Goal: Task Accomplishment & Management: Complete application form

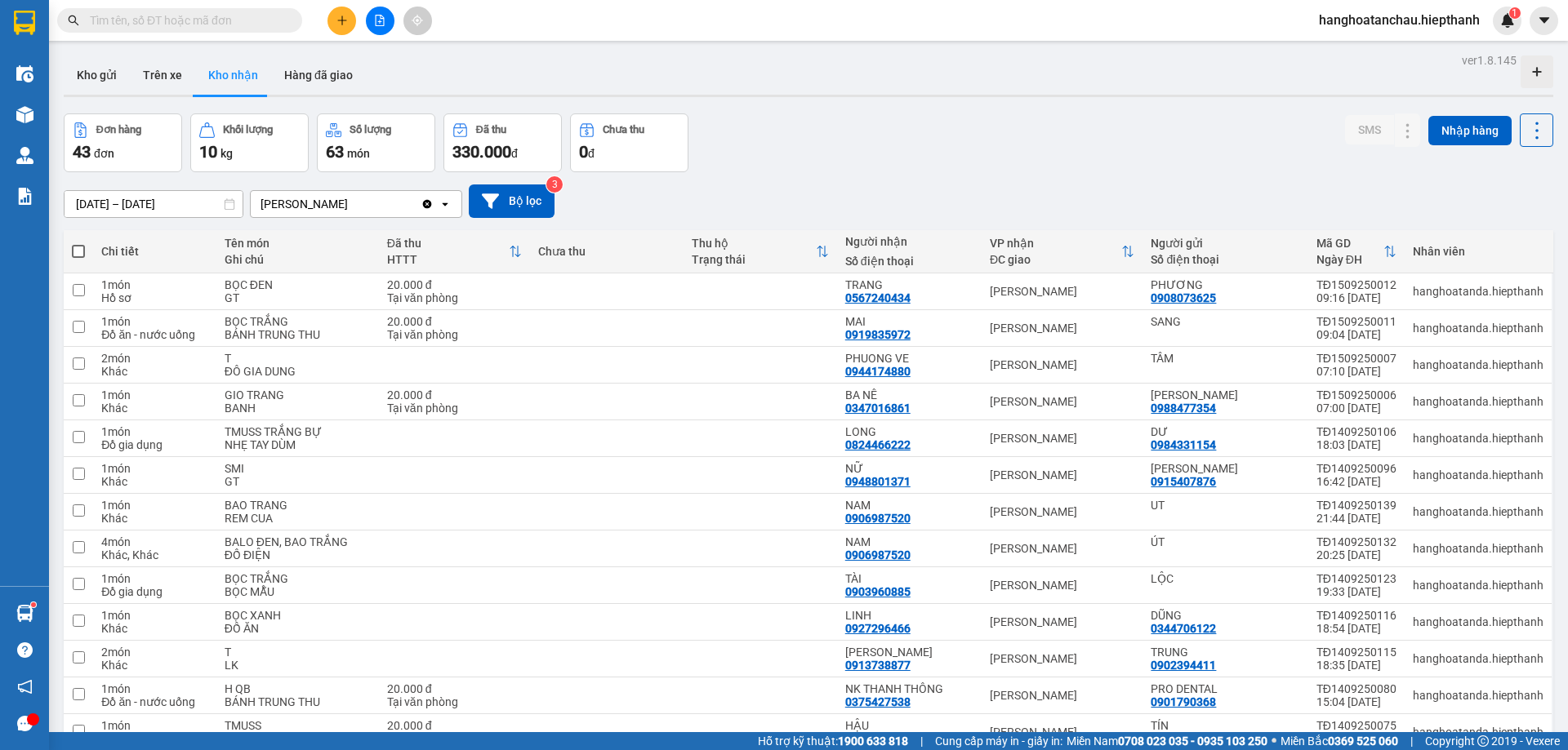
click at [256, 22] on input "text" at bounding box center [185, 20] width 192 height 18
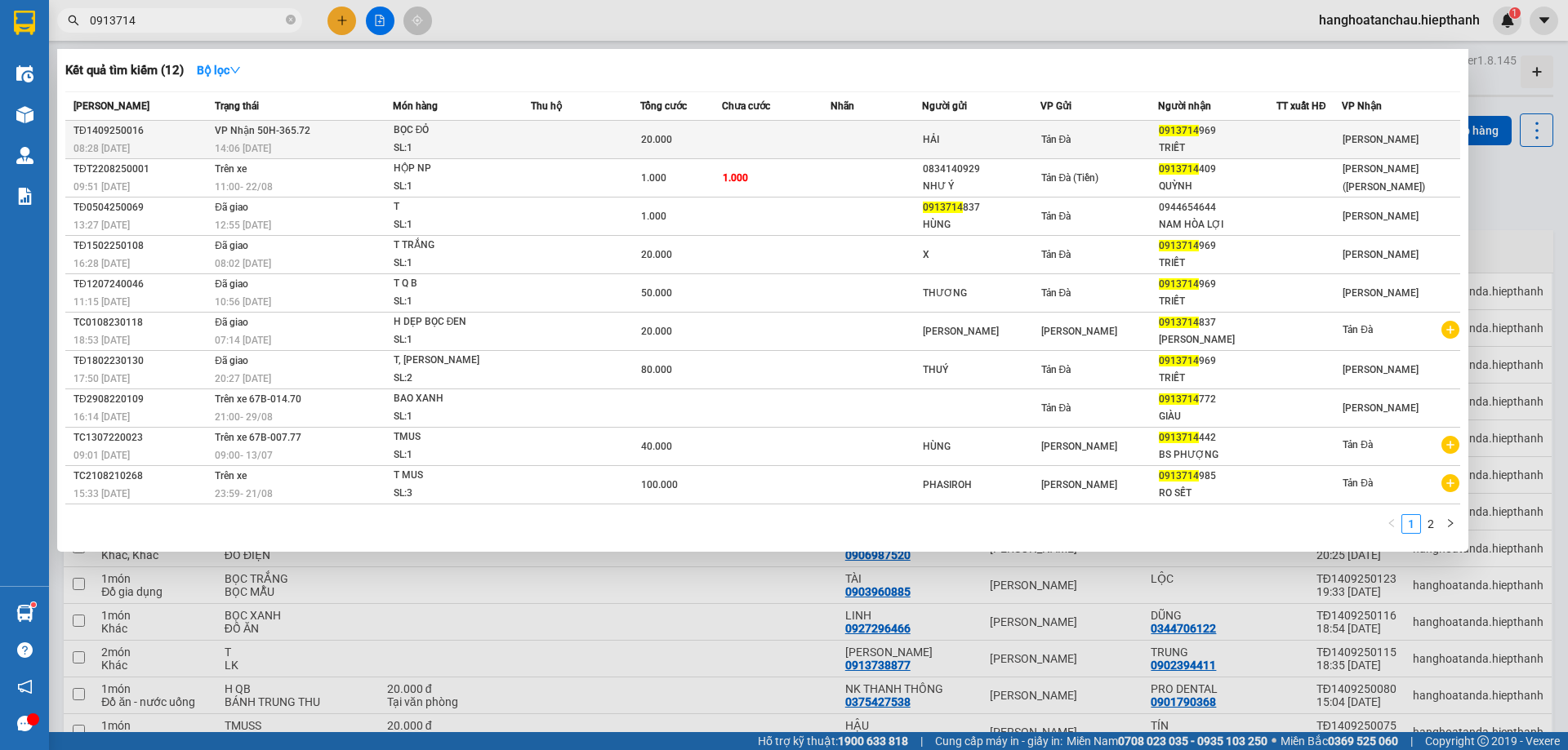
type input "0913714"
click at [871, 142] on td at bounding box center [876, 139] width 91 height 39
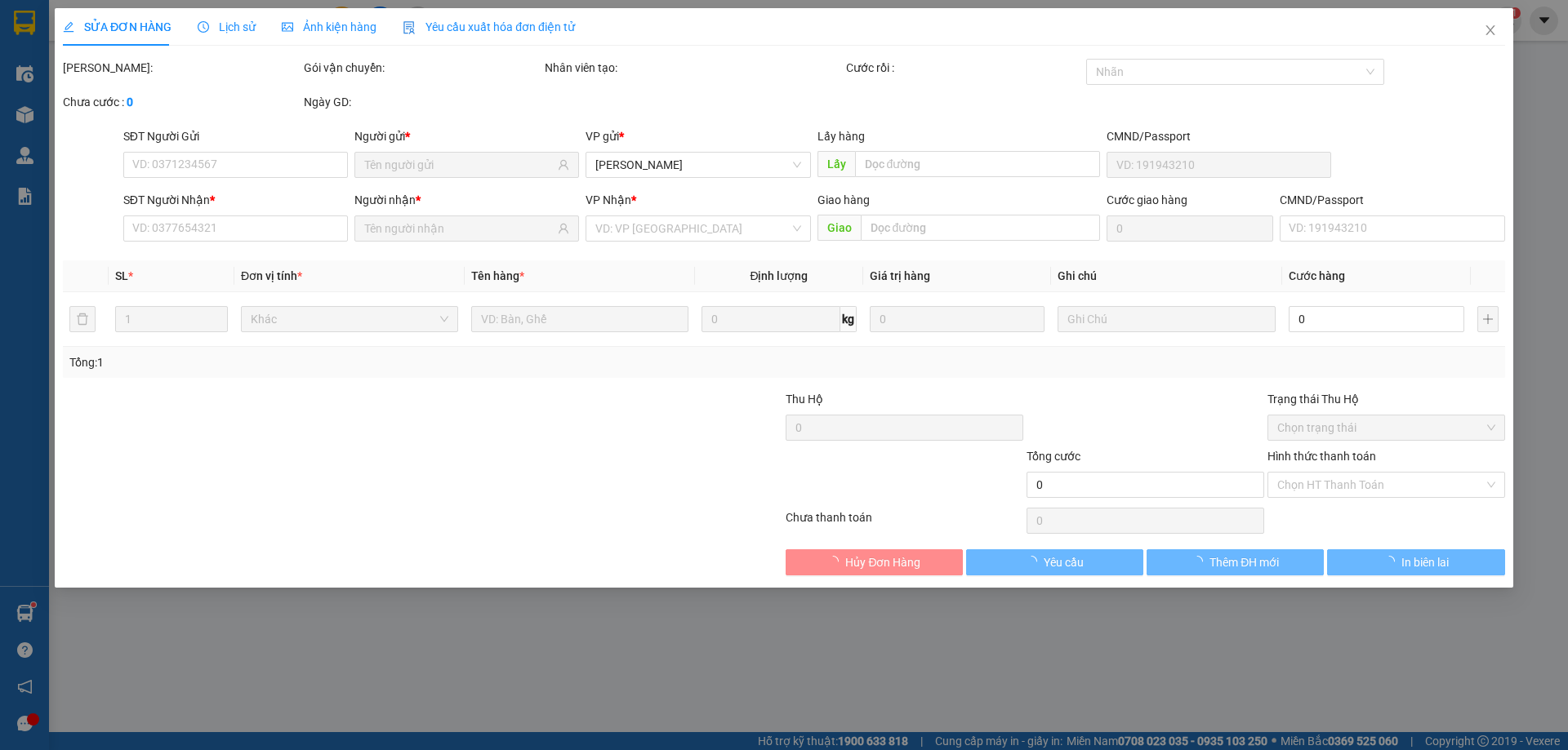
type input "HẢI"
type input "0913714969"
type input "TRIẾT"
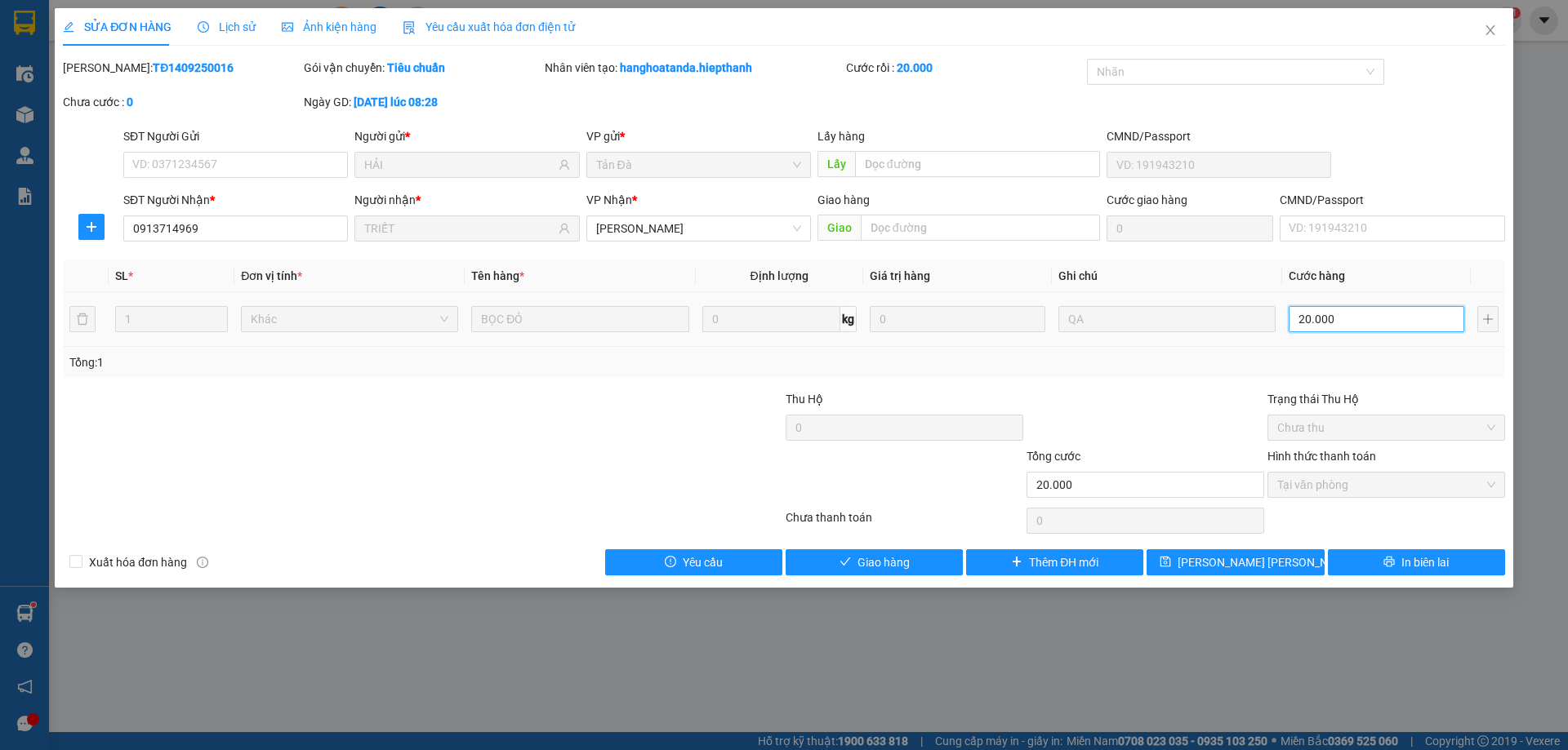
click at [1359, 319] on input "20.000" at bounding box center [1376, 319] width 175 height 26
type input "1"
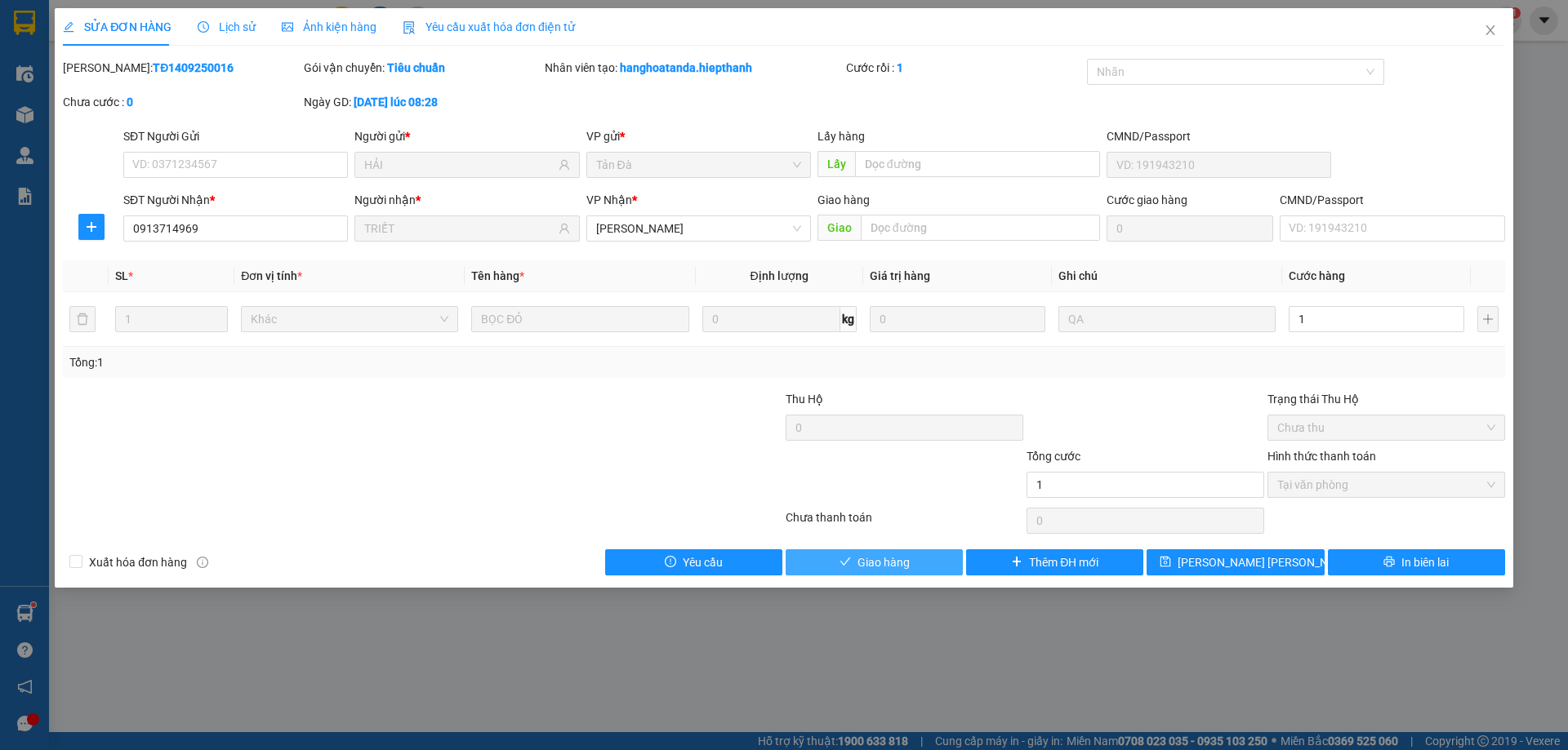
type input "1.000"
click at [899, 559] on span "Giao hàng" at bounding box center [884, 563] width 52 height 18
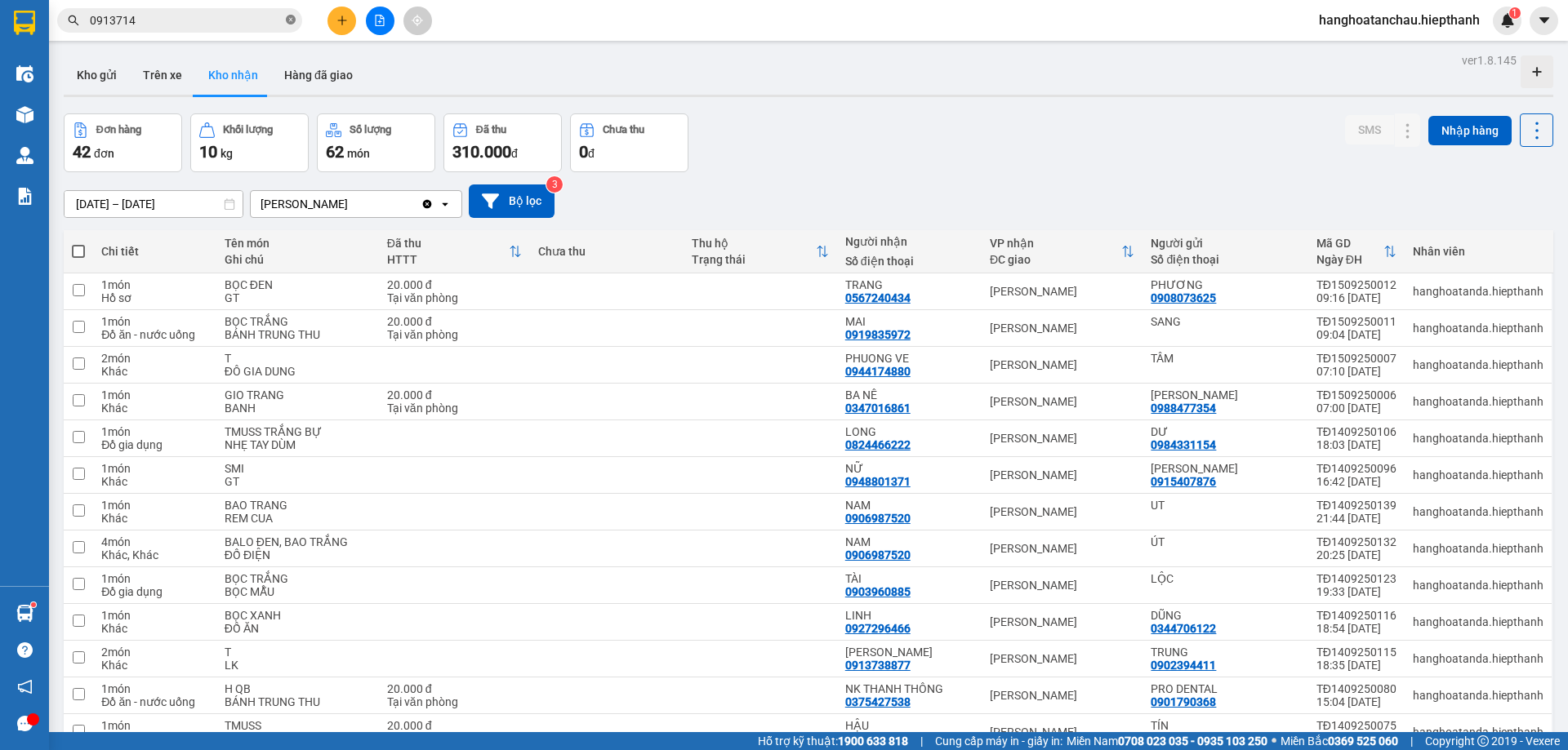
click at [287, 18] on icon "close-circle" at bounding box center [291, 20] width 10 height 10
click at [238, 17] on input "text" at bounding box center [185, 20] width 192 height 18
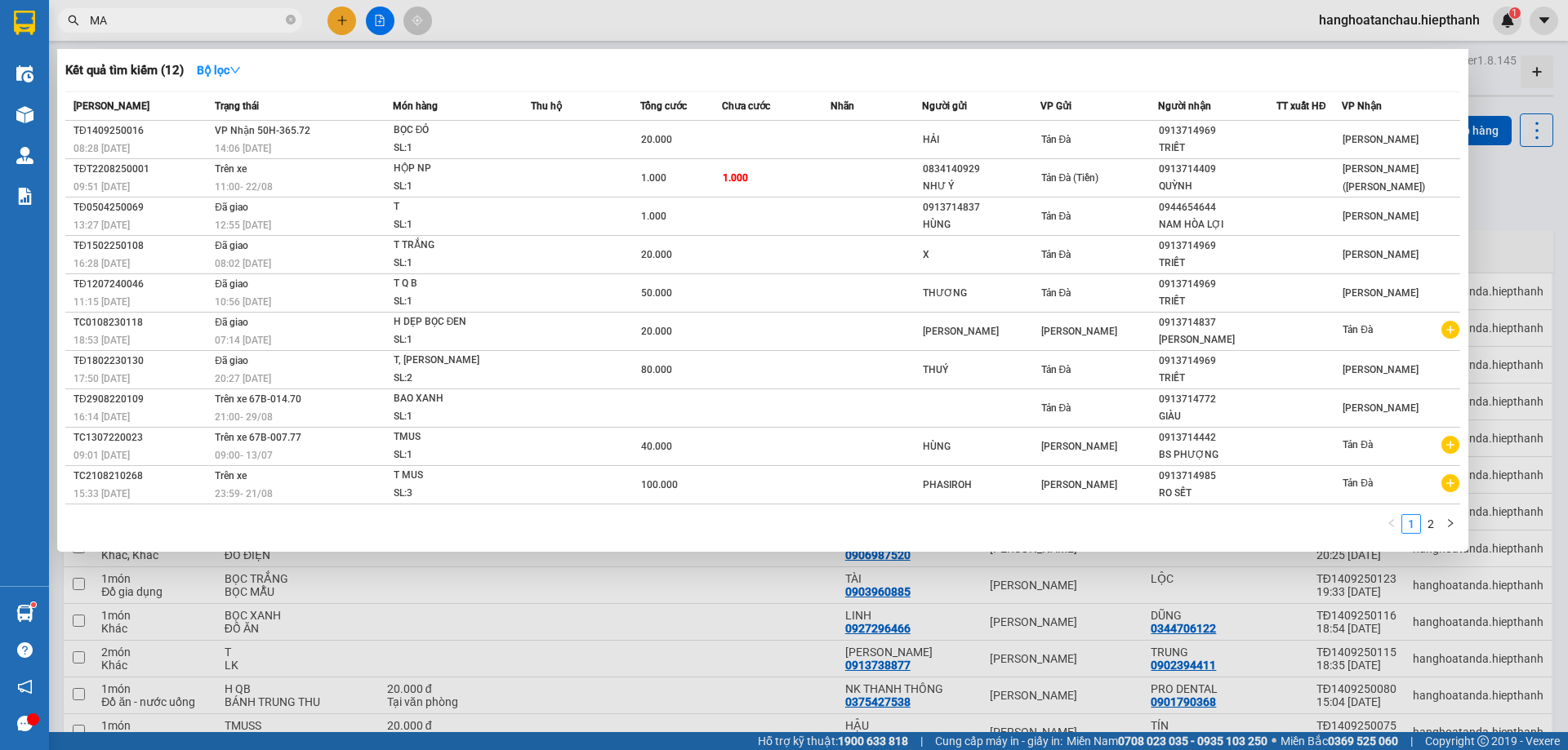
type input "MAI"
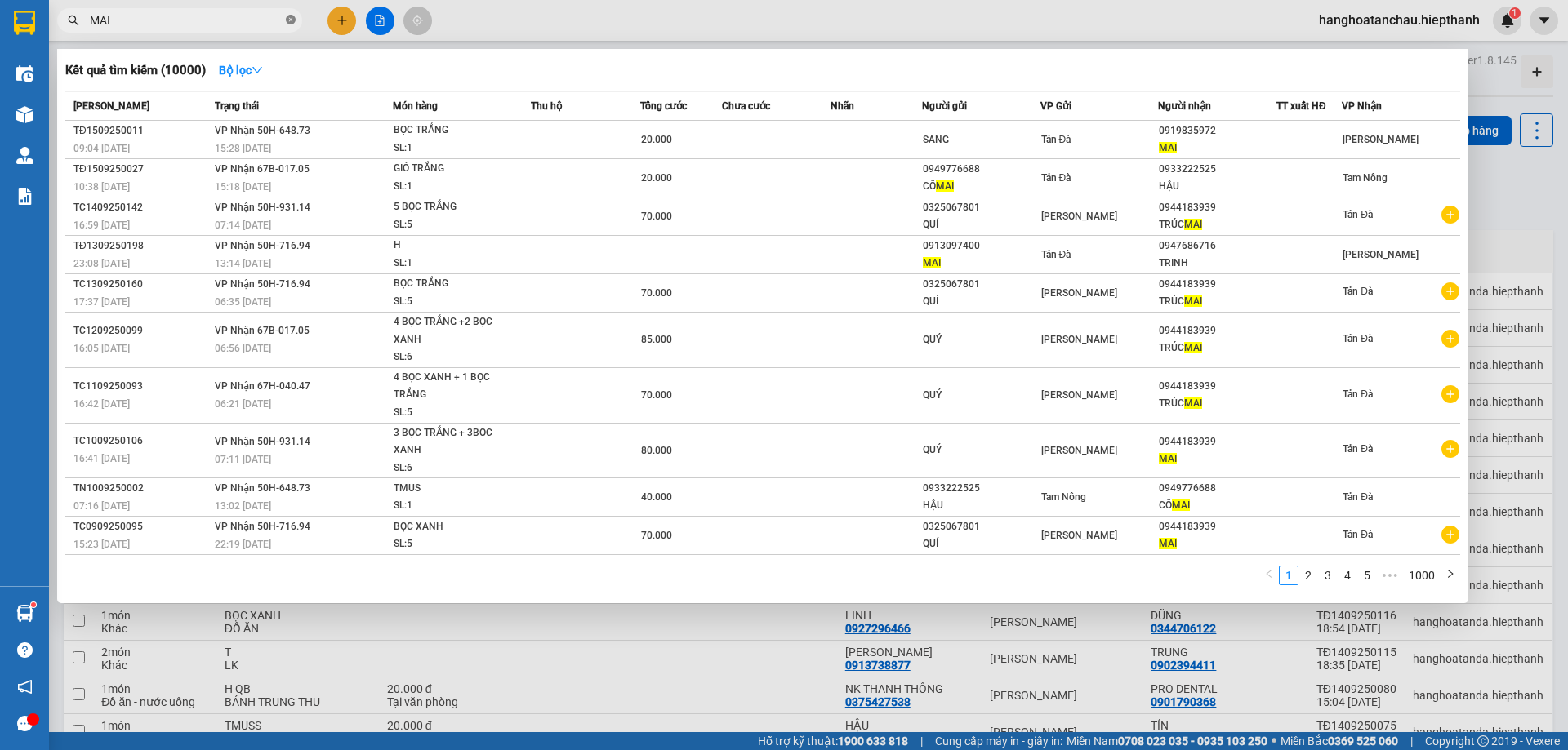
click at [290, 20] on icon "close-circle" at bounding box center [291, 20] width 10 height 10
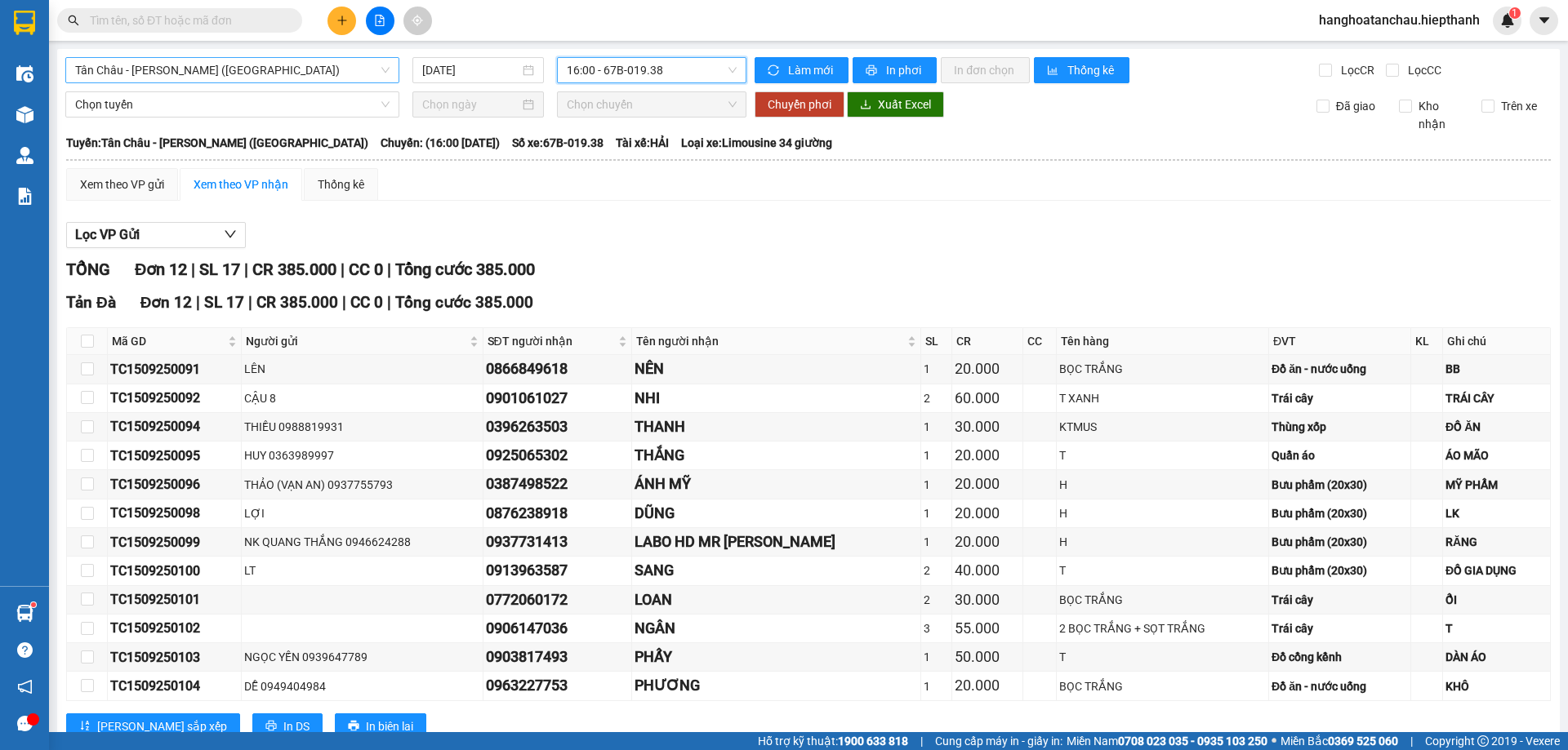
click at [291, 70] on span "Tân Châu - [PERSON_NAME] ([GEOGRAPHIC_DATA])" at bounding box center [232, 70] width 315 height 25
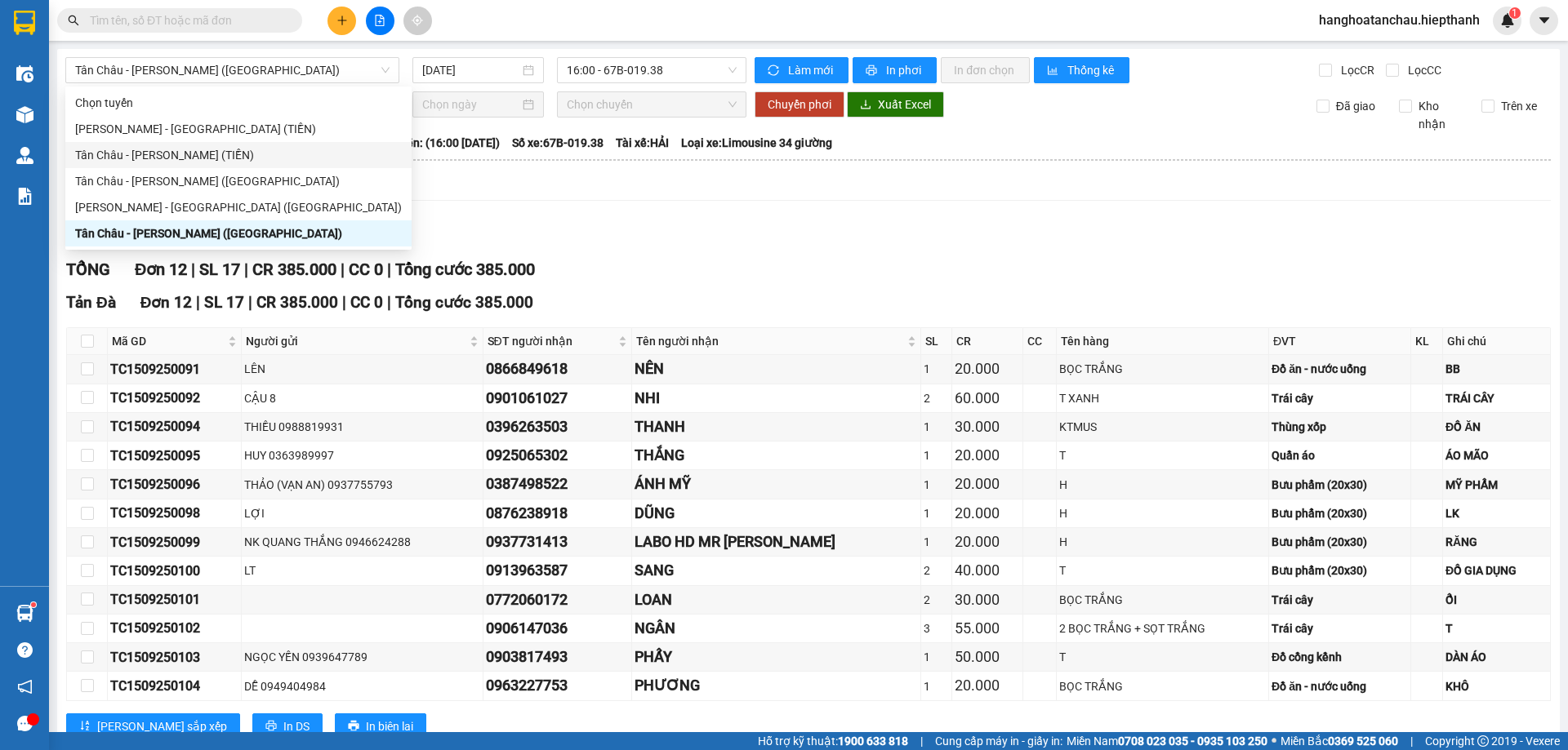
click at [740, 243] on div "Lọc VP Gửi" at bounding box center [808, 235] width 1484 height 27
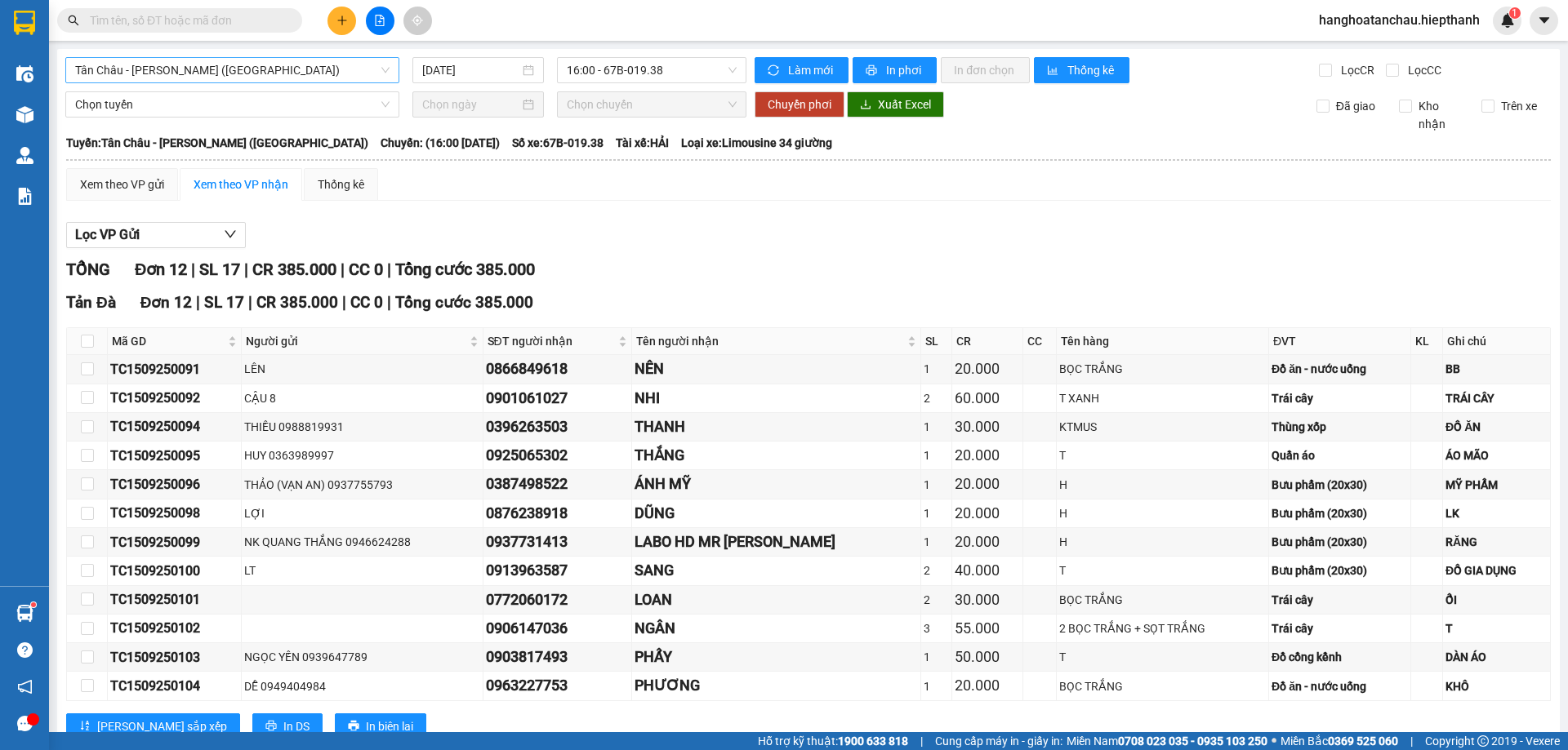
click at [259, 70] on span "Tân Châu - Hồ Chí Minh (Giường)" at bounding box center [232, 70] width 315 height 25
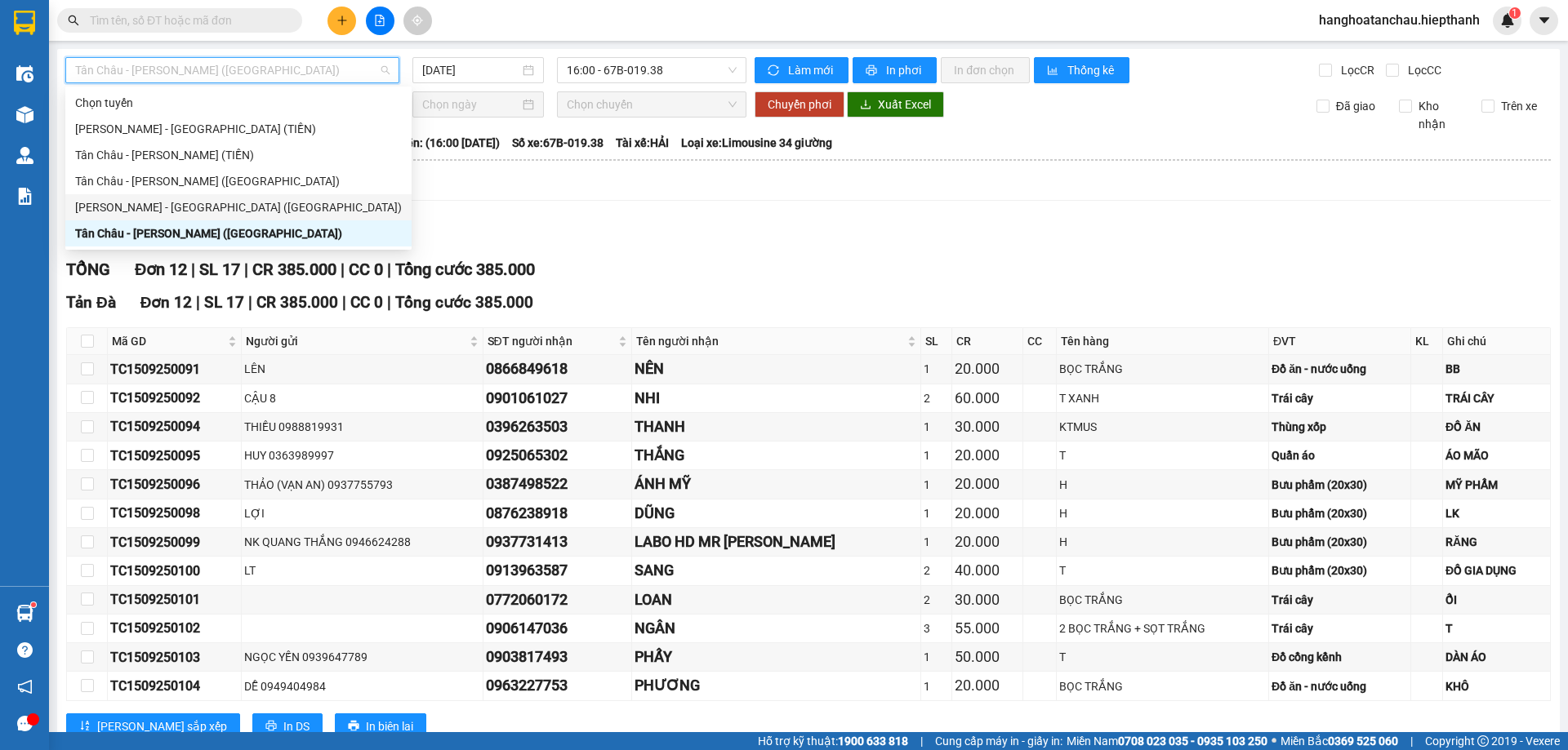
click at [249, 204] on div "Hồ Chí Minh - Tân Châu (Giường)" at bounding box center [238, 207] width 327 height 18
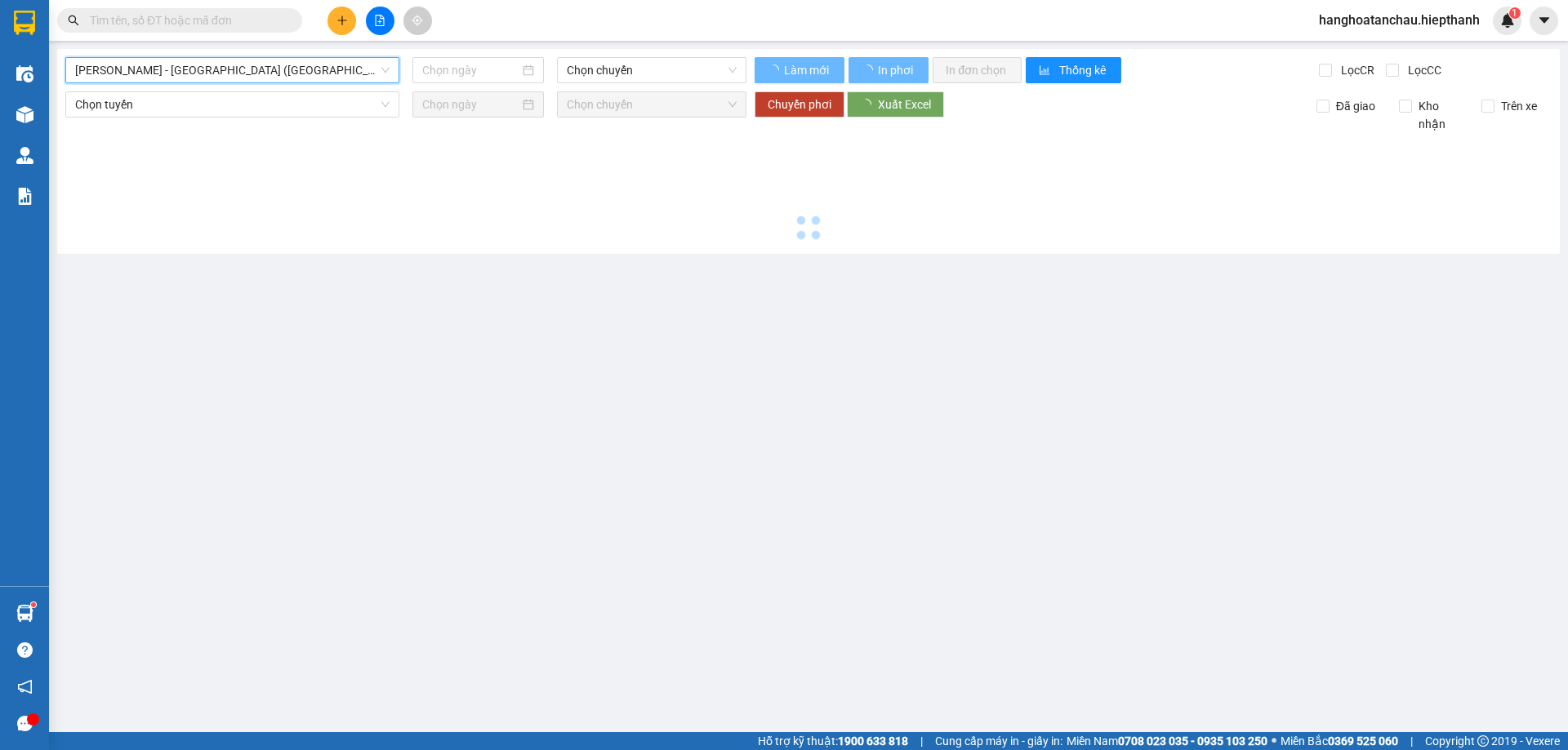
type input "15/09/2025"
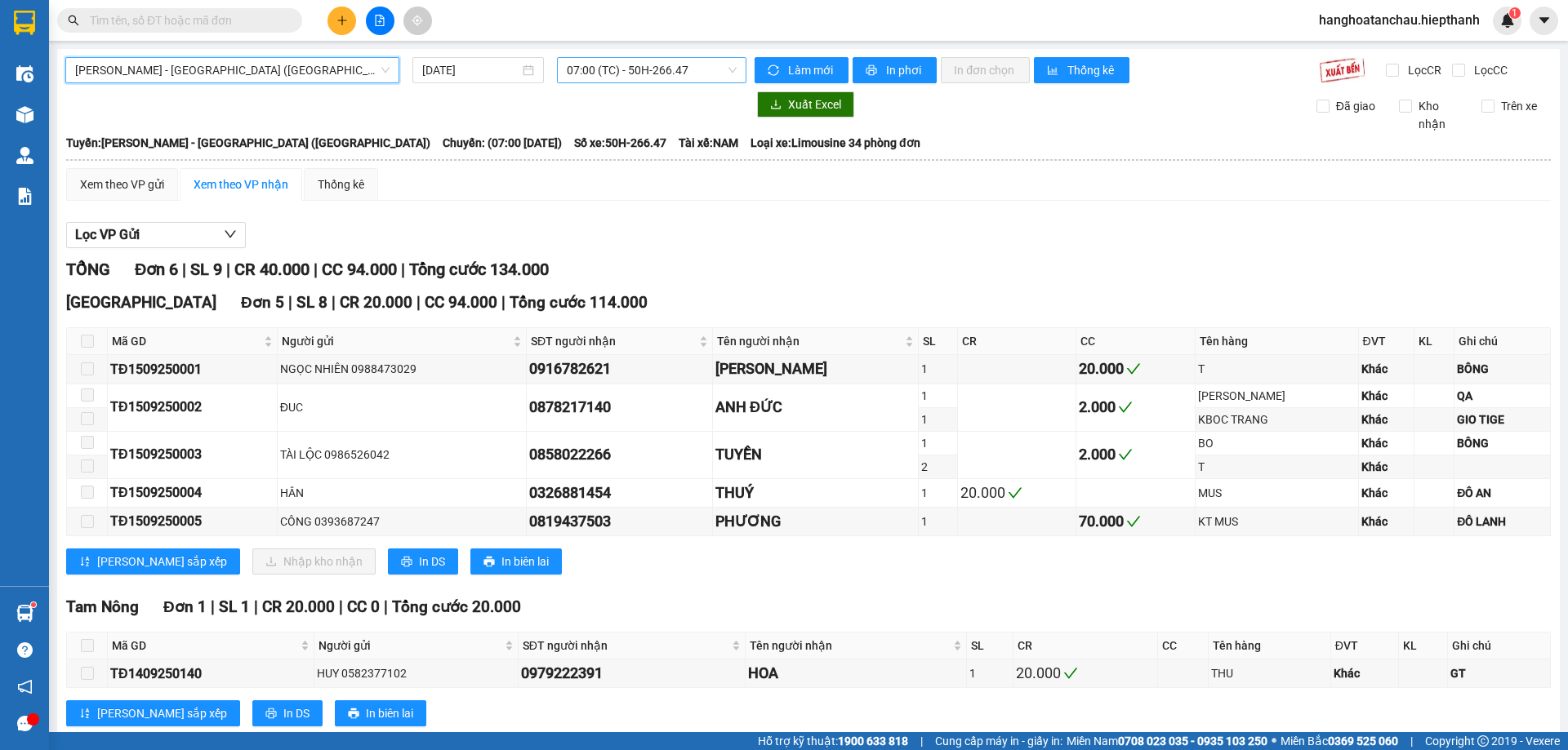
click at [637, 69] on span "07:00 (TC) - 50H-266.47" at bounding box center [652, 70] width 169 height 25
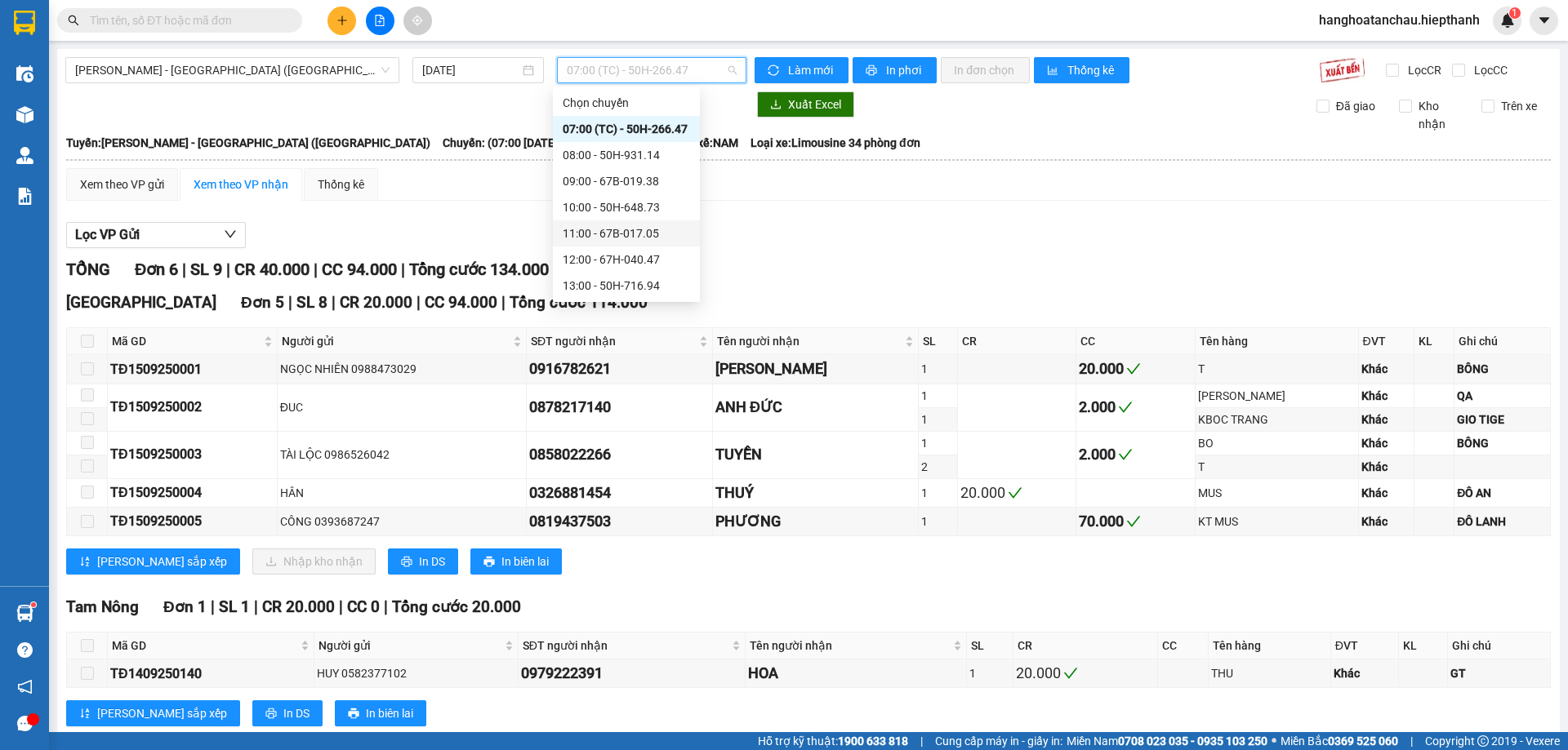
click at [630, 228] on div "11:00 - 67B-017.05" at bounding box center [627, 233] width 128 height 18
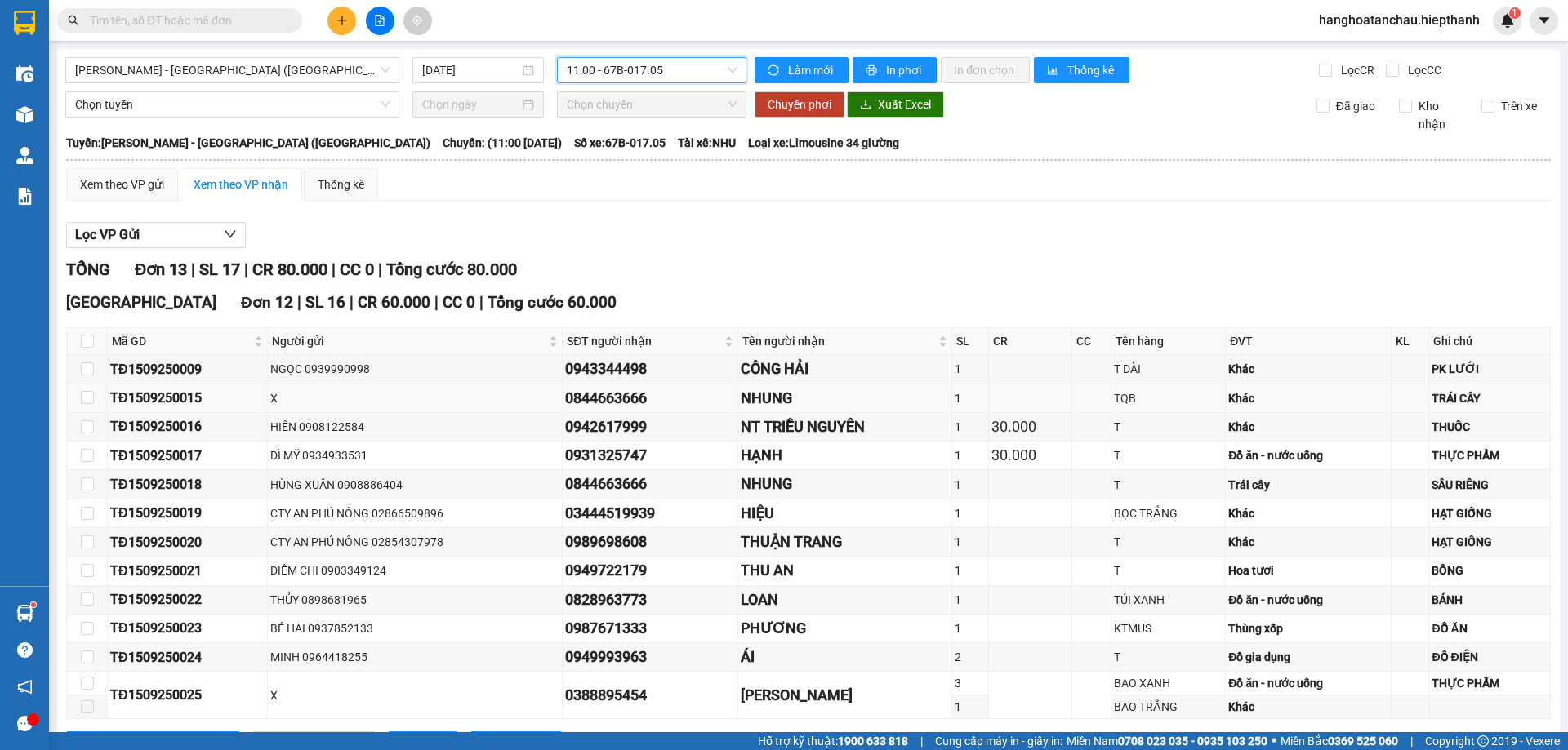
scroll to position [82, 0]
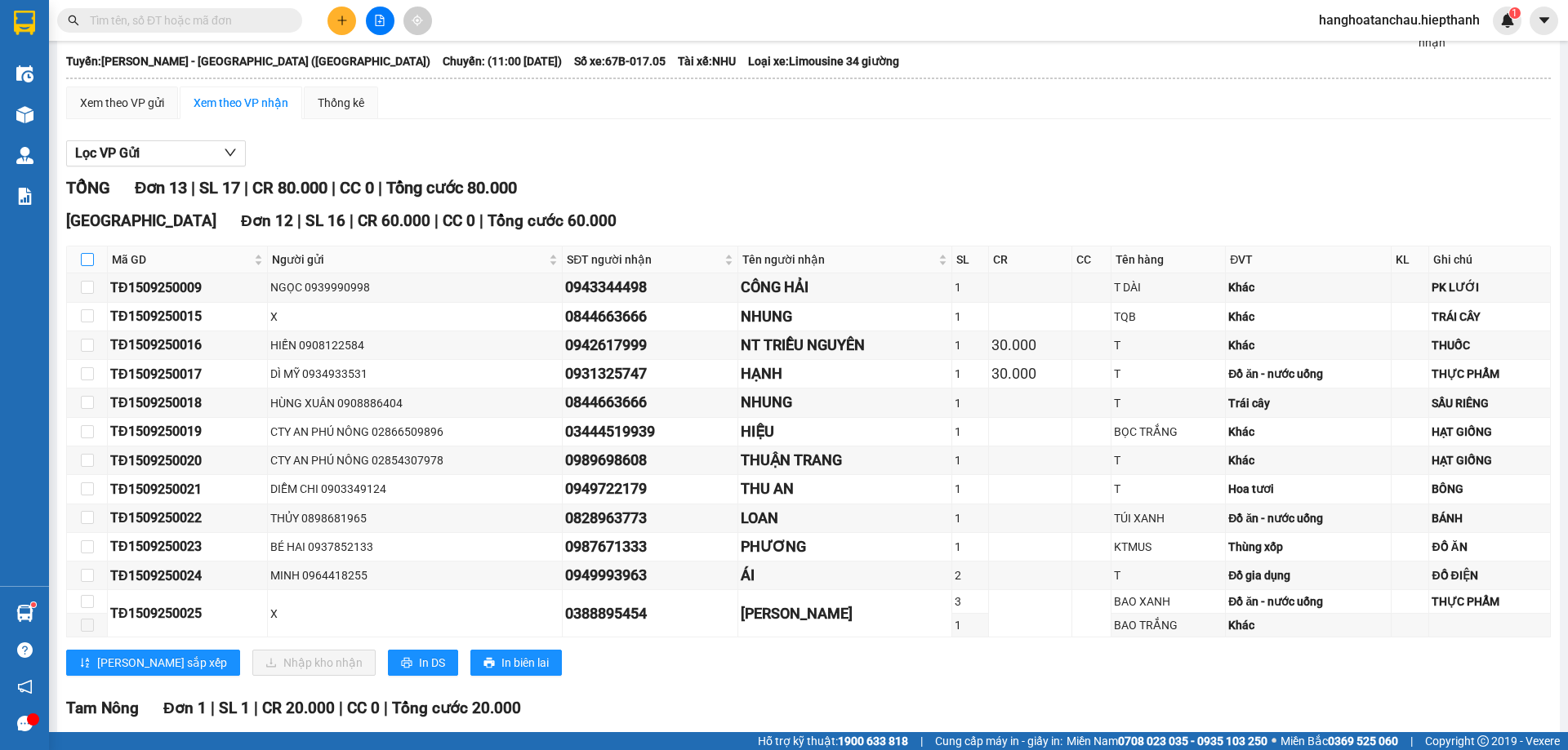
click at [85, 259] on input "checkbox" at bounding box center [87, 259] width 13 height 13
checkbox input "true"
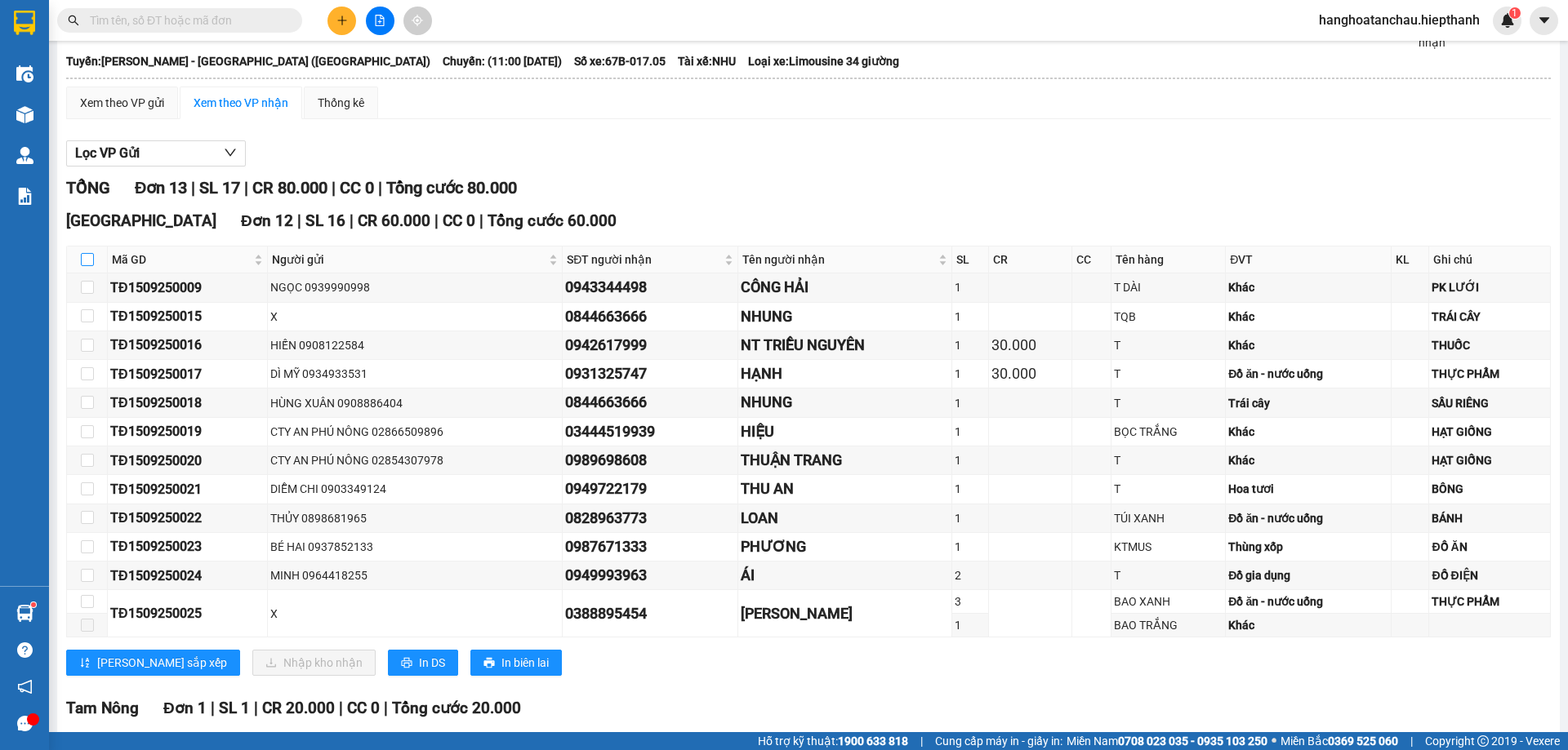
checkbox input "true"
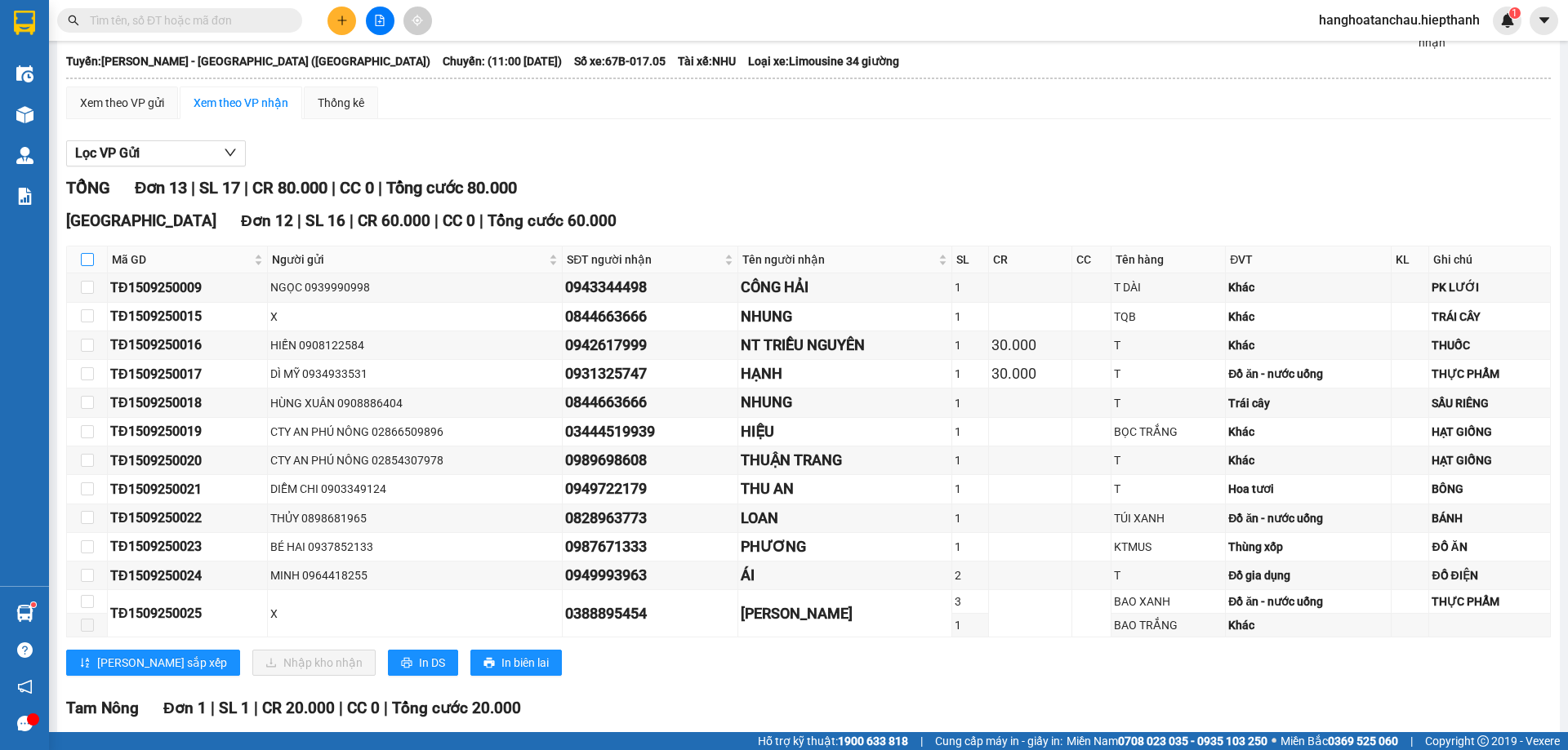
checkbox input "true"
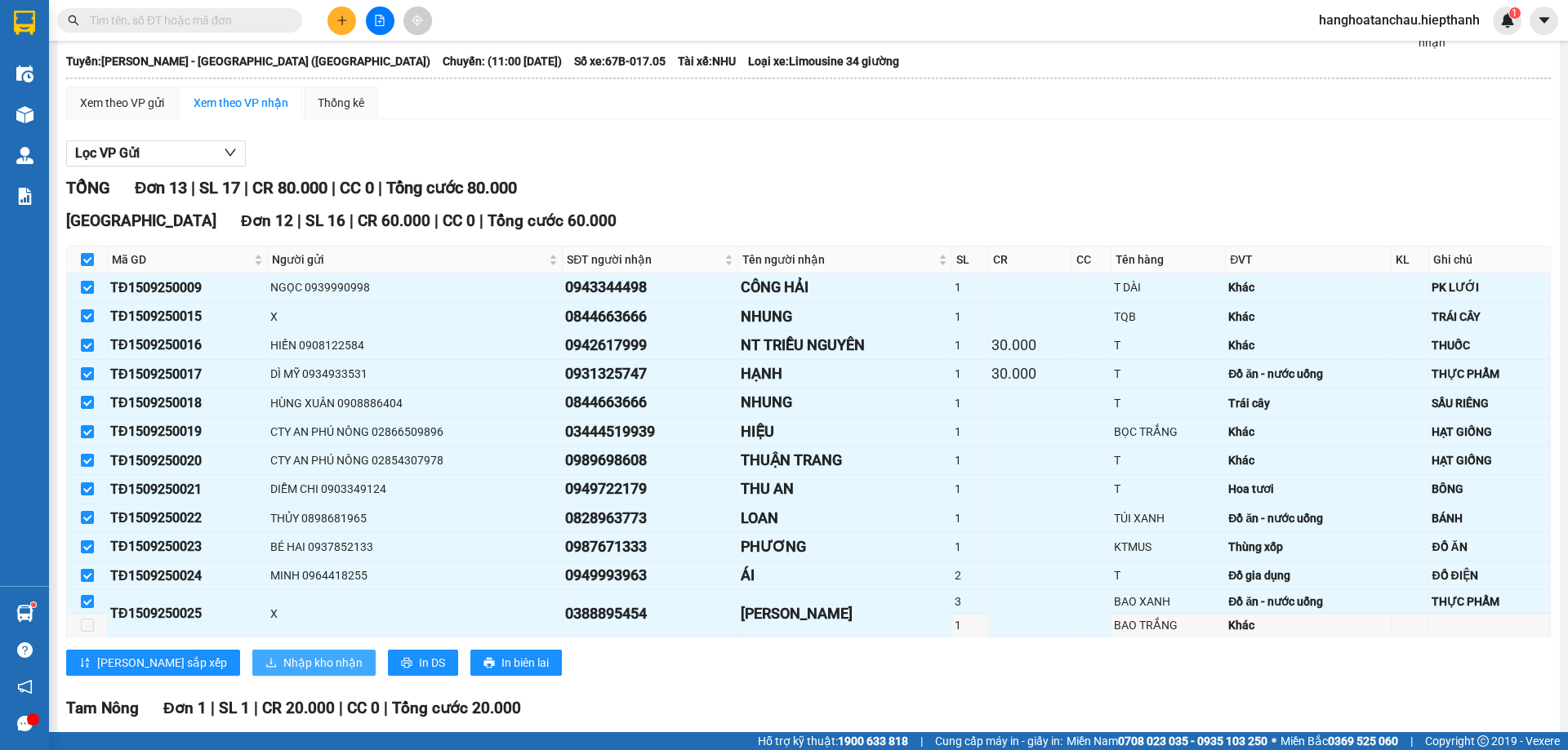
click at [283, 658] on span "Nhập kho nhận" at bounding box center [322, 662] width 79 height 18
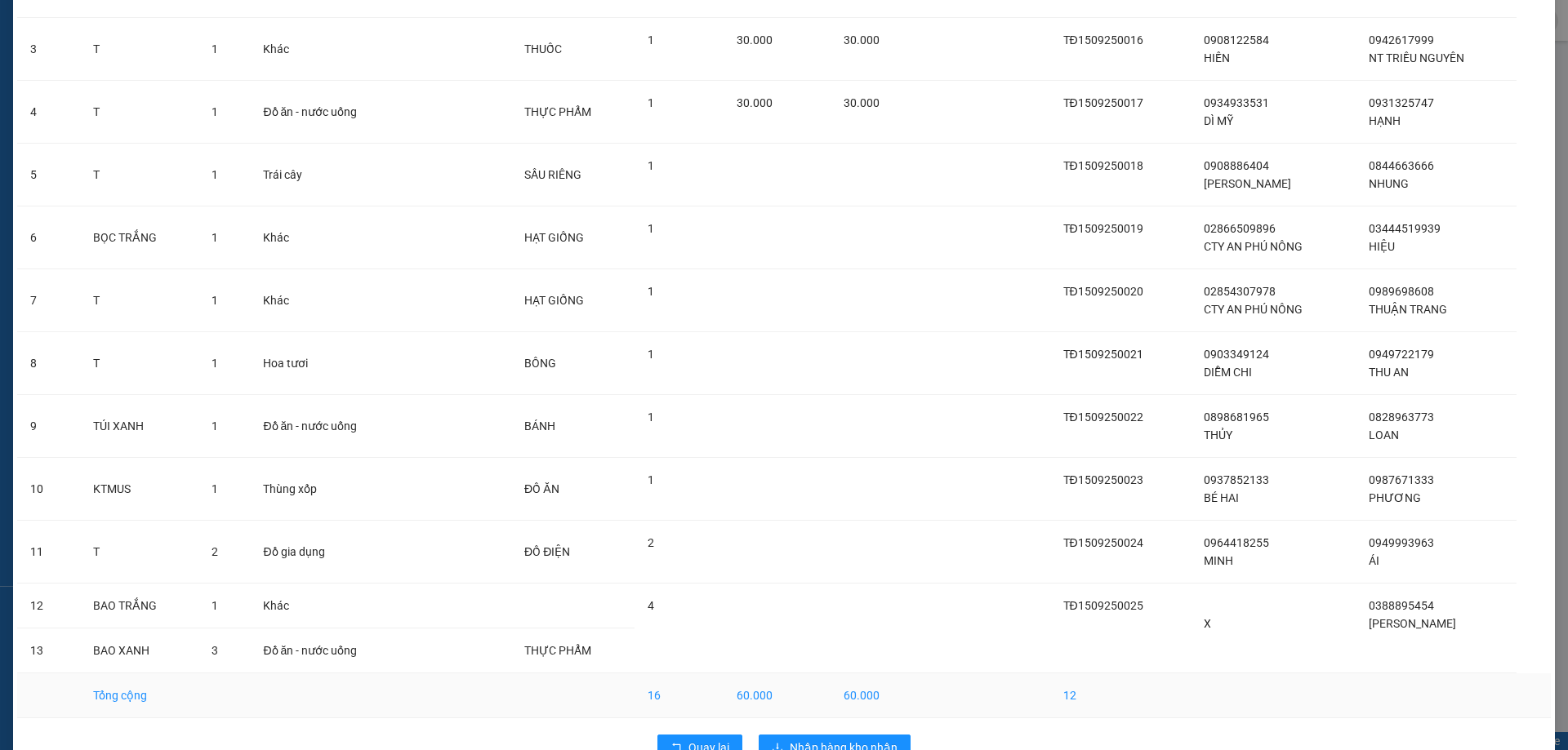
scroll to position [287, 0]
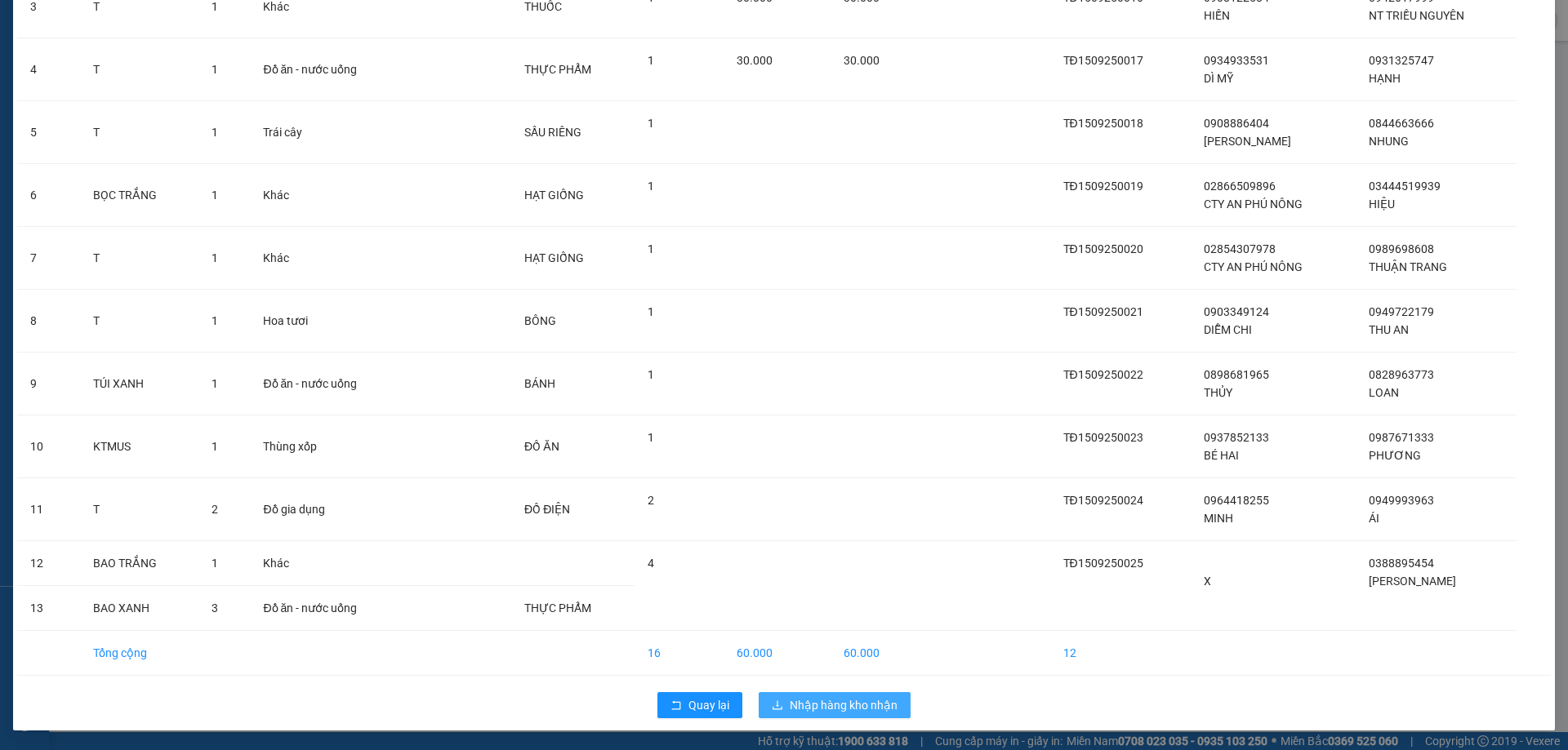
click at [844, 702] on span "Nhập hàng kho nhận" at bounding box center [844, 705] width 108 height 18
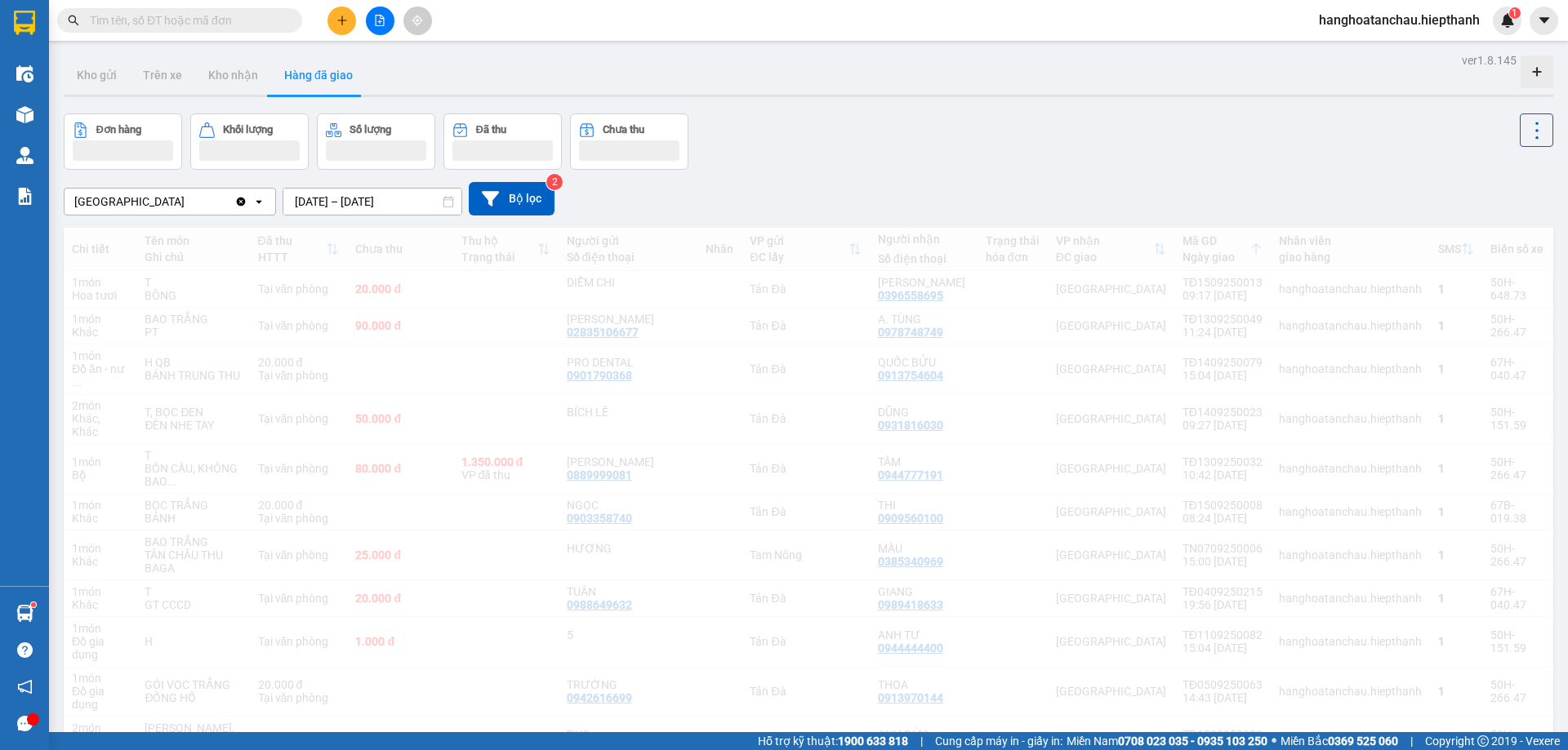
click at [775, 164] on div "Đơn hàng Khối lượng Số lượng Đã thu Chưa thu" at bounding box center [808, 141] width 1489 height 57
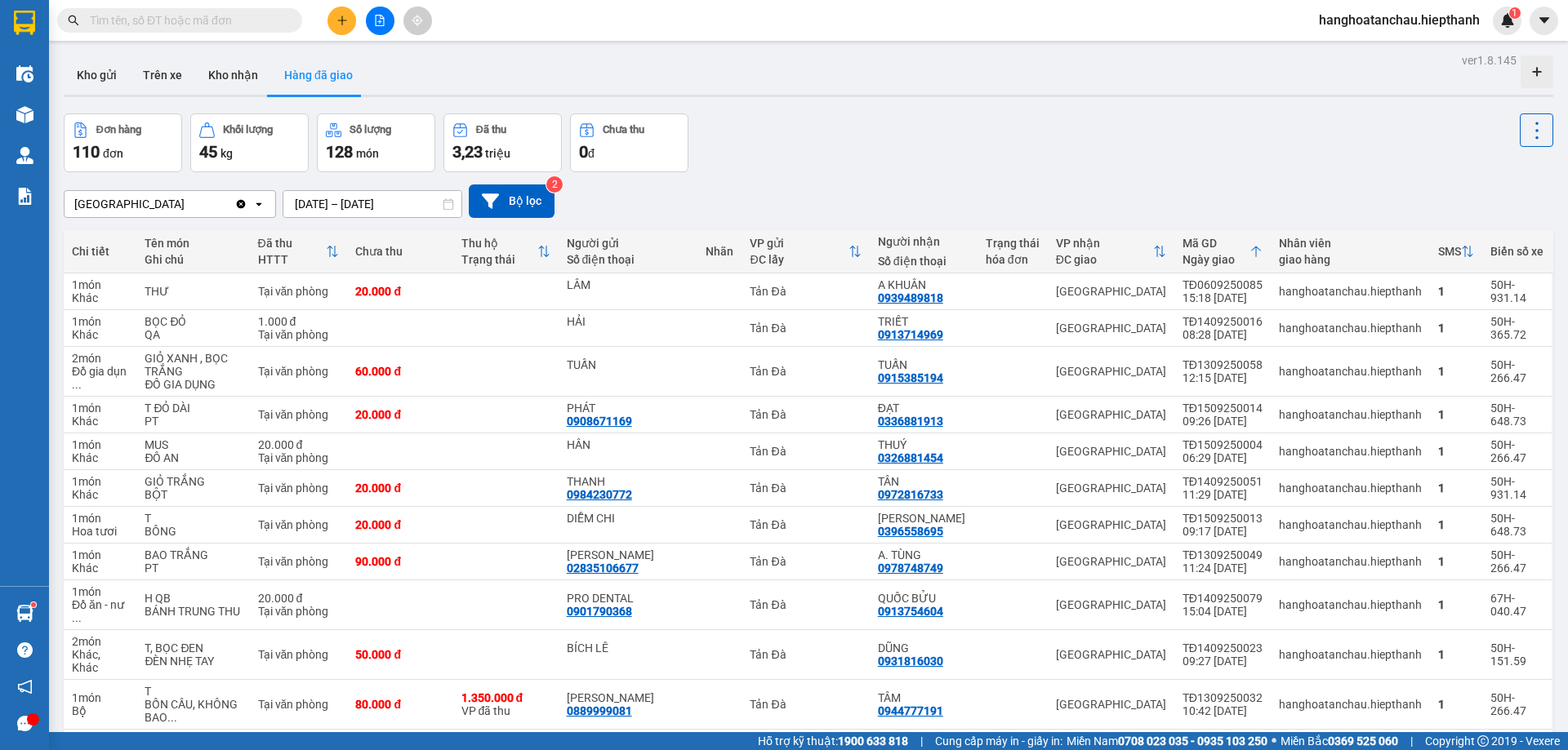
click at [915, 140] on div "Đơn hàng 110 đơn Khối lượng 45 kg Số lượng 128 món Đã thu 3,23 triệu Chưa thu 0…" at bounding box center [808, 142] width 1489 height 59
click at [913, 167] on div "Đơn hàng 110 đơn Khối lượng 45 kg Số lượng 128 món Đã thu 3,23 triệu Chưa thu 0…" at bounding box center [808, 142] width 1489 height 59
click at [381, 21] on icon "file-add" at bounding box center [379, 20] width 11 height 11
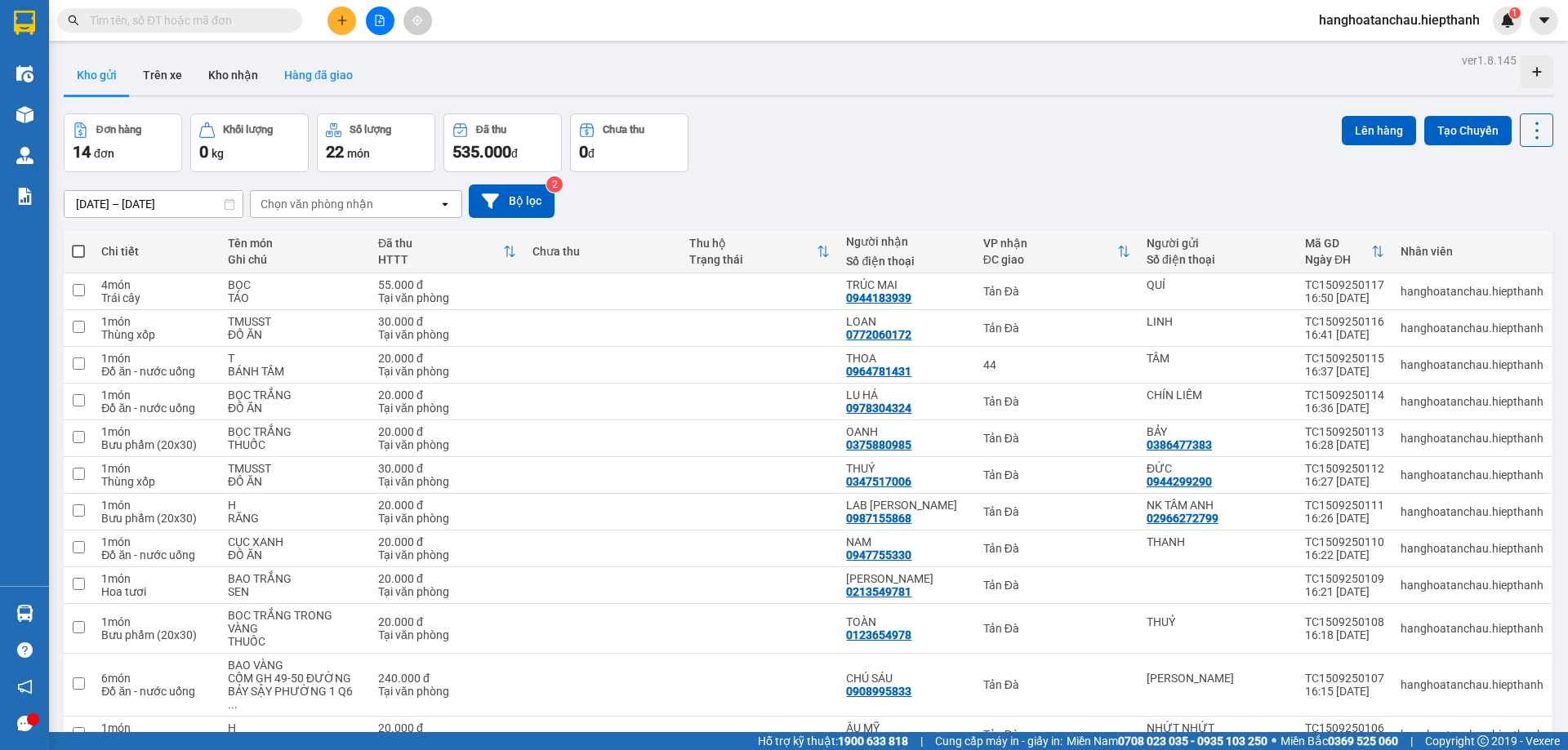
click at [326, 81] on button "Hàng đã giao" at bounding box center [318, 75] width 95 height 39
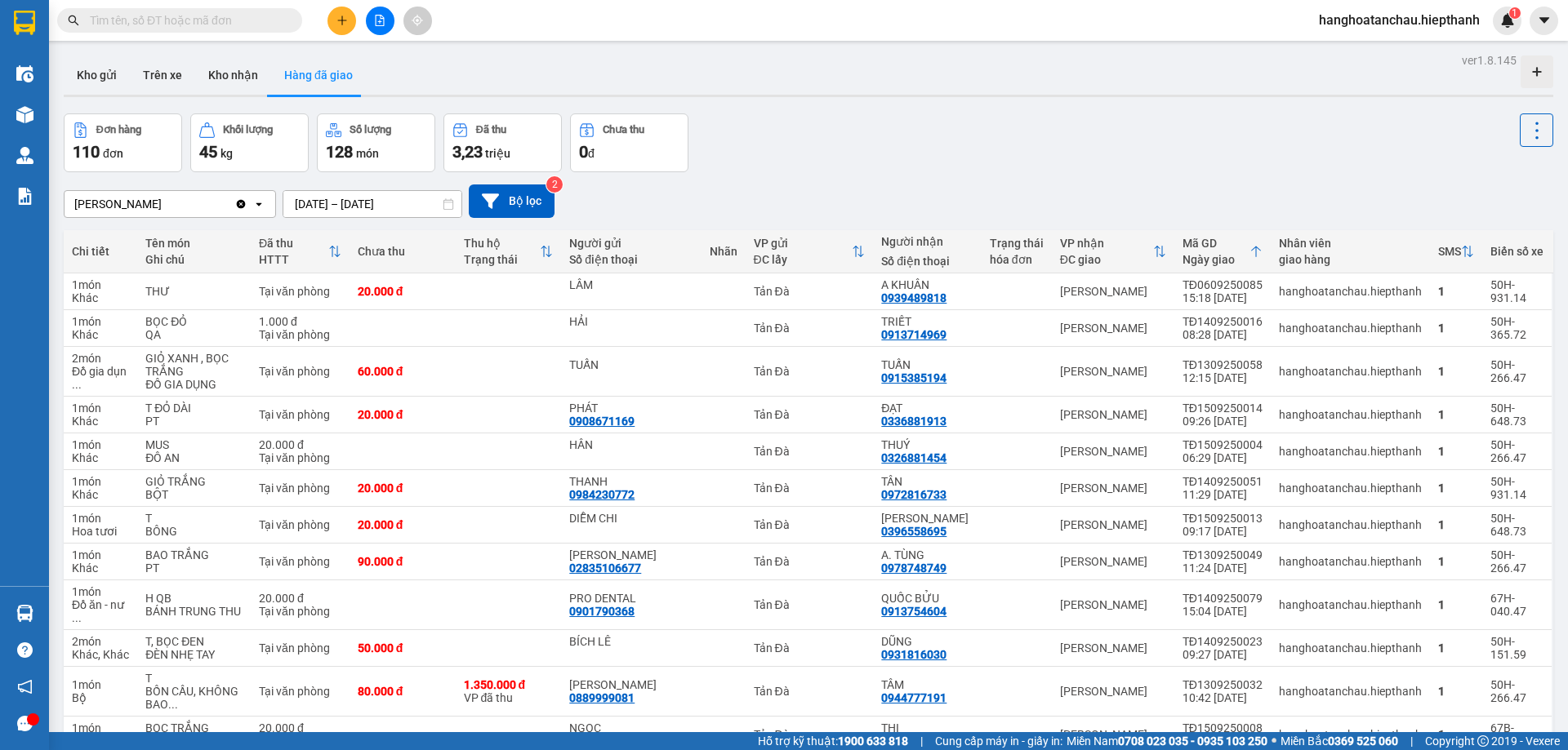
click at [858, 167] on div "Đơn hàng 110 đơn Khối lượng 45 kg Số lượng 128 món Đã thu 3,23 triệu Chưa thu 0…" at bounding box center [808, 142] width 1489 height 59
click at [222, 23] on input "text" at bounding box center [185, 20] width 192 height 18
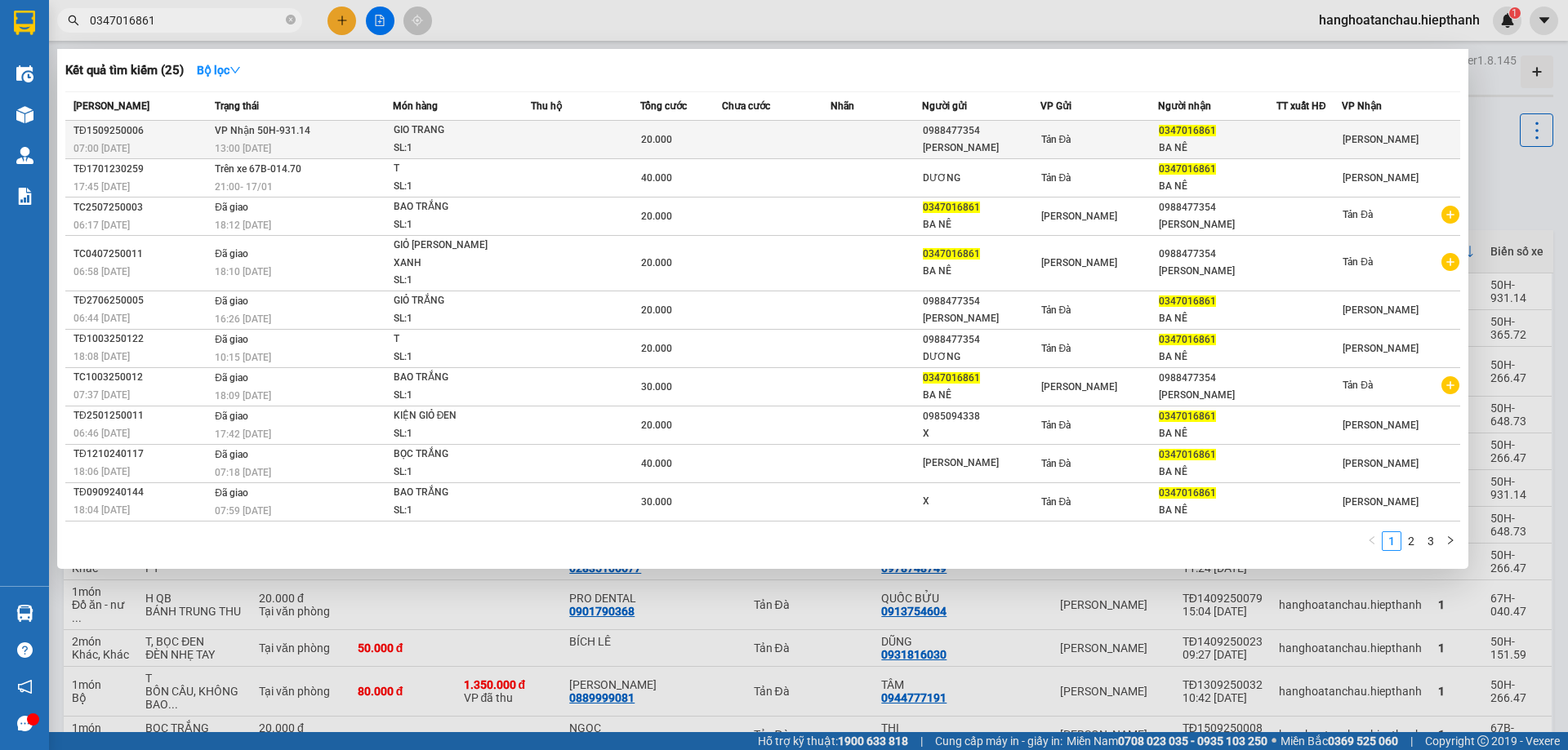
type input "0347016861"
click at [496, 134] on div "GIO TRANG" at bounding box center [454, 130] width 123 height 18
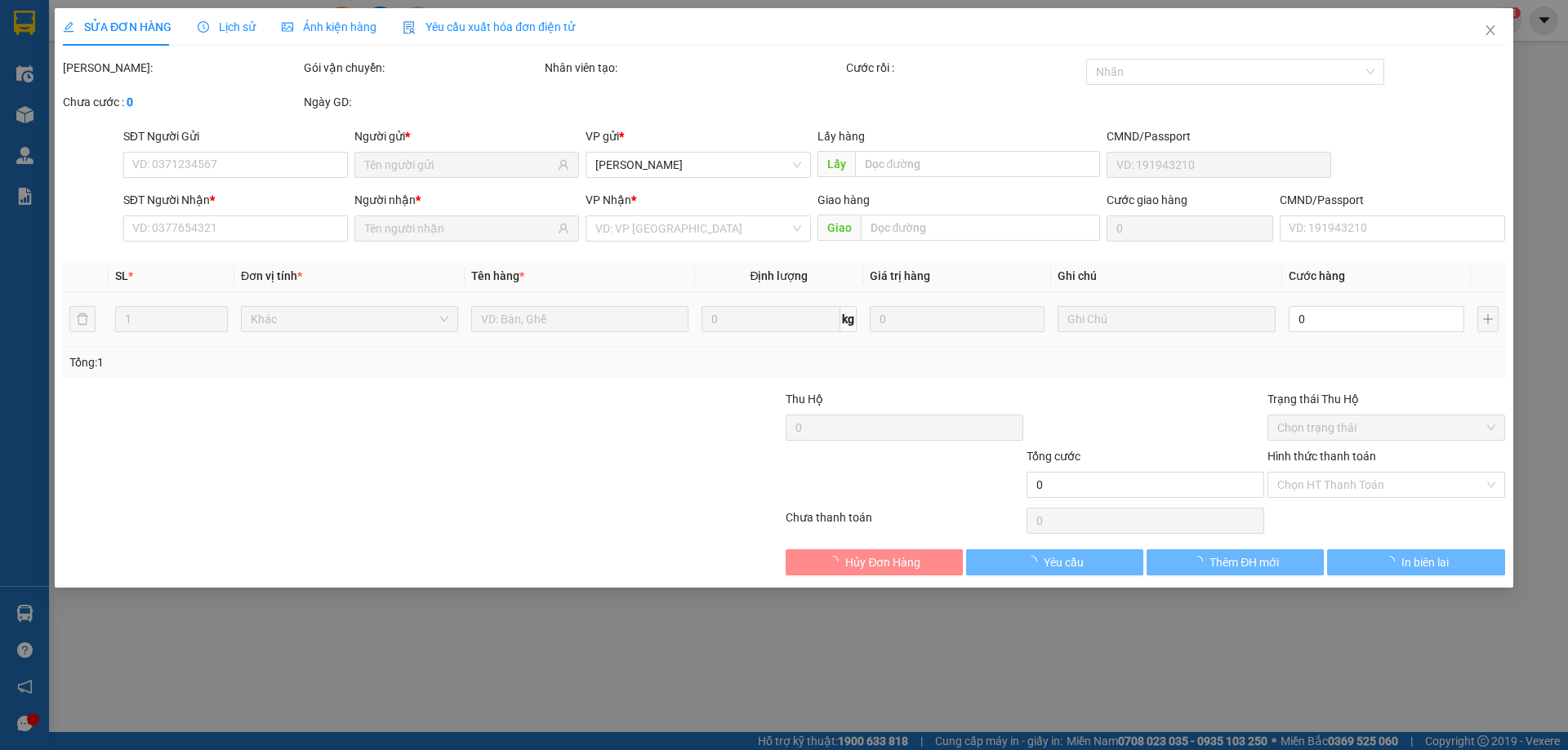
type input "0988477354"
type input "[PERSON_NAME]"
type input "0347016861"
type input "BA NÊ"
type input "20.000"
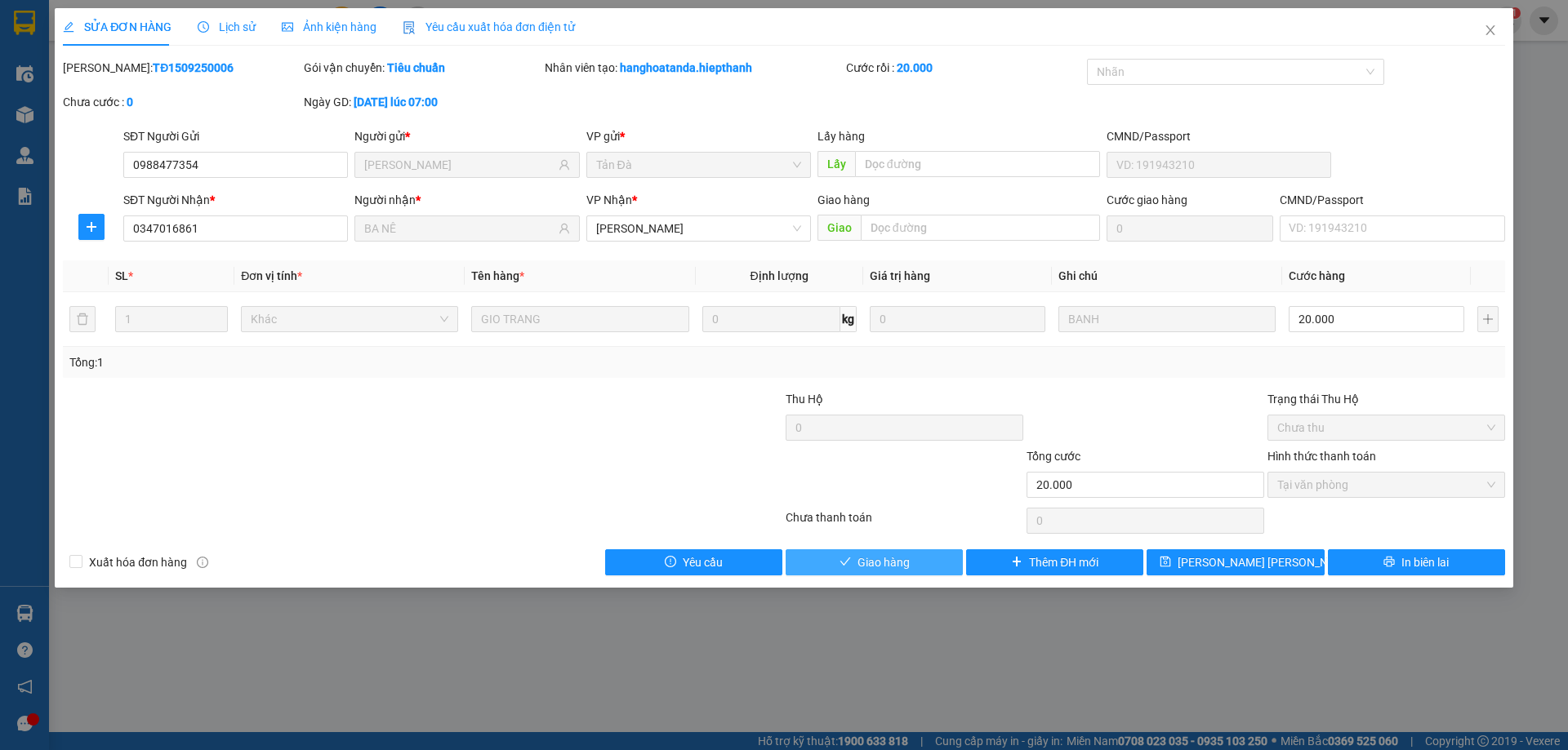
click at [873, 558] on span "Giao hàng" at bounding box center [884, 563] width 52 height 18
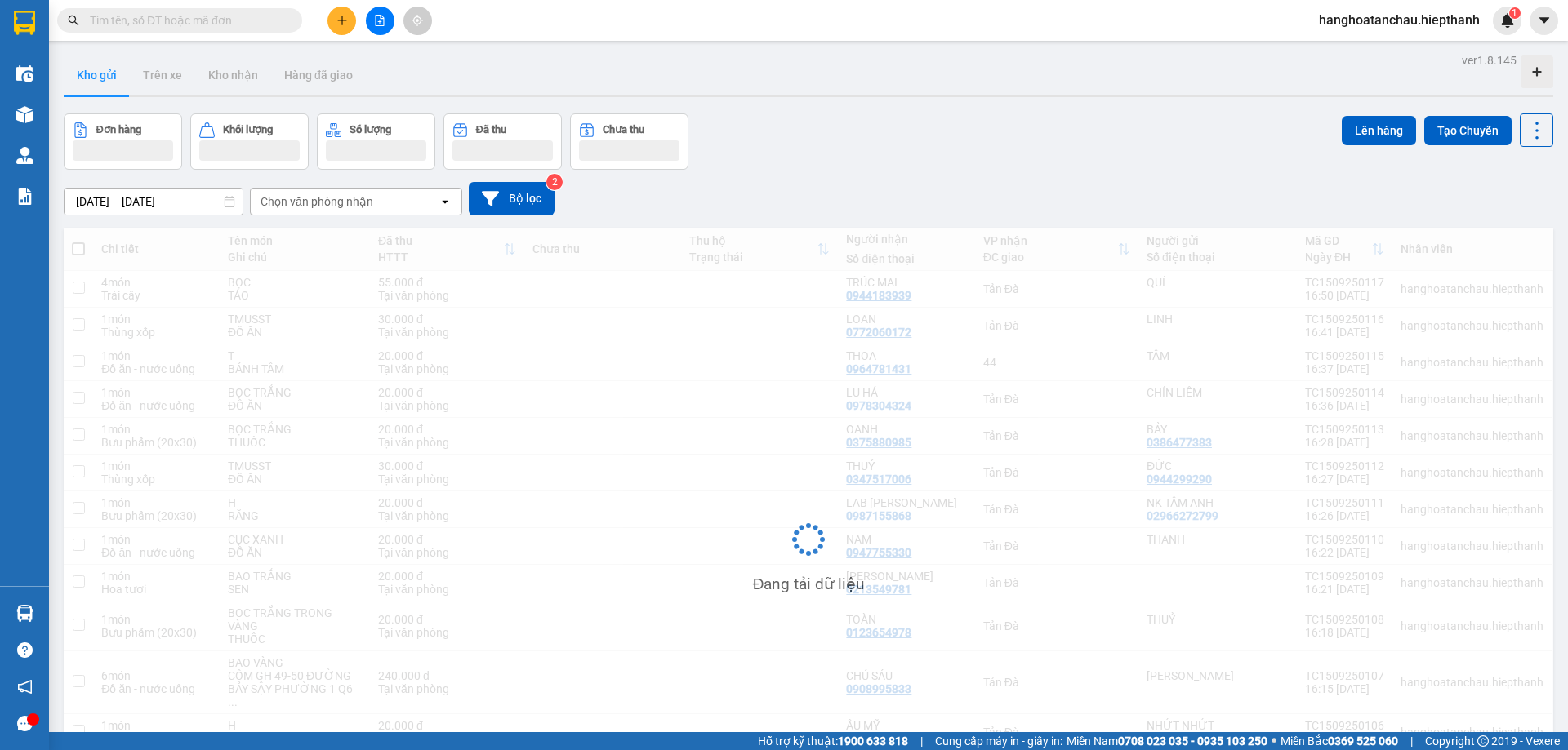
click at [806, 115] on div "Đơn hàng Khối lượng Số lượng Đã thu Chưa thu Lên hàng Tạo Chuyến" at bounding box center [808, 141] width 1489 height 57
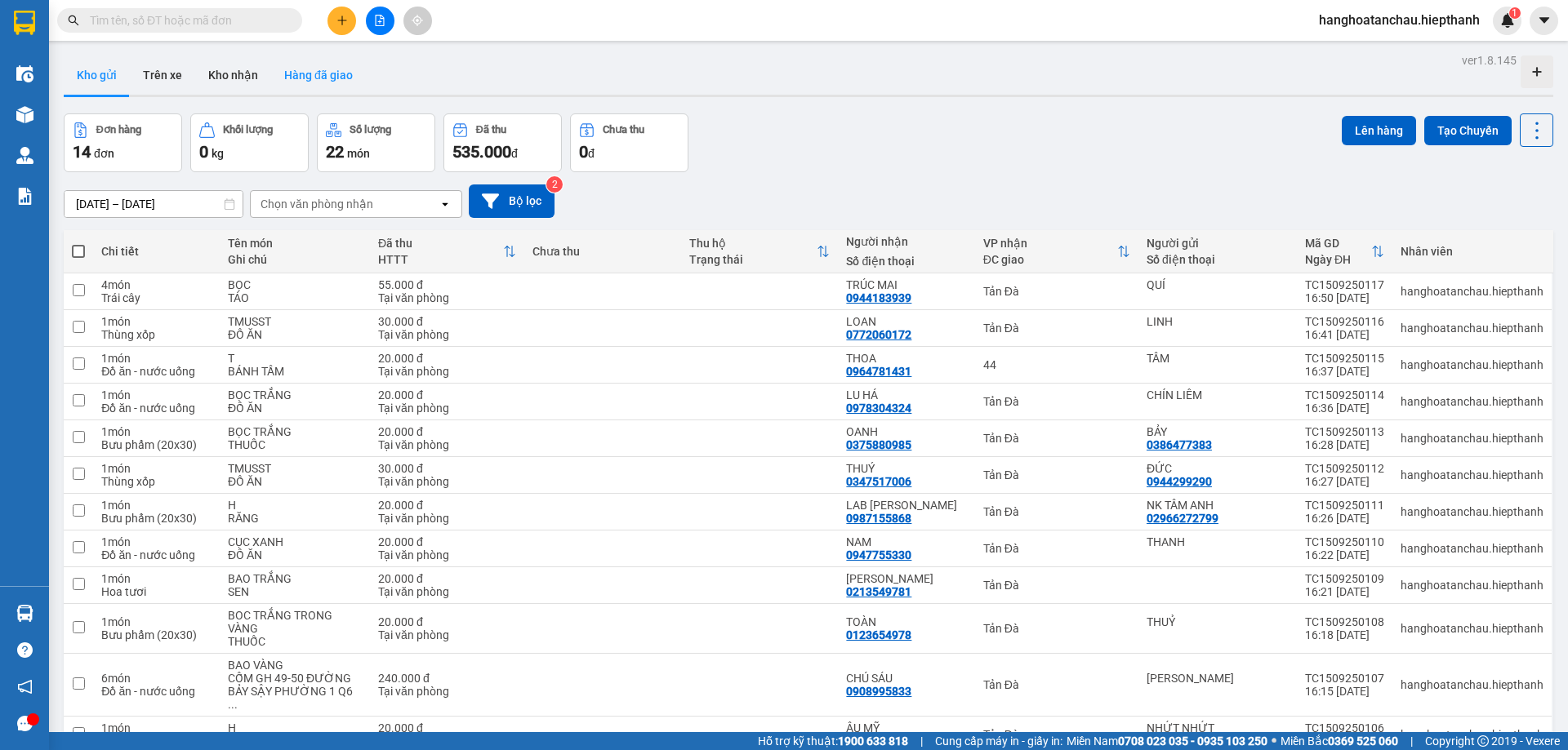
click at [306, 70] on button "Hàng đã giao" at bounding box center [318, 75] width 95 height 39
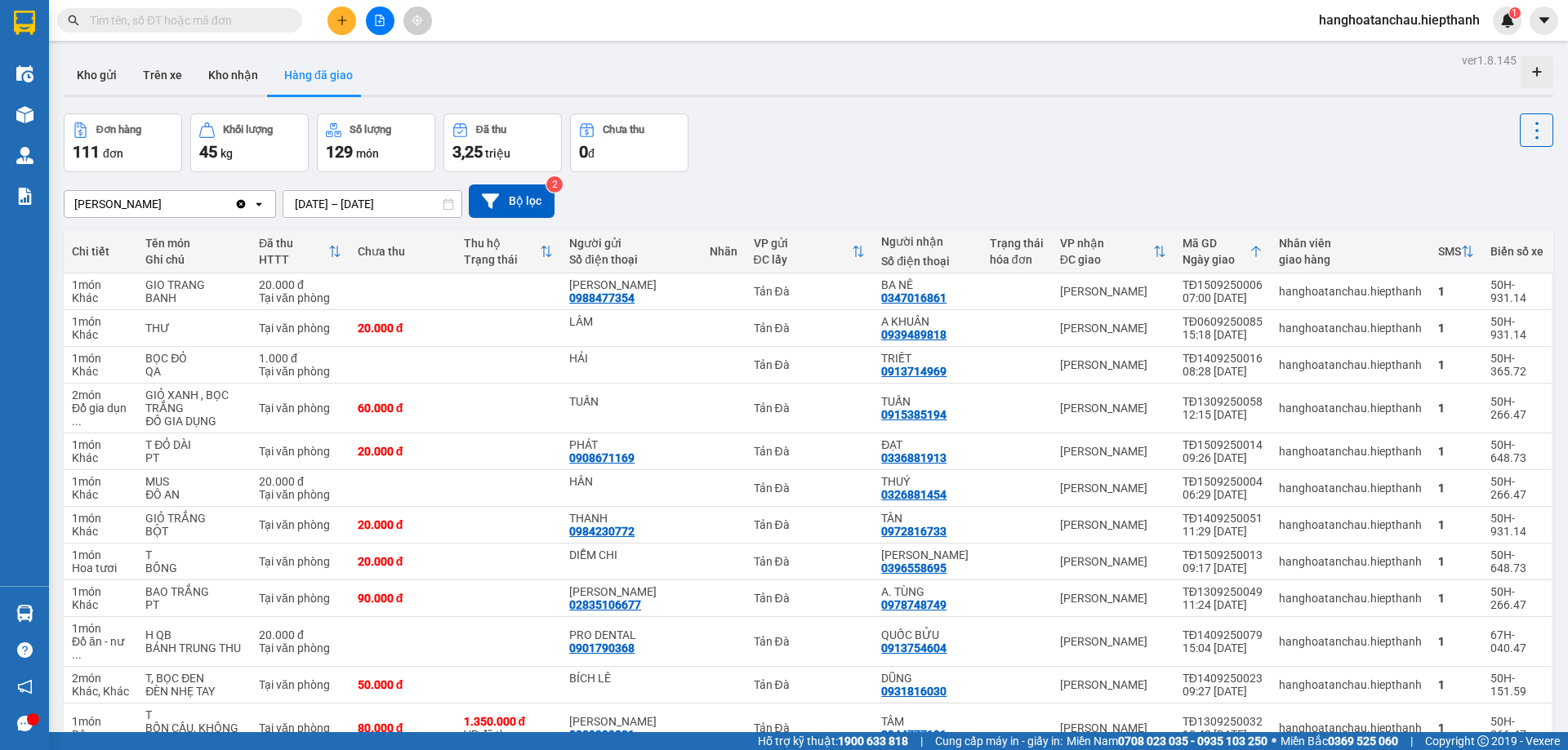
click at [975, 151] on div "Đơn hàng 111 đơn Khối lượng 45 kg Số lượng 129 món Đã thu 3,25 triệu Chưa thu 0…" at bounding box center [808, 142] width 1489 height 59
click at [835, 172] on div "Tân Châu Clear value open 15/09/2025 – 15/09/2025 Press the down arrow key to i…" at bounding box center [808, 201] width 1489 height 58
click at [833, 167] on div "Đơn hàng 111 đơn Khối lượng 45 kg Số lượng 129 món Đã thu 3,25 triệu Chưa thu 0…" at bounding box center [808, 142] width 1489 height 59
click at [375, 23] on icon "file-add" at bounding box center [379, 20] width 11 height 11
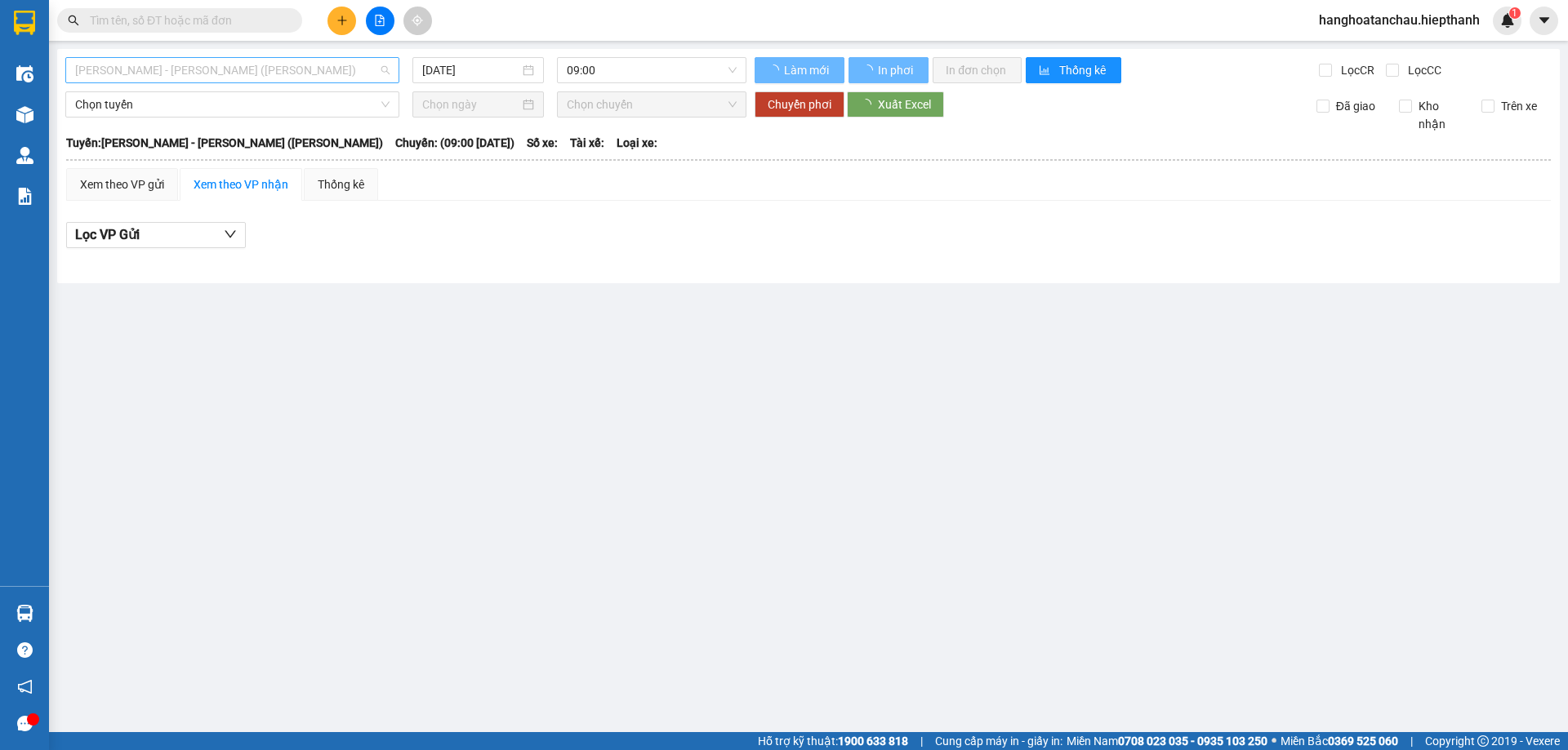
click at [273, 66] on span "Hồ Chí Minh - Tân Châu (TIỀN)" at bounding box center [232, 70] width 315 height 25
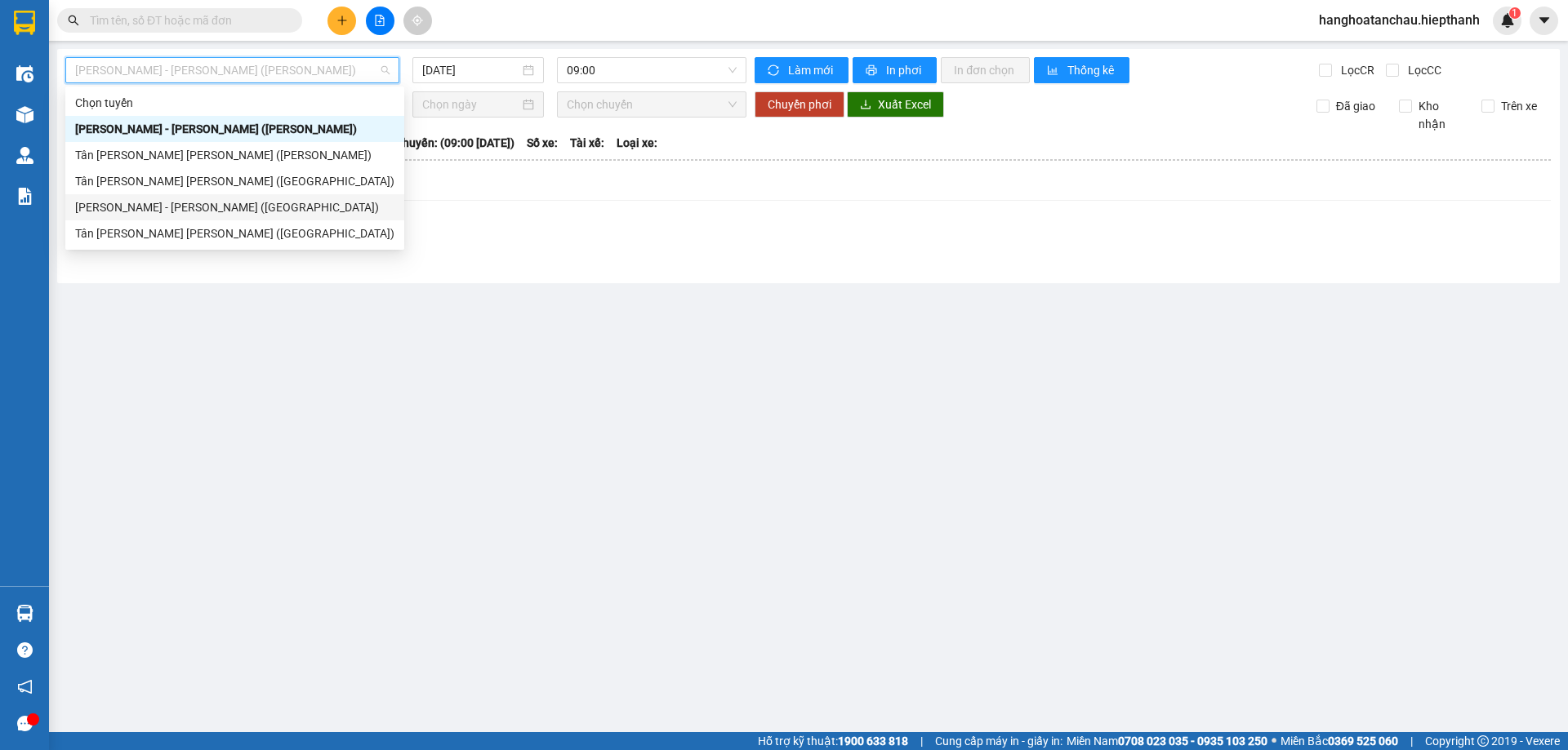
click at [262, 202] on div "Hồ Chí Minh - Tân Châu (Giường)" at bounding box center [234, 207] width 319 height 18
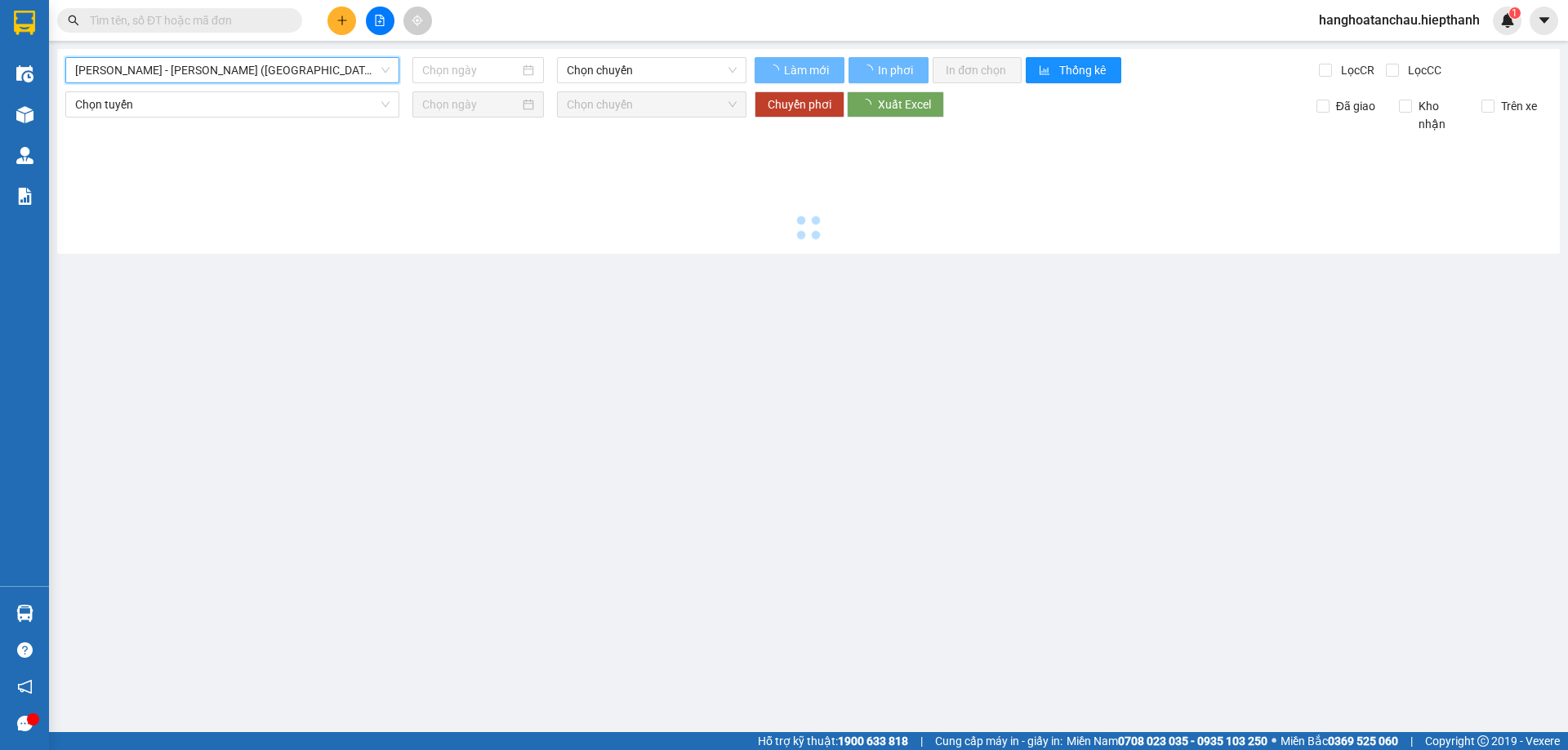
type input "15/09/2025"
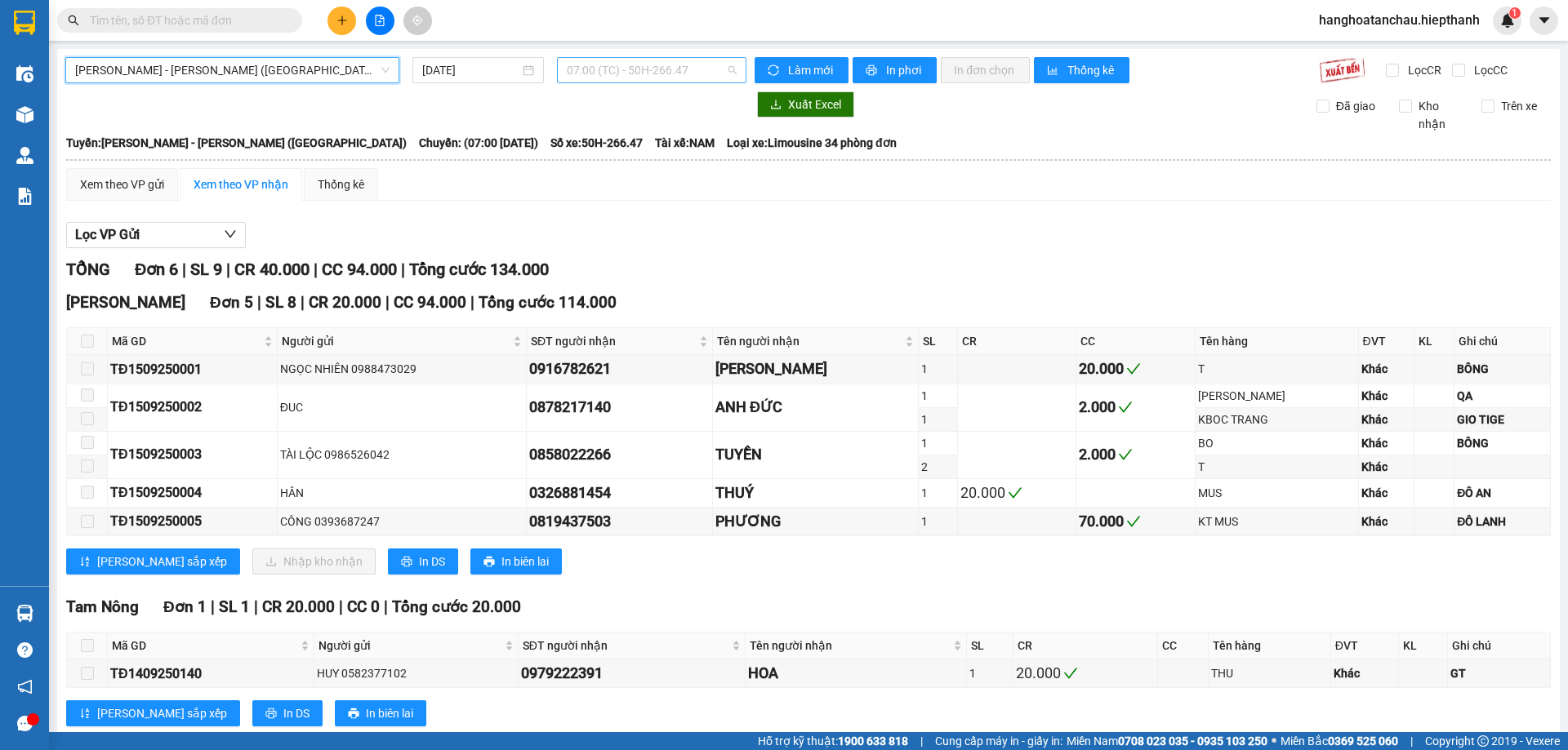
click at [635, 70] on span "07:00 (TC) - 50H-266.47" at bounding box center [652, 70] width 169 height 25
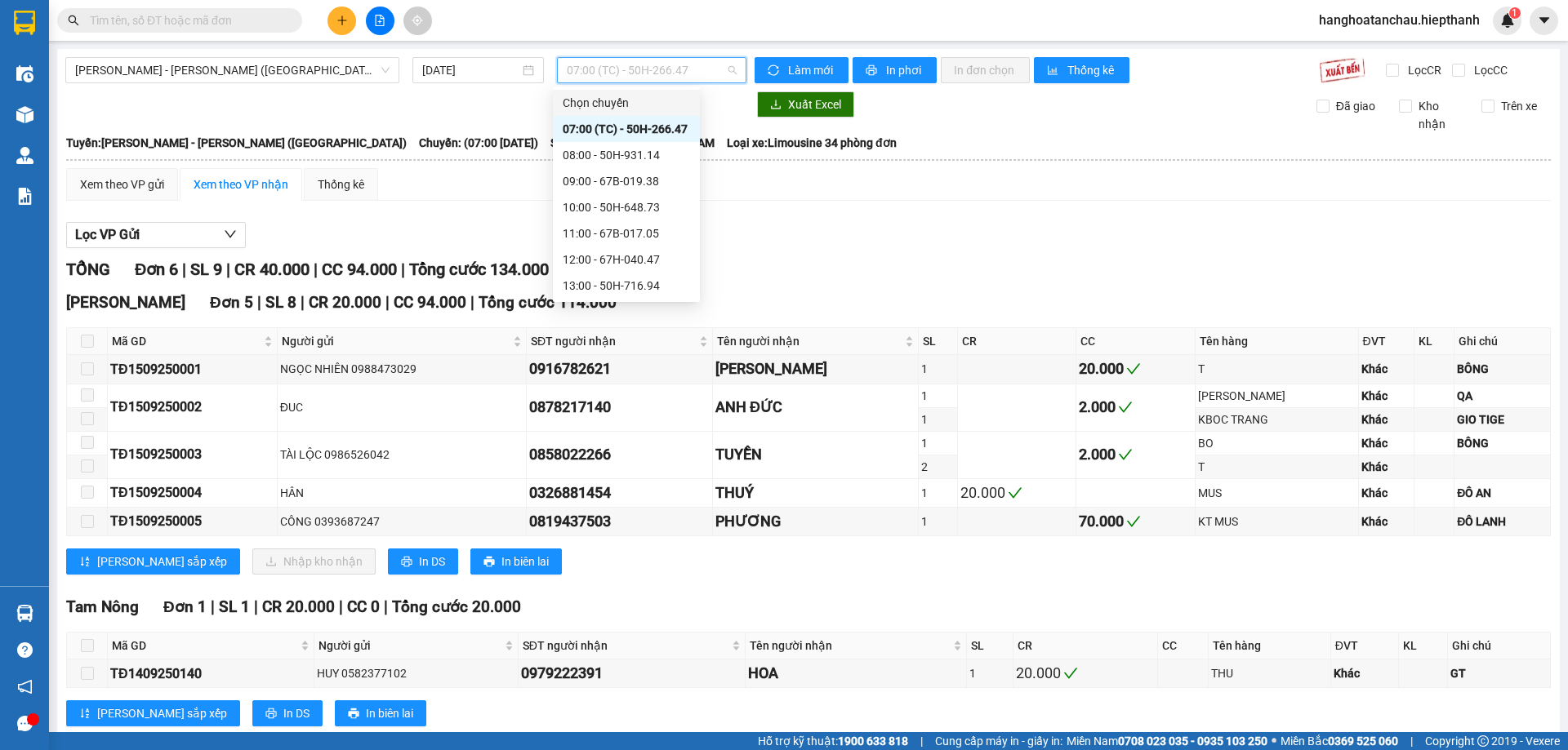
click at [895, 211] on div "Xem theo VP gửi Xem theo VP nhận Thống kê Lọc VP Gửi TỔNG Đơn 6 | SL 9 | CR 40…" at bounding box center [808, 457] width 1484 height 579
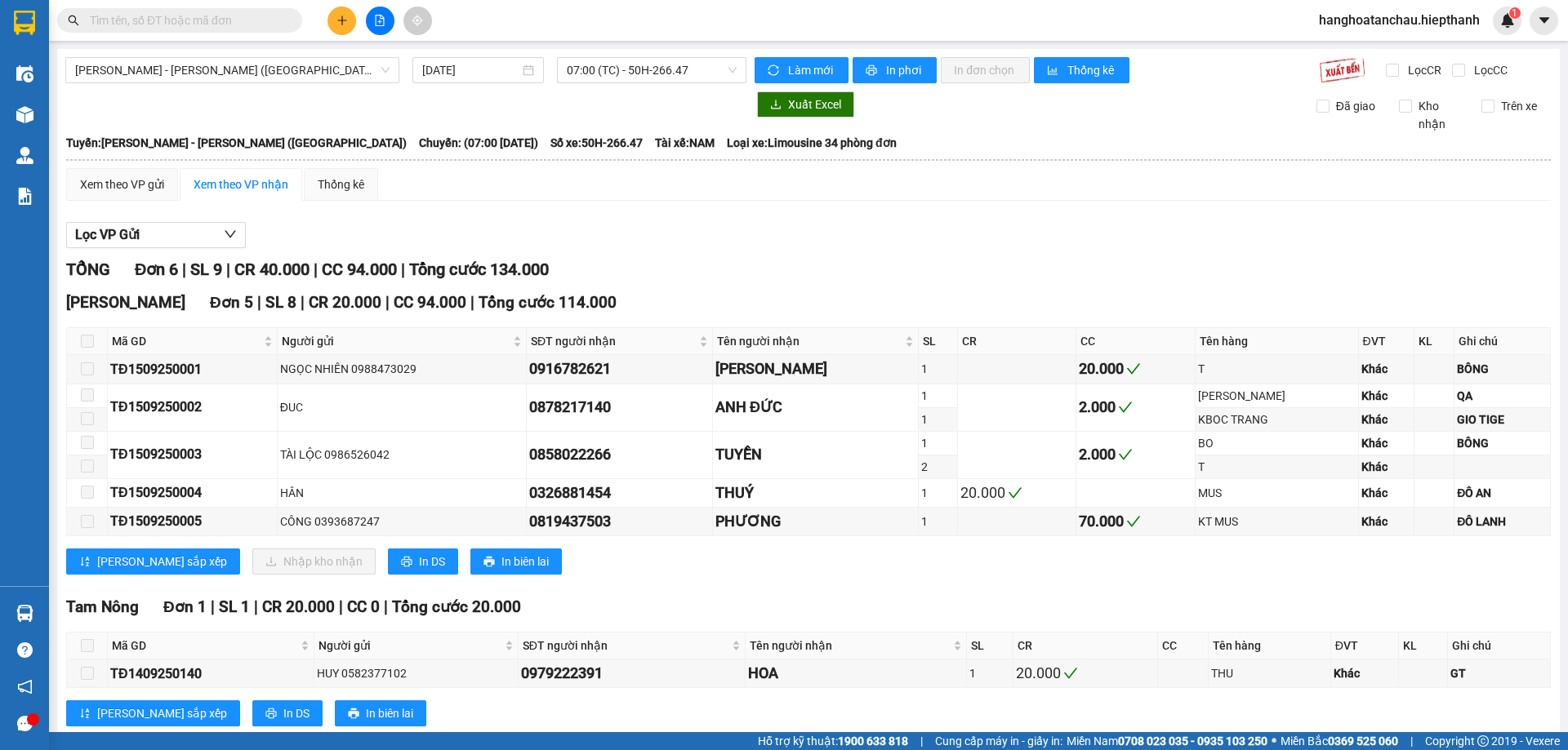
click at [747, 215] on div "Lọc VP Gửi TỔNG Đơn 6 | SL 9 | CR 40.000 | CC 94.000 | Tổng cước 134.000 Tân C…" at bounding box center [808, 480] width 1484 height 533
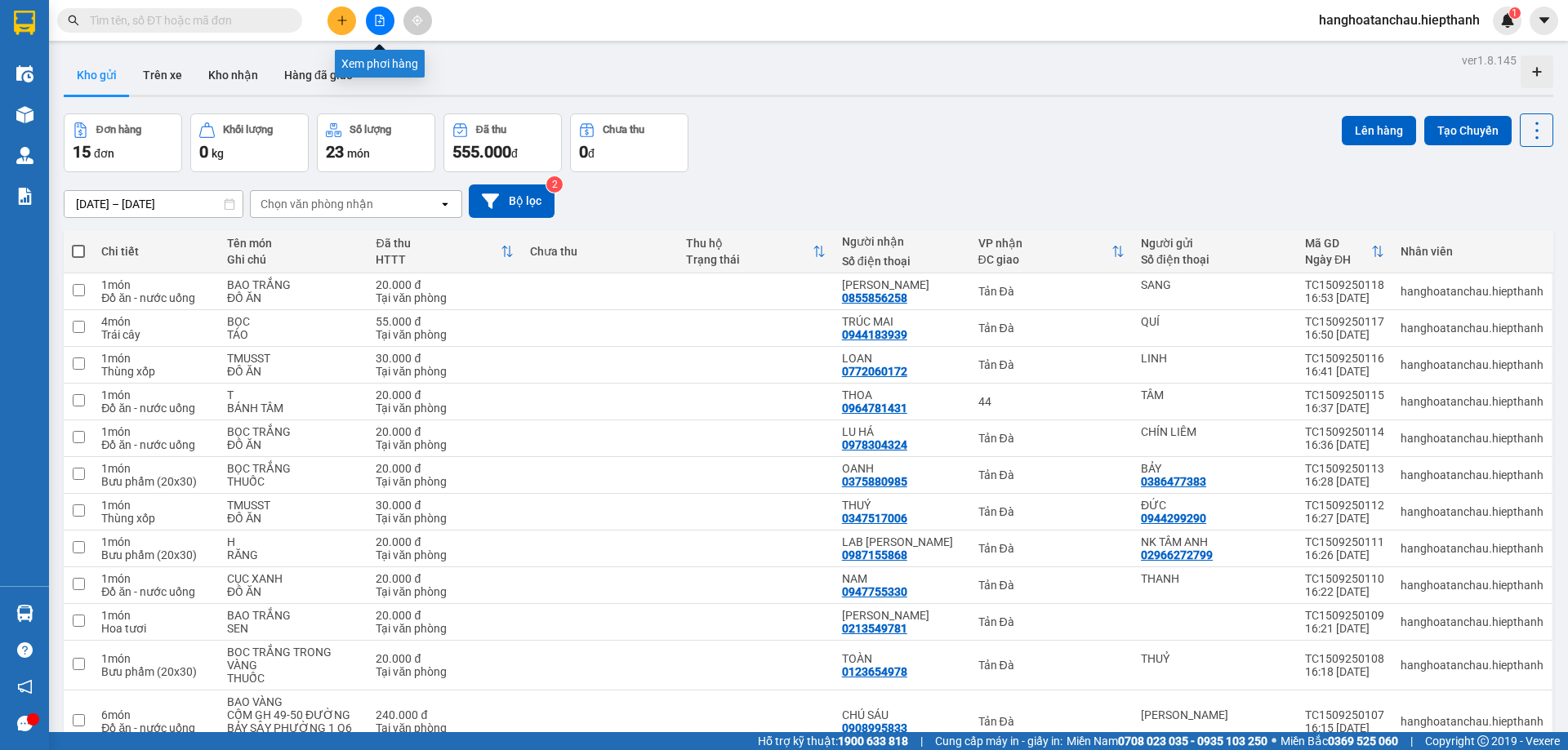
click at [380, 22] on icon "file-add" at bounding box center [380, 20] width 9 height 11
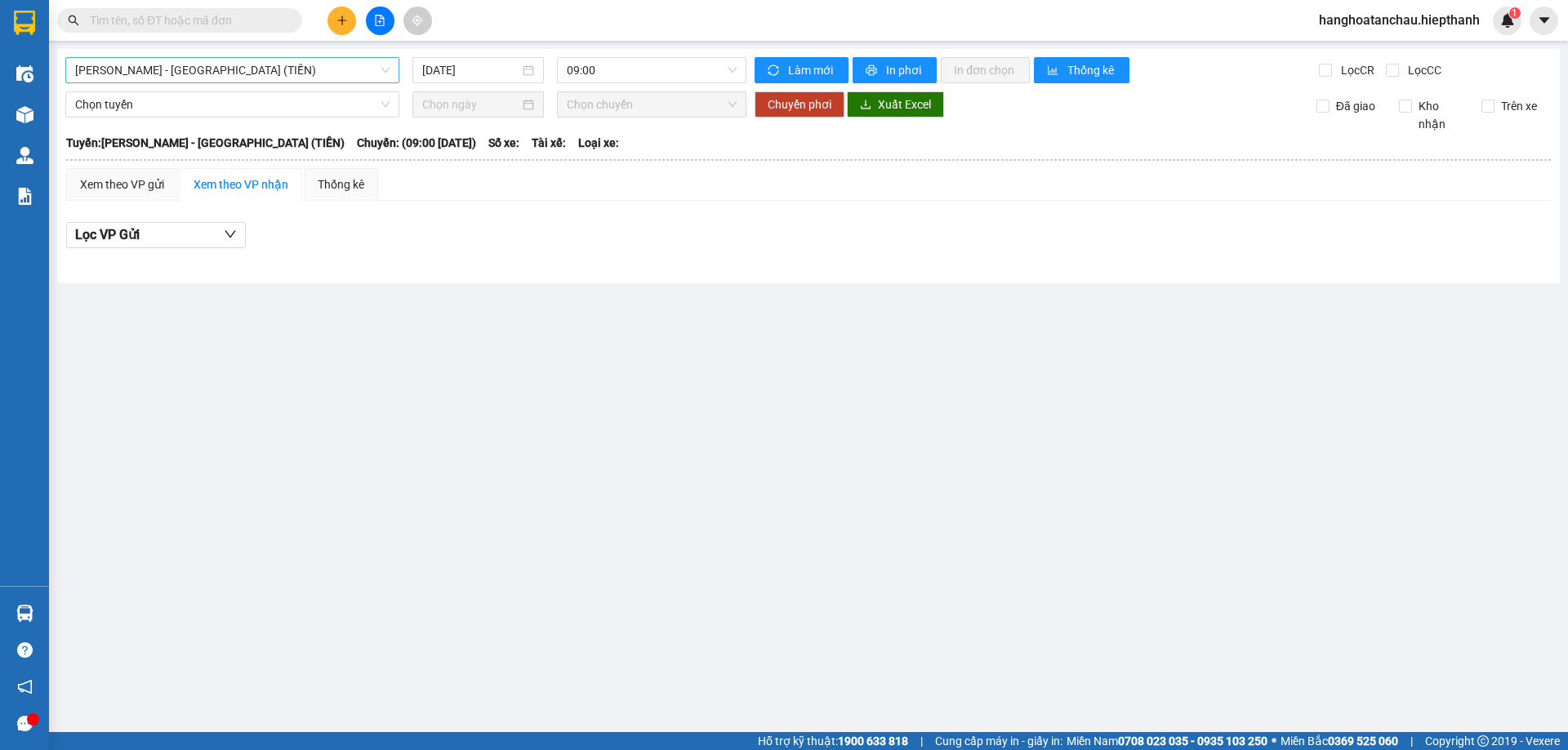
click at [276, 70] on span "[PERSON_NAME] - [GEOGRAPHIC_DATA] (TIỀN)" at bounding box center [232, 70] width 315 height 25
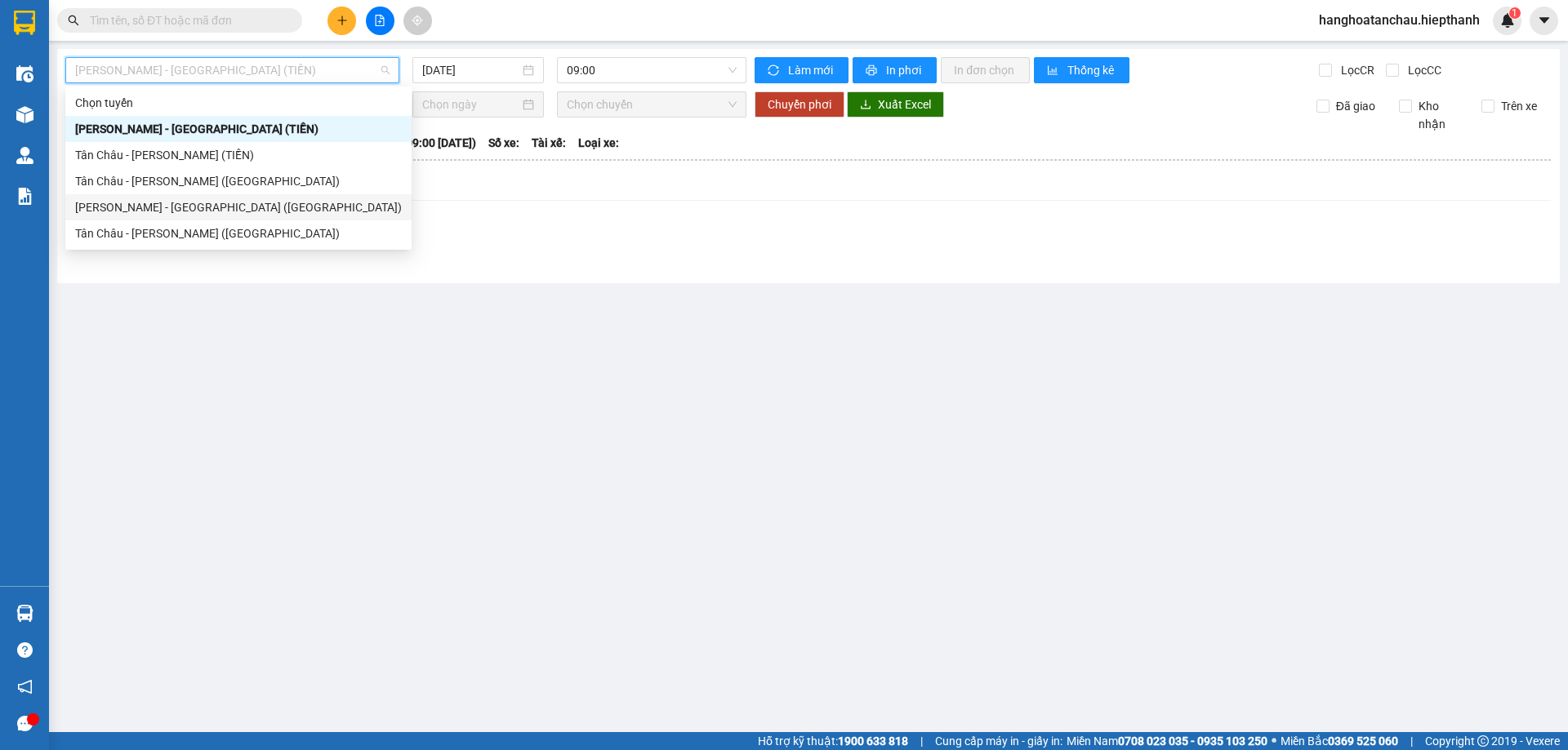
click at [261, 201] on div "[PERSON_NAME] - [GEOGRAPHIC_DATA] ([GEOGRAPHIC_DATA])" at bounding box center [238, 207] width 327 height 18
type input "[DATE]"
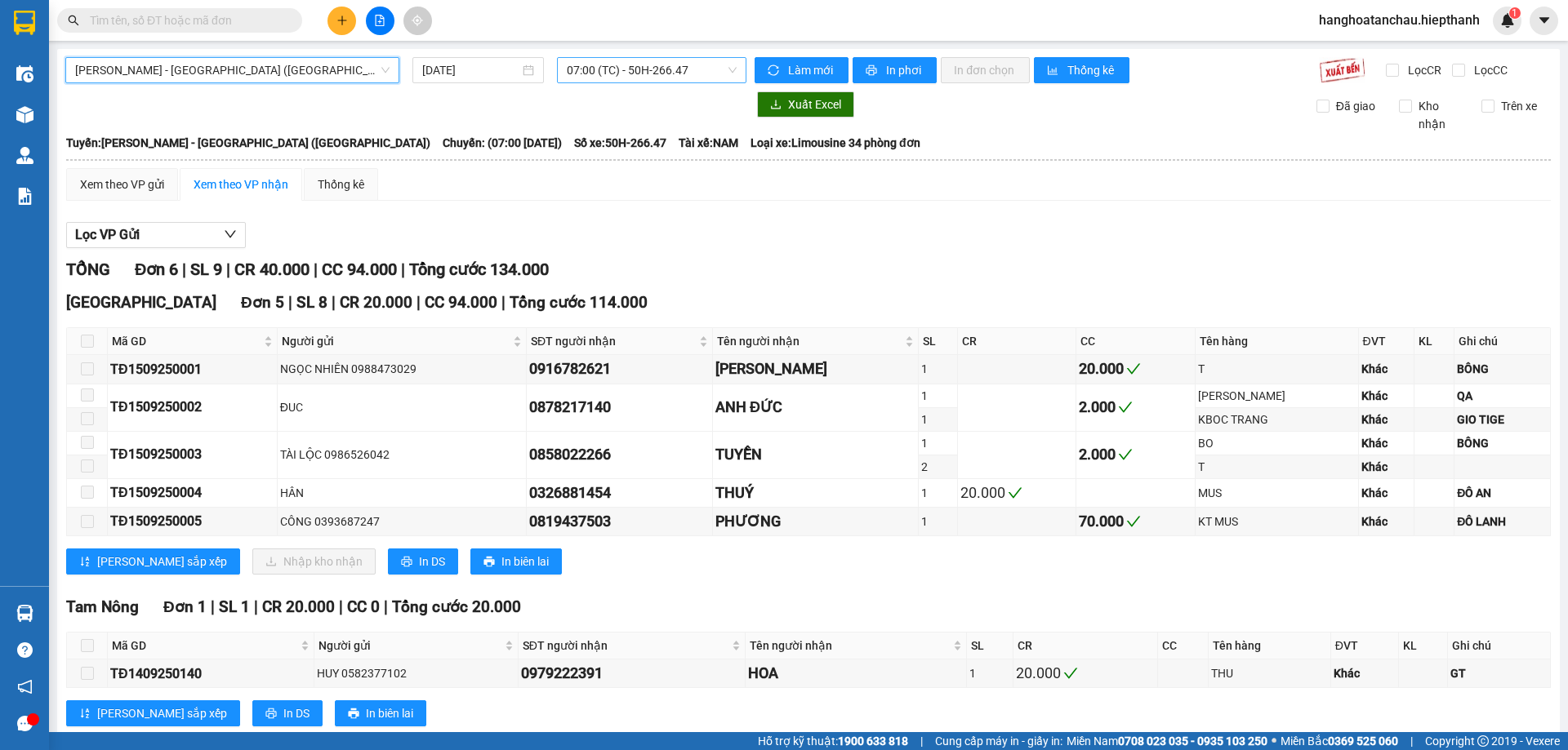
click at [631, 62] on span "07:00 (TC) - 50H-266.47" at bounding box center [652, 70] width 169 height 25
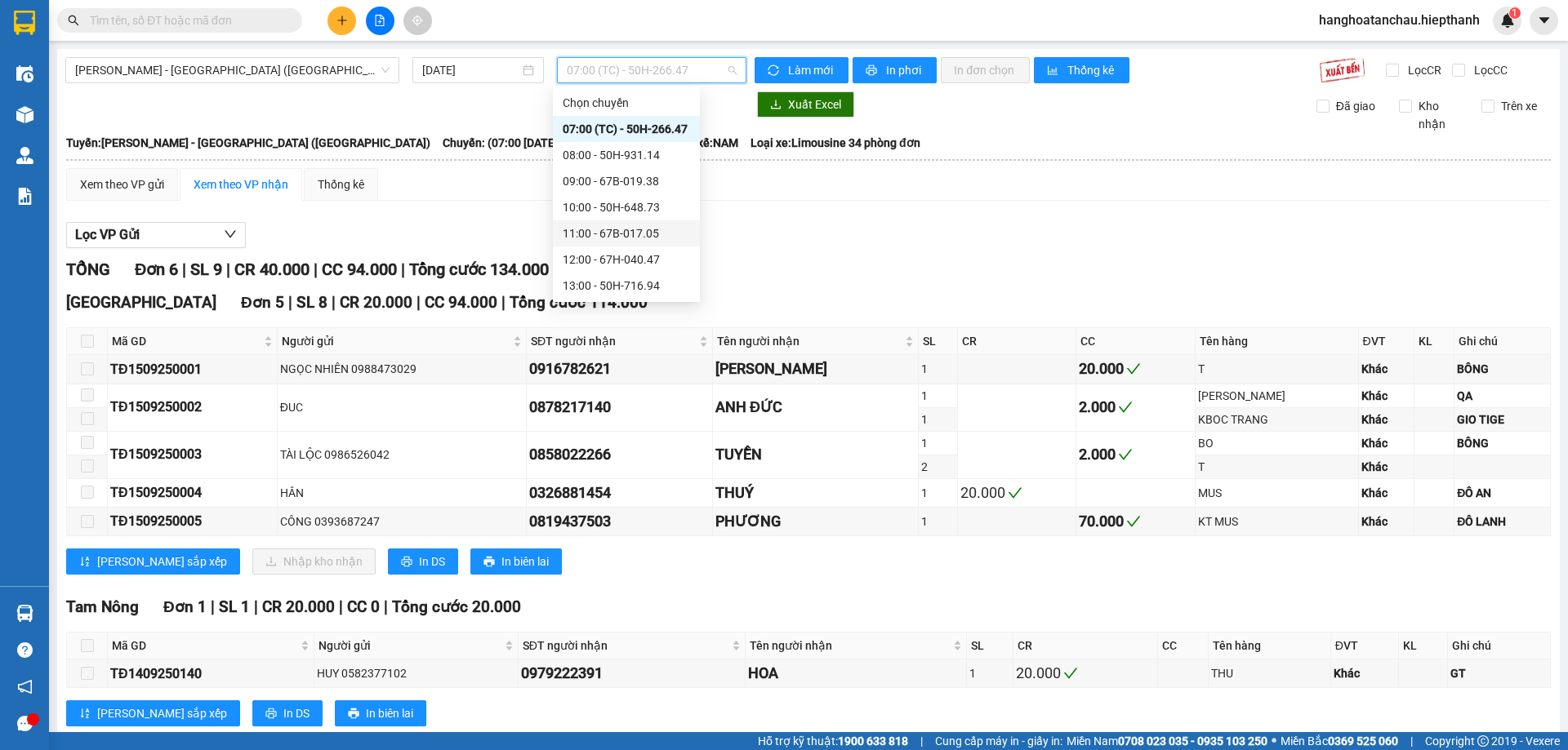
click at [614, 234] on div "11:00 - 67B-017.05" at bounding box center [627, 233] width 128 height 18
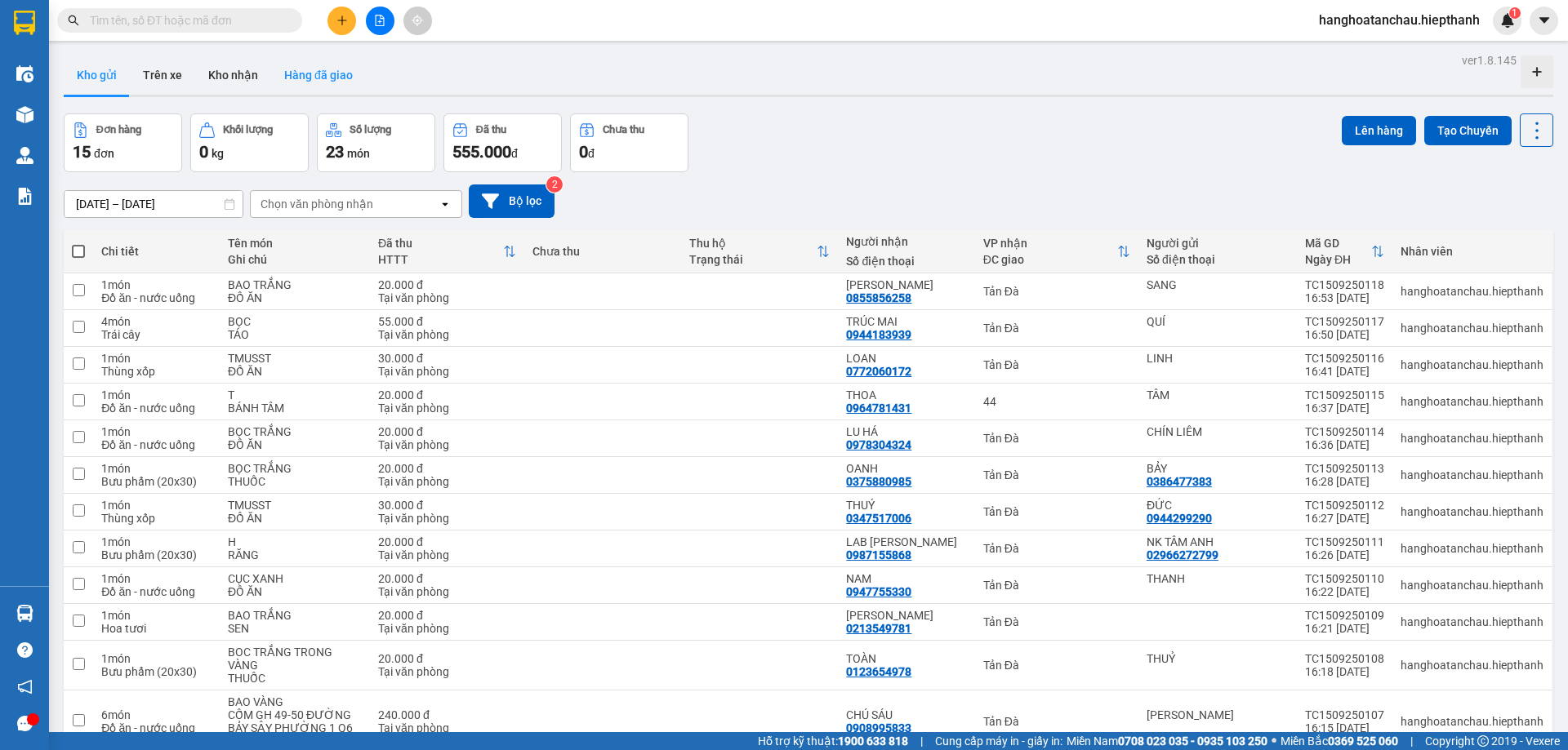
click at [332, 71] on button "Hàng đã giao" at bounding box center [318, 75] width 95 height 39
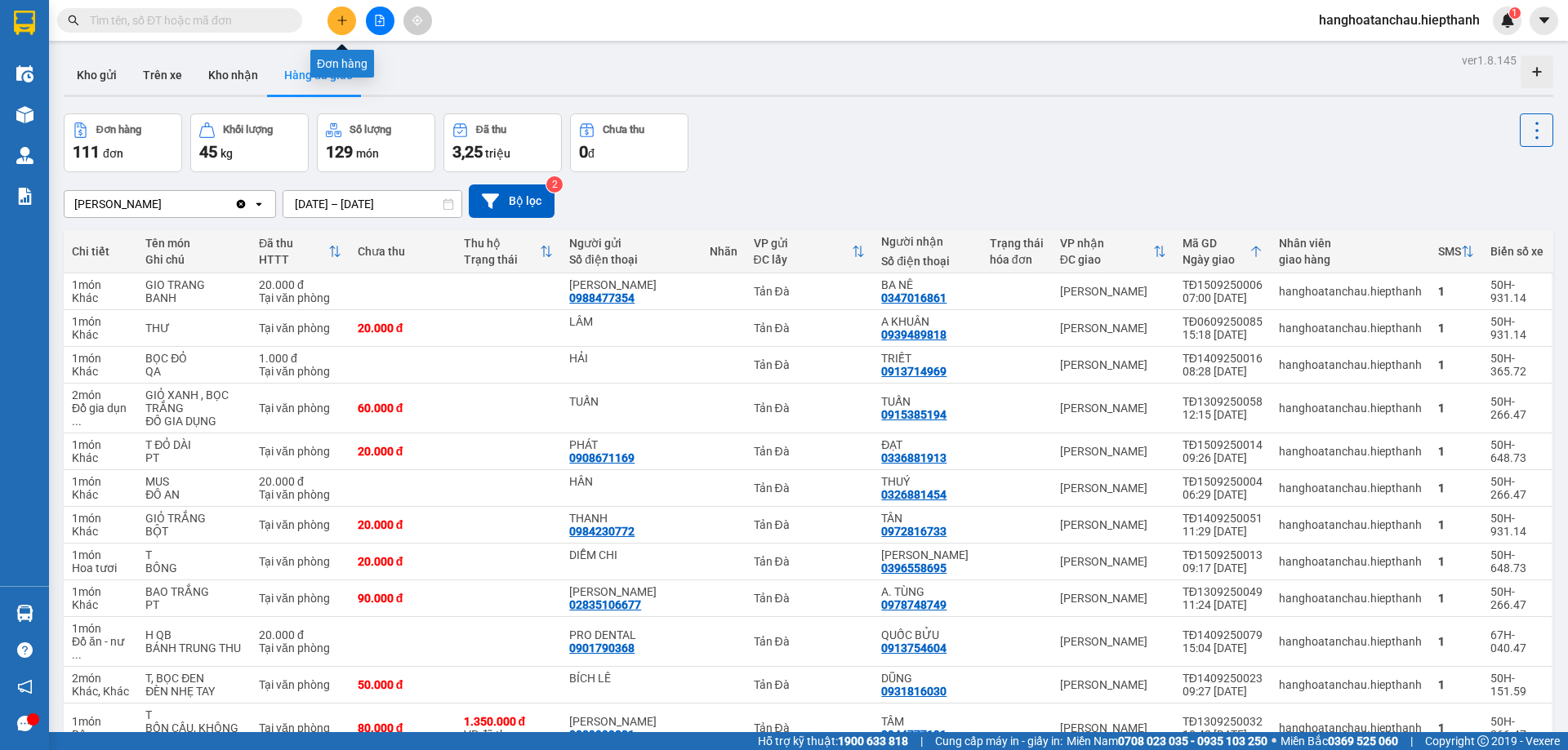
click at [348, 18] on button at bounding box center [342, 21] width 29 height 29
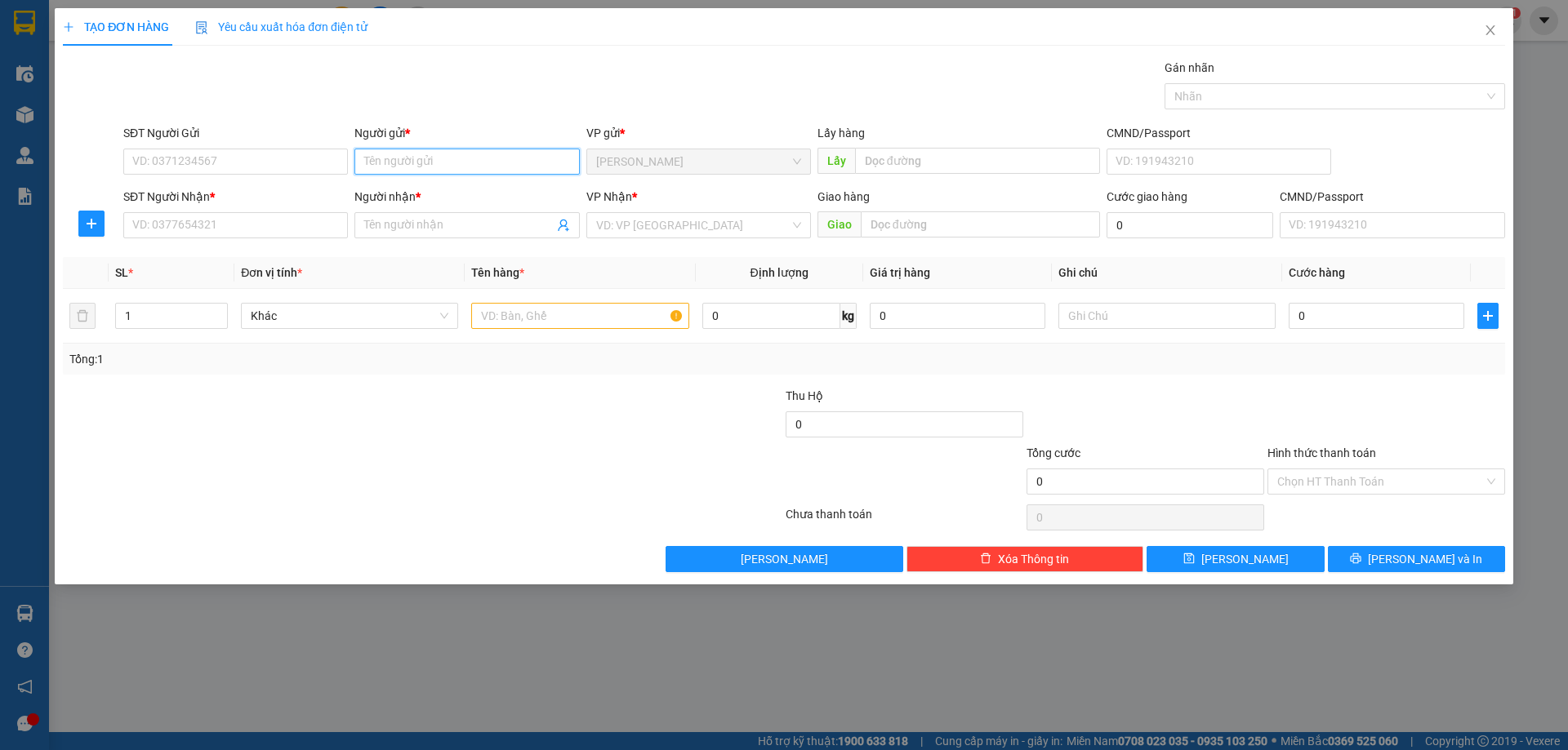
click at [378, 161] on input "Người gửi *" at bounding box center [466, 161] width 224 height 26
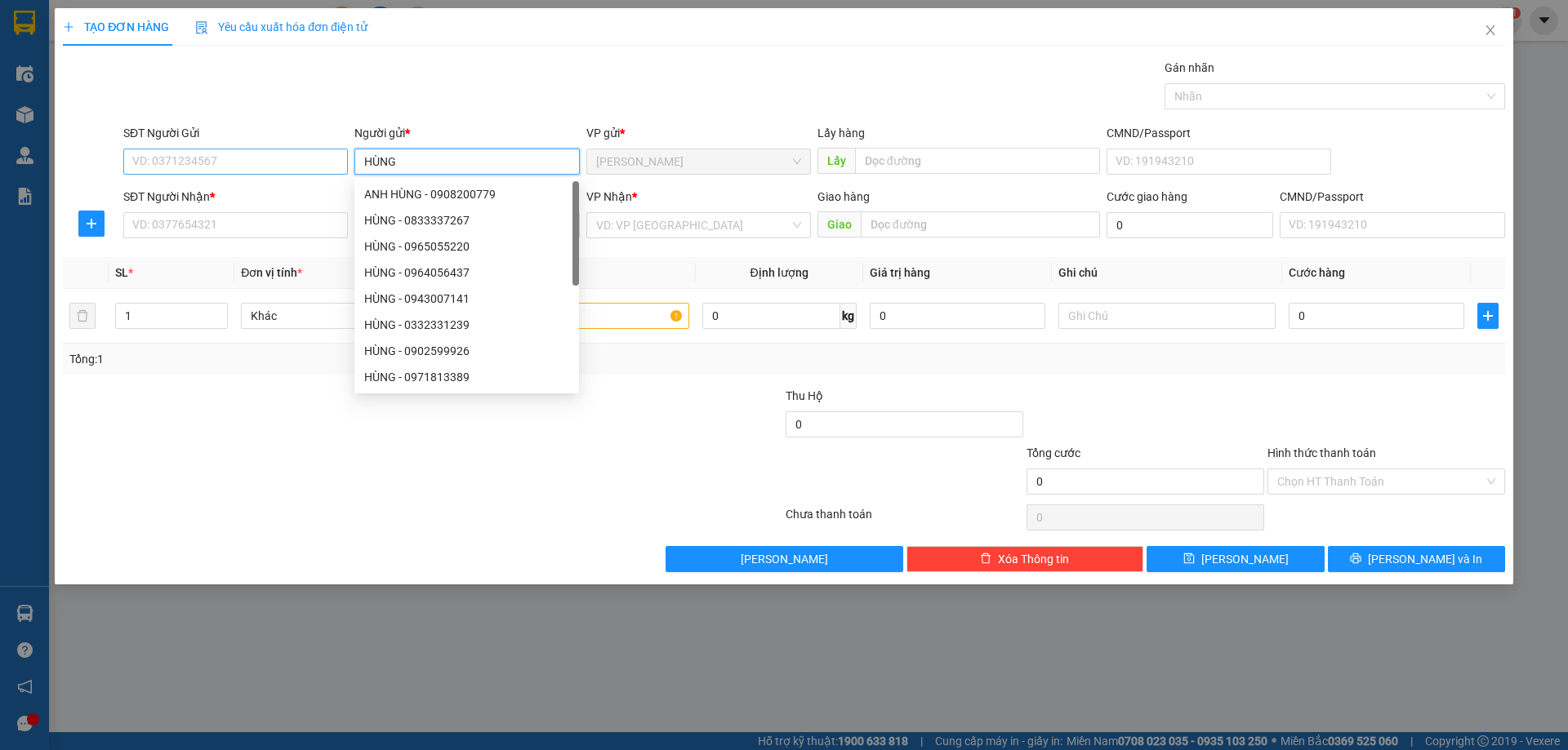
type input "HÙNG"
click at [269, 165] on input "SĐT Người Gửi" at bounding box center [235, 161] width 224 height 26
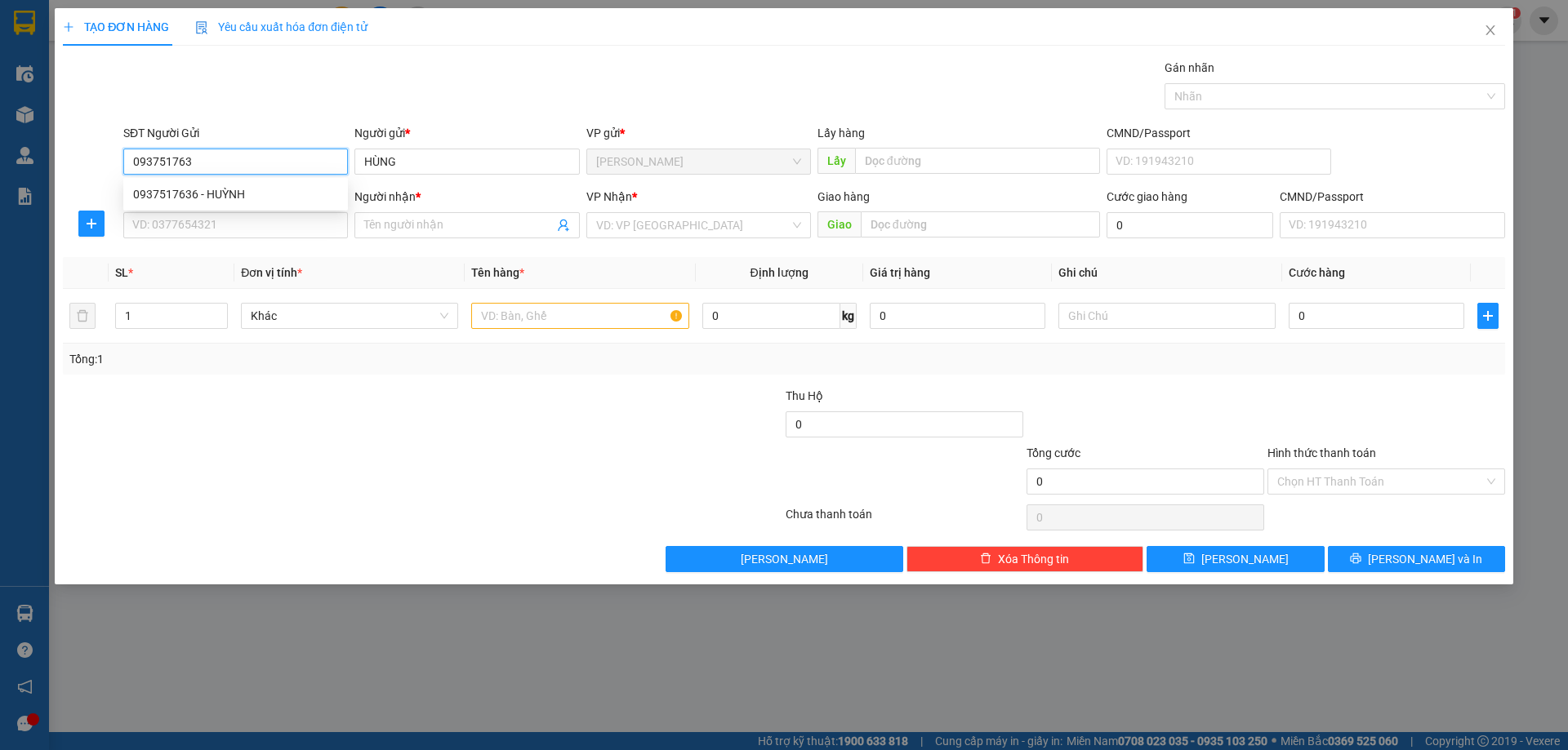
type input "0937517636"
drag, startPoint x: 206, startPoint y: 165, endPoint x: 134, endPoint y: 165, distance: 72.0
click at [134, 165] on input "0937517636" at bounding box center [235, 161] width 224 height 26
type input "0937517636"
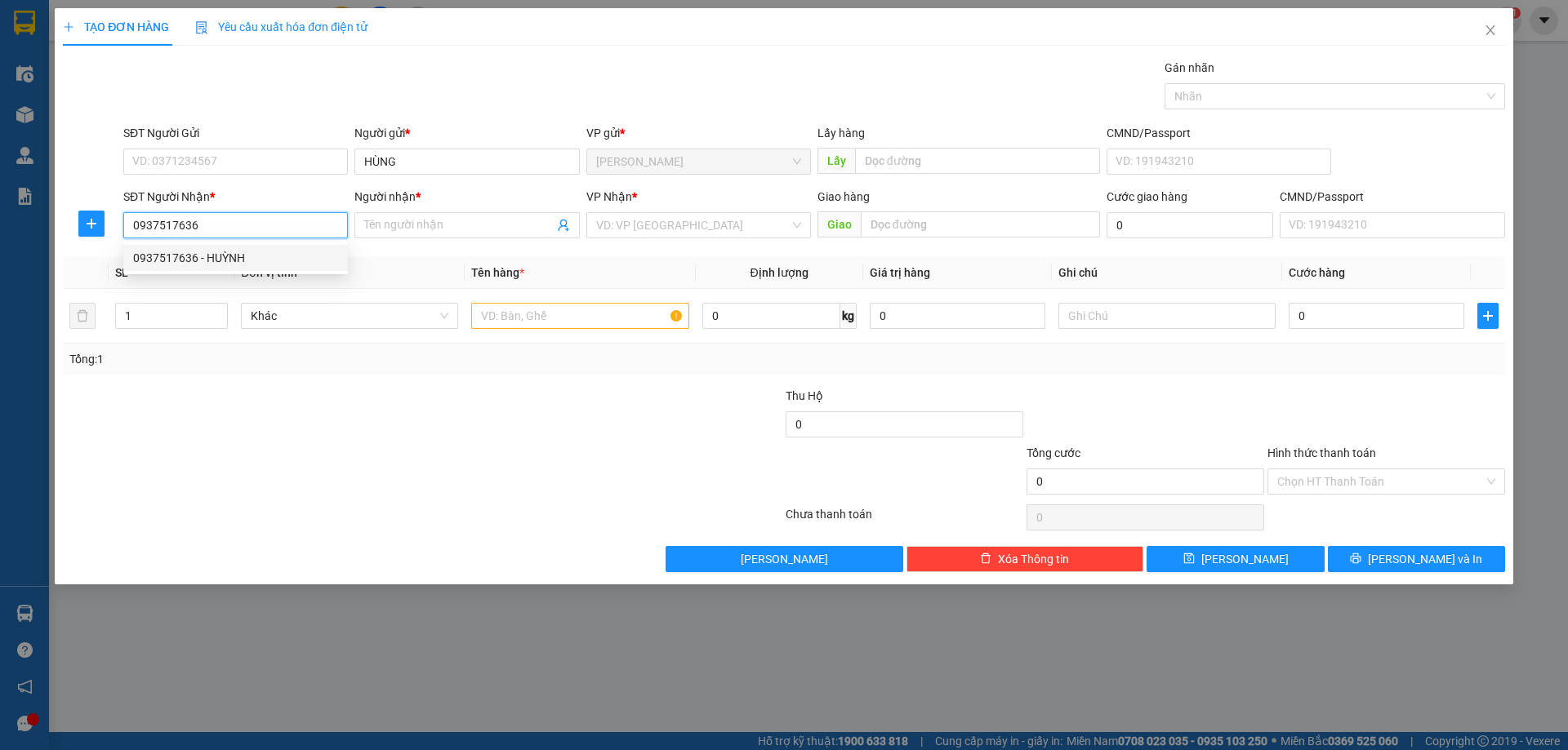
click at [240, 258] on div "0937517636 - HUỲNH" at bounding box center [236, 258] width 205 height 18
type input "HUỲNH"
type input "0937517636"
click at [650, 221] on input "search" at bounding box center [692, 225] width 193 height 25
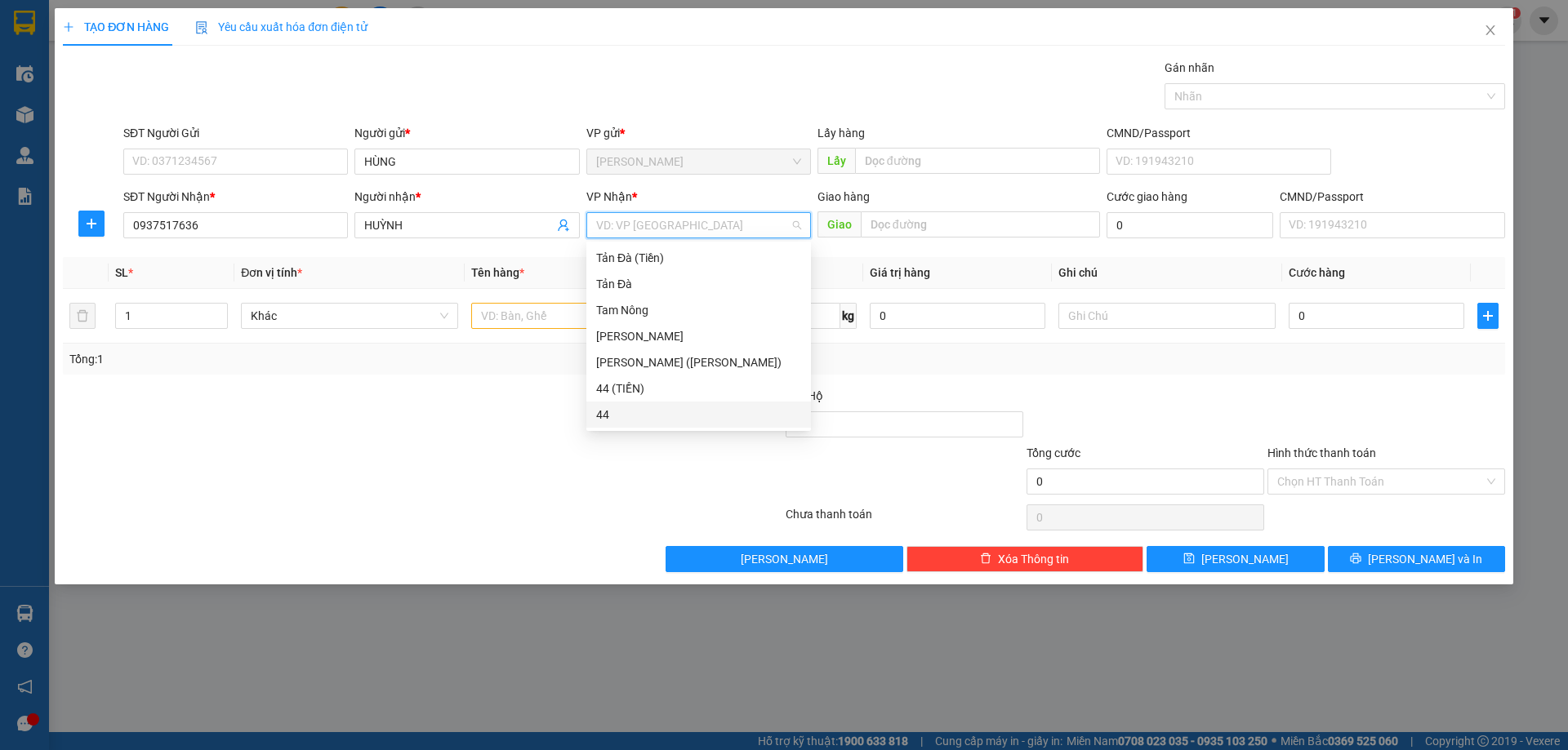
click at [639, 413] on div "44" at bounding box center [698, 414] width 205 height 18
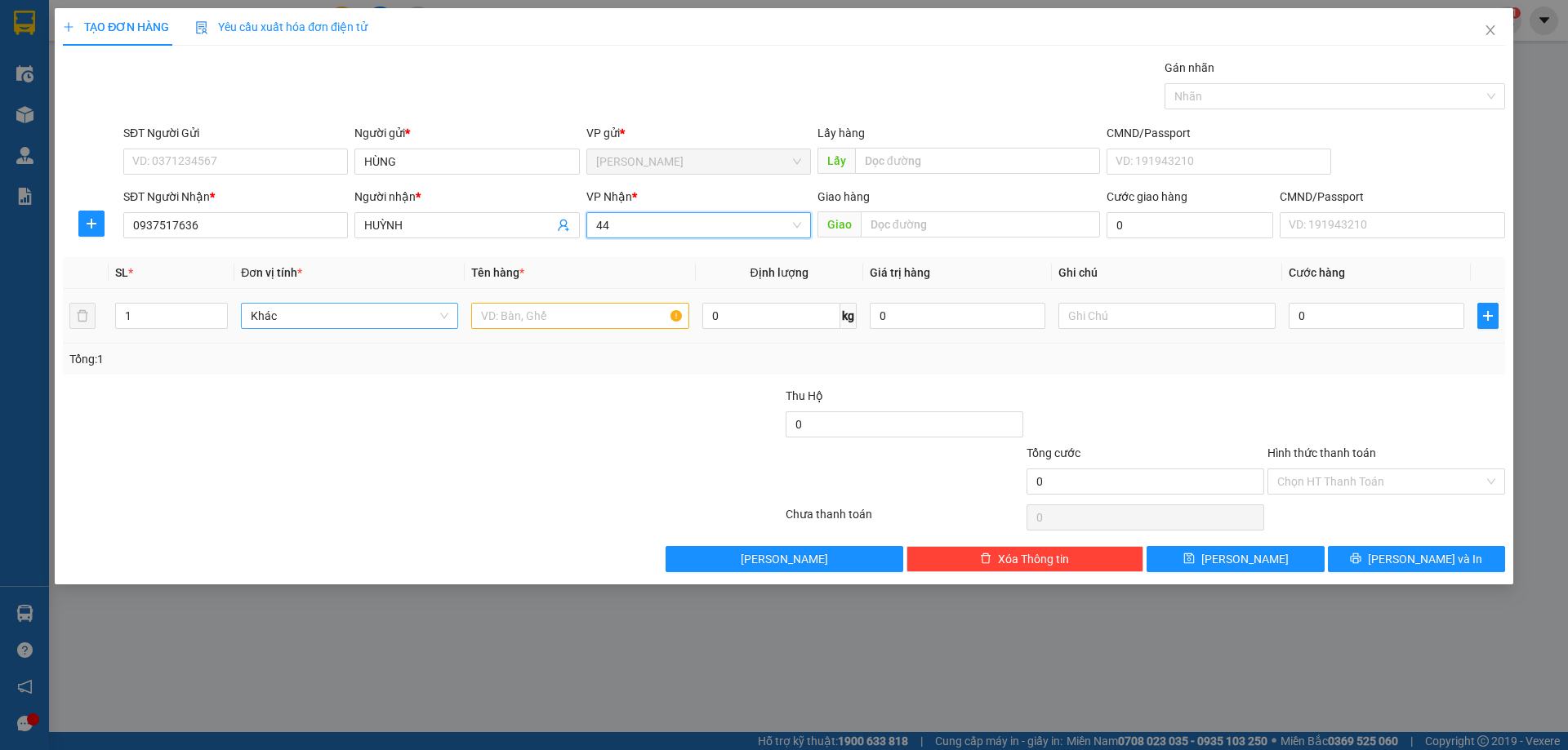
click at [302, 315] on span "Khác" at bounding box center [350, 316] width 197 height 25
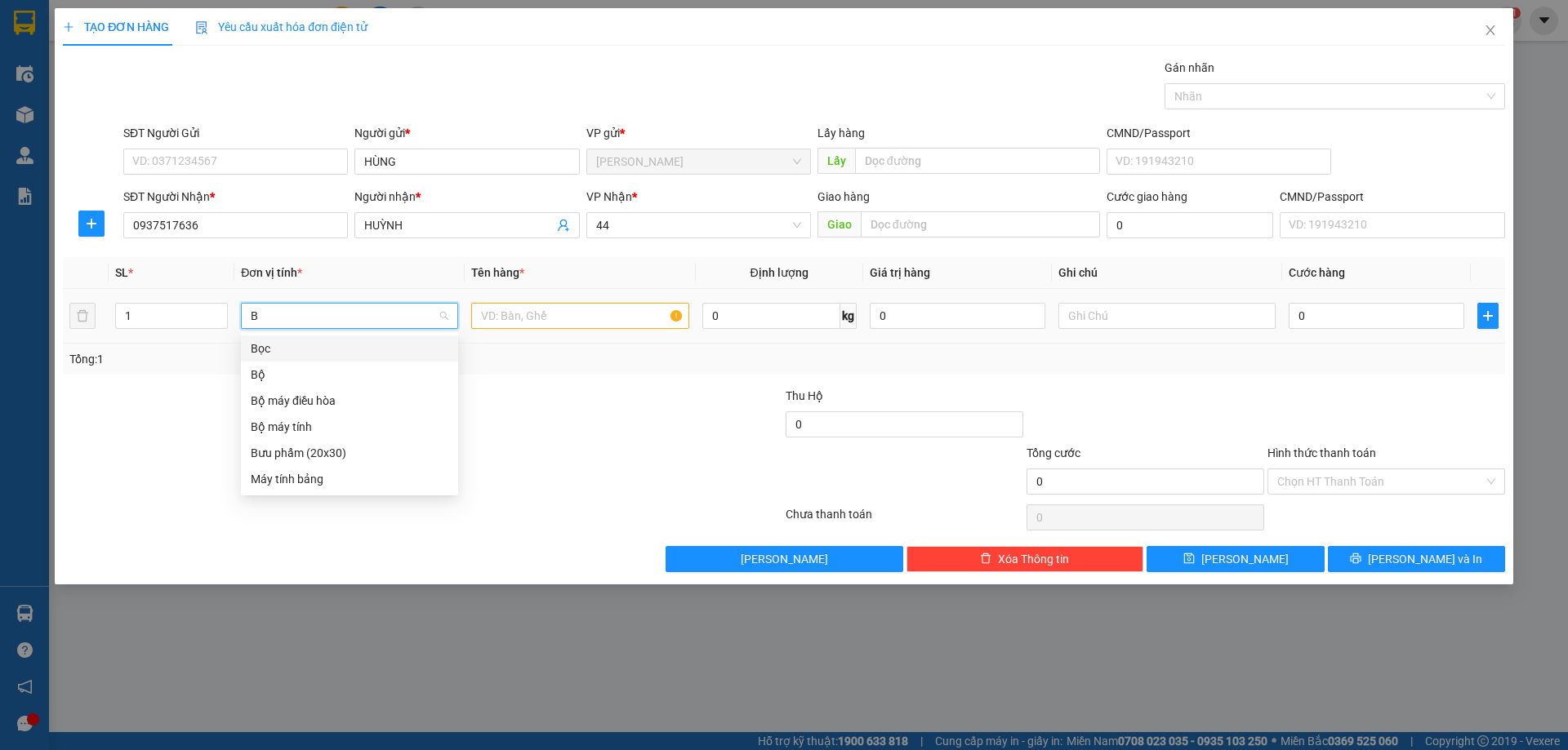
type input "BƯ"
click at [301, 351] on div "Bưu phẩm (20x30)" at bounding box center [350, 349] width 197 height 18
click at [558, 315] on input "text" at bounding box center [580, 316] width 217 height 26
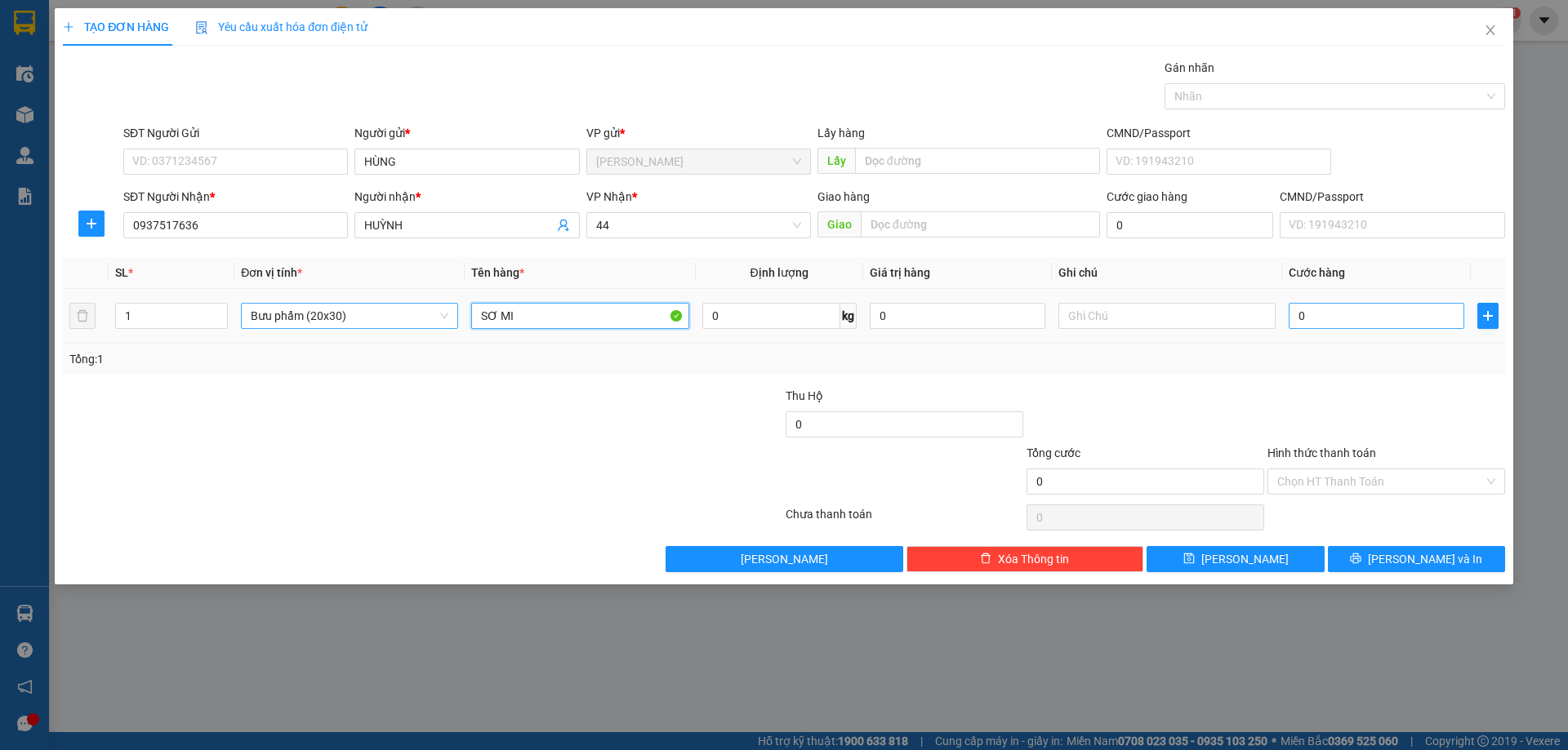
type input "SƠ MI"
click at [1319, 319] on input "0" at bounding box center [1376, 316] width 175 height 26
type input "2"
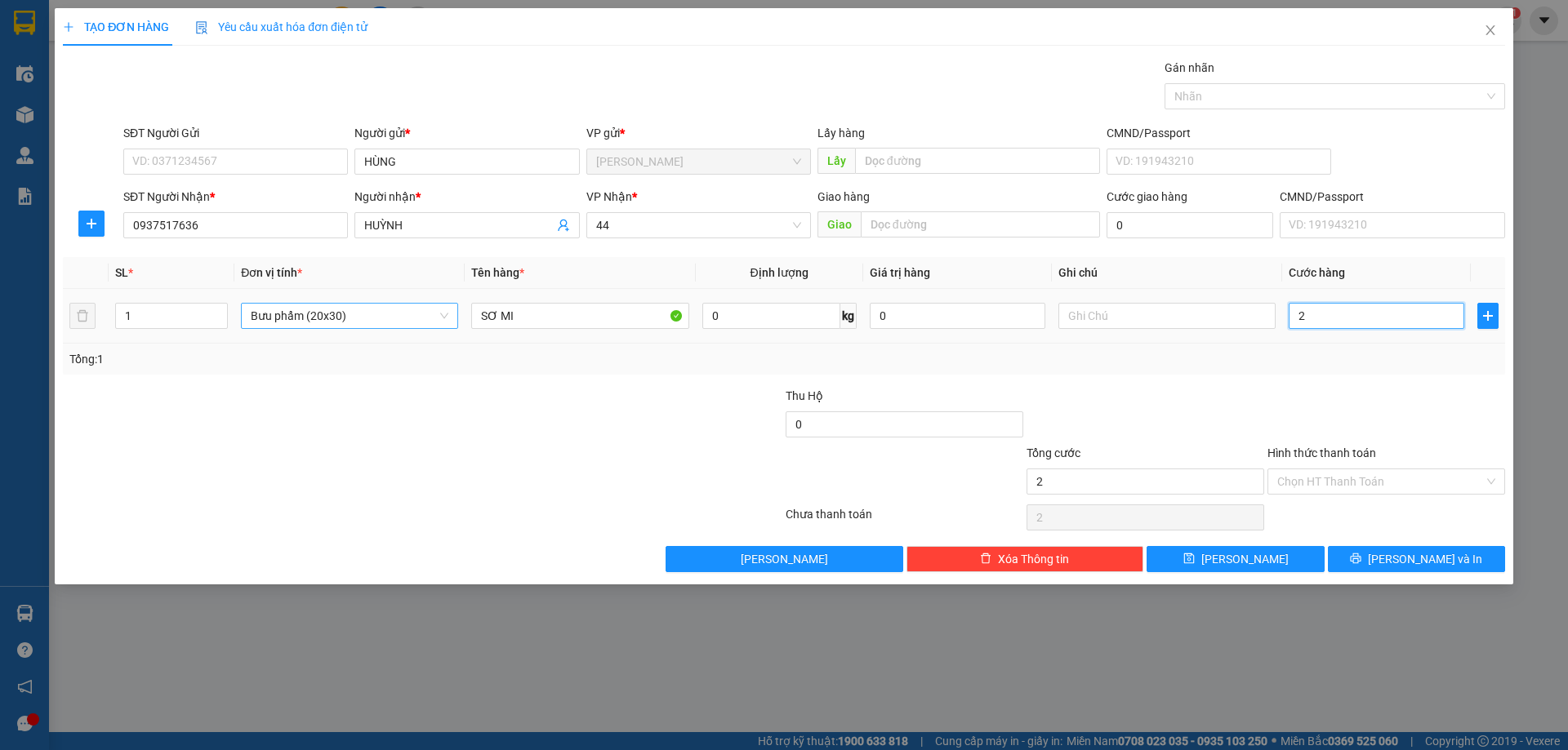
type input "20"
type input "20.000"
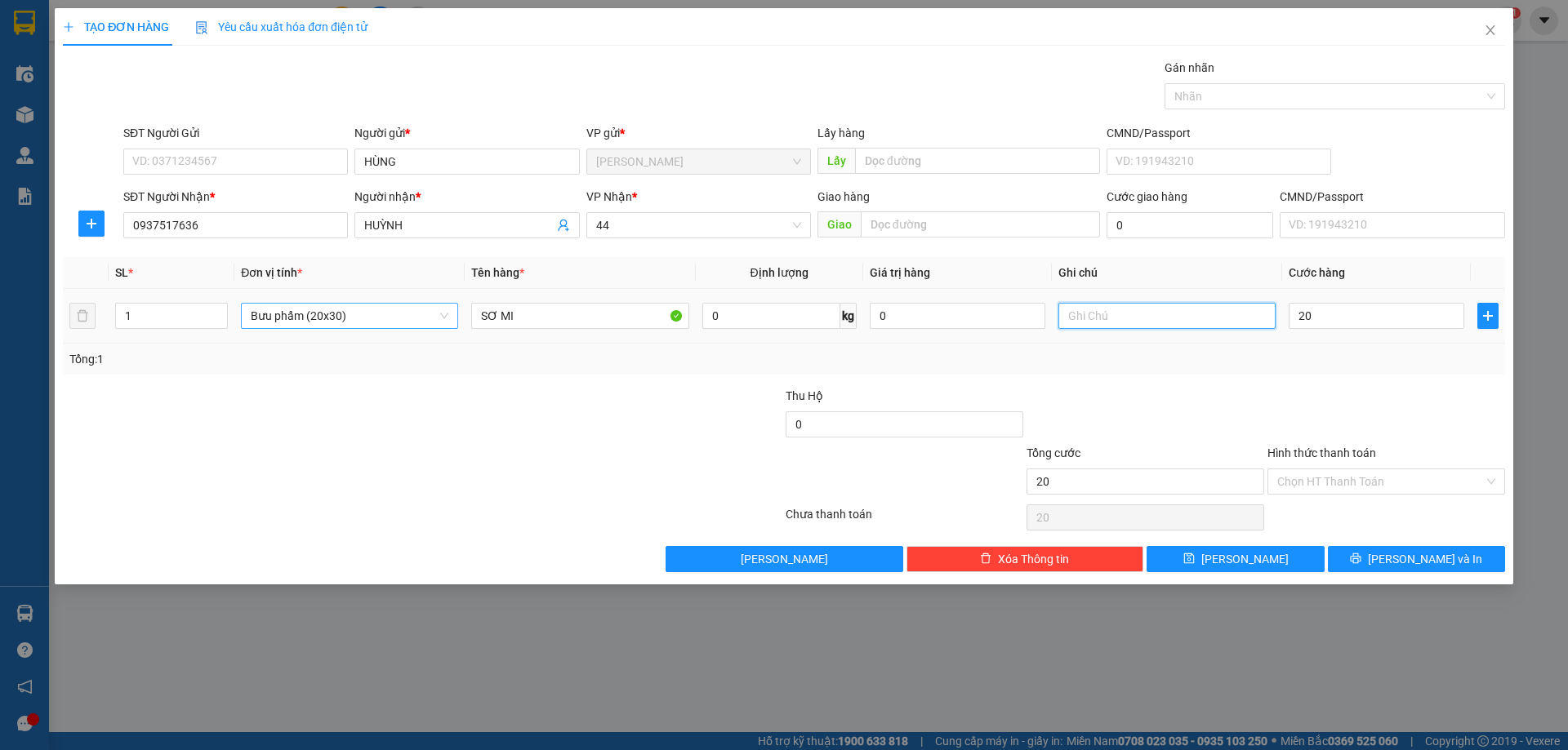
type input "20.000"
click at [1075, 310] on input "text" at bounding box center [1167, 316] width 217 height 26
click at [1081, 320] on input "text" at bounding box center [1167, 316] width 217 height 26
type input "GT"
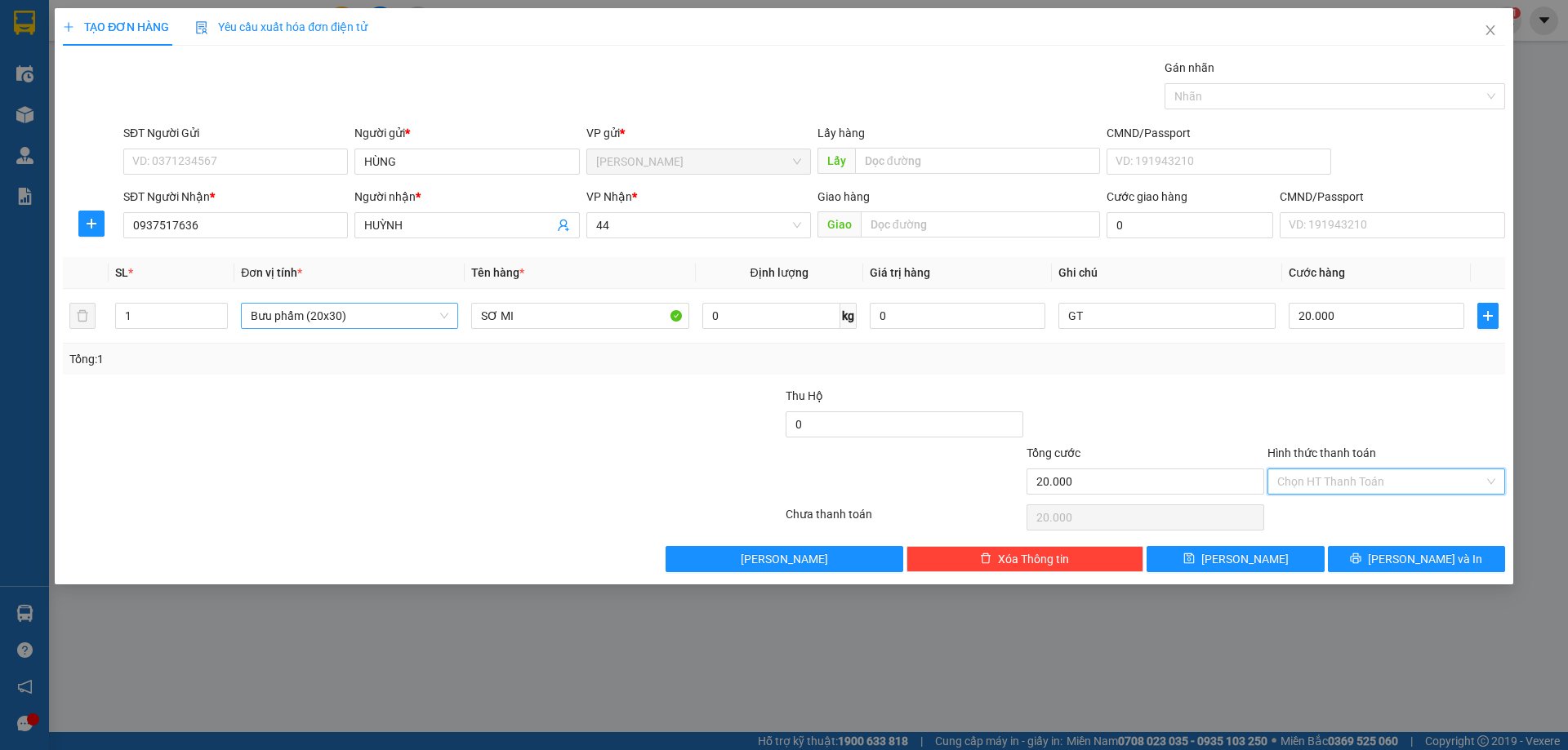
click at [1344, 483] on input "Hình thức thanh toán" at bounding box center [1380, 481] width 206 height 25
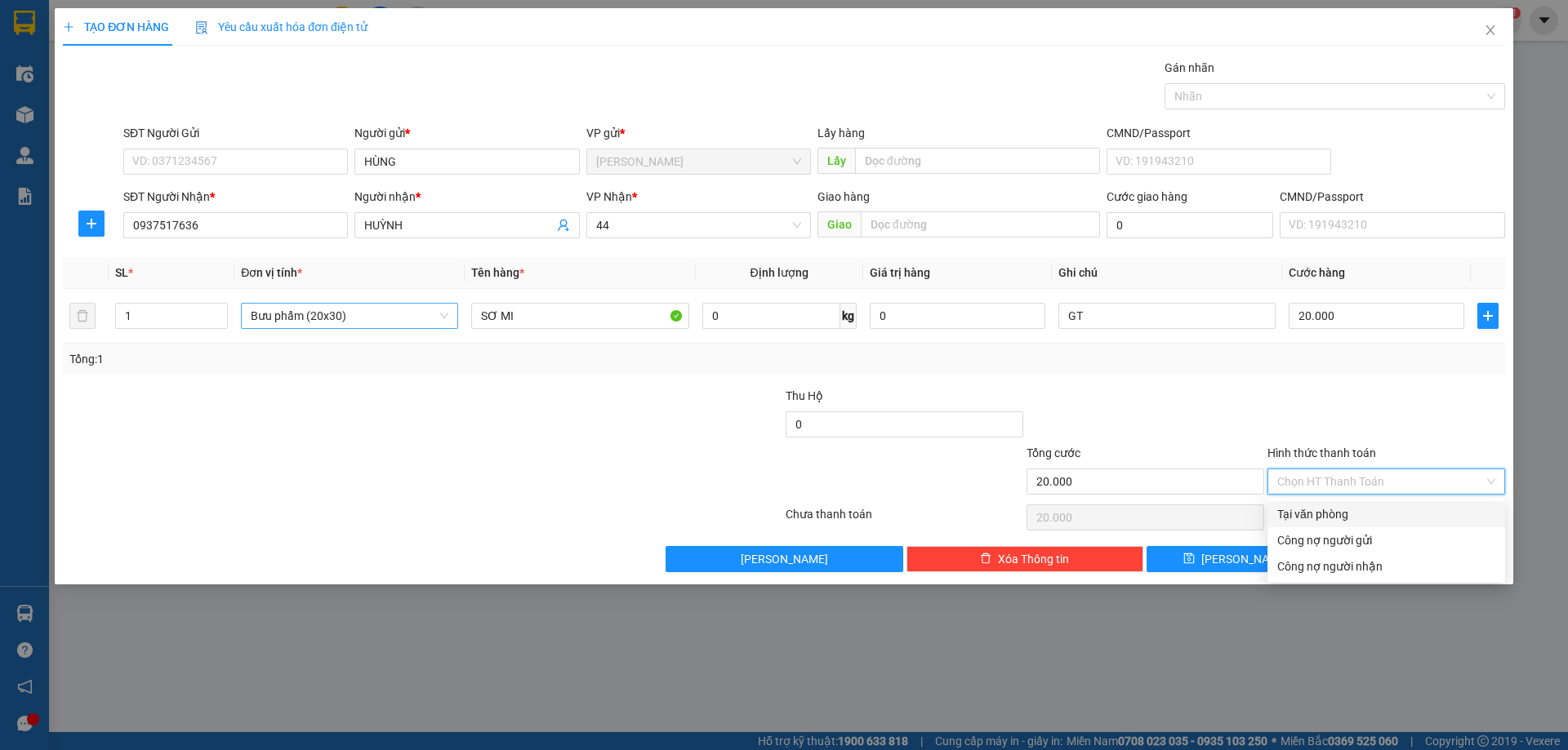
click at [1332, 518] on div "Tại văn phòng" at bounding box center [1386, 514] width 218 height 18
type input "0"
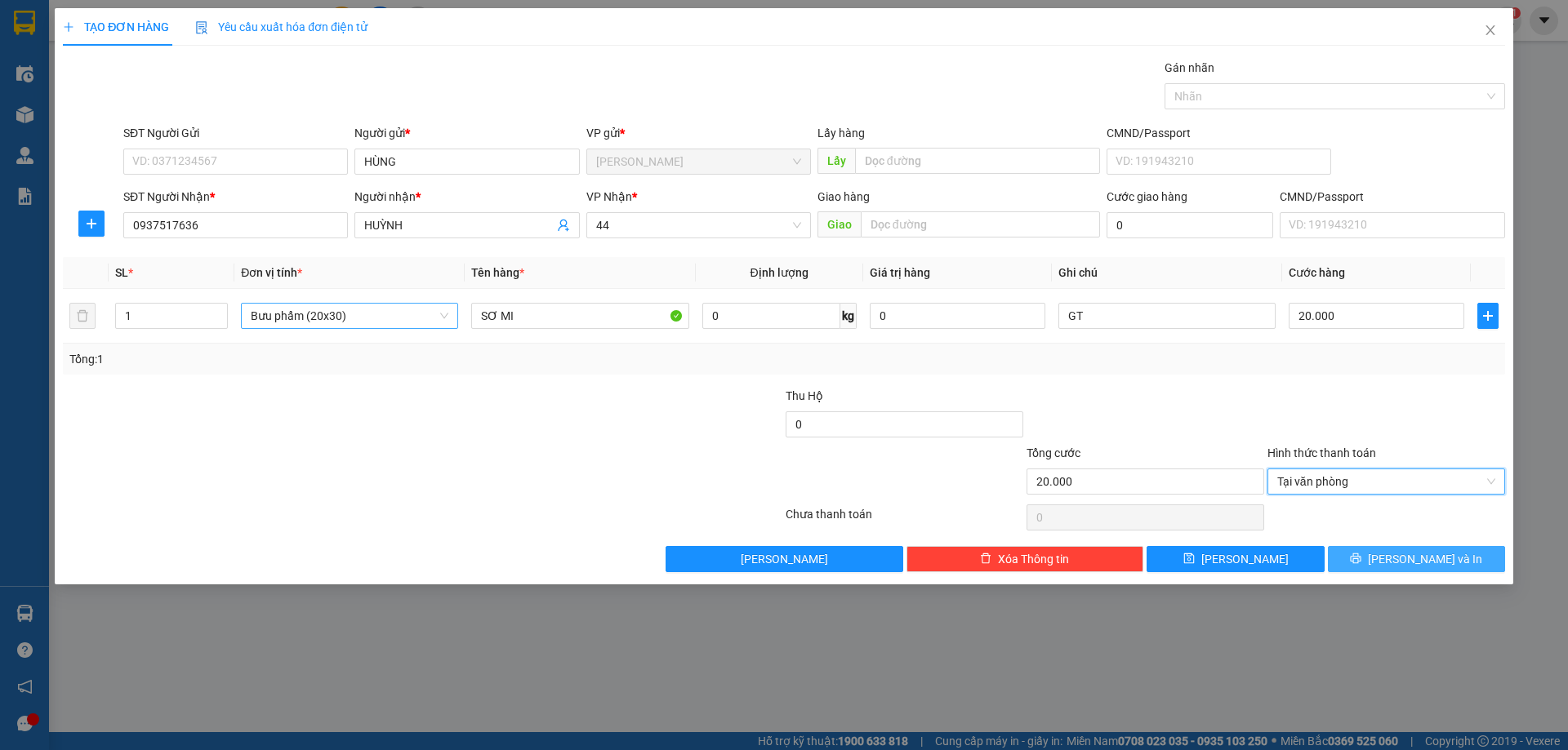
click at [1398, 554] on button "Lưu và In" at bounding box center [1417, 559] width 177 height 26
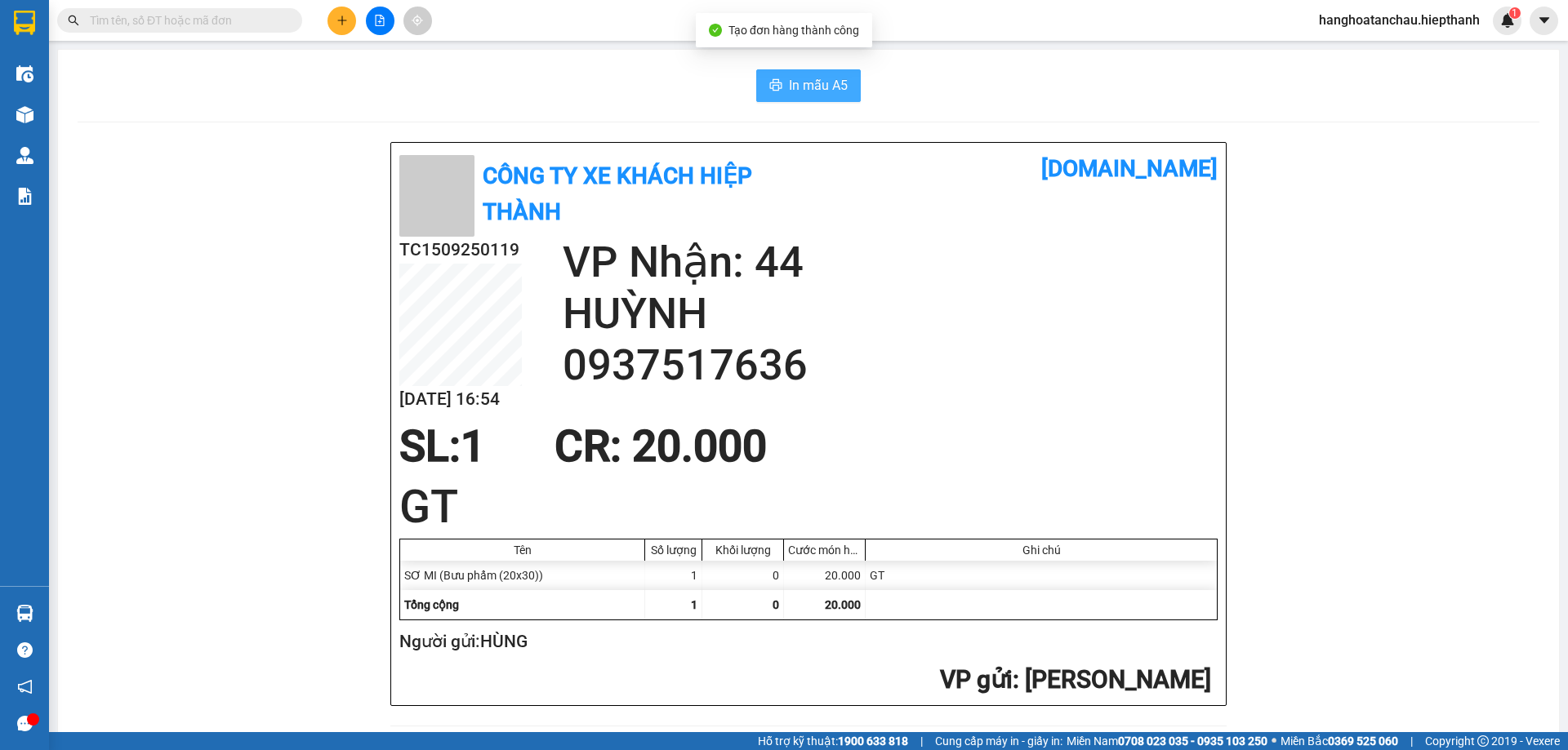
click at [819, 84] on span "In mẫu A5" at bounding box center [818, 85] width 59 height 20
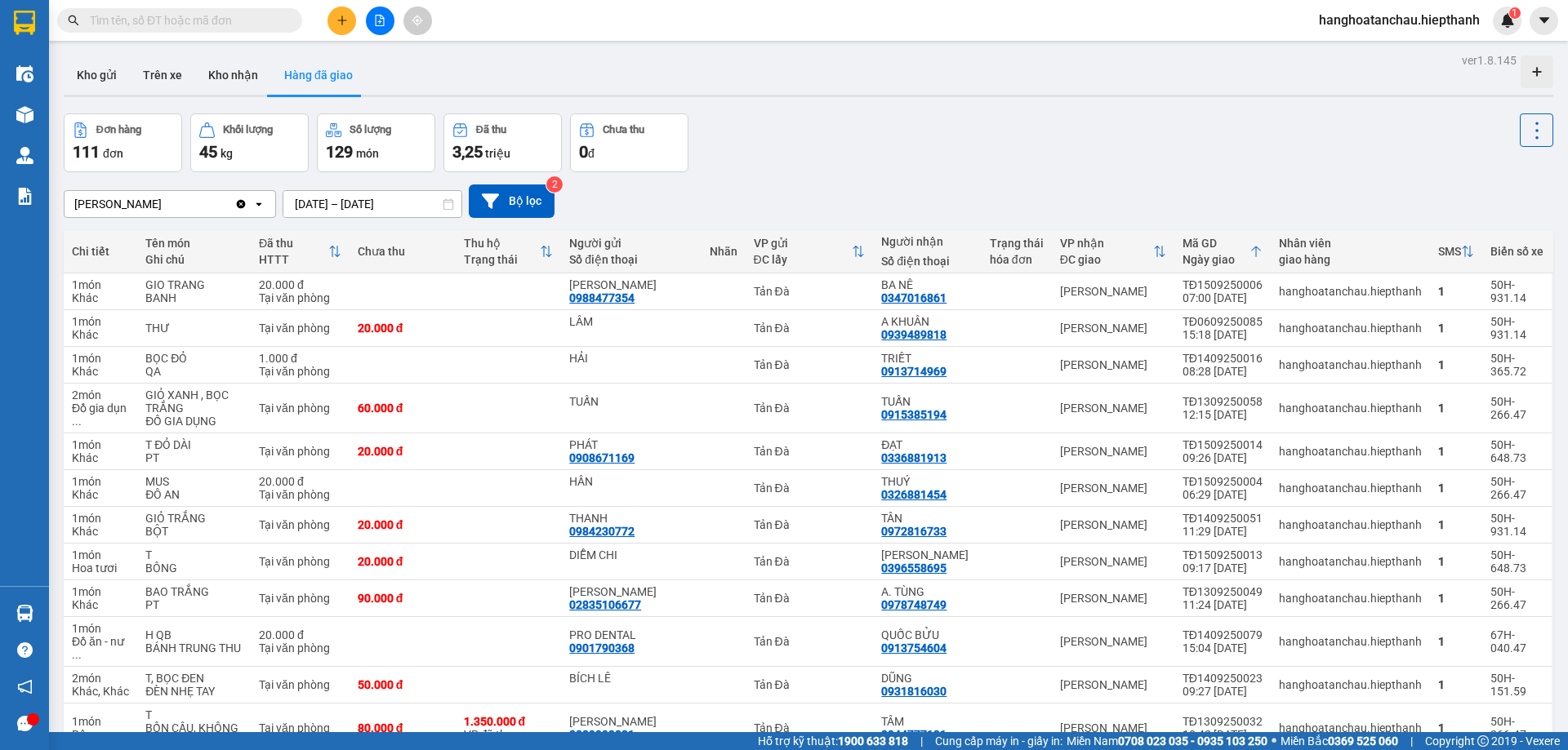
click at [849, 138] on div "Đơn hàng 111 đơn Khối lượng 45 kg Số lượng 129 món Đã thu 3,25 triệu Chưa thu 0…" at bounding box center [808, 142] width 1489 height 59
click at [912, 166] on div "Đơn hàng 111 đơn Khối lượng 45 kg Số lượng 129 món Đã thu 3,25 triệu Chưa thu 0…" at bounding box center [808, 142] width 1489 height 59
click at [935, 160] on div "Đơn hàng 111 đơn Khối lượng 45 kg Số lượng 129 món Đã thu 3,25 triệu Chưa thu 0…" at bounding box center [808, 142] width 1489 height 59
click at [964, 154] on div "Đơn hàng 111 đơn Khối lượng 45 kg Số lượng 129 món Đã thu 3,25 triệu Chưa thu 0…" at bounding box center [808, 142] width 1489 height 59
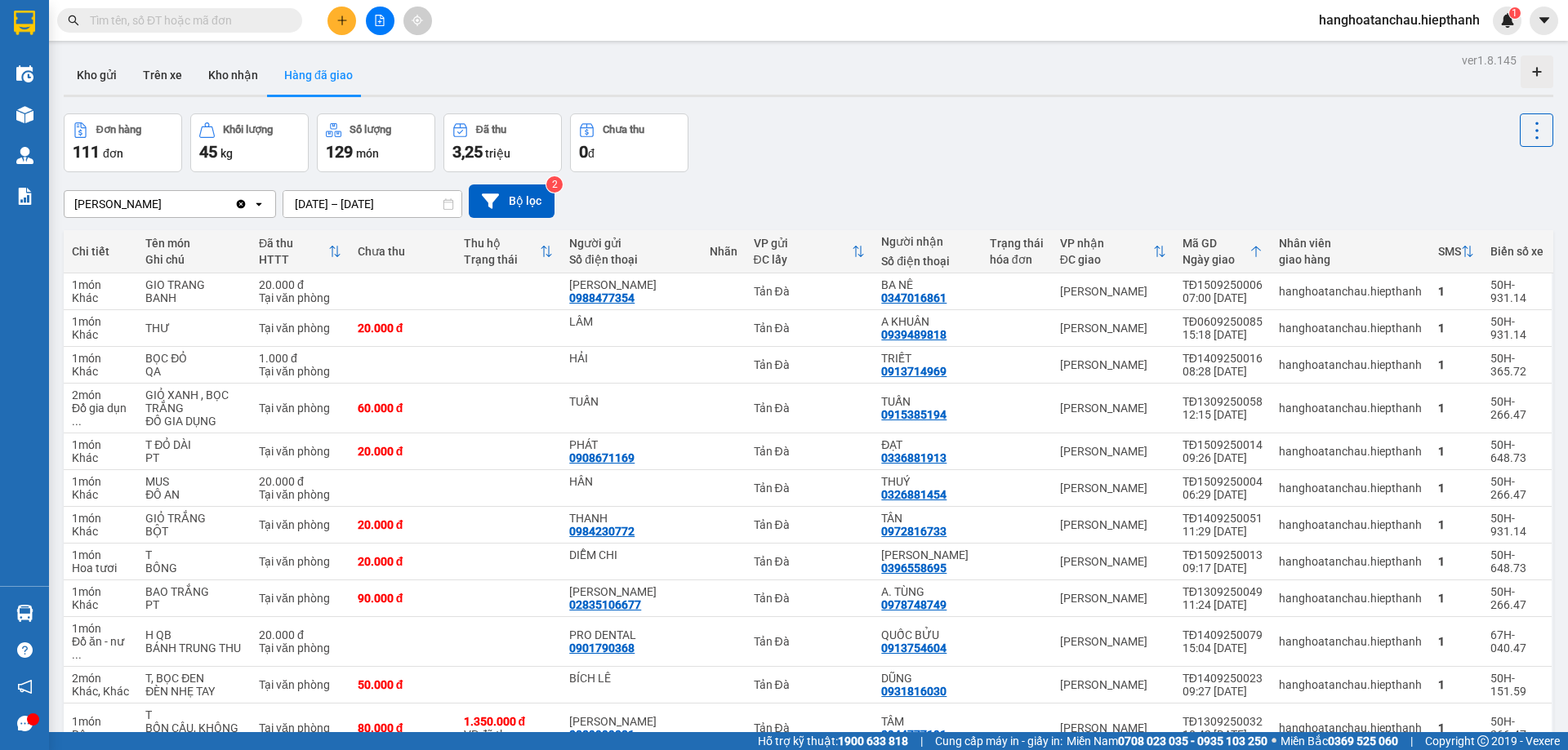
click at [165, 16] on input "text" at bounding box center [185, 20] width 192 height 18
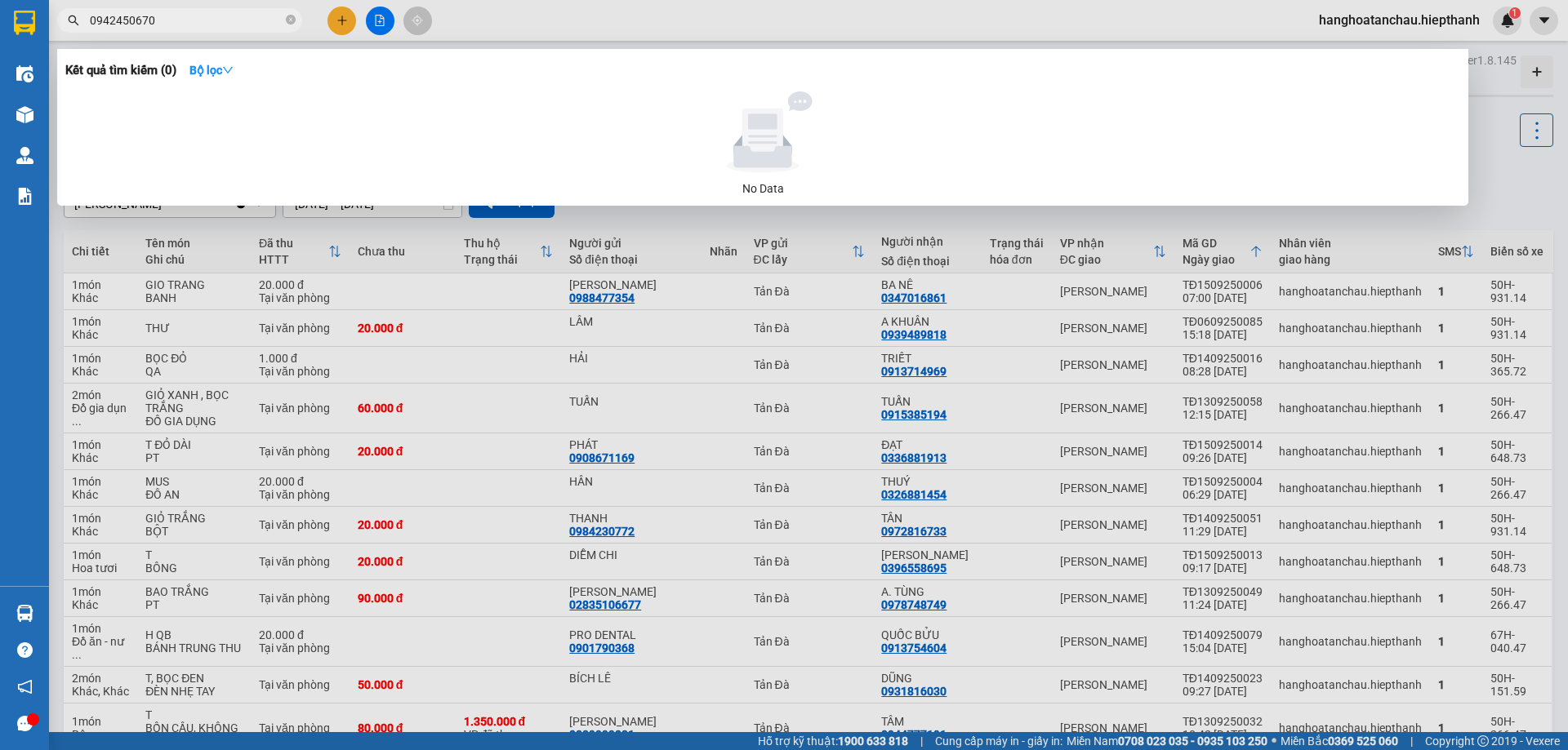
type input "0942450670"
click at [289, 18] on icon "close-circle" at bounding box center [291, 20] width 10 height 10
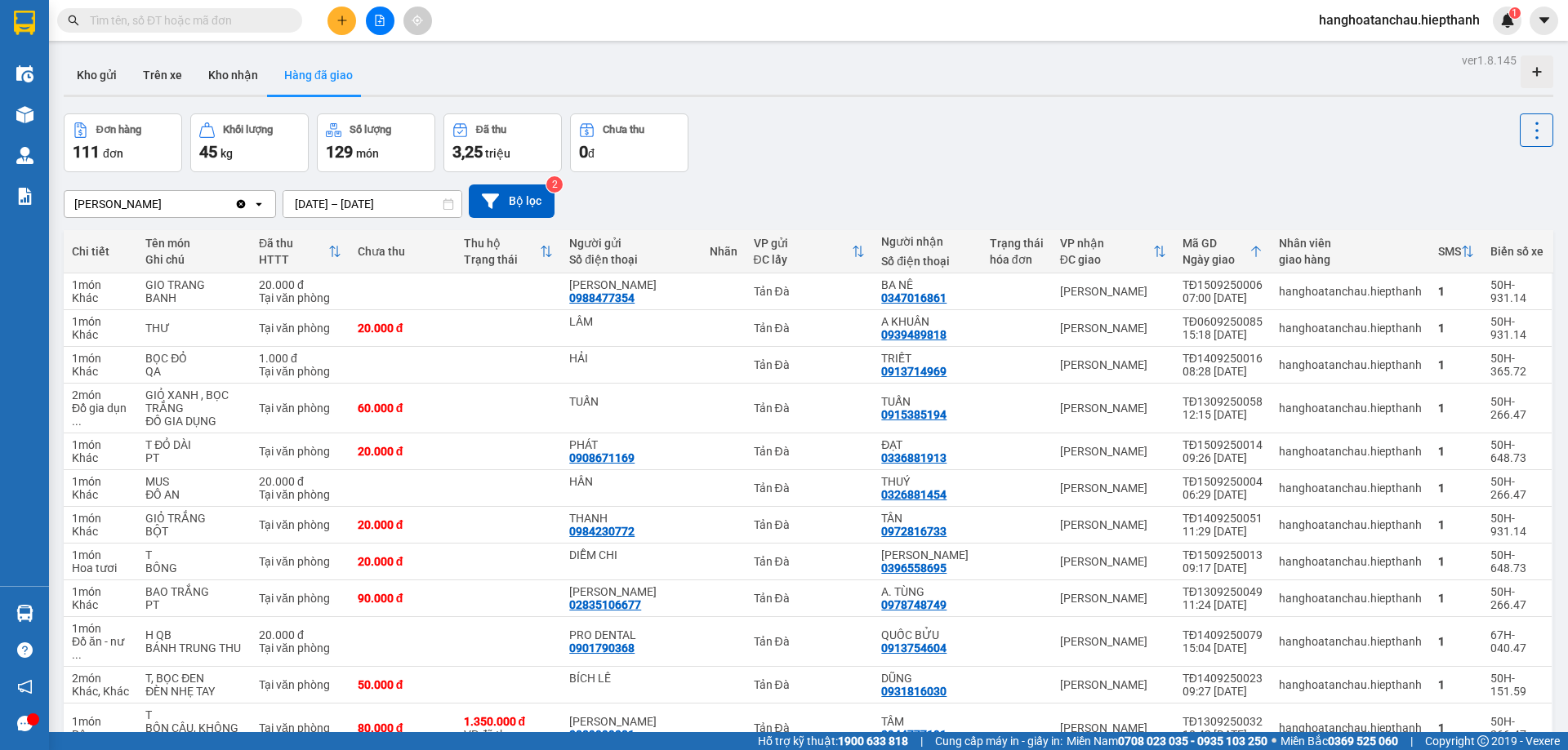
click at [899, 180] on div "Tân Châu Clear value open 15/09/2025 – 15/09/2025 Press the down arrow key to i…" at bounding box center [808, 201] width 1489 height 58
click at [226, 17] on input "text" at bounding box center [185, 20] width 192 height 18
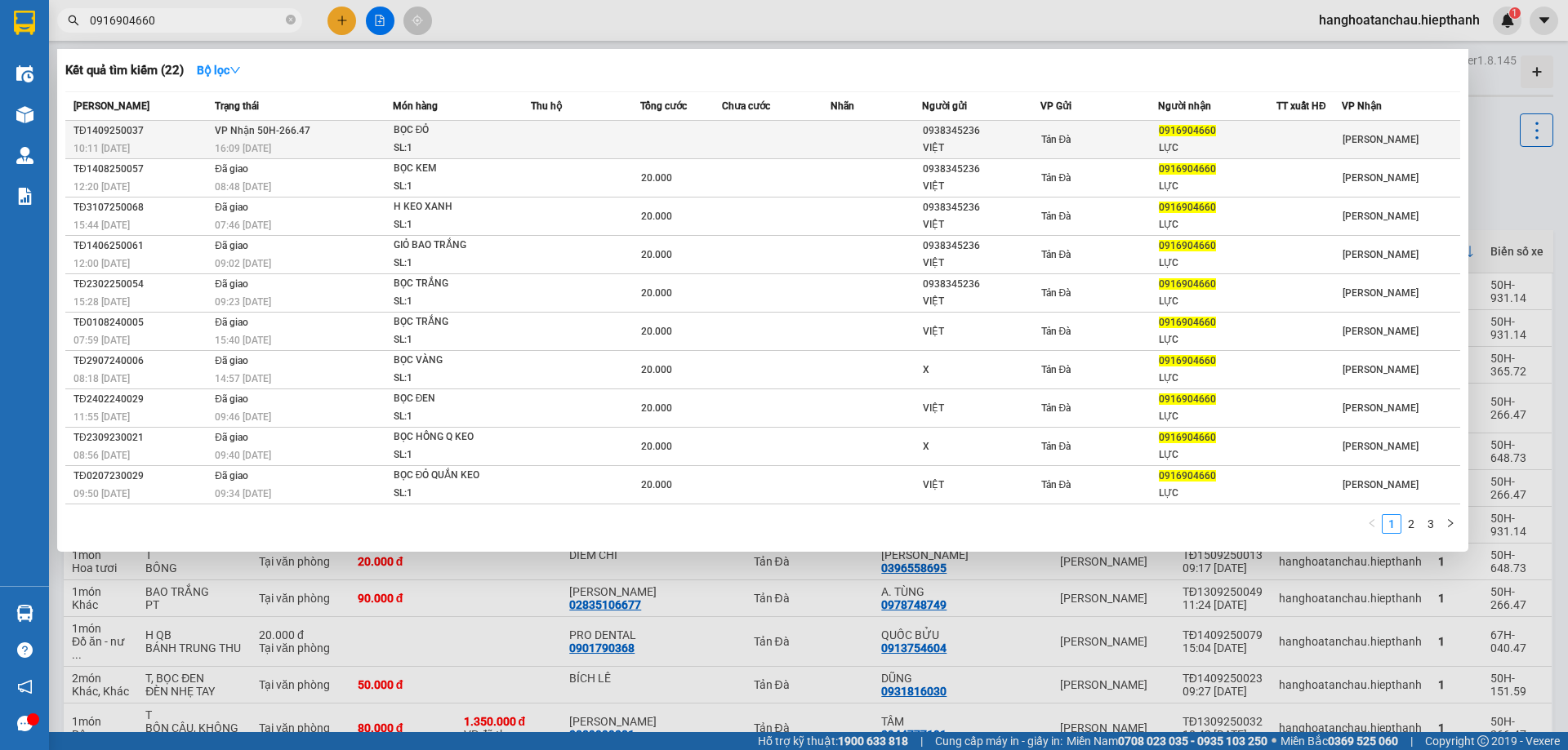
type input "0916904660"
click at [506, 134] on div "BỌC ĐỎ" at bounding box center [454, 130] width 123 height 18
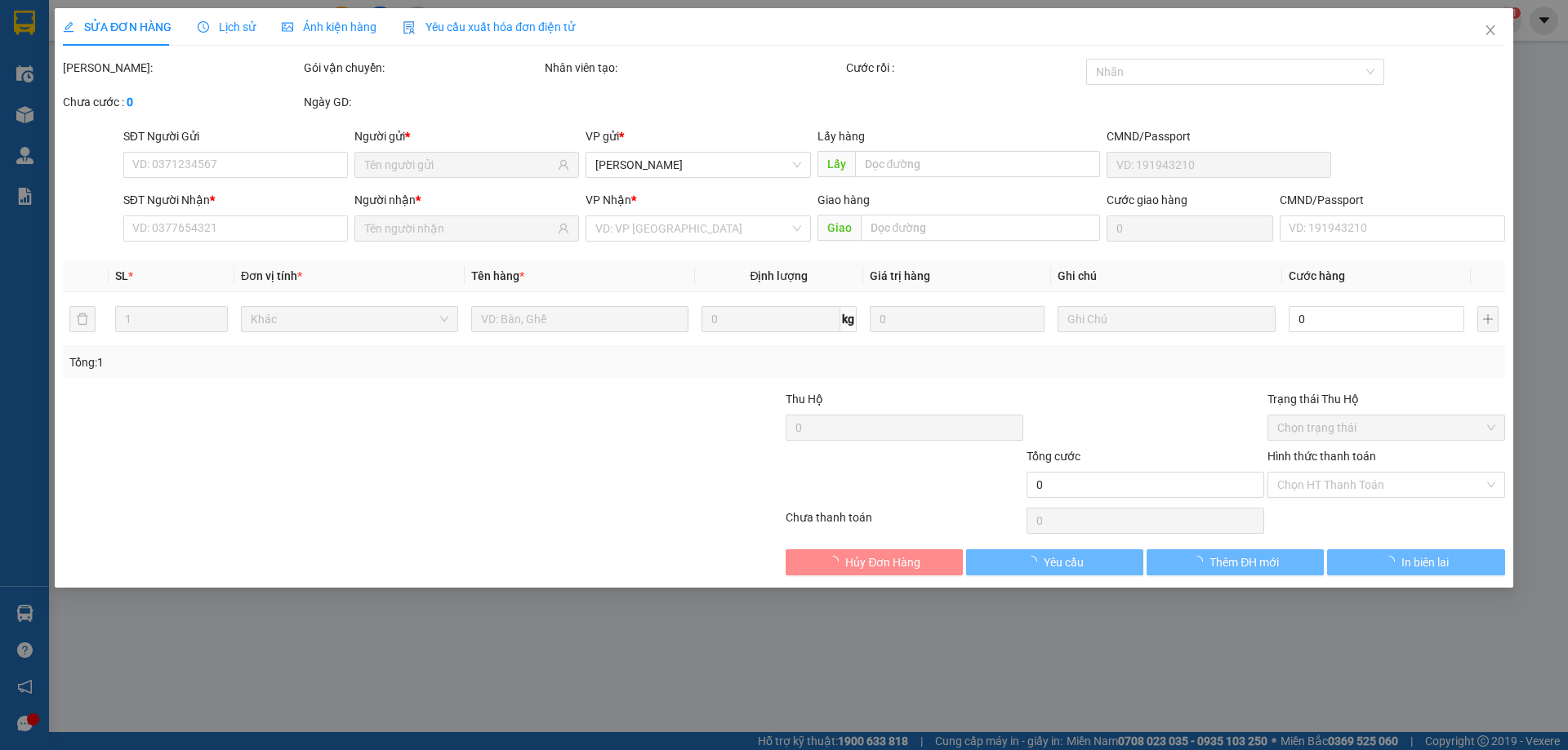
type input "0938345236"
type input "VIỆT"
type input "0916904660"
type input "LỰC"
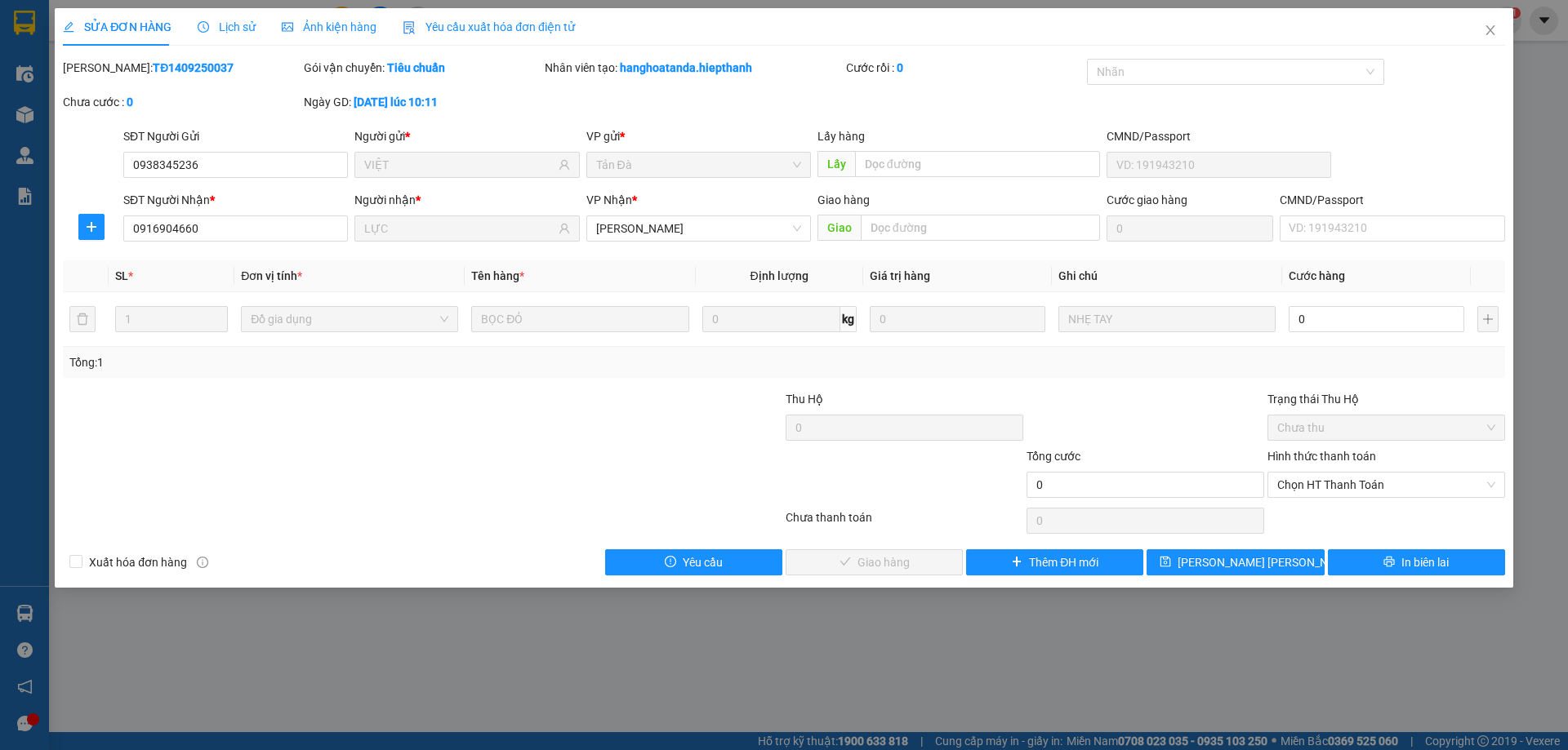
drag, startPoint x: 68, startPoint y: 721, endPoint x: 0, endPoint y: 782, distance: 91.4
drag, startPoint x: 0, startPoint y: 782, endPoint x: 1306, endPoint y: 317, distance: 1386.3
click at [1306, 317] on input "0" at bounding box center [1376, 319] width 175 height 26
type input "2"
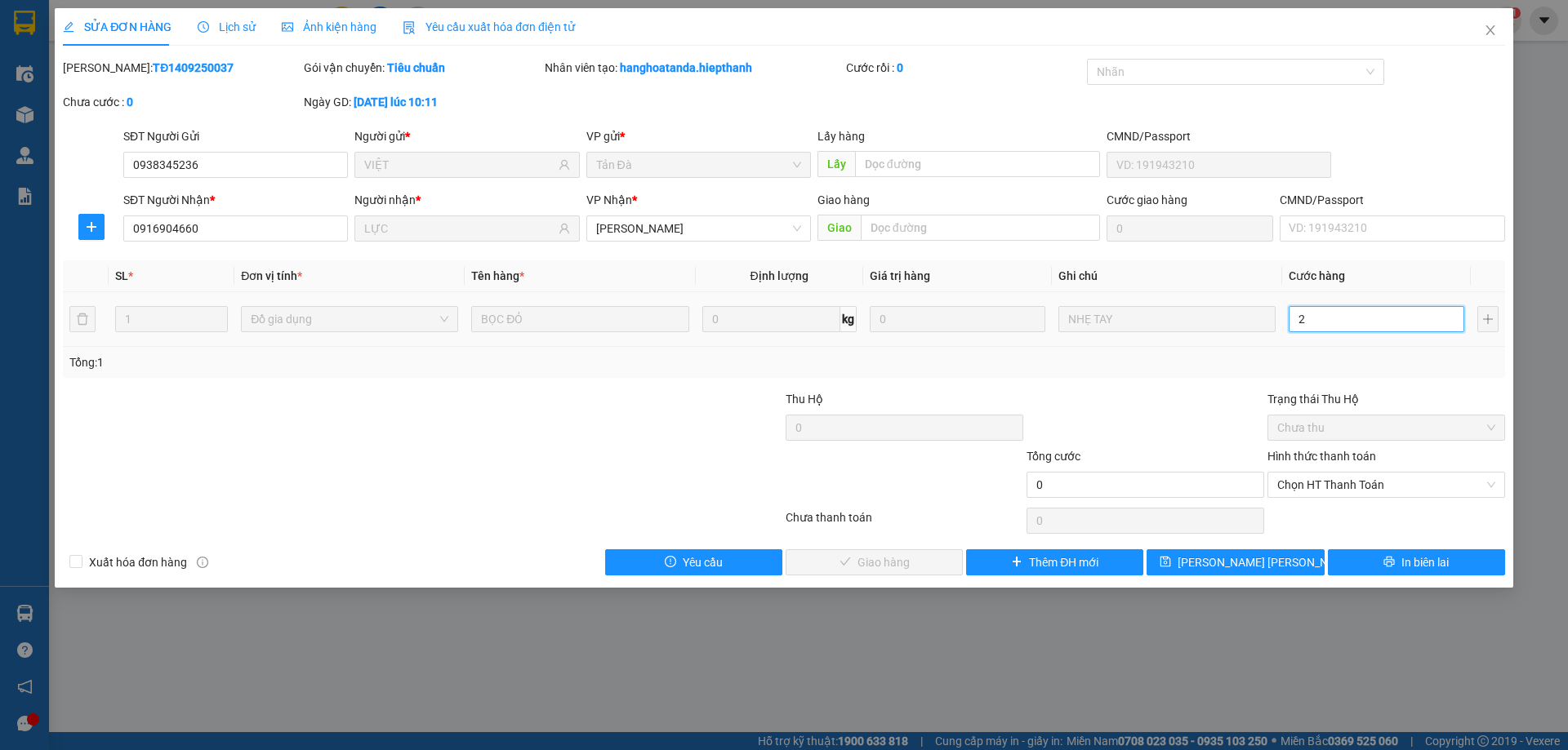
type input "2"
type input "20"
drag, startPoint x: 1325, startPoint y: 477, endPoint x: 1323, endPoint y: 485, distance: 8.2
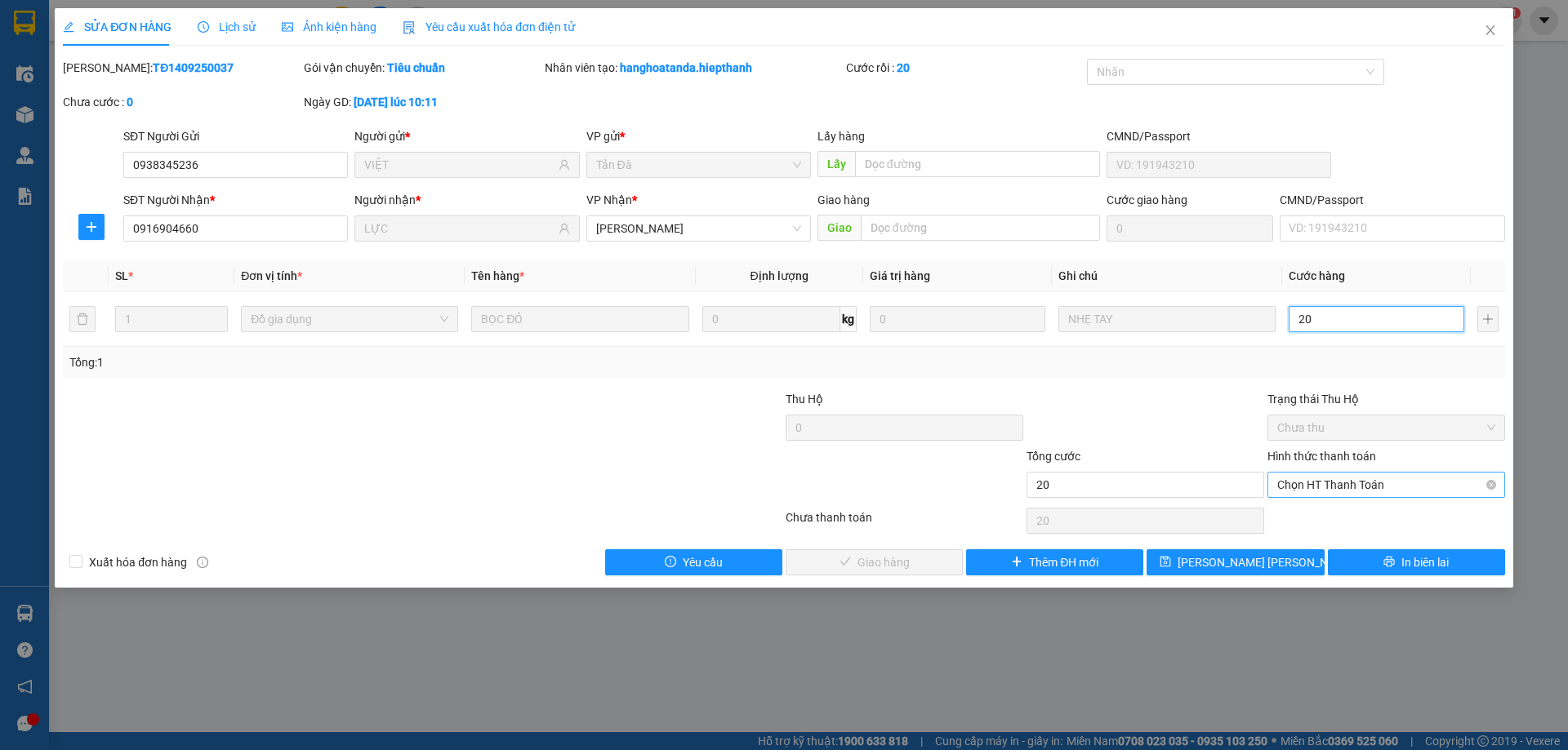
click at [1323, 485] on span "Chọn HT Thanh Toán" at bounding box center [1386, 485] width 218 height 25
type input "20"
type input "20.000"
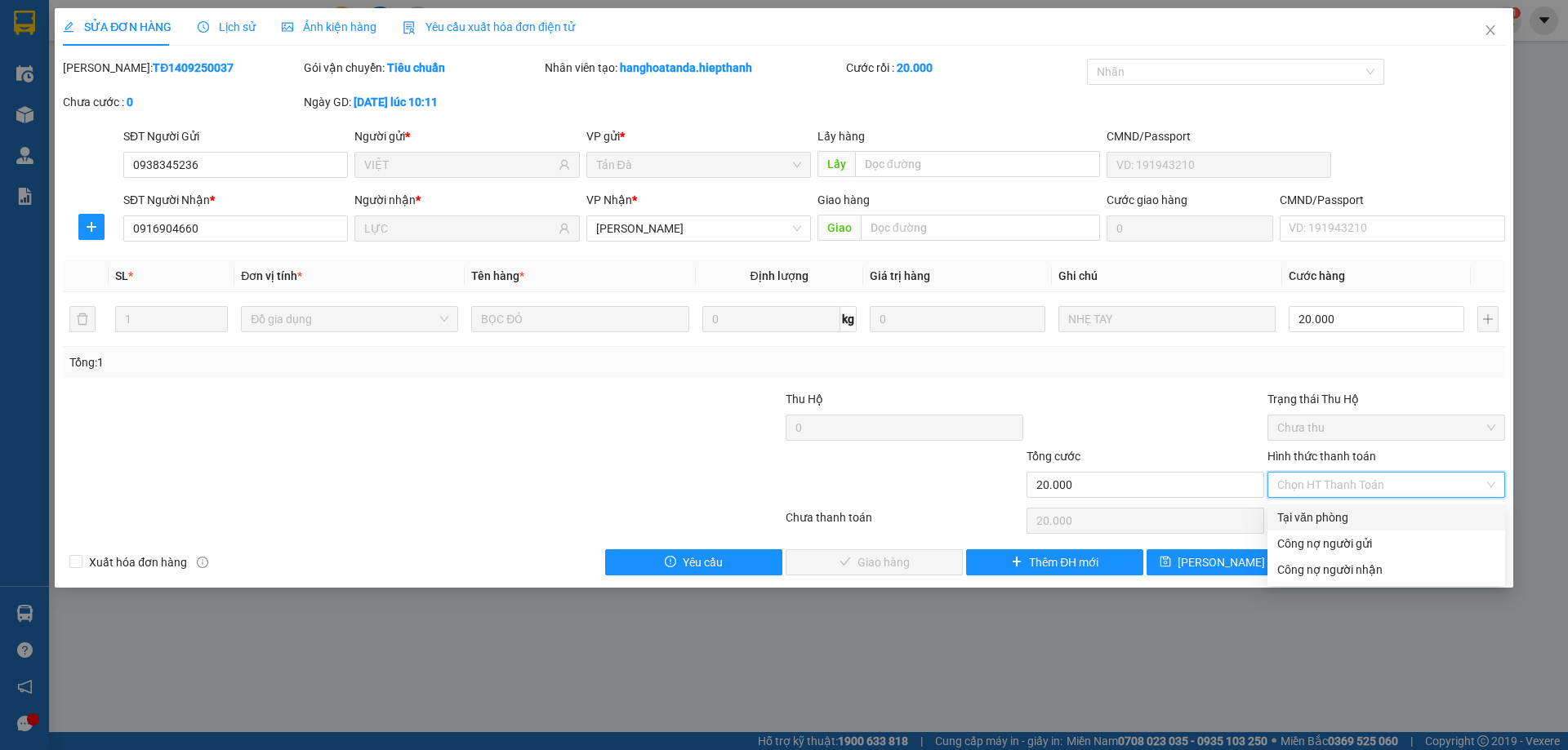
click at [1328, 518] on div "Tại văn phòng" at bounding box center [1386, 518] width 218 height 18
type input "0"
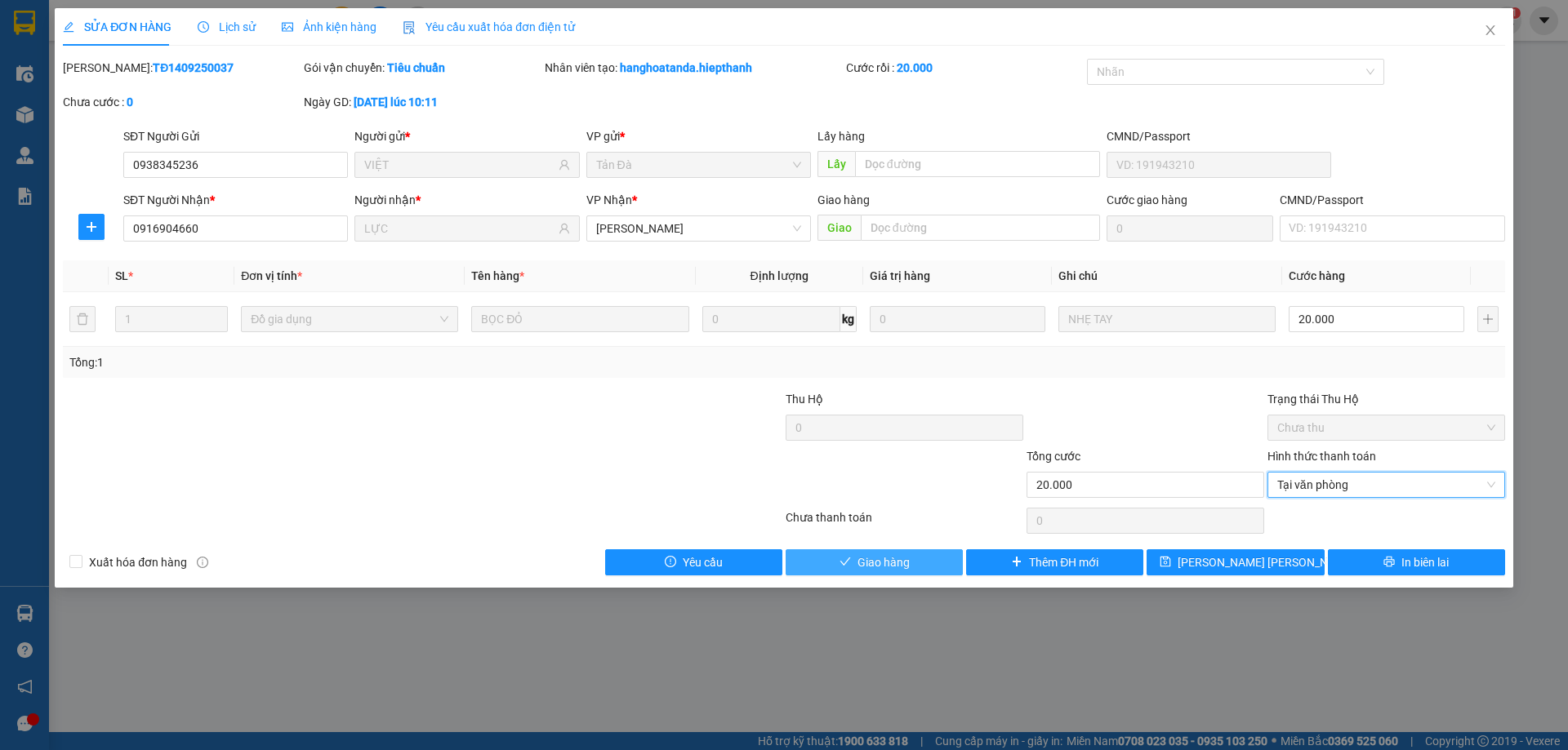
click at [908, 562] on span "Giao hàng" at bounding box center [884, 563] width 52 height 18
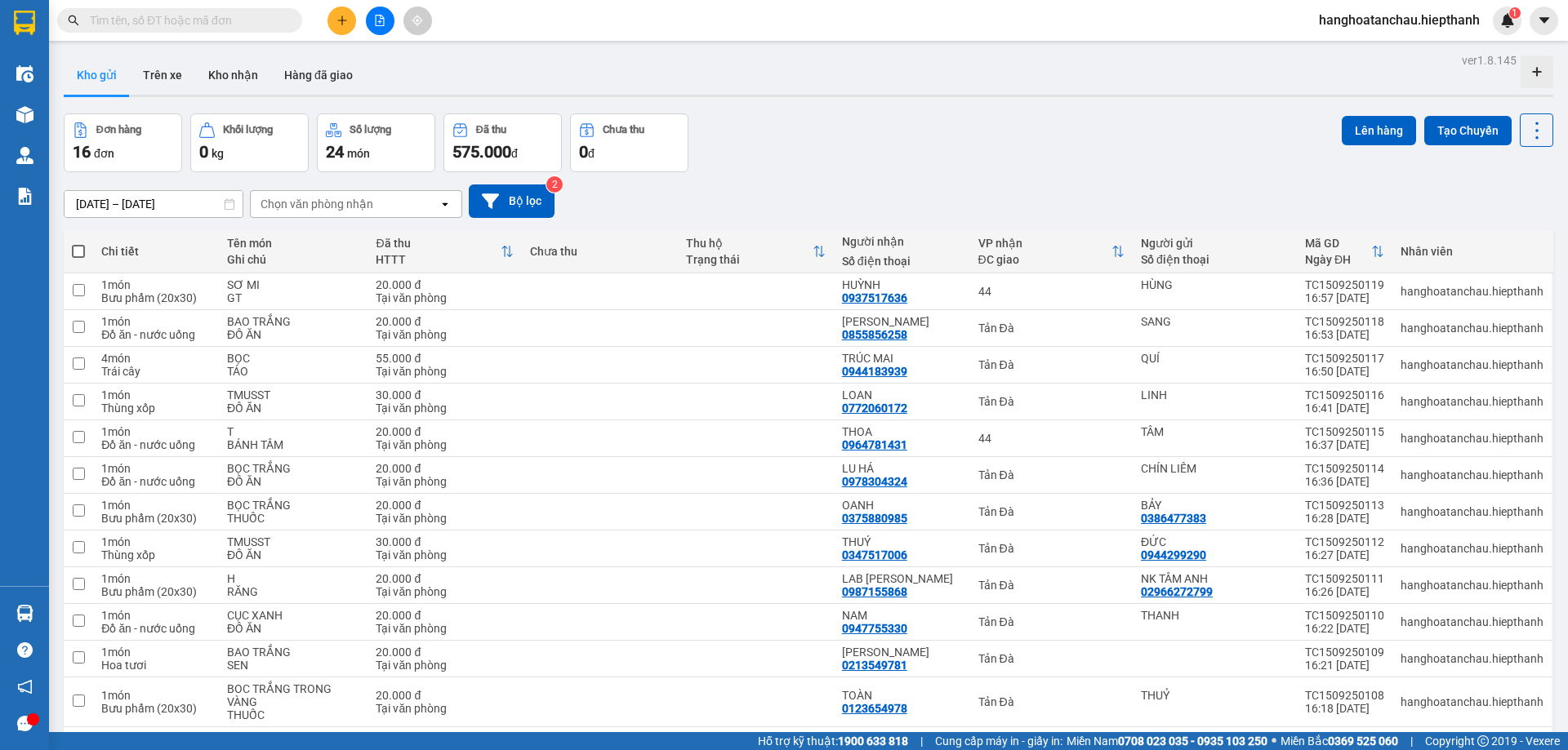
click at [968, 188] on div "15/09/2025 – 15/09/2025 Press the down arrow key to interact with the calendar …" at bounding box center [808, 201] width 1489 height 34
click at [346, 85] on button "Hàng đã giao" at bounding box center [318, 75] width 95 height 39
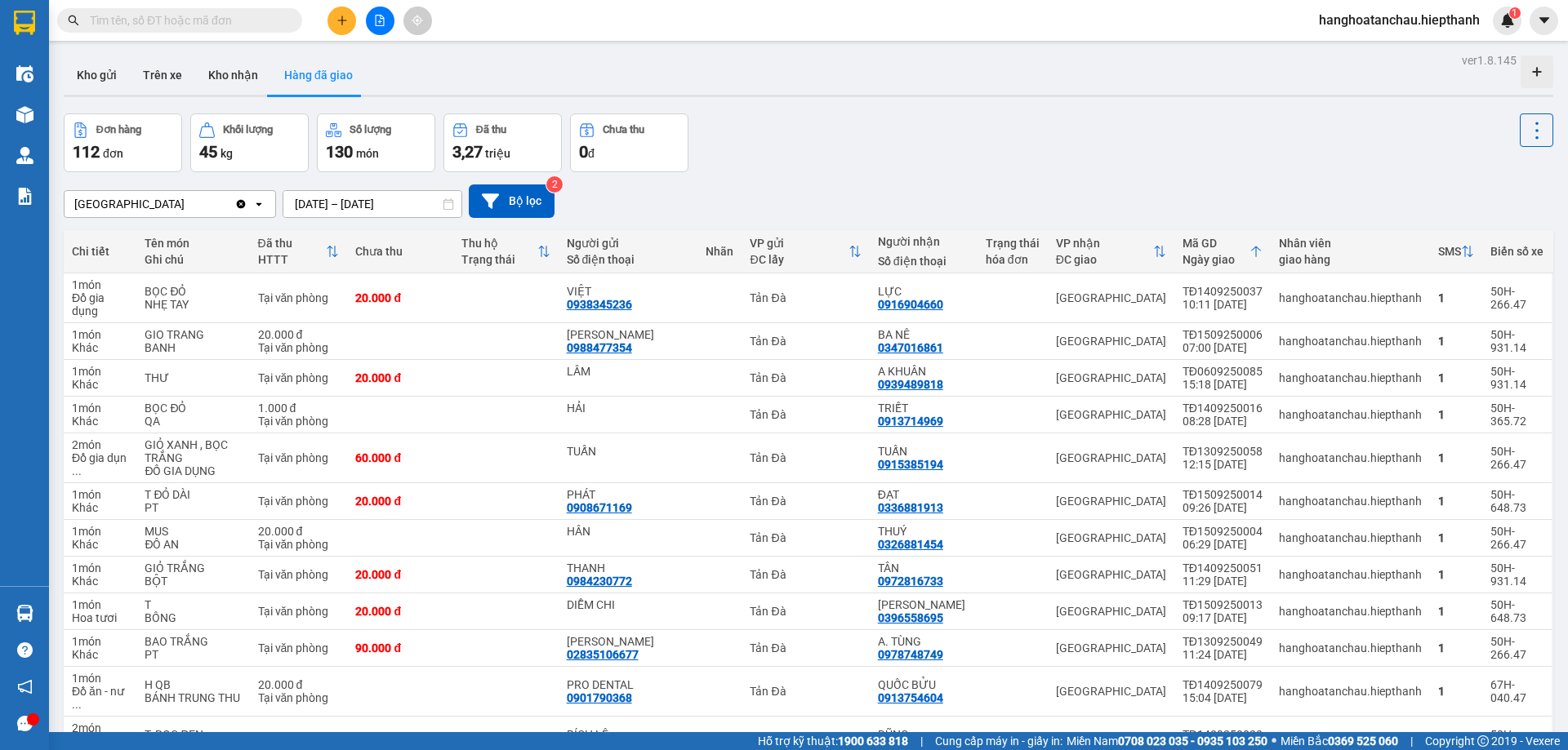
drag, startPoint x: 347, startPoint y: 97, endPoint x: 792, endPoint y: 184, distance: 453.4
click at [792, 184] on div "Tân Châu Clear value open 15/09/2025 – 15/09/2025 Press the down arrow key to i…" at bounding box center [808, 201] width 1489 height 34
click at [188, 20] on input "text" at bounding box center [185, 20] width 192 height 18
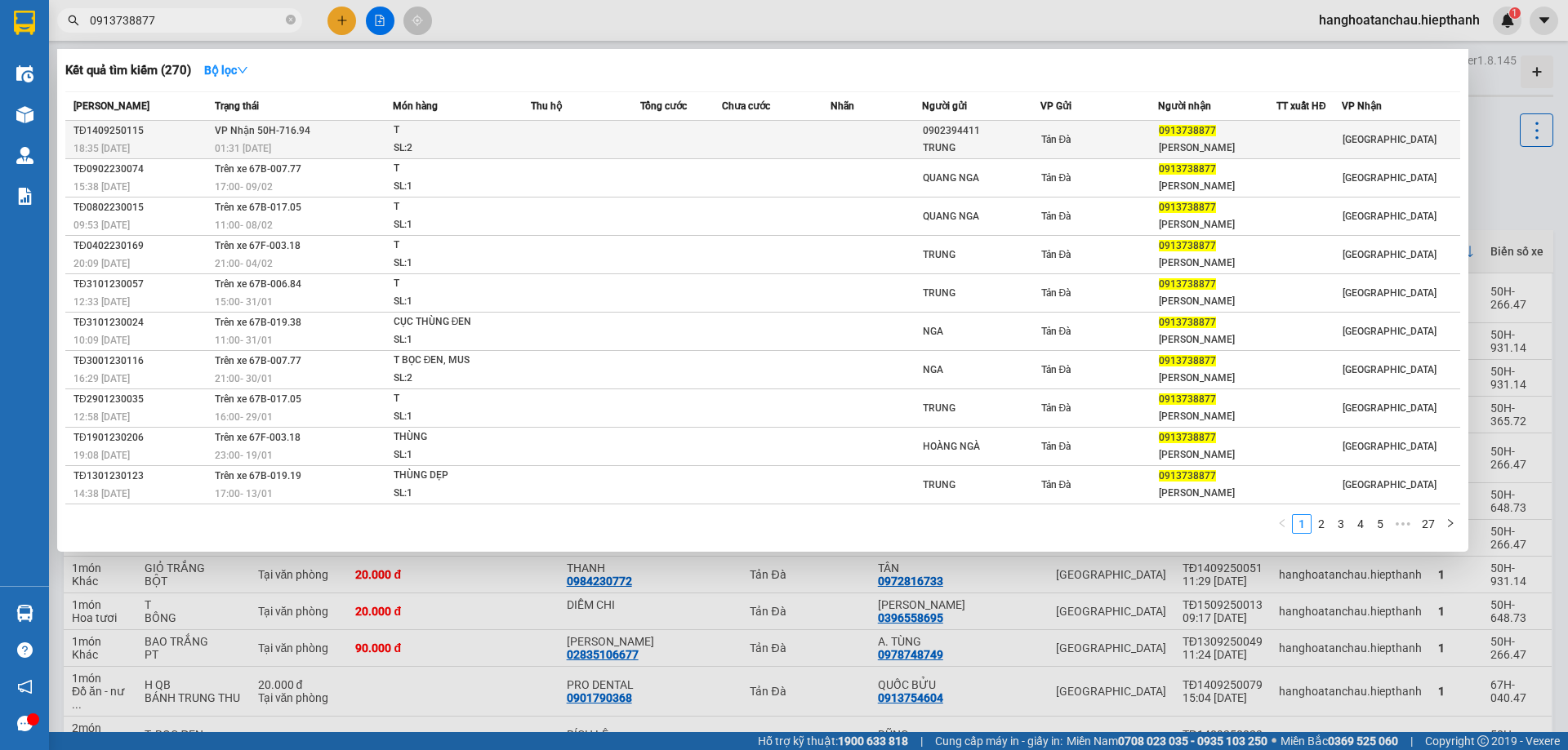
type input "0913738877"
click at [540, 132] on td at bounding box center [586, 139] width 110 height 39
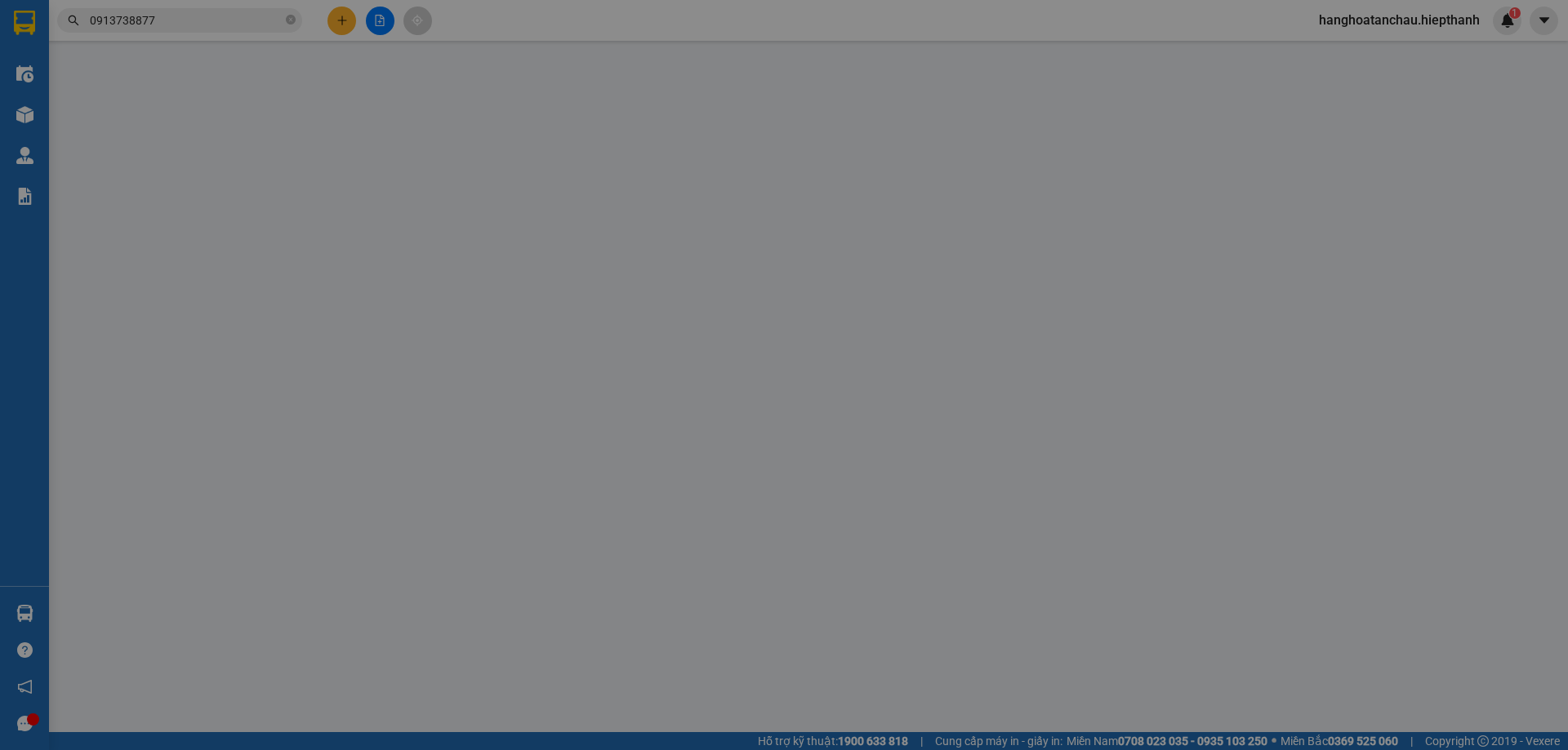
type input "0902394411"
type input "TRUNG"
type input "0913738877"
type input "[PERSON_NAME]"
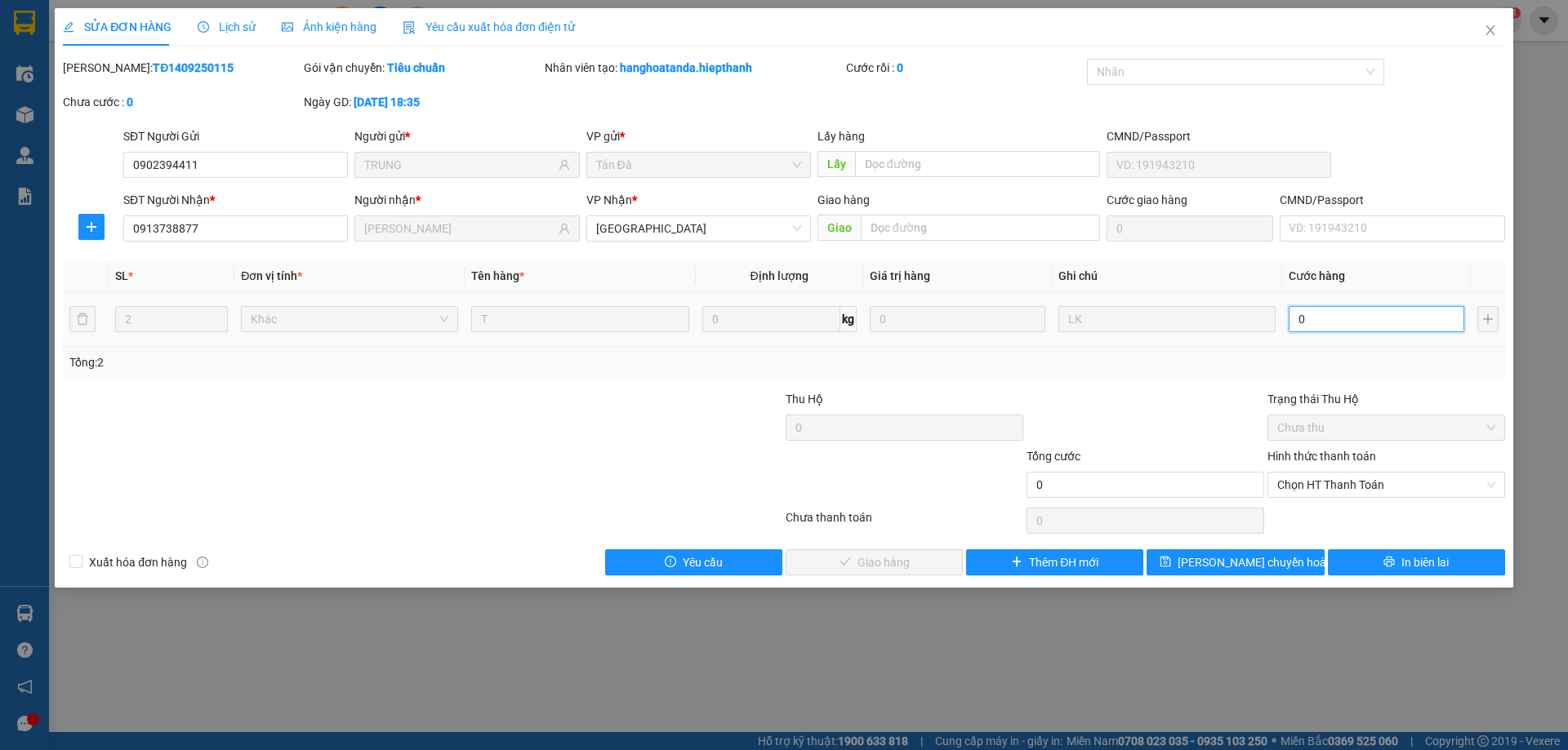
click at [1308, 321] on input "0" at bounding box center [1376, 319] width 175 height 26
type input "4"
type input "40"
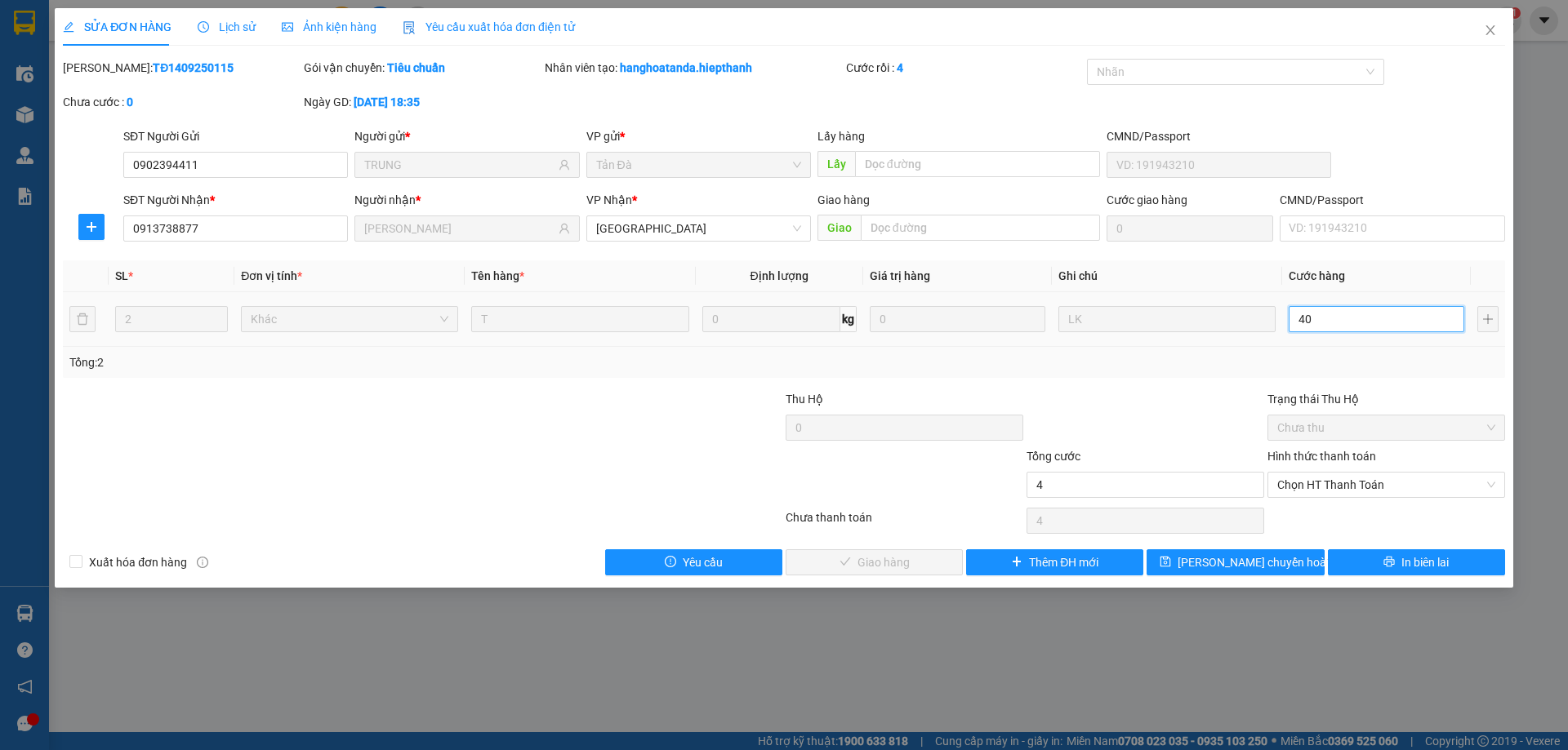
type input "40"
click at [1350, 479] on span "Chọn HT Thanh Toán" at bounding box center [1386, 485] width 218 height 25
type input "40"
type input "40.000"
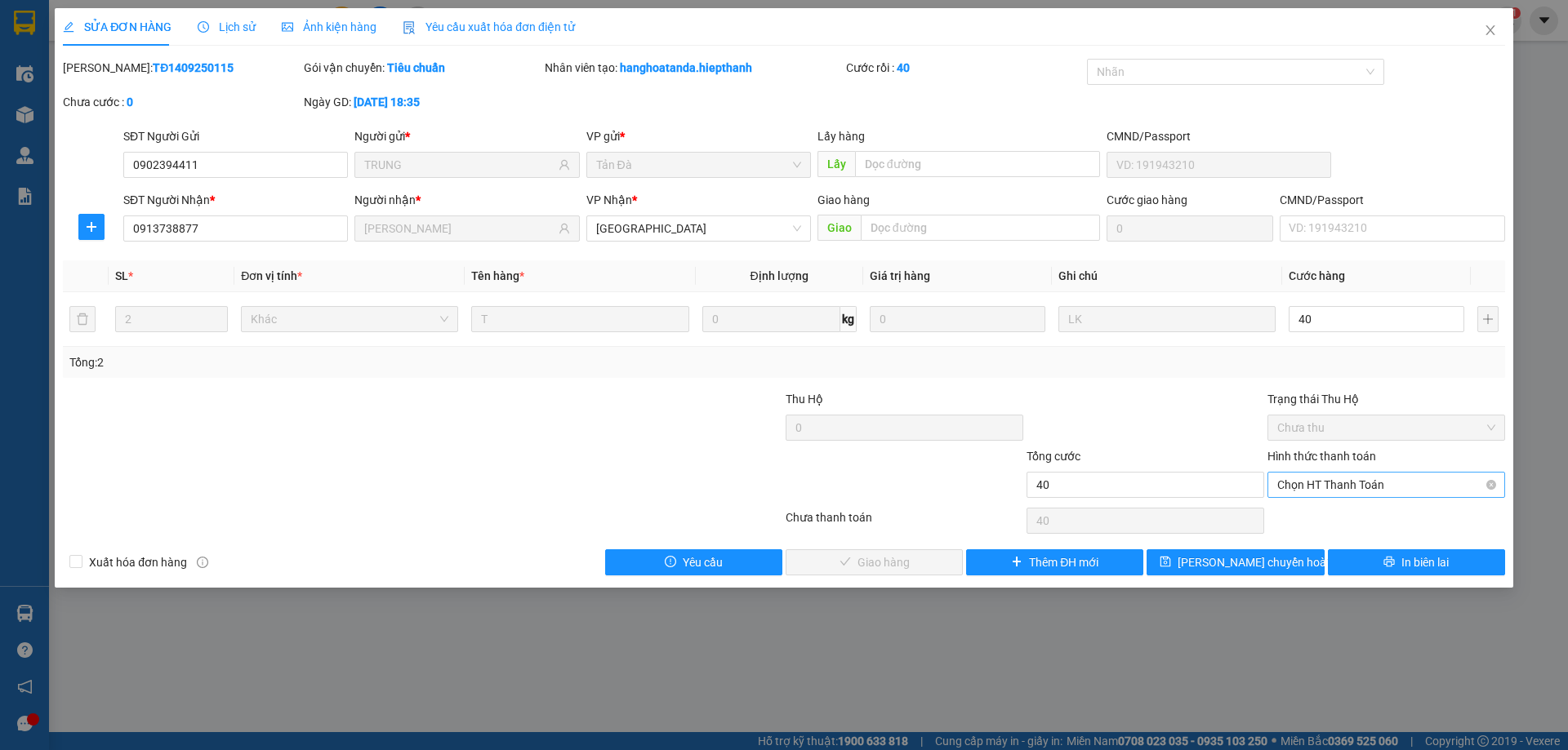
type input "40.000"
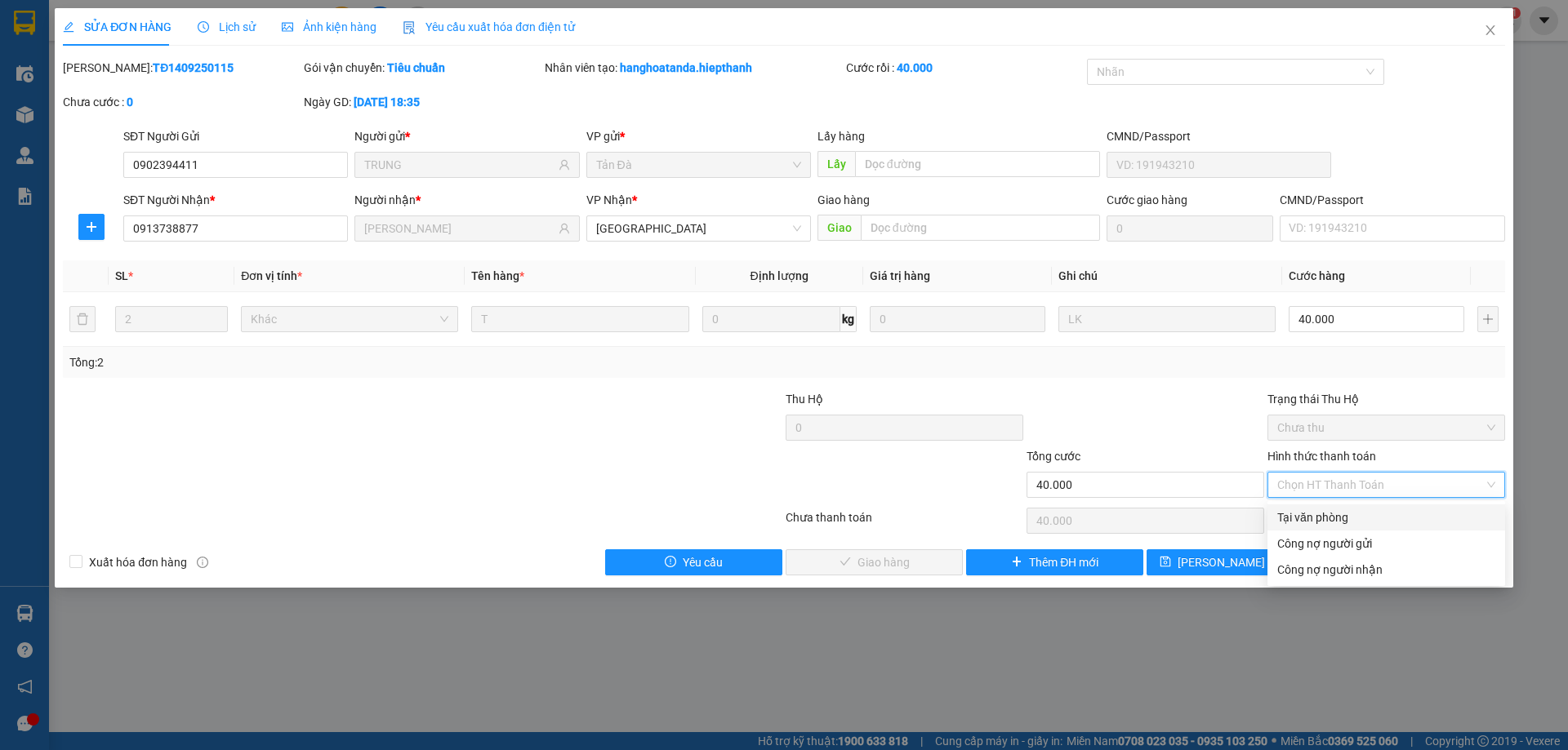
click at [1328, 519] on div "Tại văn phòng" at bounding box center [1386, 518] width 218 height 18
type input "0"
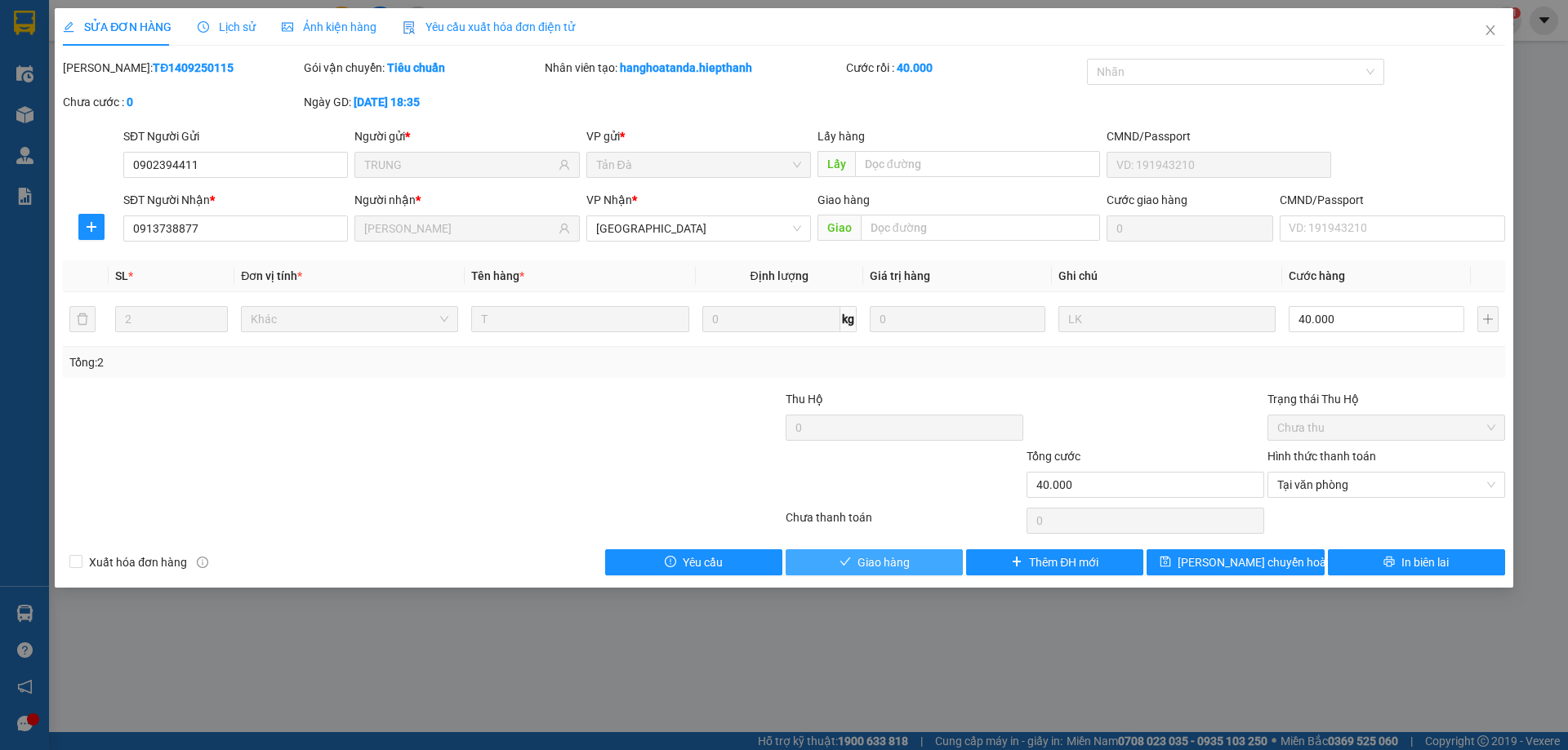
click at [907, 566] on span "Giao hàng" at bounding box center [884, 563] width 52 height 18
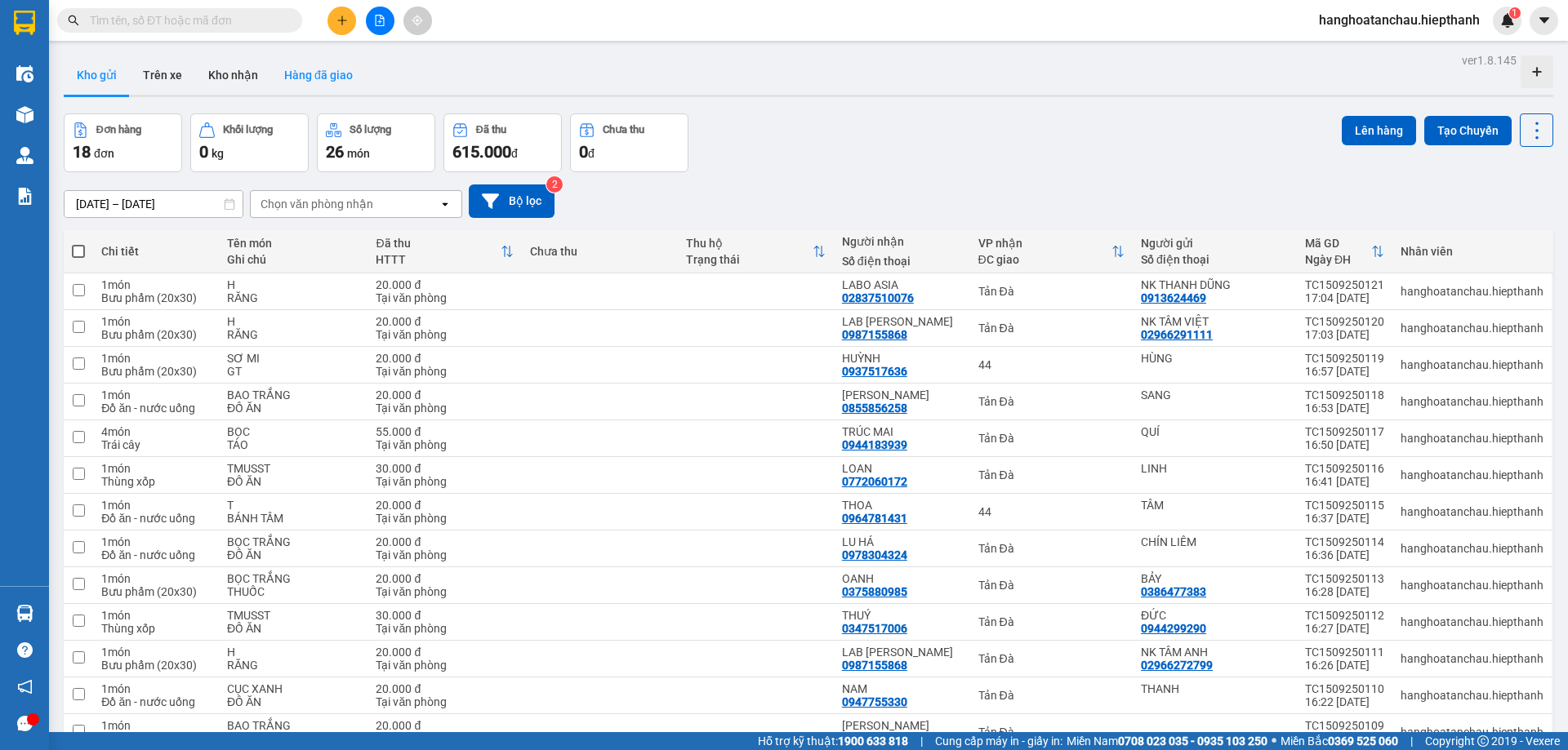
click at [314, 75] on button "Hàng đã giao" at bounding box center [318, 75] width 95 height 39
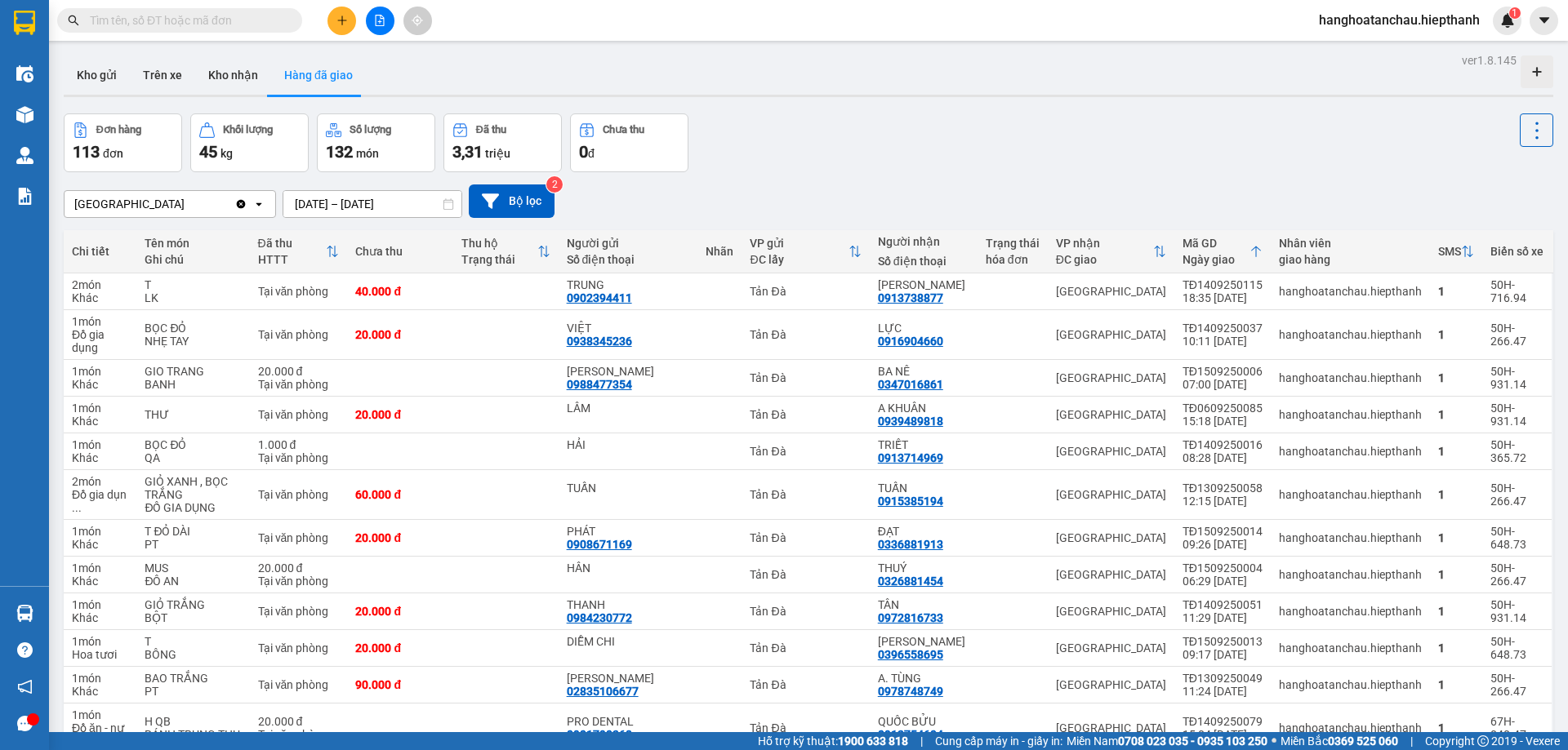
click at [795, 135] on div "Đơn hàng 113 đơn Khối lượng 45 kg Số lượng 132 món Đã thu 3,31 triệu Chưa thu 0…" at bounding box center [808, 142] width 1489 height 59
click at [761, 147] on div "Đơn hàng 113 đơn Khối lượng 45 kg Số lượng 132 món Đã thu 3,31 triệu Chưa thu 0…" at bounding box center [808, 142] width 1489 height 59
click at [916, 169] on div "Đơn hàng 113 đơn Khối lượng 45 kg Số lượng 132 món Đã thu 3,31 triệu Chưa thu 0…" at bounding box center [808, 142] width 1489 height 59
click at [215, 16] on input "text" at bounding box center [185, 20] width 192 height 18
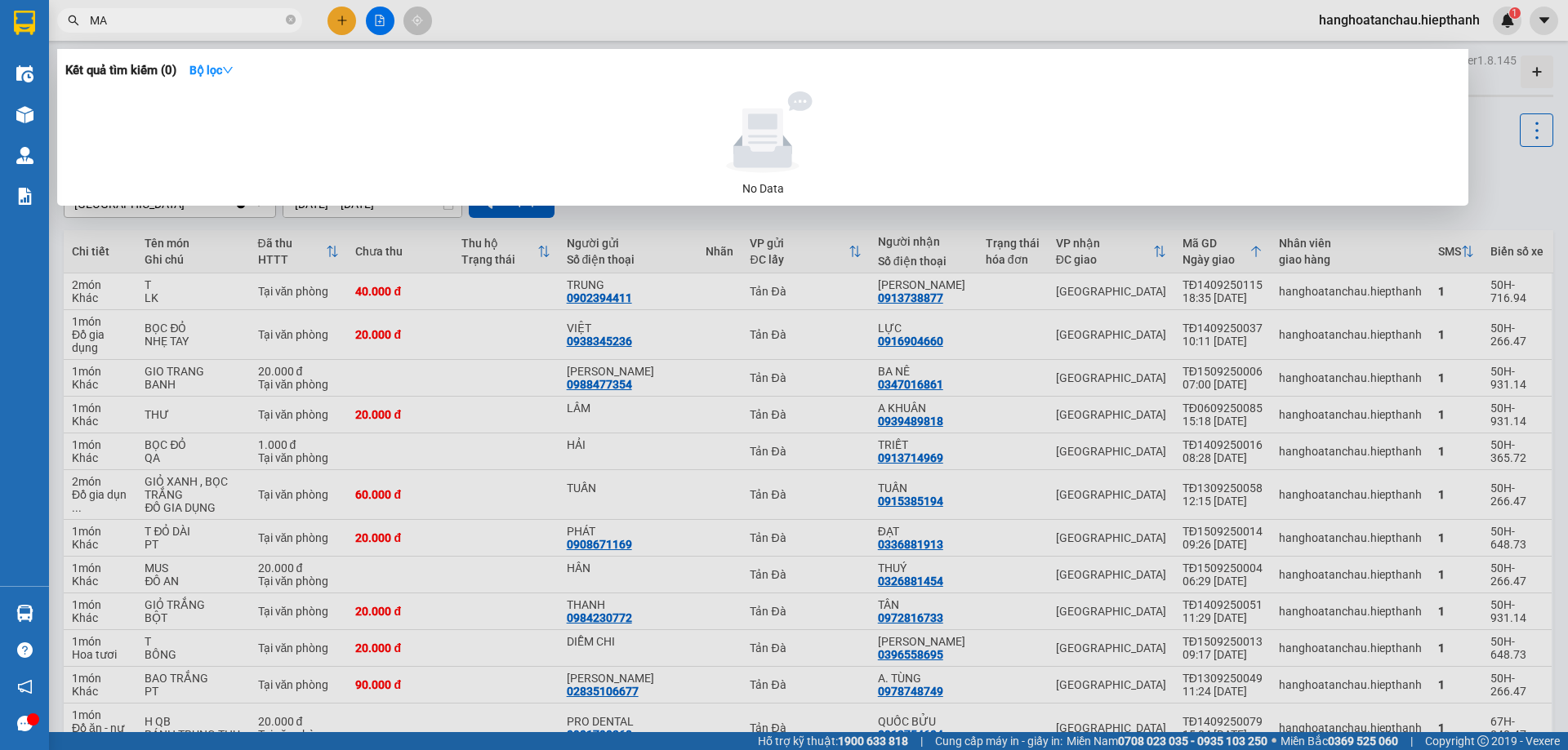
type input "MAI"
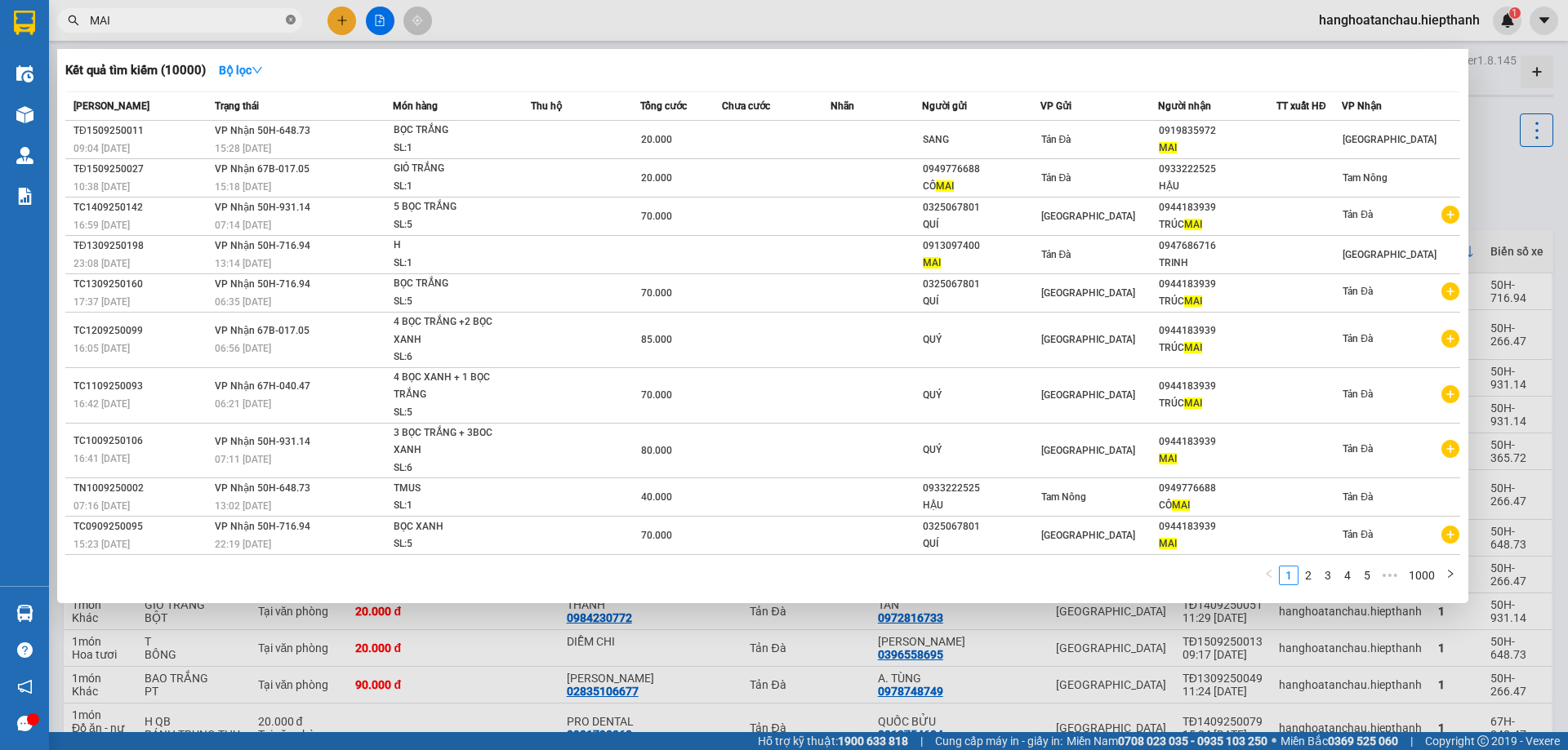
click at [290, 20] on icon "close-circle" at bounding box center [291, 20] width 10 height 10
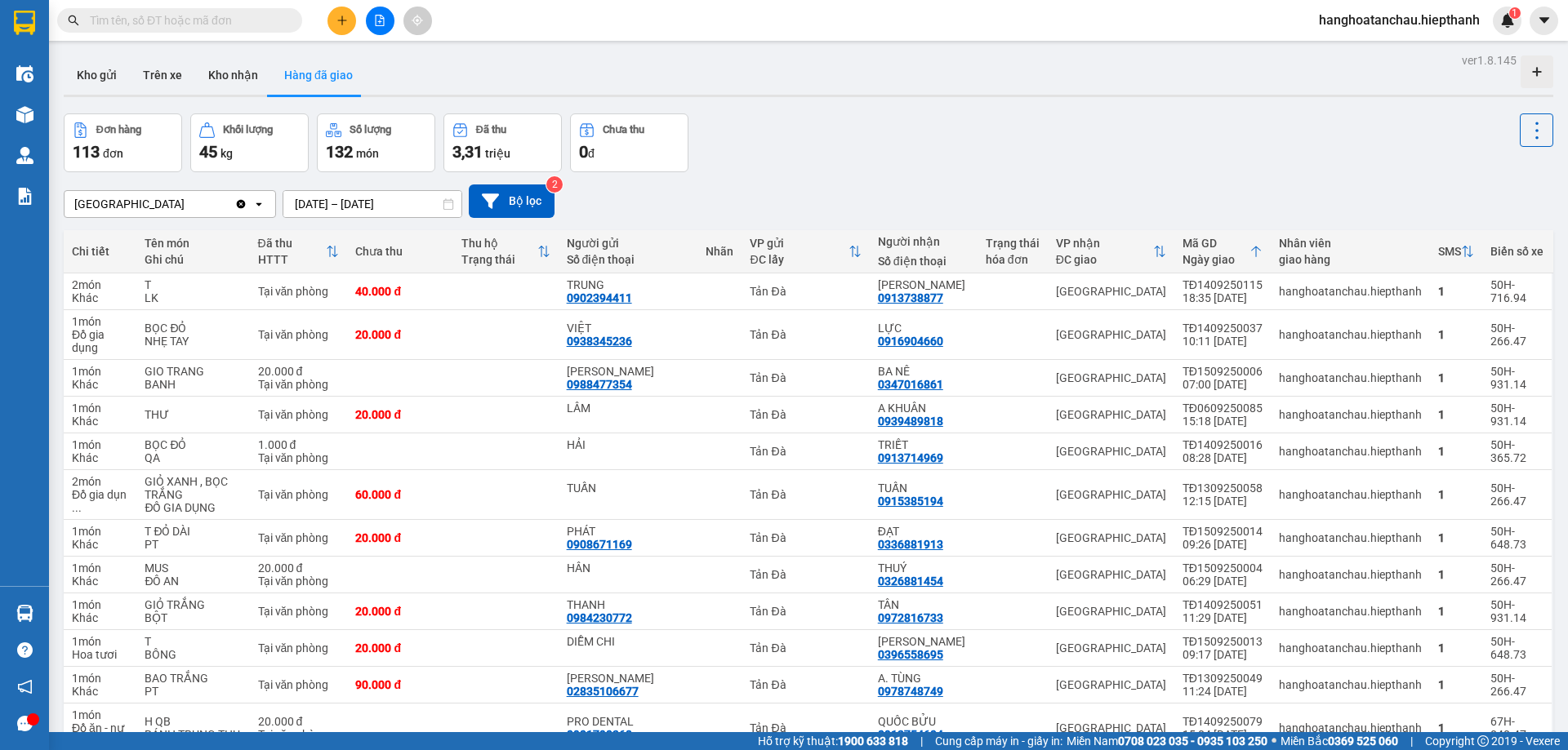
click at [1040, 165] on div "Đơn hàng 113 đơn Khối lượng 45 kg Số lượng 132 món Đã thu 3,31 triệu Chưa thu 0…" at bounding box center [808, 142] width 1489 height 59
click at [204, 15] on input "text" at bounding box center [185, 20] width 192 height 18
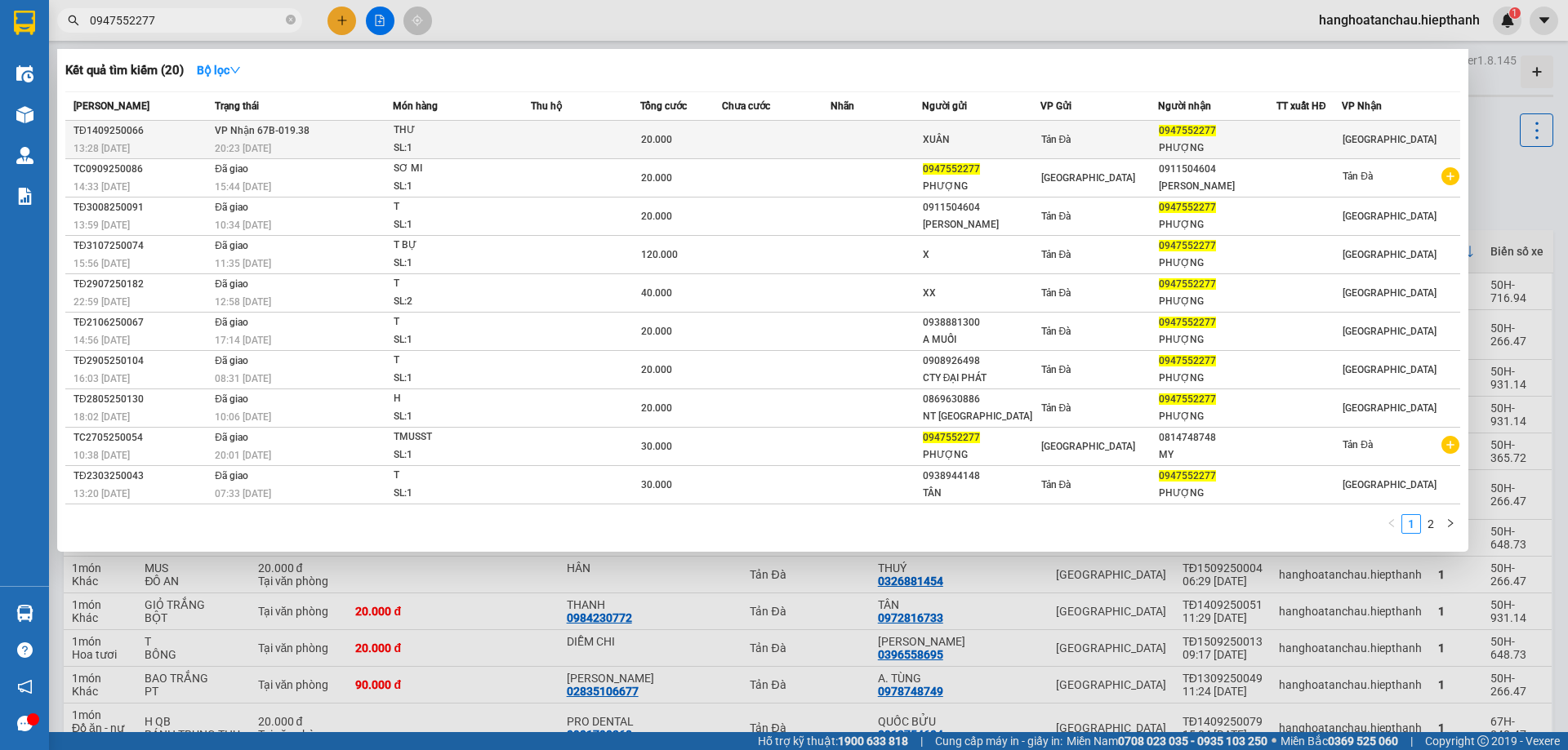
type input "0947552277"
click at [568, 139] on td at bounding box center [586, 139] width 110 height 39
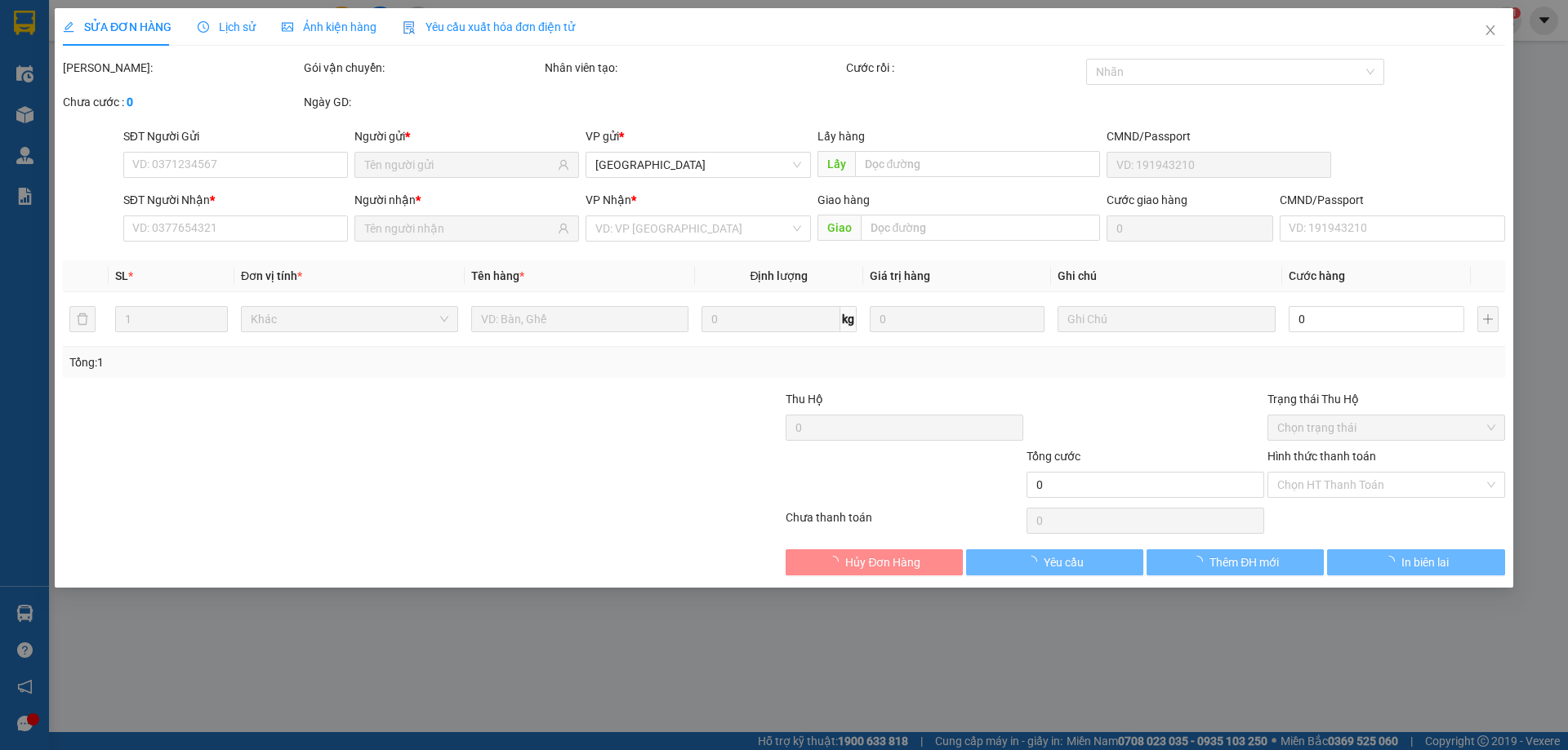
type input "XUÂN"
type input "0947552277"
type input "PHƯỢNG"
type input "20.000"
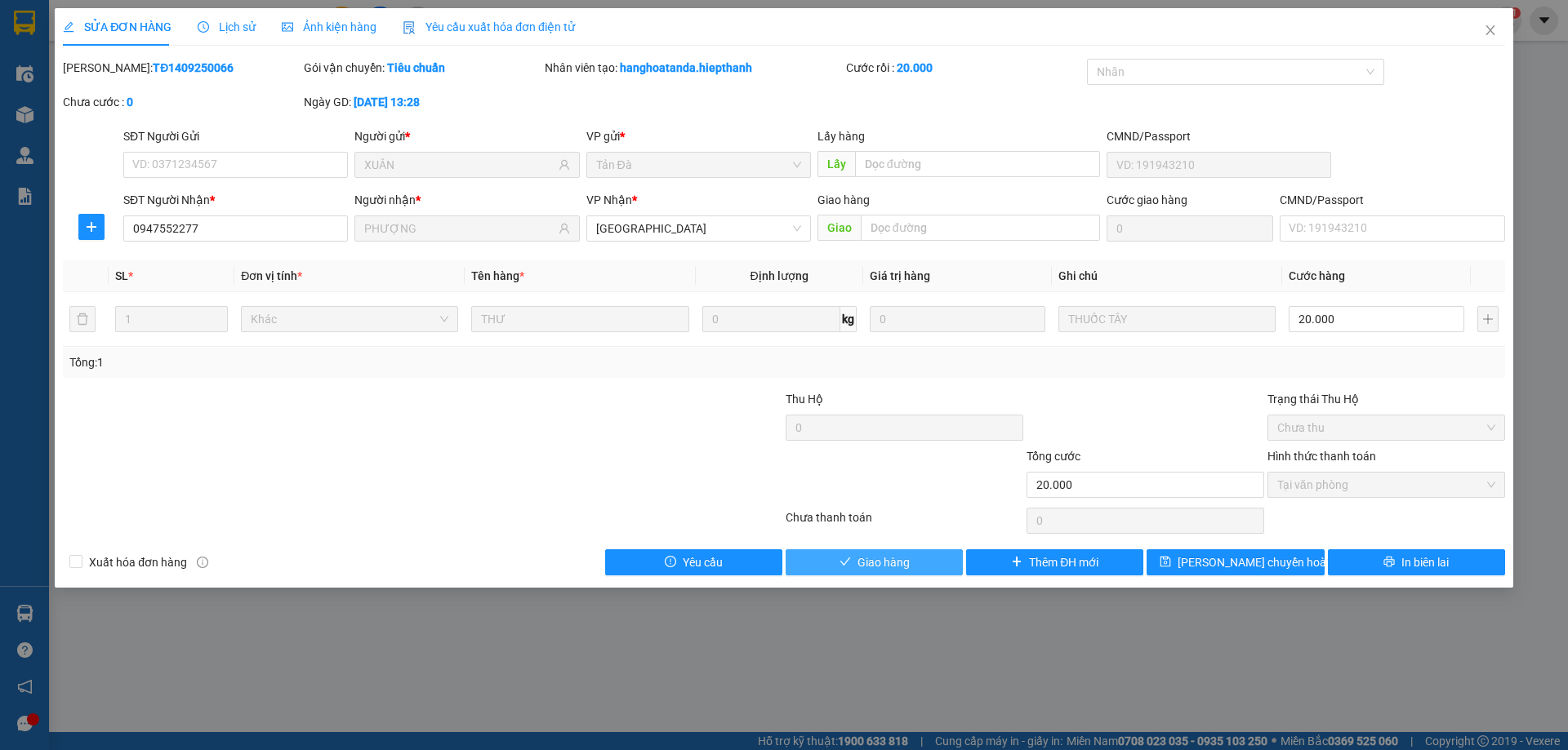
click at [894, 559] on span "Giao hàng" at bounding box center [884, 563] width 52 height 18
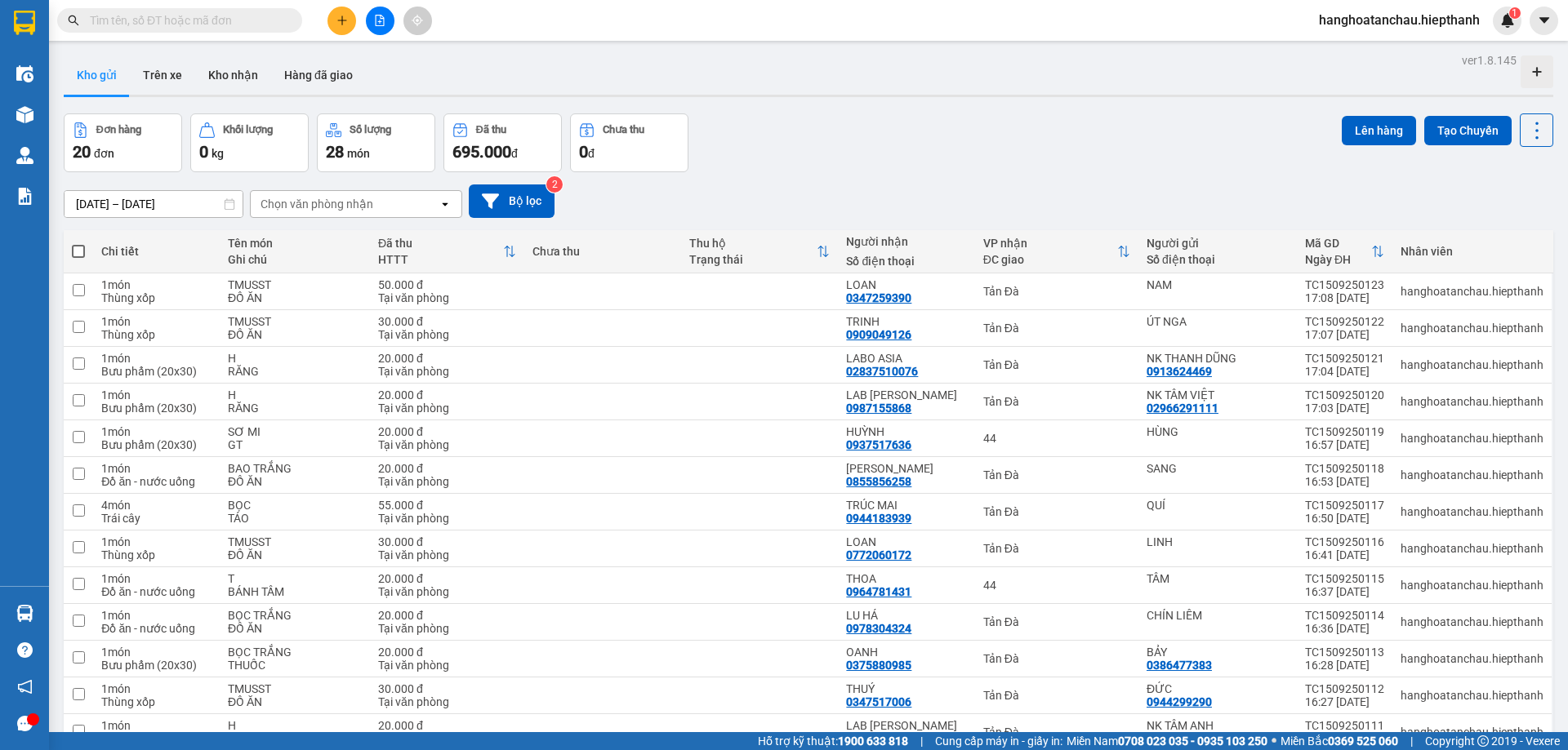
click at [908, 174] on div "[DATE] – [DATE] Press the down arrow key to interact with the calendar and sele…" at bounding box center [808, 201] width 1489 height 58
click at [306, 75] on button "Hàng đã giao" at bounding box center [318, 75] width 95 height 39
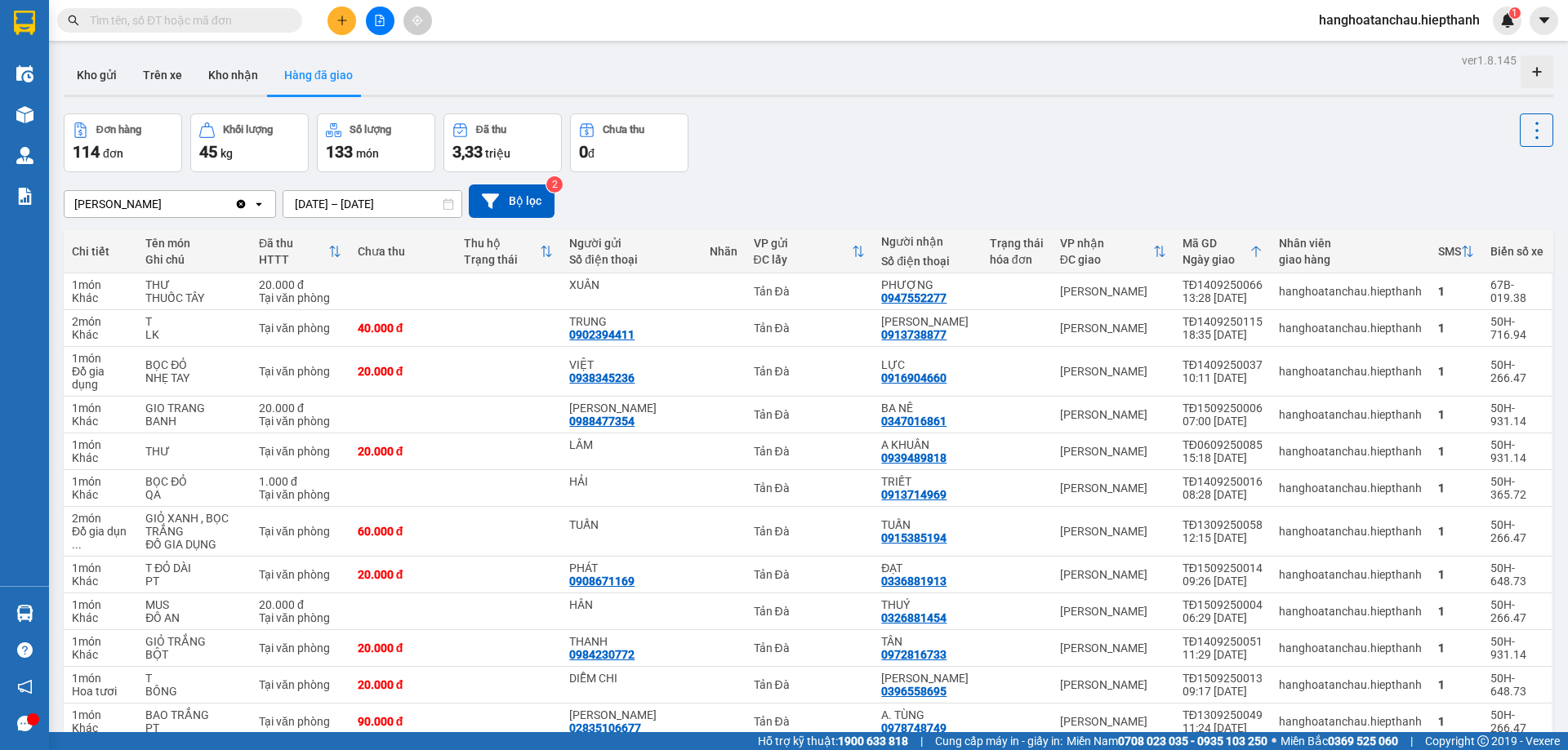
click at [227, 25] on input "text" at bounding box center [185, 20] width 192 height 18
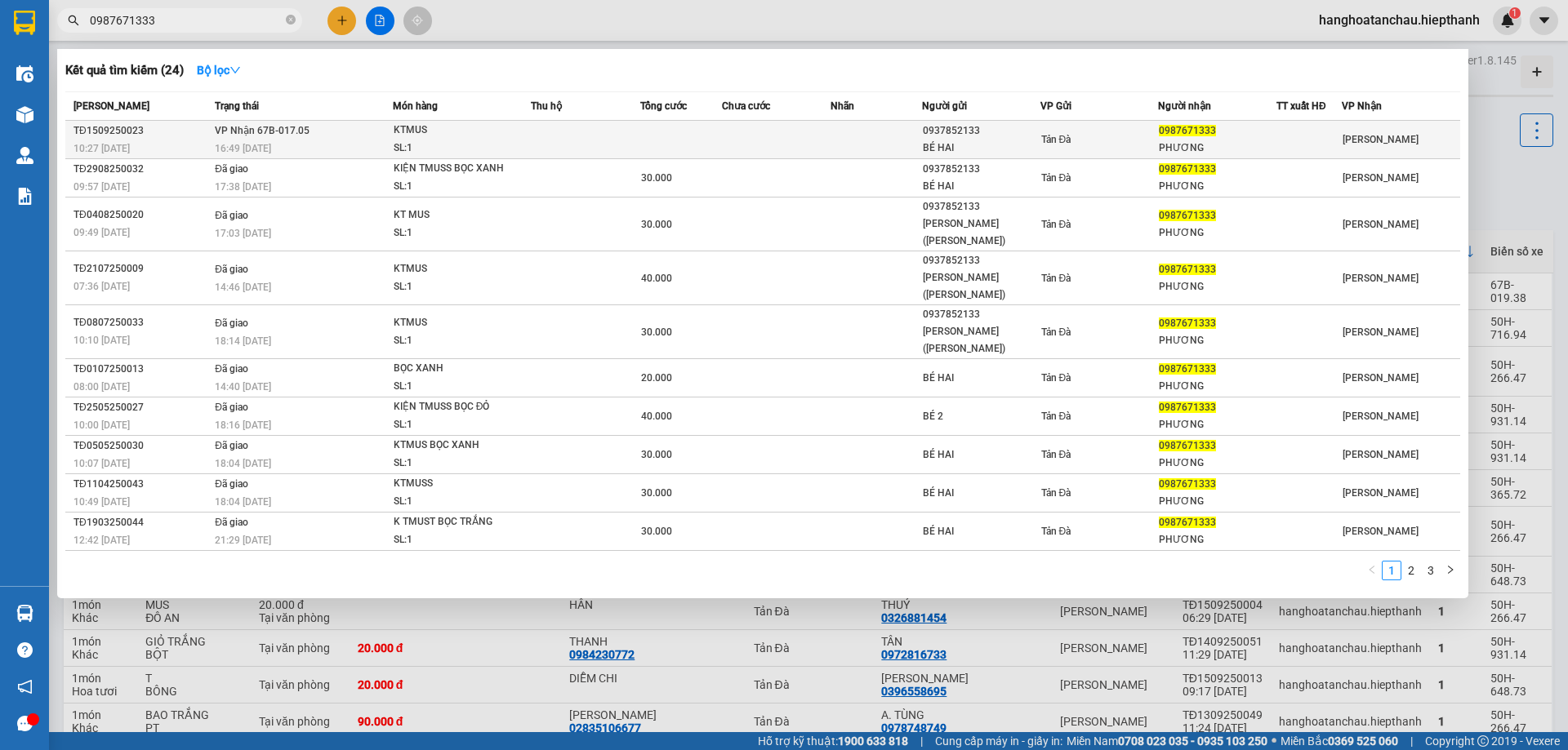
type input "0987671333"
click at [500, 135] on div "KTMUS" at bounding box center [454, 130] width 123 height 18
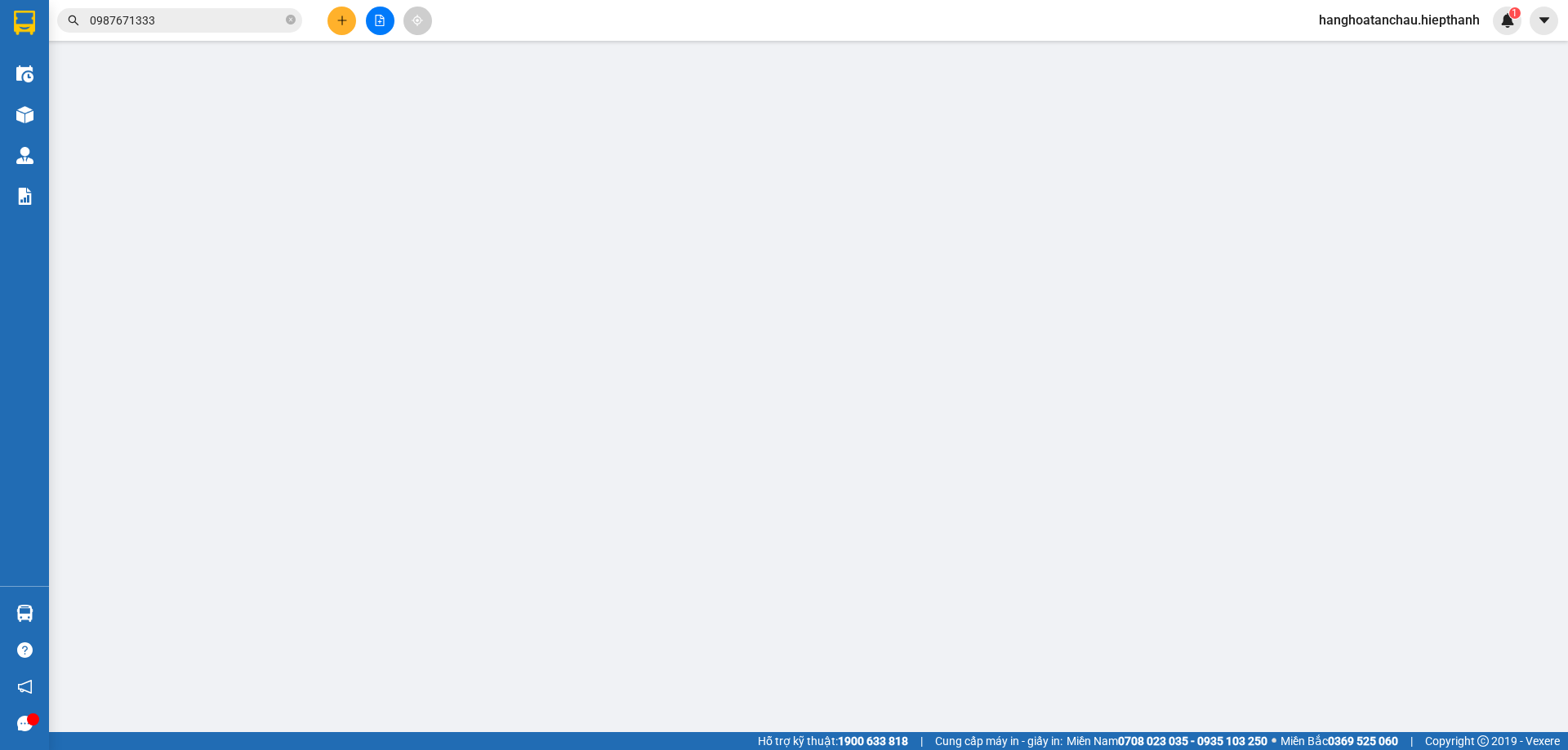
type input "0937852133"
type input "BÉ HAI"
type input "0987671333"
type input "PHƯƠNG"
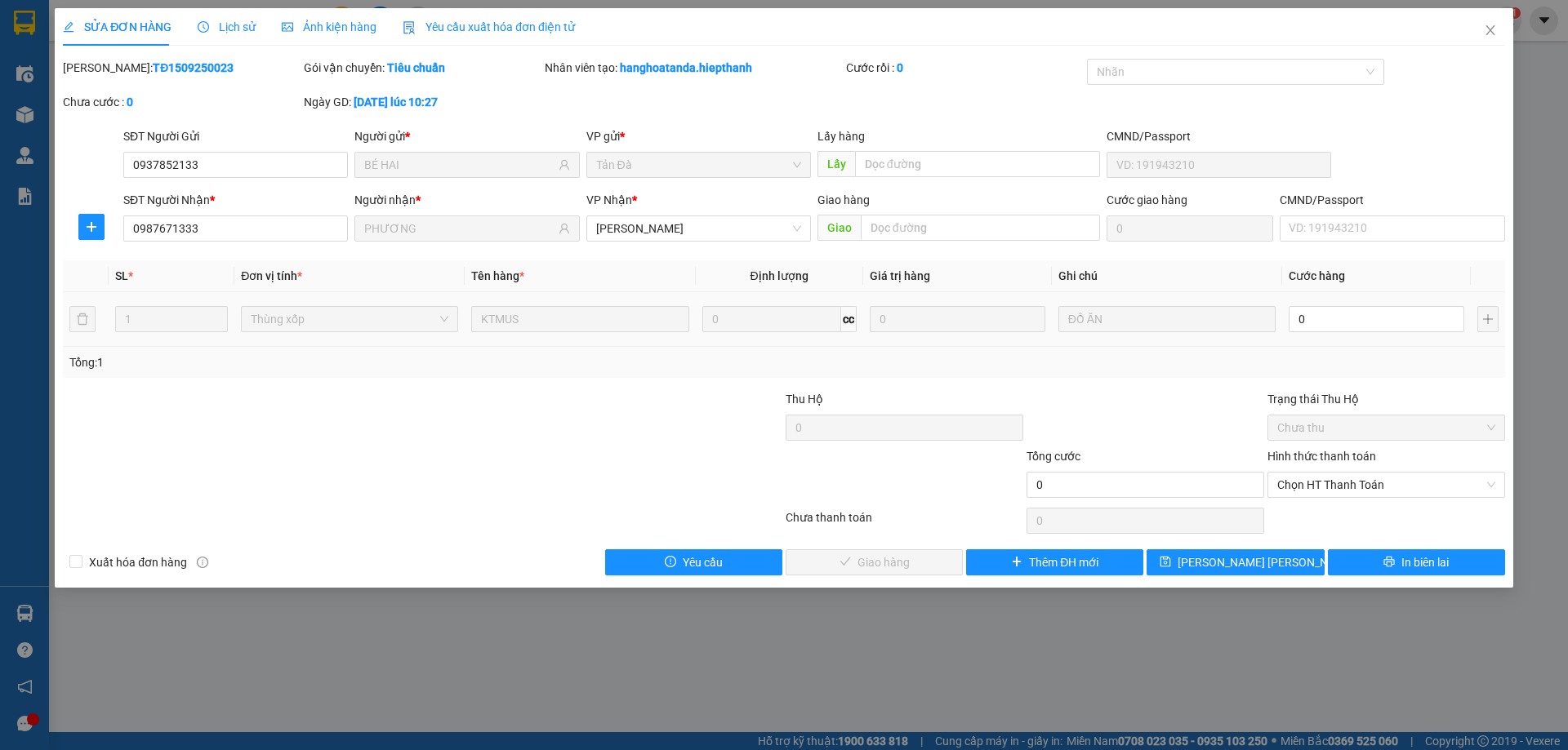
click at [1282, 302] on td "0" at bounding box center [1376, 319] width 188 height 55
click at [1310, 318] on input "0" at bounding box center [1376, 319] width 175 height 26
type input "4"
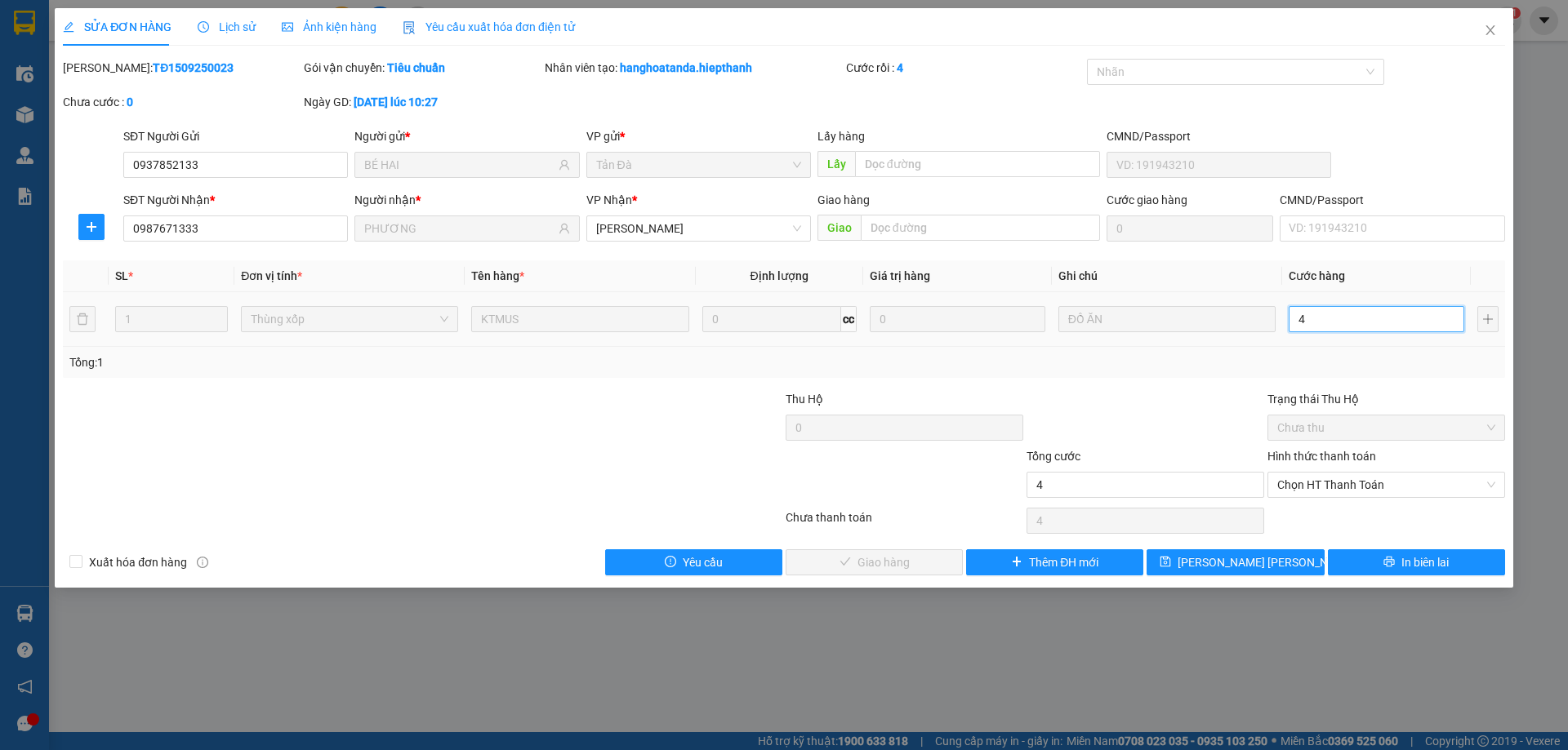
type input "40"
click at [1351, 479] on span "Chọn HT Thanh Toán" at bounding box center [1386, 485] width 218 height 25
type input "40"
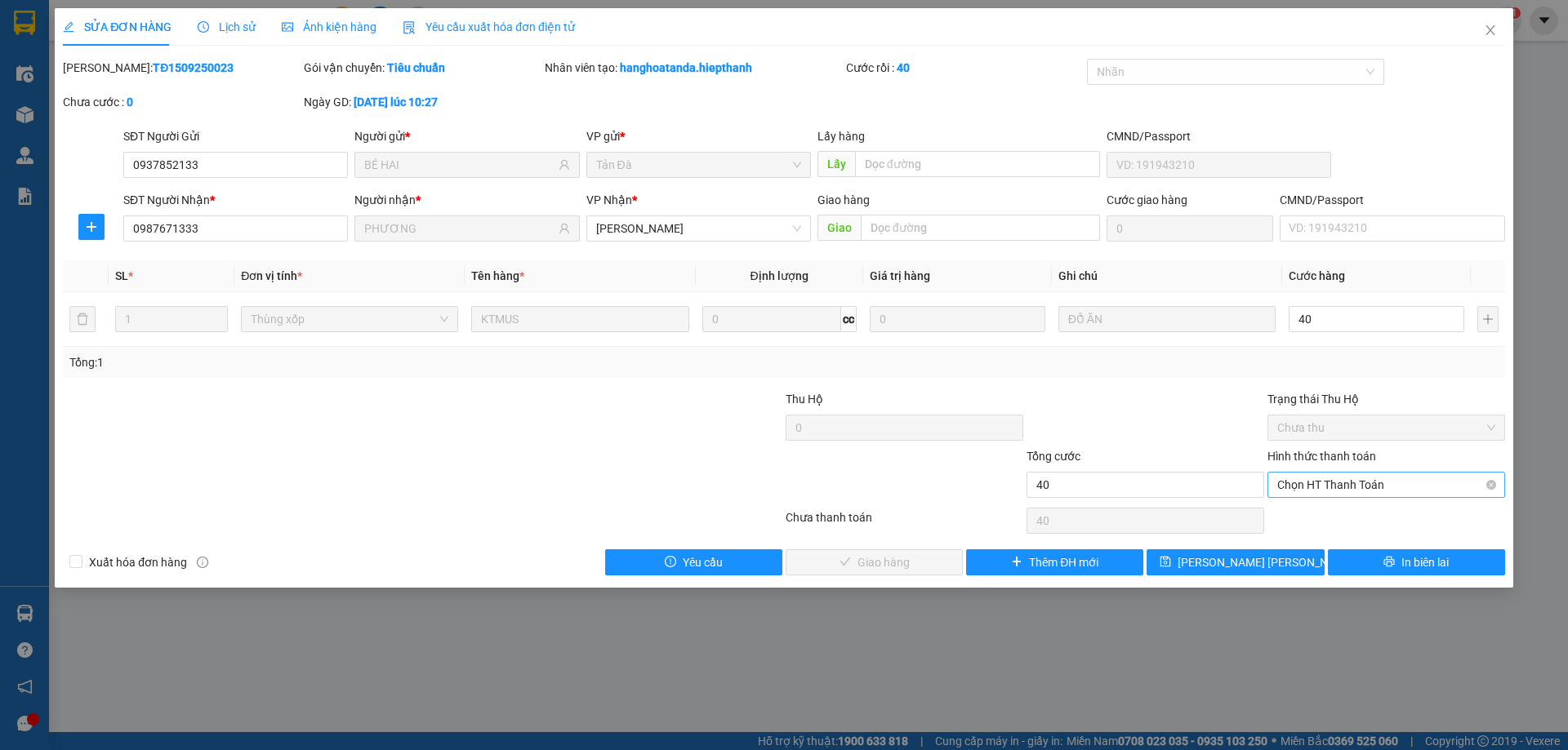
type input "40.000"
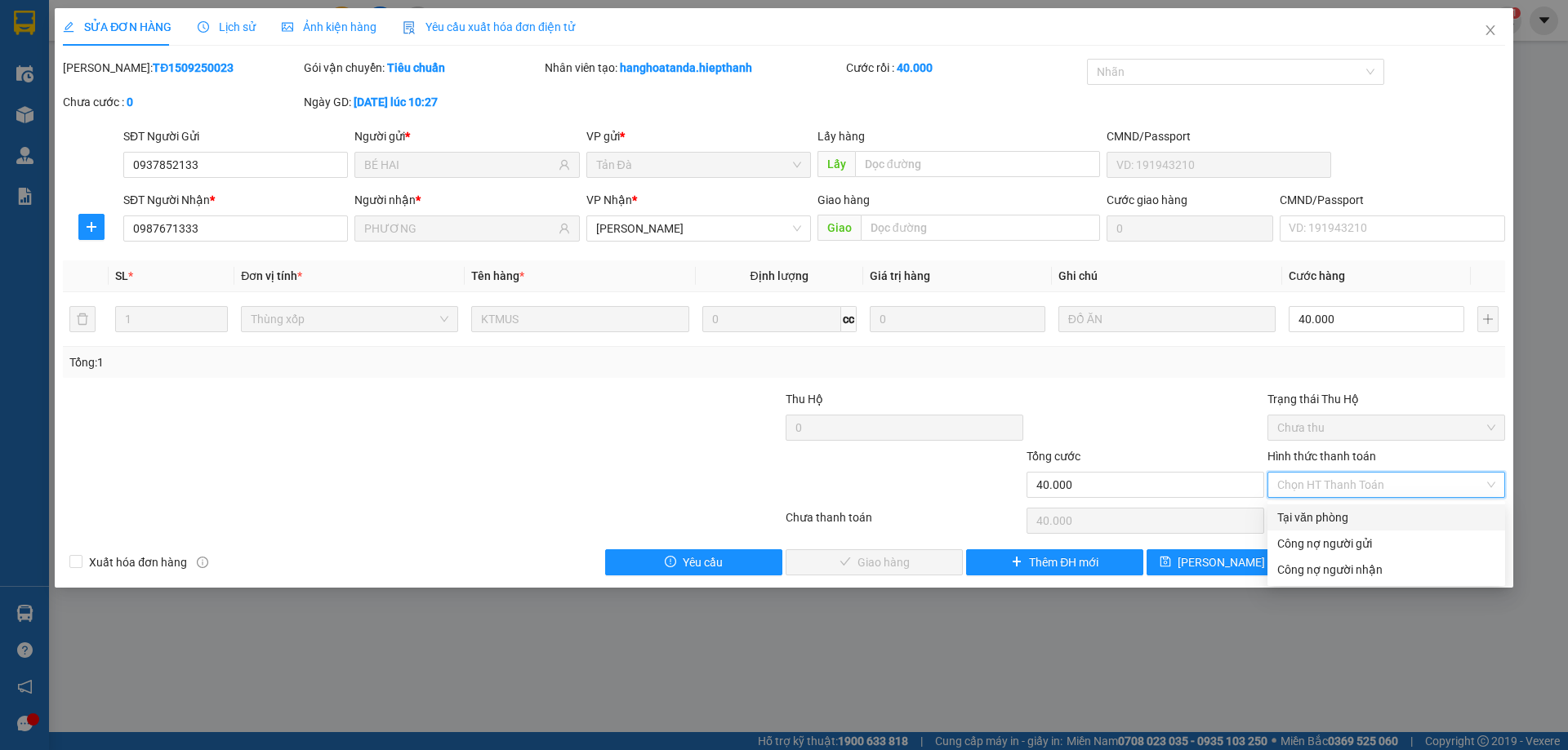
click at [1339, 518] on div "Tại văn phòng" at bounding box center [1386, 518] width 218 height 18
type input "0"
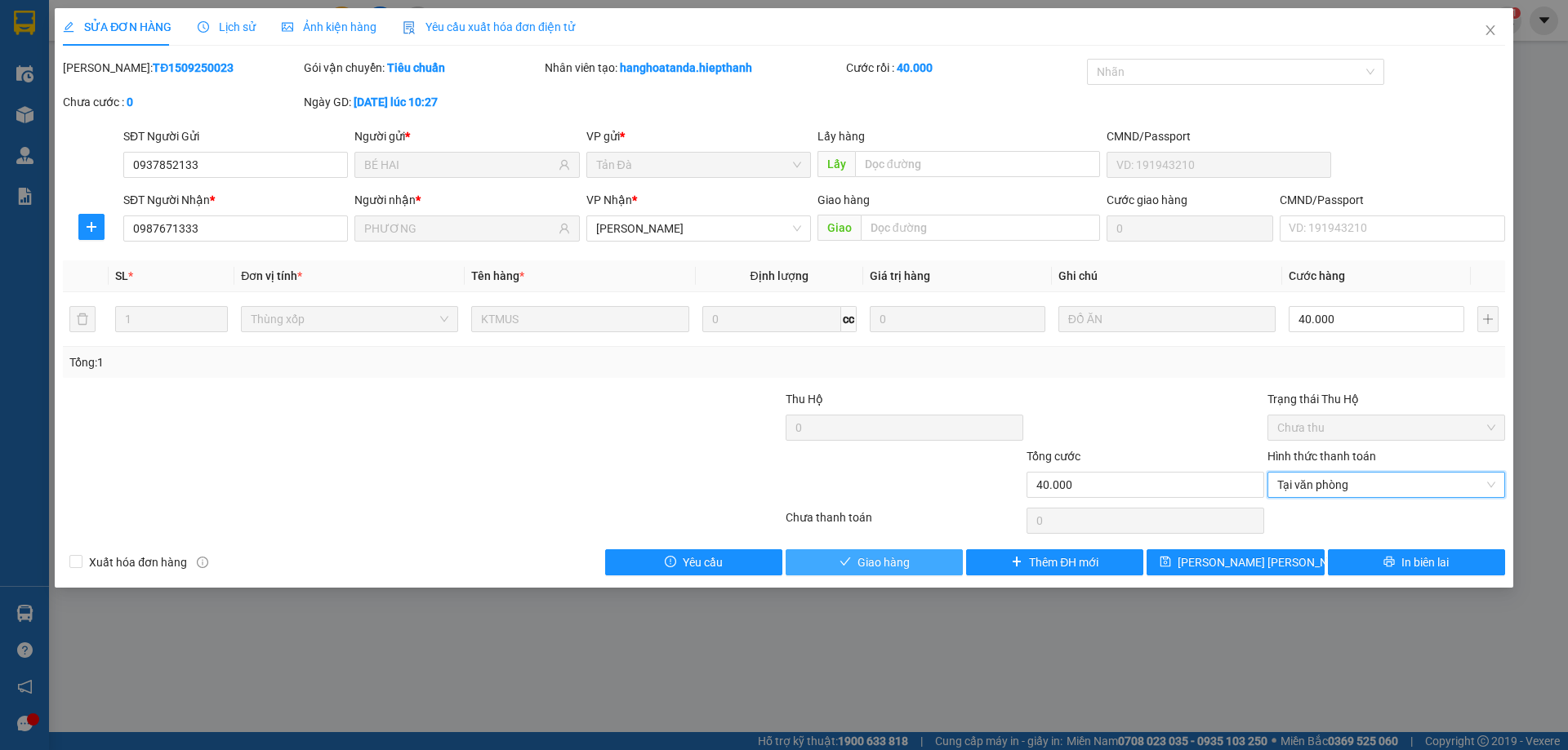
click at [923, 564] on button "Giao hàng" at bounding box center [874, 563] width 177 height 26
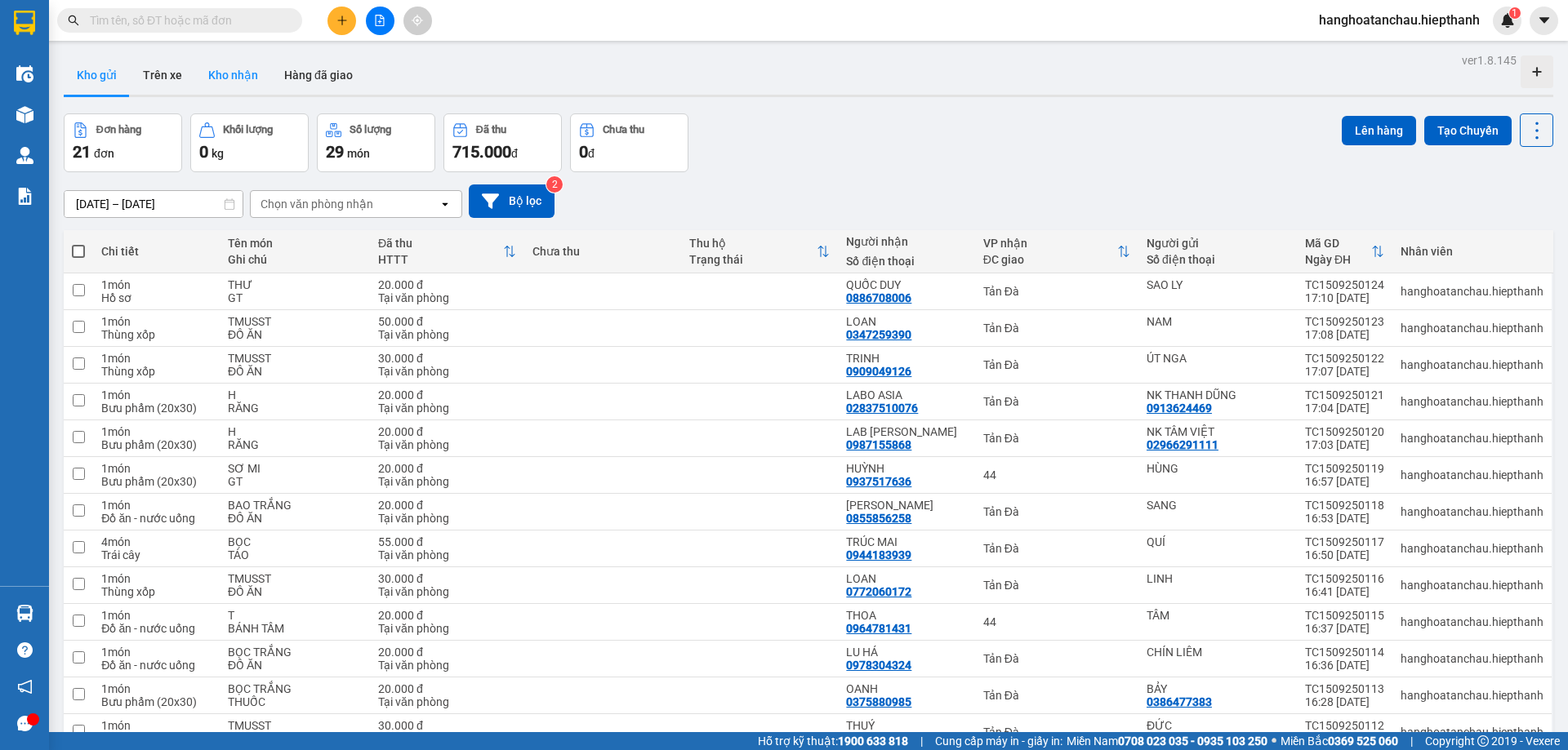
click at [231, 87] on button "Kho nhận" at bounding box center [233, 75] width 76 height 39
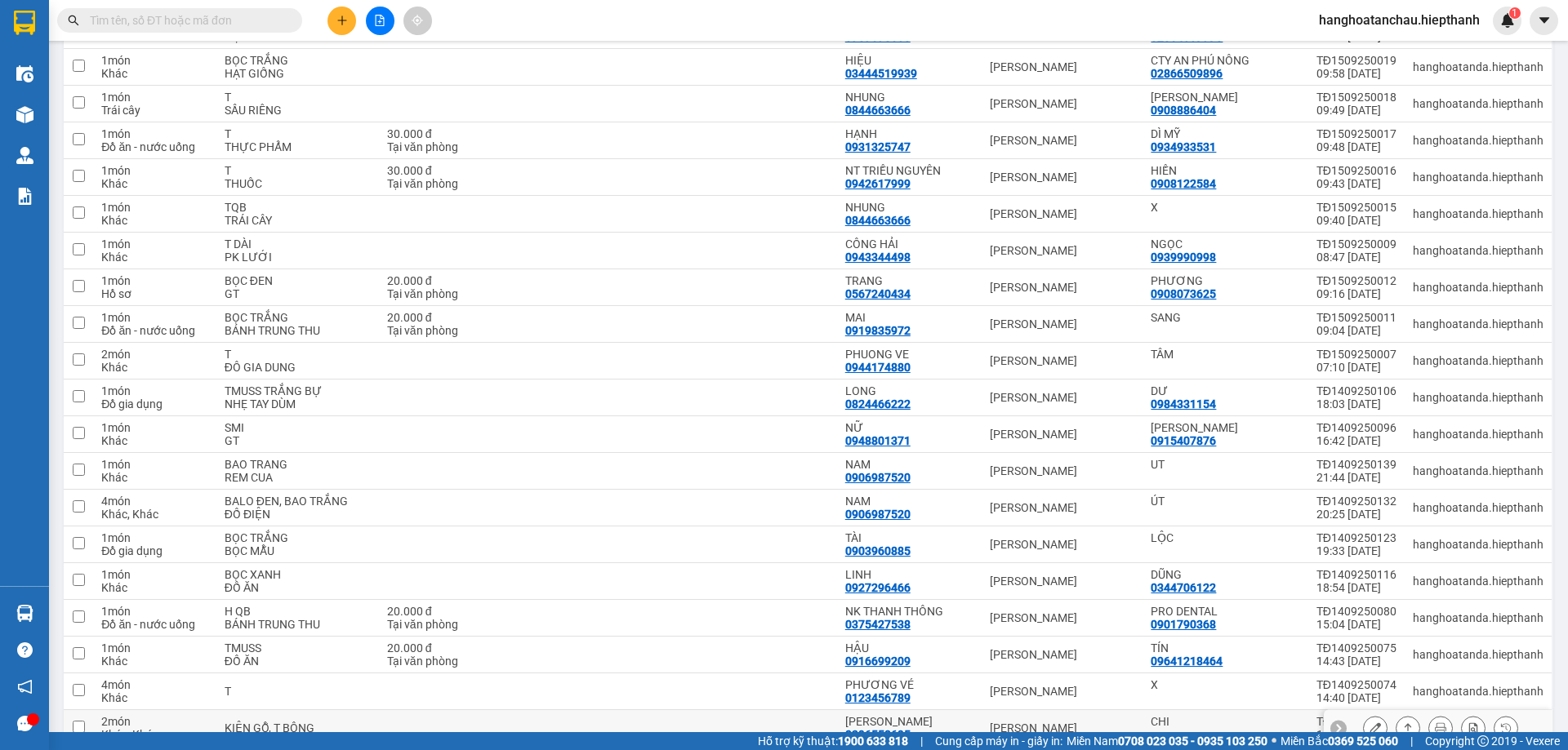
scroll to position [490, 0]
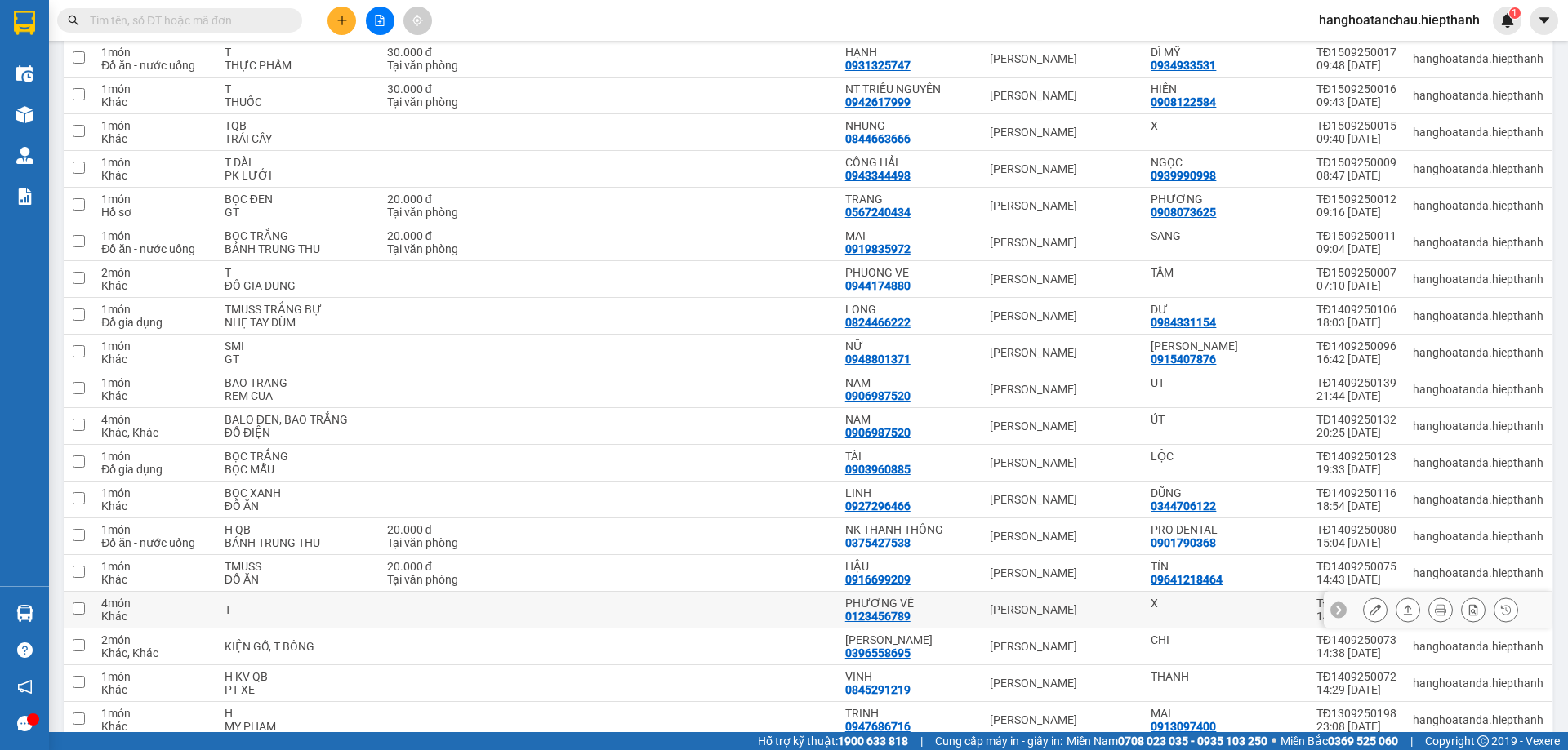
click at [1369, 612] on icon at bounding box center [1374, 609] width 11 height 11
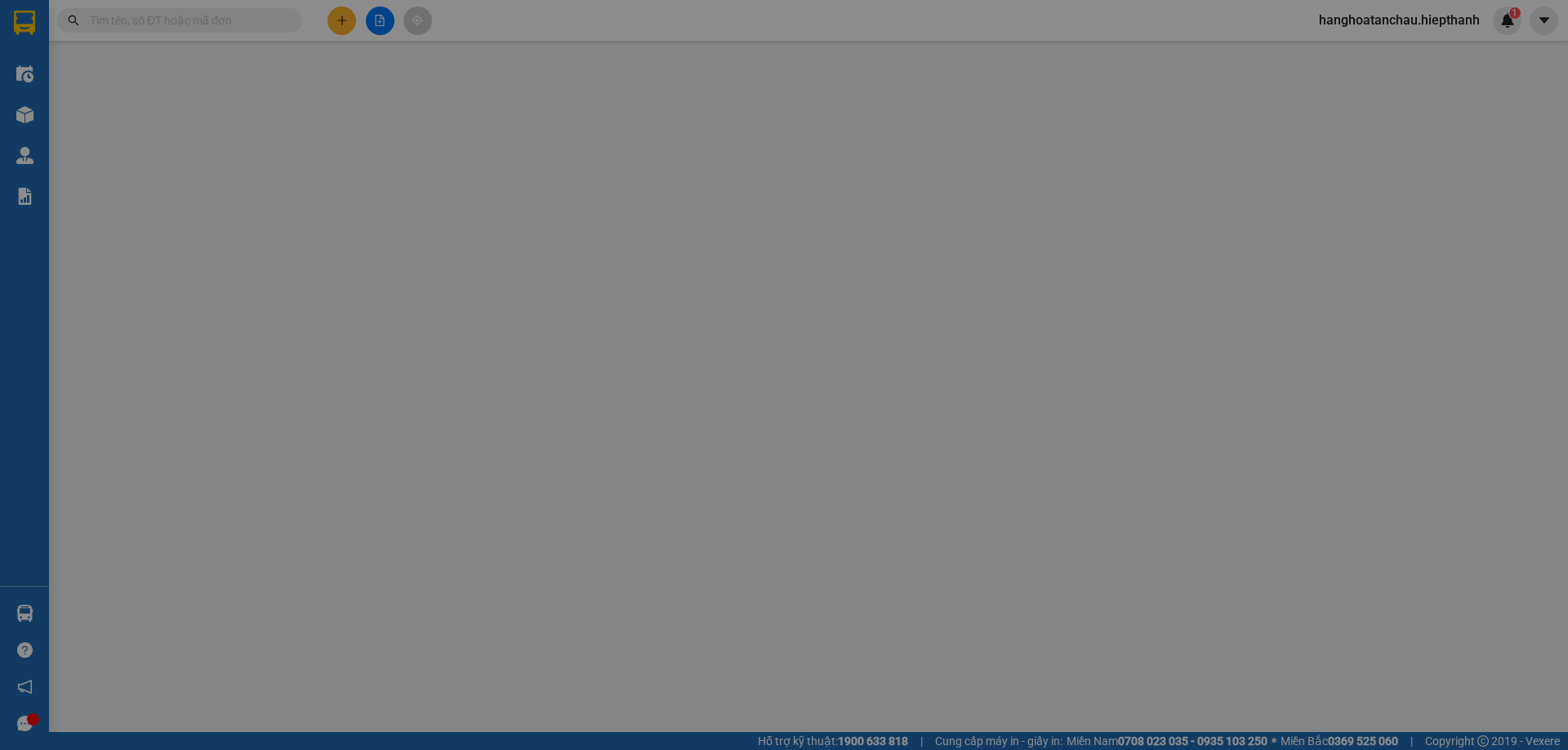
type input "X"
type input "0123456789"
type input "PHƯƠNG VÉ"
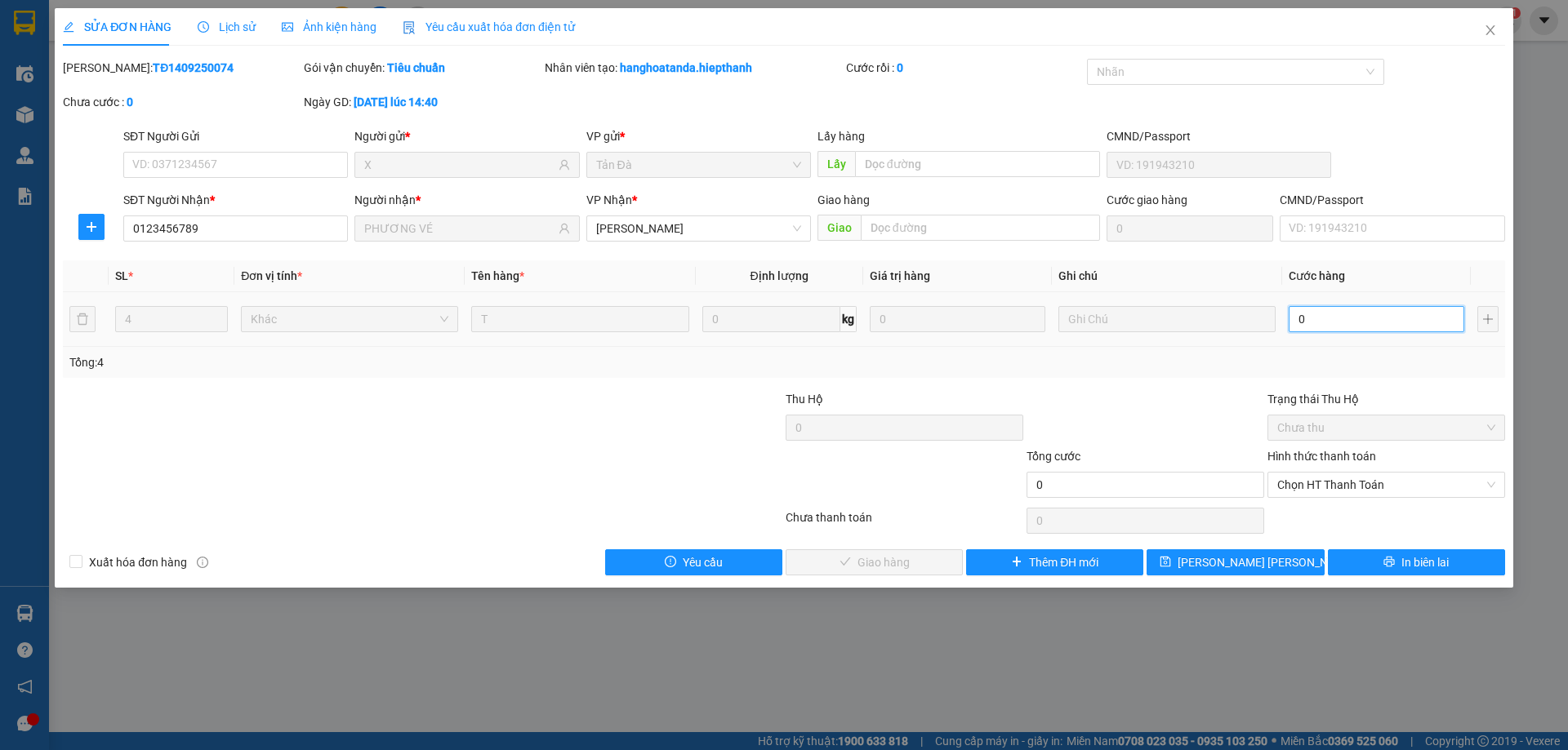
click at [1329, 326] on input "0" at bounding box center [1376, 319] width 175 height 26
type input "1"
click at [1319, 478] on span "Chọn HT Thanh Toán" at bounding box center [1386, 485] width 218 height 25
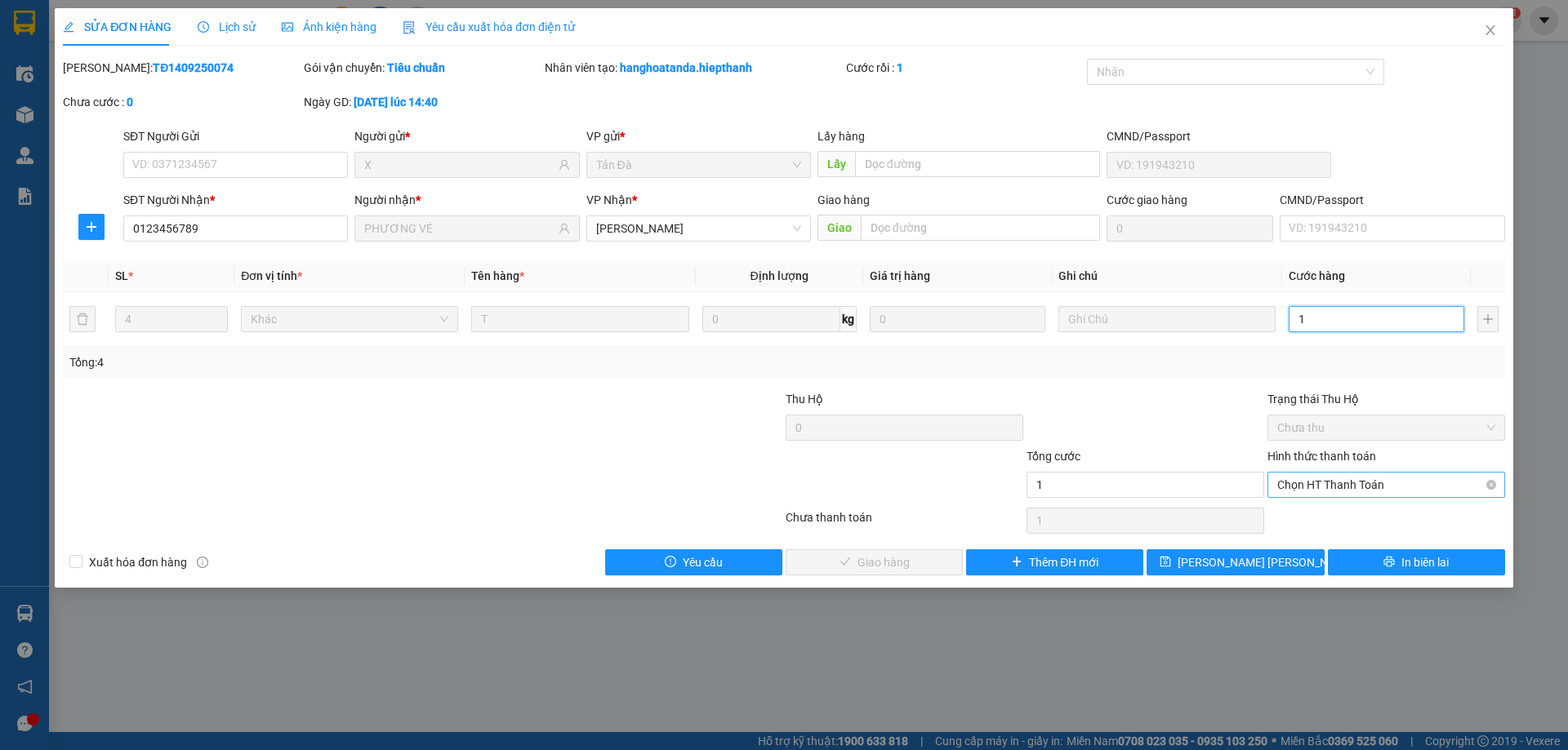
type input "1"
type input "1.000"
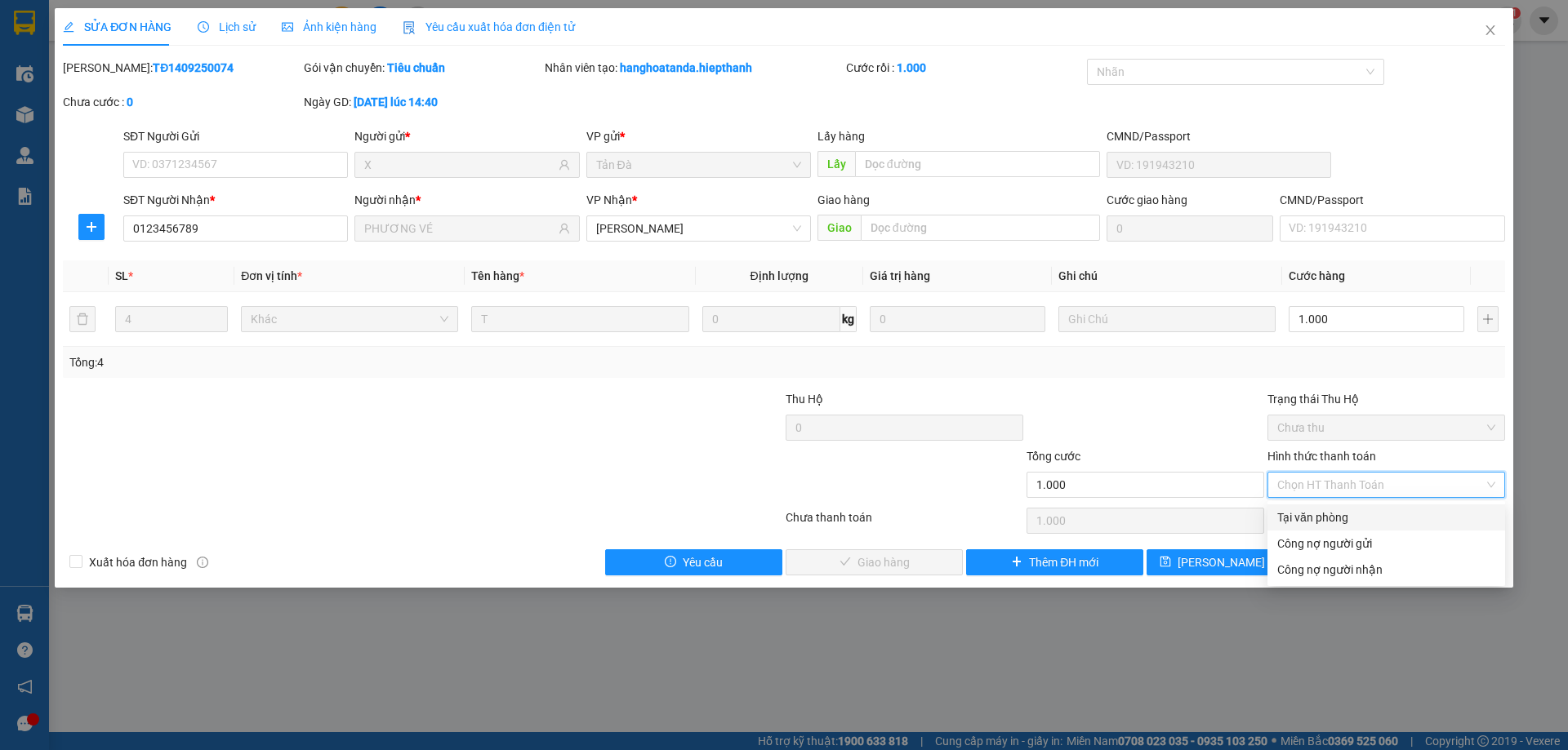
drag, startPoint x: 1310, startPoint y: 519, endPoint x: 954, endPoint y: 553, distance: 357.6
click at [1301, 522] on div "Tại văn phòng" at bounding box center [1386, 518] width 218 height 18
type input "0"
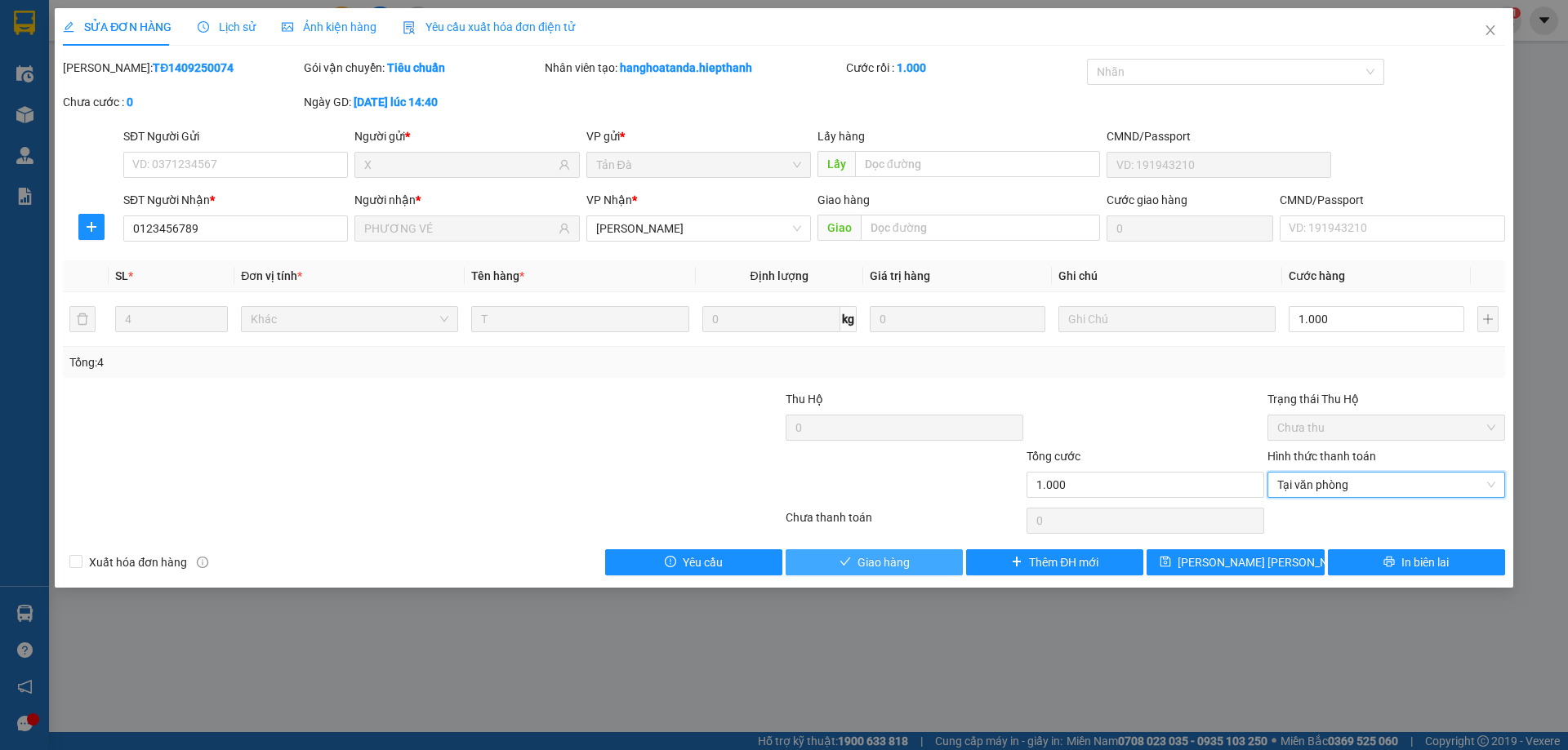
click at [881, 566] on span "Giao hàng" at bounding box center [884, 563] width 52 height 18
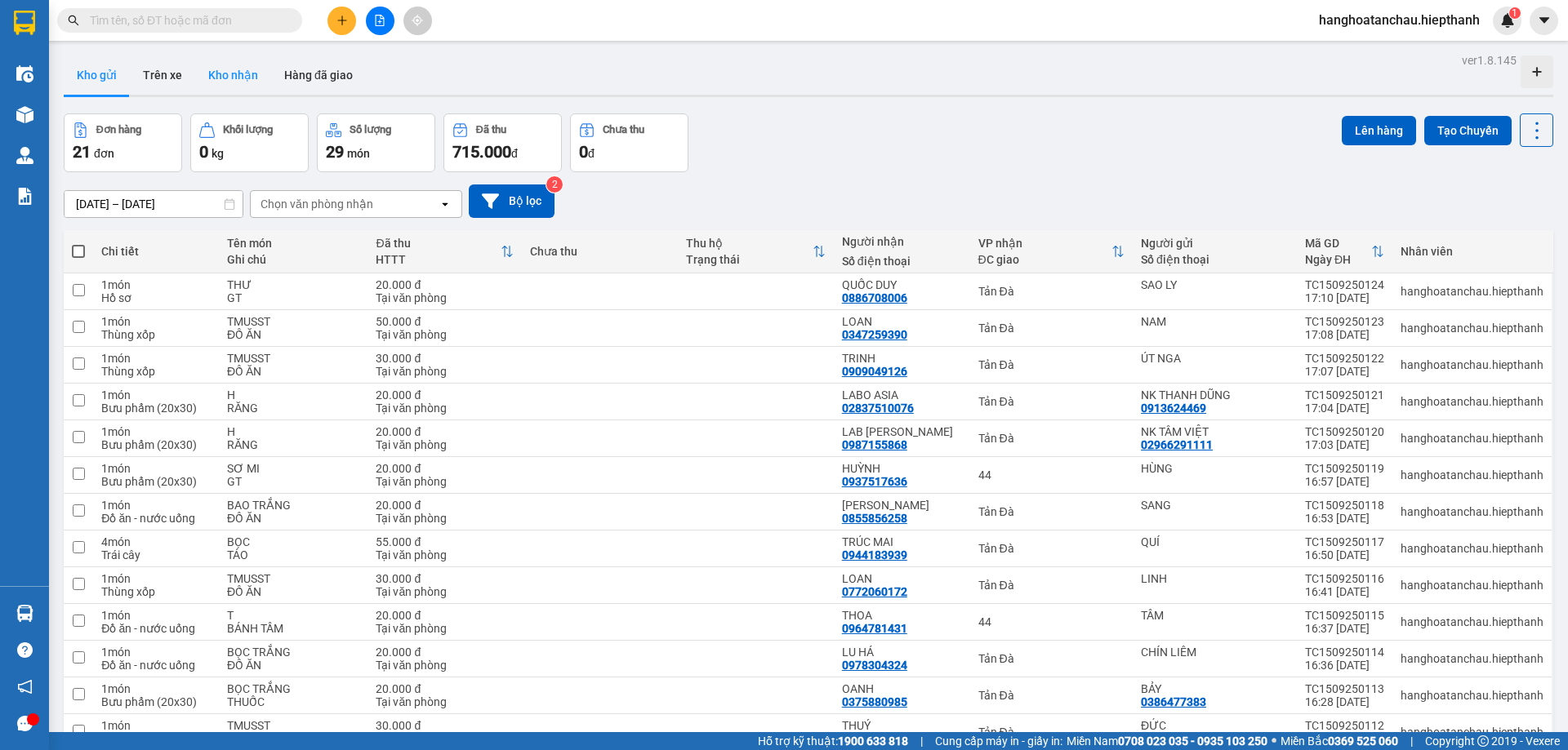
click at [233, 79] on button "Kho nhận" at bounding box center [233, 75] width 76 height 39
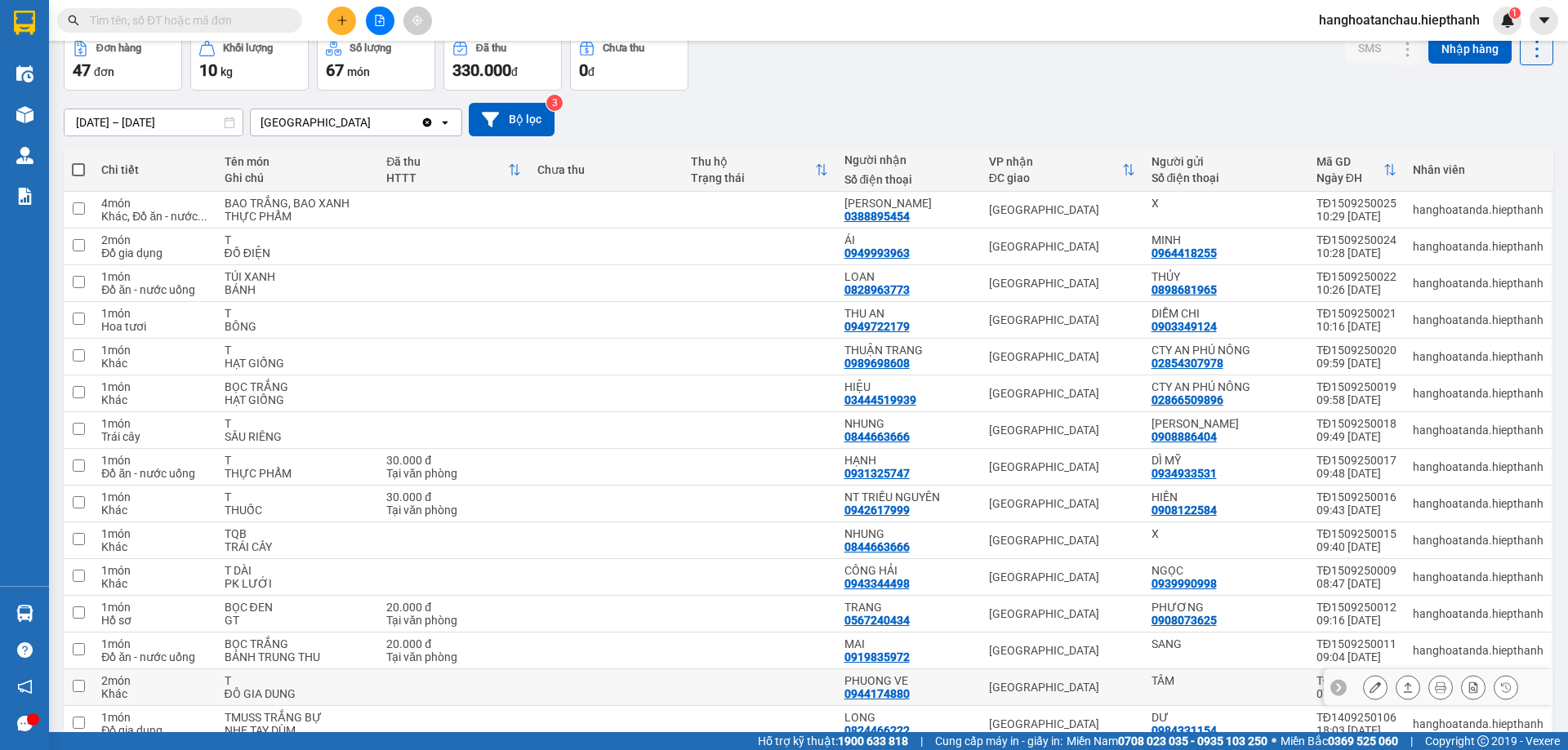
scroll to position [163, 0]
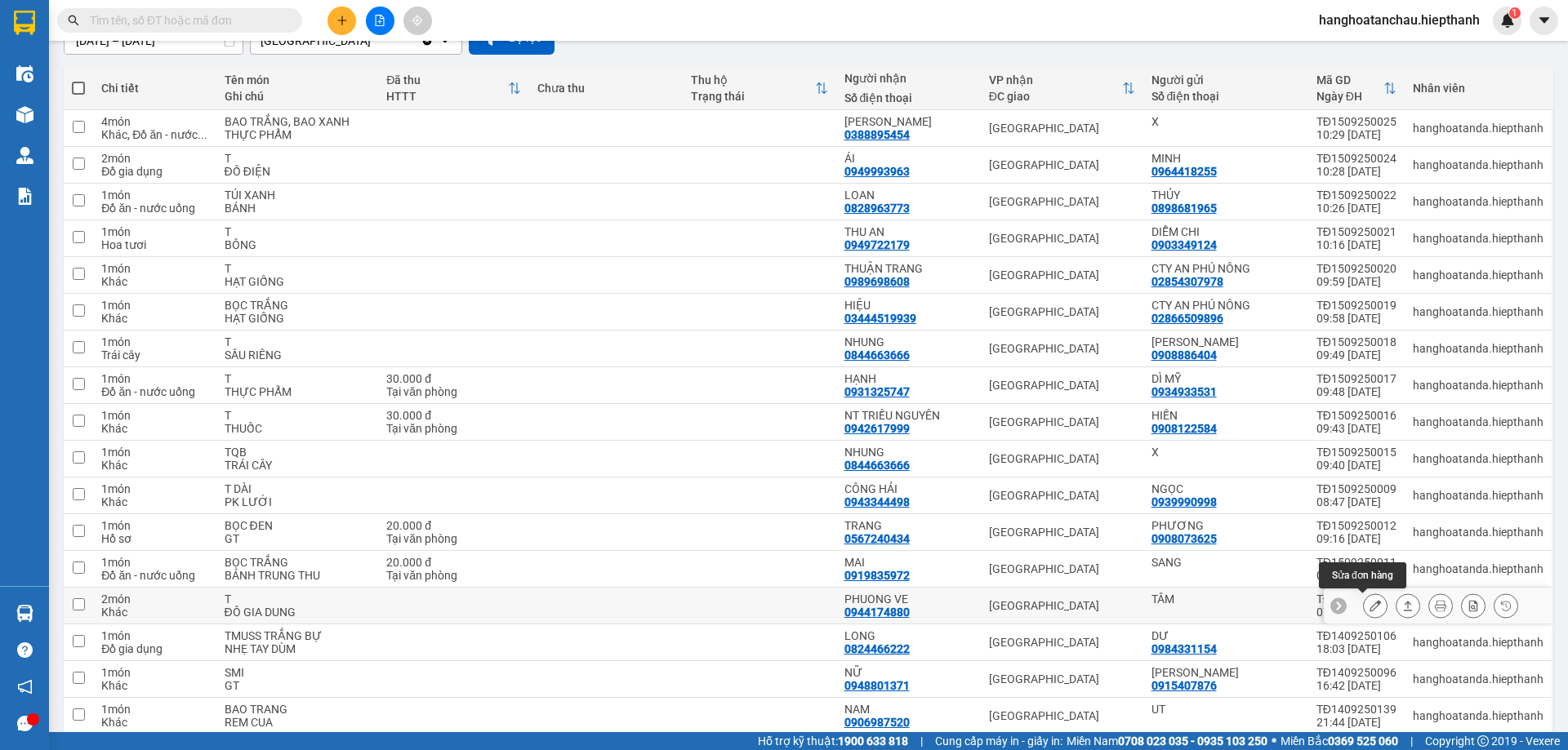
click at [1369, 606] on icon at bounding box center [1374, 605] width 11 height 11
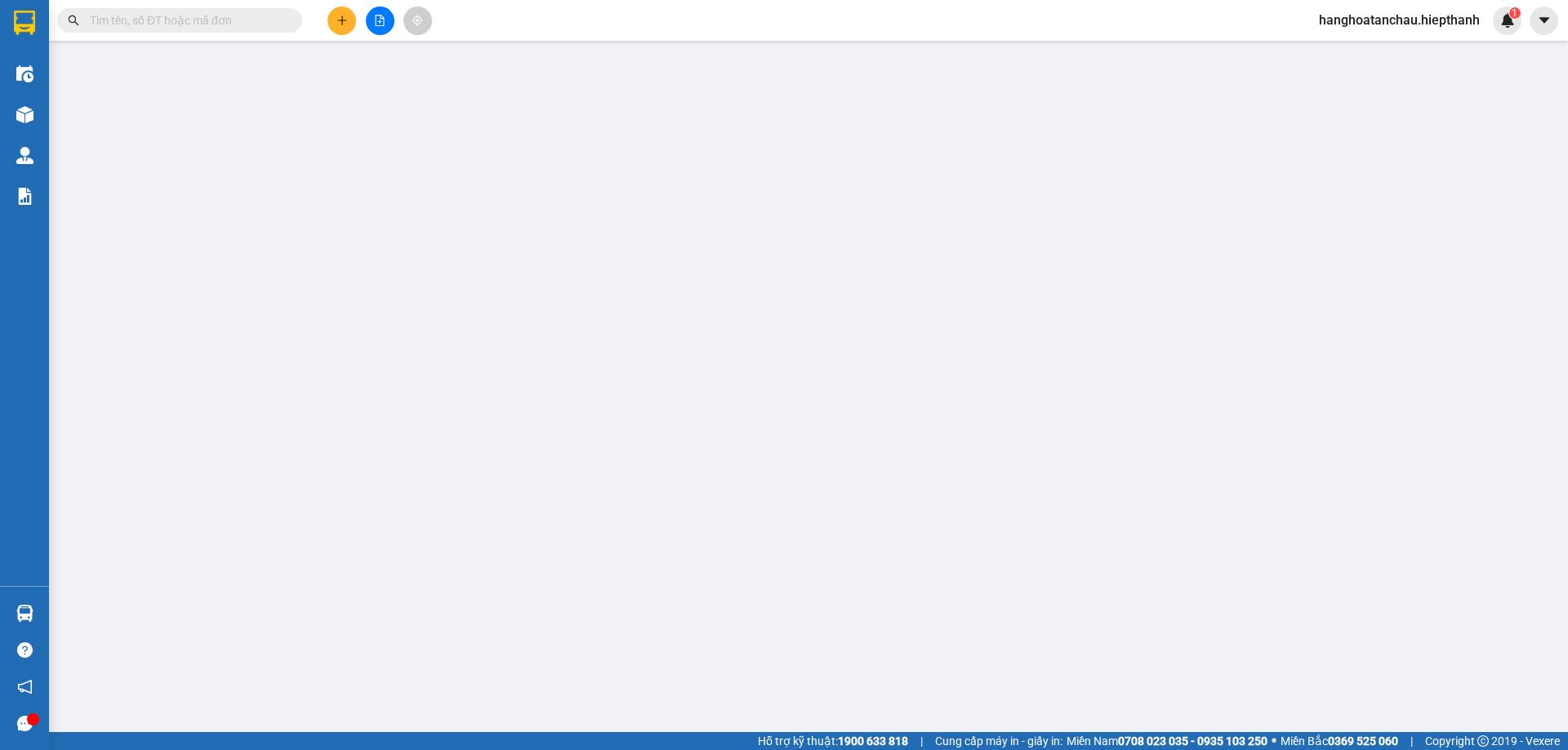
type input "TÂM"
type input "0944174880"
type input "PHUONG VE"
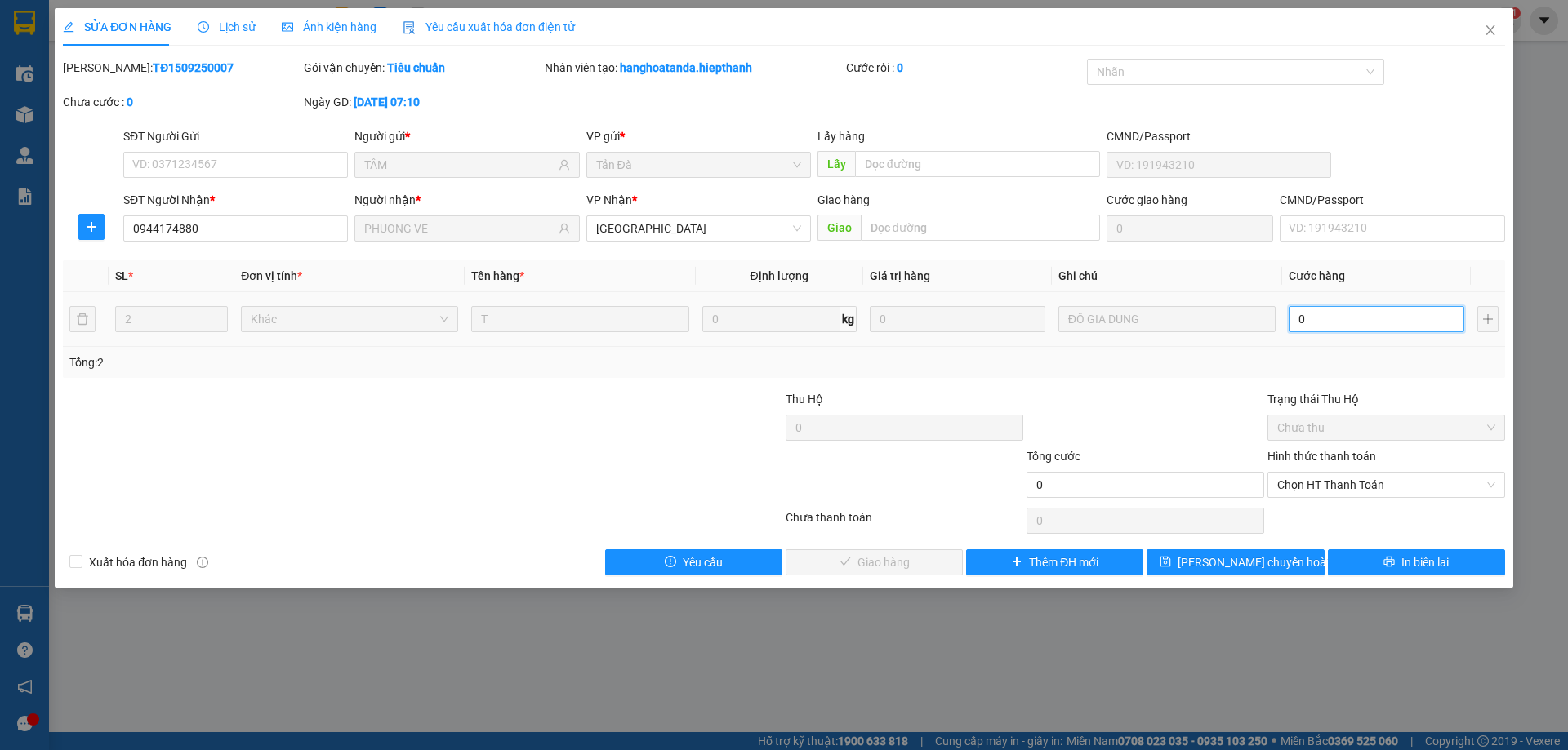
click at [1308, 319] on input "0" at bounding box center [1376, 319] width 175 height 26
type input "1"
click at [1331, 481] on span "Chọn HT Thanh Toán" at bounding box center [1386, 485] width 218 height 25
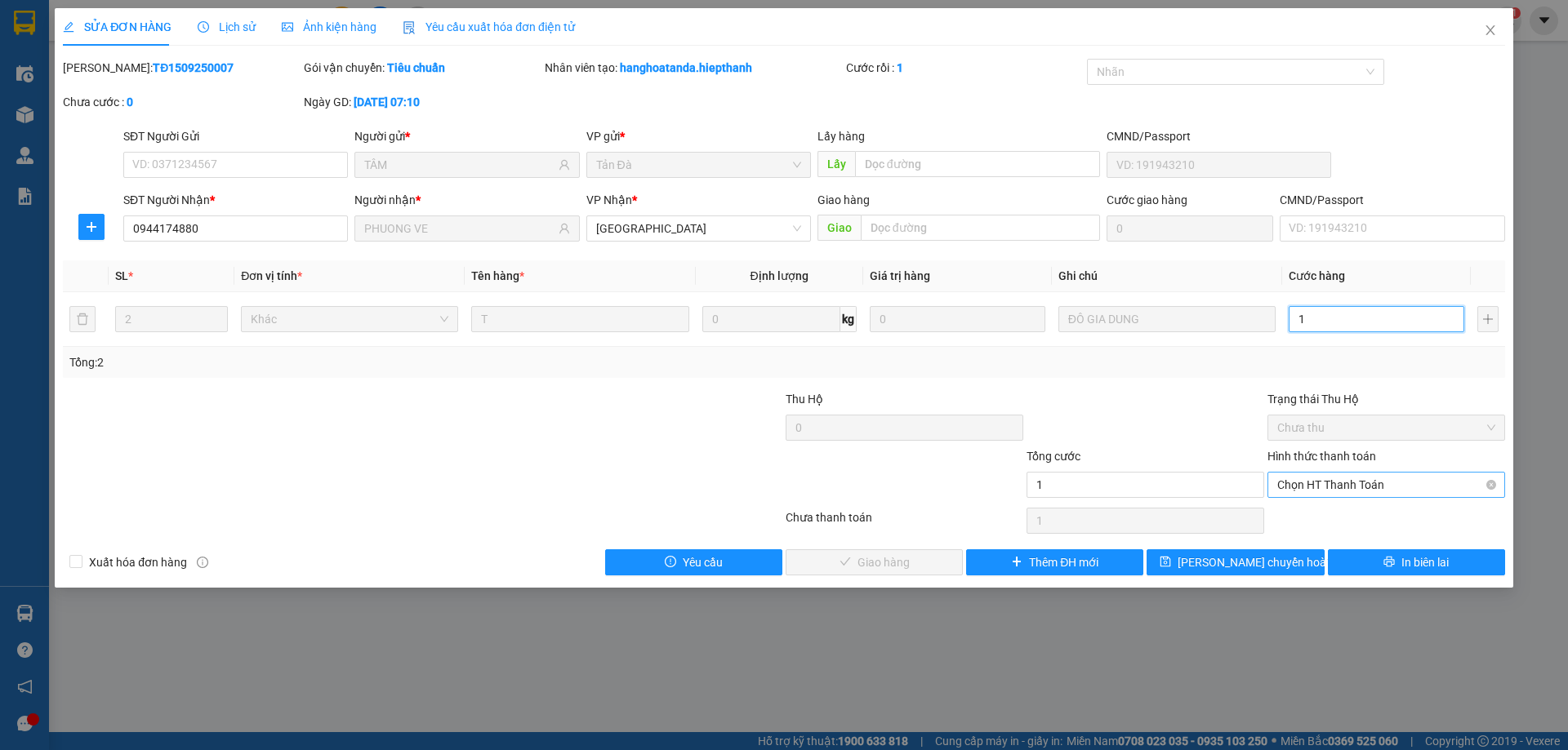
type input "1"
type input "1.000"
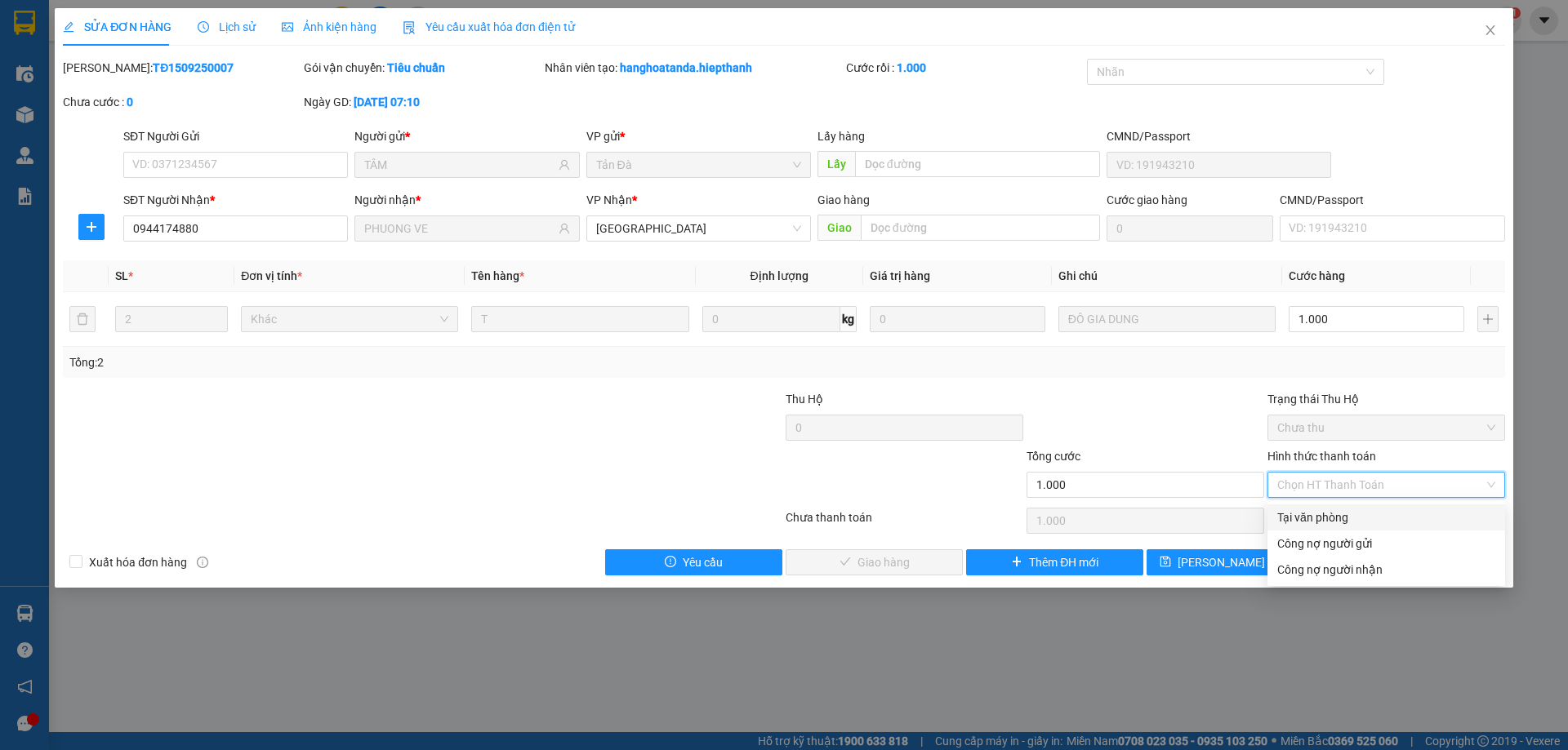
click at [1320, 525] on div "Tại văn phòng" at bounding box center [1386, 518] width 218 height 18
type input "0"
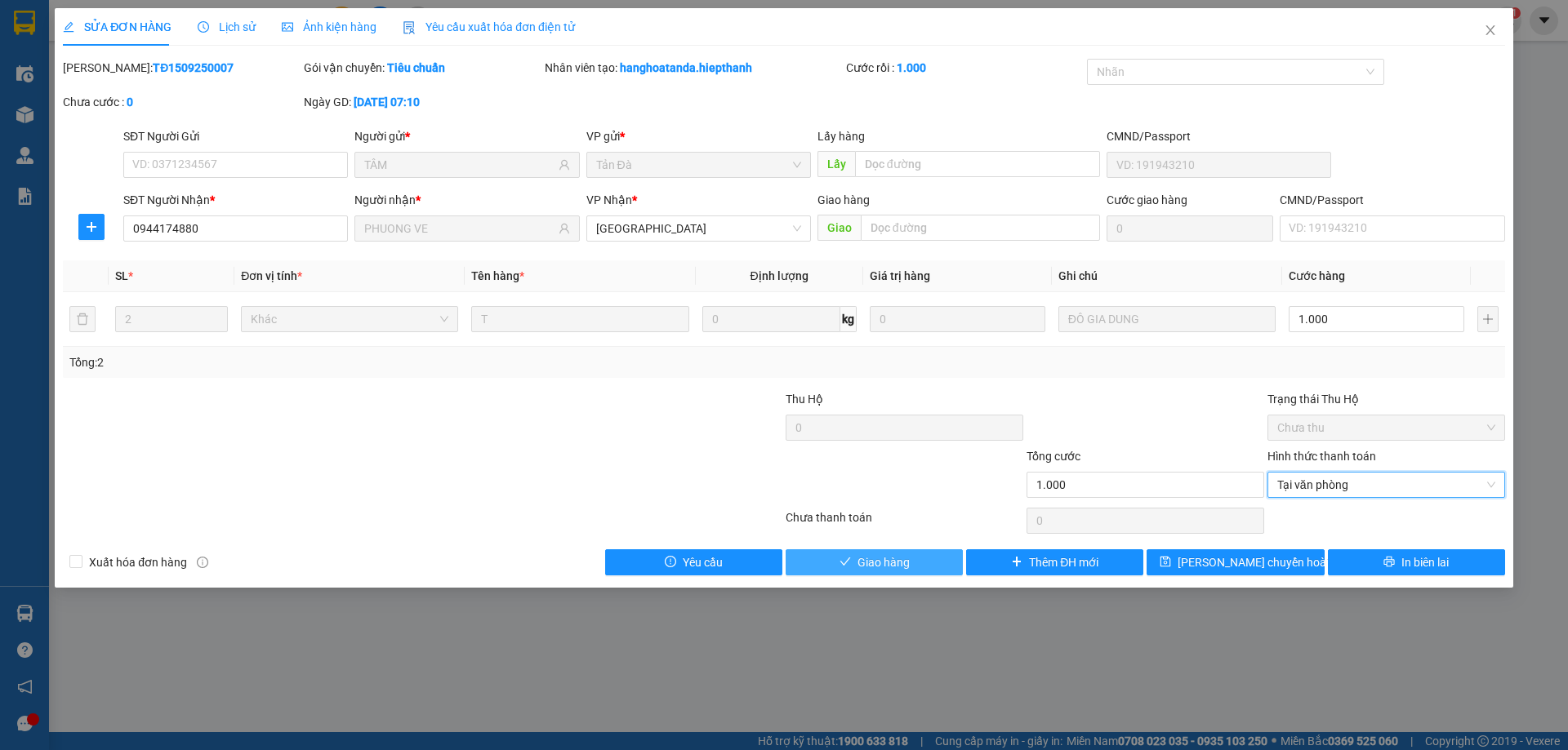
click at [915, 562] on button "Giao hàng" at bounding box center [874, 563] width 177 height 26
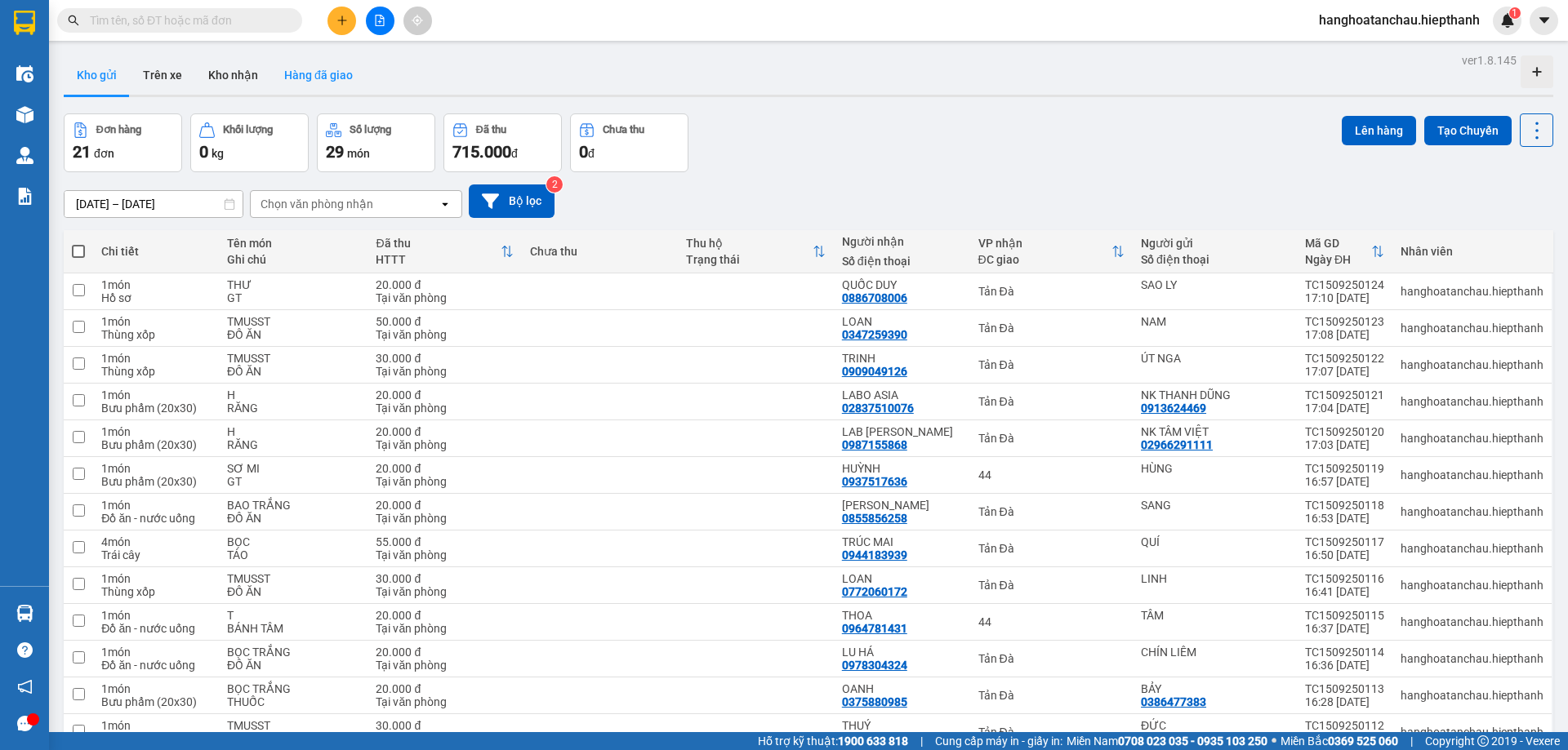
click at [305, 78] on button "Hàng đã giao" at bounding box center [318, 75] width 95 height 39
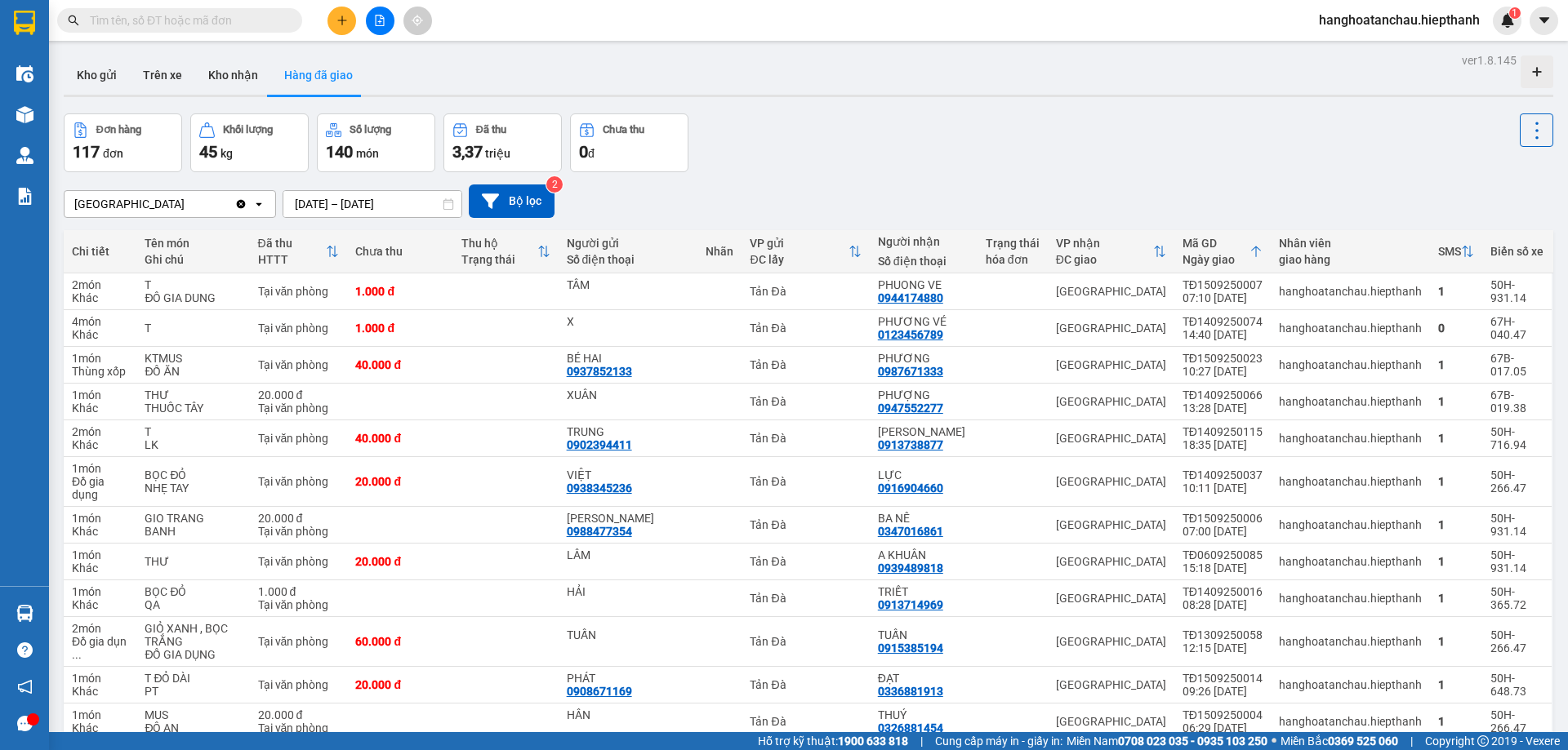
click at [905, 151] on div "Đơn hàng 117 đơn Khối lượng 45 kg Số lượng 140 món Đã thu 3,37 triệu Chưa thu 0…" at bounding box center [808, 142] width 1489 height 59
click at [896, 160] on div "Đơn hàng 117 đơn Khối lượng 45 kg Số lượng 140 món Đã thu 3,37 triệu Chưa thu 0…" at bounding box center [808, 142] width 1489 height 59
click at [840, 169] on div "Đơn hàng 117 đơn Khối lượng 45 kg Số lượng 140 món Đã thu 3,37 triệu Chưa thu 0…" at bounding box center [808, 142] width 1489 height 59
click at [848, 156] on div "Đơn hàng 117 đơn Khối lượng 45 kg Số lượng 140 món Đã thu 3,37 triệu Chưa thu 0…" at bounding box center [808, 142] width 1489 height 59
click at [776, 125] on div "Đơn hàng 117 đơn Khối lượng 45 kg Số lượng 140 món Đã thu 3,37 triệu Chưa thu 0…" at bounding box center [808, 142] width 1489 height 59
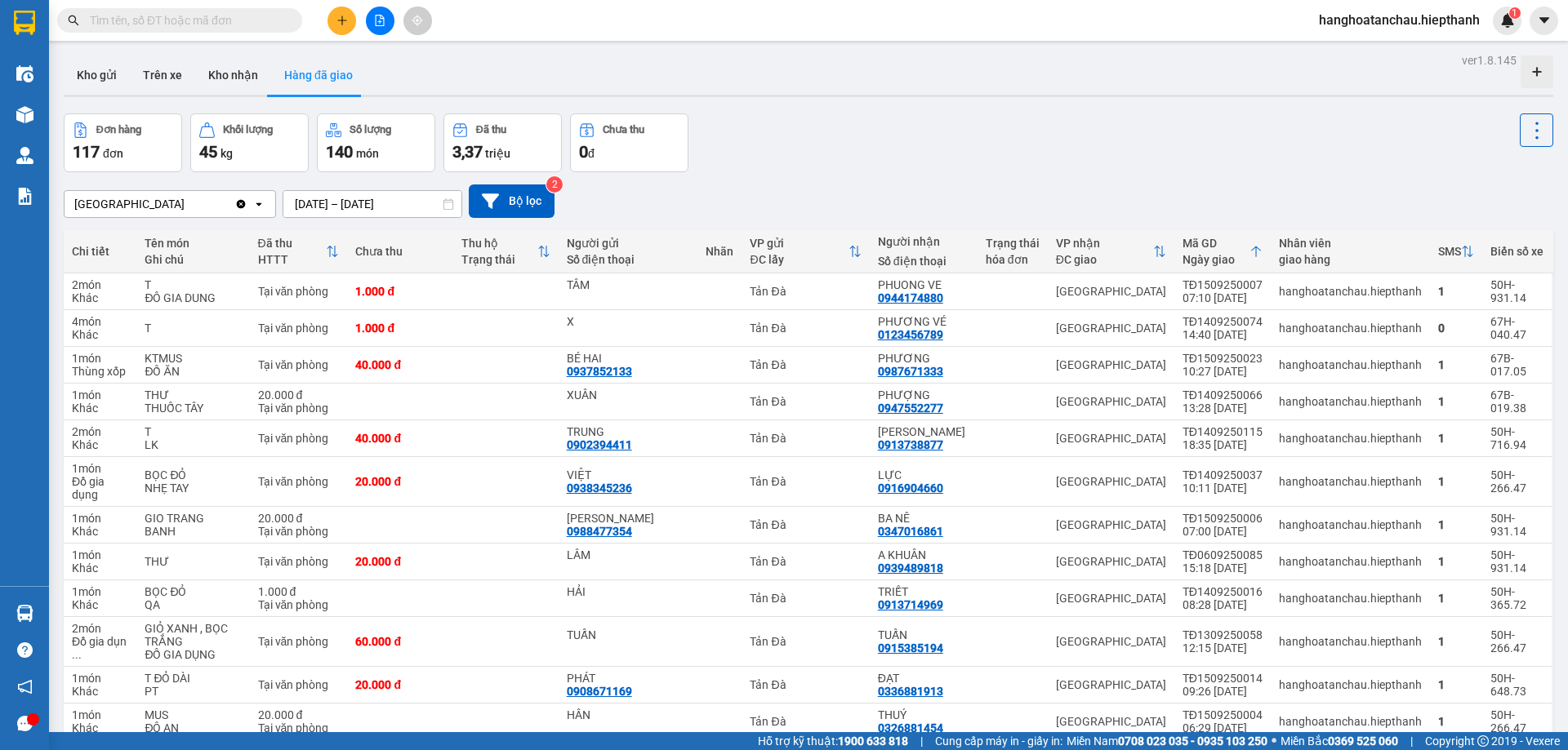
click at [193, 17] on input "text" at bounding box center [185, 20] width 192 height 18
click at [386, 19] on button at bounding box center [380, 21] width 29 height 29
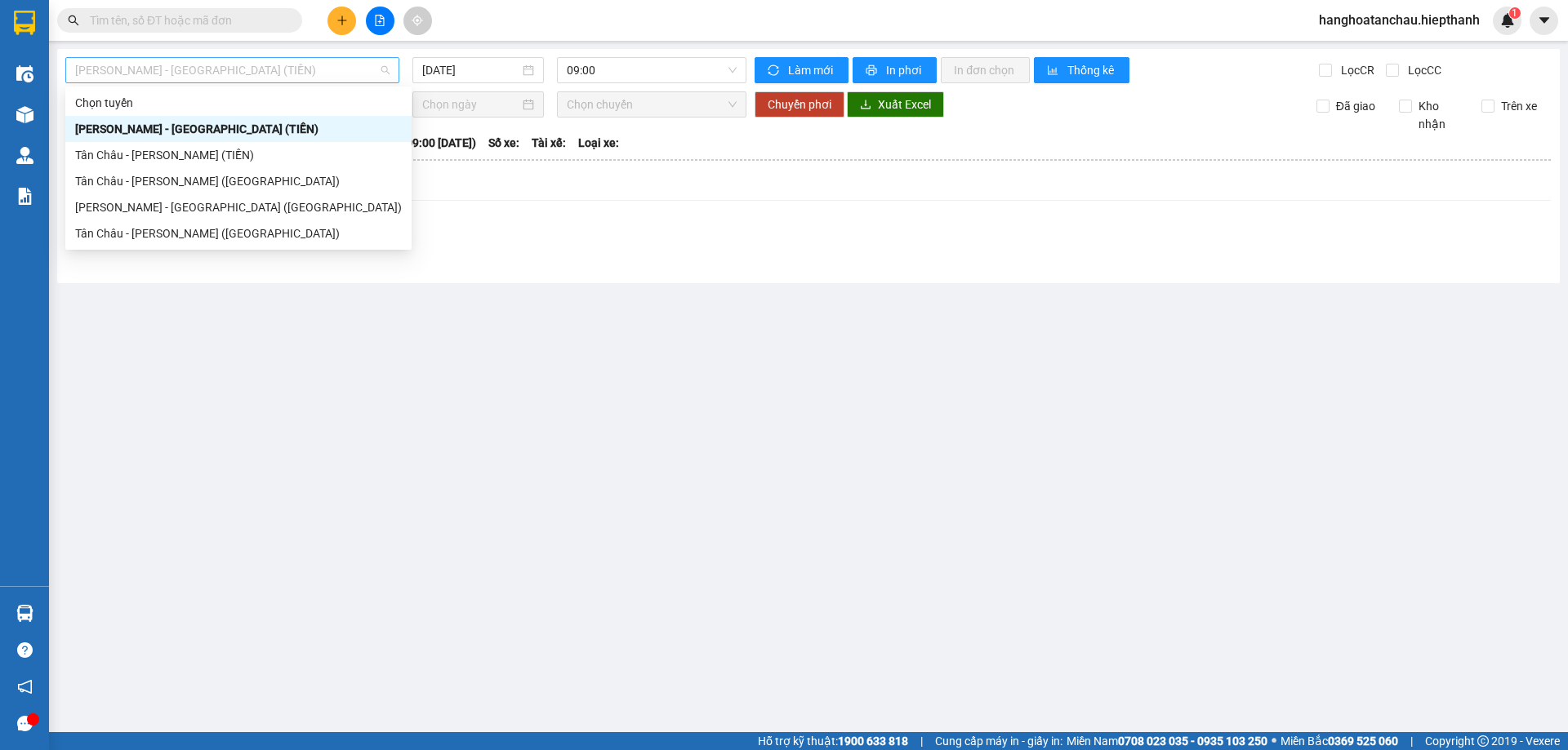
click at [262, 65] on span "[PERSON_NAME] - [GEOGRAPHIC_DATA] (TIỀN)" at bounding box center [232, 70] width 315 height 25
click at [219, 202] on div "[PERSON_NAME] - [GEOGRAPHIC_DATA] ([GEOGRAPHIC_DATA])" at bounding box center [238, 207] width 327 height 18
type input "[DATE]"
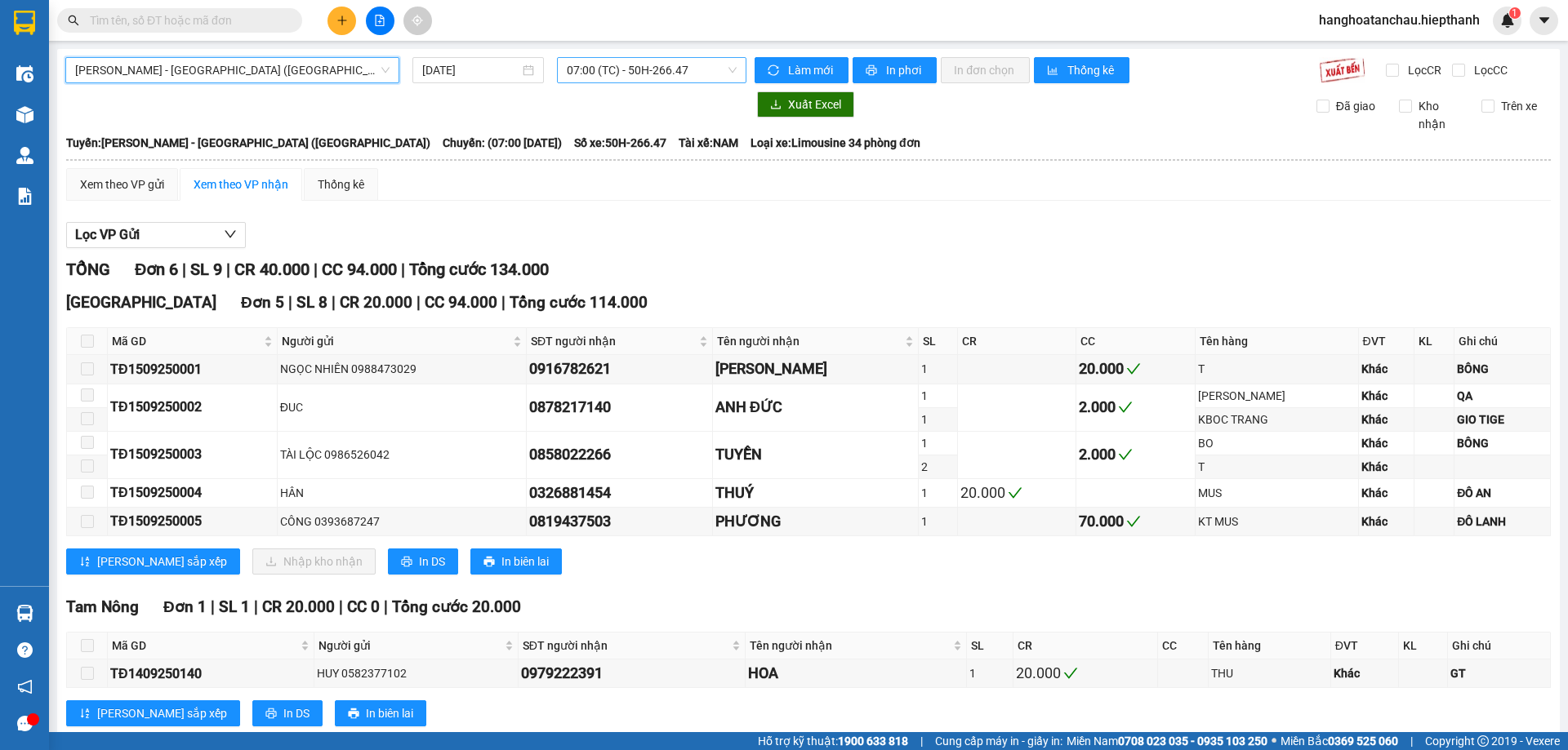
click at [610, 63] on span "07:00 (TC) - 50H-266.47" at bounding box center [652, 70] width 169 height 25
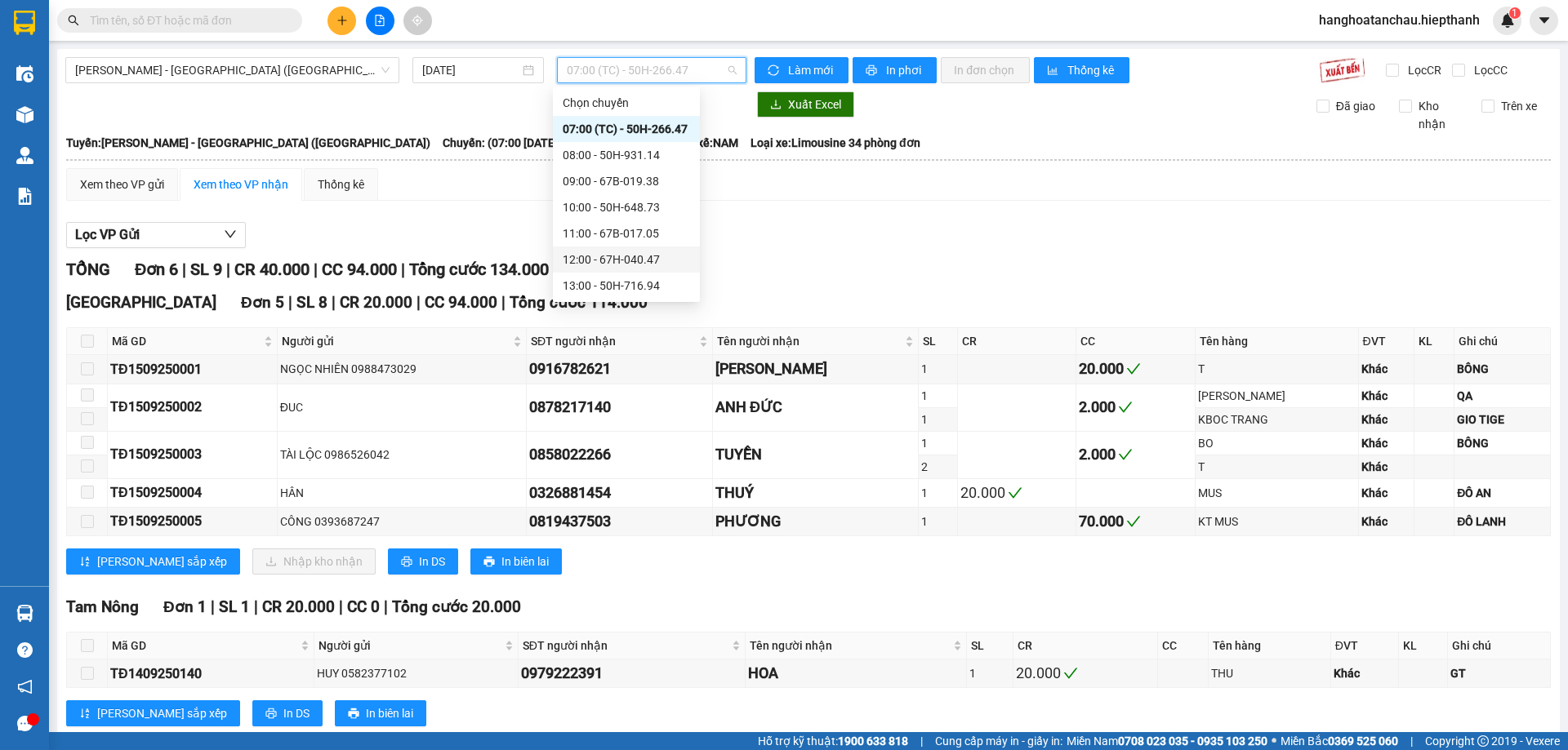
click at [600, 254] on div "12:00 - 67H-040.47" at bounding box center [627, 260] width 128 height 18
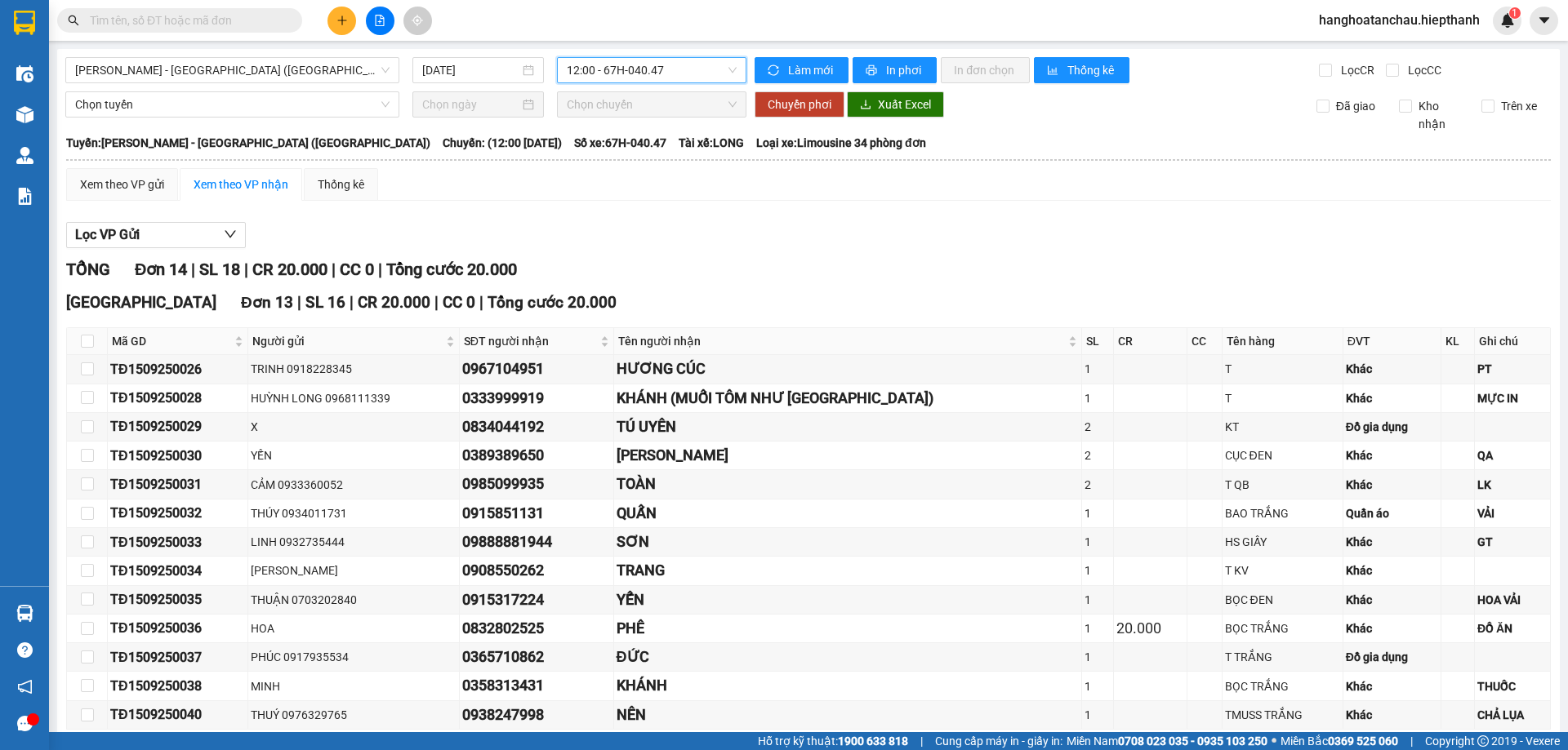
click at [623, 66] on span "12:00 - 67H-040.47" at bounding box center [652, 70] width 169 height 25
click at [830, 232] on div "Lọc VP Gửi" at bounding box center [808, 235] width 1484 height 27
click at [863, 254] on div "Lọc VP Gửi TỔNG Đơn 14 | SL 18 | CR 20.000 | CC 0 | Tổng cước 20.000 [GEOGRAPH…" at bounding box center [808, 577] width 1484 height 726
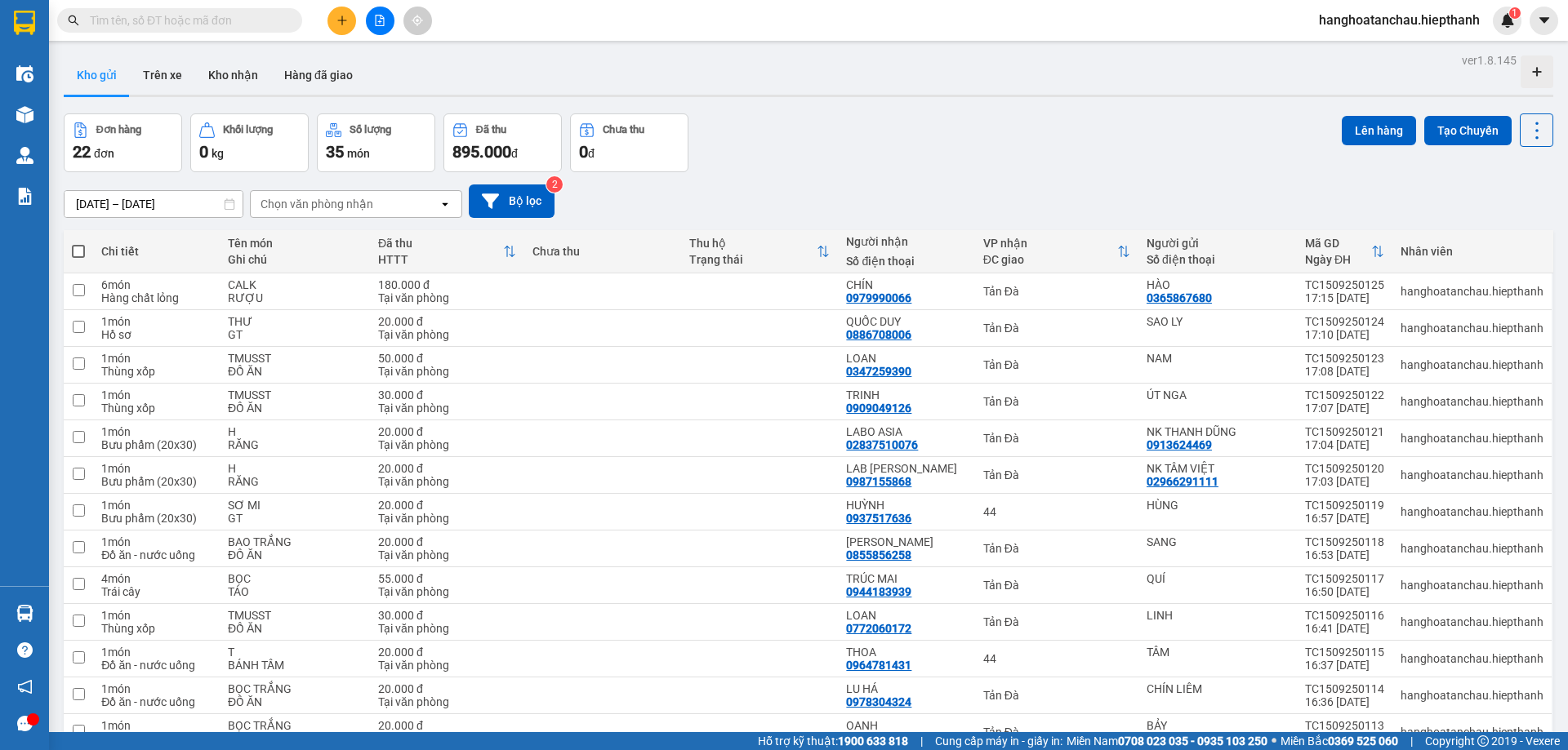
click at [962, 182] on div "[DATE] – [DATE] Press the down arrow key to interact with the calendar and sele…" at bounding box center [808, 201] width 1489 height 58
click at [915, 182] on div "[DATE] – [DATE] Press the down arrow key to interact with the calendar and sele…" at bounding box center [808, 201] width 1489 height 58
click at [324, 72] on button "Hàng đã giao" at bounding box center [318, 75] width 95 height 39
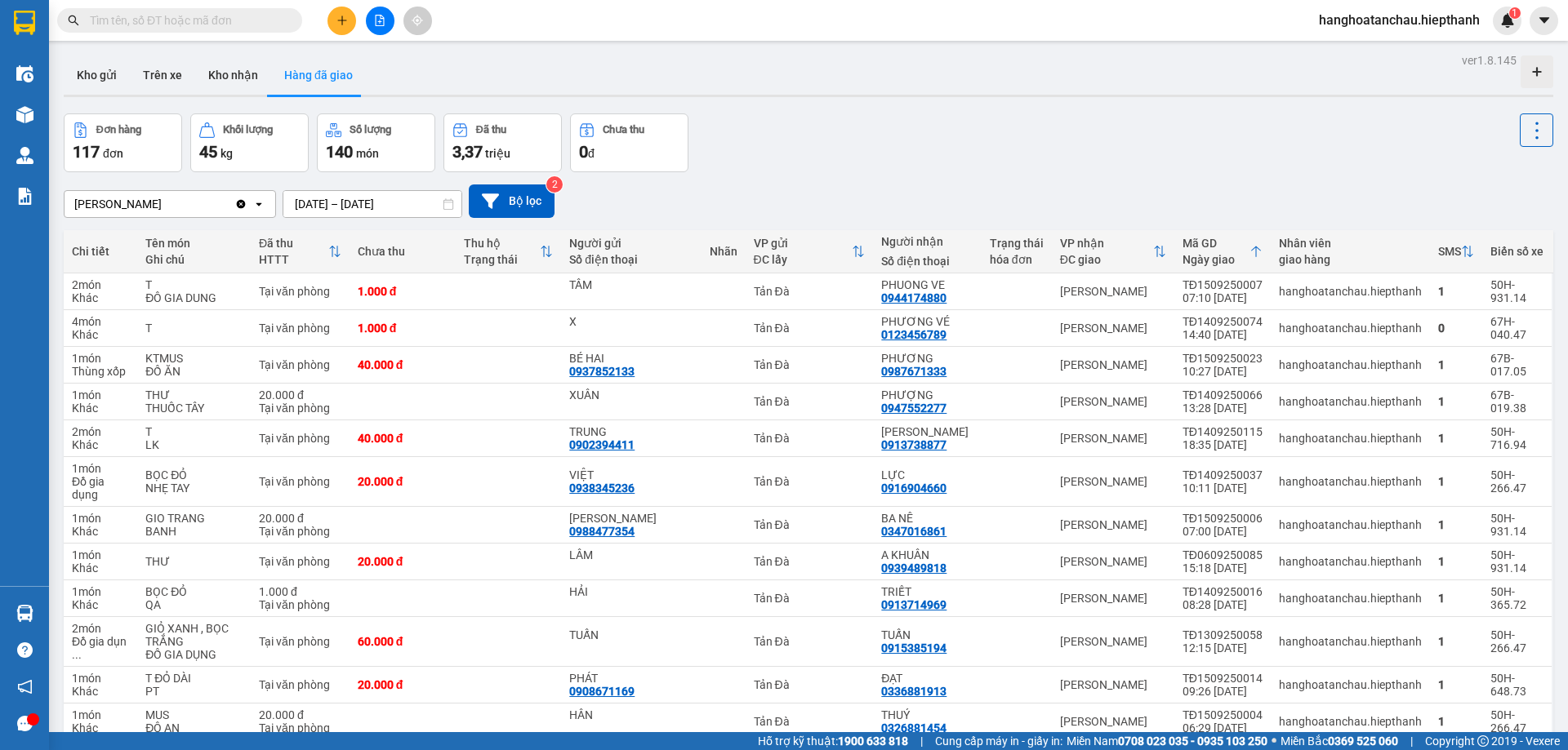
click at [887, 151] on div "Đơn hàng 117 đơn Khối lượng 45 kg Số lượng 140 món Đã thu 3,37 triệu Chưa thu 0…" at bounding box center [808, 142] width 1489 height 59
click at [852, 156] on div "Đơn hàng 117 đơn Khối lượng 45 kg Số lượng 140 món Đã thu 3,37 triệu Chưa thu 0…" at bounding box center [808, 142] width 1489 height 59
click at [798, 162] on div "Đơn hàng 117 đơn Khối lượng 45 kg Số lượng 140 món Đã thu 3,37 triệu Chưa thu 0…" at bounding box center [808, 142] width 1489 height 59
click at [877, 165] on div "Đơn hàng 117 đơn Khối lượng 45 kg Số lượng 140 món Đã thu 3,37 triệu Chưa thu 0…" at bounding box center [808, 142] width 1489 height 59
click at [237, 70] on button "Kho nhận" at bounding box center [233, 75] width 76 height 39
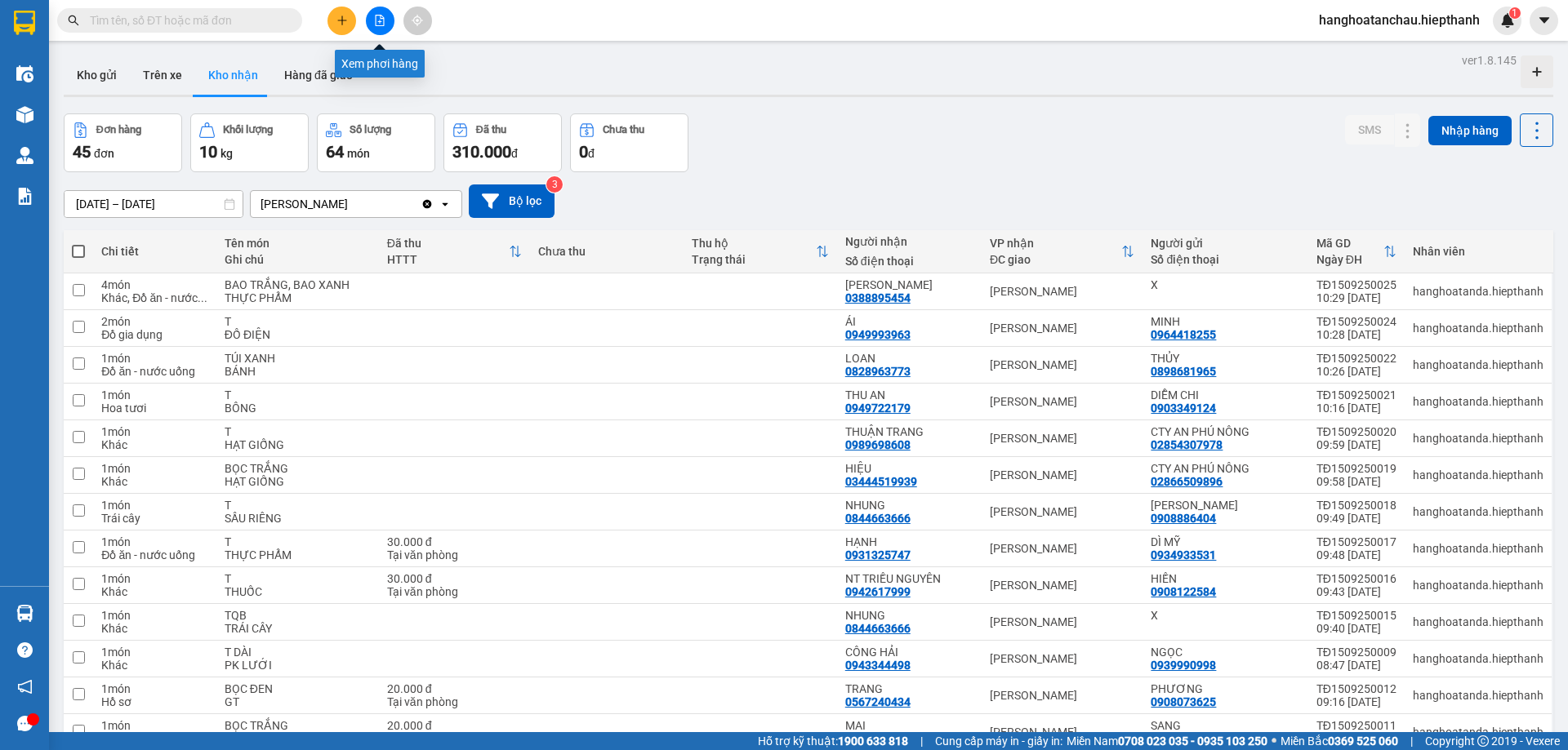
click at [384, 20] on icon "file-add" at bounding box center [380, 20] width 9 height 11
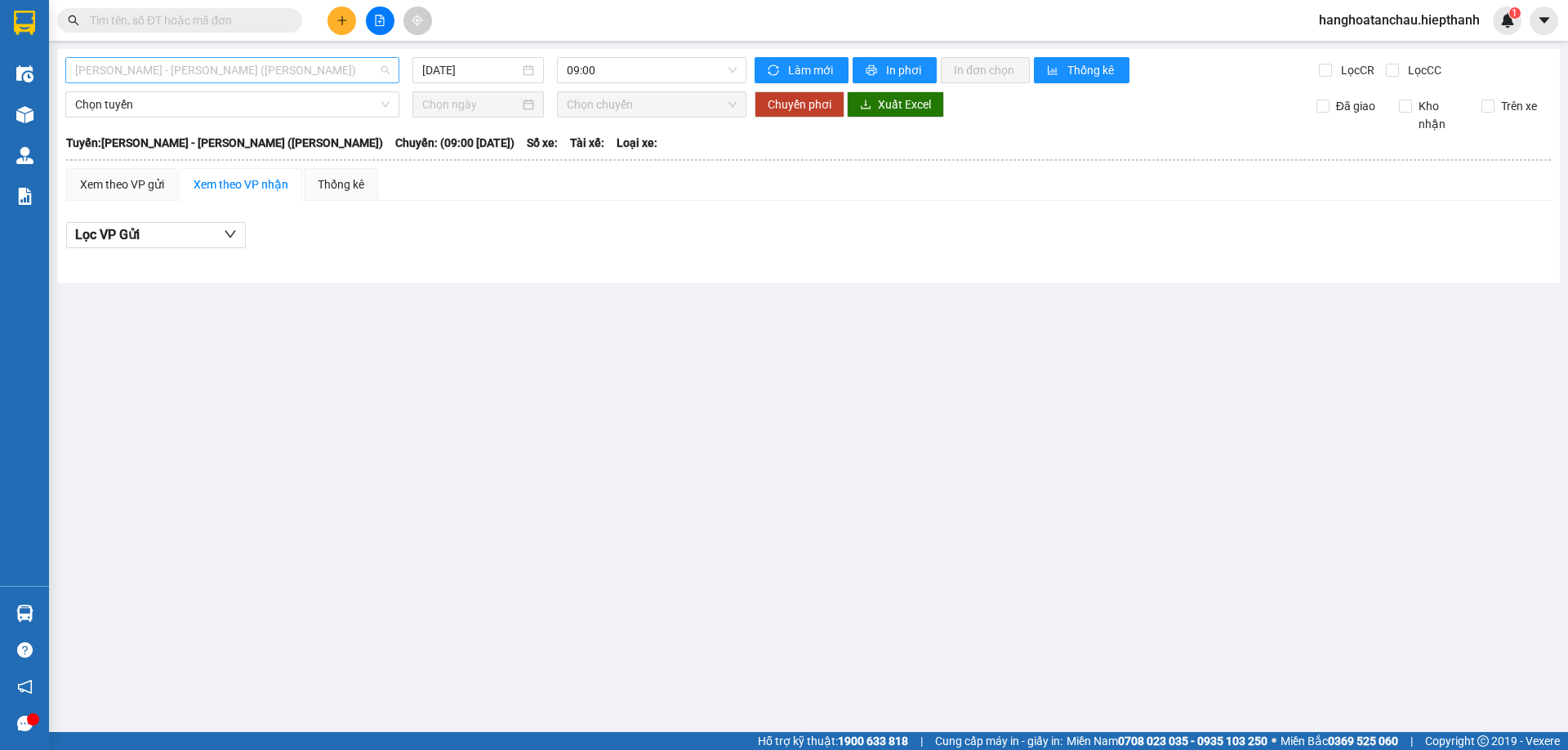
click at [254, 66] on span "Hồ Chí Minh - Tân Châu (TIỀN)" at bounding box center [232, 70] width 315 height 25
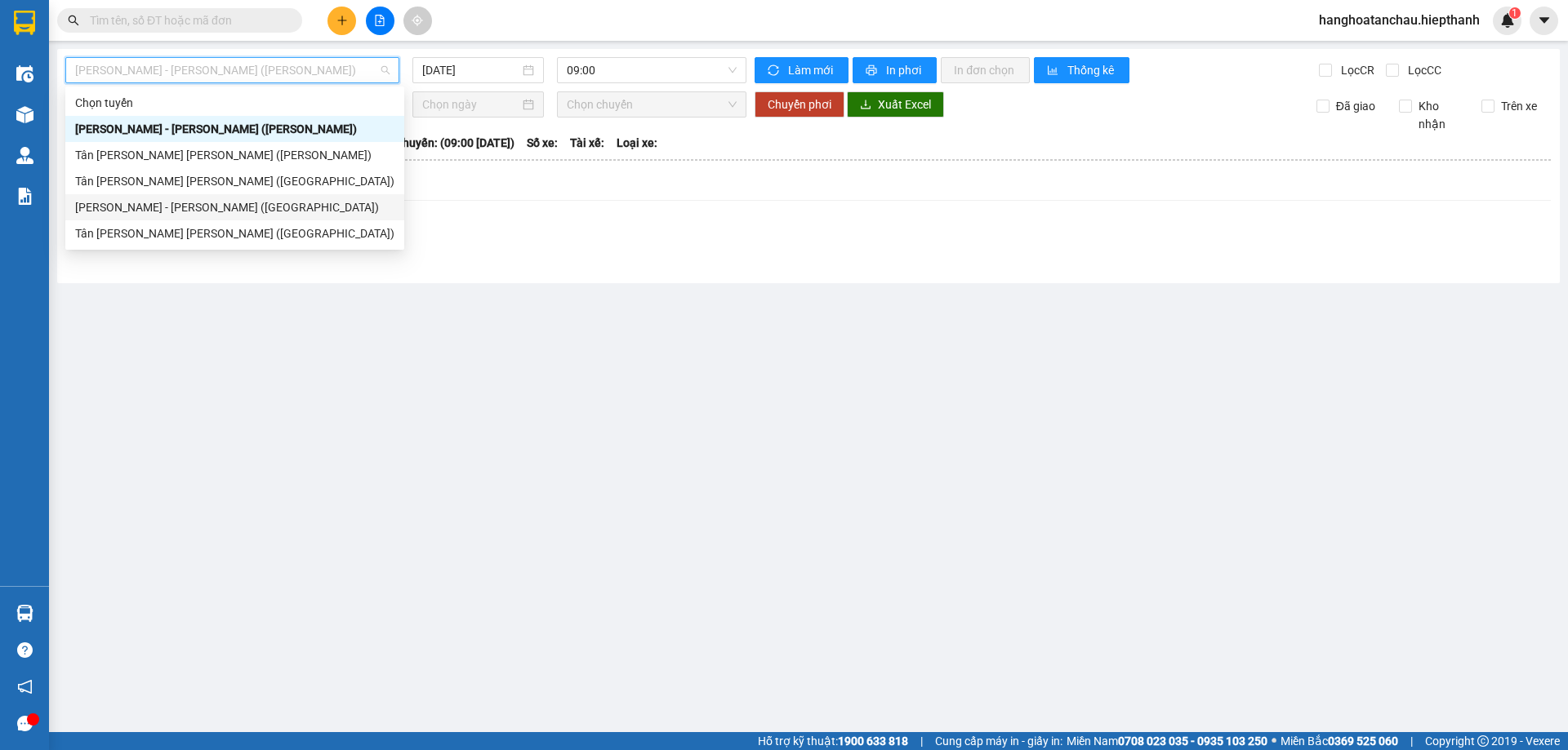
click at [241, 209] on div "Hồ Chí Minh - Tân Châu (Giường)" at bounding box center [234, 207] width 319 height 18
type input "15/09/2025"
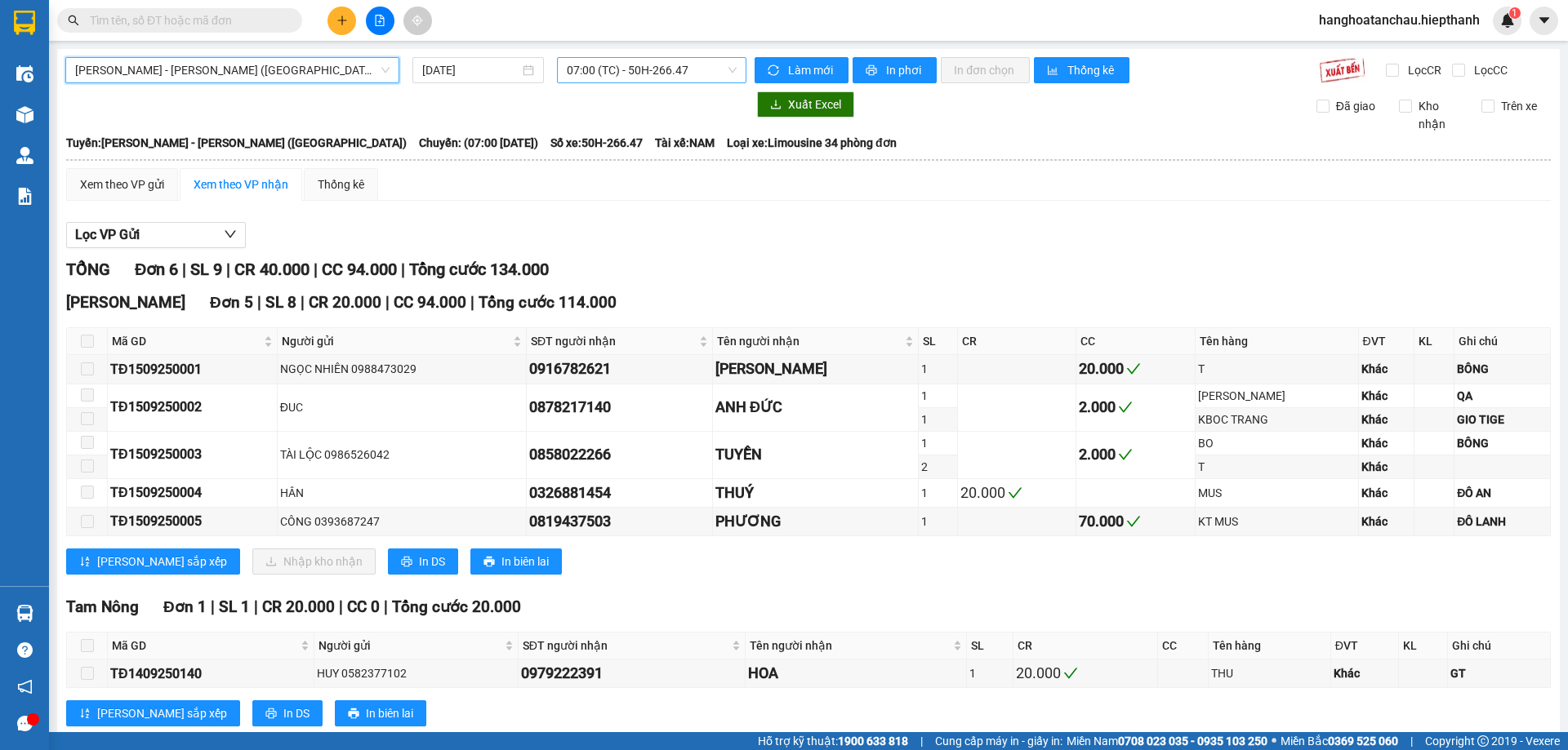
click at [621, 68] on span "07:00 (TC) - 50H-266.47" at bounding box center [652, 70] width 169 height 25
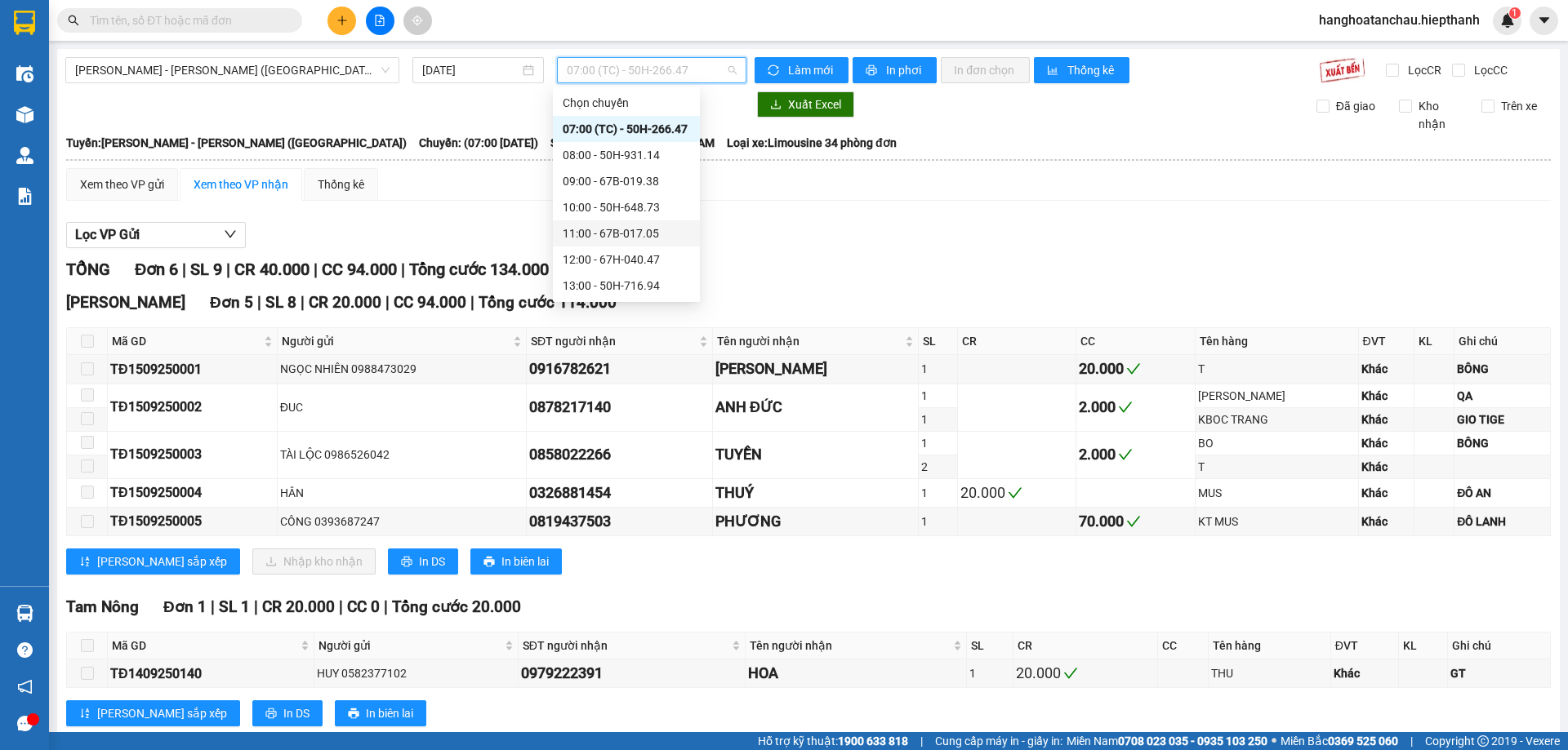
click at [652, 237] on div "11:00 - 67B-017.05" at bounding box center [627, 233] width 128 height 18
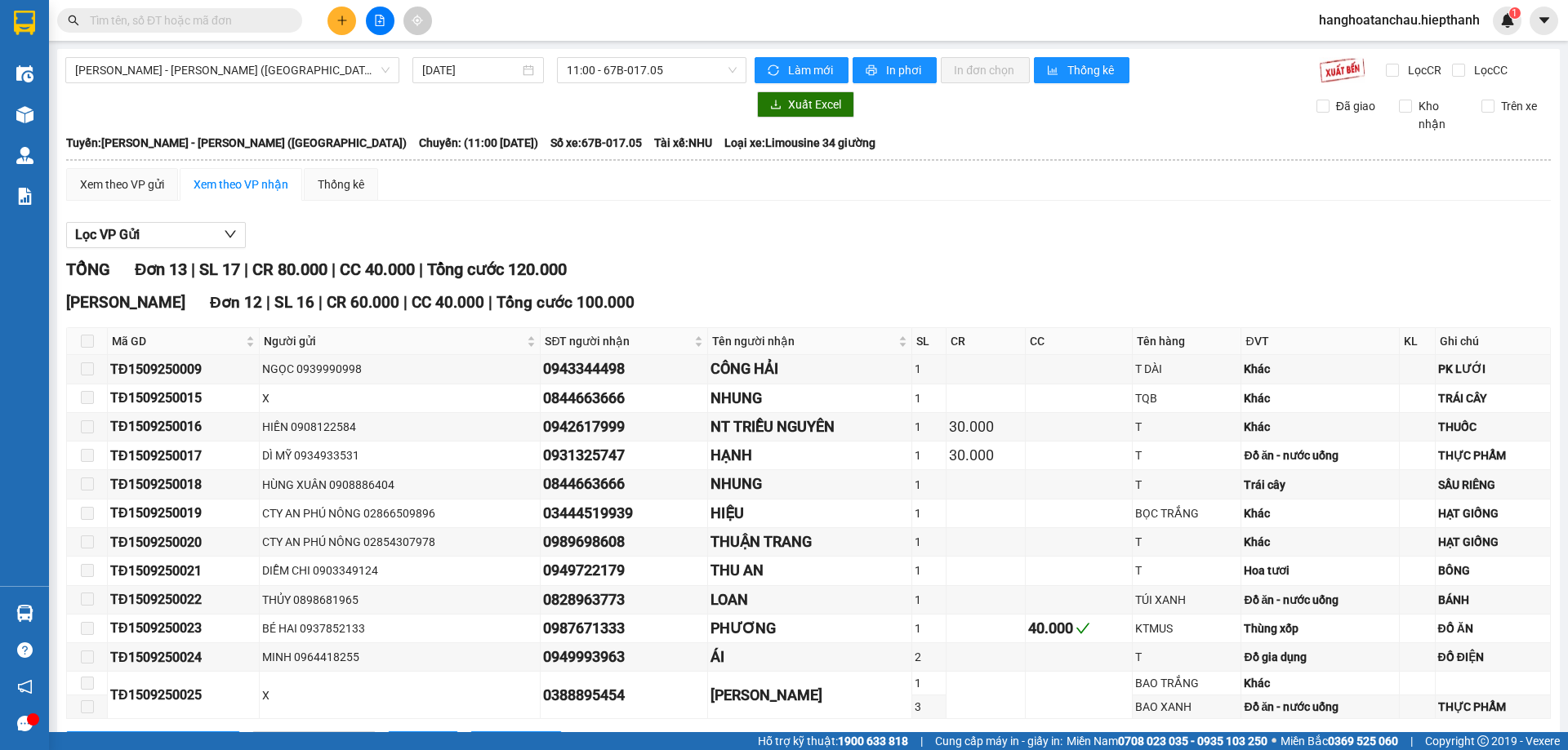
click at [834, 274] on div "TỔNG Đơn 13 | SL 17 | CR 80.000 | CC 40.000 | Tổng cước 120.000" at bounding box center [808, 269] width 1484 height 25
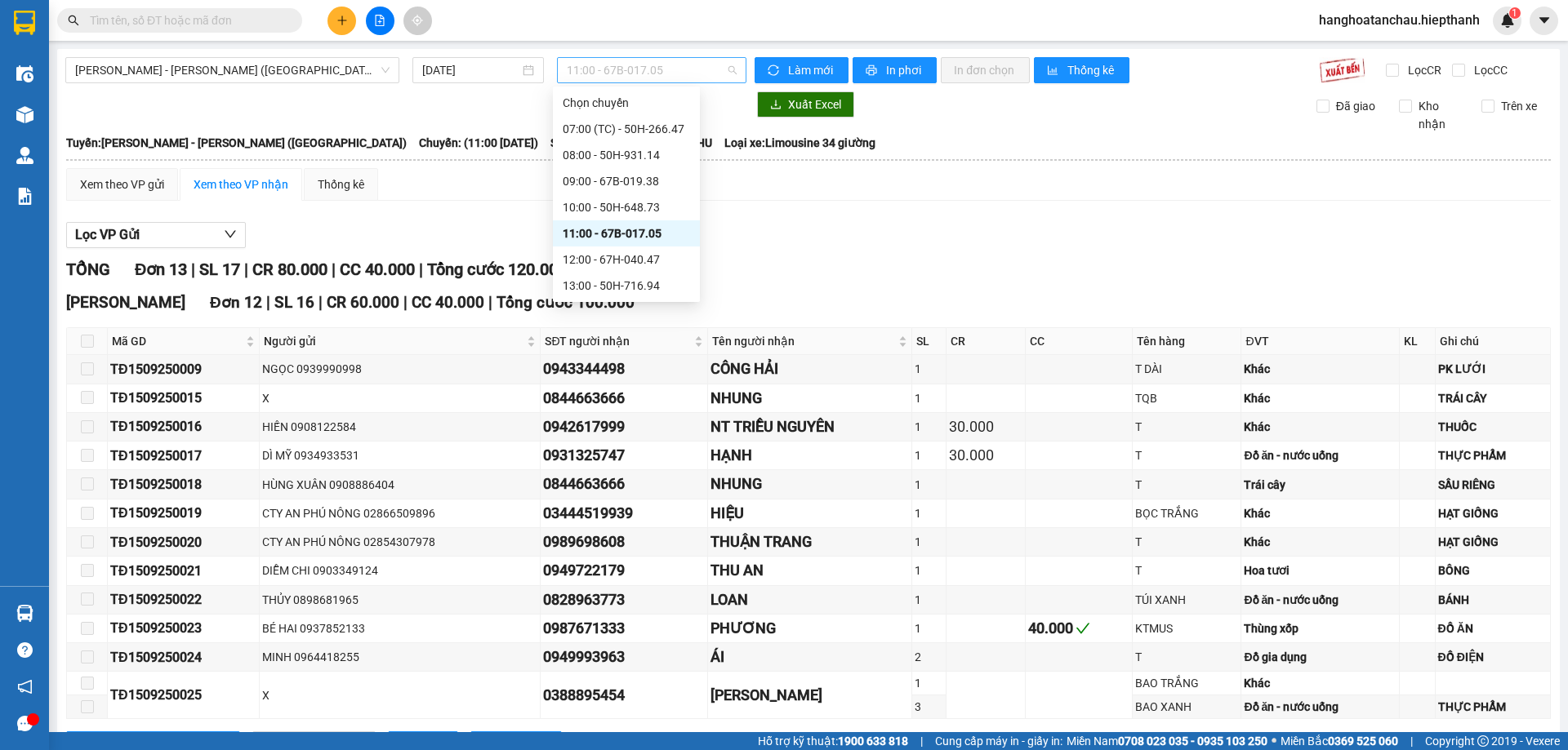
click at [653, 71] on span "11:00 - 67B-017.05" at bounding box center [652, 70] width 169 height 25
click at [632, 252] on div "12:00 - 67H-040.47" at bounding box center [627, 260] width 128 height 18
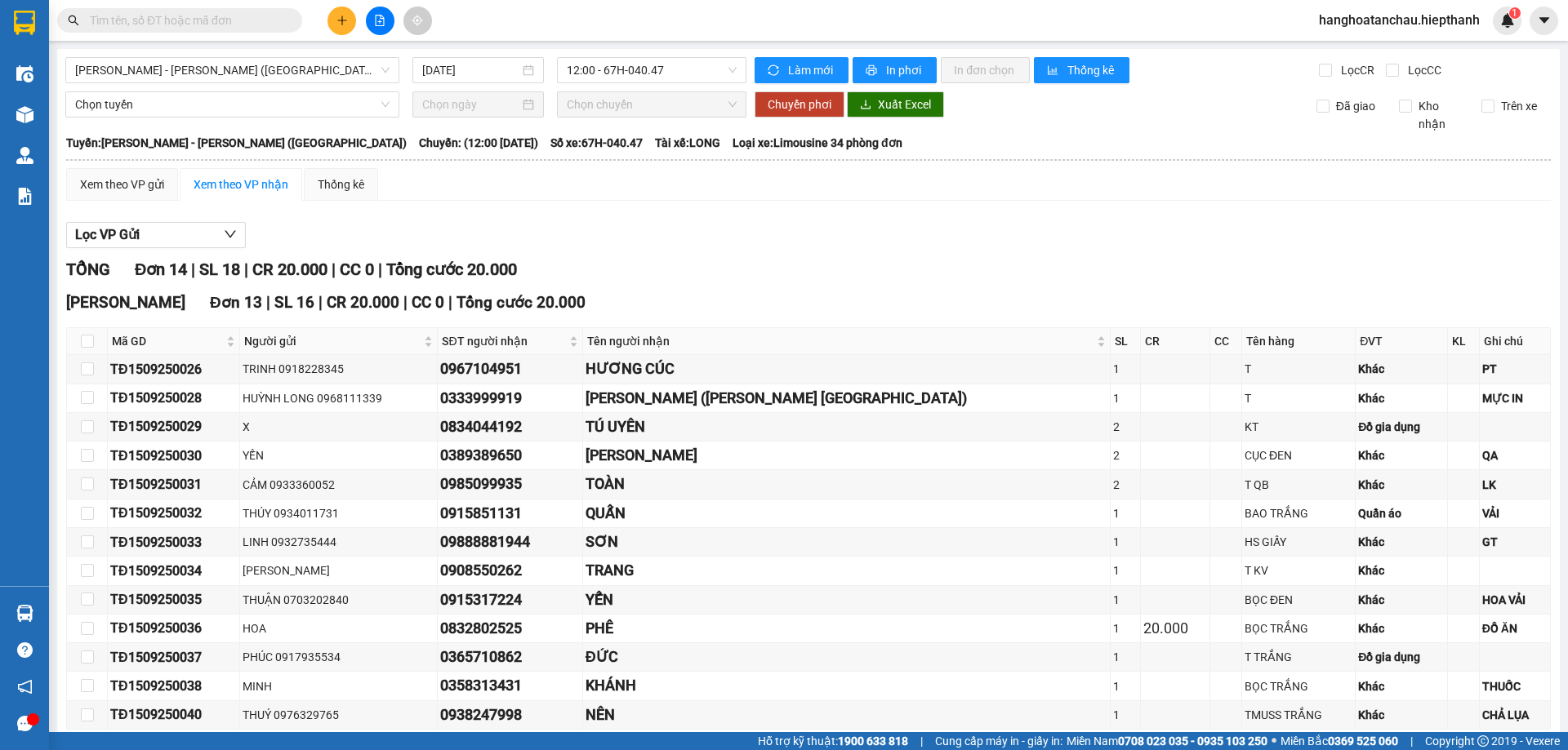
click at [753, 260] on div "TỔNG Đơn 14 | SL 18 | CR 20.000 | CC 0 | Tổng cước 20.000" at bounding box center [808, 269] width 1484 height 25
click at [753, 265] on div "TỔNG Đơn 14 | SL 18 | CR 20.000 | CC 0 | Tổng cước 20.000" at bounding box center [808, 269] width 1484 height 25
click at [676, 236] on div "Lọc VP Gửi" at bounding box center [808, 235] width 1484 height 27
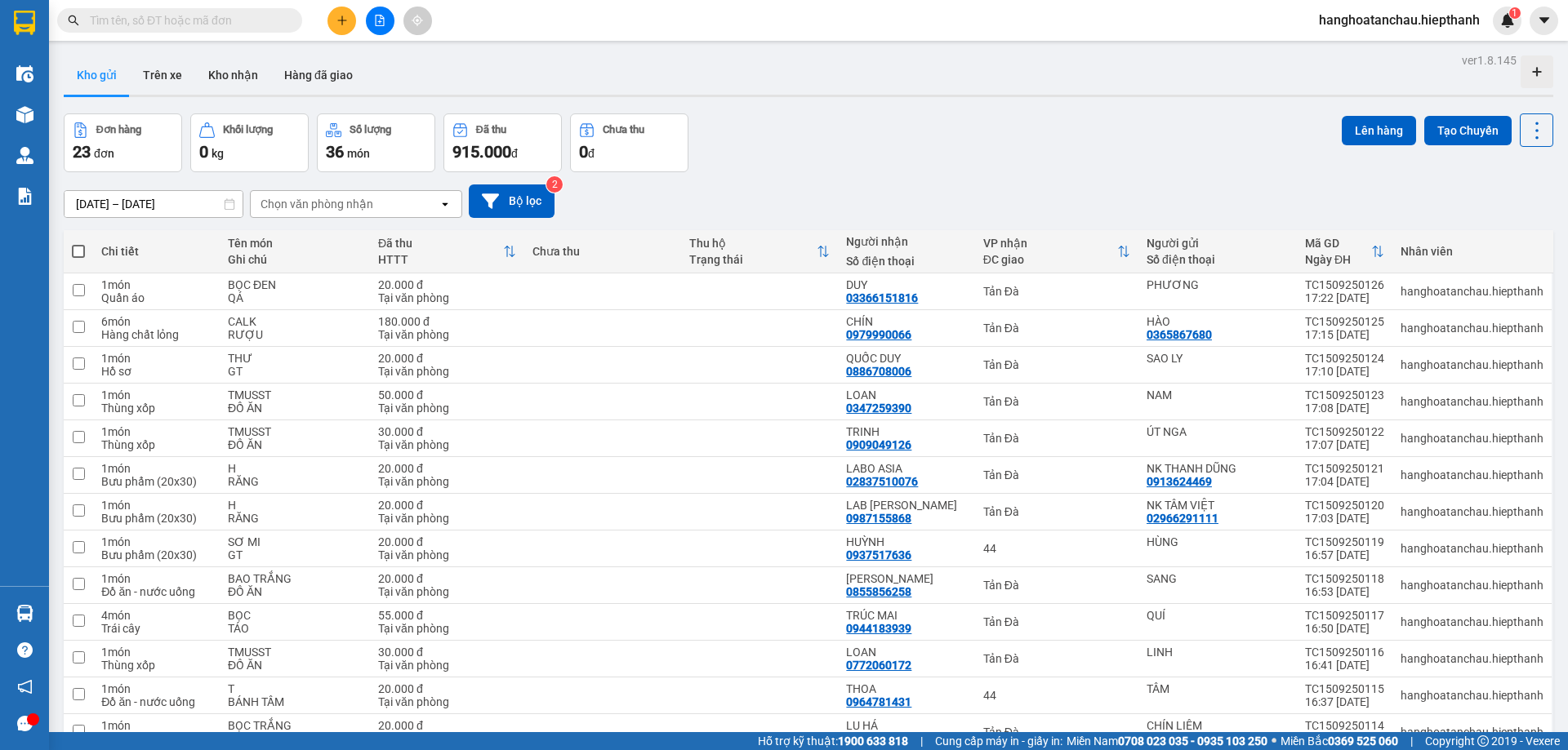
click at [202, 17] on input "text" at bounding box center [185, 20] width 192 height 18
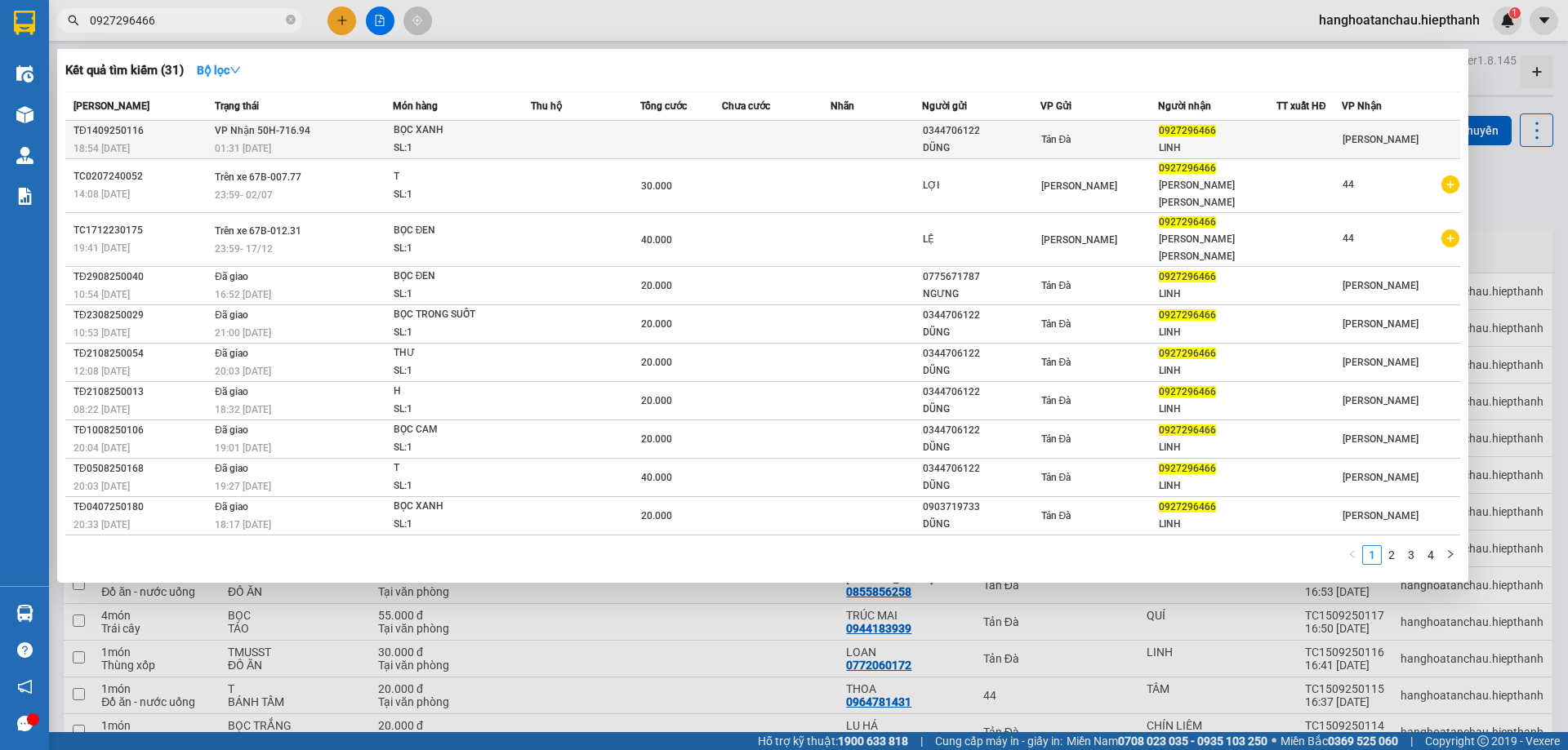
type input "0927296466"
click at [664, 129] on td at bounding box center [681, 139] width 82 height 39
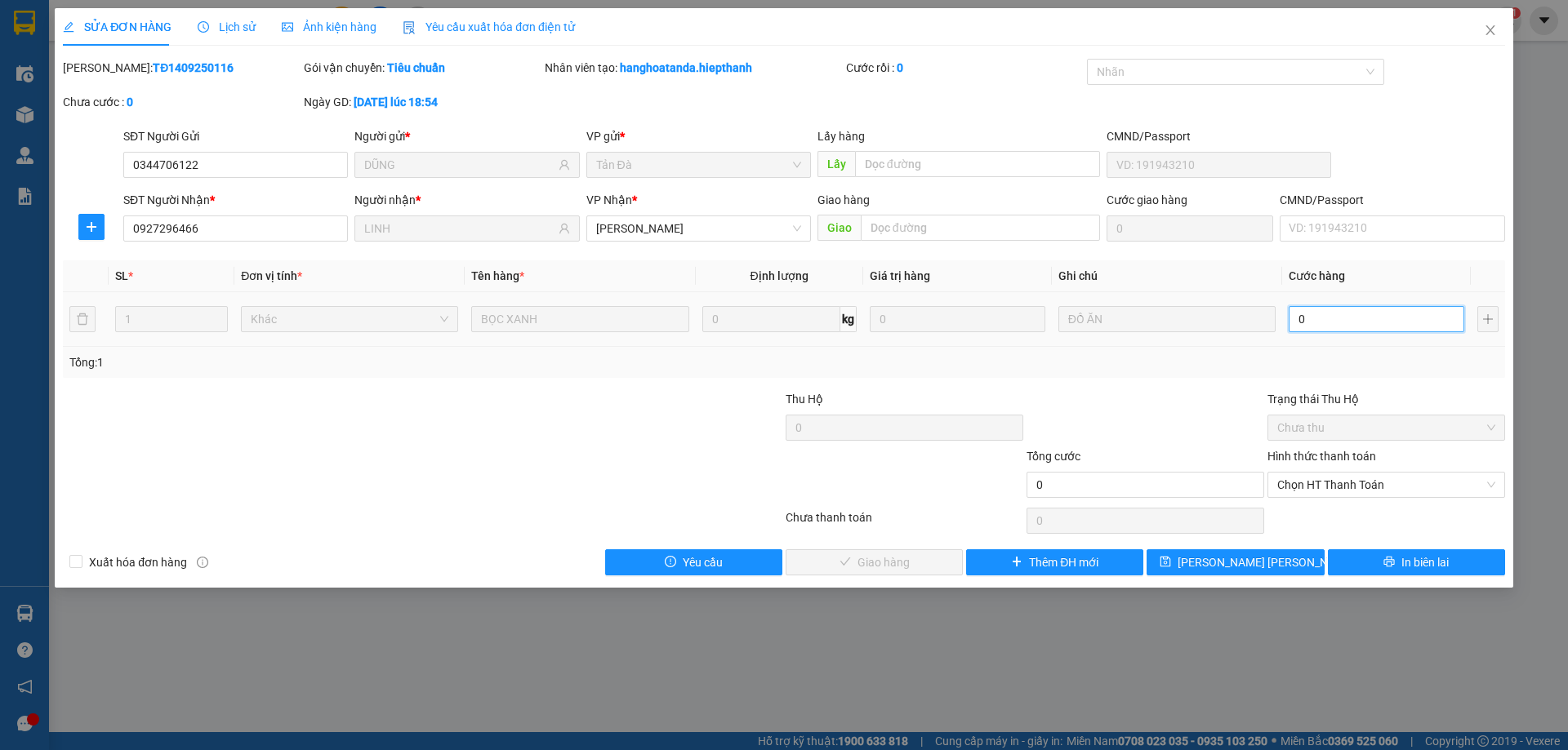
click at [1322, 319] on input "0" at bounding box center [1376, 319] width 175 height 26
type input "2"
type input "20"
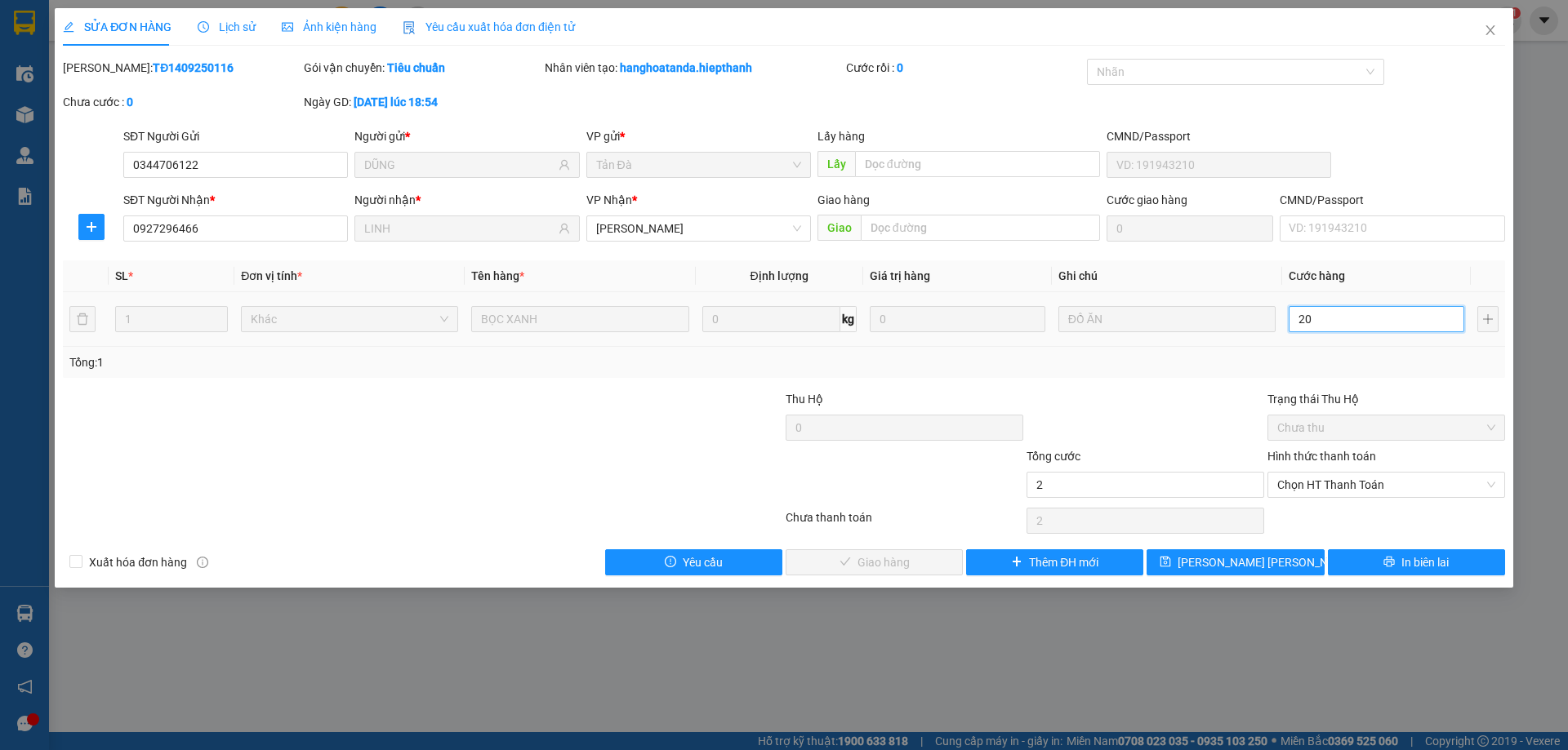
type input "20"
click at [1383, 488] on span "Chọn HT Thanh Toán" at bounding box center [1386, 485] width 218 height 25
type input "20.000"
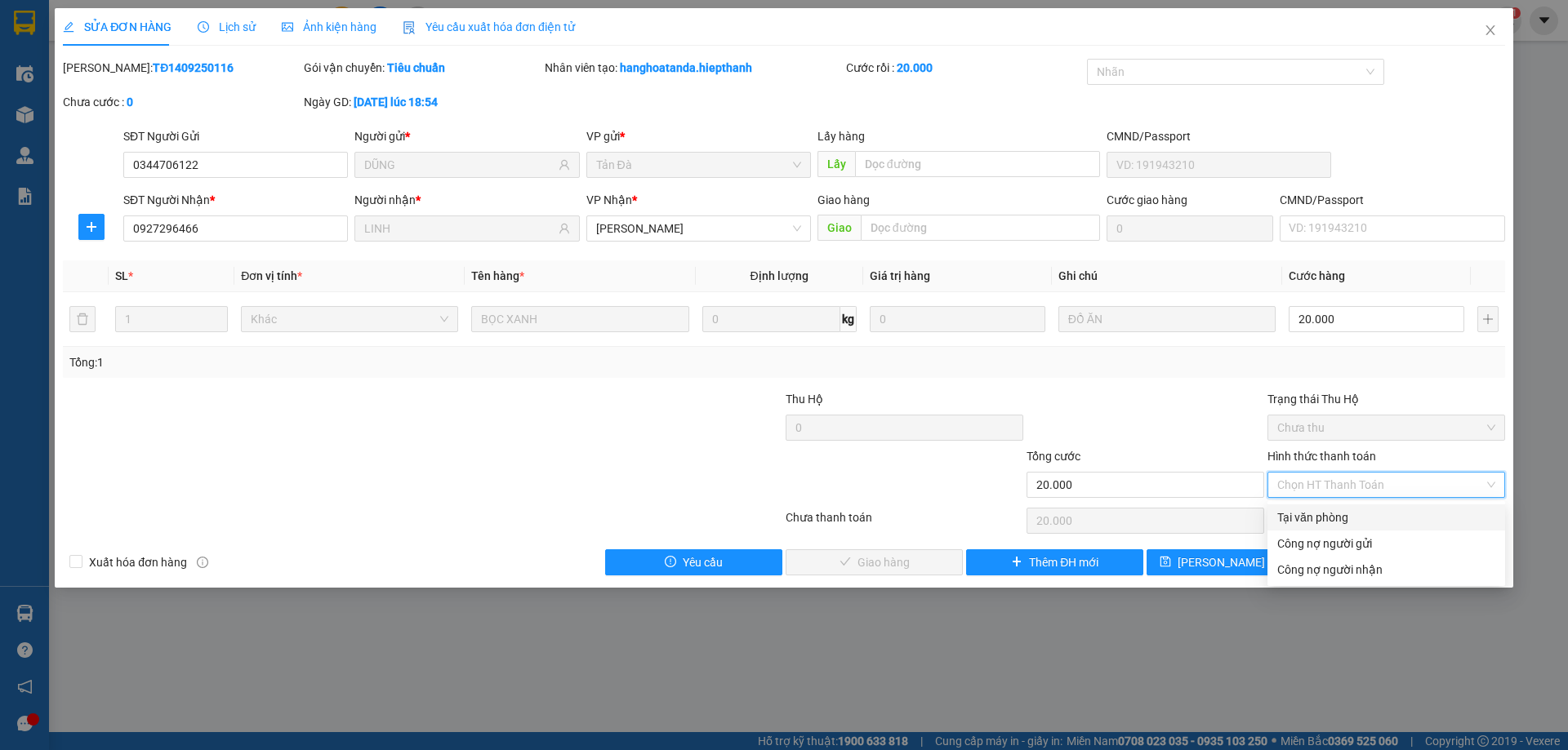
click at [1354, 521] on div "Tại văn phòng" at bounding box center [1386, 518] width 218 height 18
type input "0"
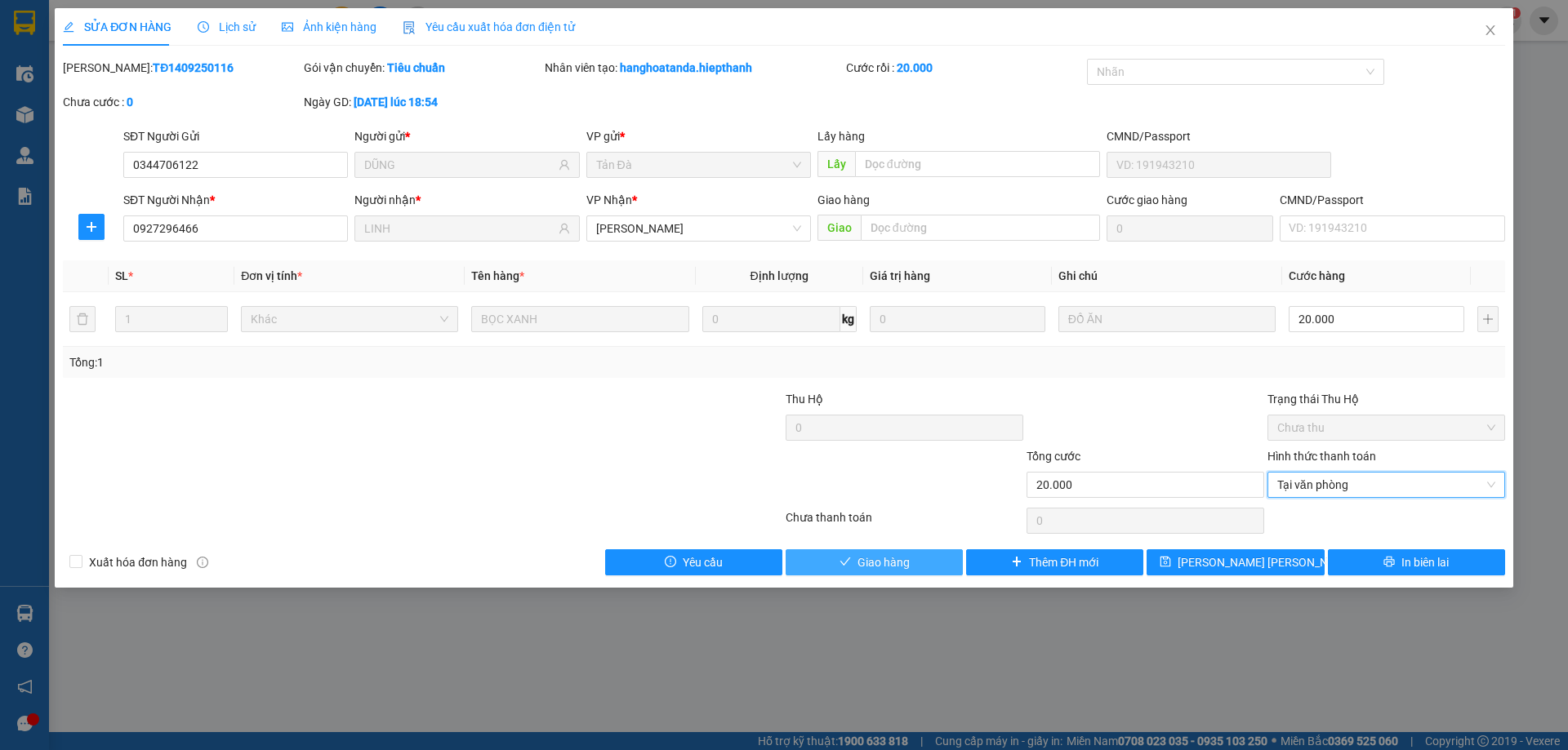
click at [899, 561] on span "Giao hàng" at bounding box center [884, 563] width 52 height 18
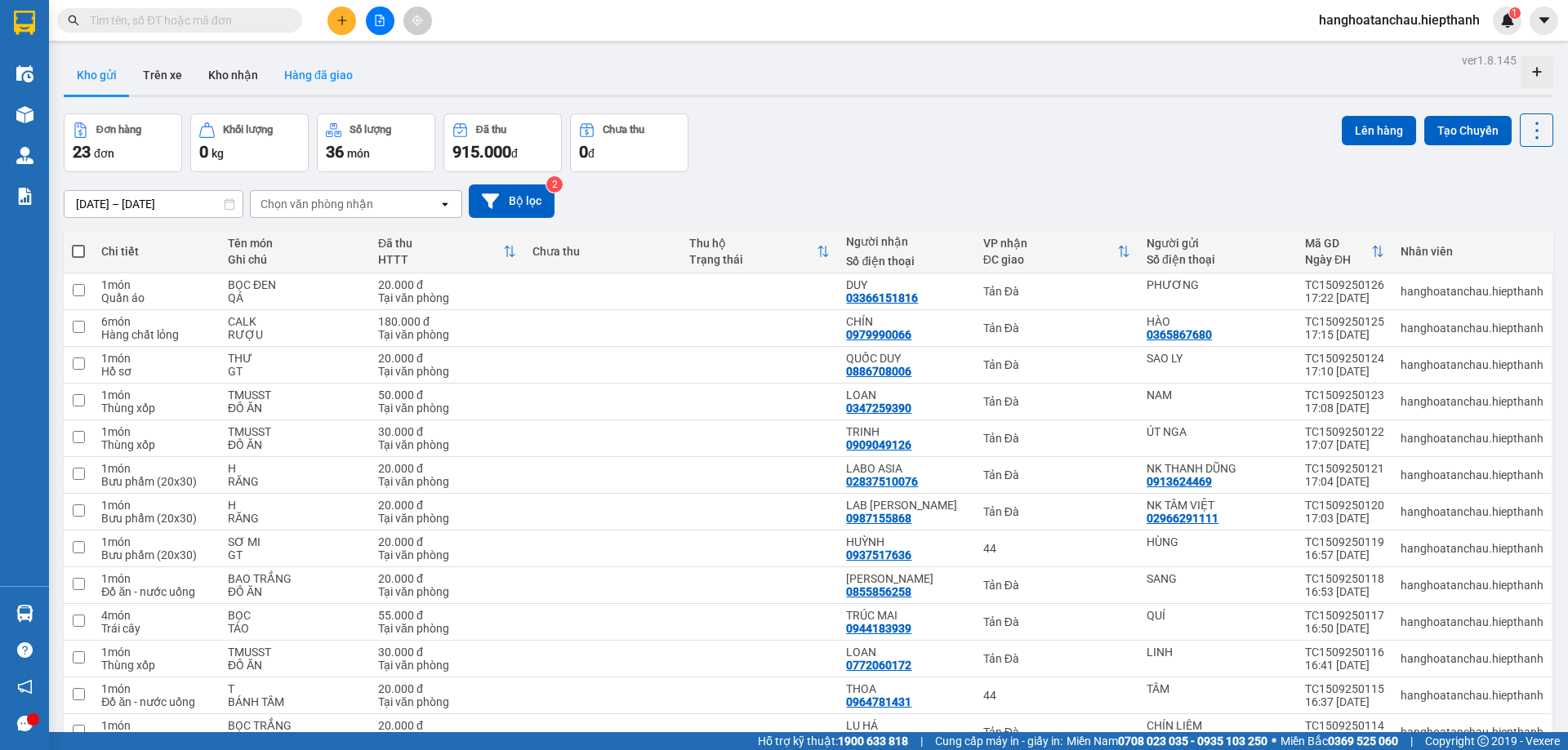
click at [329, 77] on button "Hàng đã giao" at bounding box center [318, 75] width 95 height 39
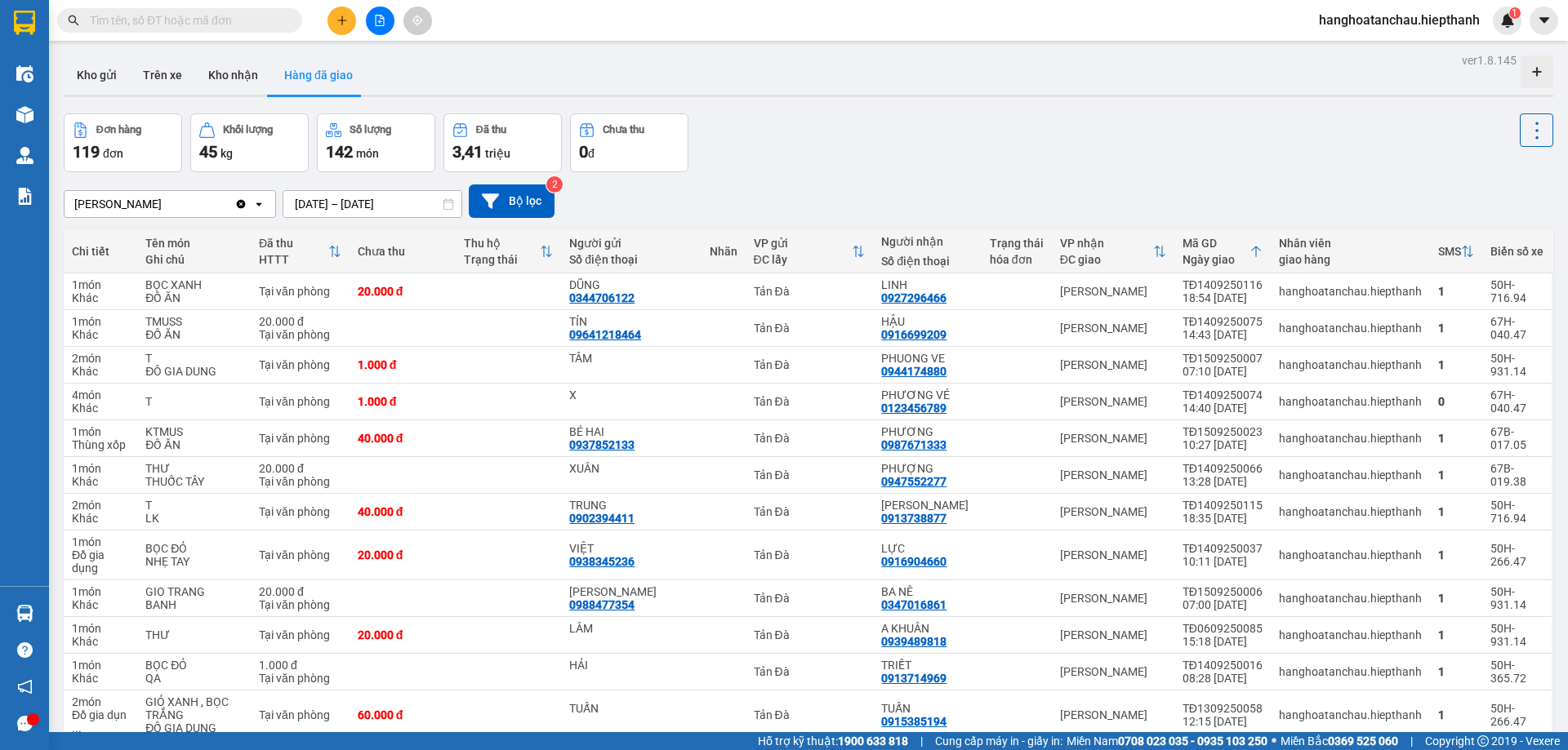
click at [867, 151] on div "Đơn hàng 119 đơn Khối lượng 45 kg Số lượng 142 món Đã thu 3,41 triệu Chưa thu 0…" at bounding box center [808, 142] width 1489 height 59
click at [861, 153] on div "Đơn hàng 119 đơn Khối lượng 45 kg Số lượng 142 món Đã thu 3,41 triệu Chưa thu 0…" at bounding box center [808, 142] width 1489 height 59
click at [862, 153] on div "Đơn hàng 119 đơn Khối lượng 45 kg Số lượng 142 món Đã thu 3,41 triệu Chưa thu 0…" at bounding box center [808, 142] width 1489 height 59
click at [1040, 170] on div "Đơn hàng 119 đơn Khối lượng 45 kg Số lượng 142 món Đã thu 3,41 triệu Chưa thu 0…" at bounding box center [808, 142] width 1489 height 59
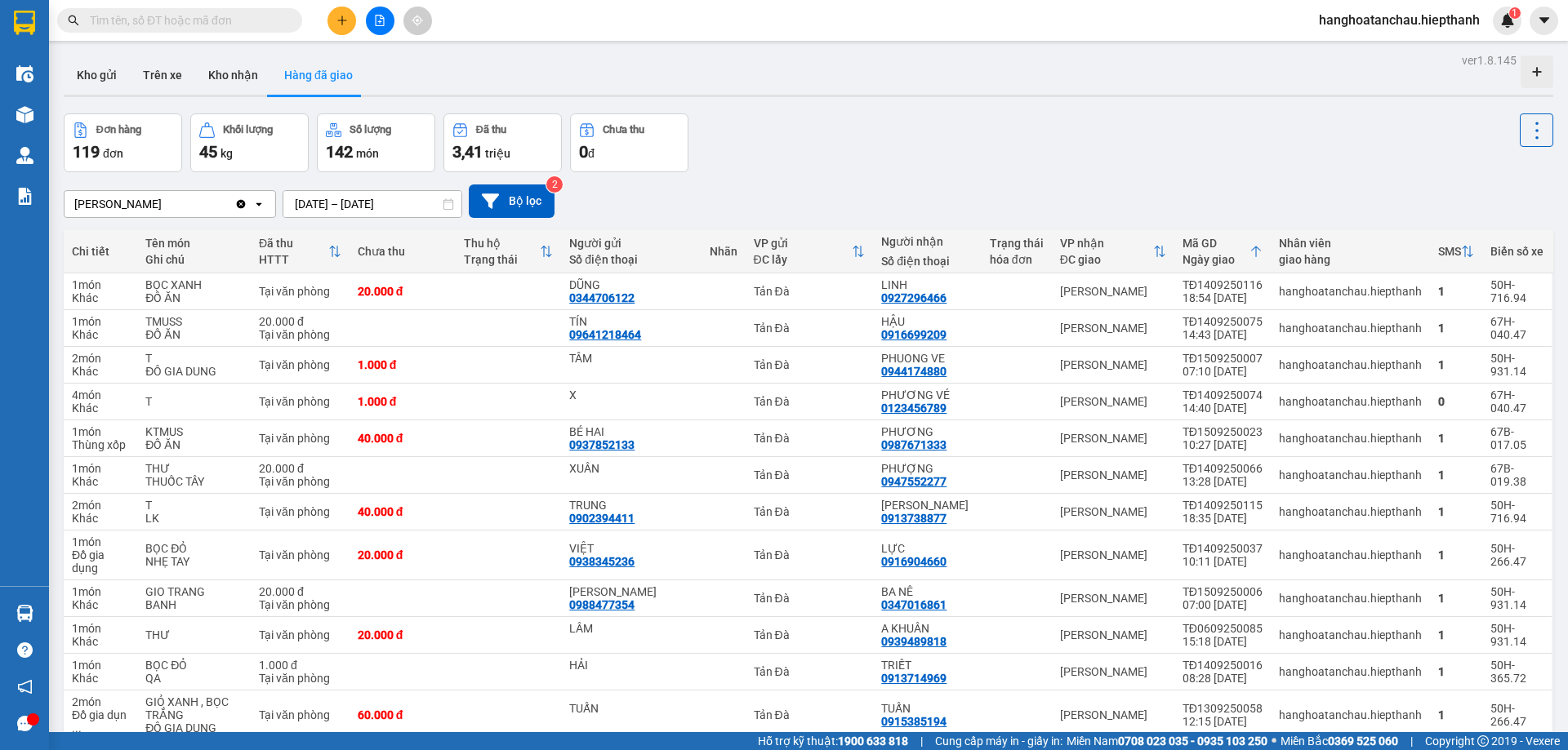
click at [222, 16] on input "text" at bounding box center [185, 20] width 192 height 18
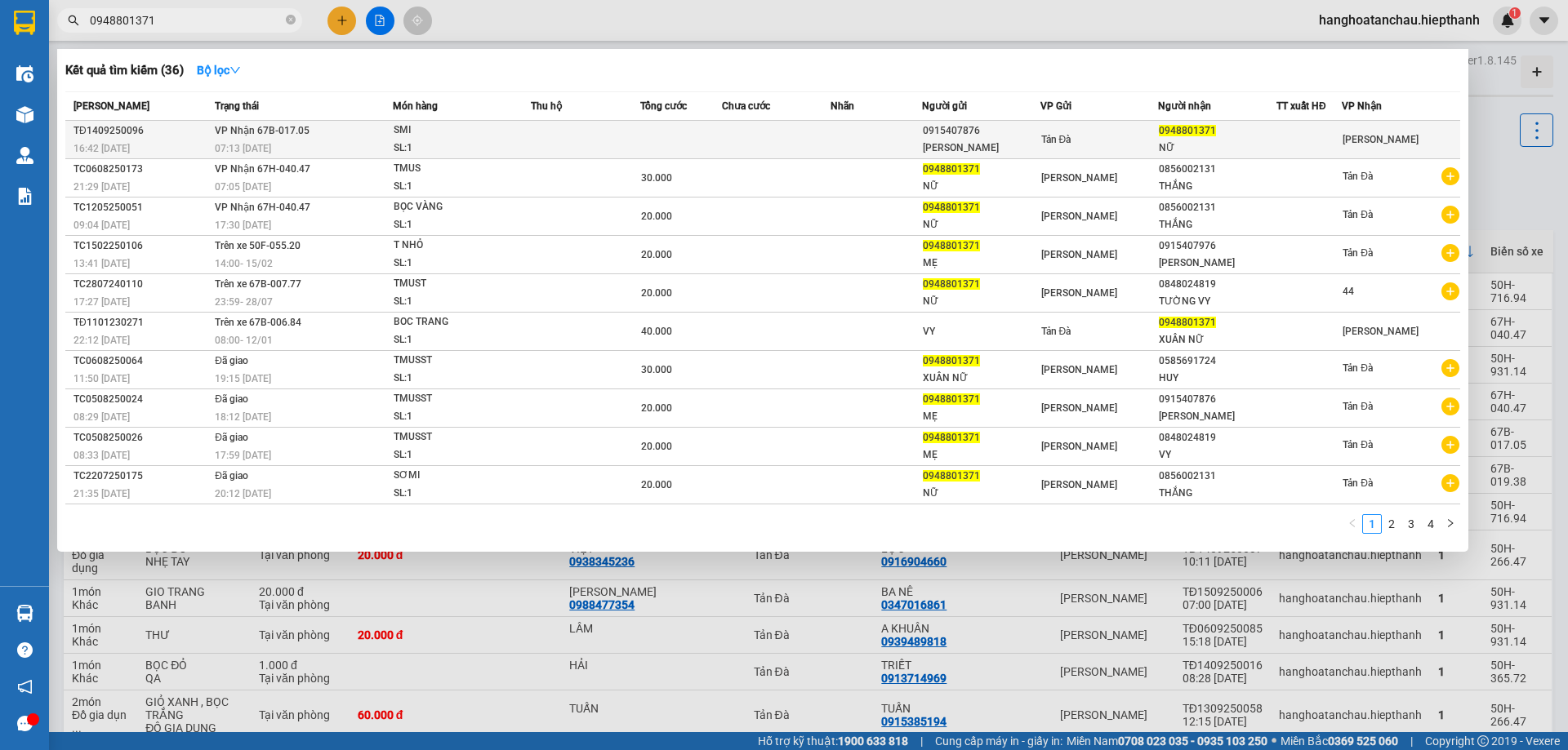
type input "0948801371"
click at [495, 140] on div "SL: 1" at bounding box center [454, 148] width 123 height 18
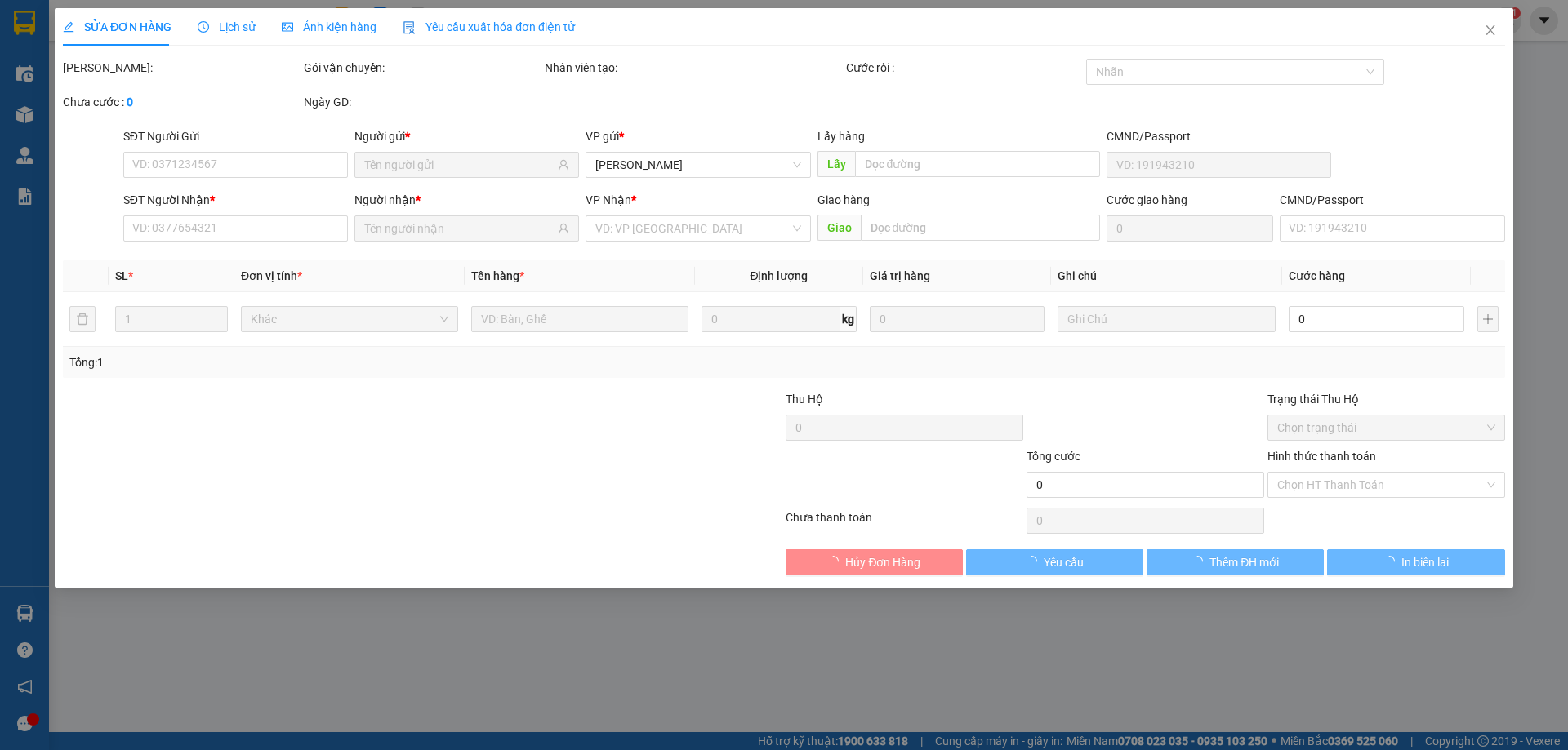
type input "0915407876"
type input "[PERSON_NAME]"
type input "0948801371"
type input "NỮ"
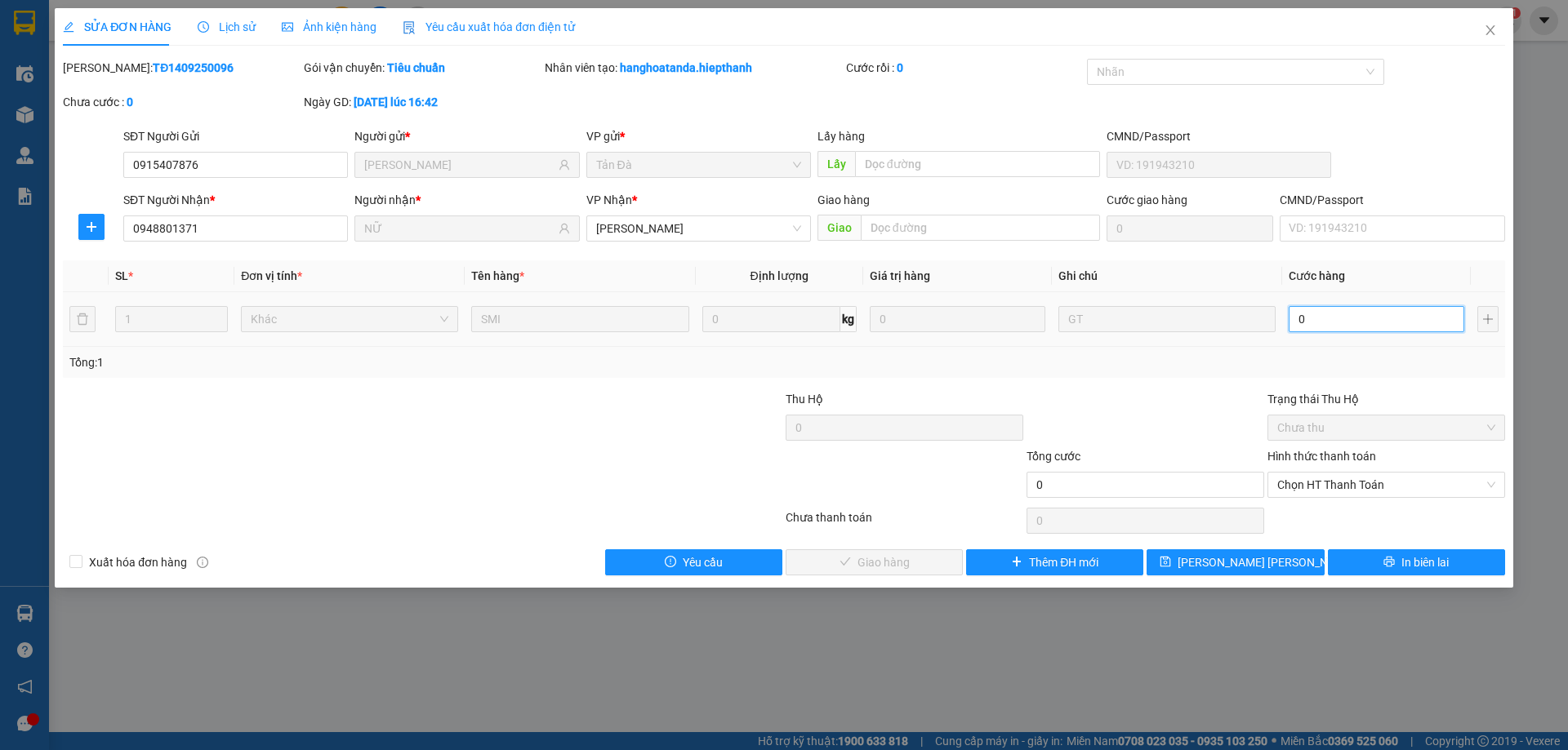
click at [1365, 327] on input "0" at bounding box center [1376, 319] width 175 height 26
type input "2"
type input "20"
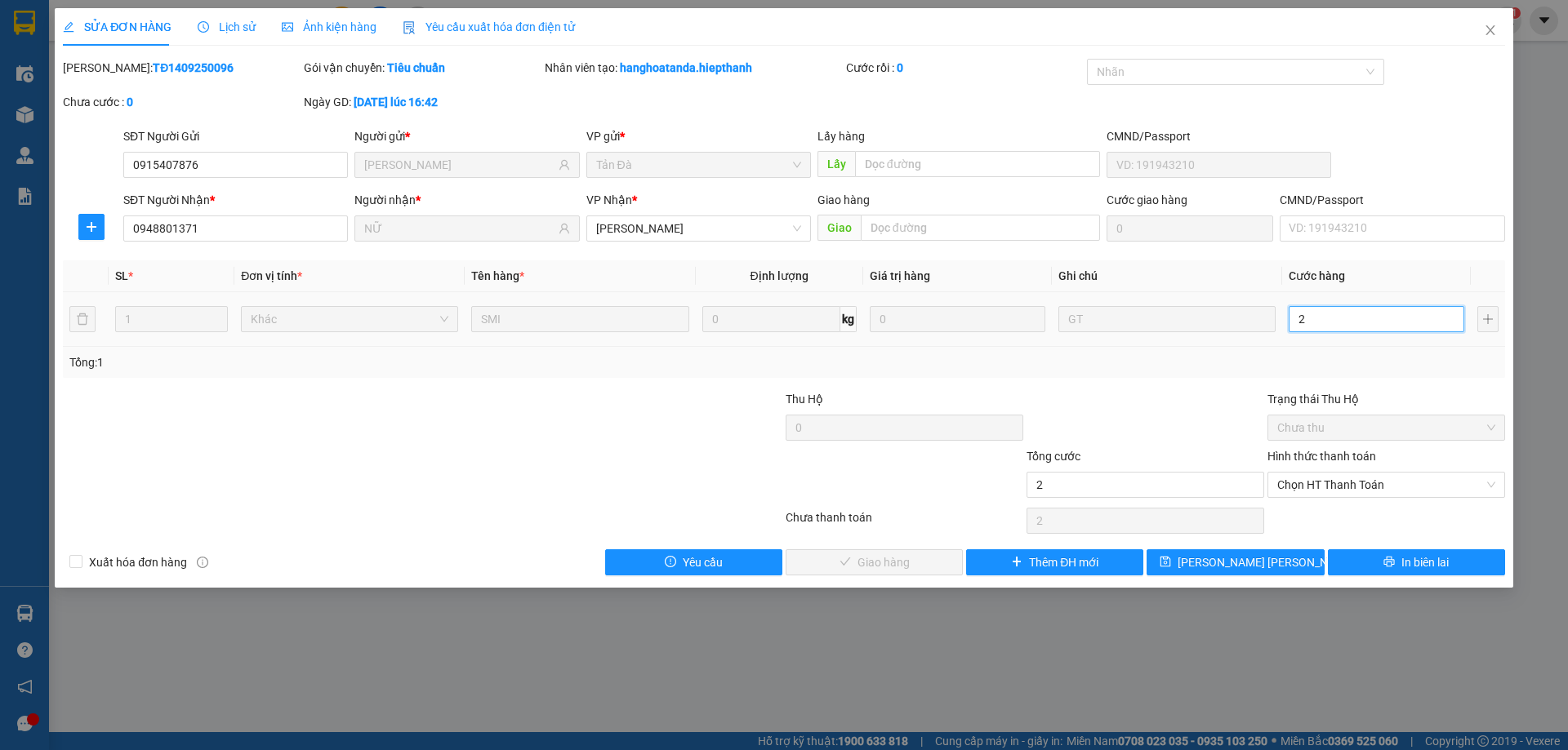
type input "20"
click at [1333, 479] on span "Chọn HT Thanh Toán" at bounding box center [1386, 485] width 218 height 25
type input "20"
type input "20.000"
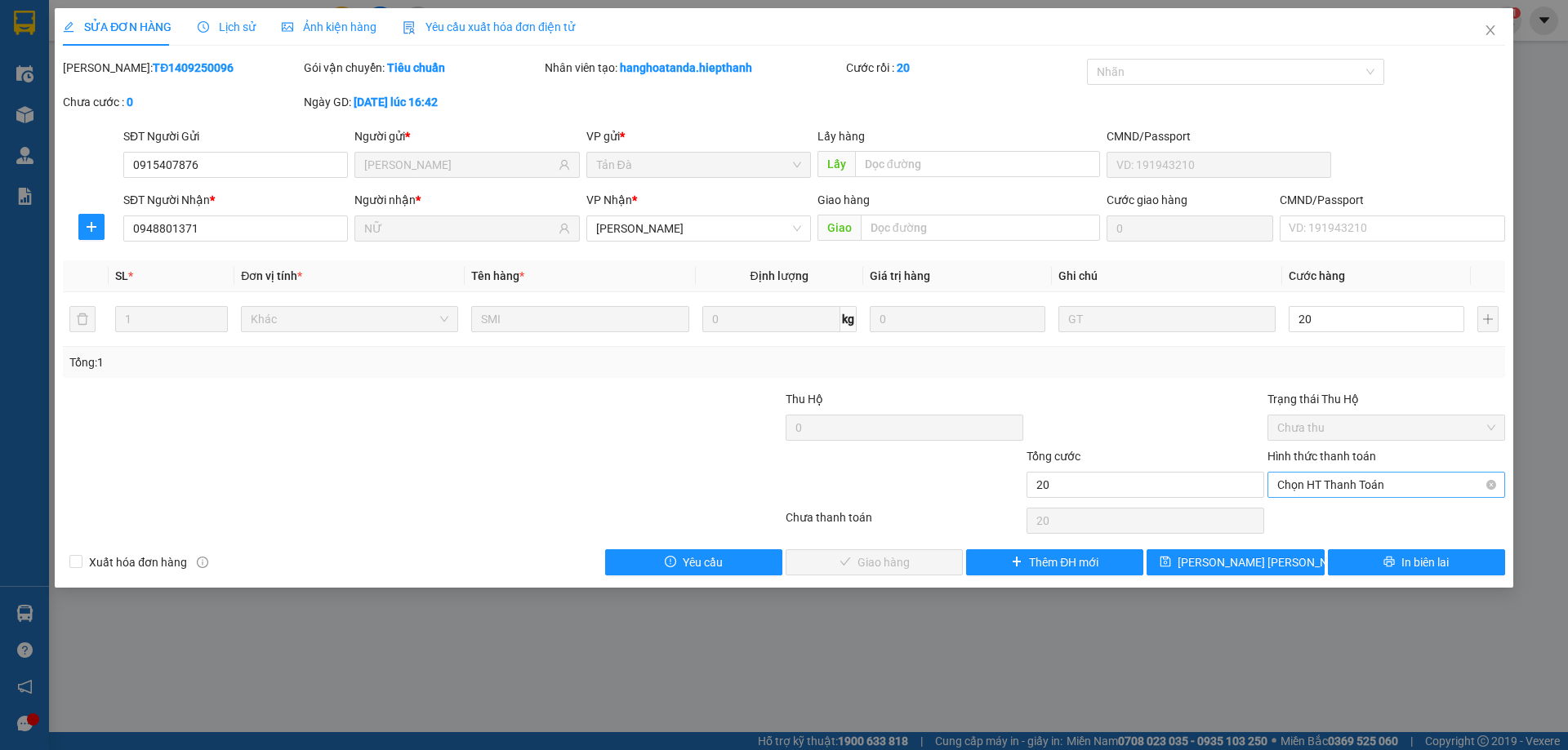
type input "20.000"
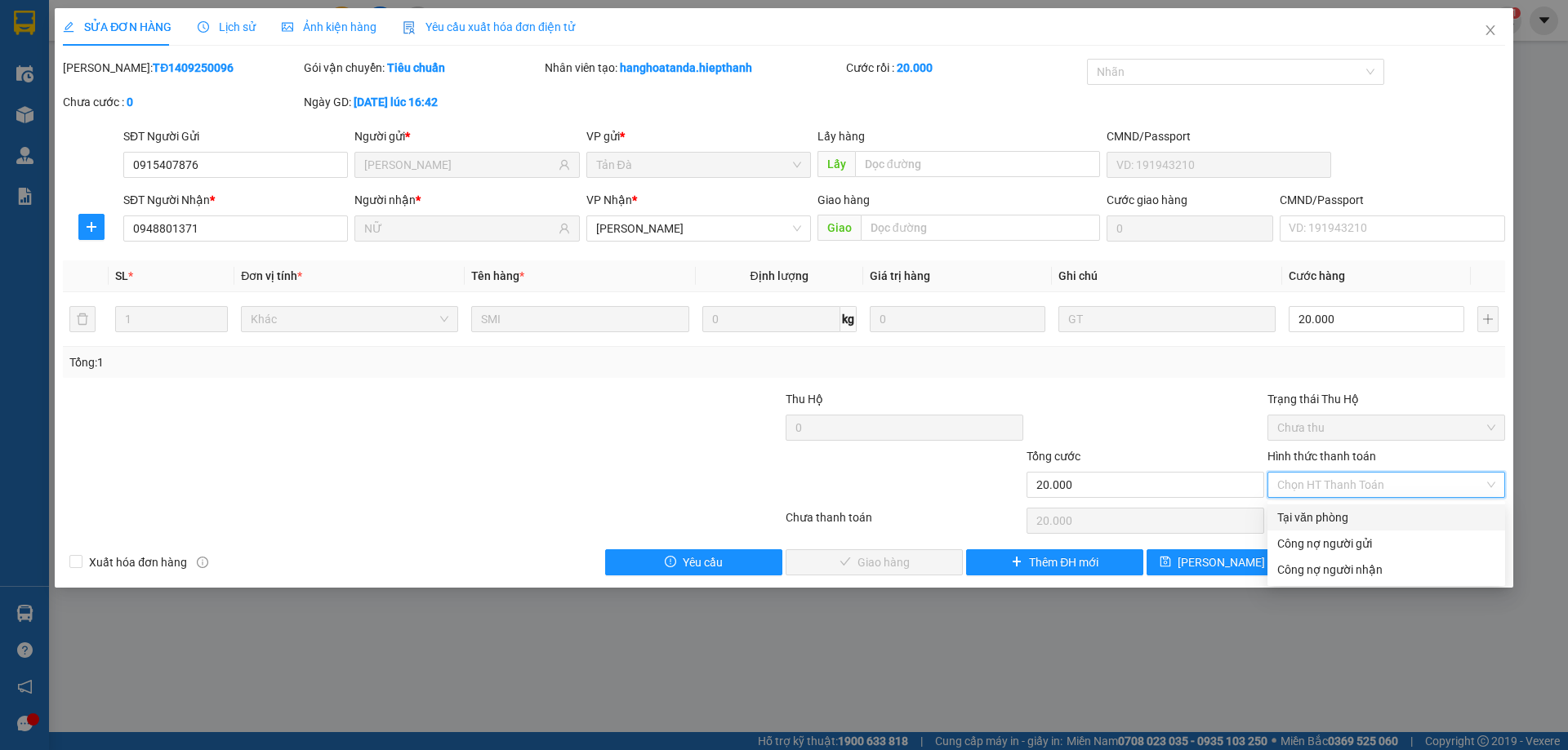
click at [1321, 509] on div "Tại văn phòng" at bounding box center [1386, 518] width 218 height 18
type input "0"
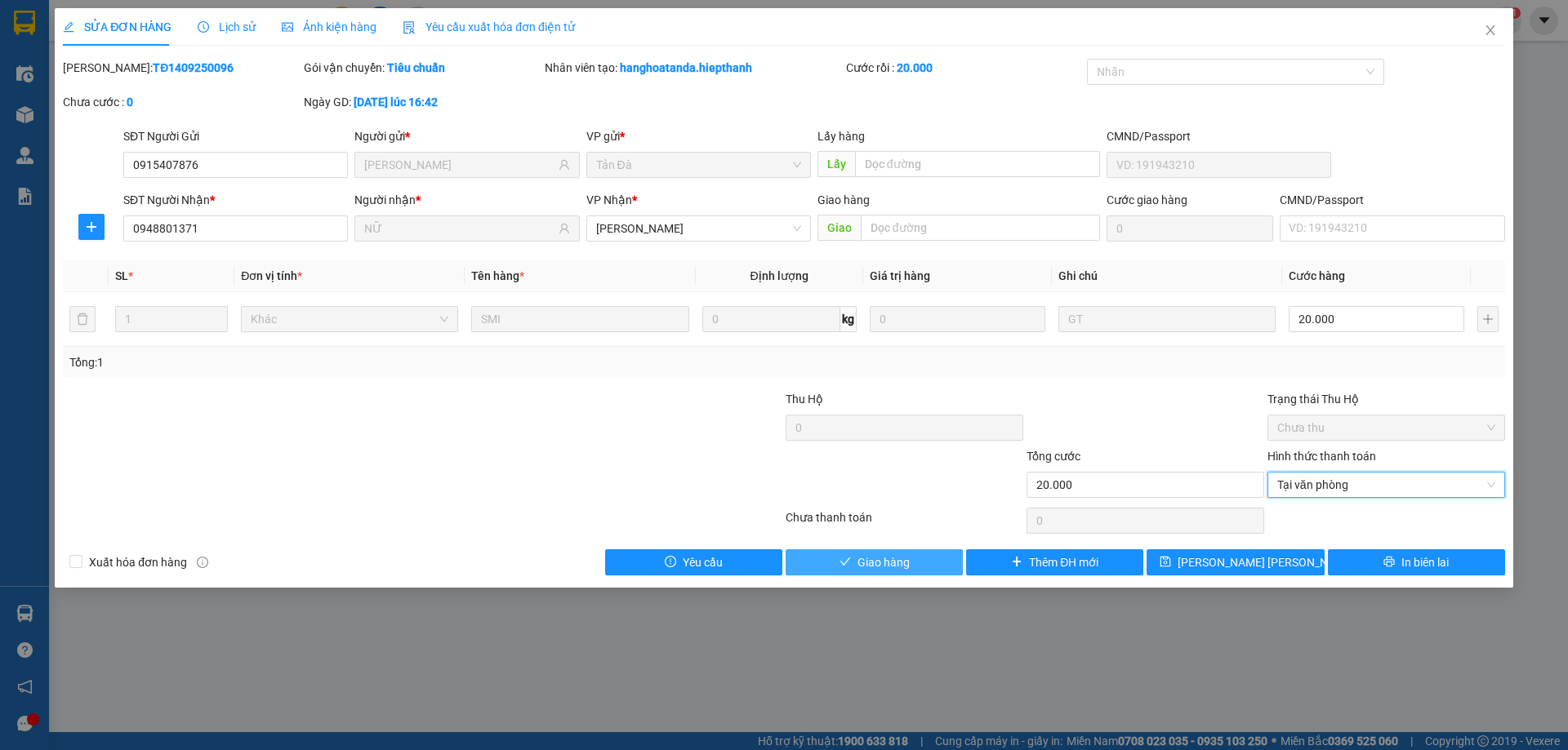
click at [915, 559] on button "Giao hàng" at bounding box center [874, 563] width 177 height 26
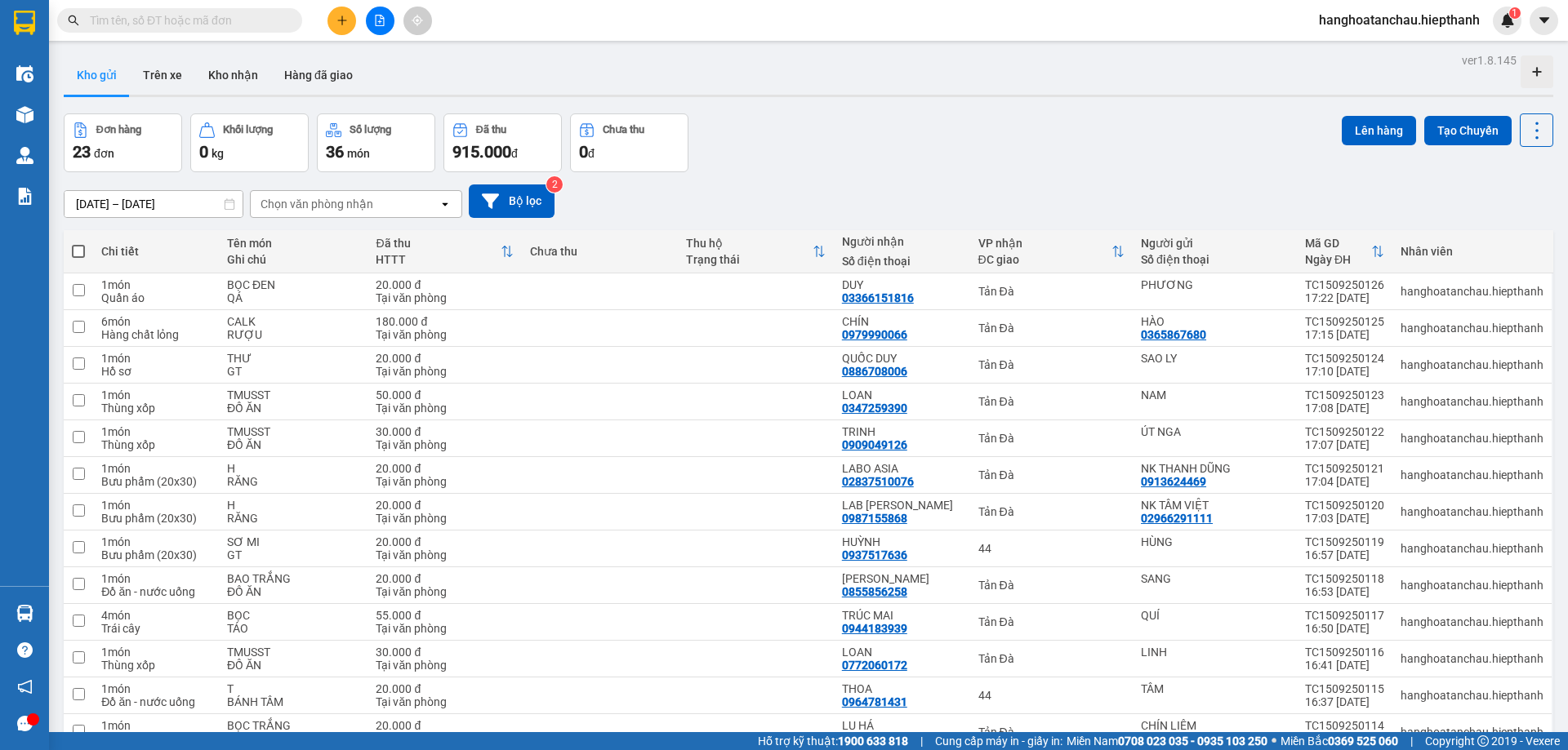
click at [881, 142] on div "Đơn hàng 23 đơn Khối lượng 0 kg Số lượng 36 món Đã thu 915.000 đ Chưa thu 0 đ L…" at bounding box center [808, 142] width 1489 height 59
click at [311, 75] on button "Hàng đã giao" at bounding box center [318, 75] width 95 height 39
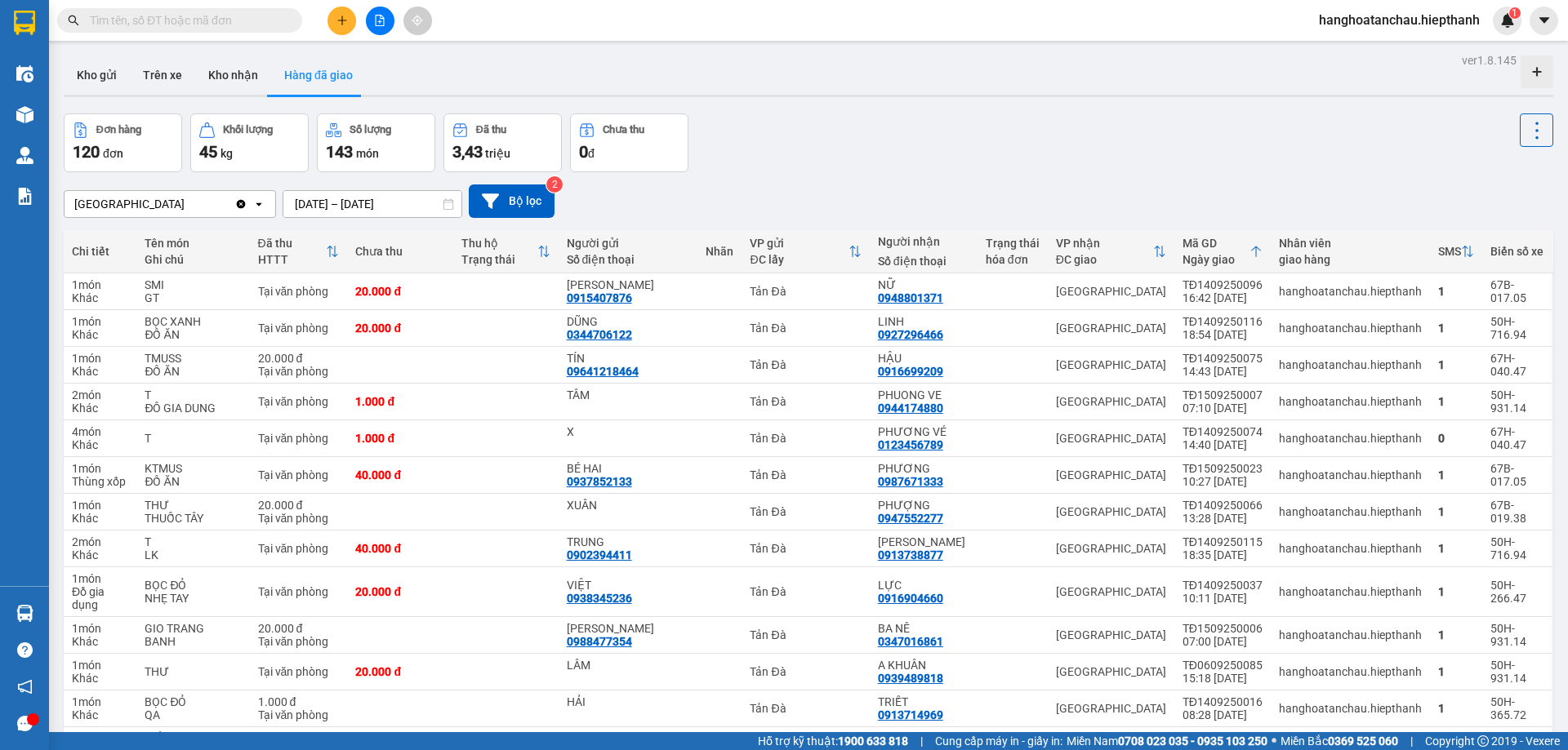
click at [917, 136] on div "Đơn hàng 120 đơn Khối lượng 45 kg Số lượng 143 món Đã thu 3,43 triệu Chưa thu 0…" at bounding box center [808, 142] width 1489 height 59
click at [229, 15] on input "text" at bounding box center [185, 20] width 192 height 18
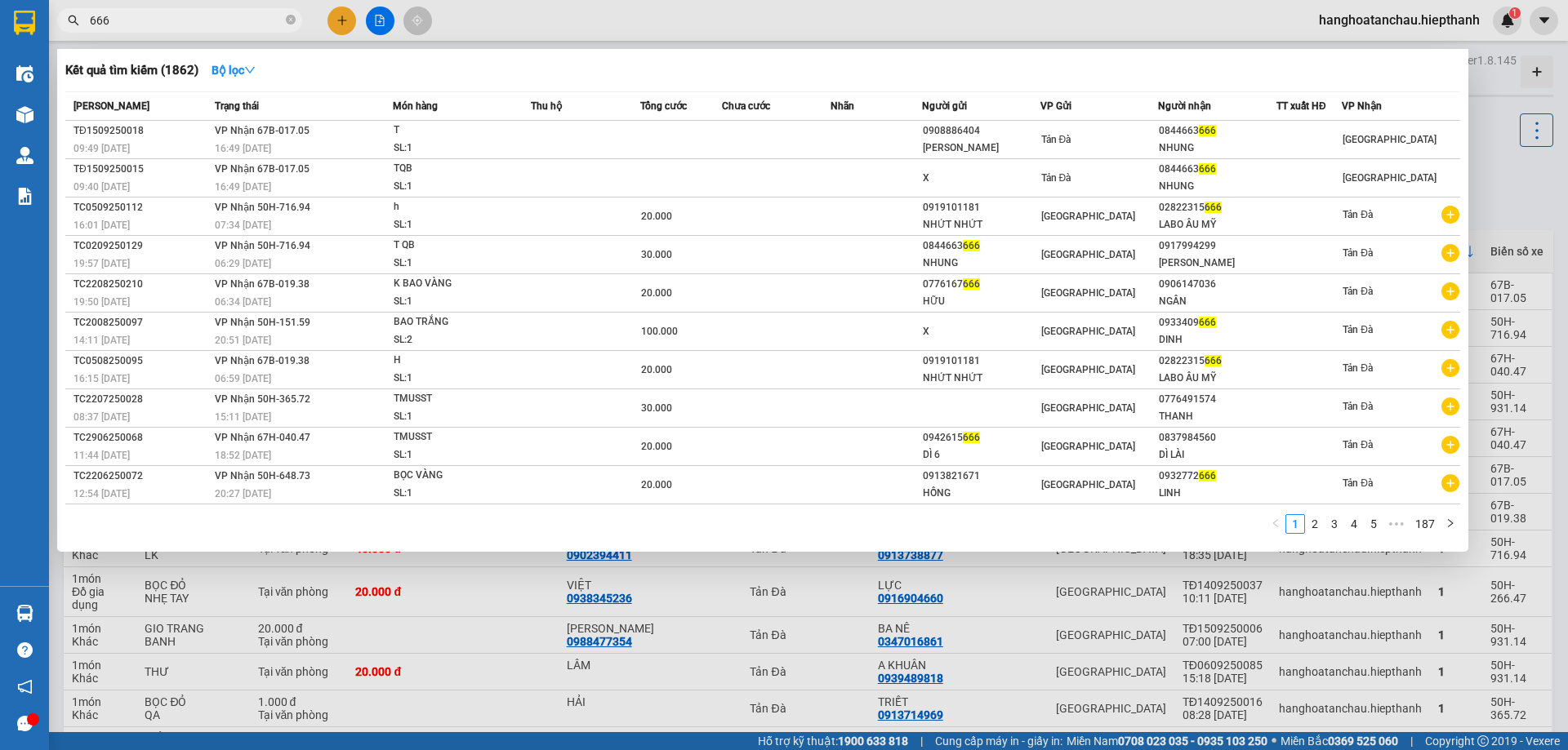
type input "666"
click at [338, 20] on div at bounding box center [784, 375] width 1568 height 750
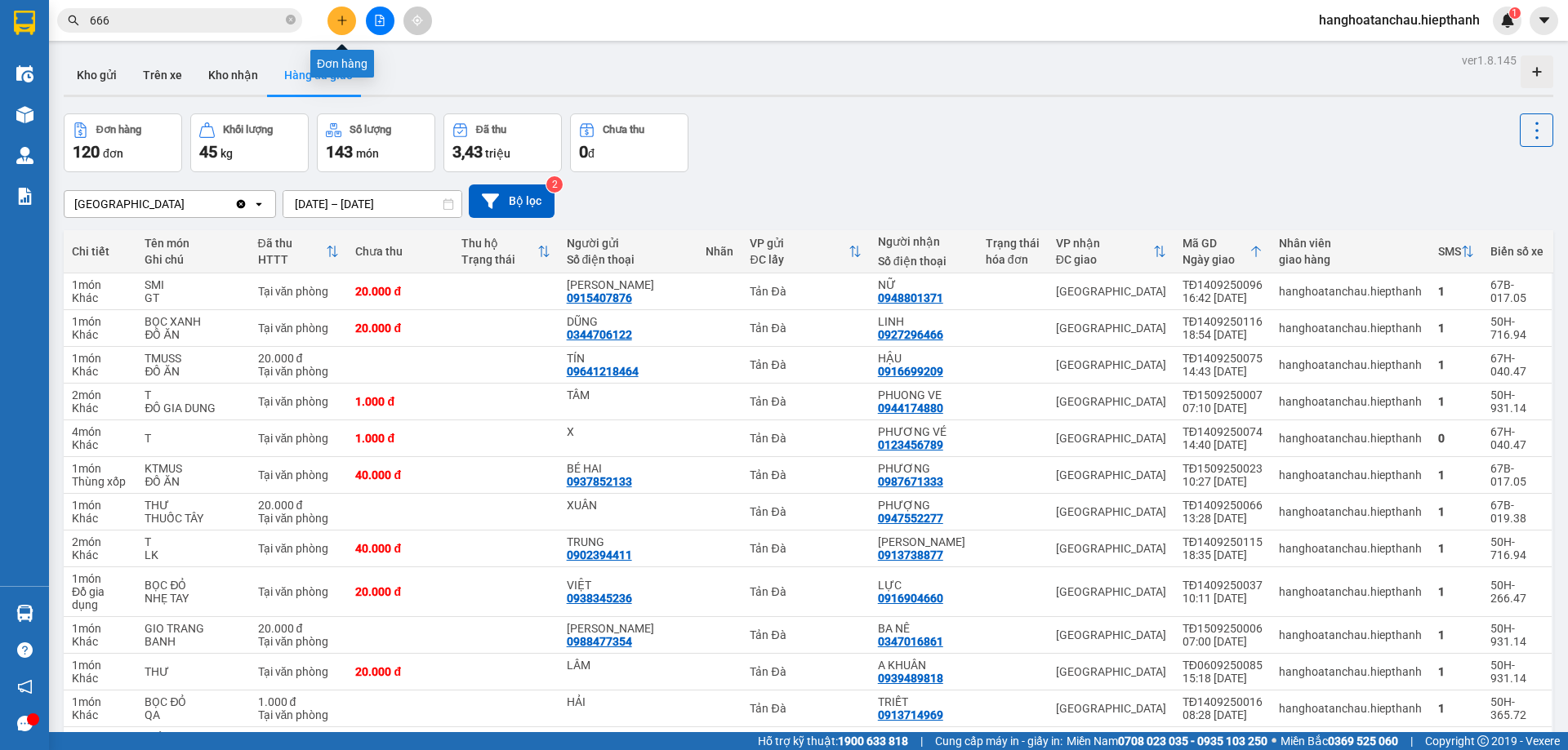
click at [340, 17] on icon "plus" at bounding box center [342, 20] width 11 height 11
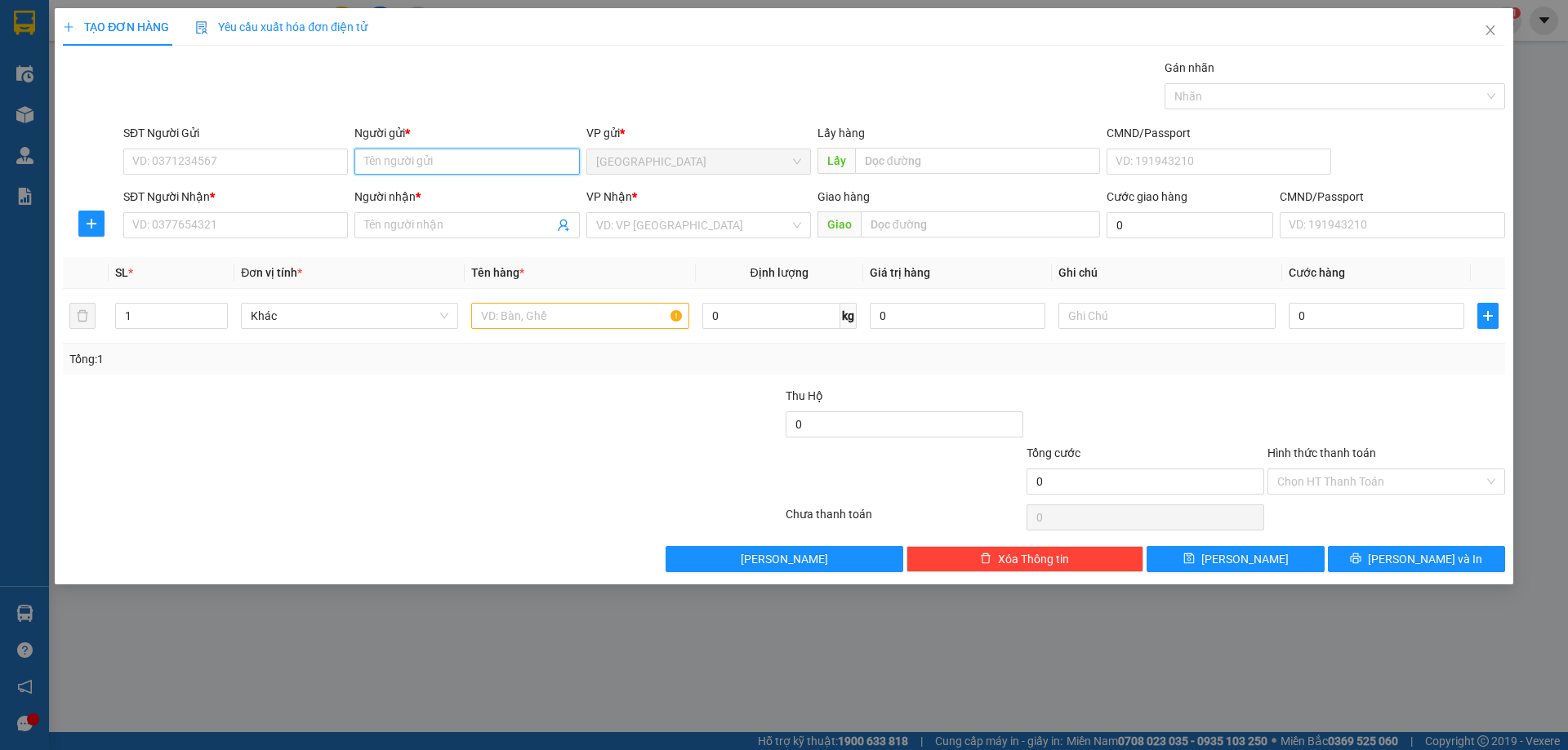
click at [378, 163] on input "Người gửi *" at bounding box center [466, 161] width 224 height 26
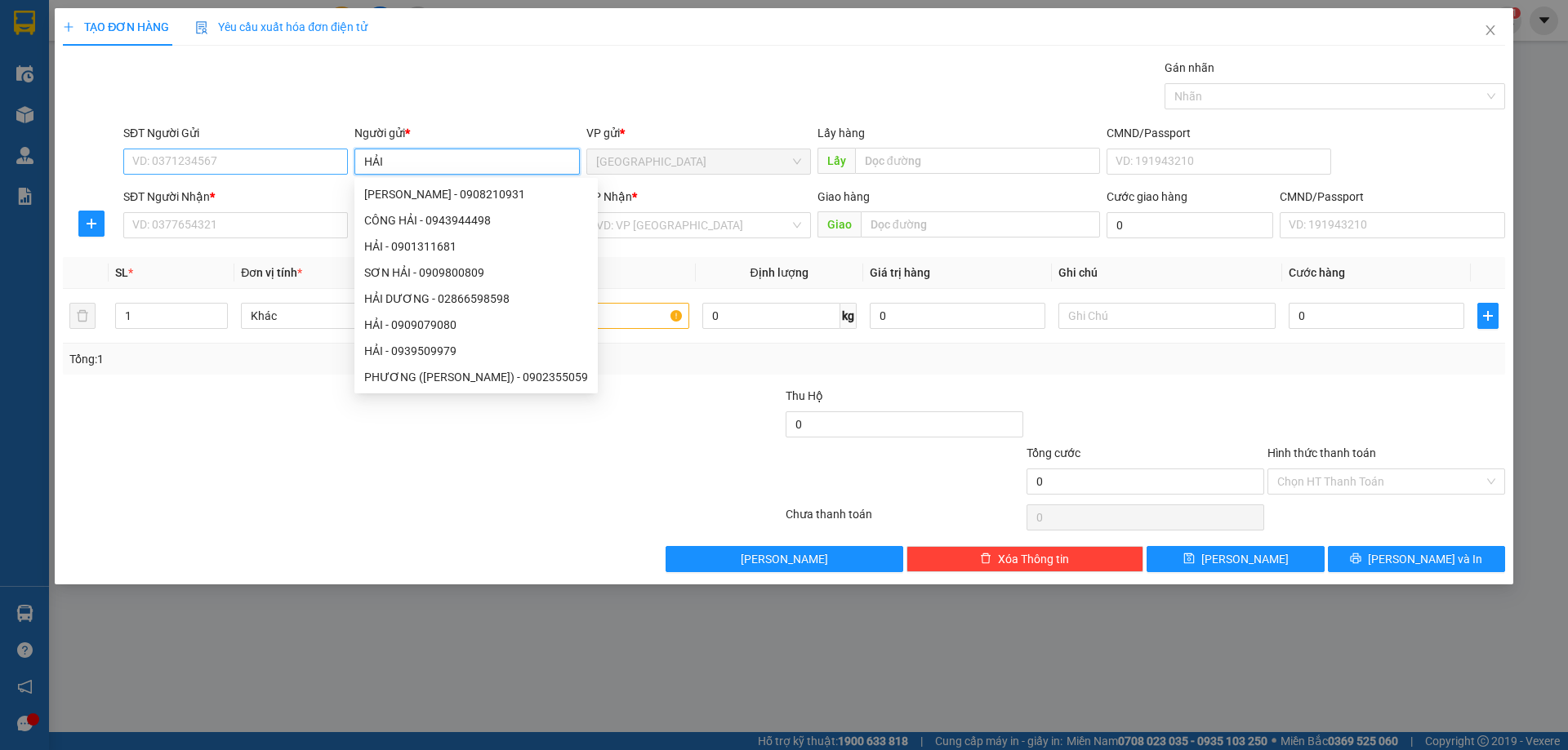
type input "HẢI"
click at [308, 160] on input "SĐT Người Gửi" at bounding box center [235, 161] width 224 height 26
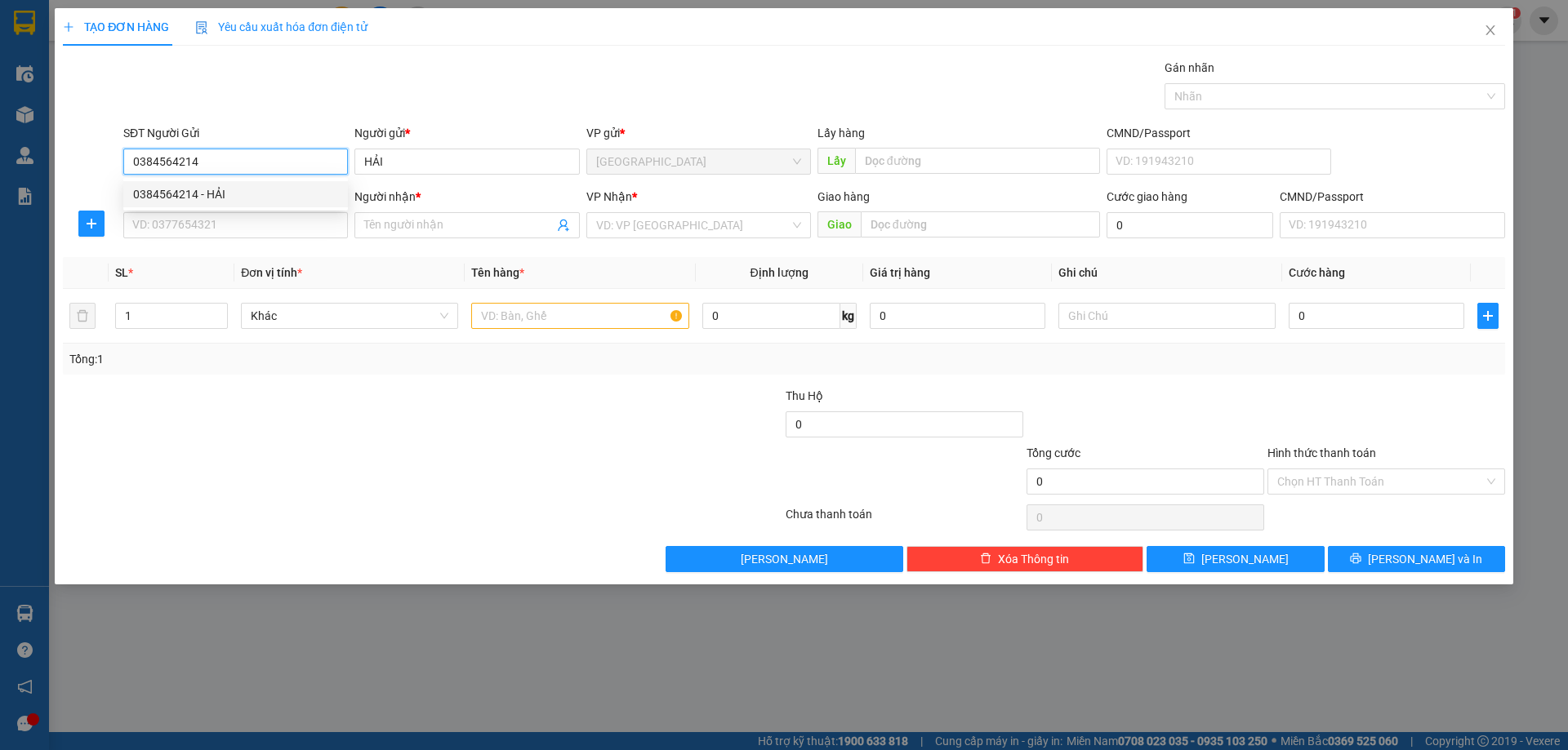
click at [228, 186] on div "0384564214 - HẢI" at bounding box center [236, 194] width 205 height 18
type input "0384564214"
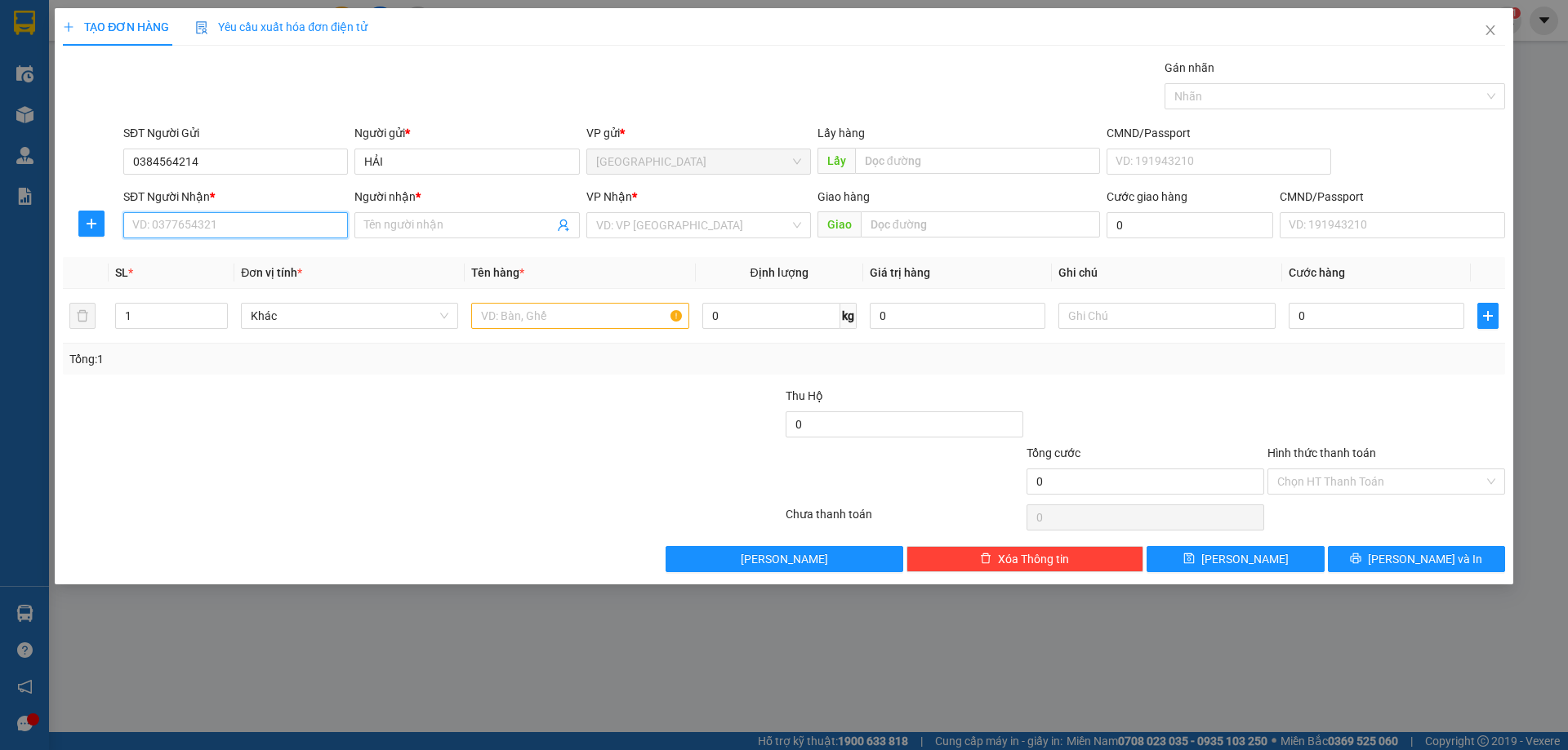
click at [223, 224] on input "SĐT Người Nhận *" at bounding box center [235, 225] width 224 height 26
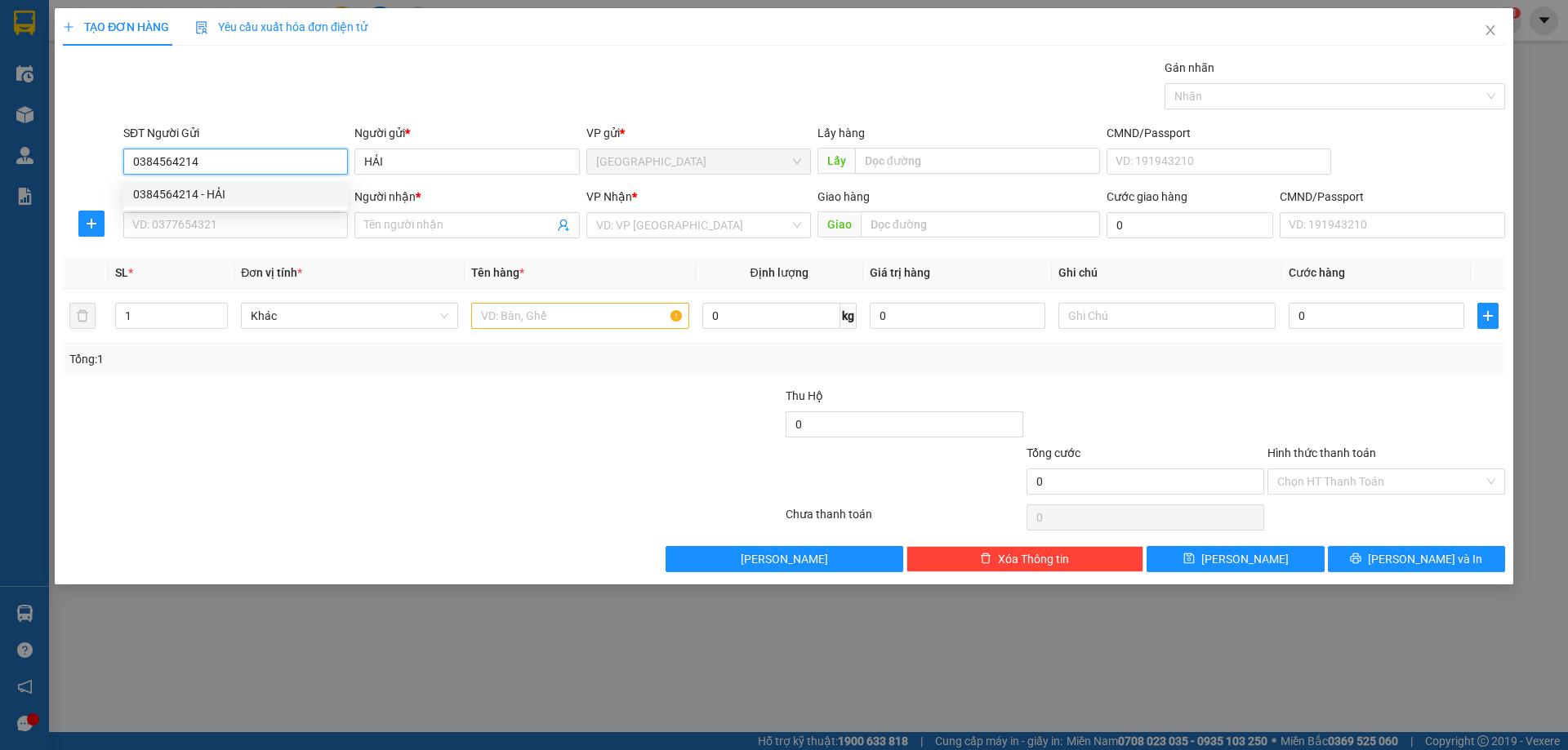
drag, startPoint x: 205, startPoint y: 154, endPoint x: 125, endPoint y: 163, distance: 80.5
click at [125, 163] on input "0384564214" at bounding box center [235, 161] width 224 height 26
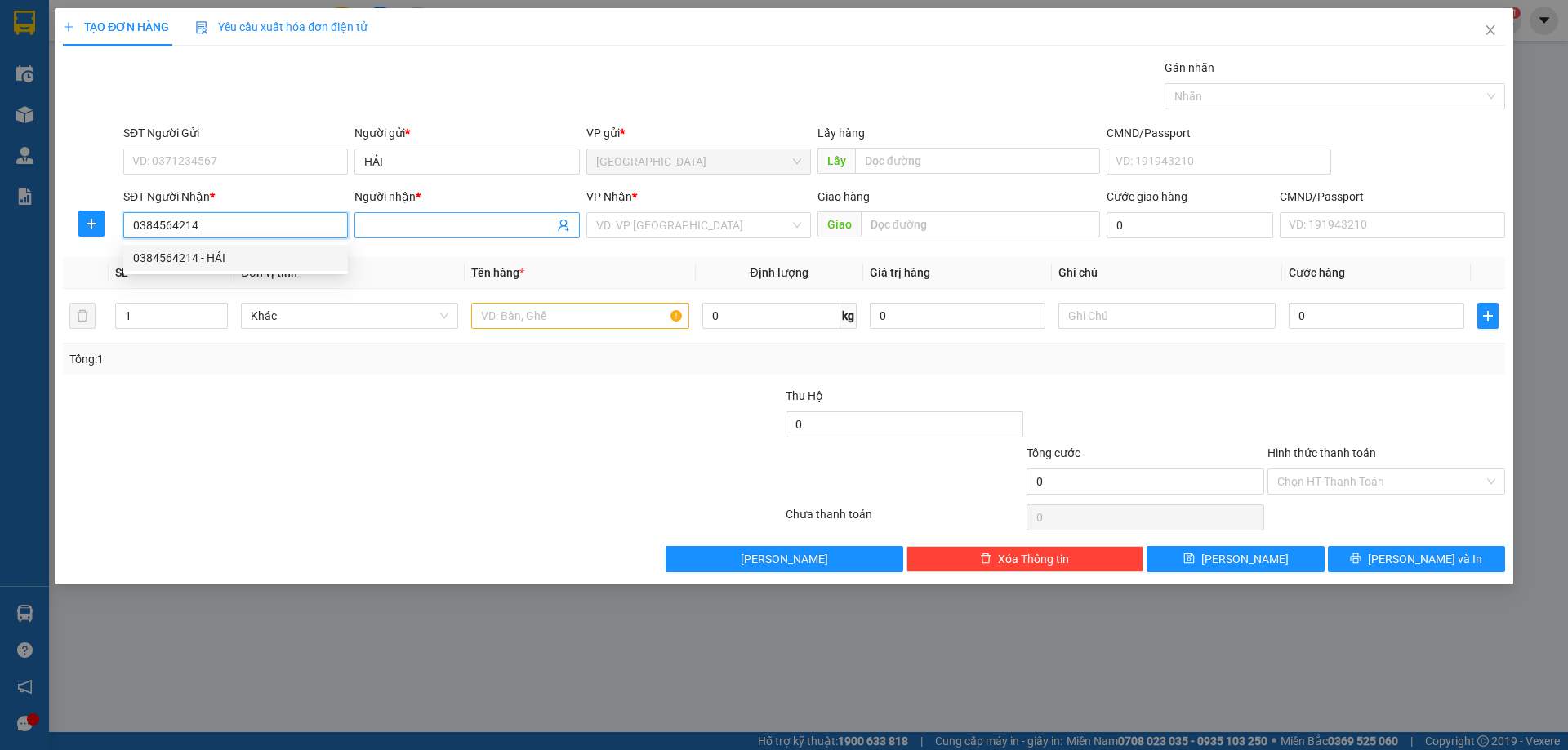
type input "0384564214"
click at [417, 218] on input "Người nhận *" at bounding box center [458, 225] width 188 height 18
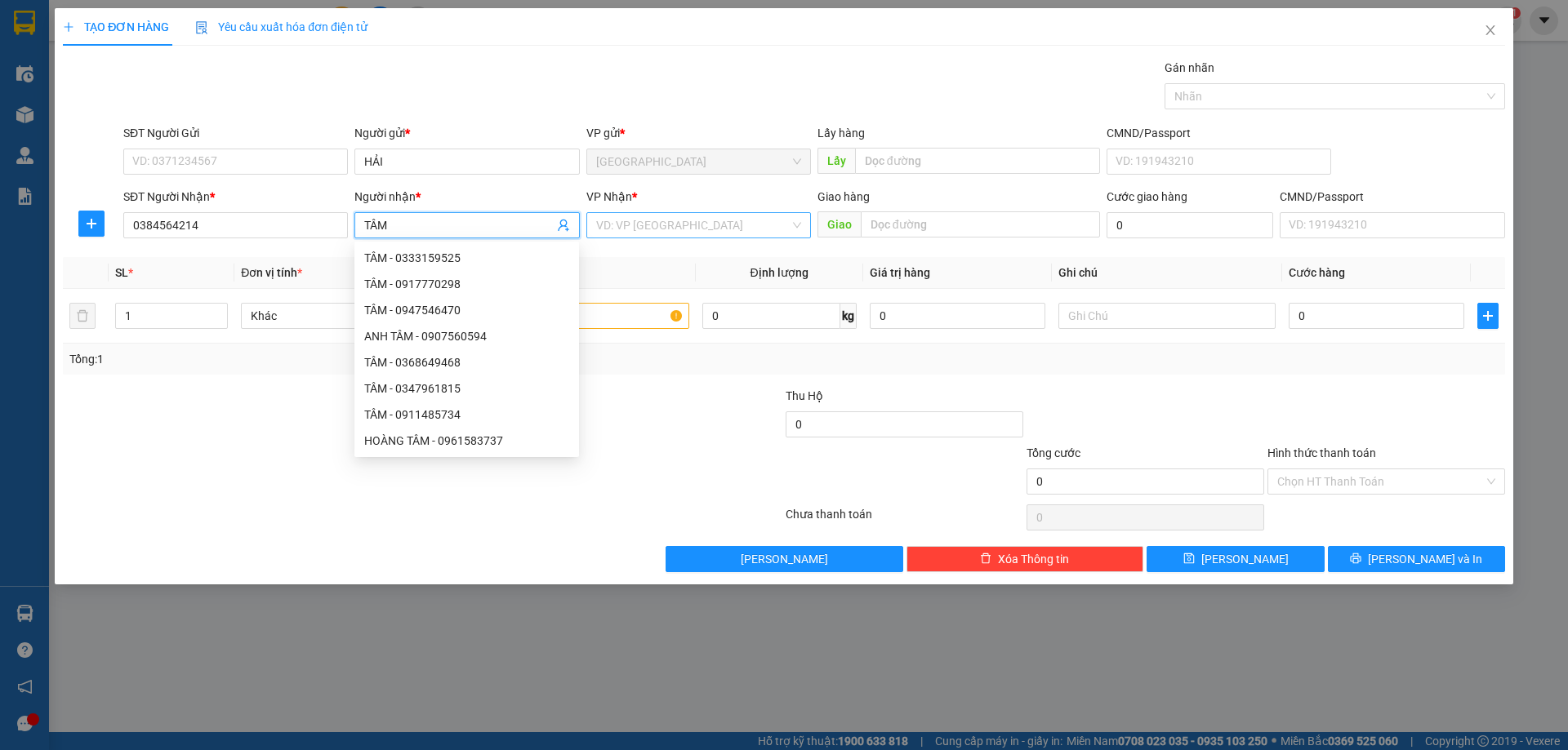
type input "TÂM"
click at [632, 223] on input "search" at bounding box center [692, 225] width 193 height 25
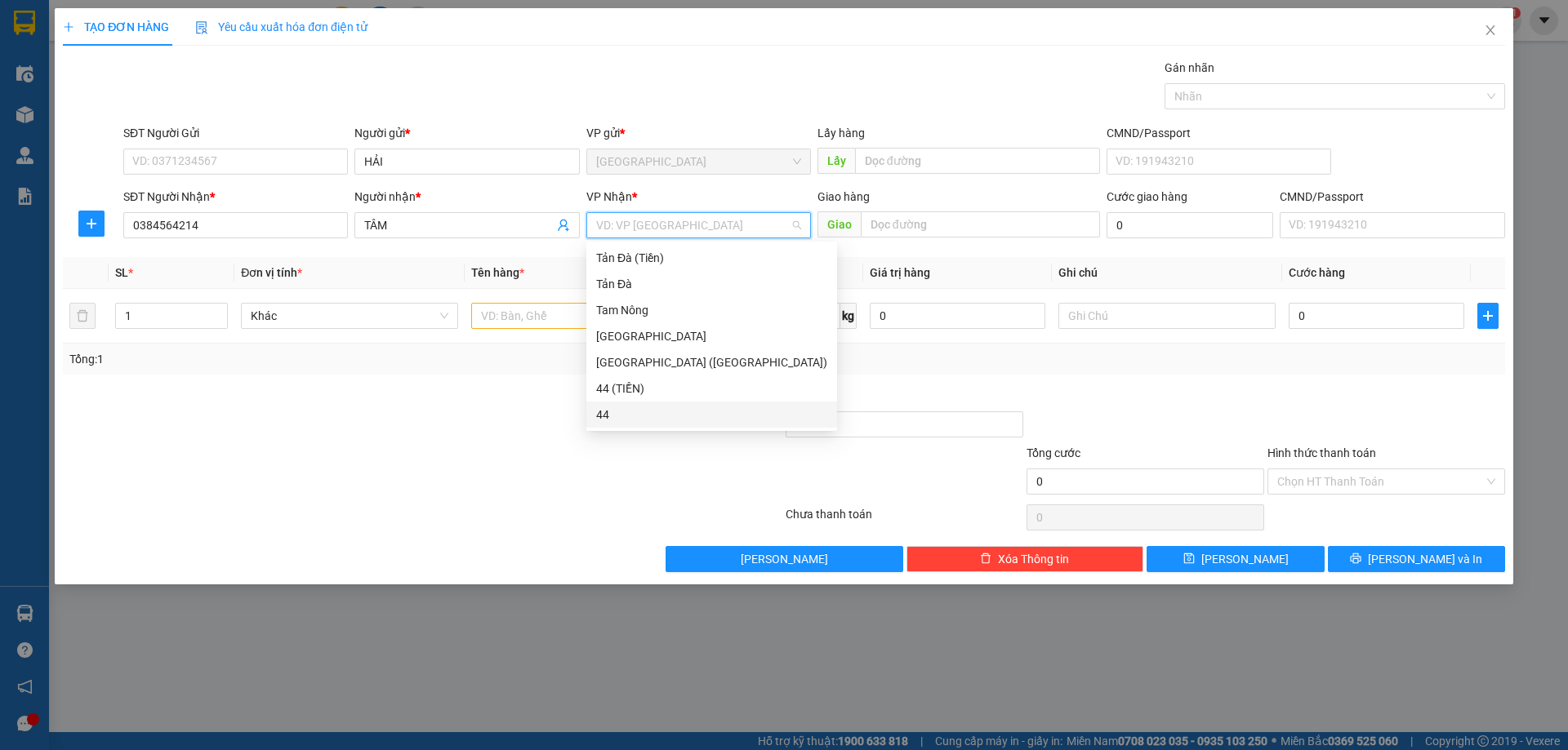
click at [628, 412] on div "44" at bounding box center [711, 414] width 231 height 18
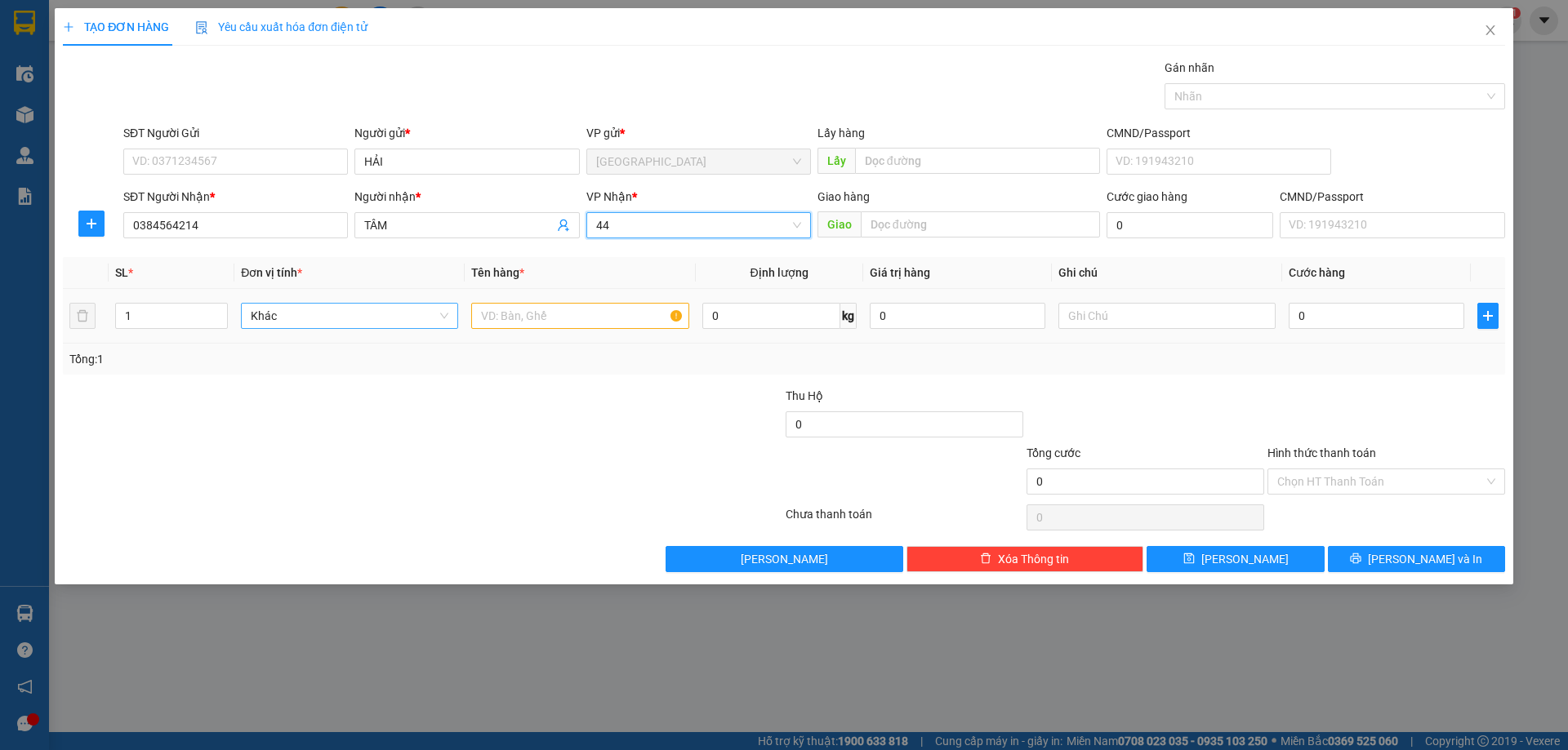
click at [292, 318] on span "Khác" at bounding box center [350, 316] width 197 height 25
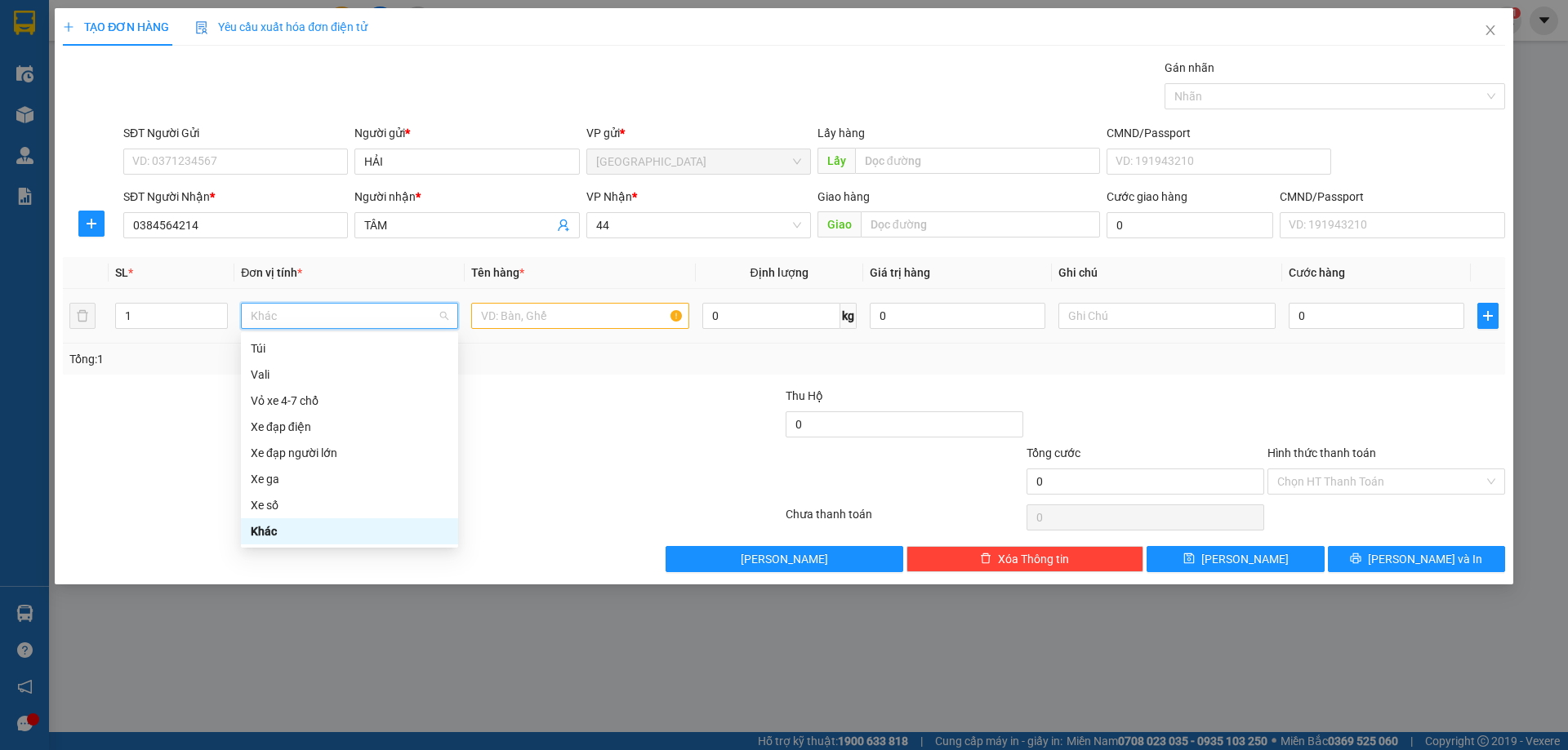
type input "D"
type input "ĐỒ"
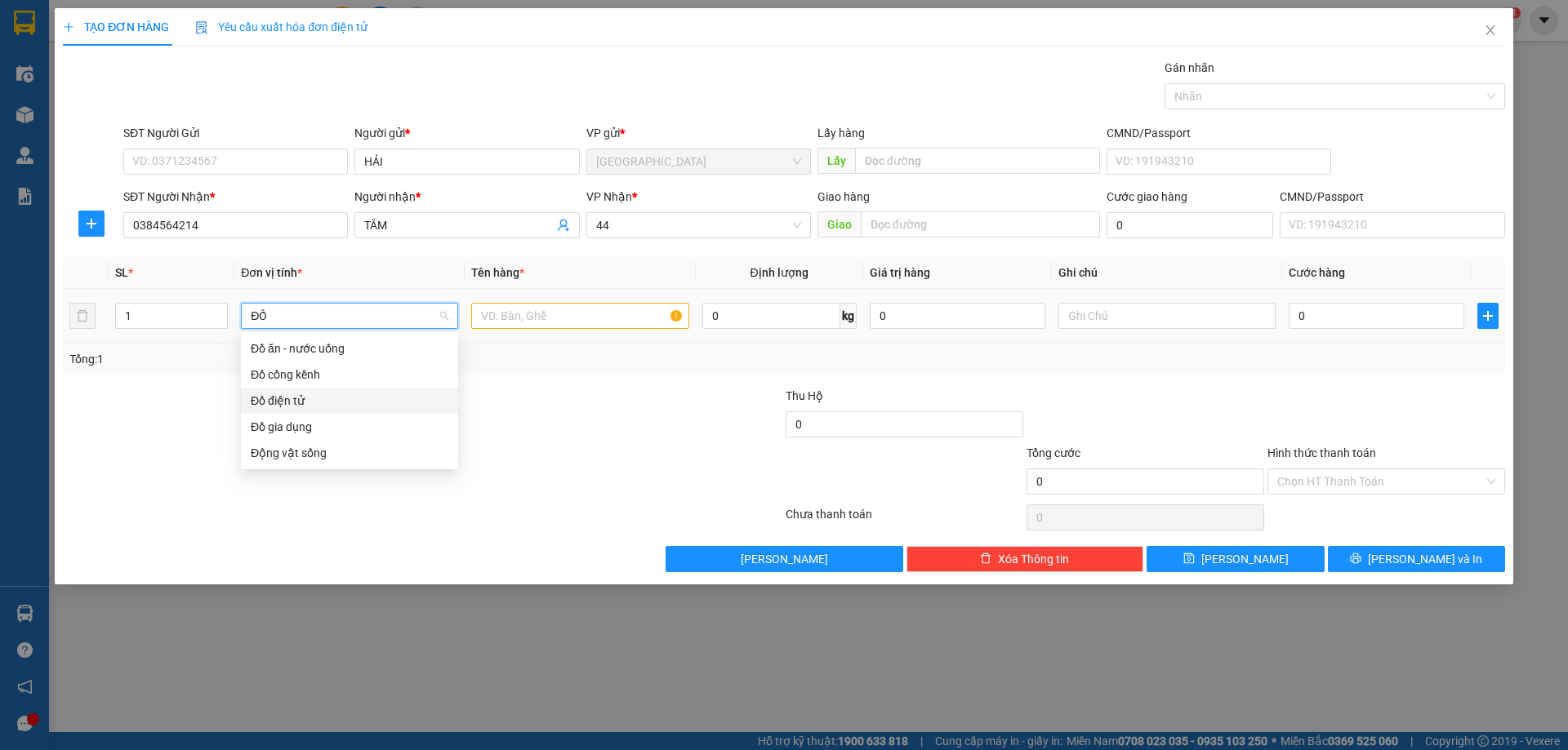
click at [324, 395] on div "Đồ điện tử" at bounding box center [350, 400] width 197 height 18
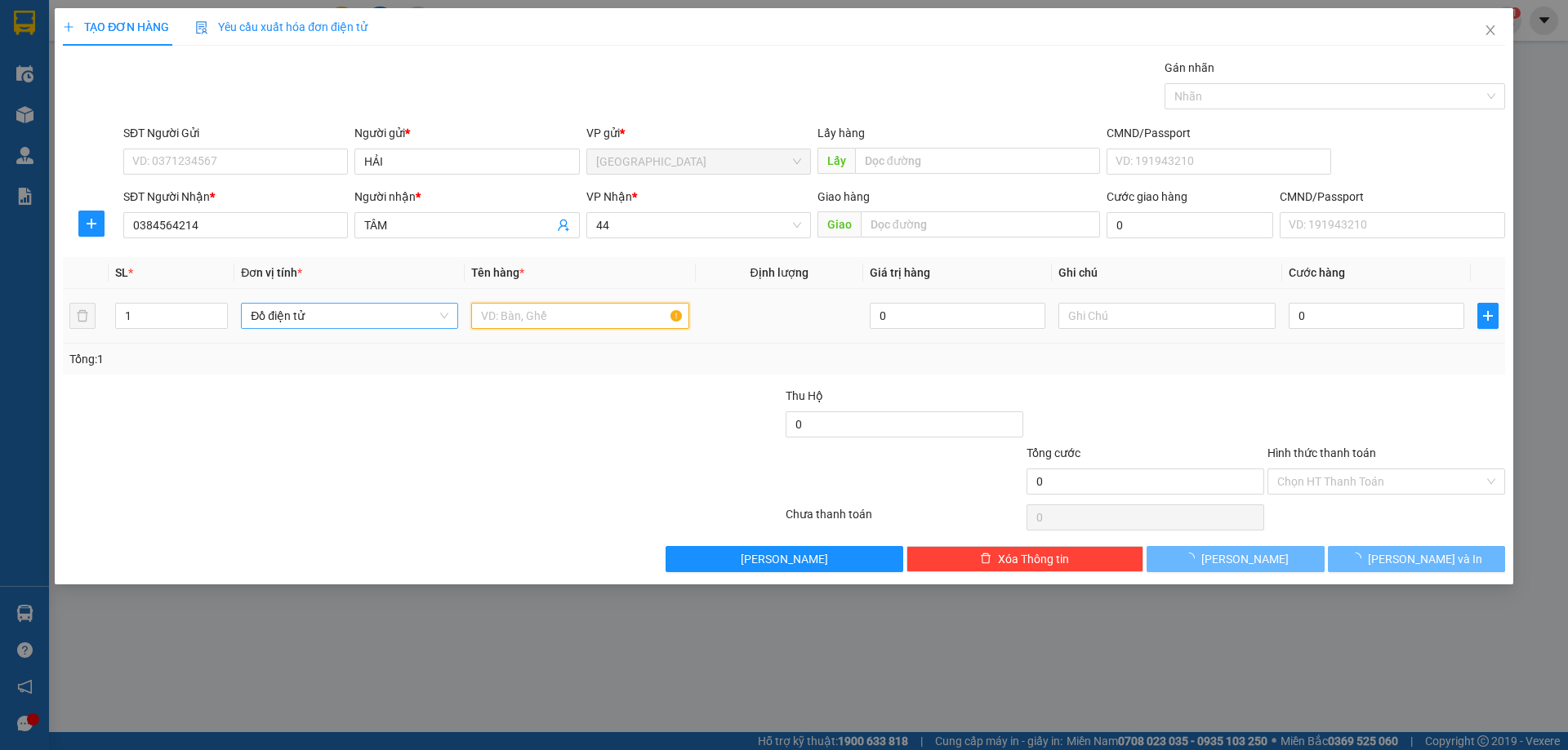
click at [517, 313] on input "text" at bounding box center [580, 316] width 217 height 26
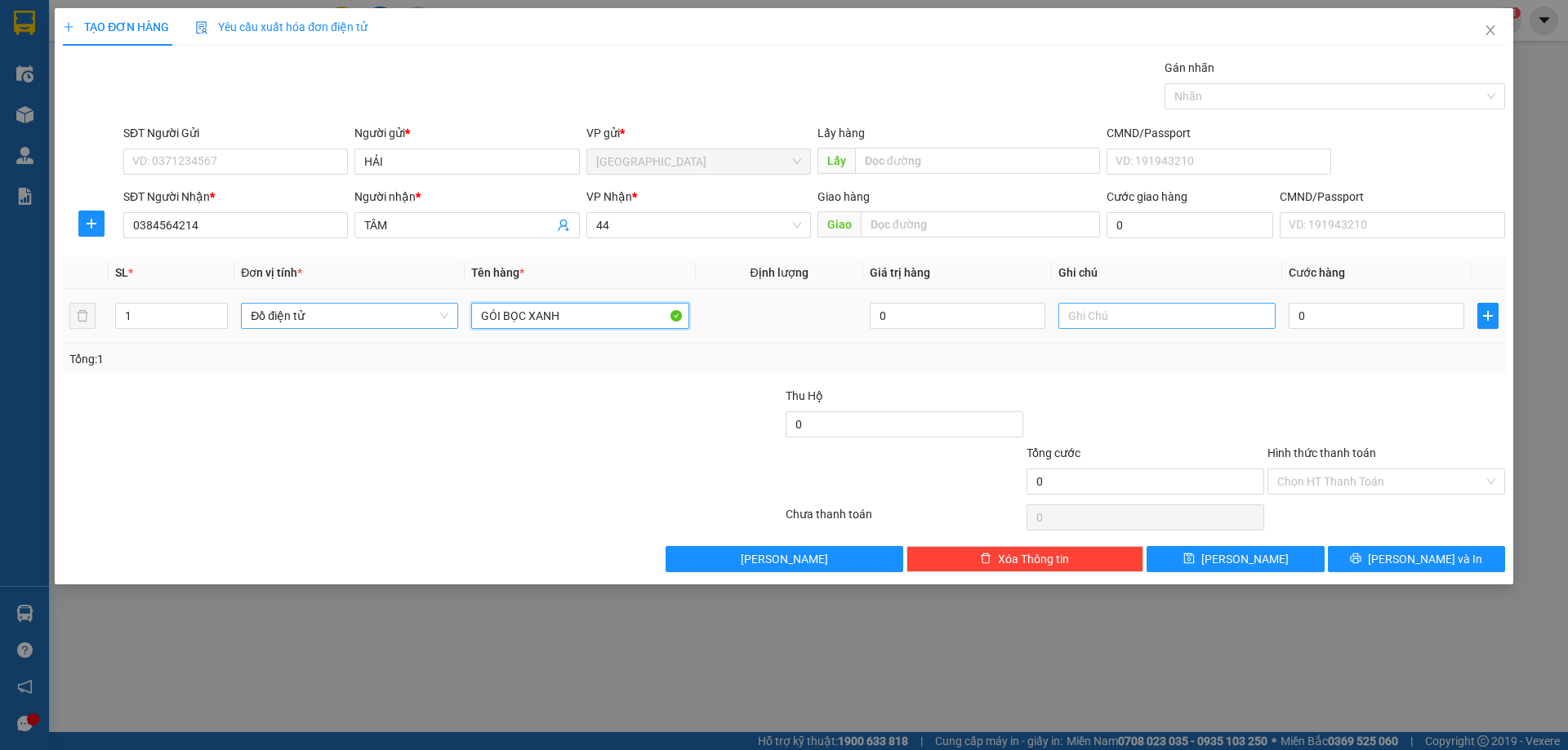
type input "GÓI BỌC XANH"
click at [1178, 323] on input "text" at bounding box center [1167, 316] width 217 height 26
type input "DEMOD"
click at [1333, 321] on input "0" at bounding box center [1376, 316] width 175 height 26
type input "2"
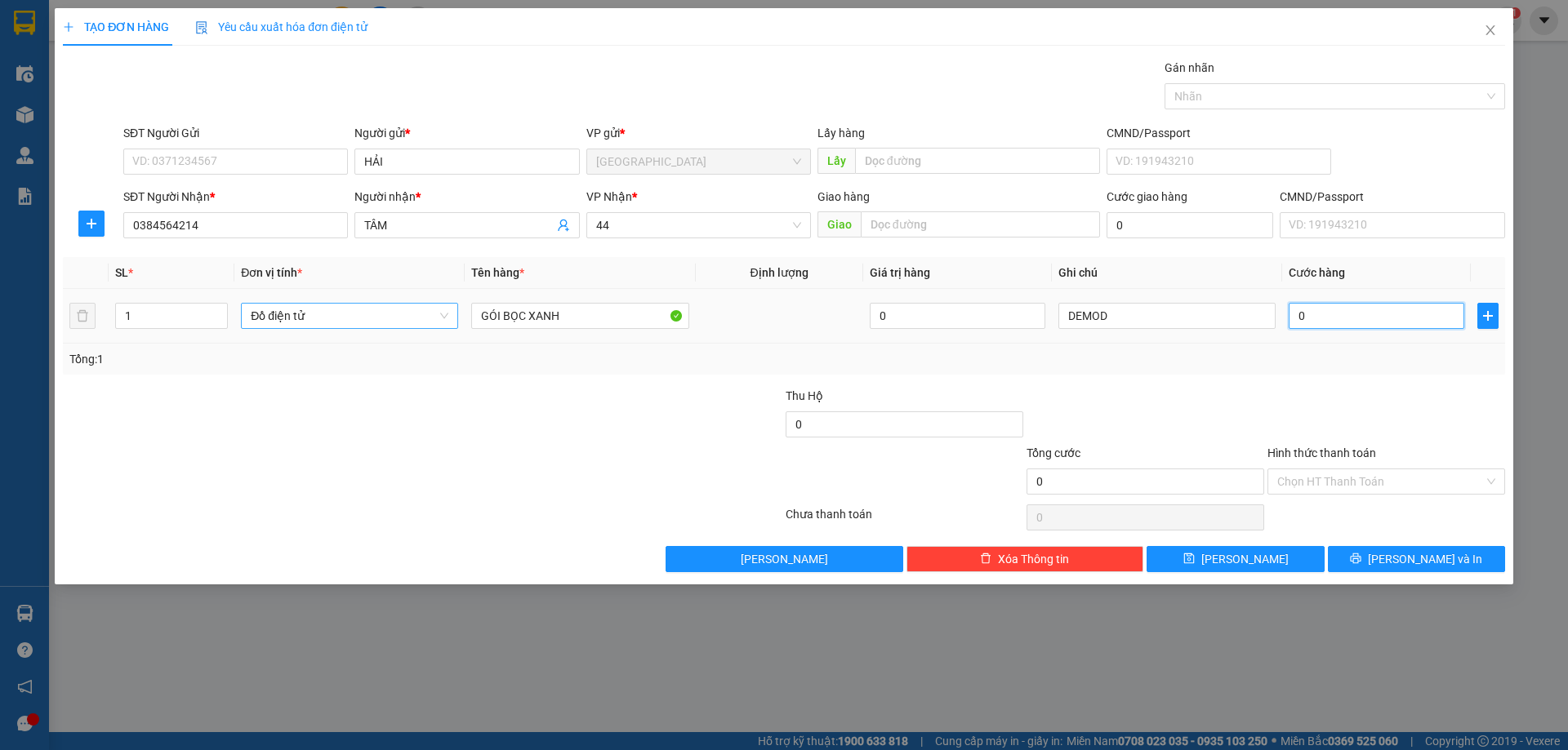
type input "2"
type input "20"
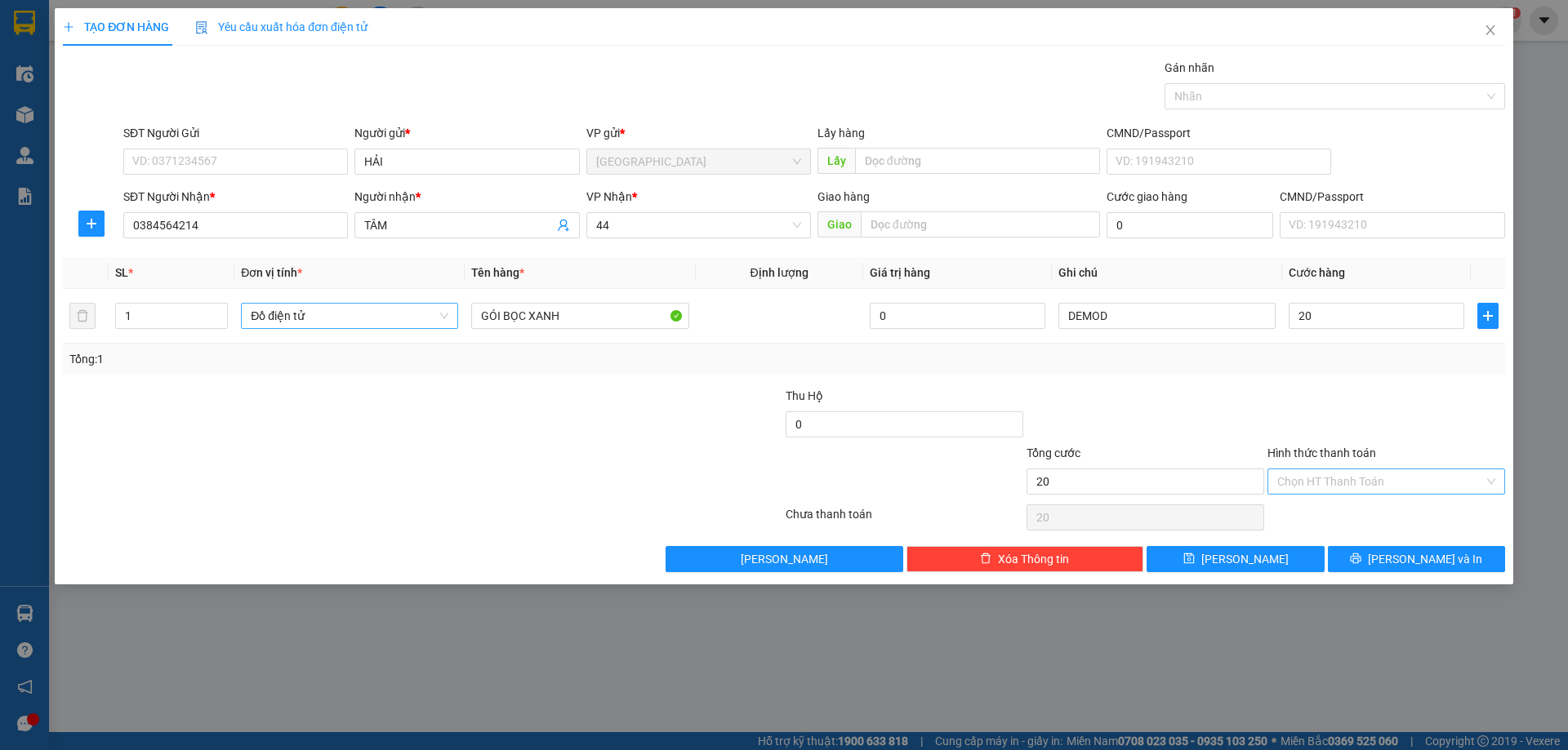
type input "20.000"
click at [1317, 475] on input "Hình thức thanh toán" at bounding box center [1380, 481] width 206 height 25
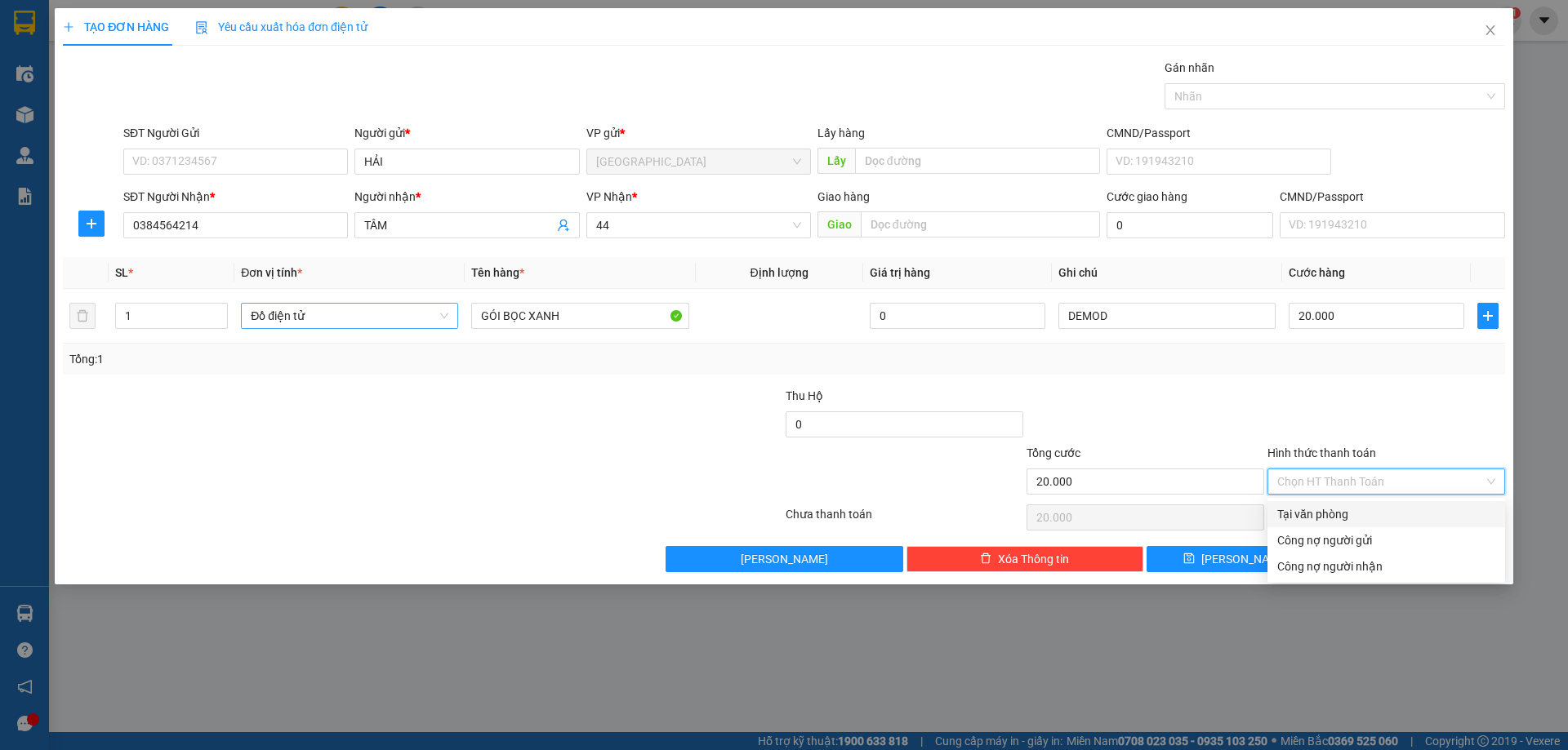
click at [1310, 509] on div "Tại văn phòng" at bounding box center [1386, 514] width 218 height 18
type input "0"
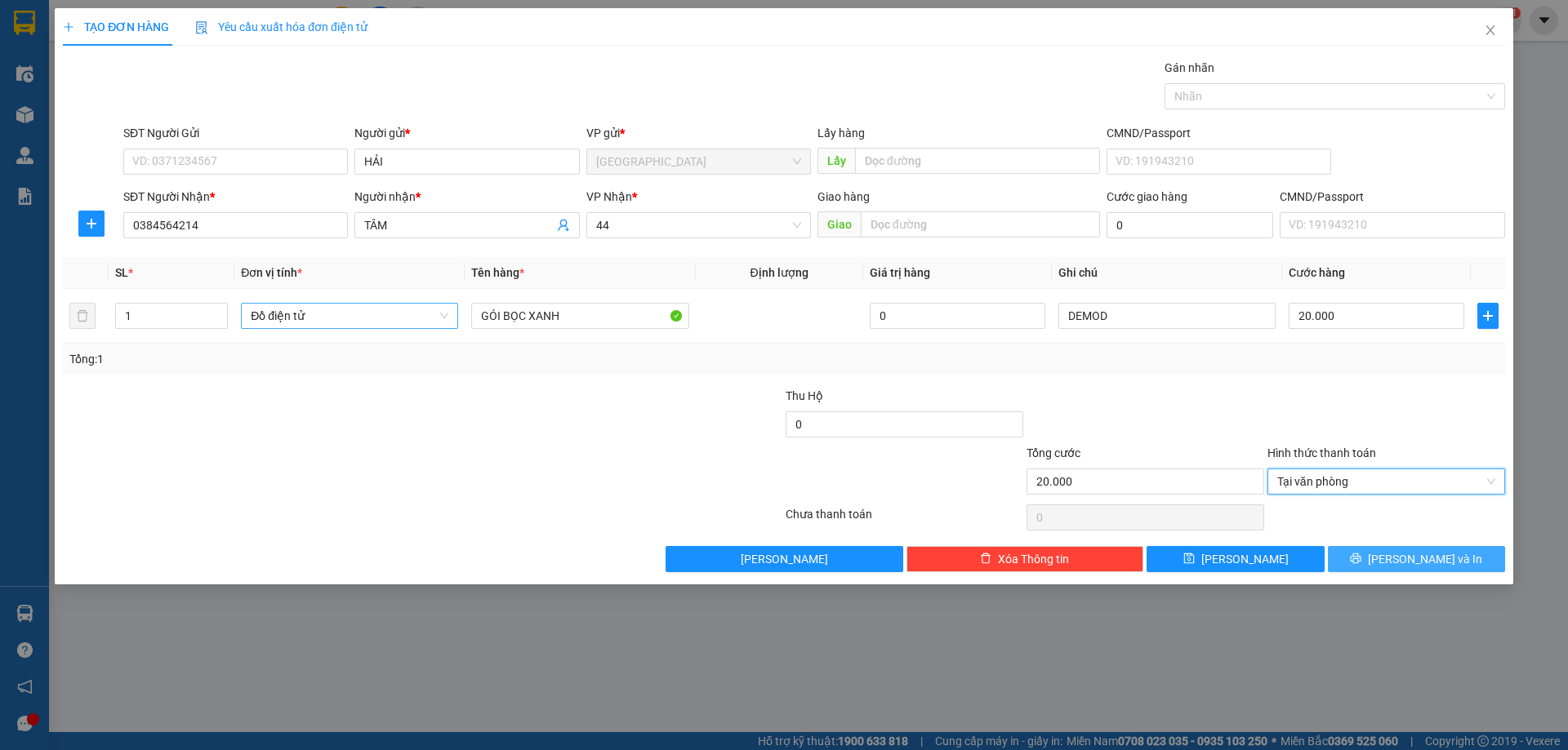
click at [1415, 562] on span "[PERSON_NAME] và In" at bounding box center [1425, 559] width 115 height 18
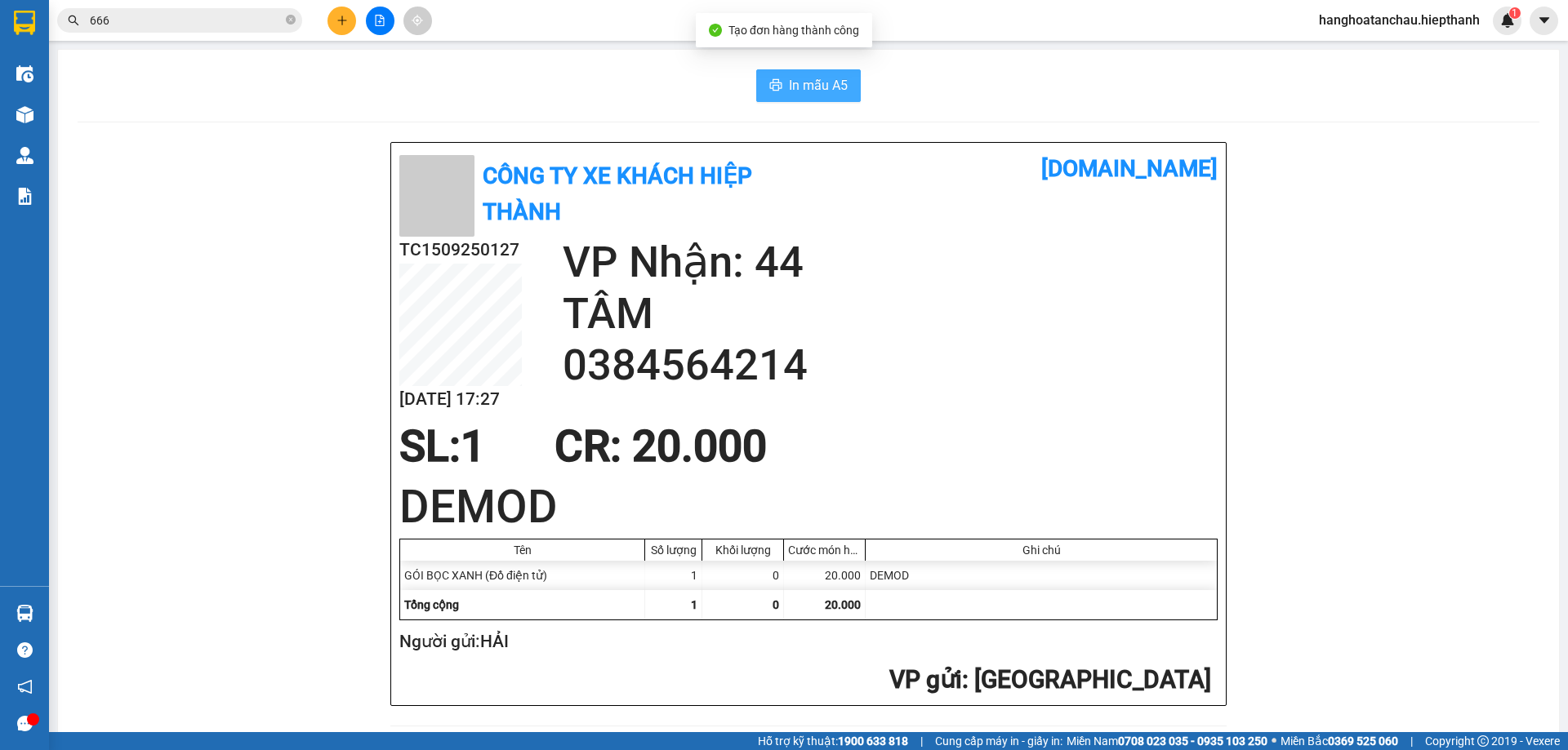
click at [808, 88] on span "In mẫu A5" at bounding box center [818, 85] width 59 height 20
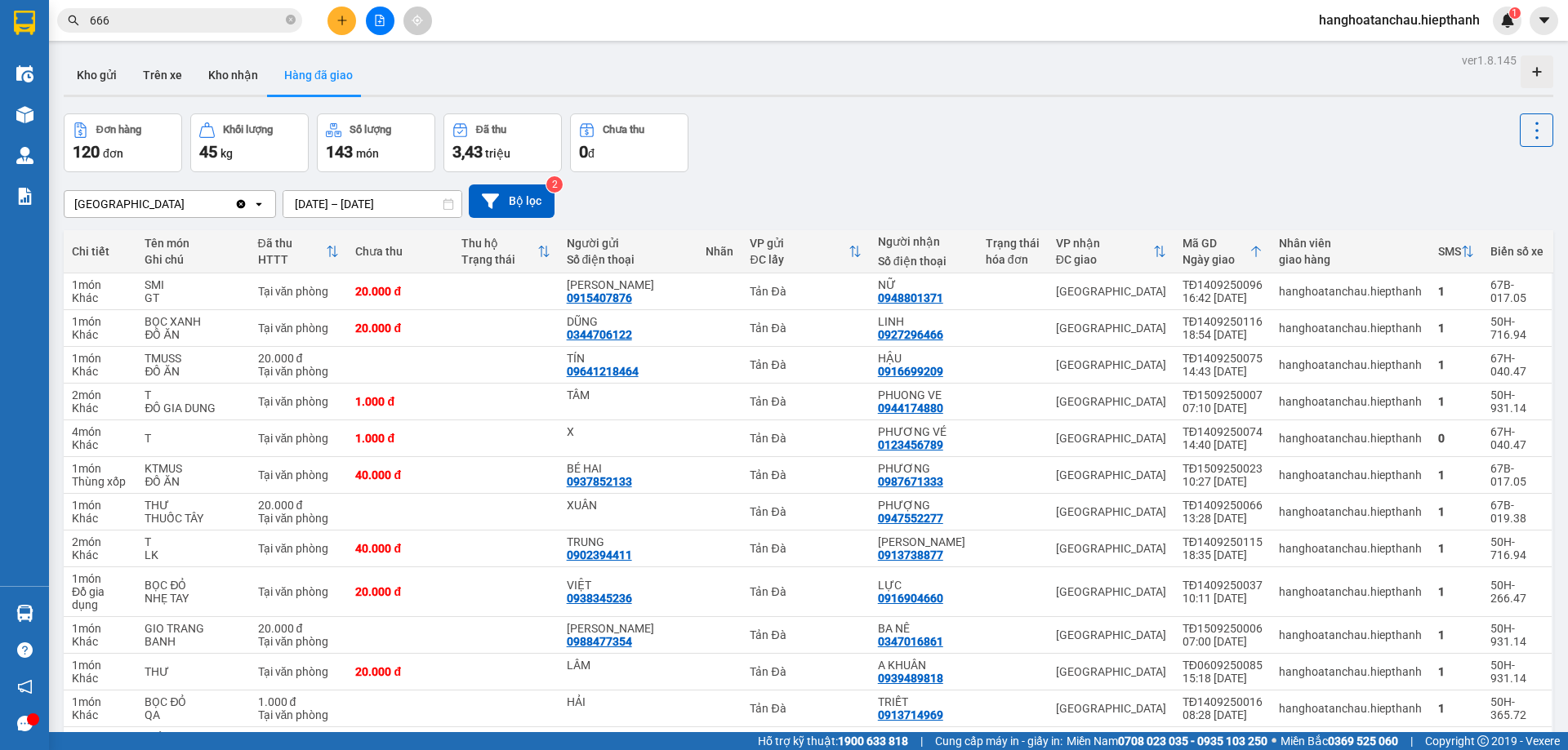
click at [936, 172] on div "Tân Châu Clear value open 15/09/2025 – 15/09/2025 Press the down arrow key to i…" at bounding box center [808, 201] width 1489 height 58
click at [289, 22] on icon "close-circle" at bounding box center [291, 20] width 10 height 10
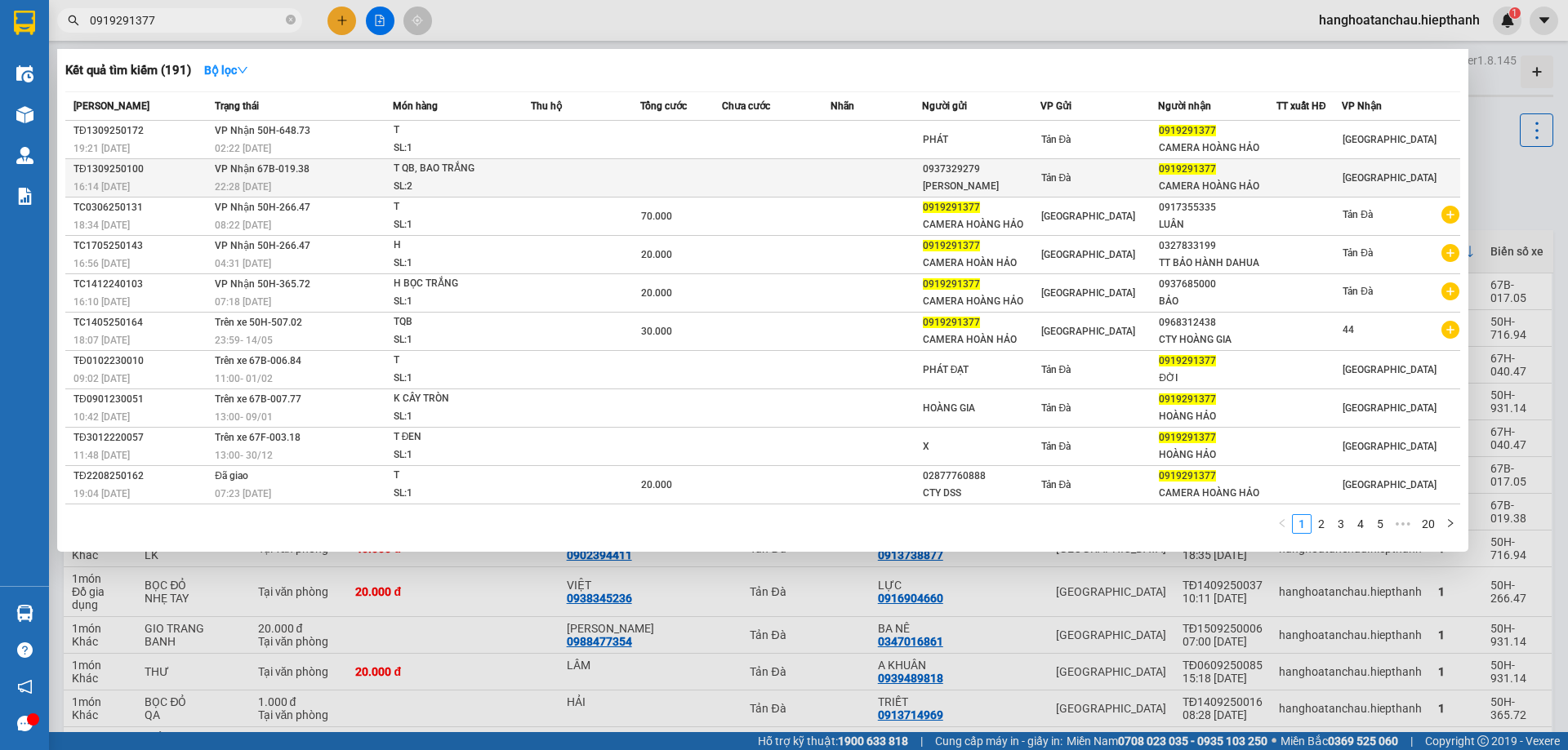
type input "0919291377"
click at [548, 183] on td at bounding box center [586, 178] width 110 height 39
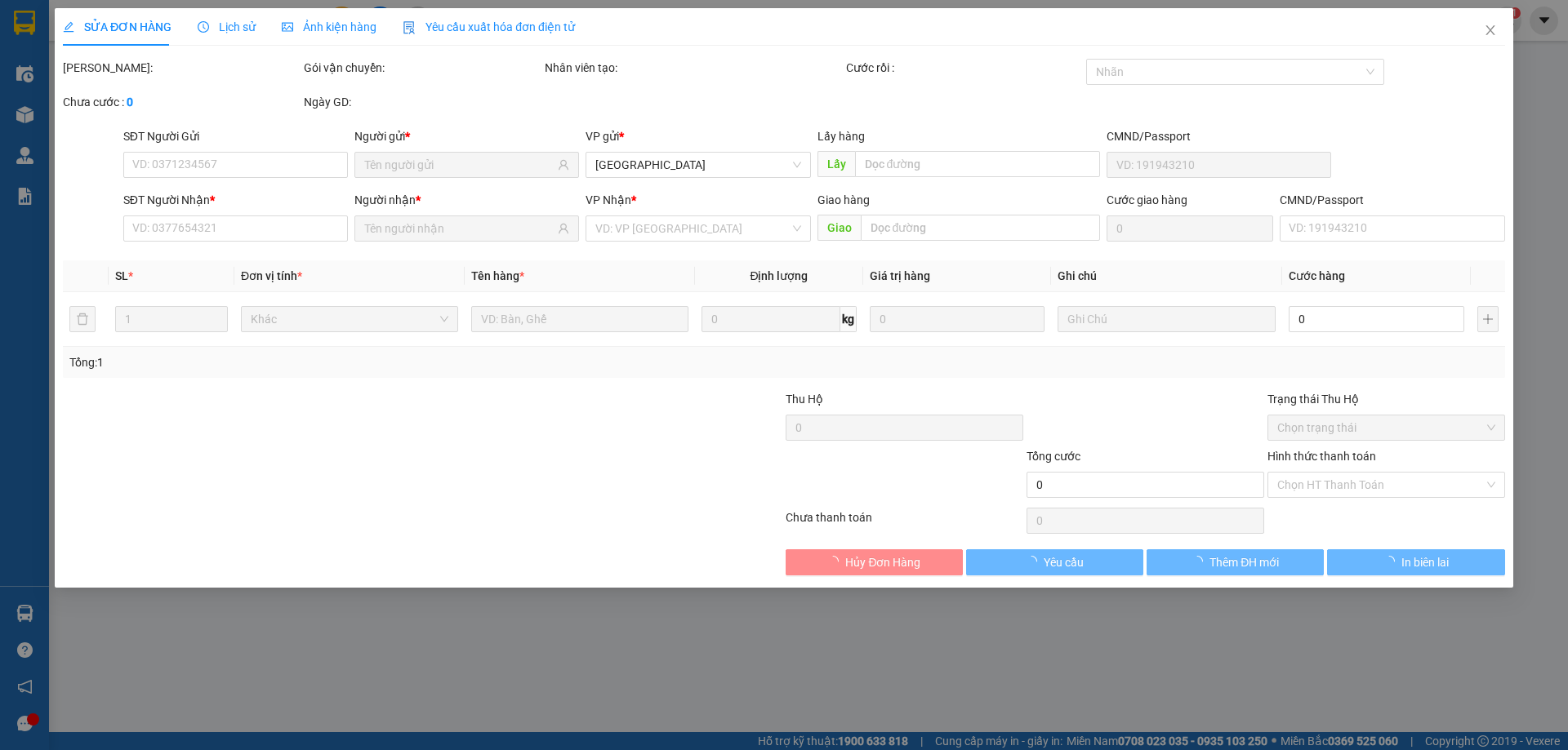
type input "0937329279"
type input "PHẠM LƯU"
type input "0919291377"
type input "CAMERA HOÀNG HẢO"
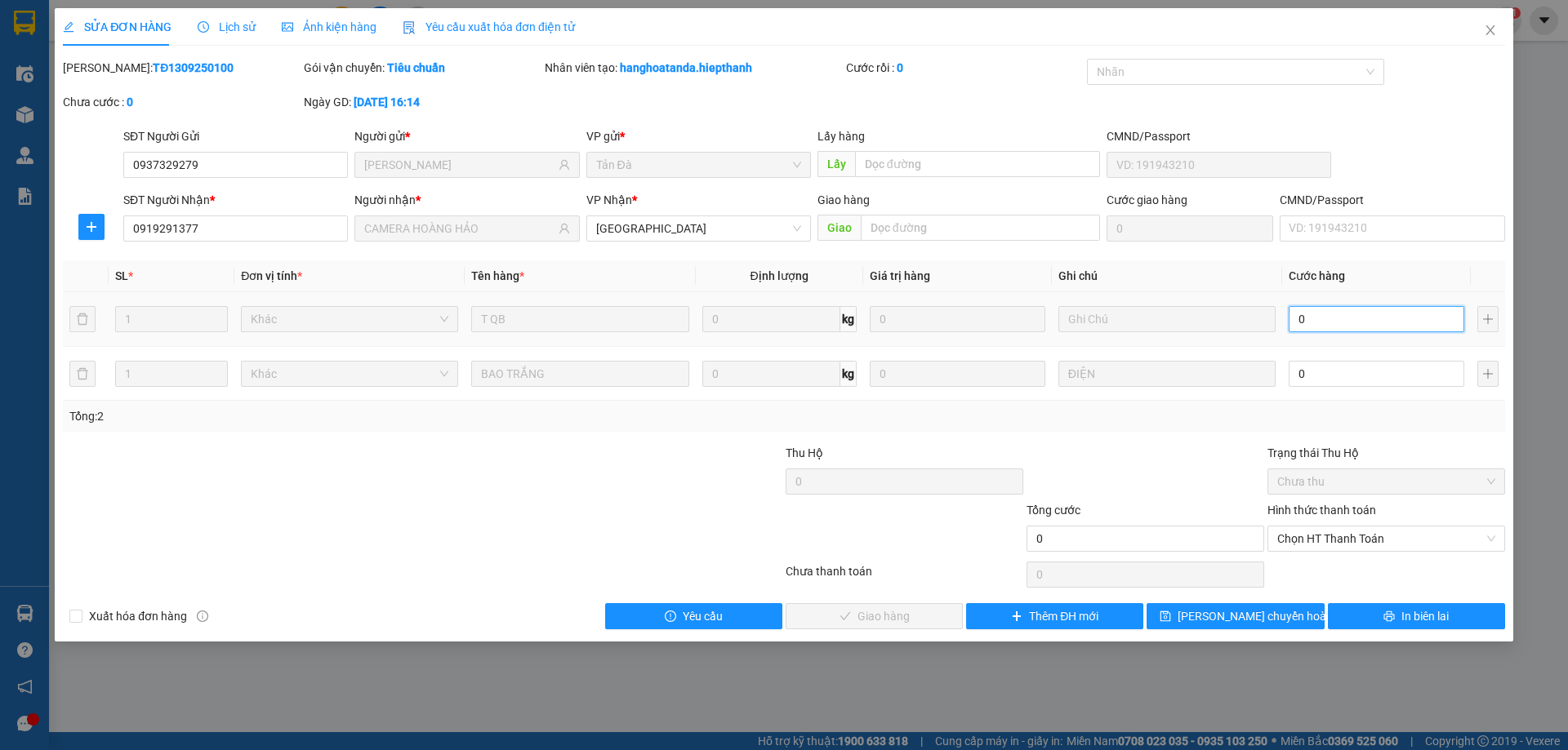
click at [1318, 319] on input "0" at bounding box center [1376, 319] width 175 height 26
click at [1338, 377] on input "0" at bounding box center [1376, 374] width 175 height 26
type input "3"
type input "35"
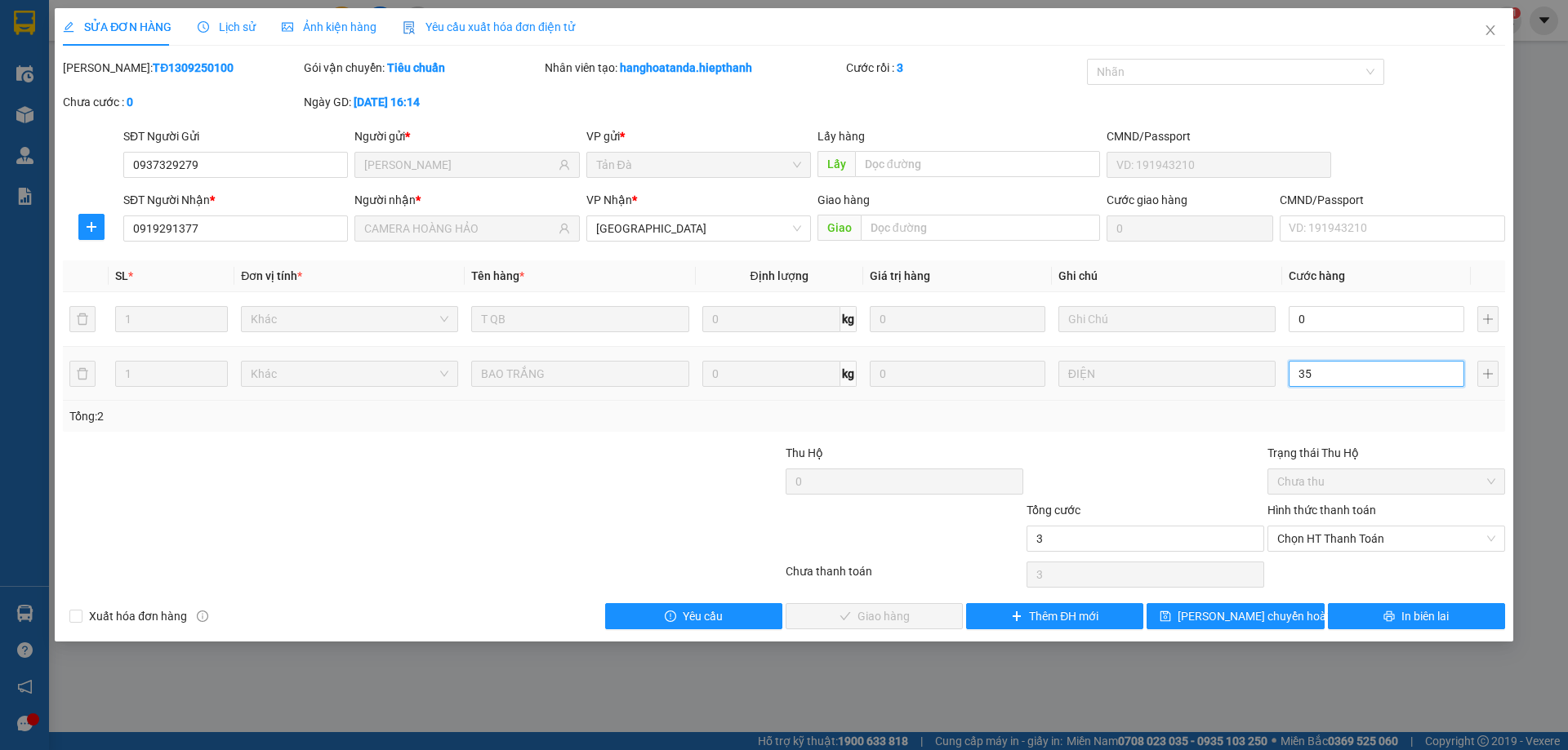
type input "35"
type input "35.000"
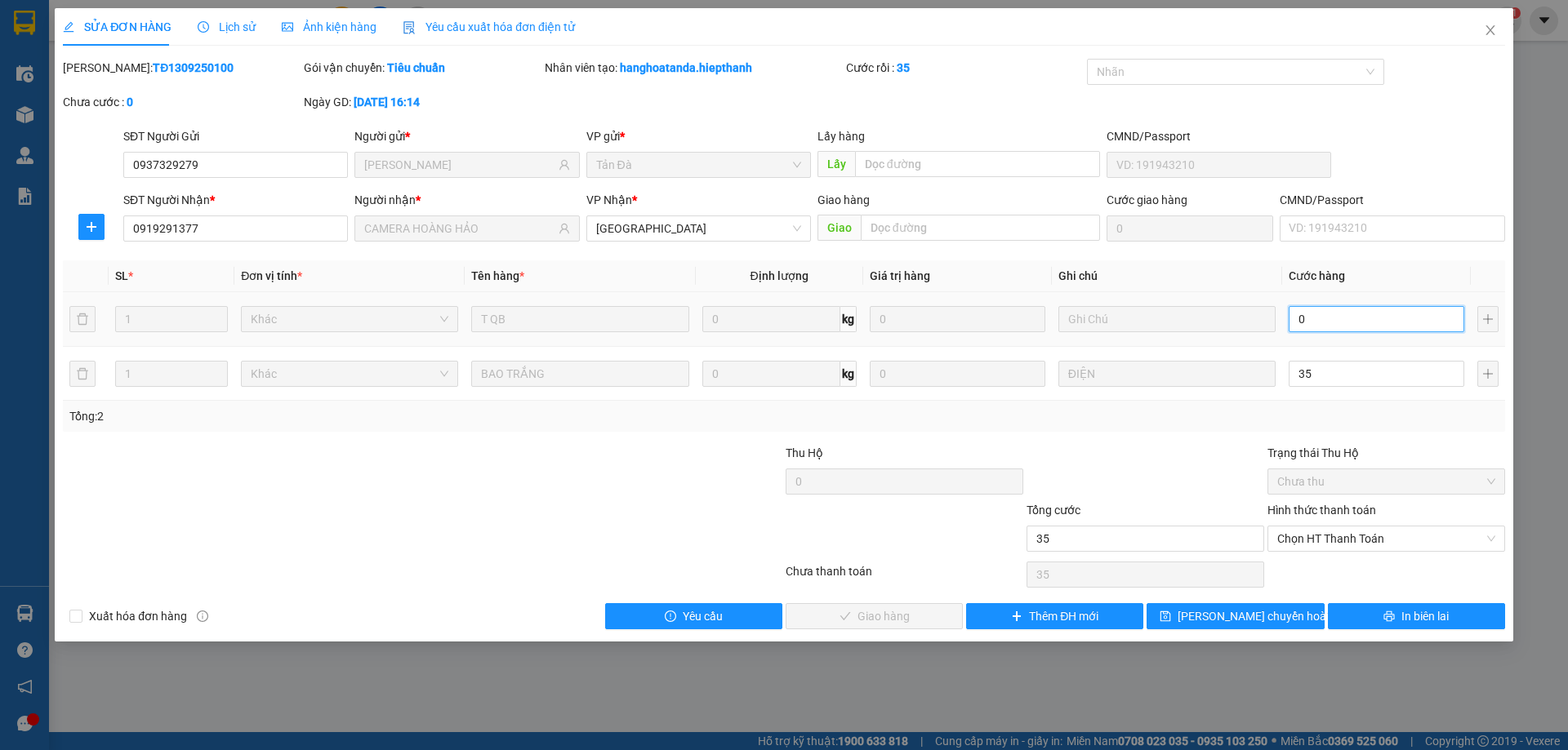
type input "35.000"
click at [1316, 316] on input "0" at bounding box center [1376, 319] width 175 height 26
type input "35.002"
type input "20"
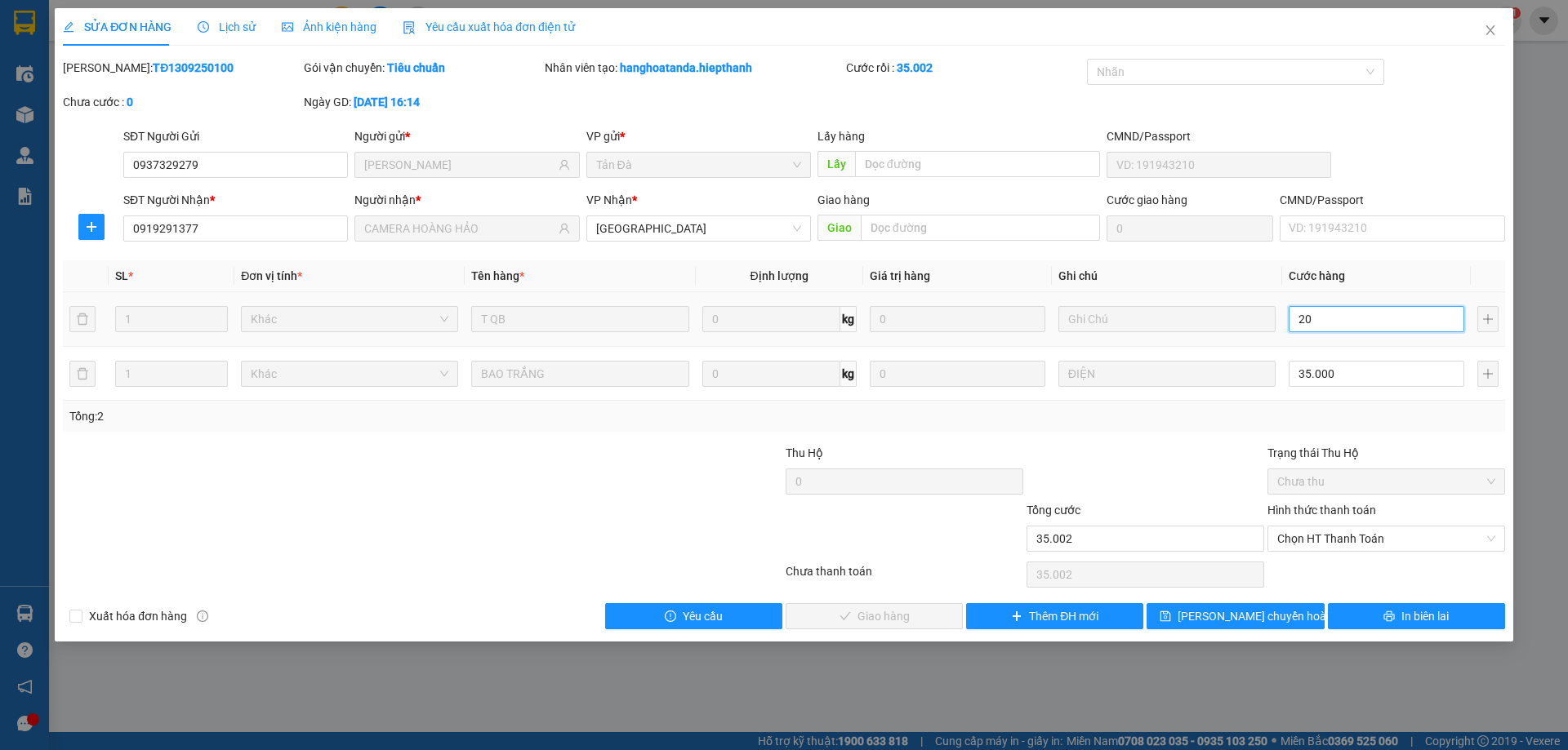
type input "35.020"
click at [1324, 532] on span "Chọn HT Thanh Toán" at bounding box center [1386, 539] width 218 height 25
type input "20"
type input "55.000"
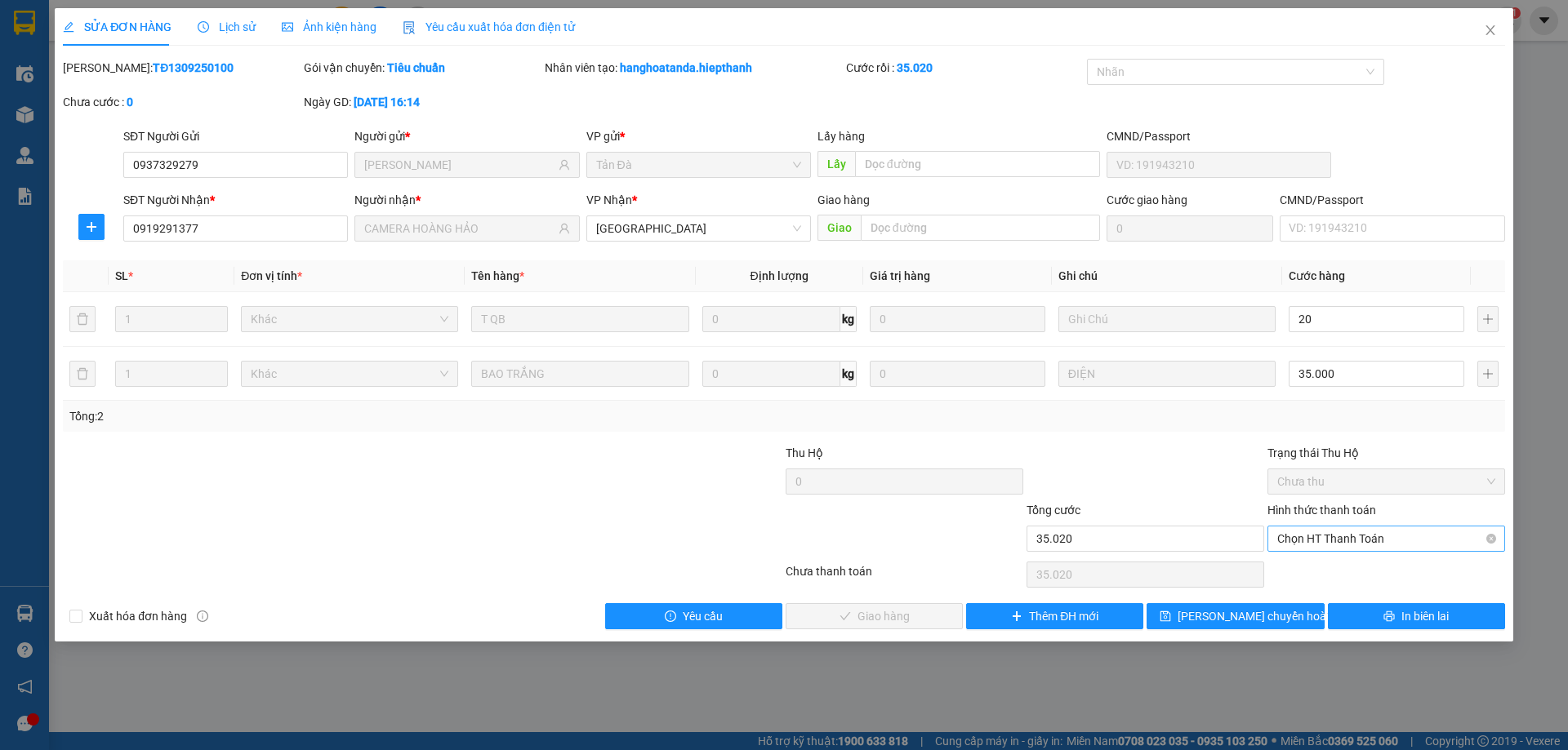
type input "55.000"
type input "20.000"
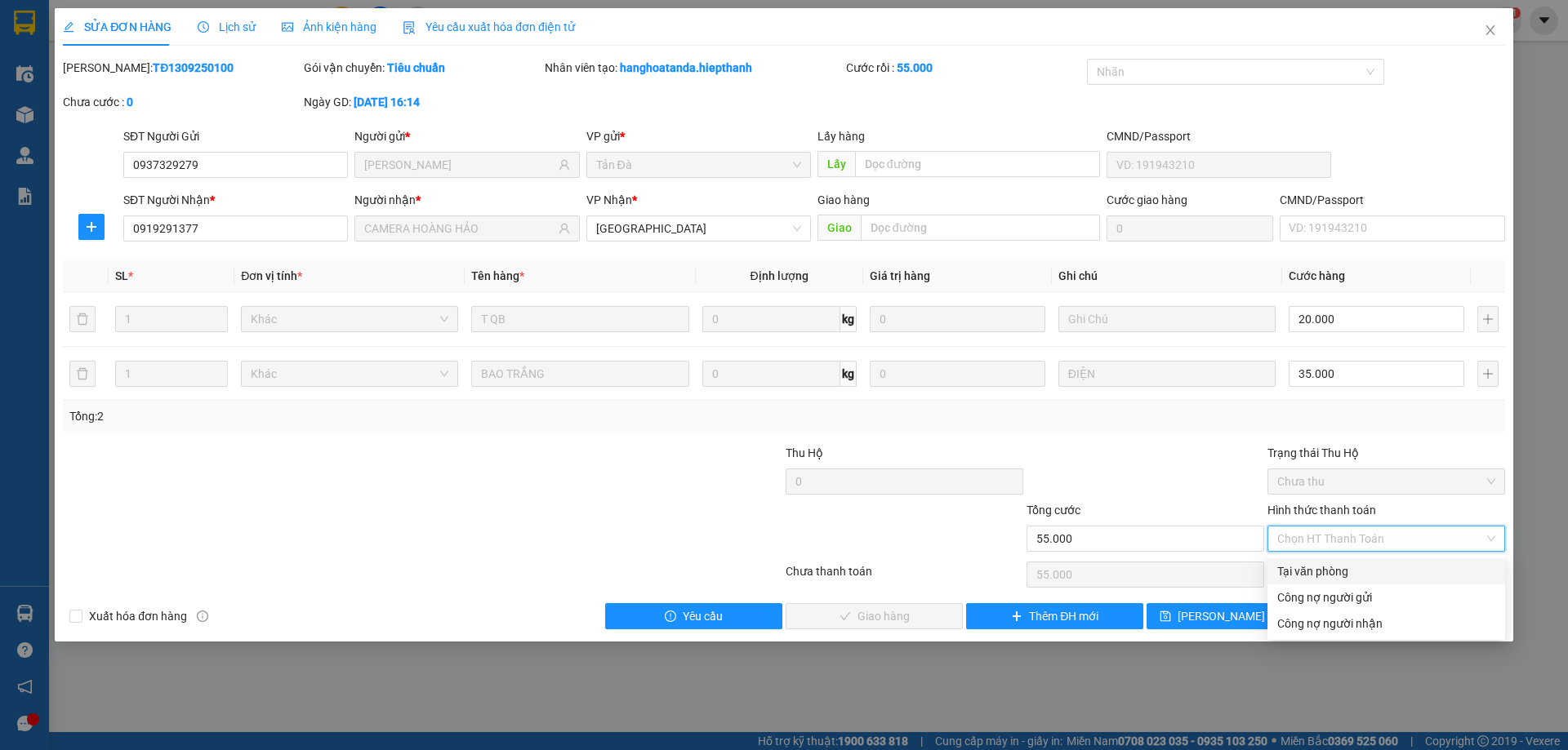
click at [1322, 571] on div "Tại văn phòng" at bounding box center [1386, 572] width 218 height 18
type input "0"
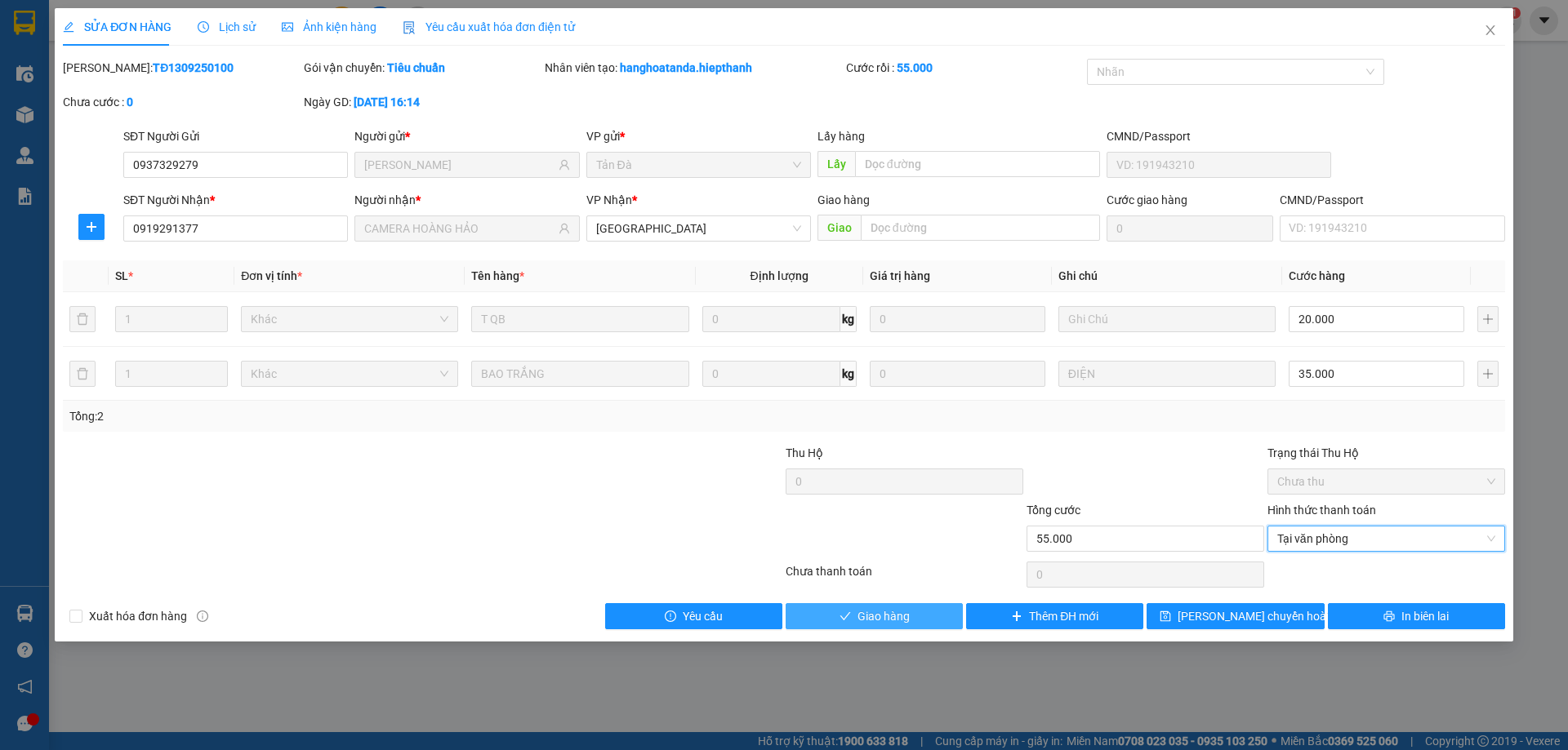
click at [888, 621] on span "Giao hàng" at bounding box center [884, 617] width 52 height 18
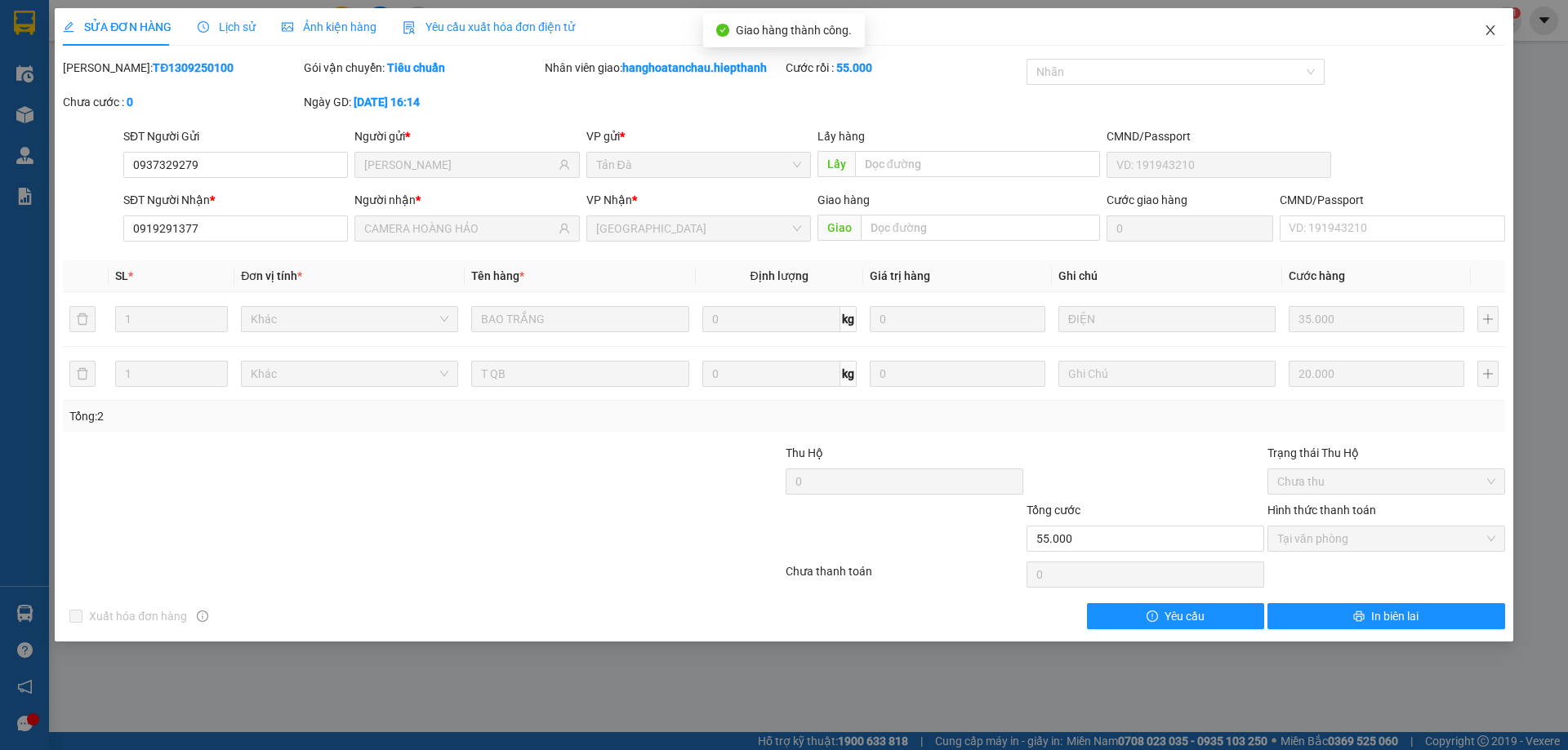
click at [1491, 28] on icon "close" at bounding box center [1489, 30] width 13 height 13
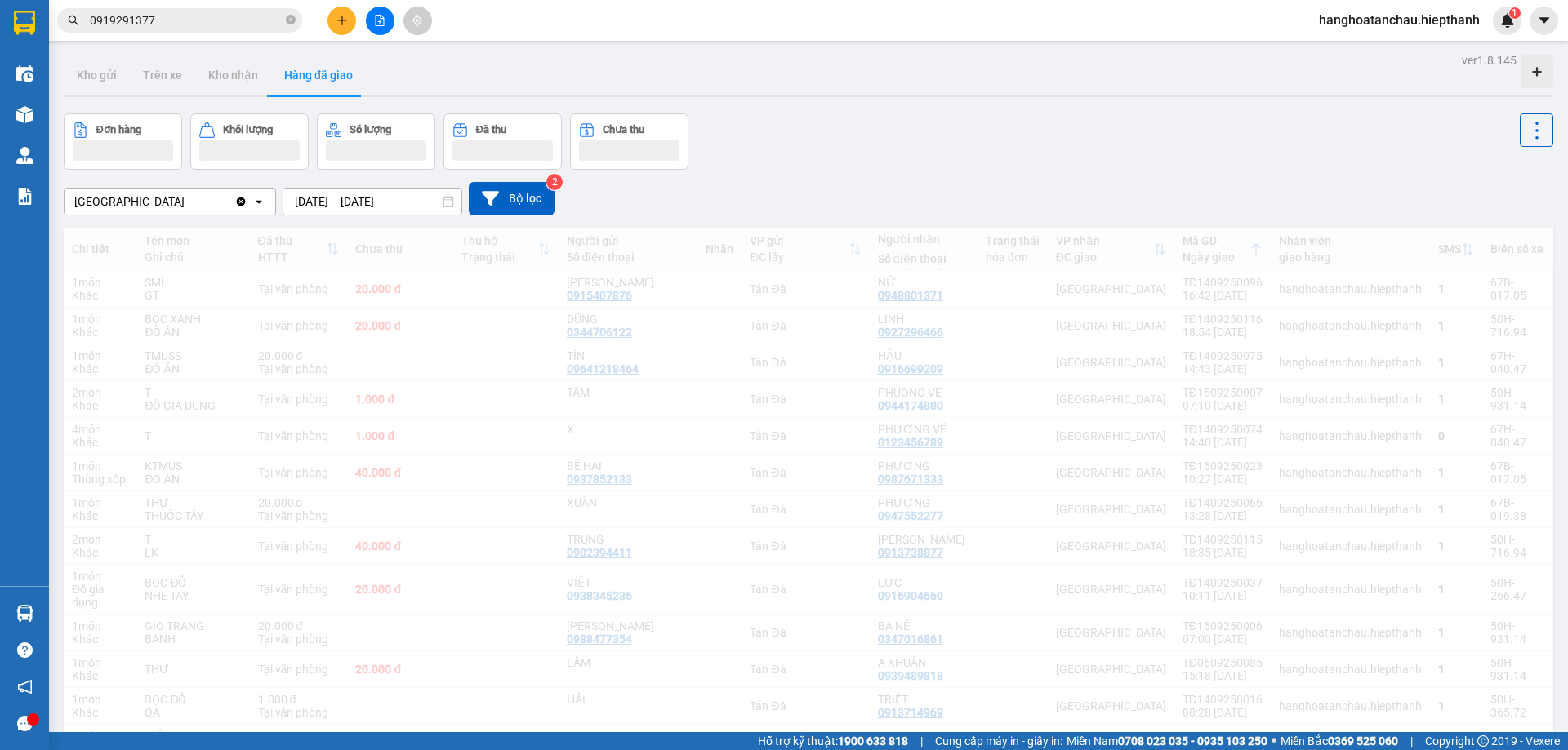
click at [173, 19] on input "0919291377" at bounding box center [185, 20] width 192 height 18
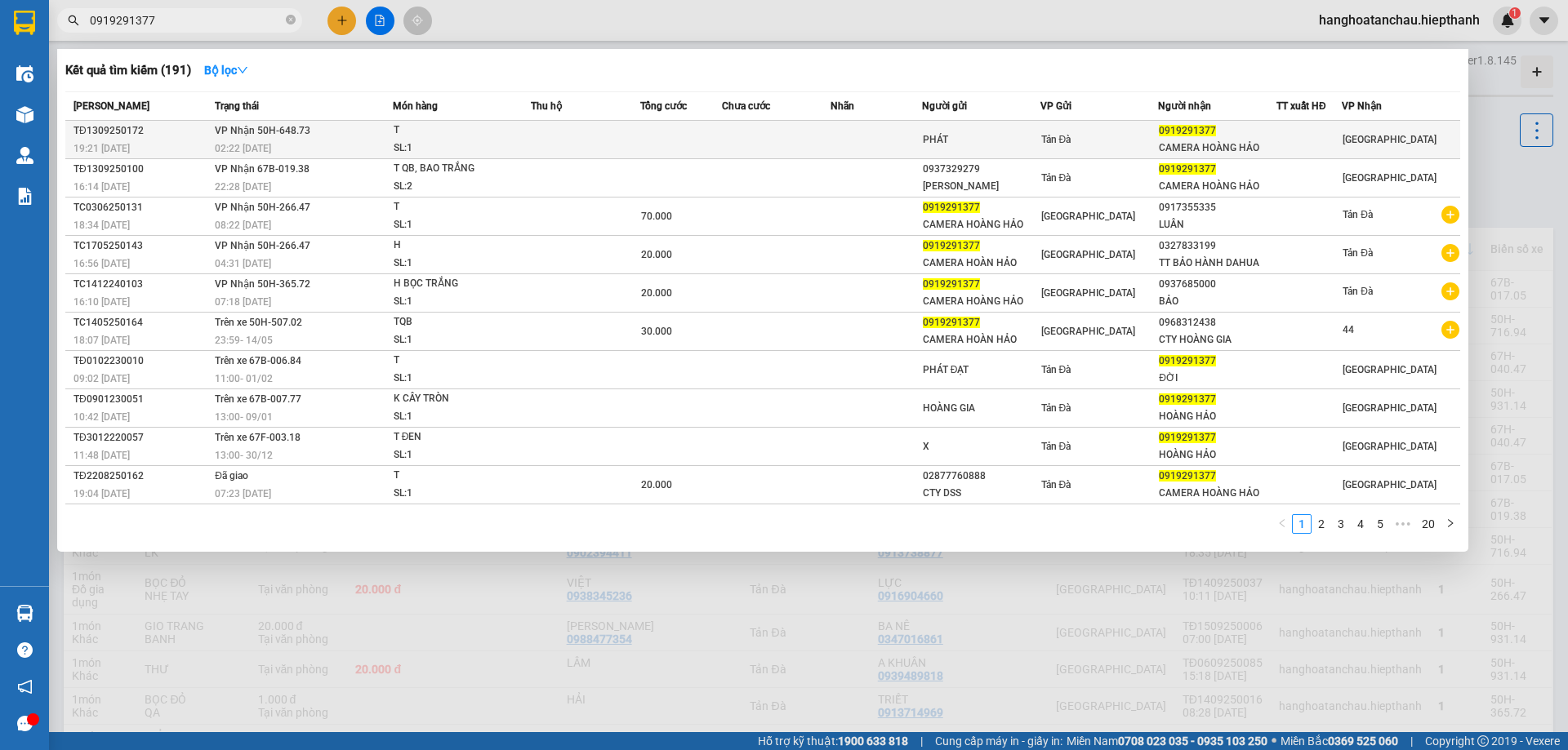
click at [578, 134] on td at bounding box center [586, 139] width 110 height 39
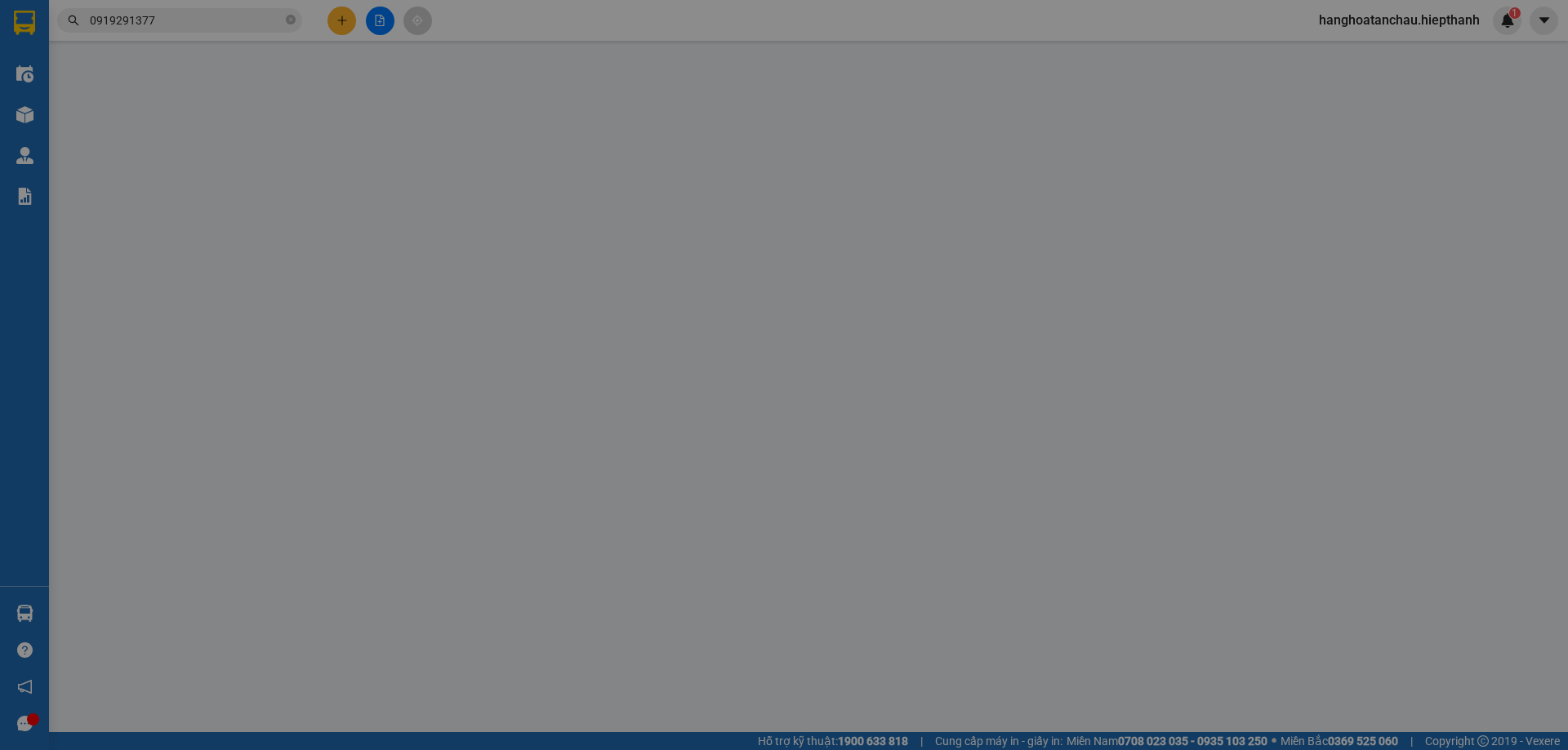
type input "PHÁT"
type input "0919291377"
type input "CAMERA HOÀNG HẢO"
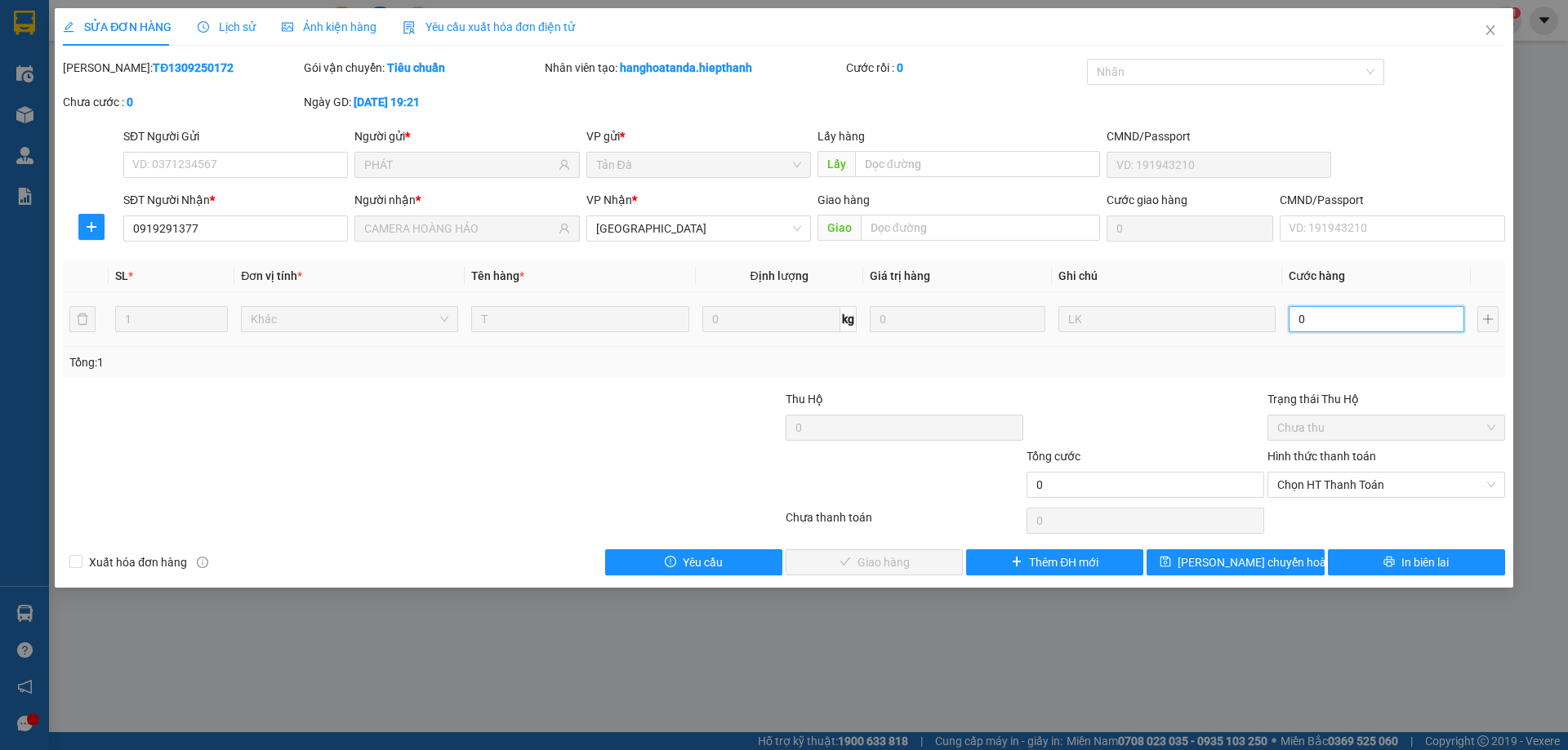
click at [1343, 321] on input "0" at bounding box center [1376, 319] width 175 height 26
type input "2"
type input "20"
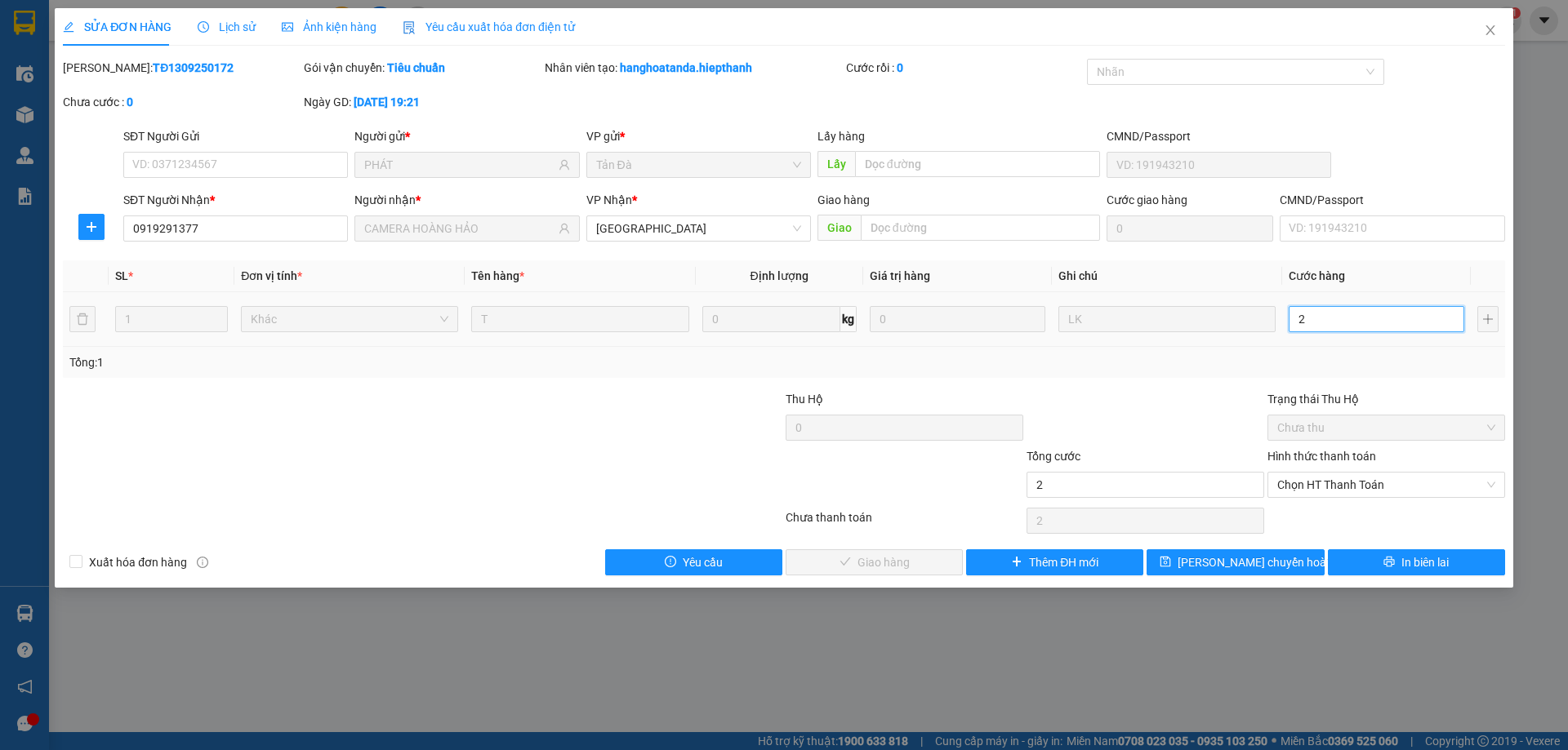
type input "20"
click at [1347, 479] on span "Chọn HT Thanh Toán" at bounding box center [1386, 485] width 218 height 25
type input "20"
type input "20.000"
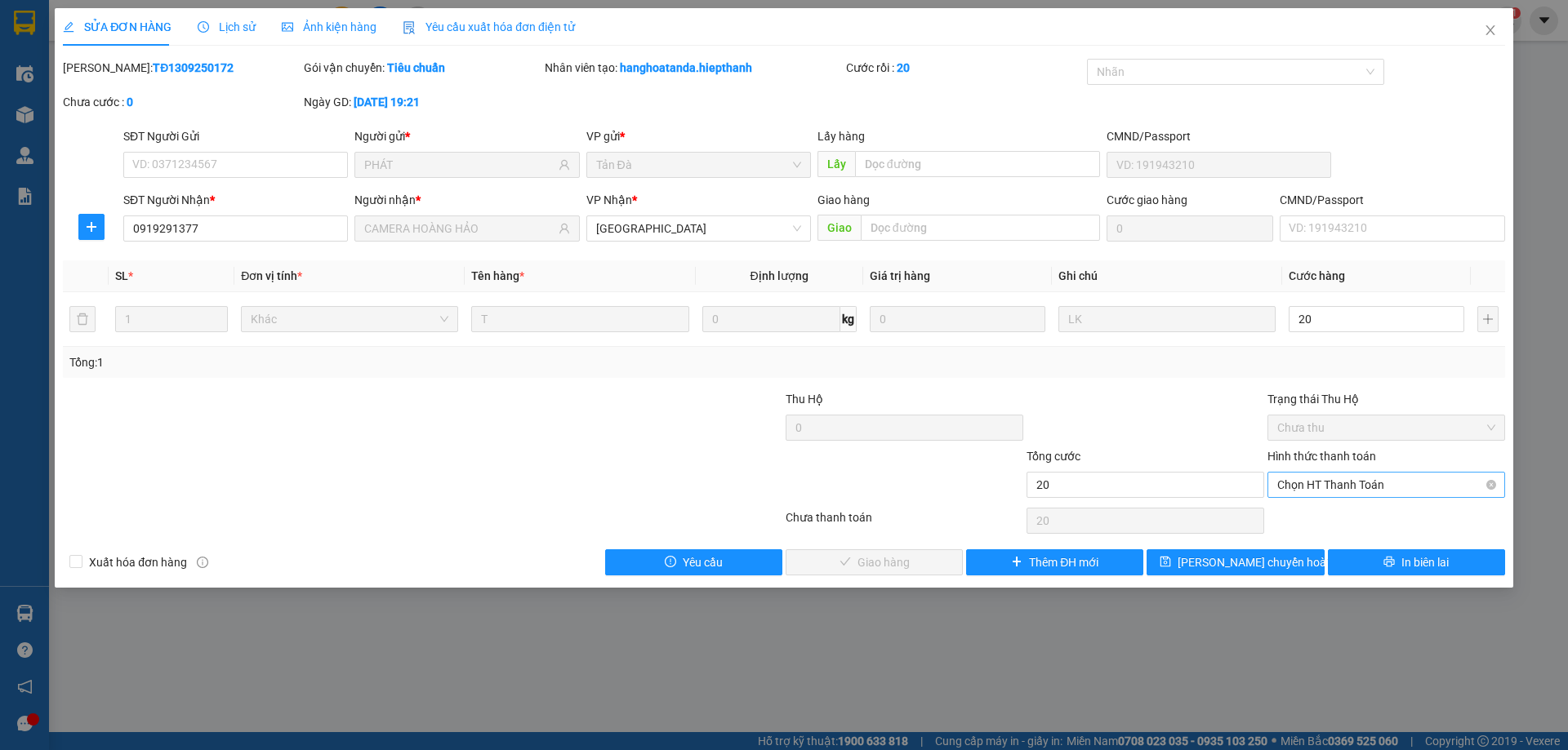
type input "20.000"
click at [1334, 502] on div "Total Paid Fee 0 Total UnPaid Fee 0 Cash Collection Total Fee Mã ĐH: TĐ13092501…" at bounding box center [783, 317] width 1441 height 517
click at [1336, 482] on span "Chọn HT Thanh Toán" at bounding box center [1386, 485] width 218 height 25
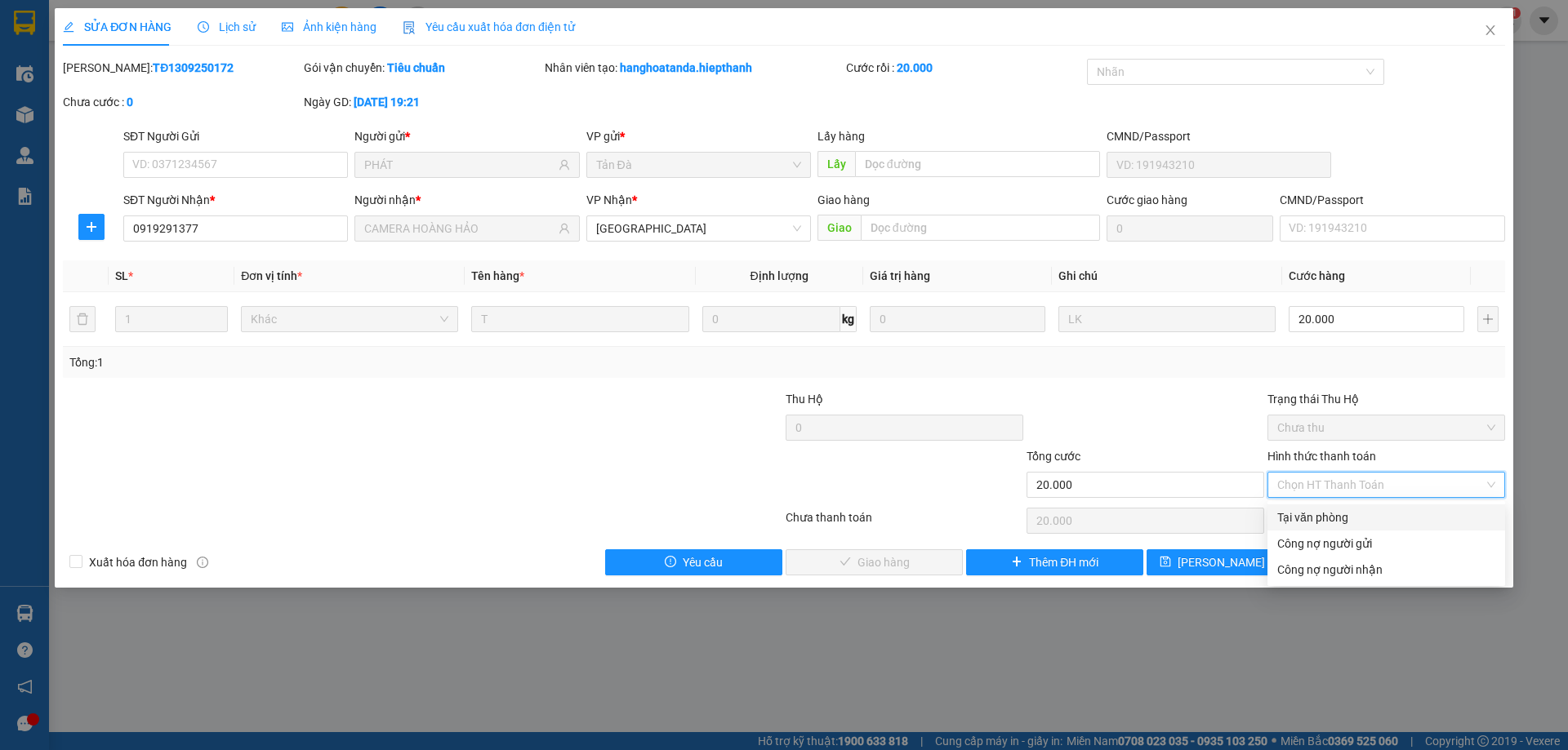
click at [1328, 520] on div "Tại văn phòng" at bounding box center [1386, 518] width 218 height 18
type input "0"
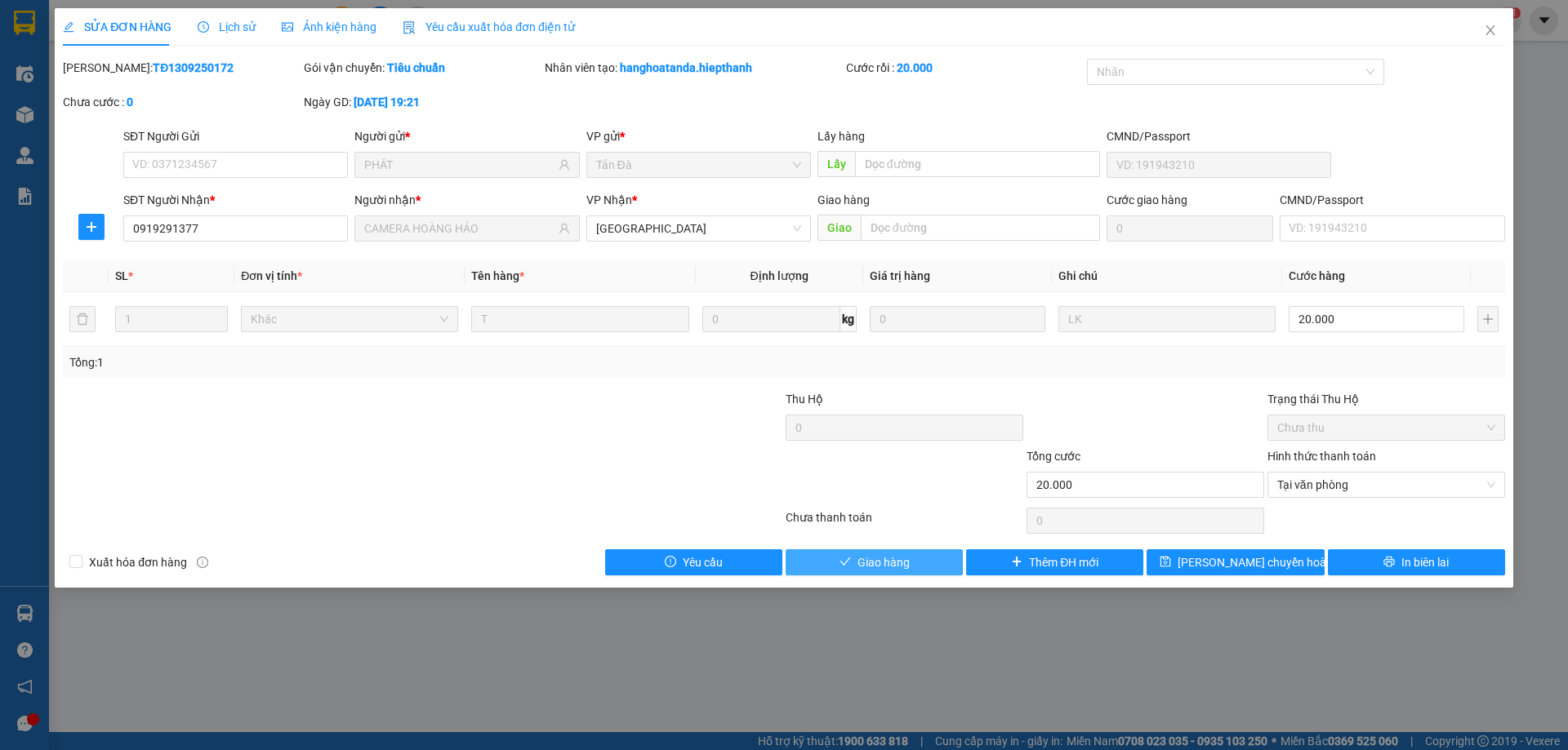
click at [935, 559] on button "Giao hàng" at bounding box center [874, 563] width 177 height 26
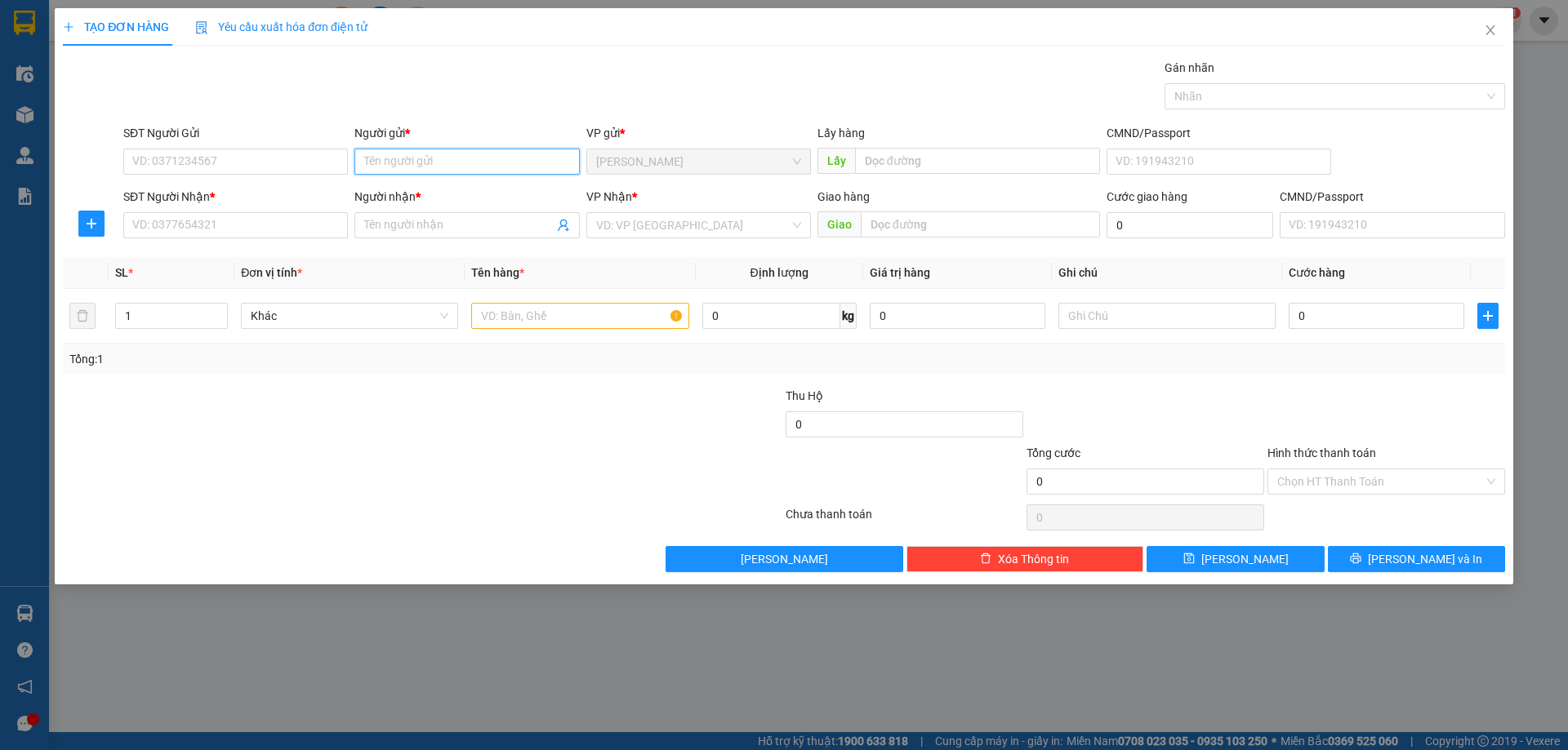
click at [391, 159] on input "Người gửi *" at bounding box center [466, 161] width 224 height 26
type input "CÚC"
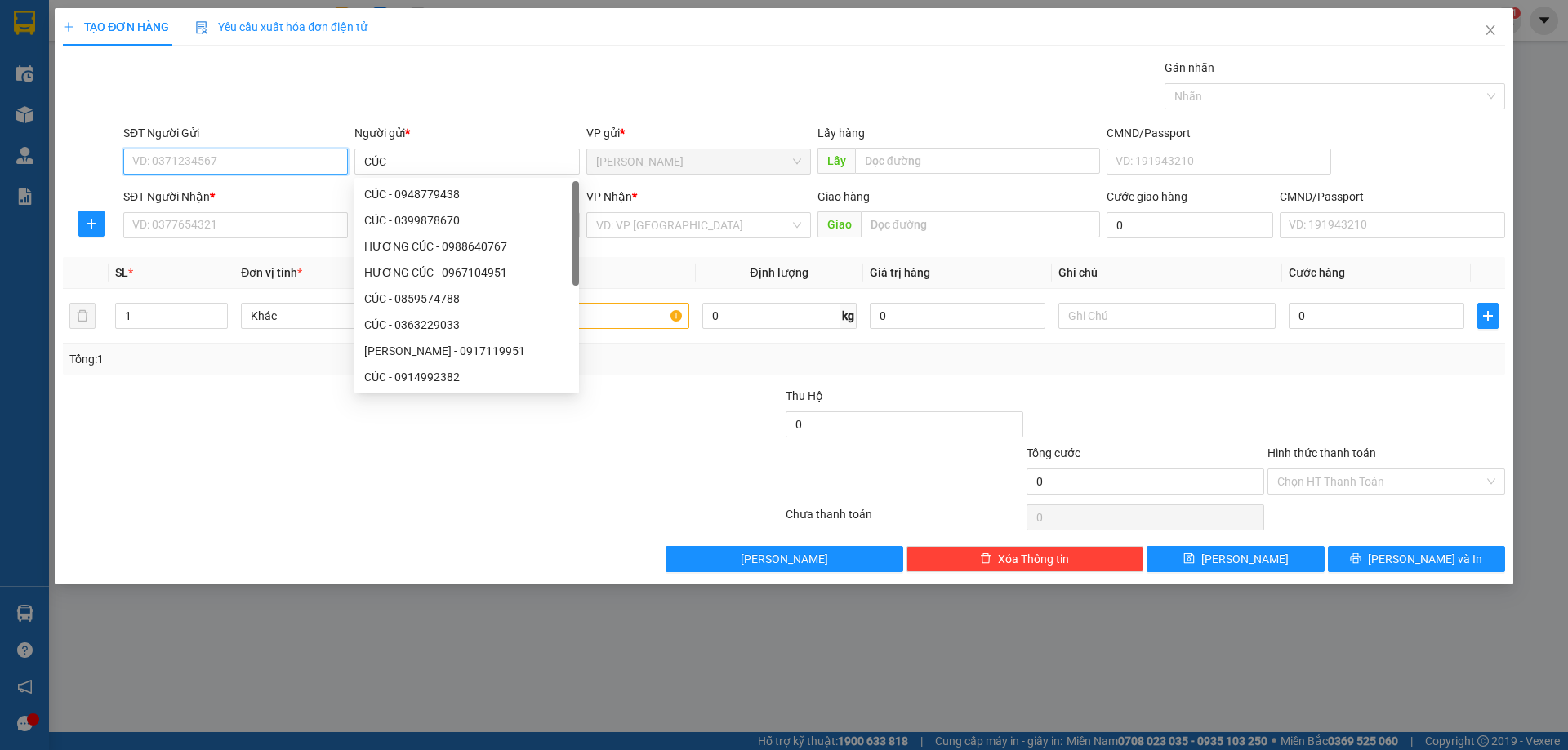
click at [288, 160] on input "SĐT Người Gửi" at bounding box center [235, 161] width 224 height 26
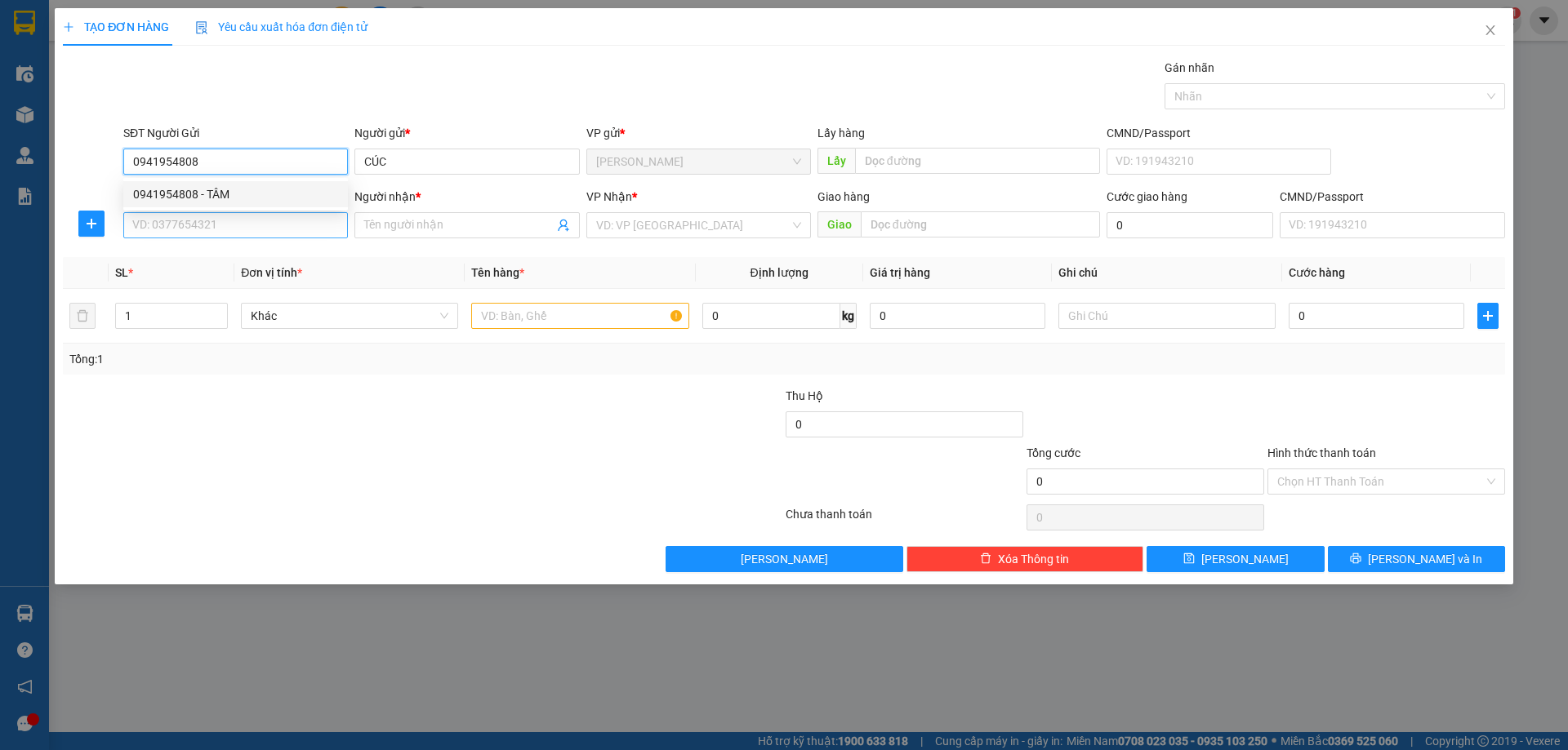
type input "0941954808"
click at [248, 223] on input "SĐT Người Nhận *" at bounding box center [235, 225] width 224 height 26
drag, startPoint x: 203, startPoint y: 161, endPoint x: 132, endPoint y: 170, distance: 71.6
click at [132, 170] on input "0941954808" at bounding box center [235, 161] width 224 height 26
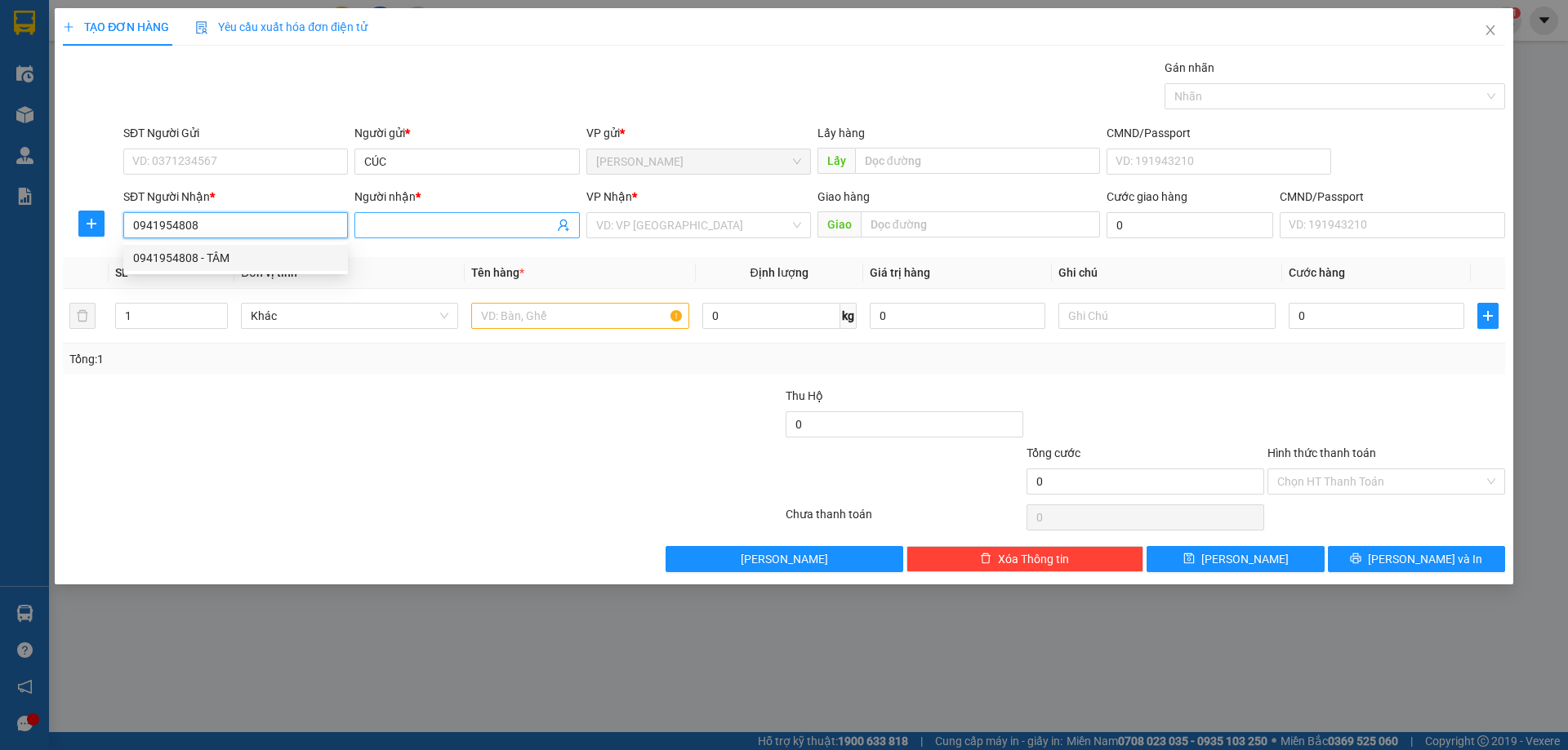
type input "0941954808"
click at [407, 222] on input "Người nhận *" at bounding box center [458, 225] width 188 height 18
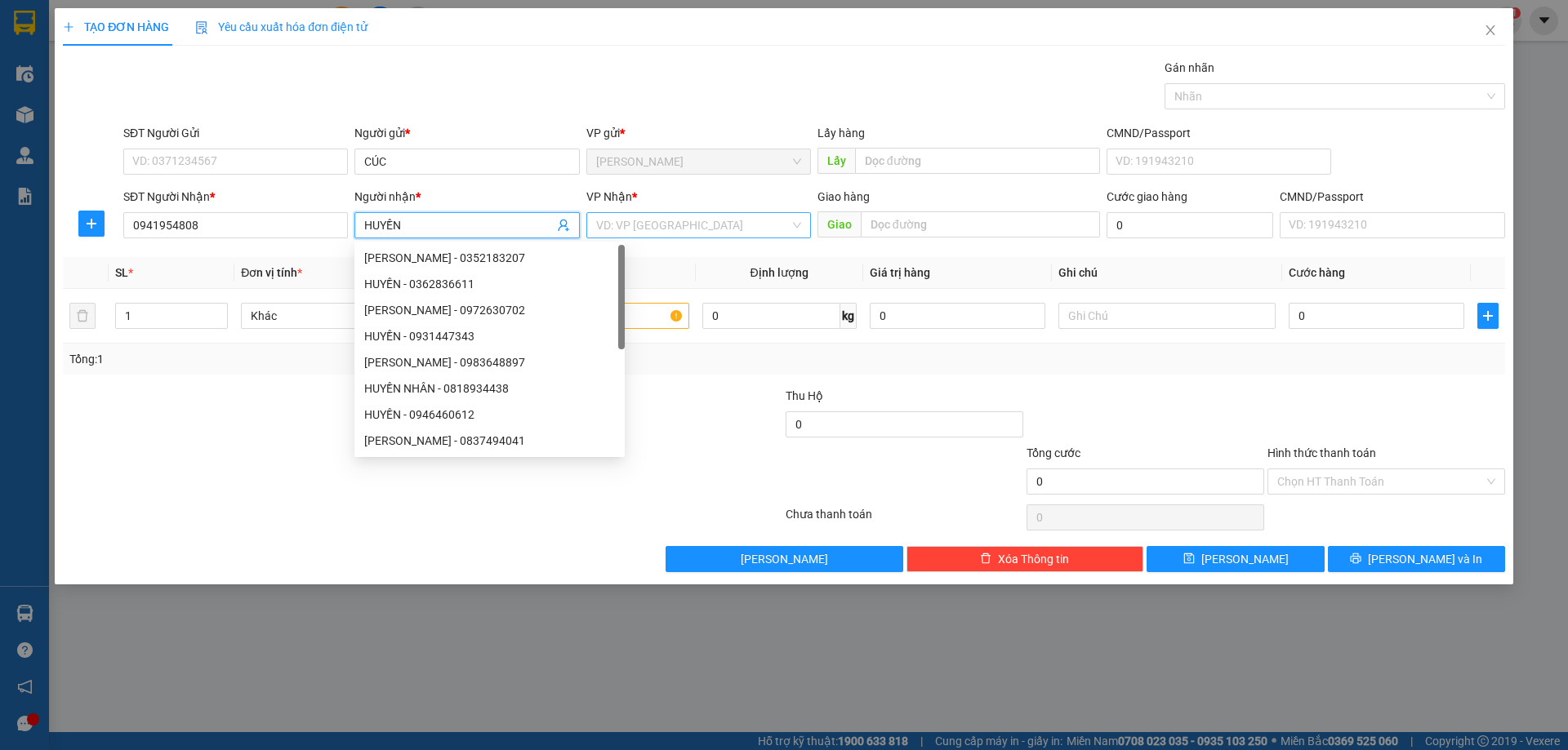
type input "HUYỀN"
click at [662, 227] on input "search" at bounding box center [692, 225] width 193 height 25
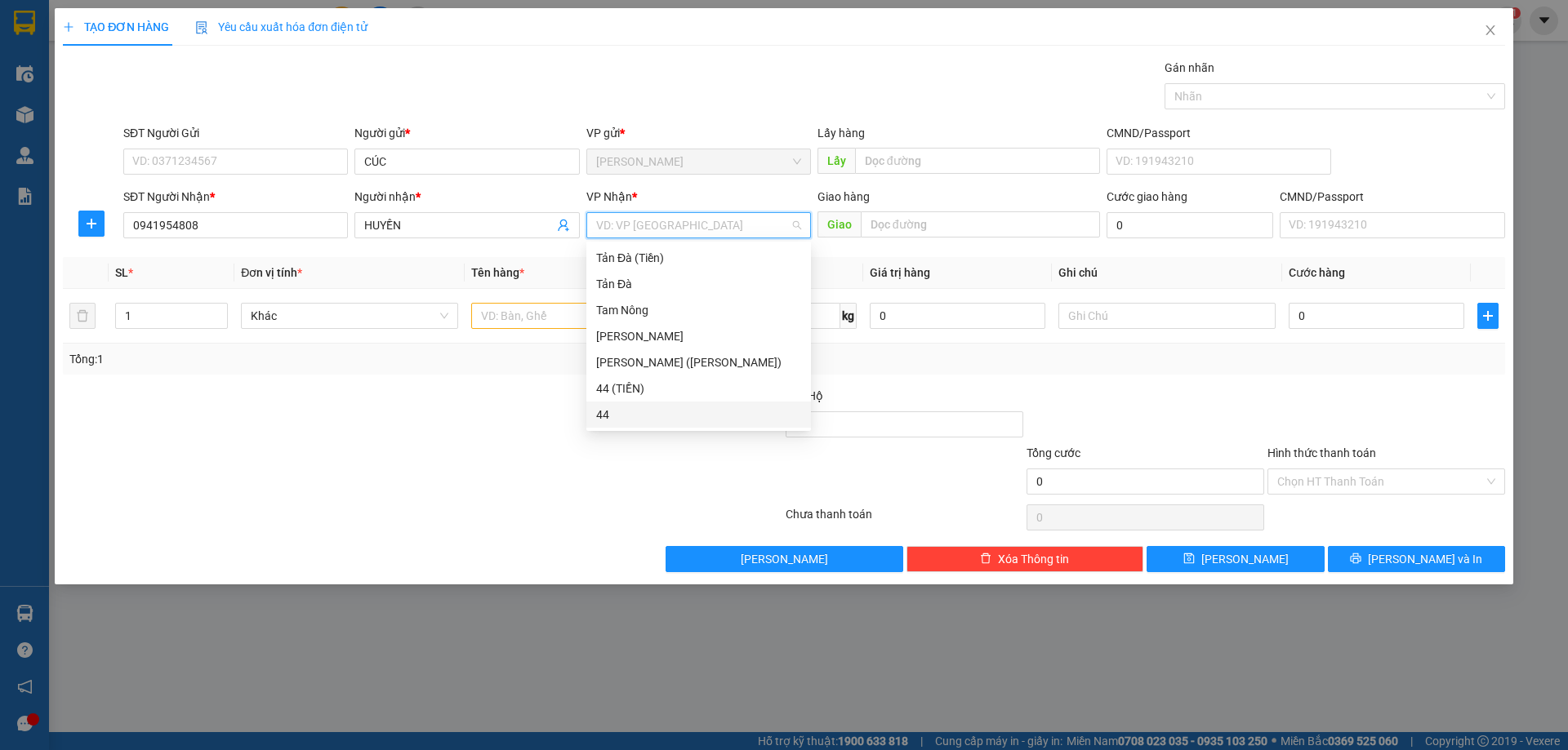
click at [632, 409] on div "44" at bounding box center [698, 414] width 205 height 18
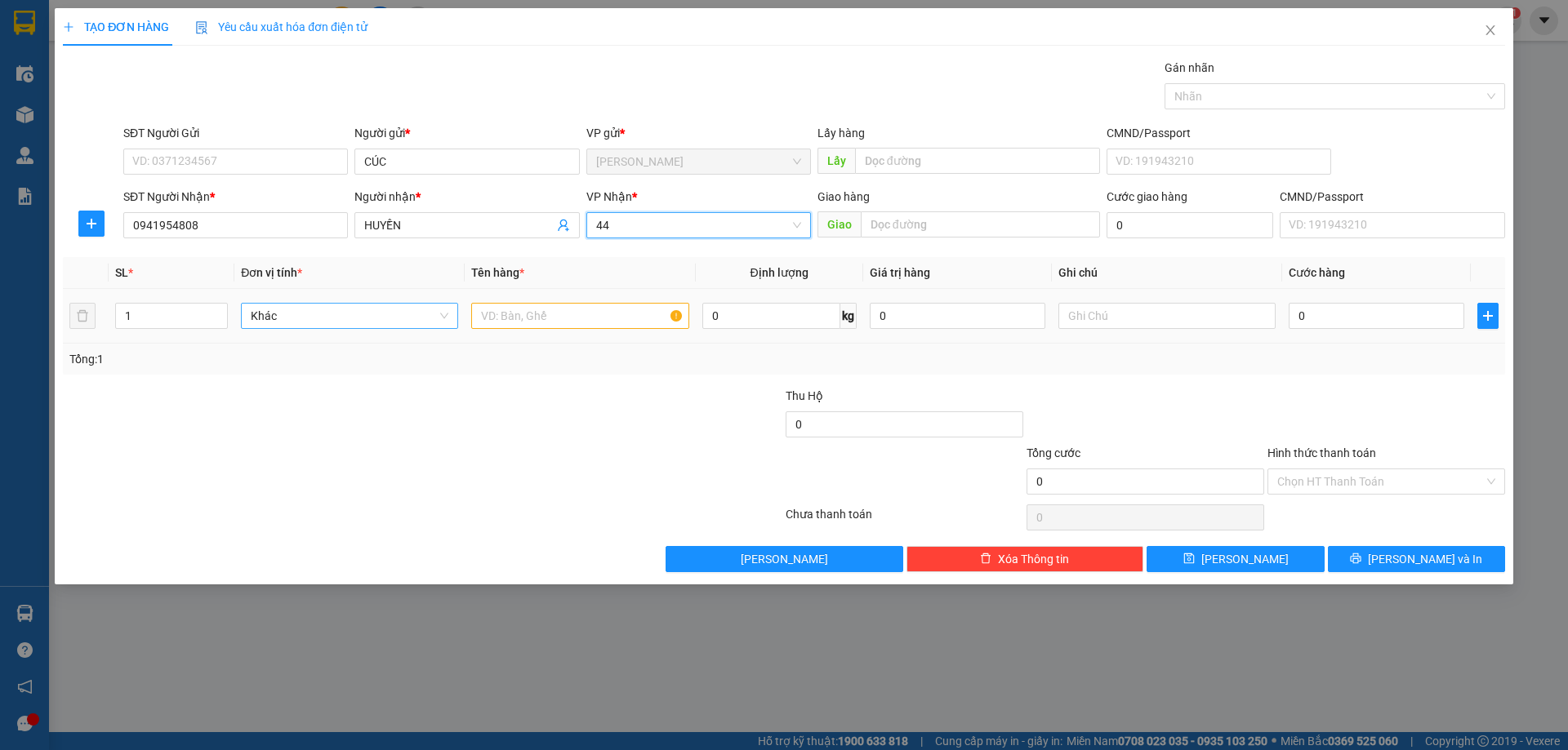
click at [309, 315] on span "Khác" at bounding box center [350, 316] width 197 height 25
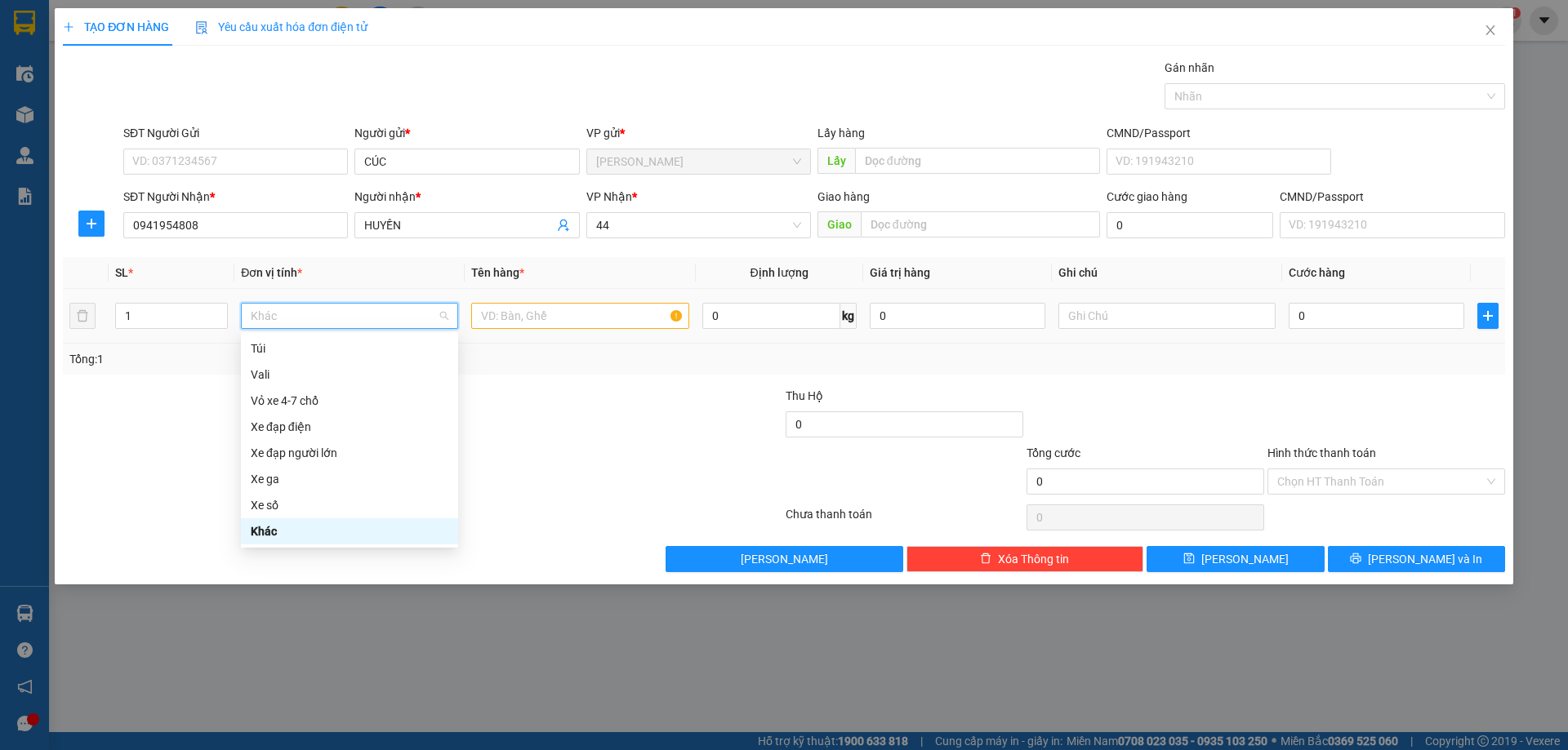
type input "D"
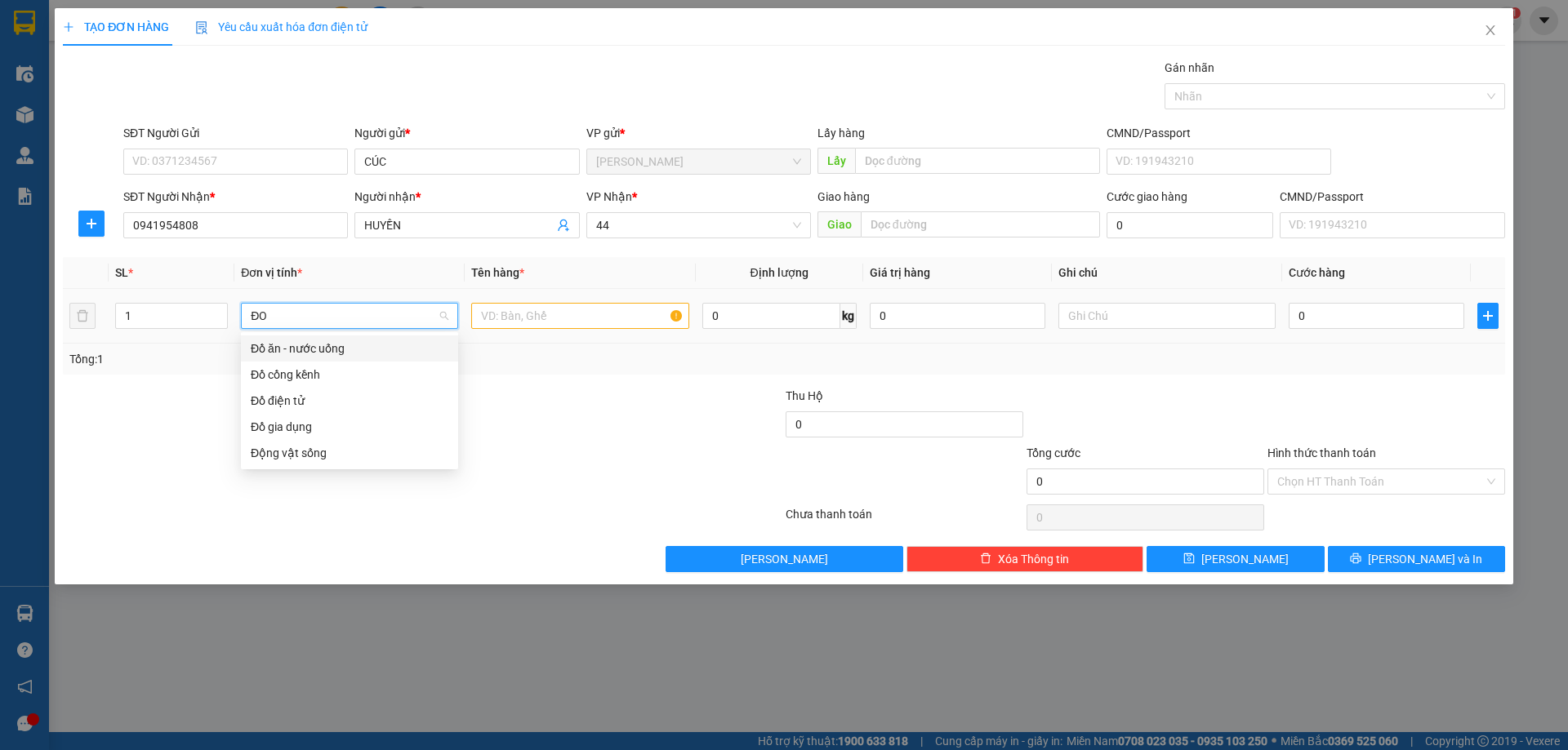
scroll to position [0, 0]
type input "ĐỒ"
click at [356, 356] on div "Đồ ăn - nước uống" at bounding box center [350, 349] width 197 height 18
click at [509, 322] on input "text" at bounding box center [580, 316] width 217 height 26
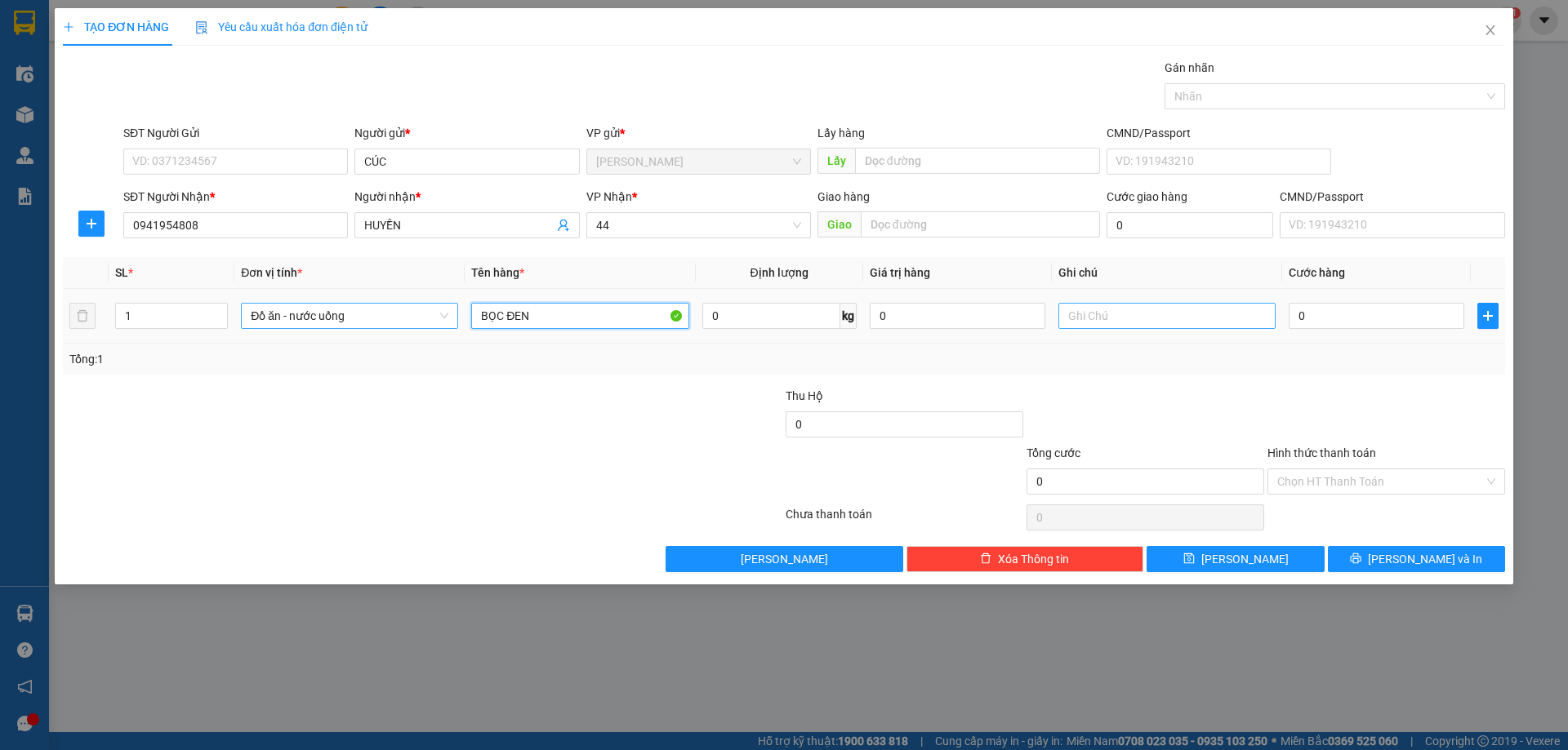
type input "BỌC ĐEN"
click at [1098, 319] on input "text" at bounding box center [1167, 316] width 217 height 26
type input "KHÔ"
click at [1325, 310] on input "0" at bounding box center [1376, 316] width 175 height 26
type input "2"
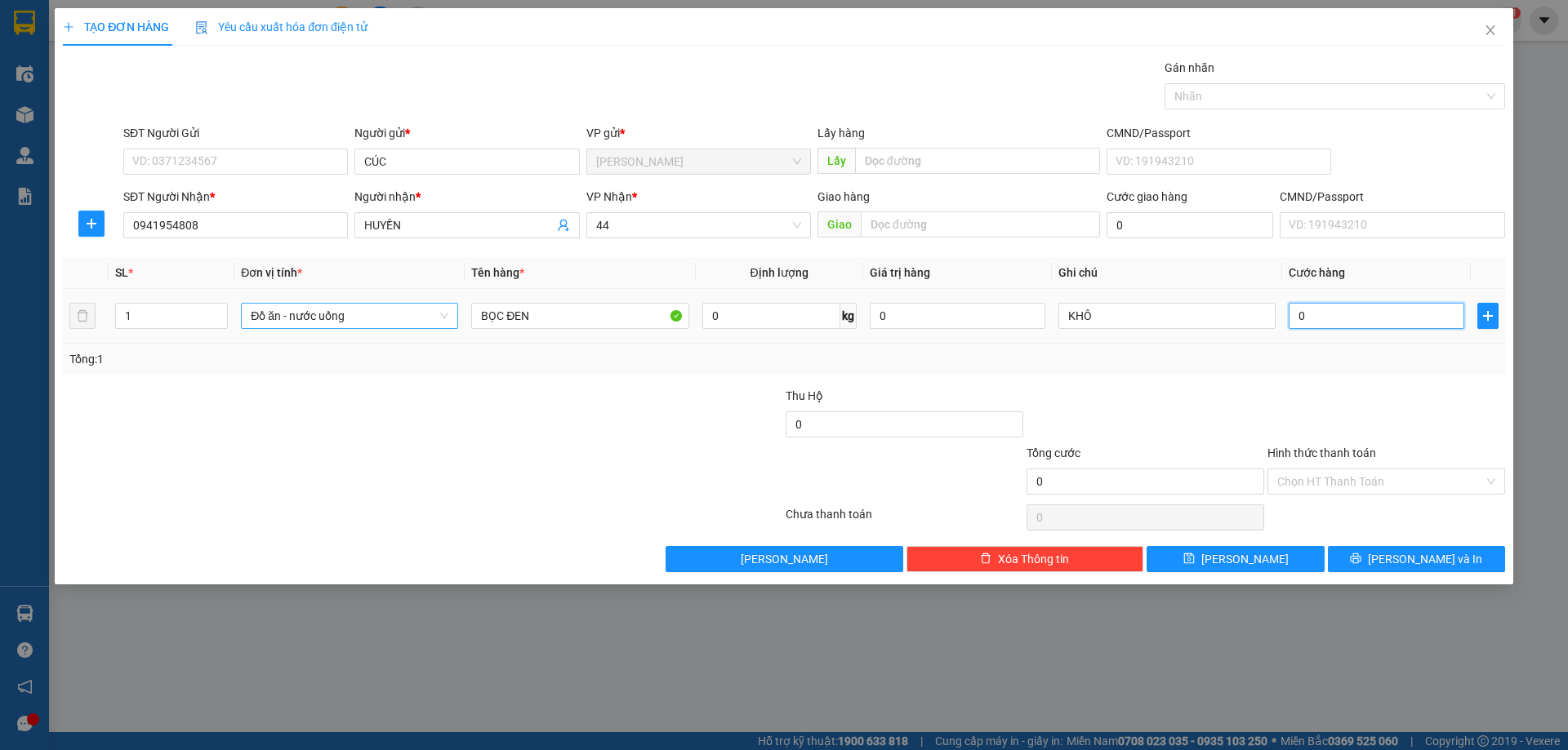
type input "2"
type input "20"
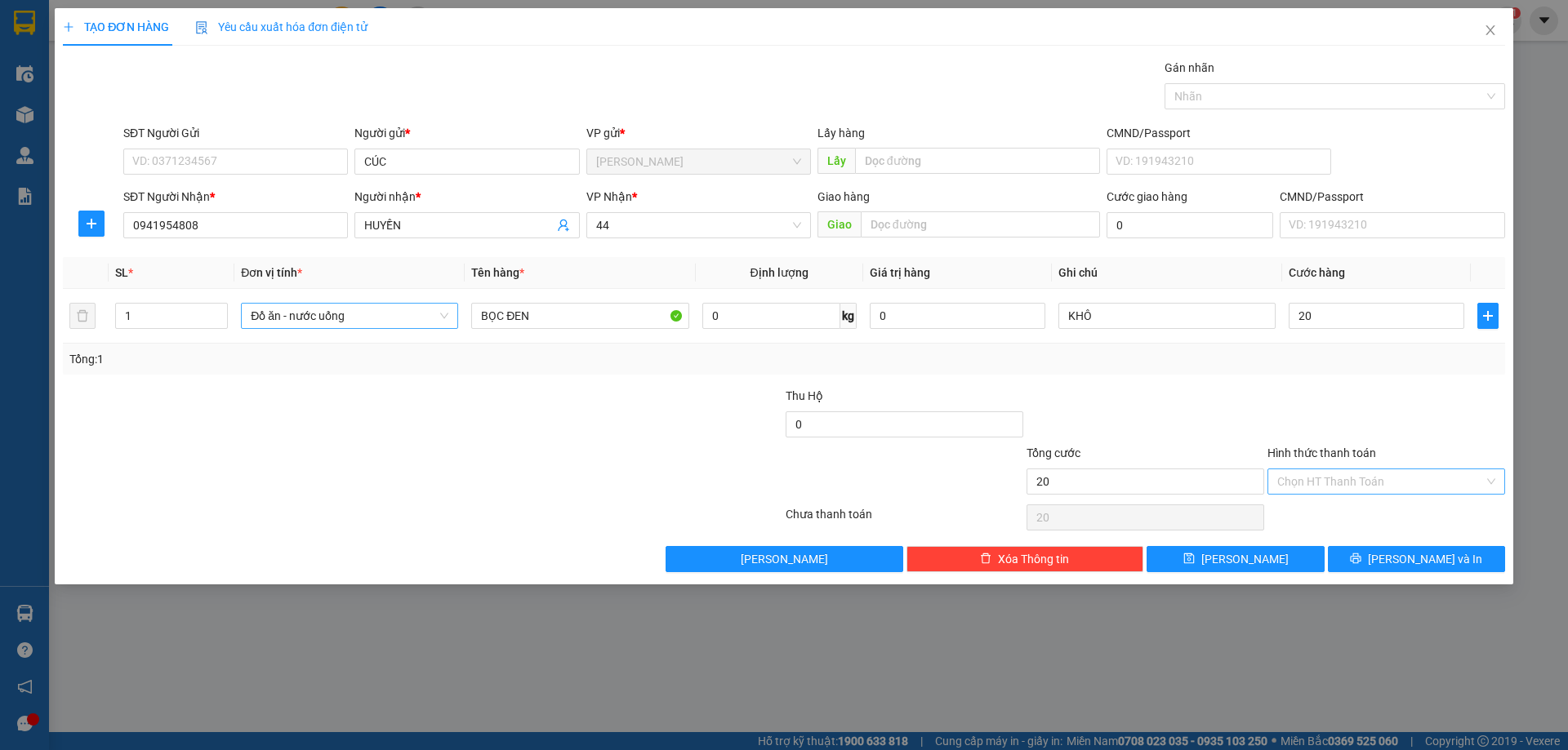
type input "20.000"
click at [1348, 480] on input "Hình thức thanh toán" at bounding box center [1380, 481] width 206 height 25
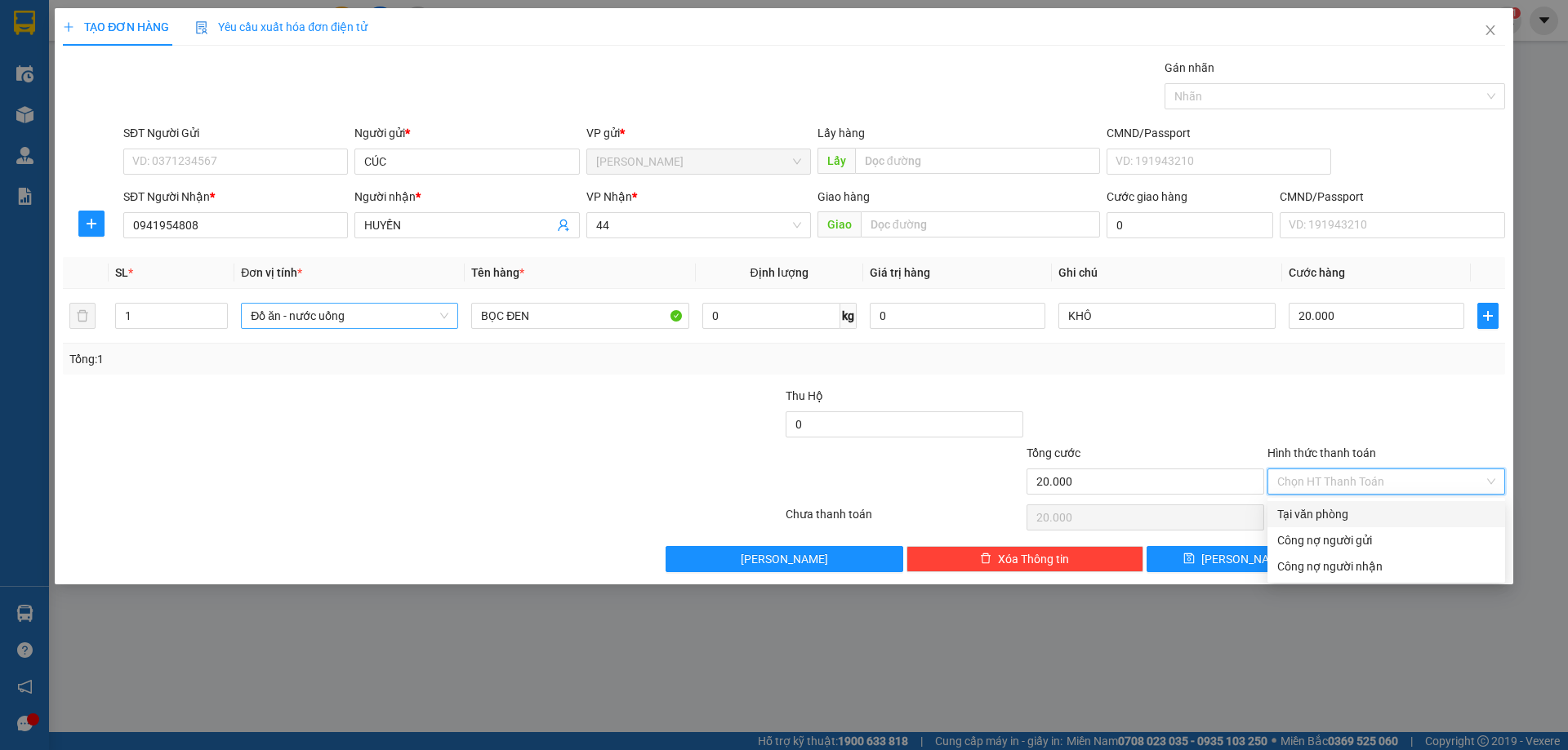
click at [1334, 516] on div "Tại văn phòng" at bounding box center [1386, 514] width 218 height 18
type input "0"
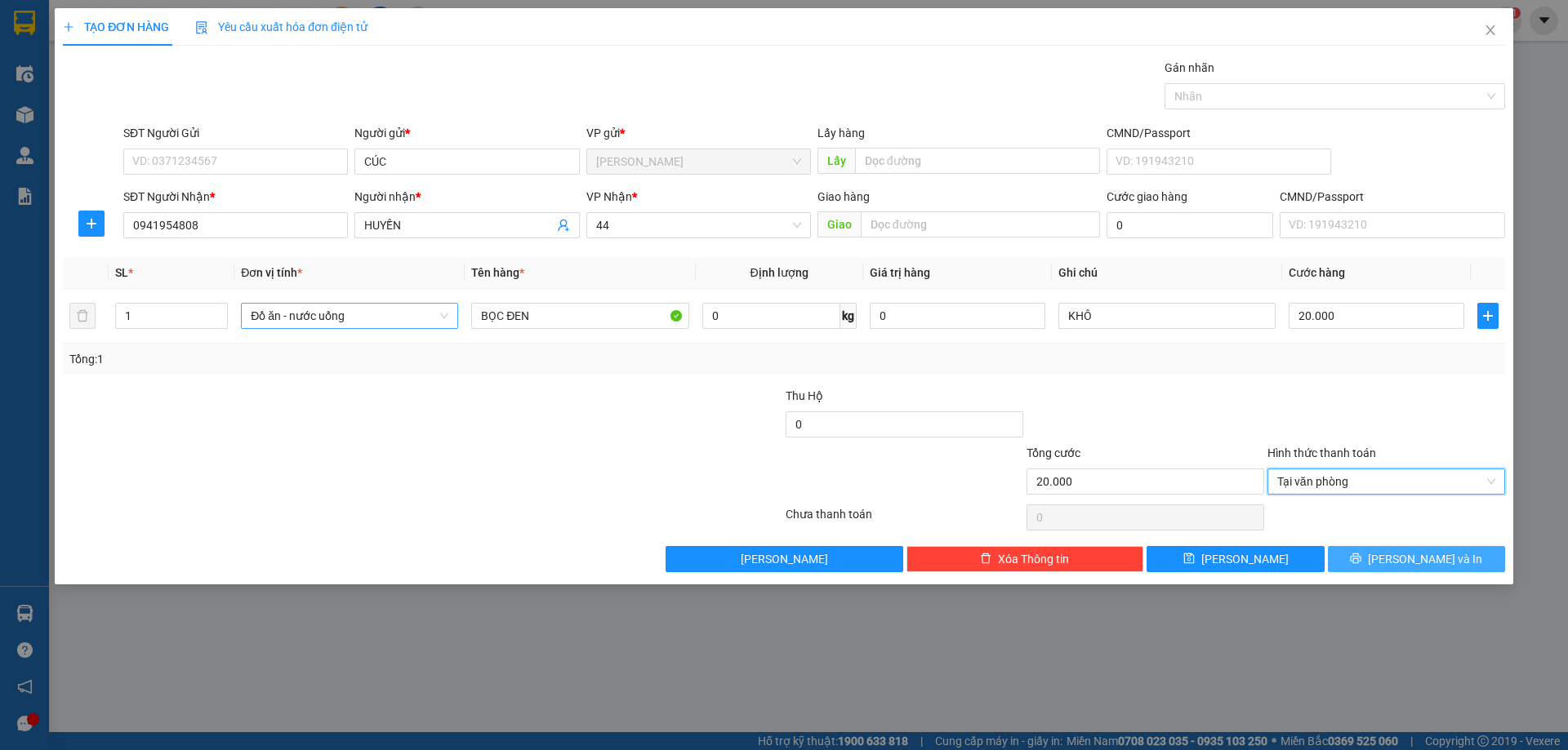
click at [1413, 553] on span "Lưu và In" at bounding box center [1425, 559] width 115 height 18
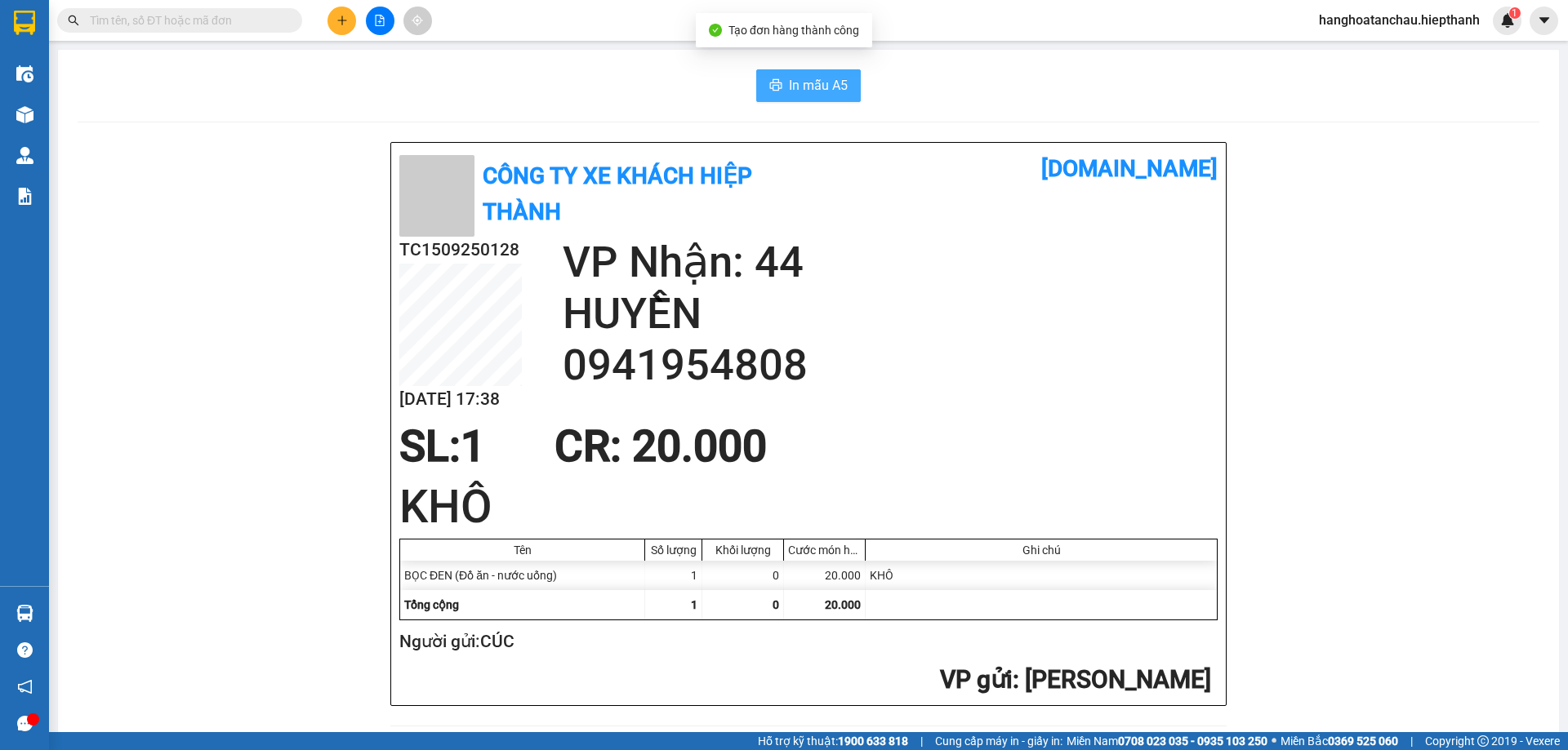
click at [816, 89] on span "In mẫu A5" at bounding box center [818, 85] width 59 height 20
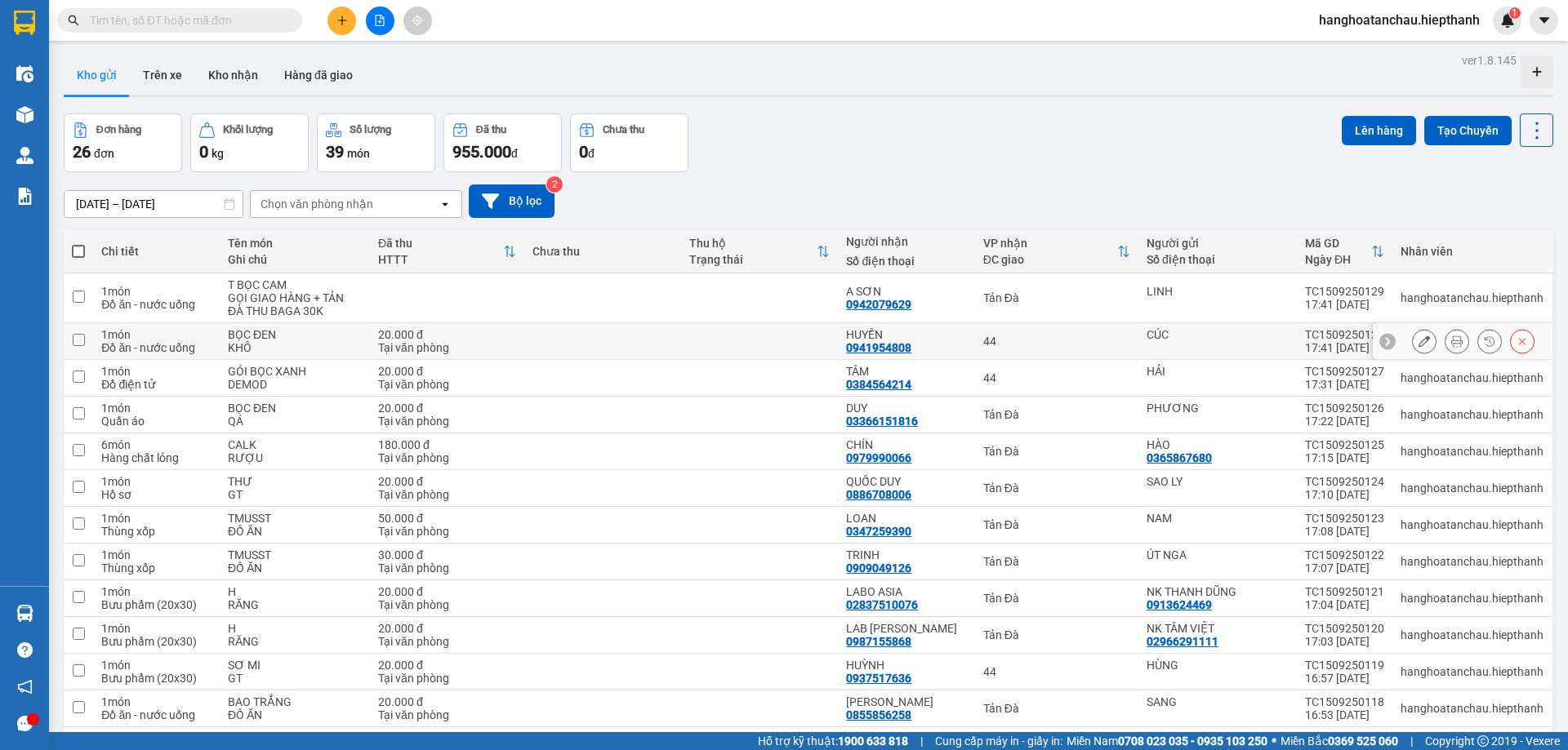
click at [1516, 342] on icon at bounding box center [1521, 341] width 11 height 11
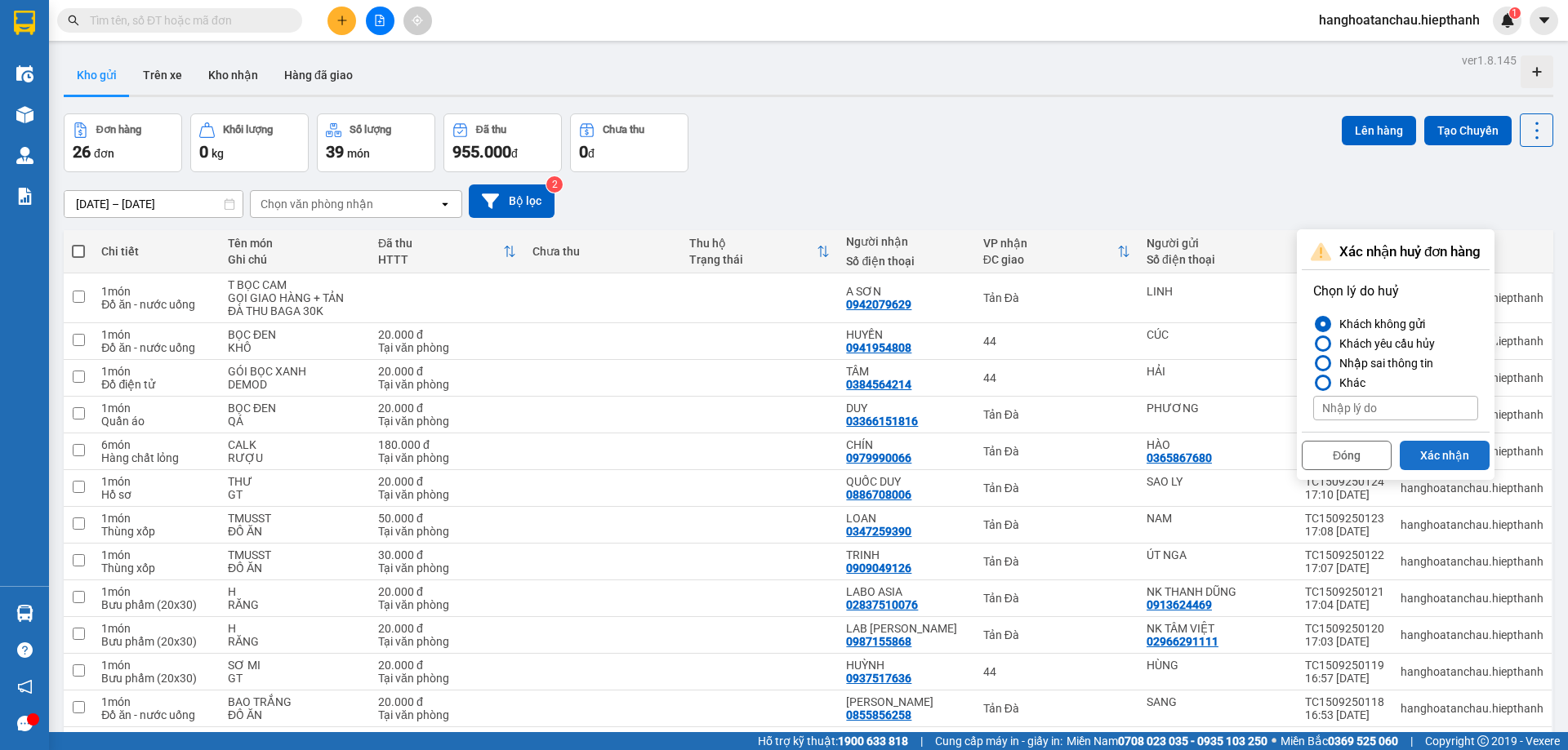
click at [1445, 453] on button "Xác nhận" at bounding box center [1444, 456] width 90 height 30
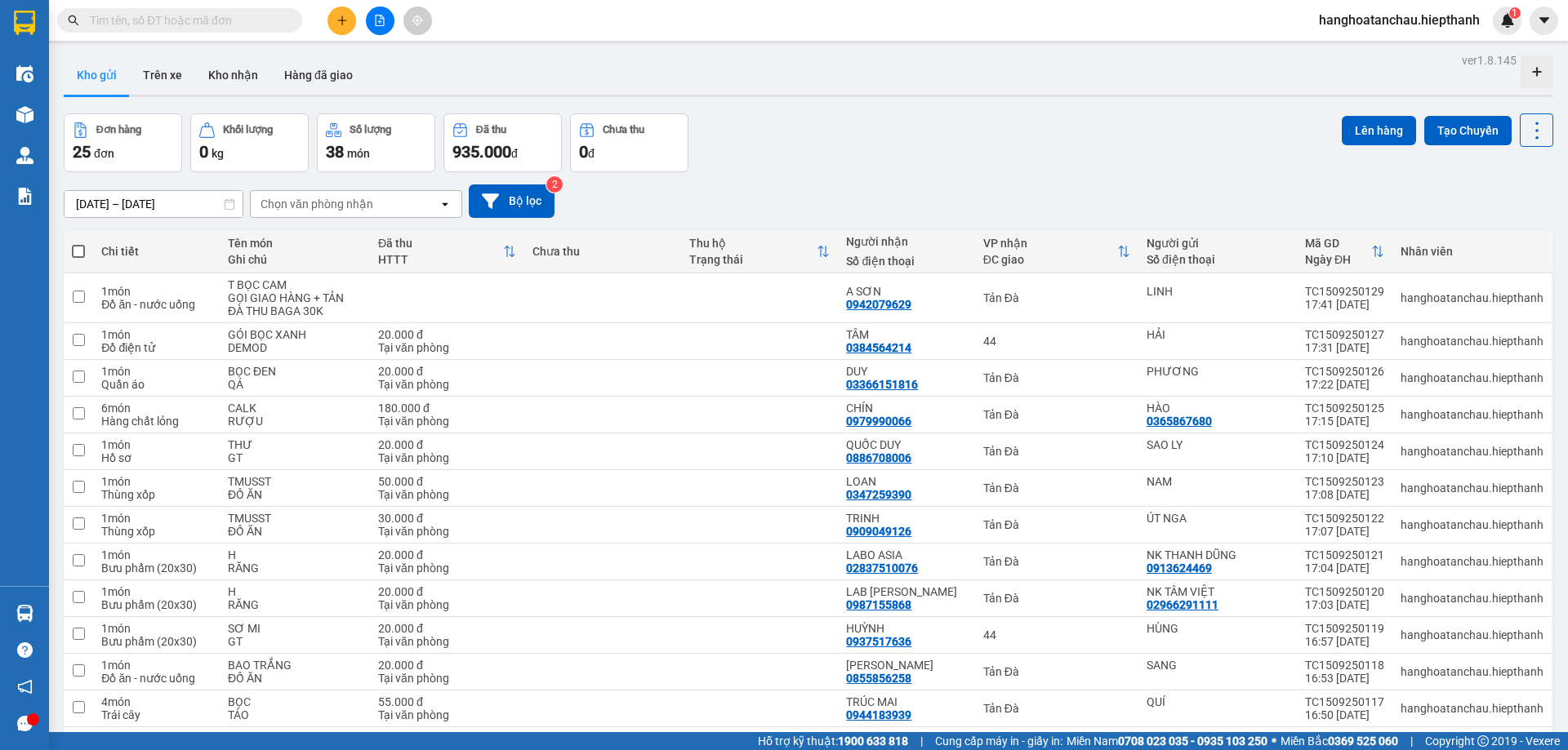
click at [993, 181] on div "15/09/2025 – 15/09/2025 Press the down arrow key to interact with the calendar …" at bounding box center [808, 201] width 1489 height 58
click at [206, 16] on input "text" at bounding box center [185, 20] width 192 height 18
click at [348, 15] on button at bounding box center [342, 21] width 29 height 29
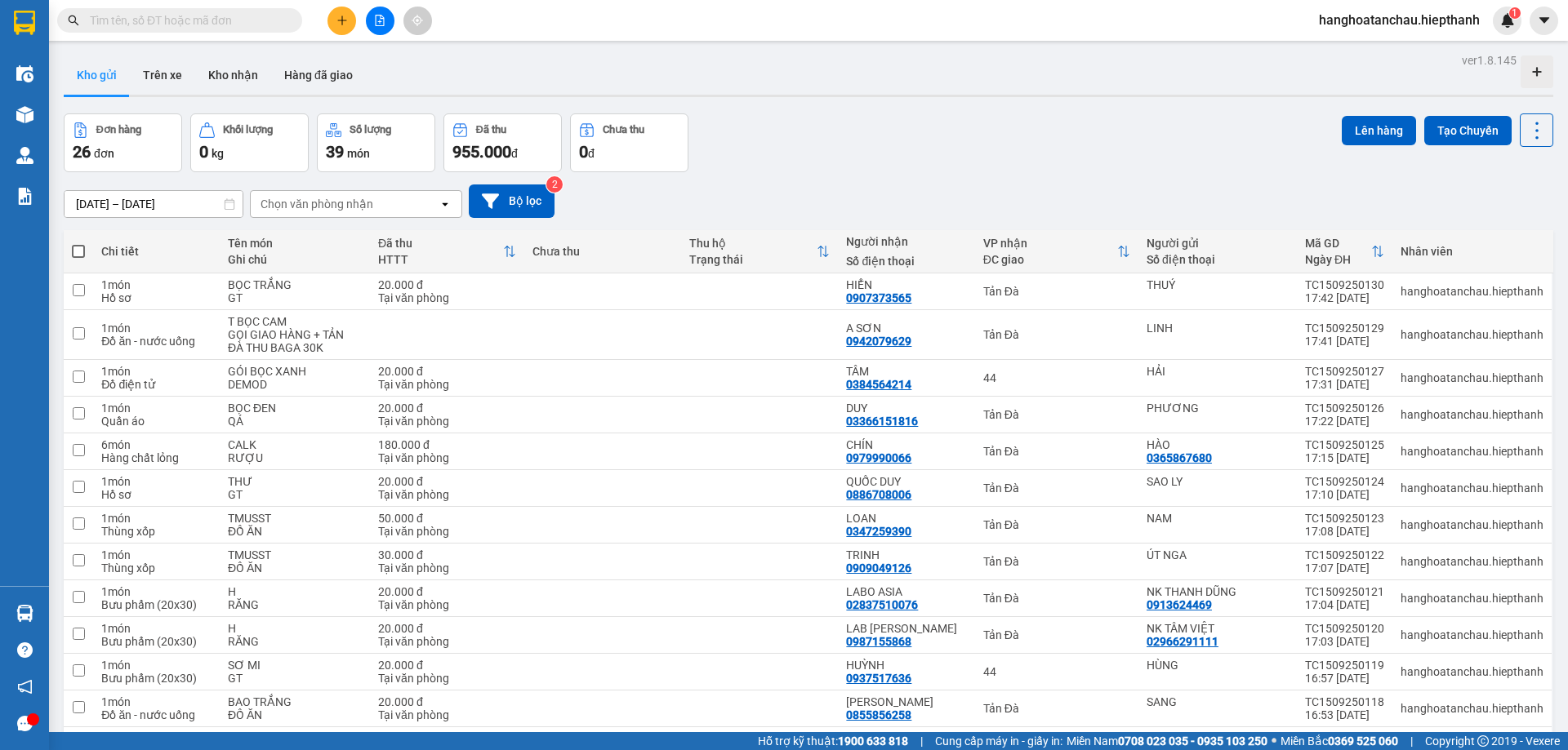
click at [915, 93] on div "Kho gửi Trên xe Kho nhận Hàng đã giao" at bounding box center [808, 77] width 1489 height 43
click at [959, 159] on div "Đơn hàng 26 đơn Khối lượng 0 kg Số lượng 39 món Đã thu 955.000 đ Chưa thu 0 đ L…" at bounding box center [808, 142] width 1489 height 59
click at [380, 18] on icon "file-add" at bounding box center [379, 20] width 11 height 11
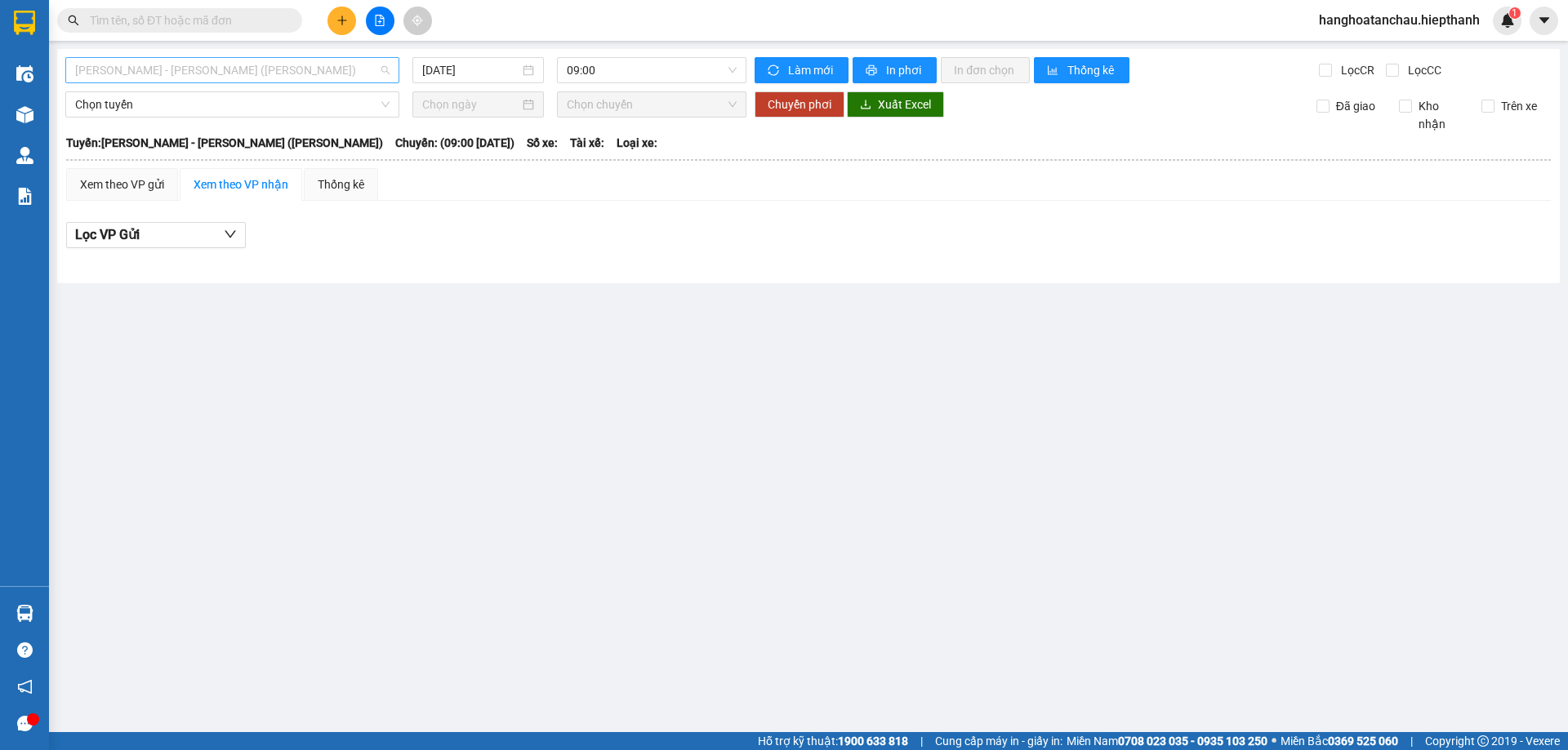
click at [251, 66] on span "Hồ Chí Minh - Tân Châu (TIỀN)" at bounding box center [232, 70] width 315 height 25
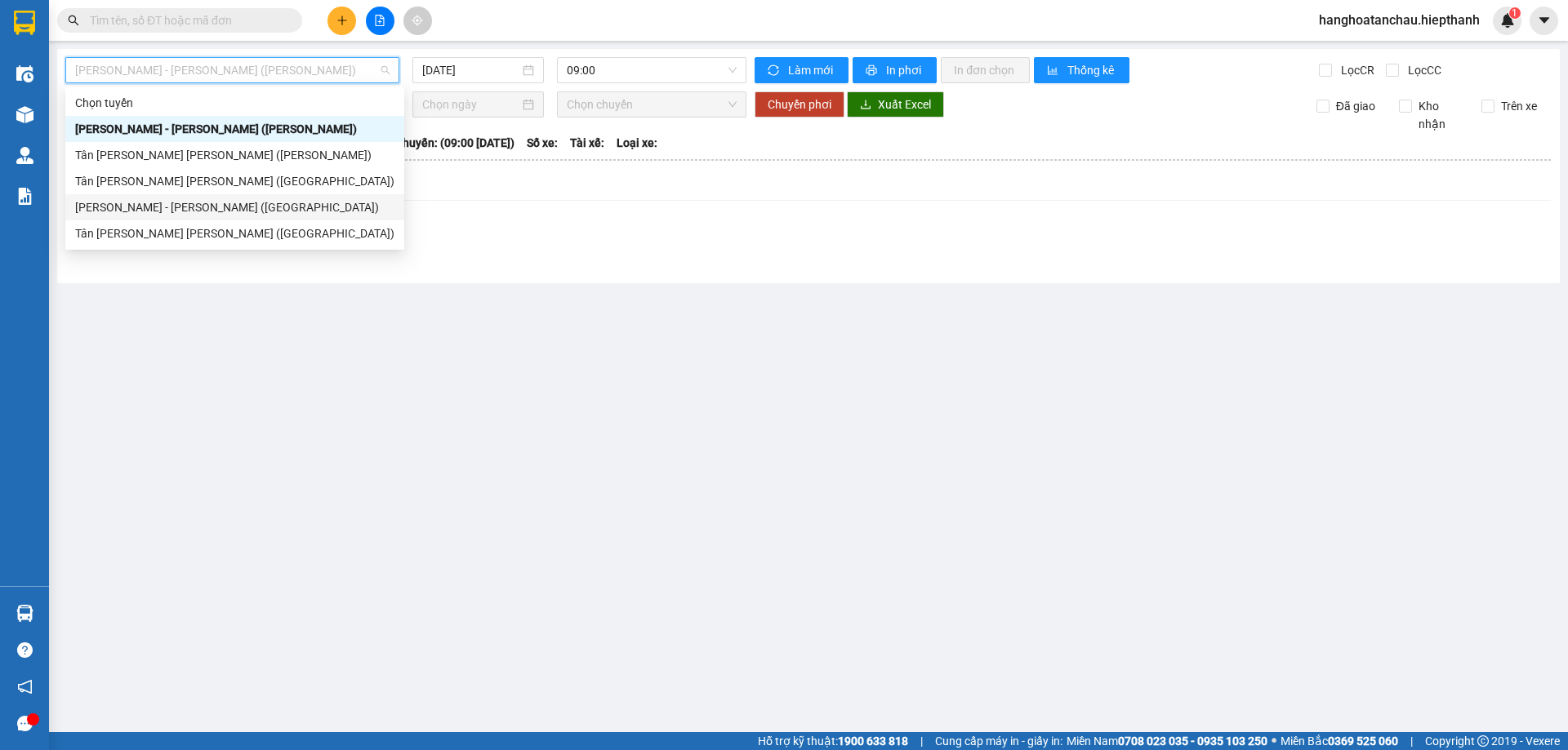
click at [213, 206] on div "Hồ Chí Minh - Tân Châu (Giường)" at bounding box center [234, 207] width 319 height 18
type input "15/09/2025"
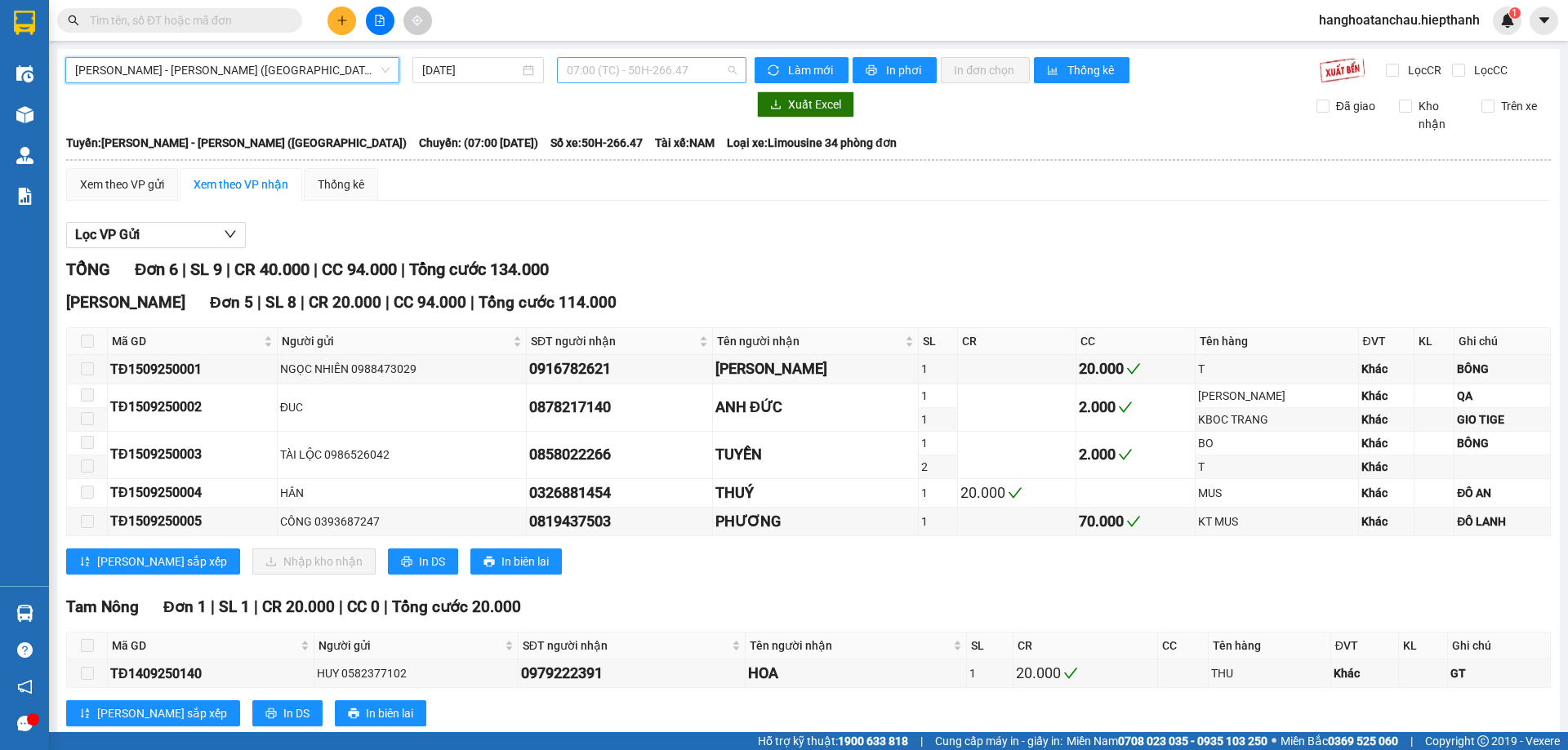
click at [665, 66] on span "07:00 (TC) - 50H-266.47" at bounding box center [652, 70] width 169 height 25
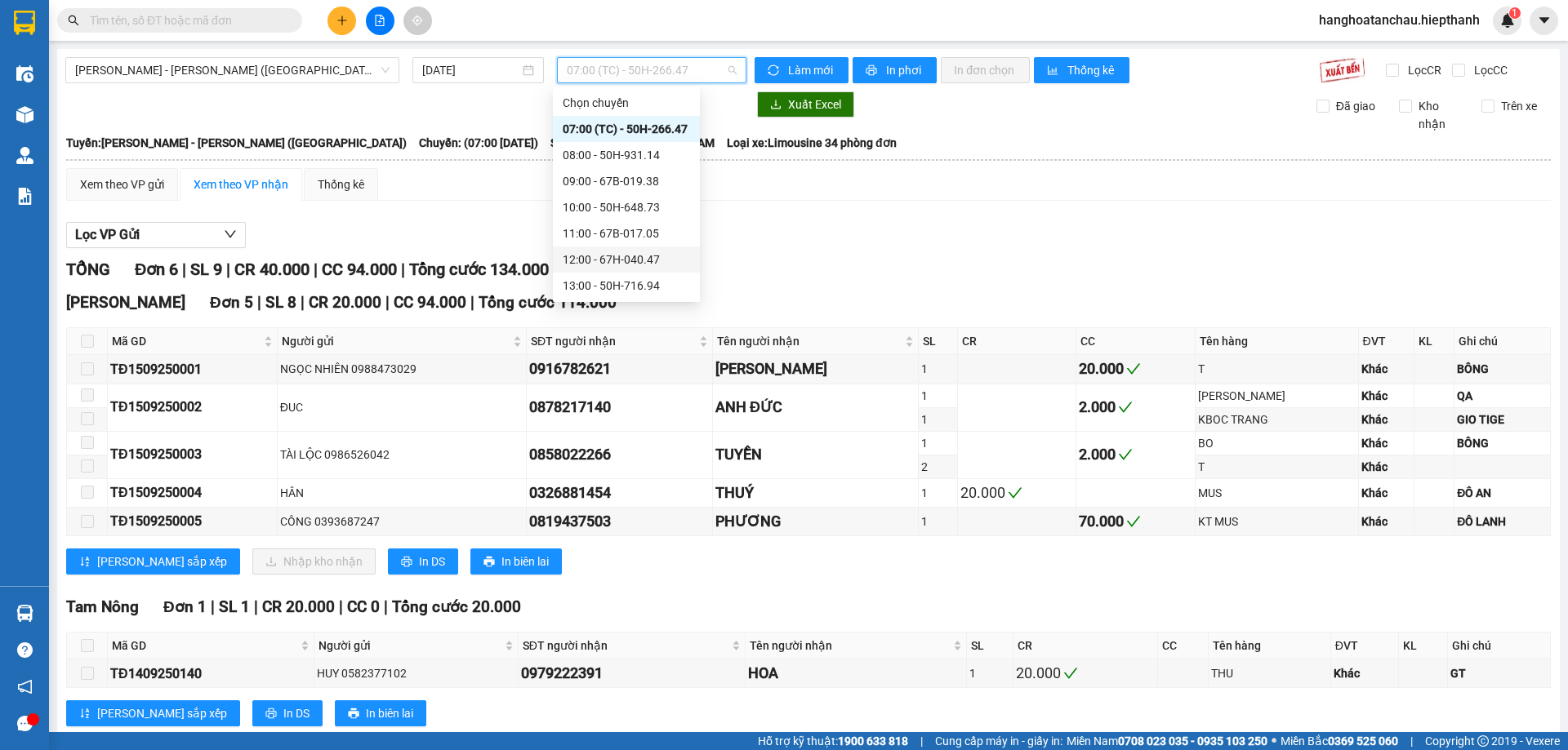
click at [615, 253] on div "12:00 - 67H-040.47" at bounding box center [627, 260] width 128 height 18
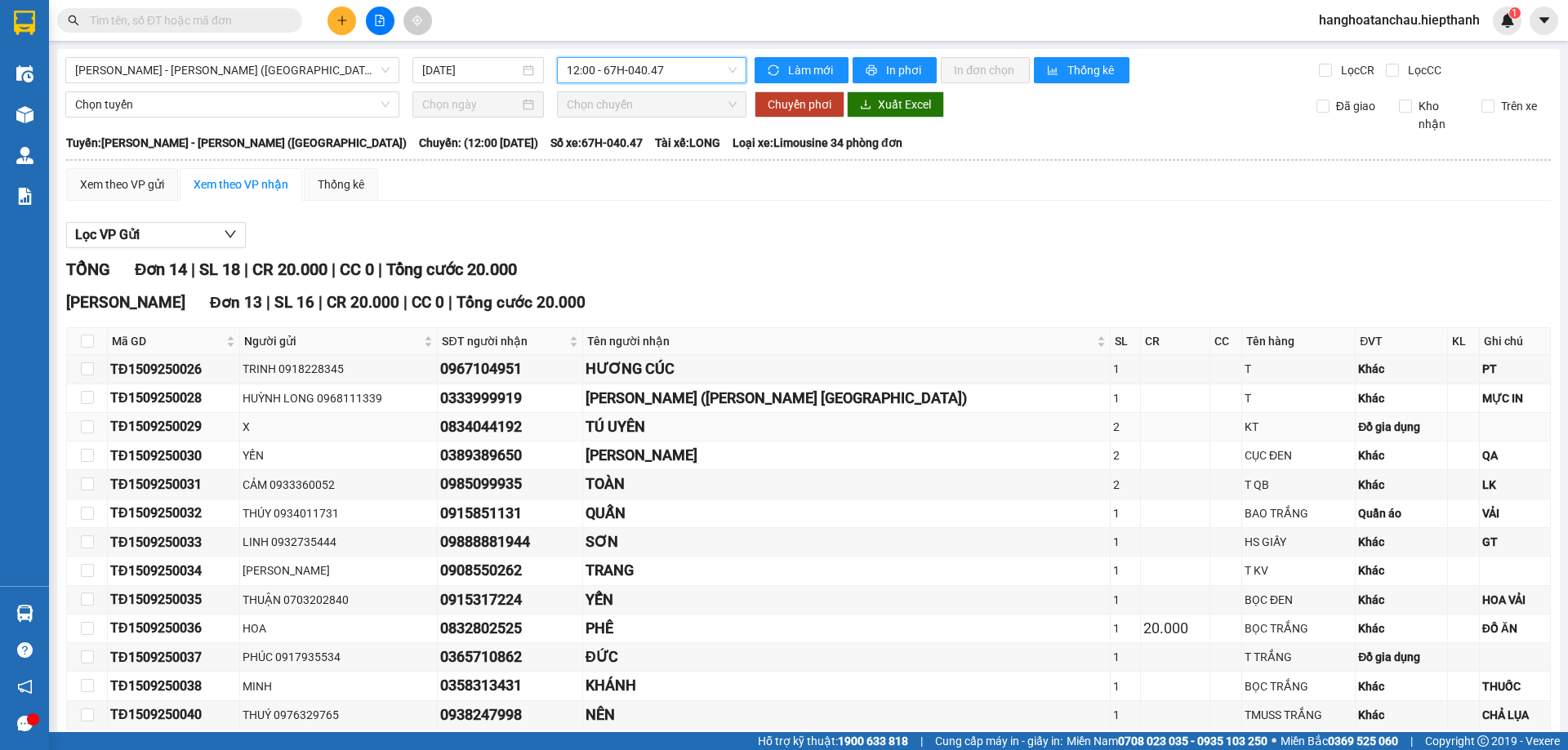
scroll to position [163, 0]
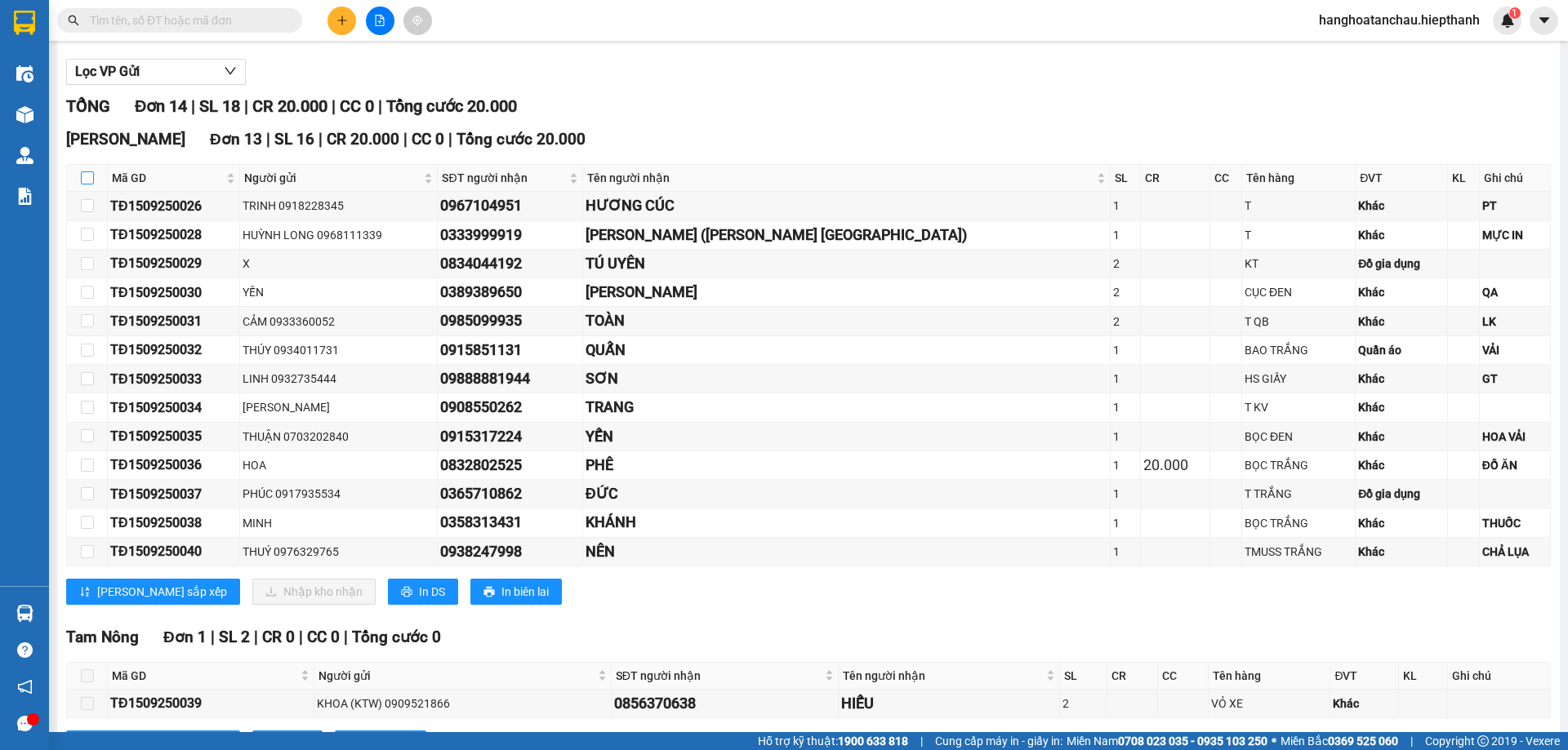
click at [87, 176] on input "checkbox" at bounding box center [87, 177] width 13 height 13
checkbox input "true"
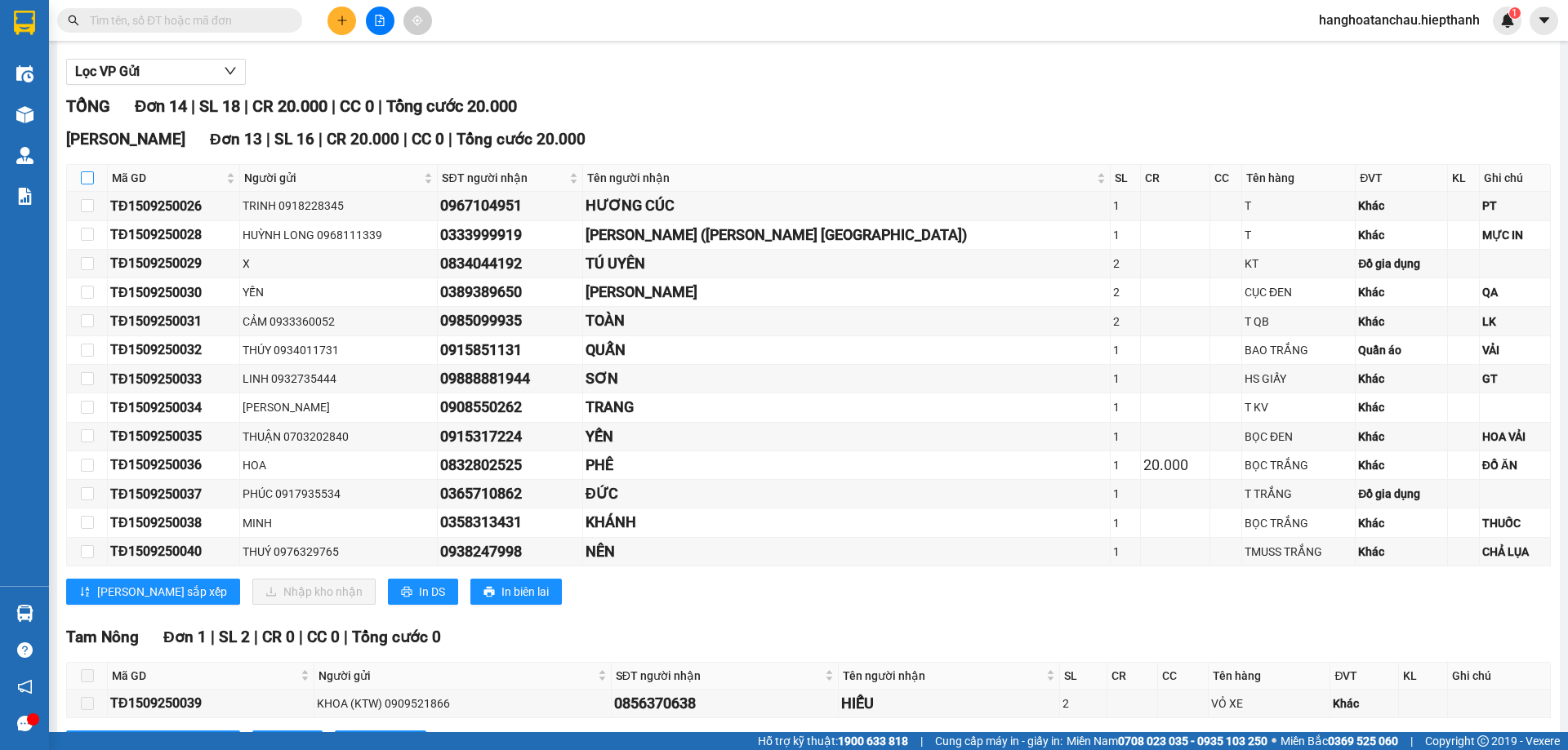
checkbox input "true"
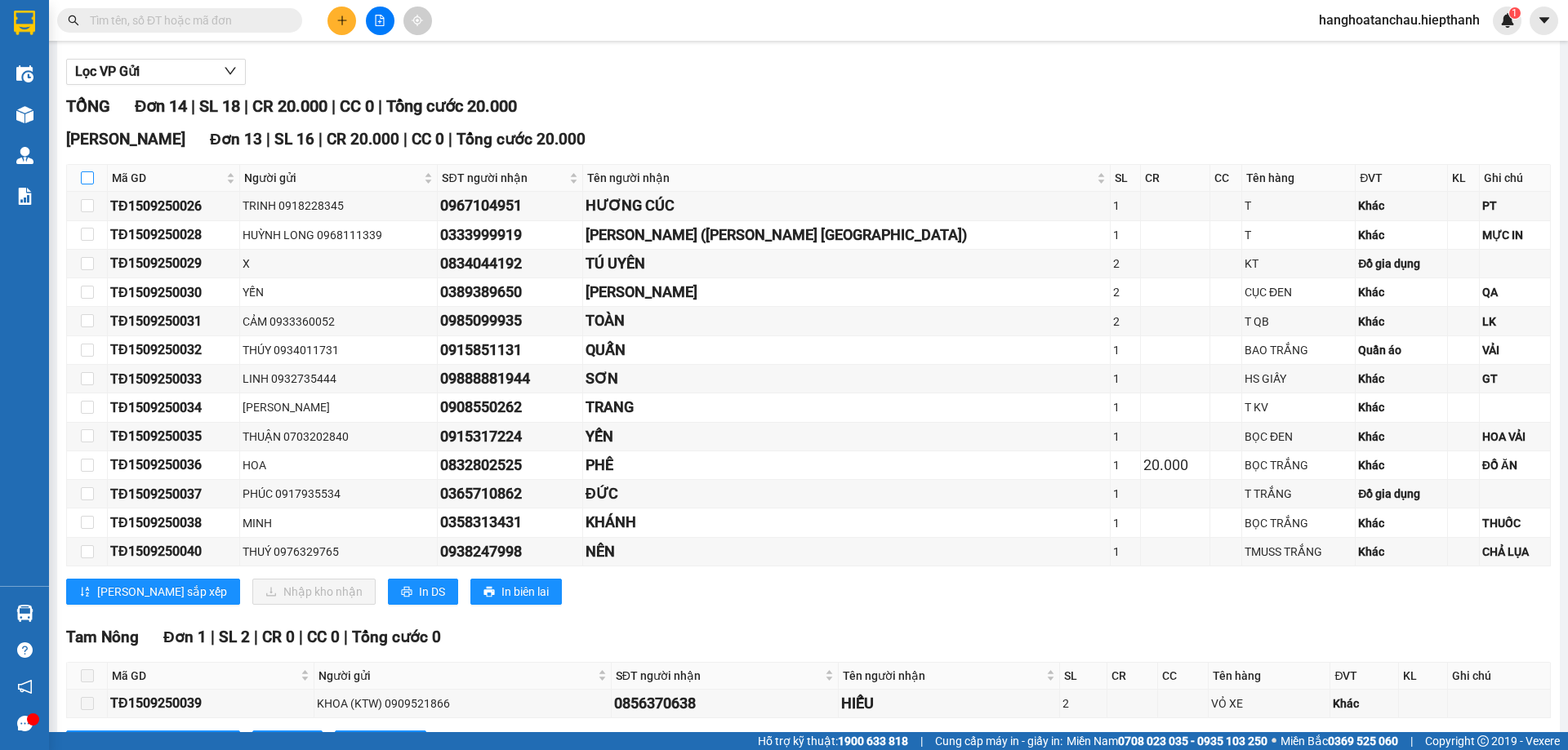
checkbox input "true"
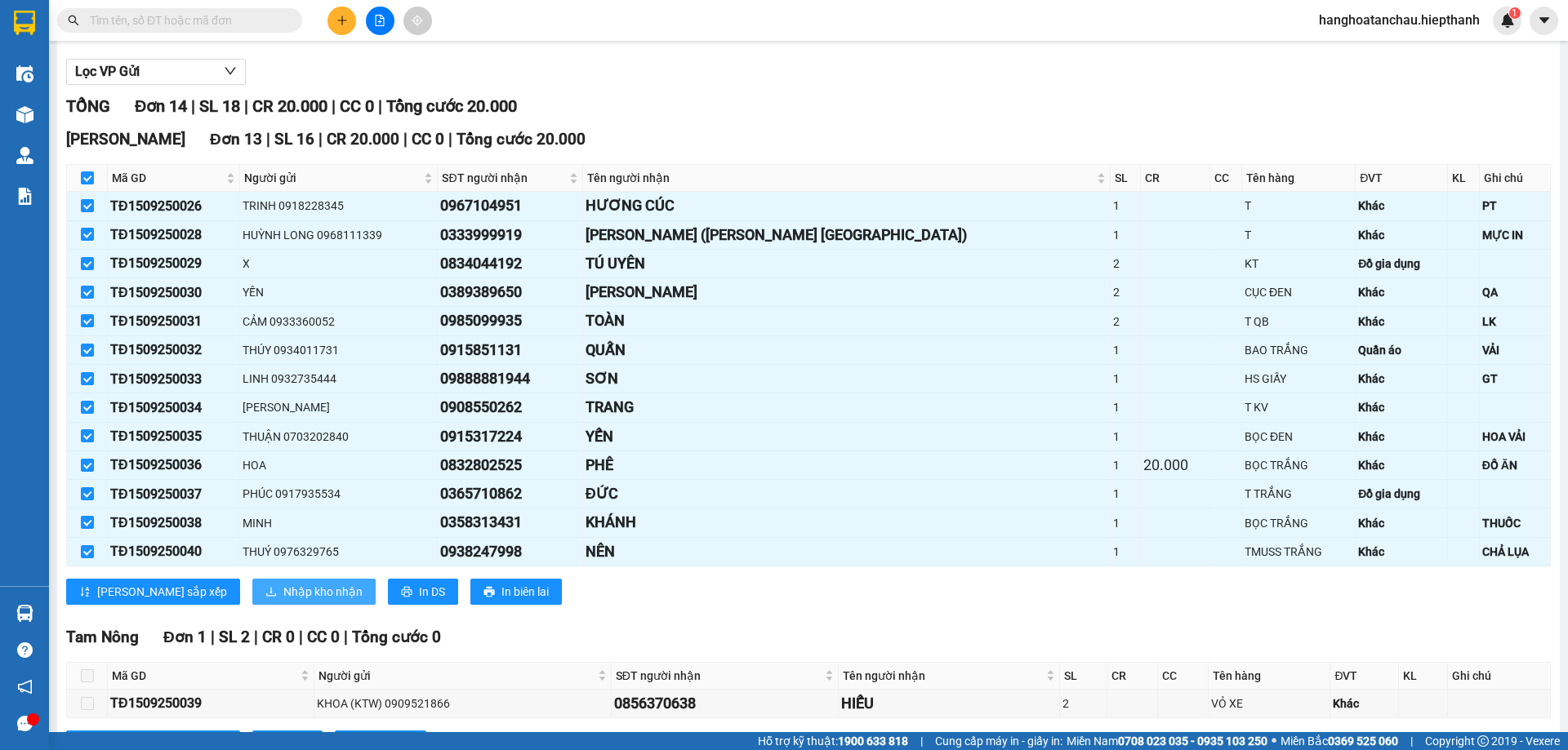
click at [283, 591] on span "Nhập kho nhận" at bounding box center [322, 592] width 79 height 18
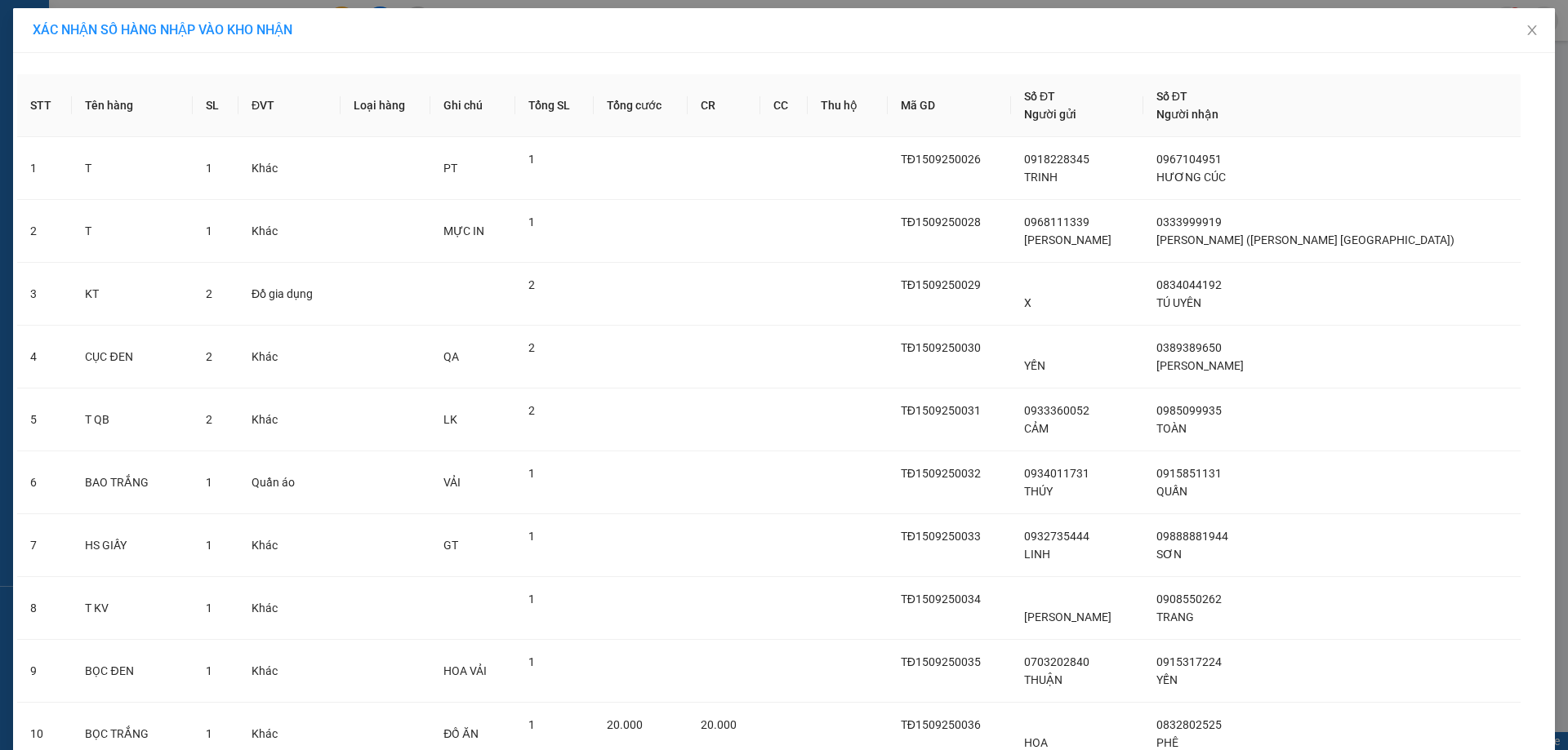
scroll to position [324, 0]
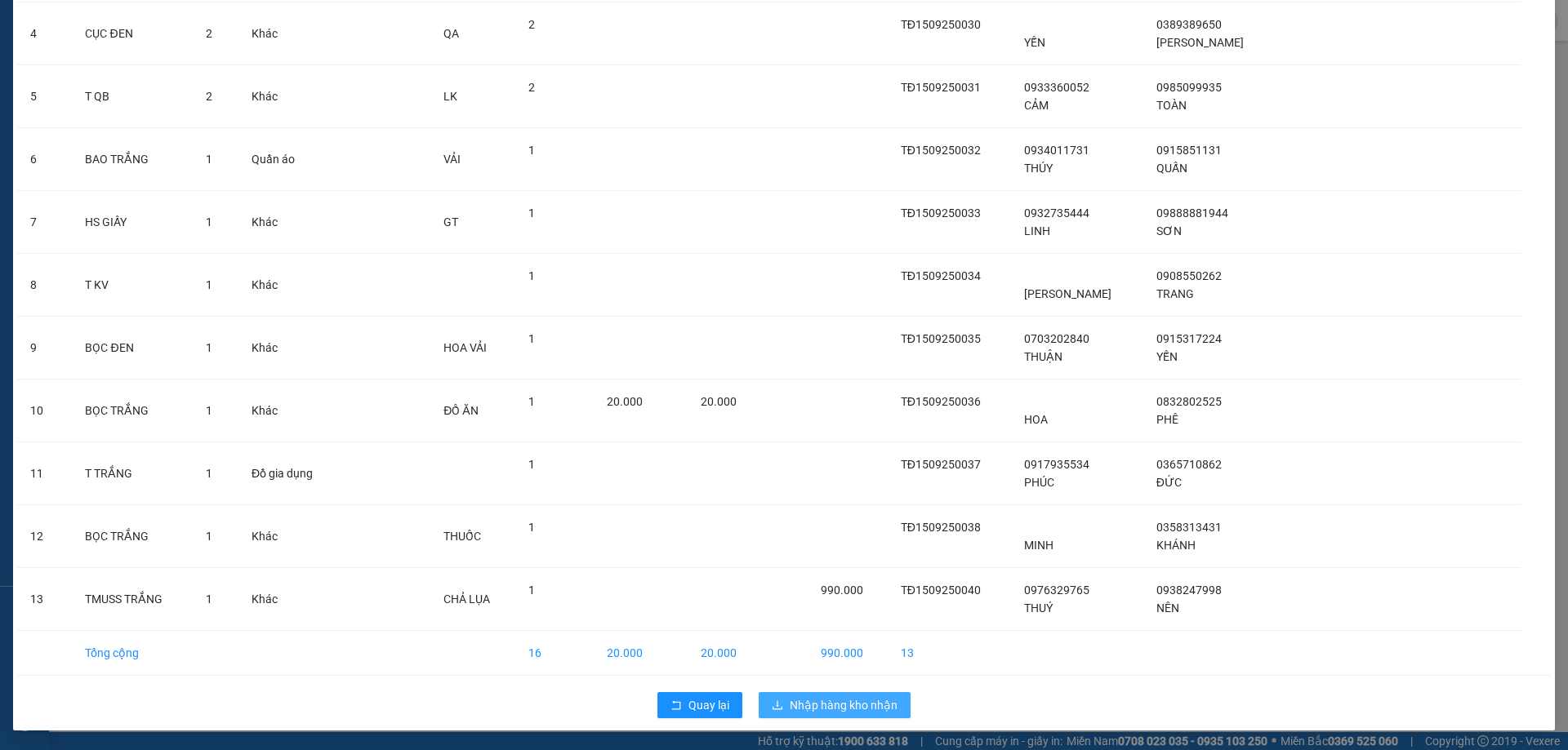
click at [842, 700] on span "Nhập hàng kho nhận" at bounding box center [844, 705] width 108 height 18
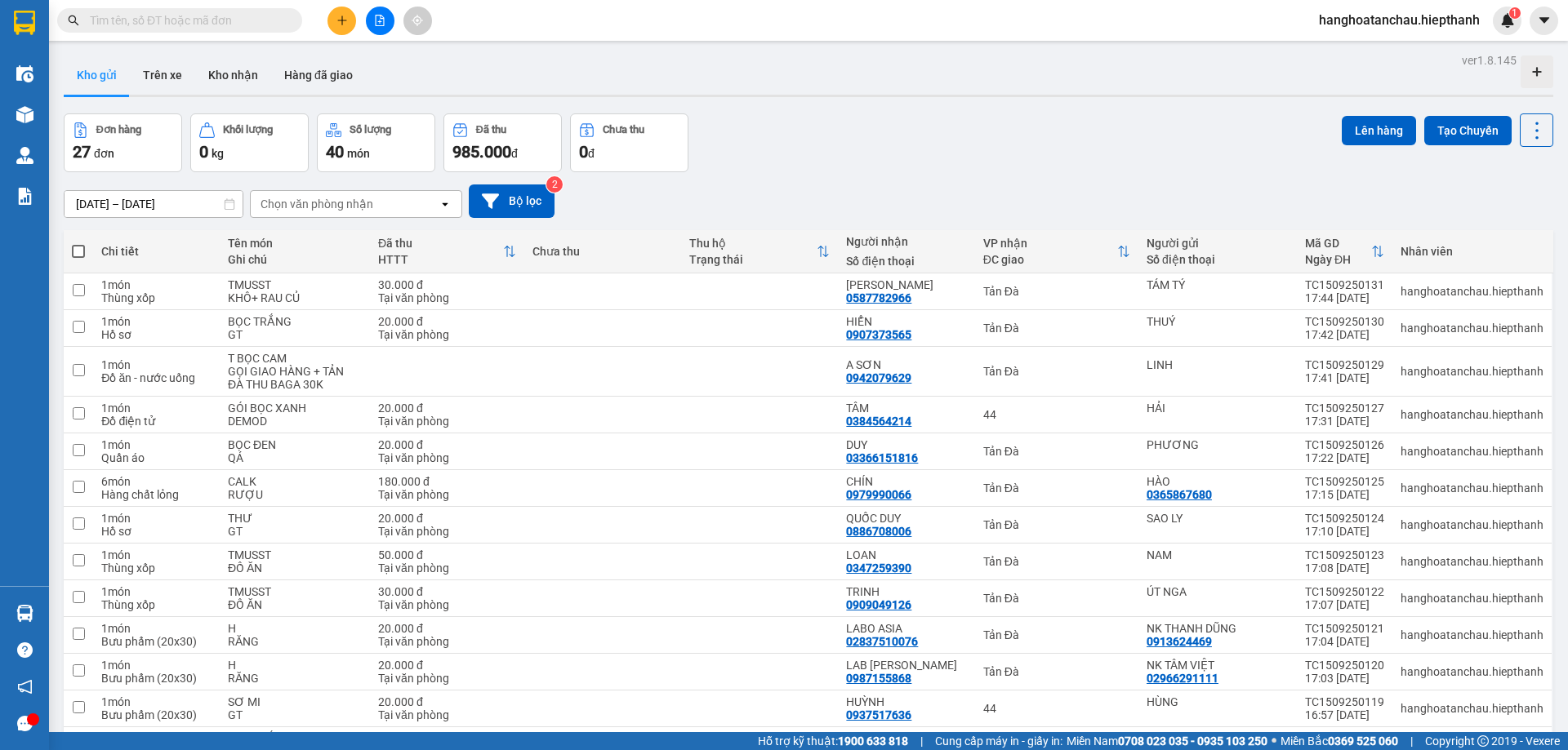
click at [194, 21] on input "text" at bounding box center [185, 20] width 192 height 18
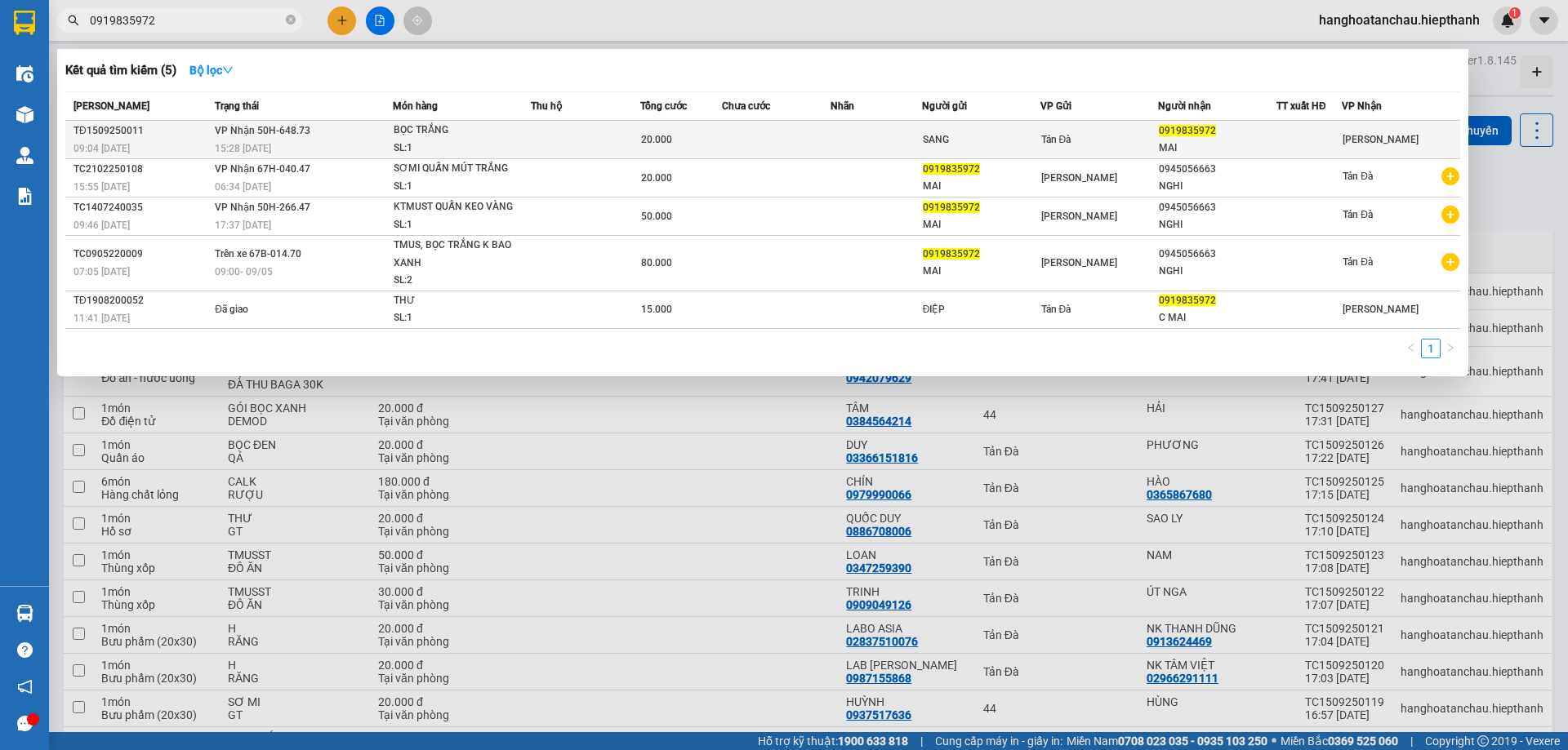
type input "0919835972"
click at [541, 133] on td at bounding box center [586, 139] width 110 height 39
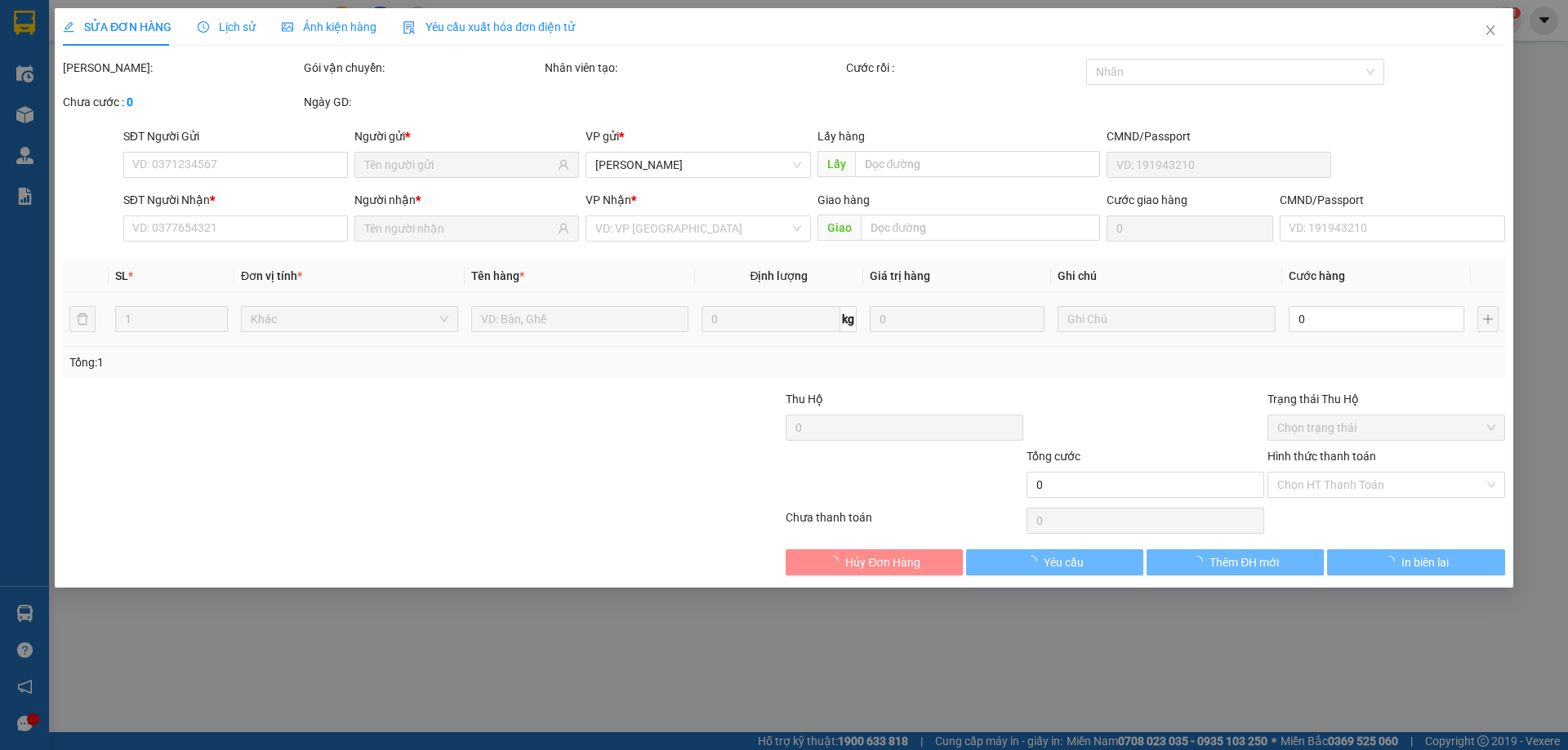
type input "SANG"
type input "0919835972"
type input "MAI"
type input "20.000"
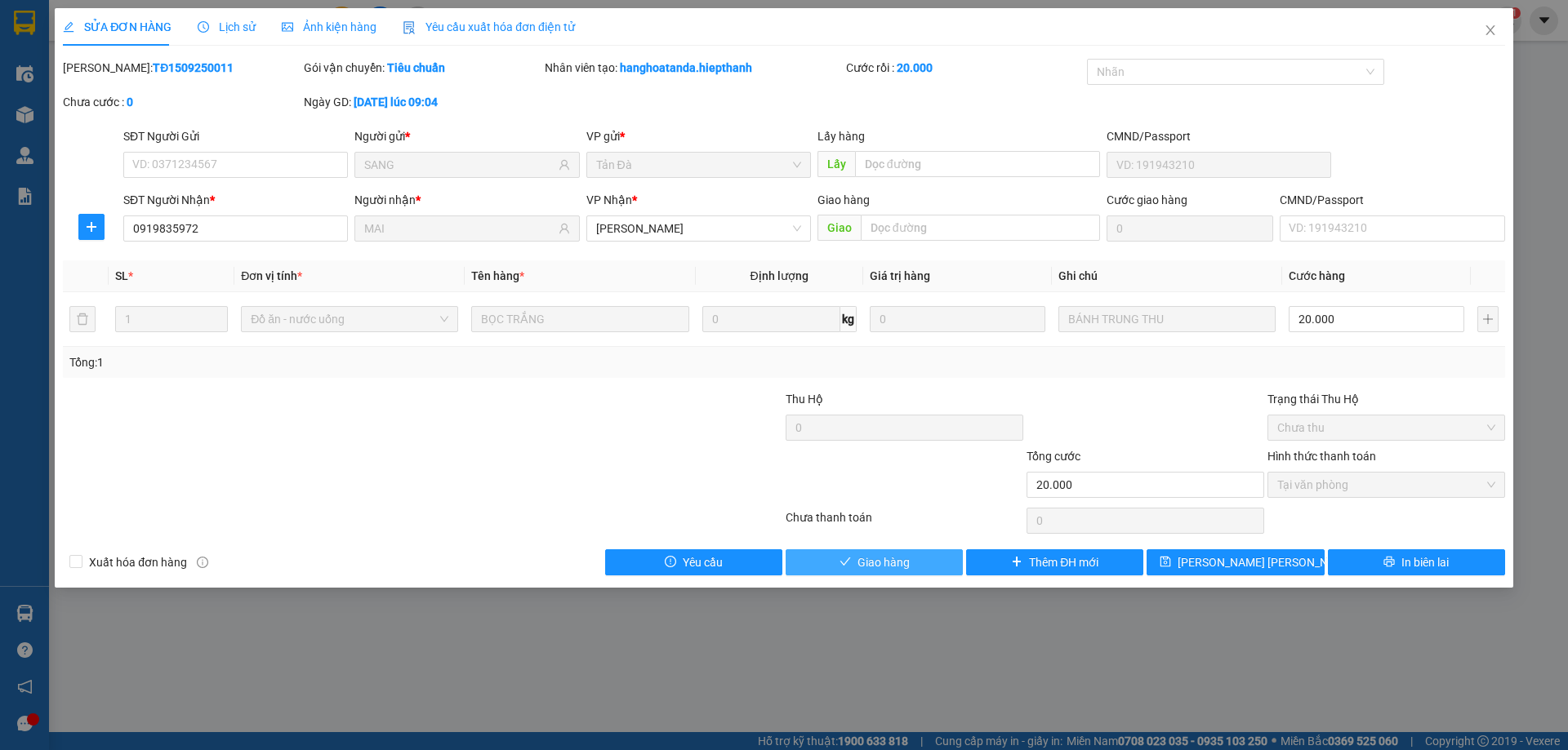
click at [900, 561] on span "Giao hàng" at bounding box center [884, 563] width 52 height 18
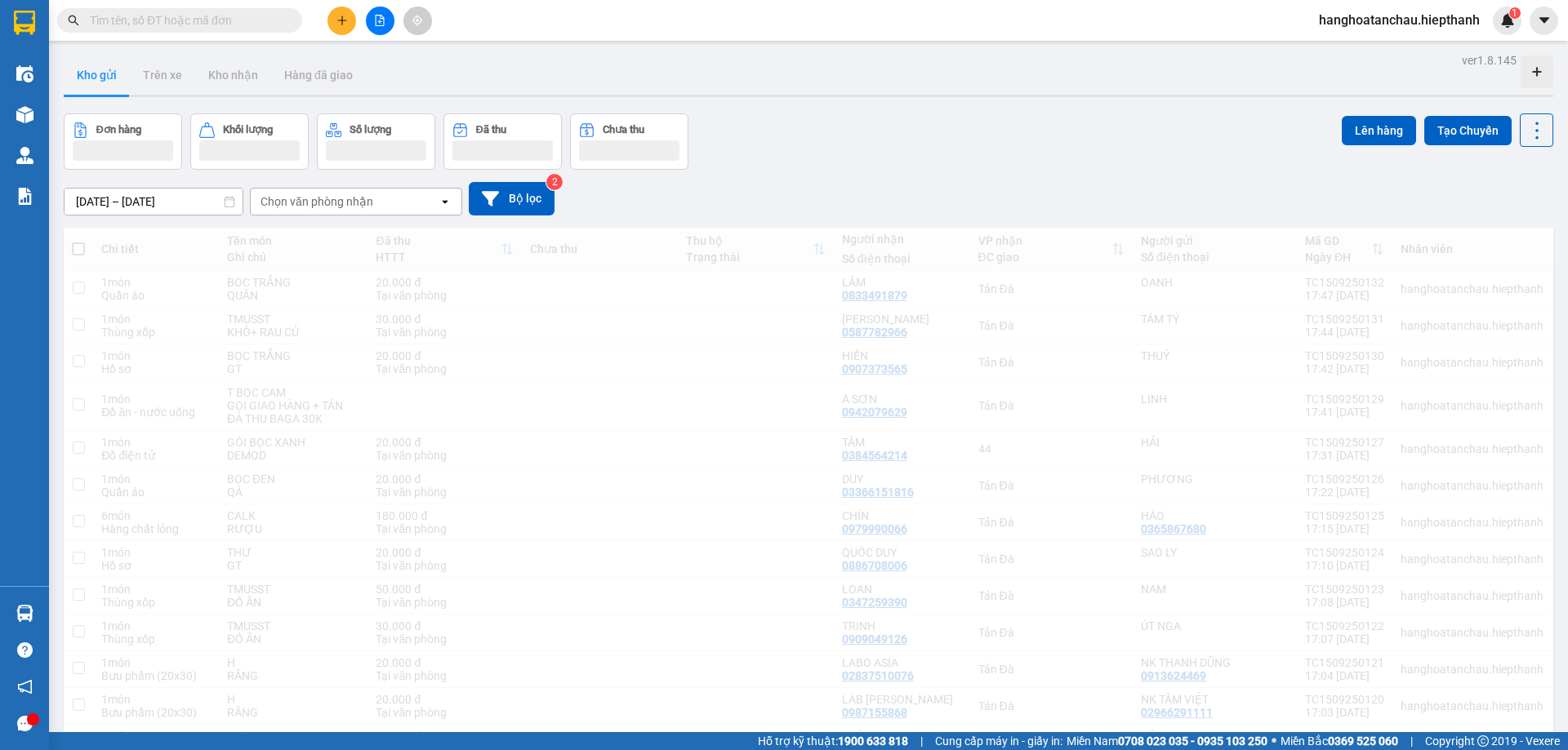
click at [964, 176] on div "[DATE] – [DATE] Press the down arrow key to interact with the calendar and sele…" at bounding box center [808, 198] width 1489 height 58
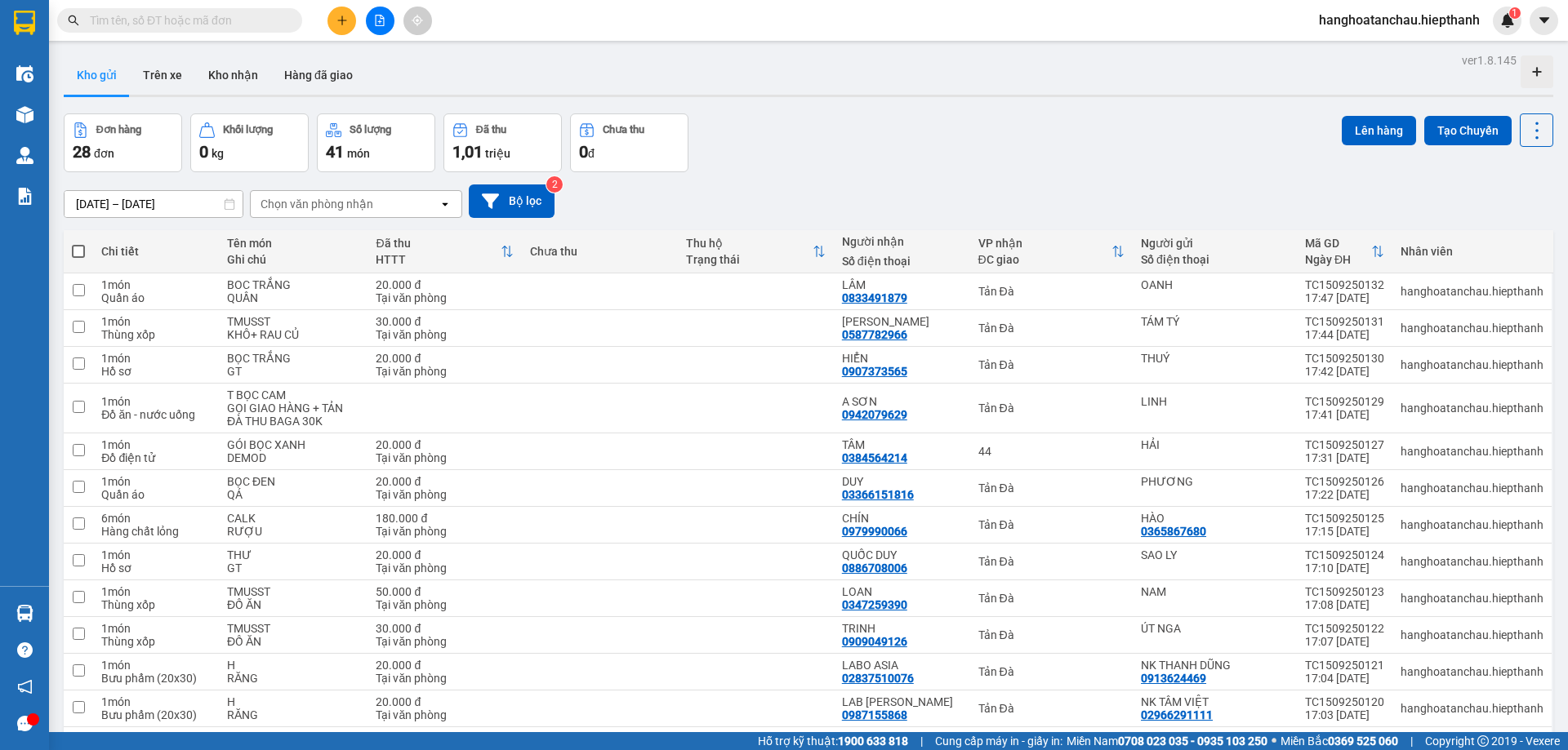
click at [964, 176] on div "[DATE] – [DATE] Press the down arrow key to interact with the calendar and sele…" at bounding box center [808, 201] width 1489 height 58
click at [889, 158] on div "Đơn hàng 28 đơn Khối lượng 0 kg Số lượng 41 món Đã thu 1,01 triệu Chưa thu 0 đ …" at bounding box center [808, 142] width 1489 height 59
click at [331, 79] on button "Hàng đã giao" at bounding box center [318, 75] width 95 height 39
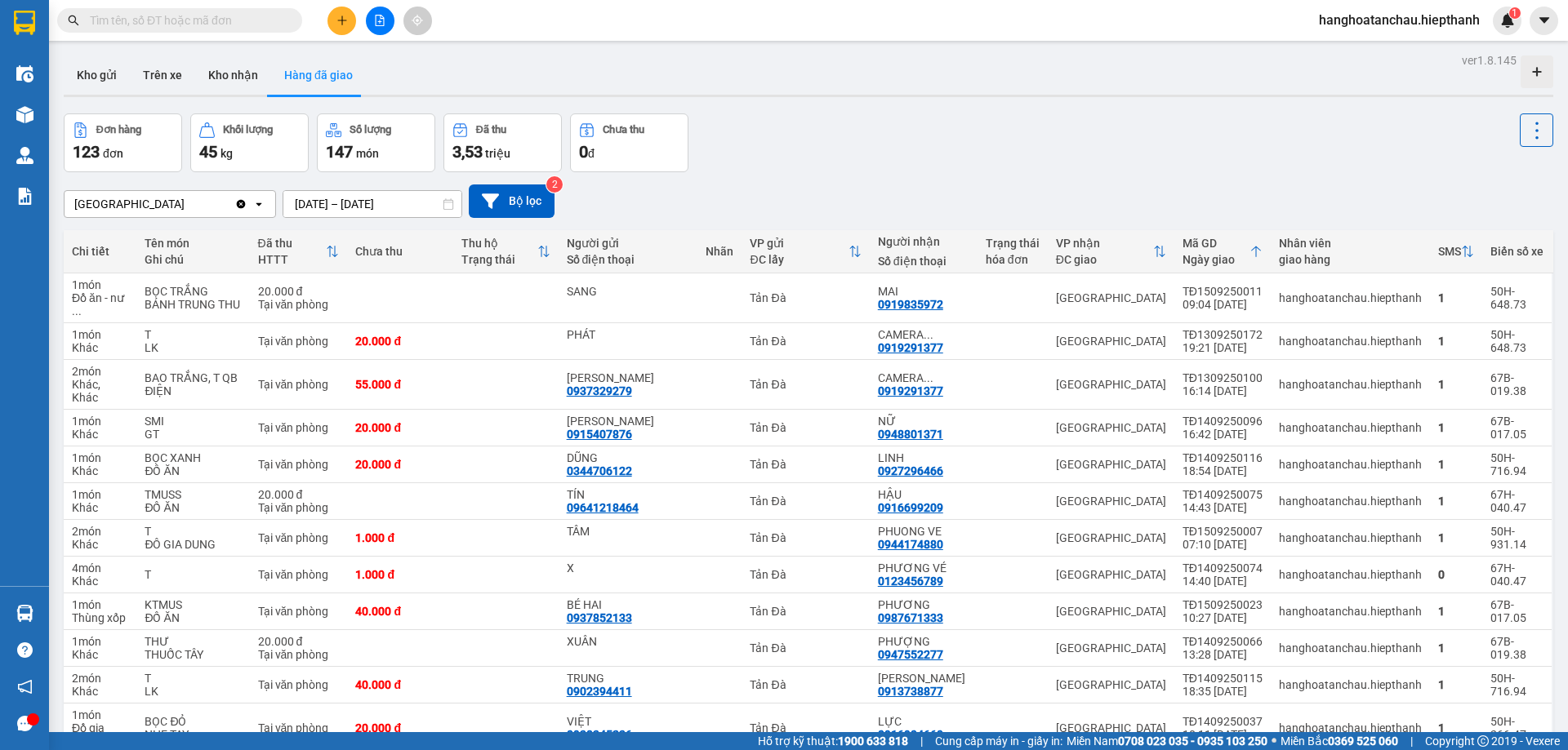
click at [970, 187] on div "Tân Châu Clear value open [DATE] – [DATE] Press the down arrow key to interact …" at bounding box center [808, 201] width 1489 height 34
click at [908, 165] on div "Đơn hàng 123 đơn Khối lượng 45 kg Số lượng 147 món Đã thu 3,53 triệu Chưa thu 0…" at bounding box center [808, 142] width 1489 height 59
click at [227, 78] on button "Kho nhận" at bounding box center [233, 75] width 76 height 39
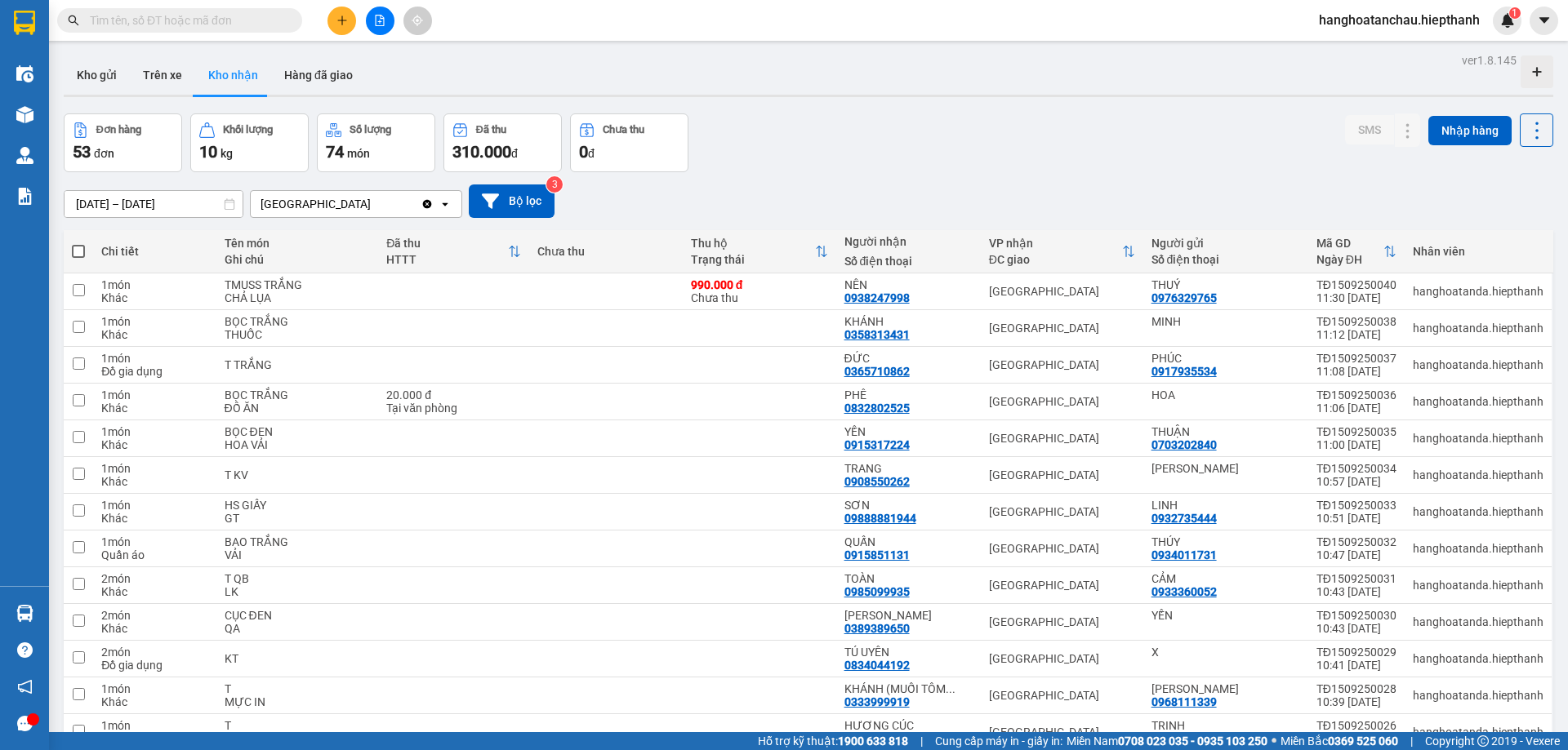
click at [857, 139] on div "Đơn hàng 53 đơn Khối lượng 10 kg Số lượng 74 món Đã thu 310.000 đ Chưa thu 0 đ …" at bounding box center [808, 142] width 1489 height 59
click at [857, 143] on div "Đơn hàng 53 đơn Khối lượng 10 kg Số lượng 74 món Đã thu 310.000 đ Chưa thu 0 đ …" at bounding box center [808, 142] width 1489 height 59
click at [335, 81] on button "Hàng đã giao" at bounding box center [318, 75] width 95 height 39
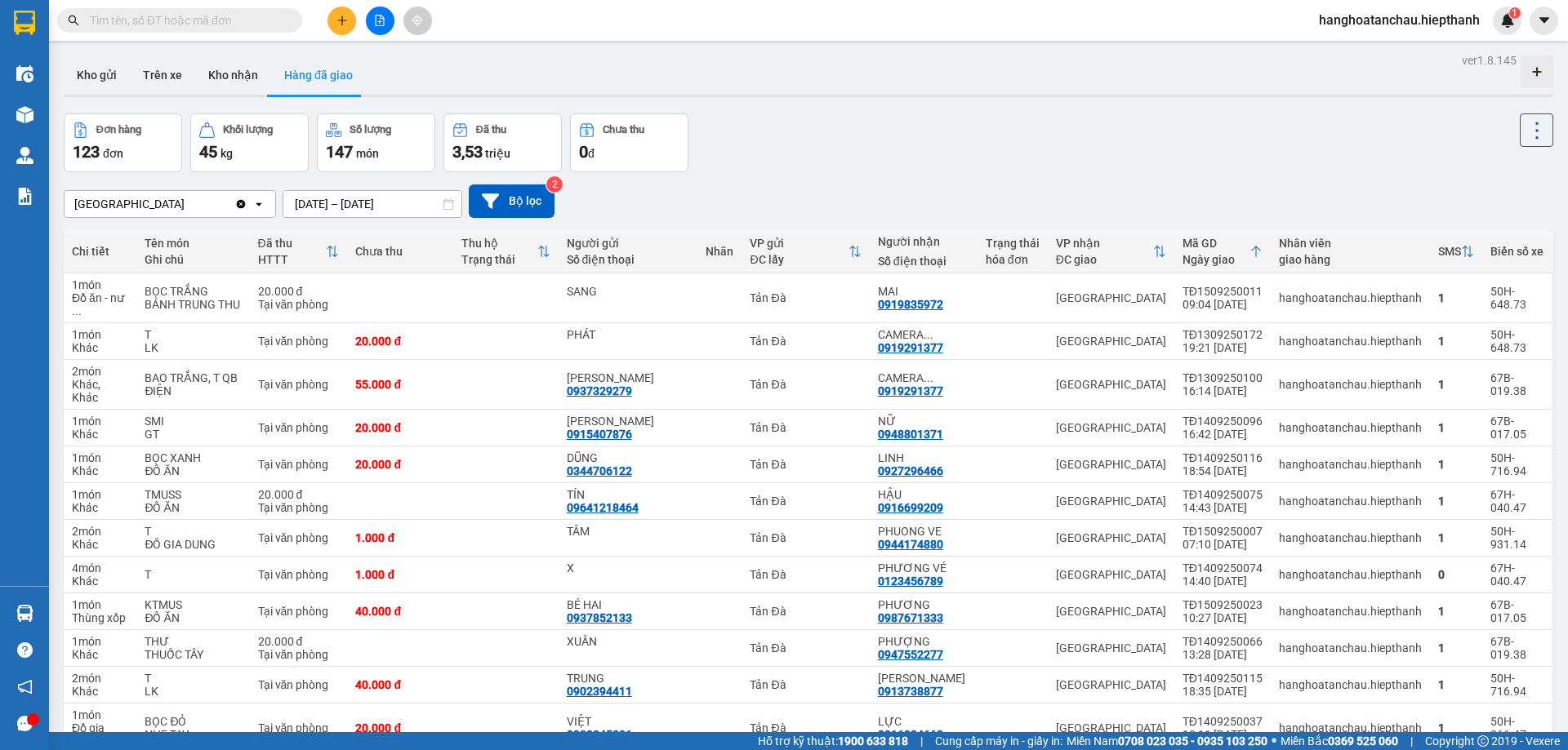
click at [877, 164] on div "Đơn hàng 123 đơn Khối lượng 45 kg Số lượng 147 món Đã thu 3,53 triệu Chưa thu 0…" at bounding box center [808, 142] width 1489 height 59
click at [382, 20] on icon "file-add" at bounding box center [379, 20] width 11 height 11
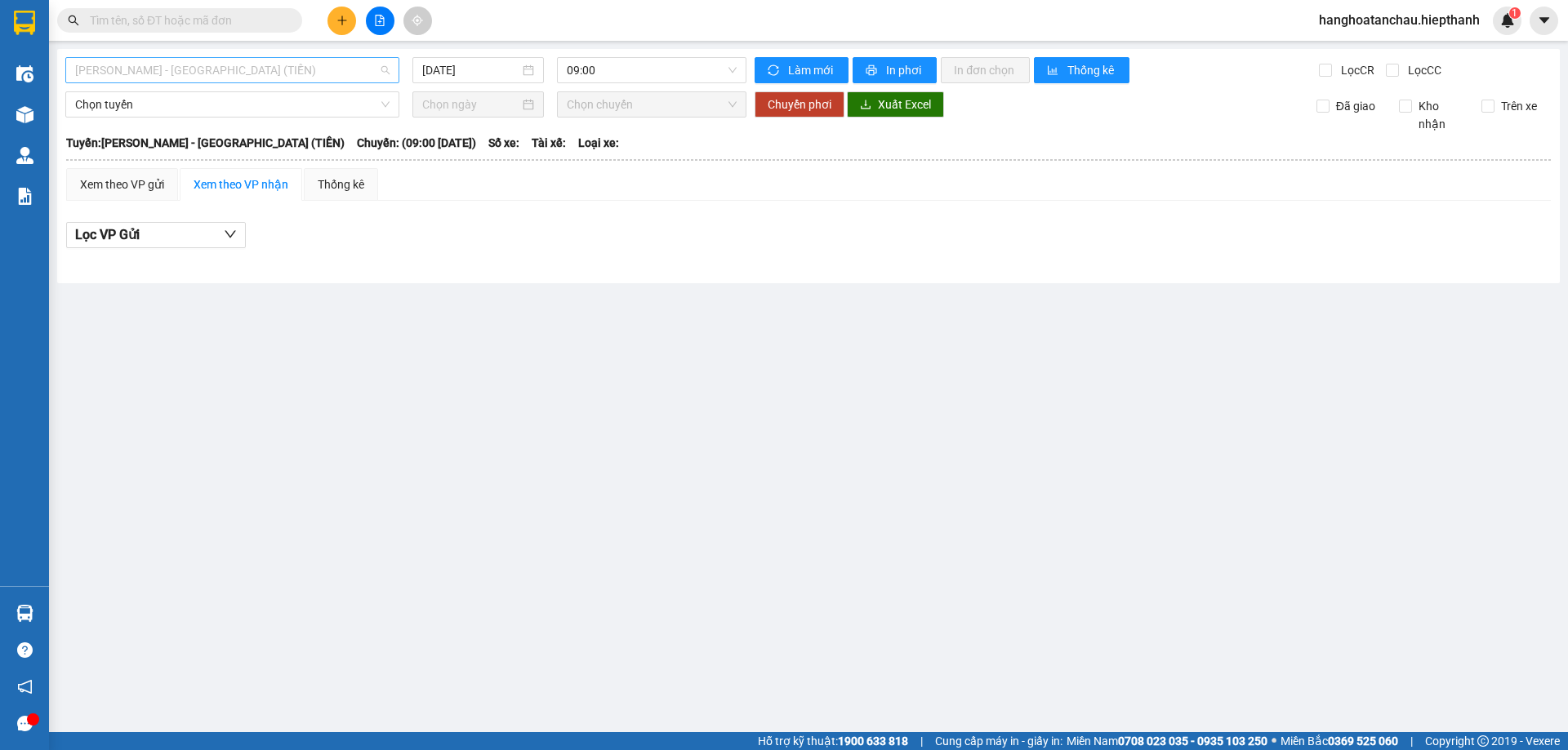
click at [284, 73] on span "[PERSON_NAME] - [GEOGRAPHIC_DATA] (TIỀN)" at bounding box center [232, 70] width 315 height 25
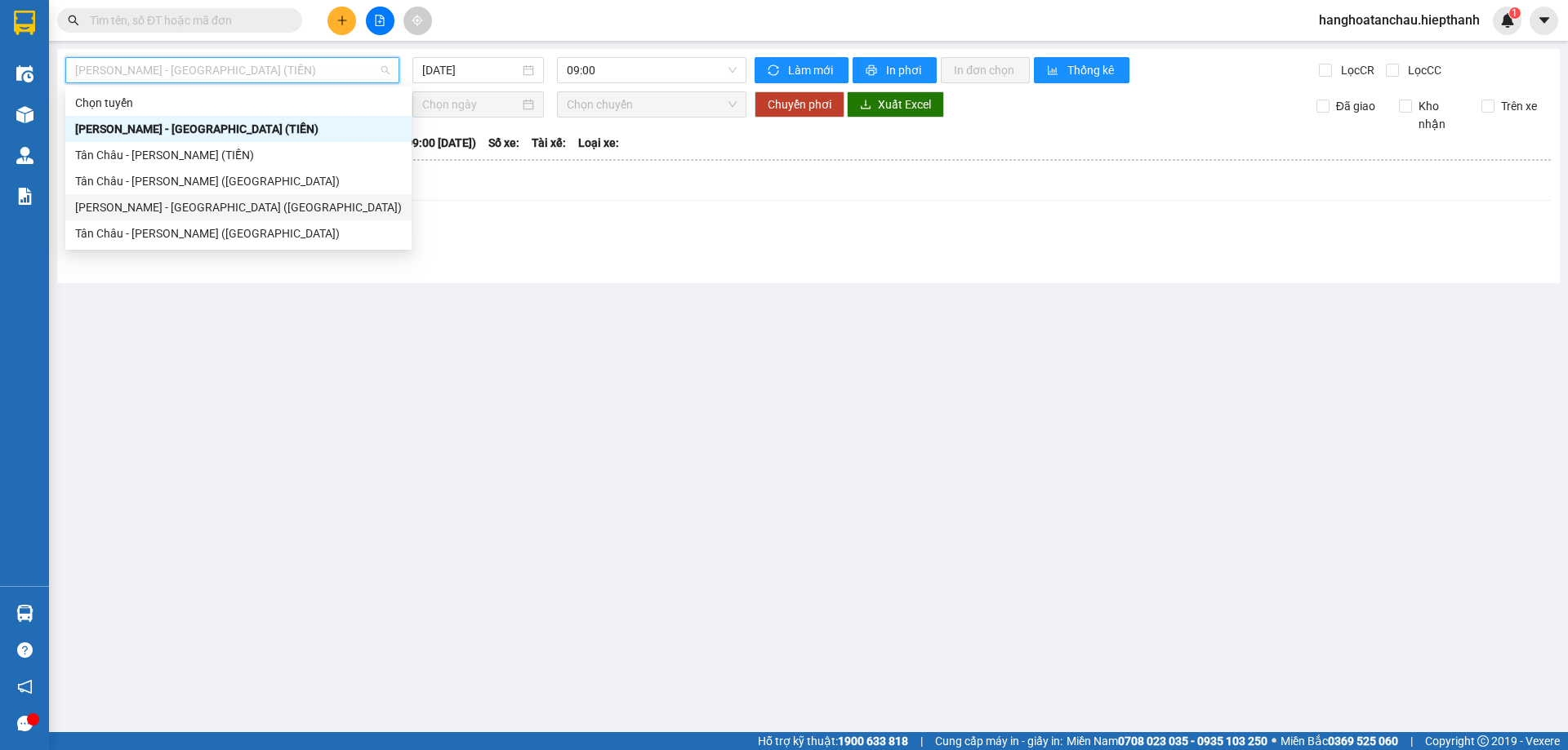
click at [257, 207] on div "[PERSON_NAME] - [GEOGRAPHIC_DATA] ([GEOGRAPHIC_DATA])" at bounding box center [238, 207] width 327 height 18
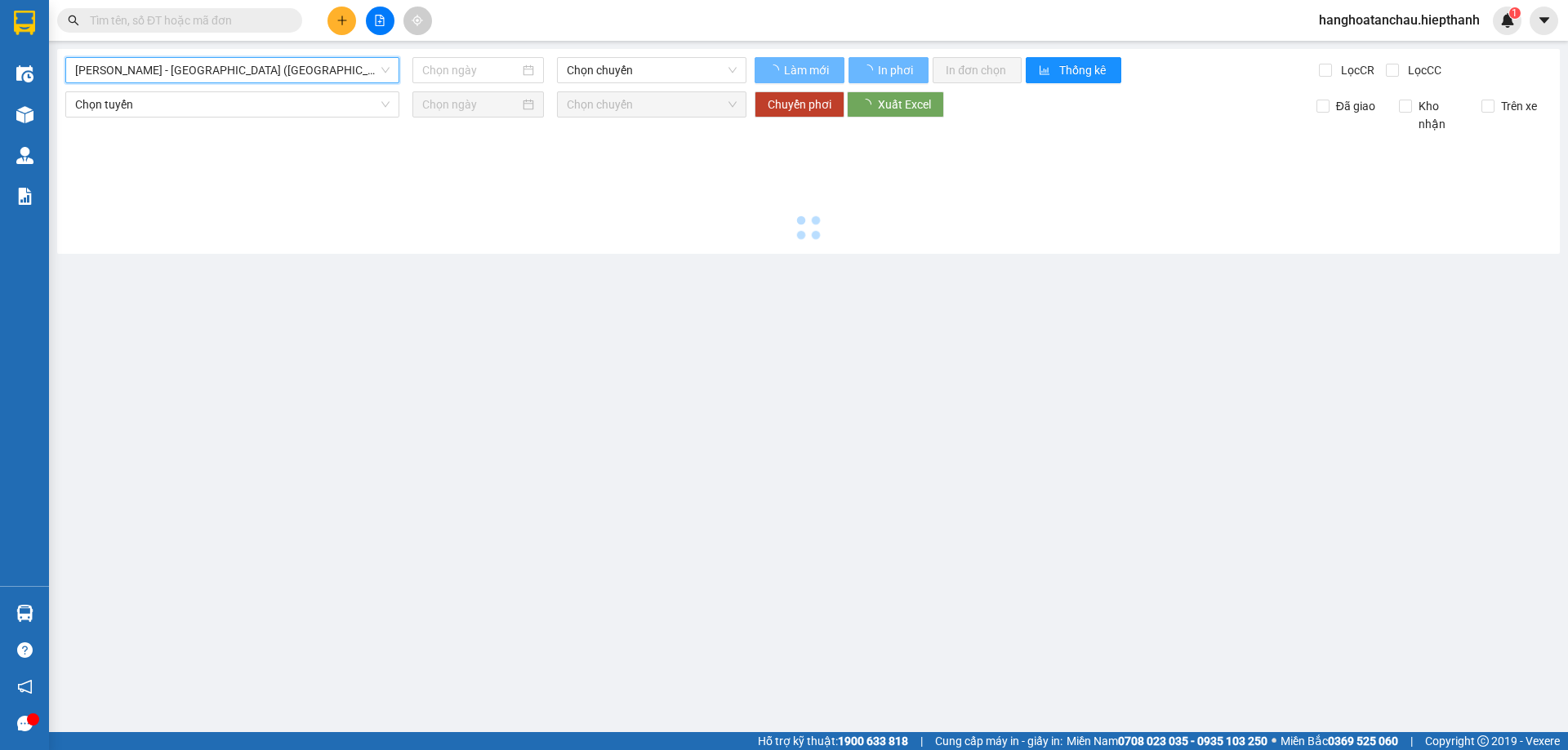
type input "[DATE]"
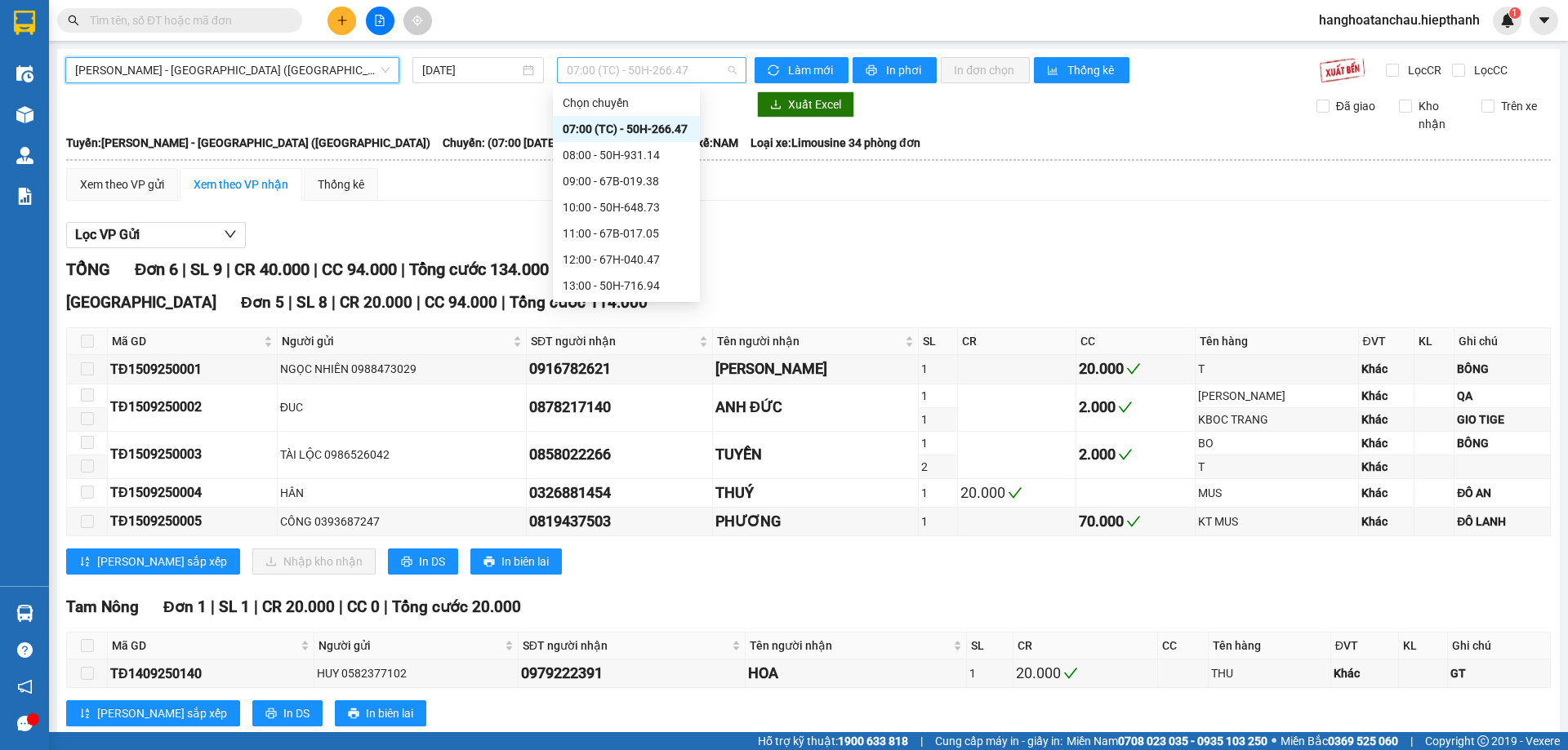
click at [665, 66] on span "07:00 (TC) - 50H-266.47" at bounding box center [652, 70] width 169 height 25
click at [631, 283] on div "13:00 - 50H-716.94" at bounding box center [627, 286] width 128 height 18
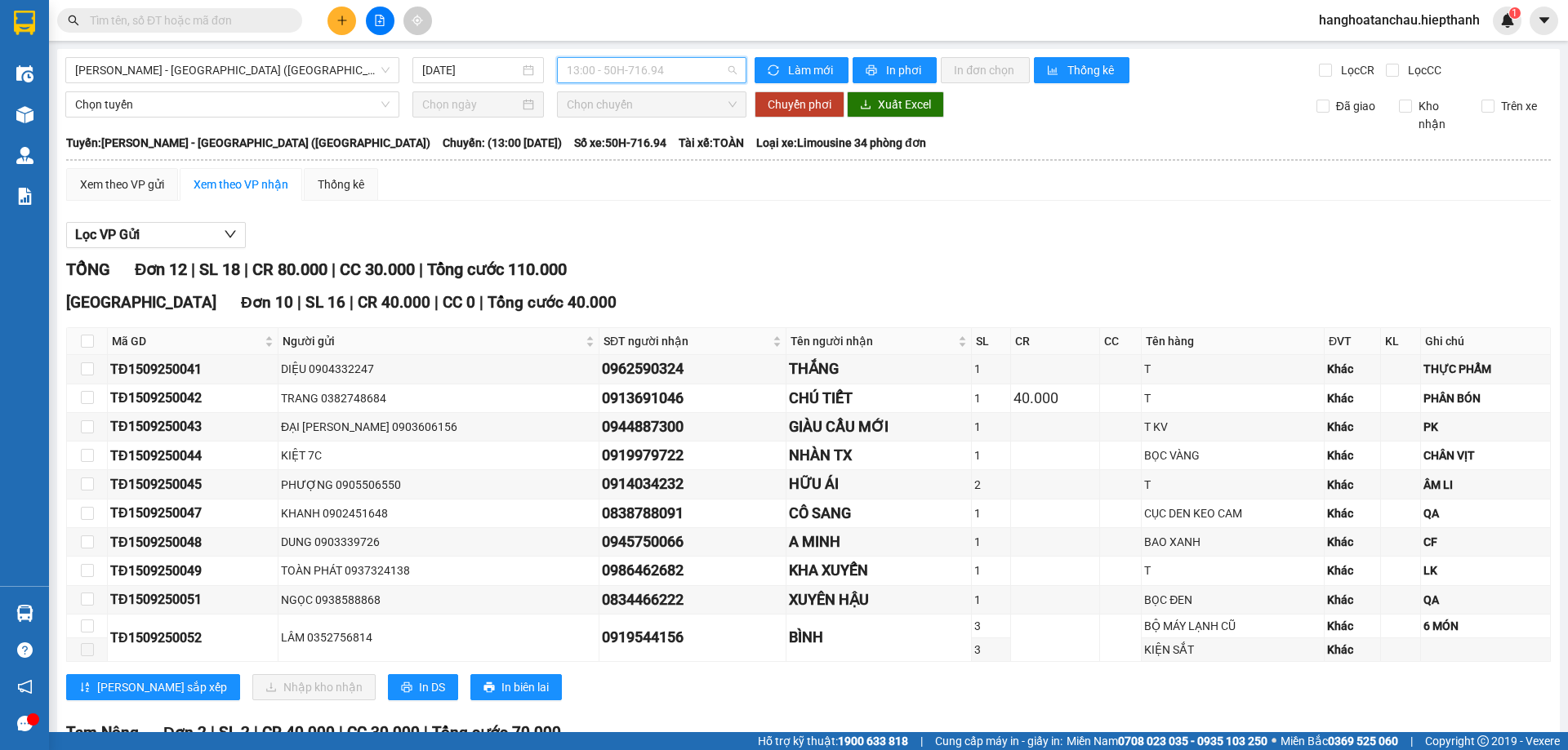
click at [631, 66] on span "13:00 - 50H-716.94" at bounding box center [652, 70] width 169 height 25
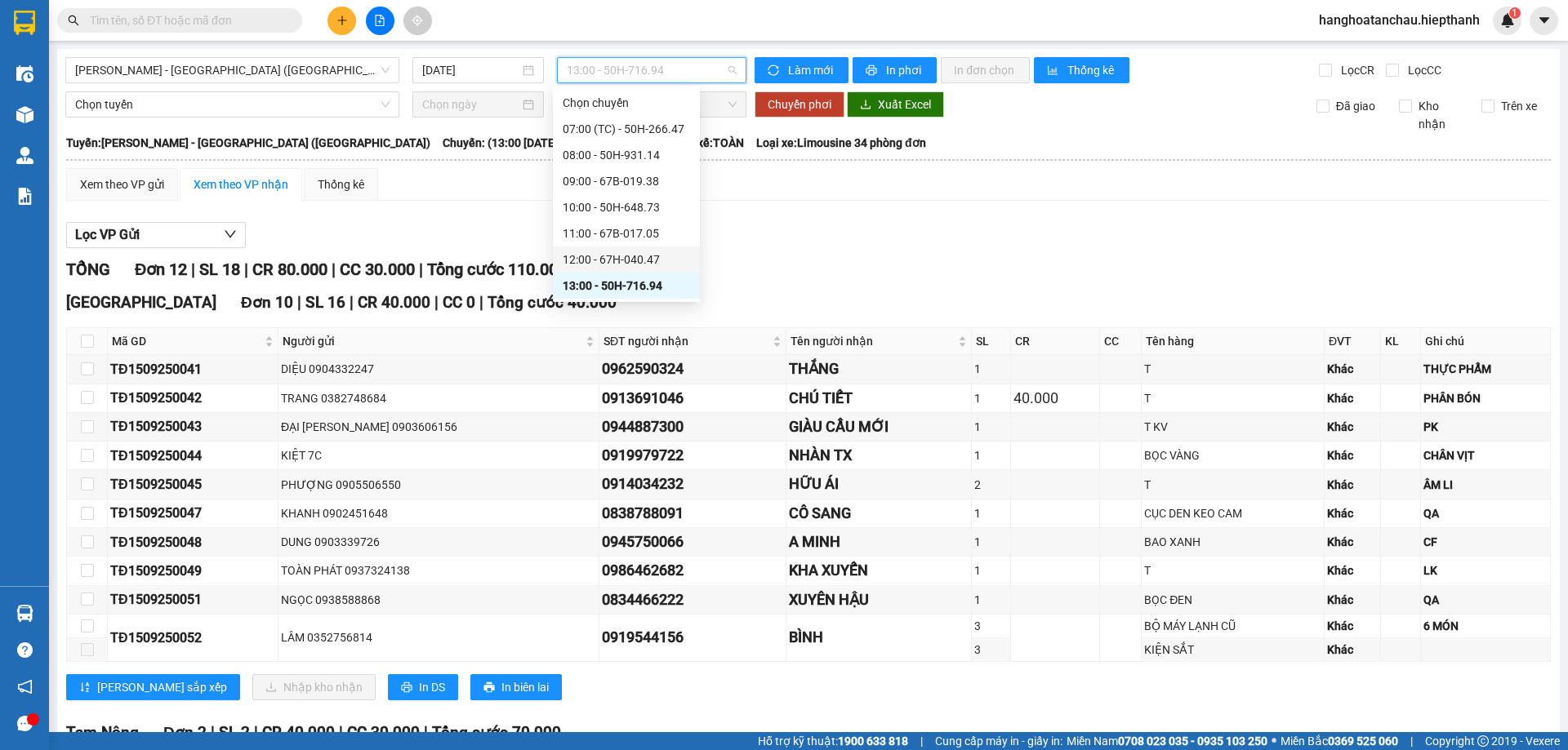
click at [632, 256] on div "12:00 - 67H-040.47" at bounding box center [627, 260] width 128 height 18
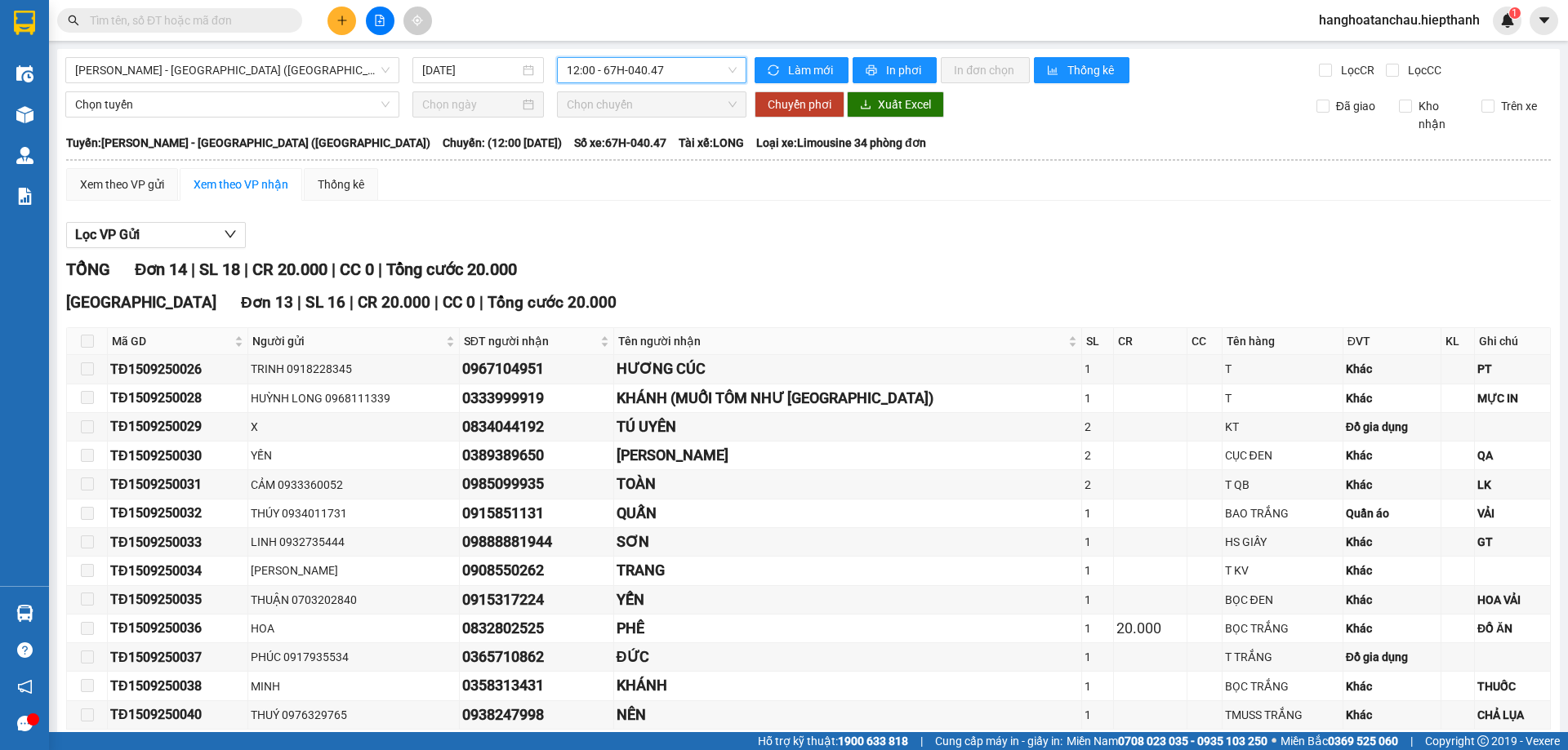
click at [667, 249] on div "Lọc VP Gửi TỔNG Đơn 14 | SL 18 | CR 20.000 | CC 0 | Tổng cước 20.000 [GEOGRAPH…" at bounding box center [808, 577] width 1484 height 726
click at [639, 213] on div "Xem theo VP gửi Xem theo VP nhận Thống kê Lọc VP Gửi TỔNG Đơn 14 | SL 18 | CR …" at bounding box center [808, 554] width 1484 height 772
click at [641, 72] on span "12:00 - 67H-040.47" at bounding box center [652, 70] width 169 height 25
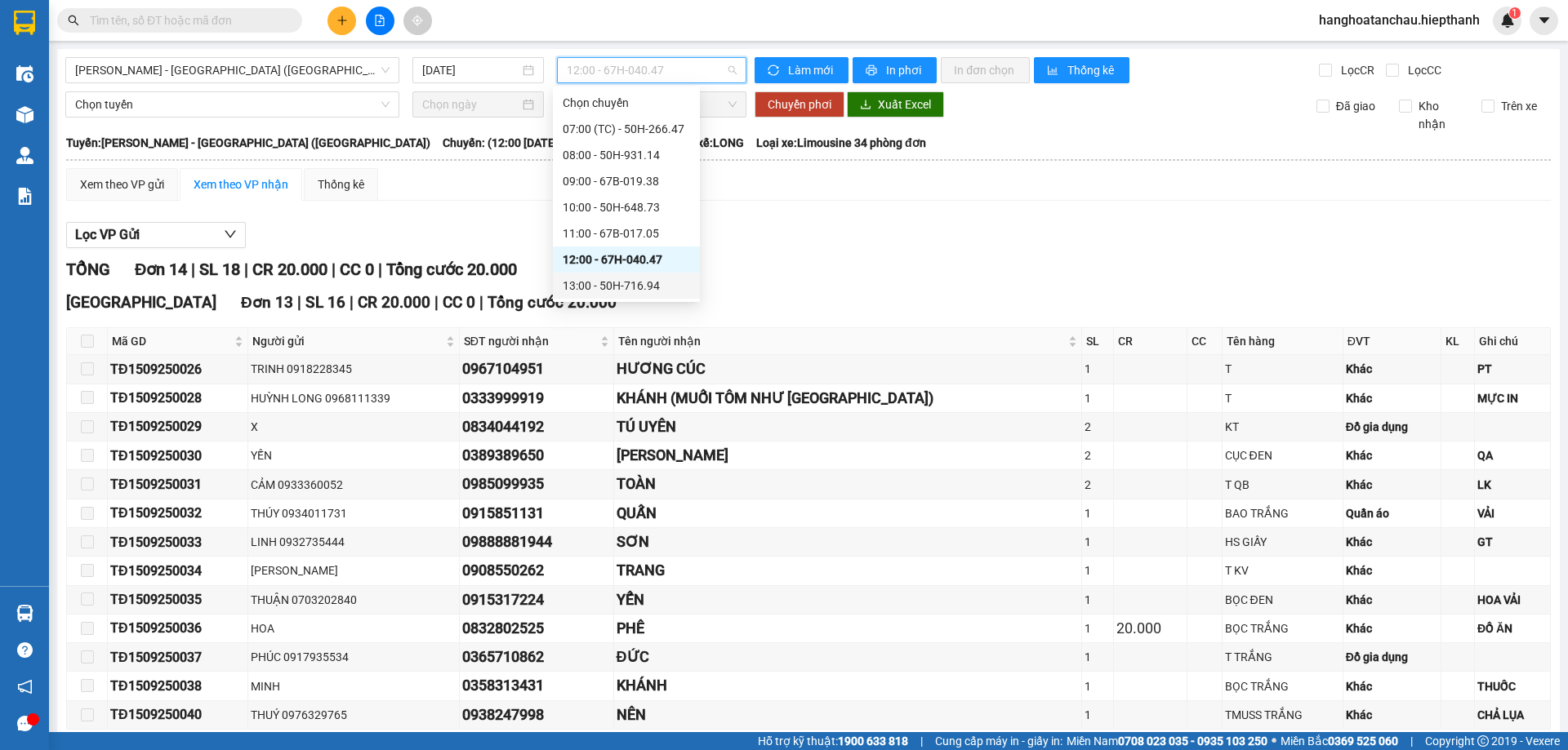
click at [628, 283] on div "13:00 - 50H-716.94" at bounding box center [627, 286] width 128 height 18
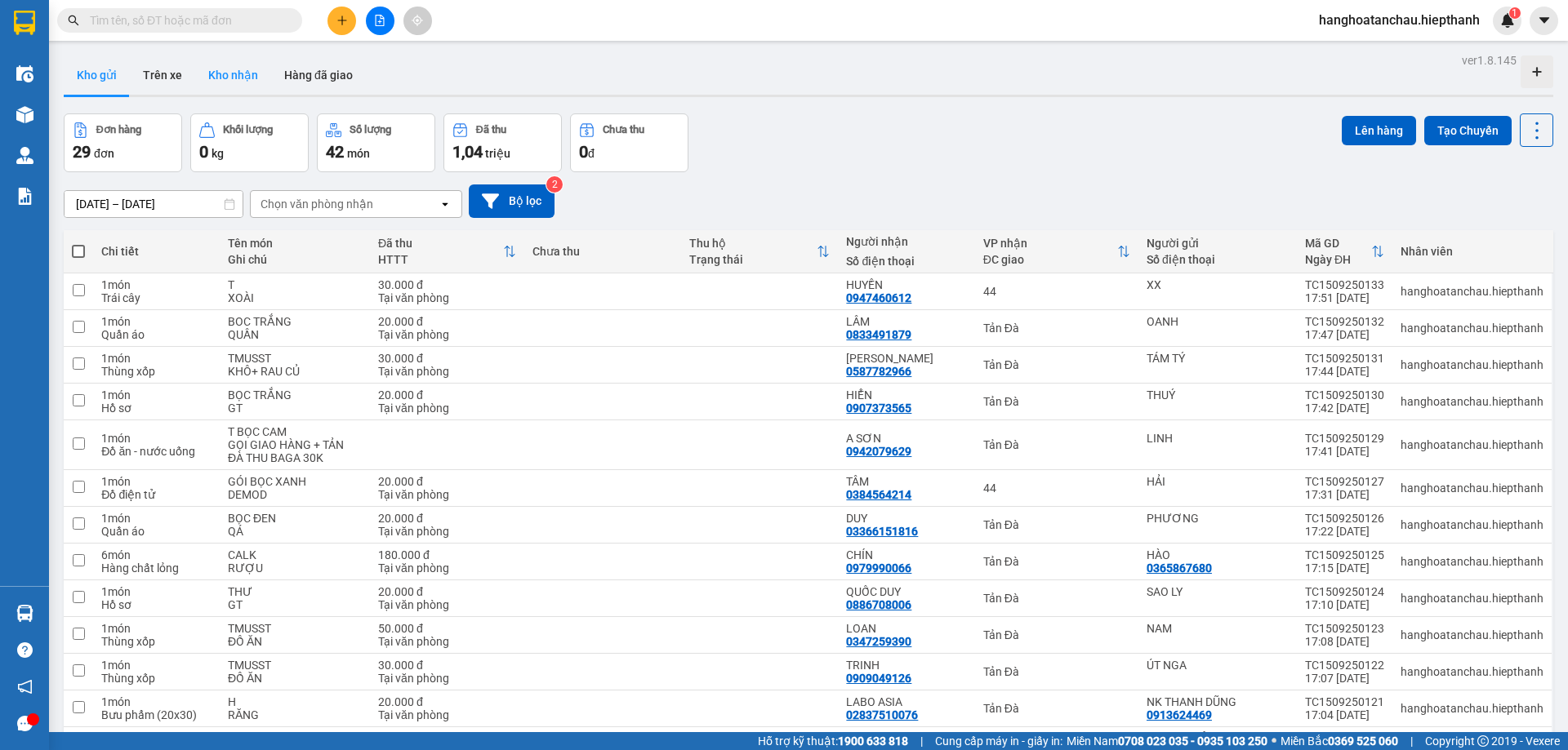
click at [239, 75] on button "Kho nhận" at bounding box center [233, 75] width 76 height 39
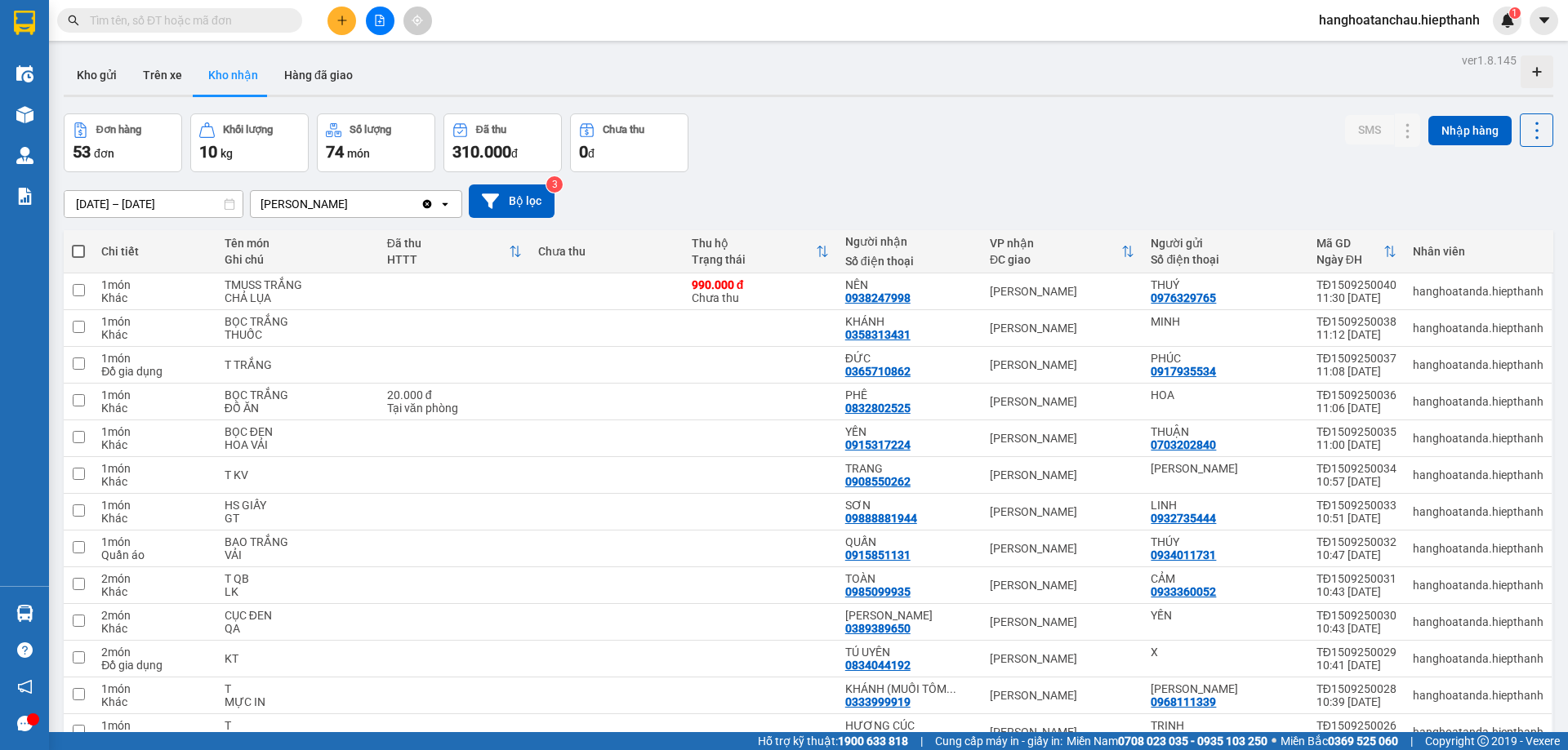
click at [868, 147] on div "Đơn hàng 53 đơn Khối lượng 10 kg Số lượng 74 món Đã thu 310.000 đ Chưa thu 0 đ …" at bounding box center [808, 142] width 1489 height 59
click at [1525, 125] on icon at bounding box center [1536, 130] width 23 height 23
click at [1486, 175] on span "Xuất excel" at bounding box center [1504, 174] width 52 height 16
click at [914, 172] on div "01/01/2025 – 15/09/2025 Press the down arrow key to interact with the calendar …" at bounding box center [808, 201] width 1489 height 58
click at [155, 12] on input "text" at bounding box center [185, 20] width 192 height 18
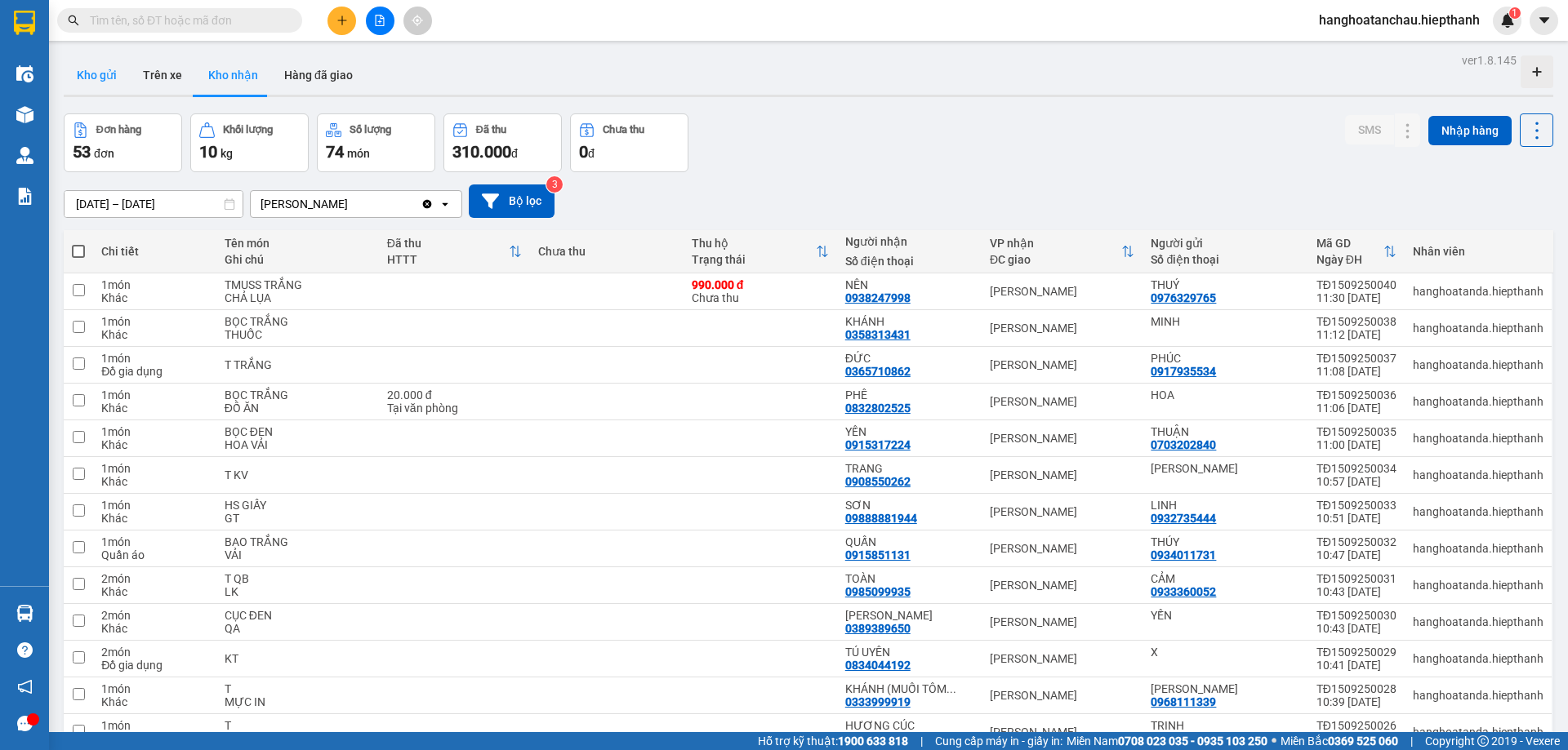
click at [120, 72] on button "Kho gửi" at bounding box center [97, 75] width 66 height 39
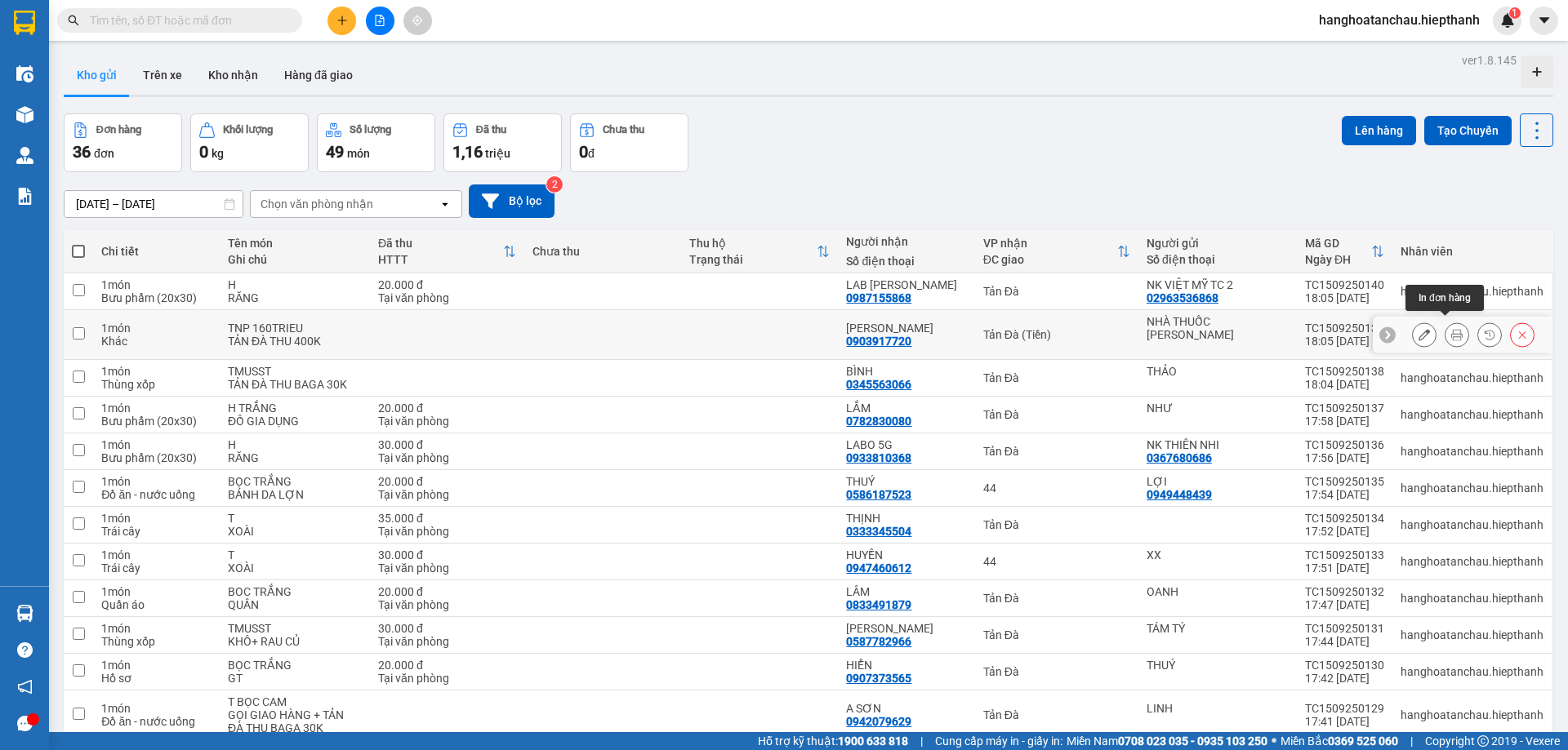
click at [1450, 329] on icon at bounding box center [1455, 334] width 11 height 11
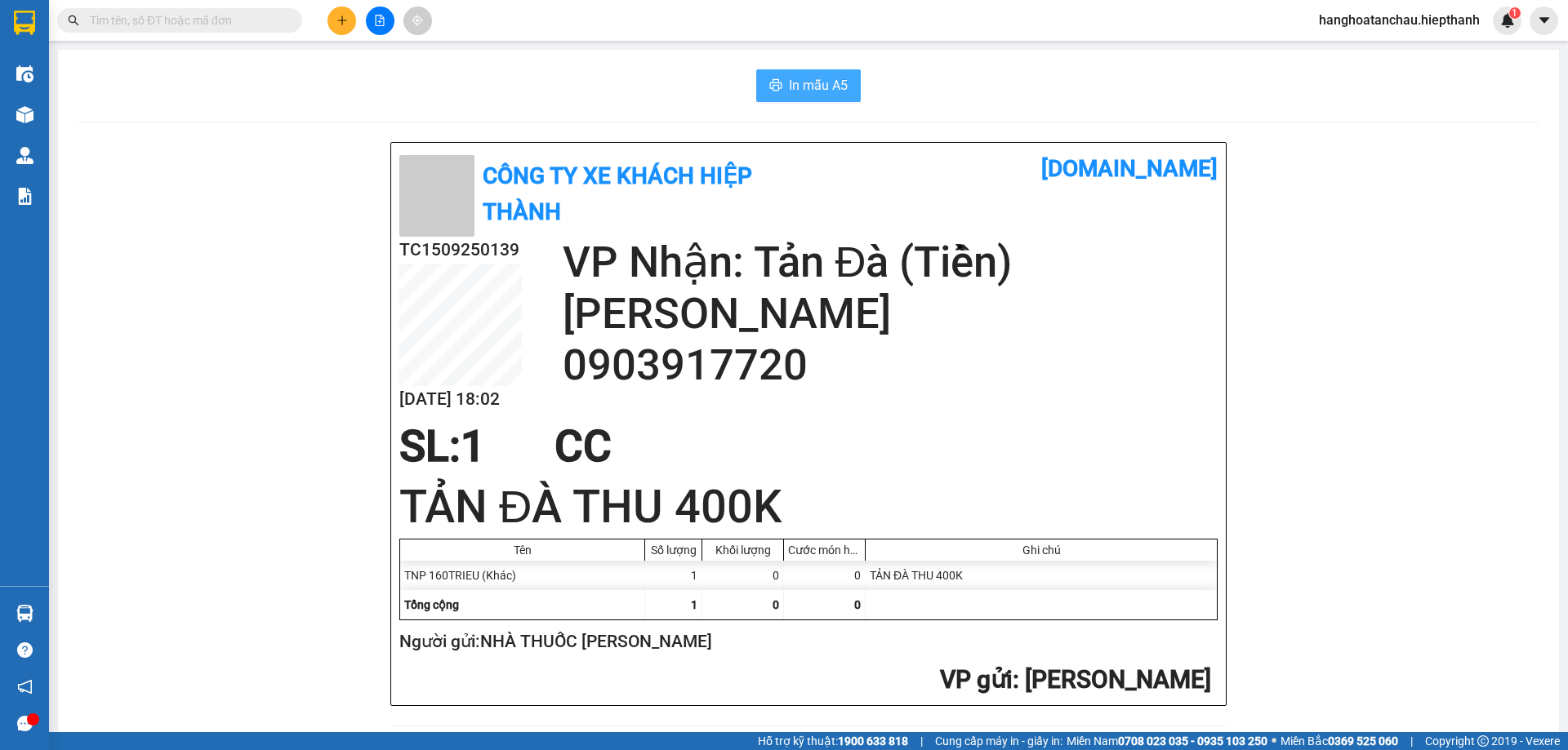
click at [809, 82] on span "In mẫu A5" at bounding box center [818, 85] width 59 height 20
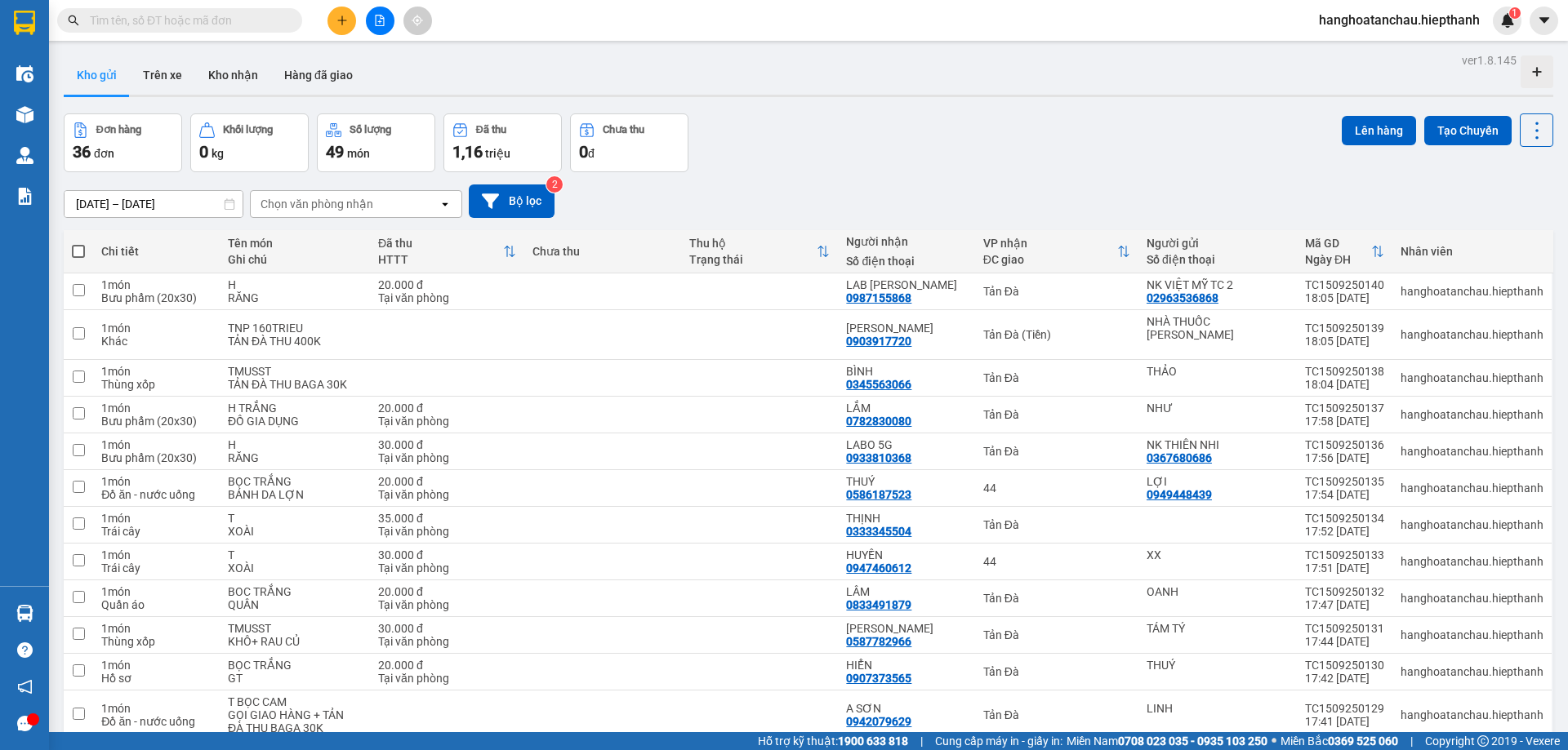
click at [825, 114] on div "Đơn hàng 36 đơn Khối lượng 0 kg Số lượng 49 món Đã thu 1,16 triệu Chưa thu 0 đ …" at bounding box center [808, 142] width 1489 height 59
click at [798, 147] on div "Đơn hàng 36 đơn Khối lượng 0 kg Số lượng 49 món Đã thu 1,16 triệu Chưa thu 0 đ …" at bounding box center [808, 142] width 1489 height 59
click at [243, 79] on button "Kho nhận" at bounding box center [233, 75] width 76 height 39
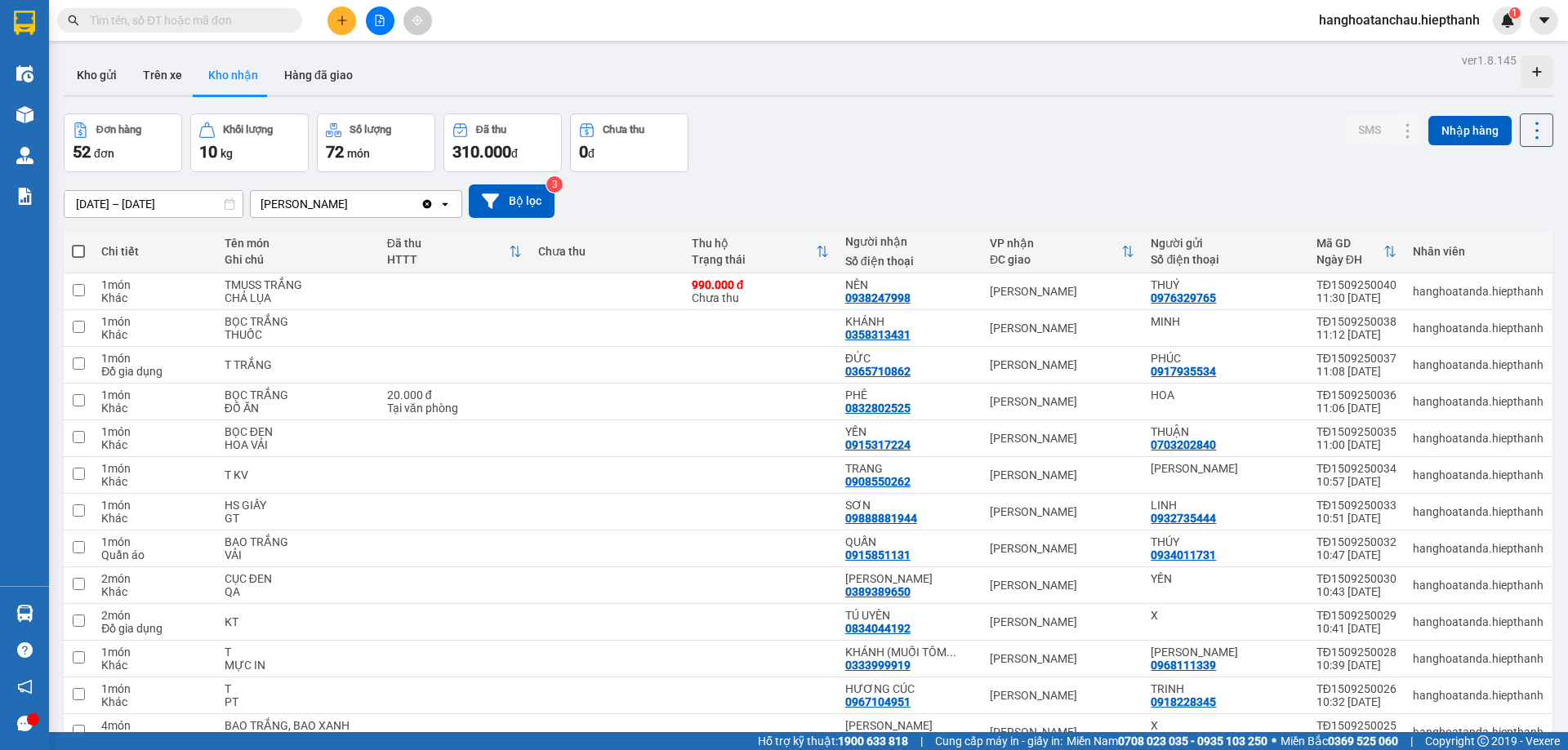
click at [789, 138] on div "Đơn hàng 52 đơn Khối lượng 10 kg Số lượng 72 món Đã thu 310.000 đ Chưa thu 0 đ …" at bounding box center [808, 142] width 1489 height 59
click at [377, 18] on icon "file-add" at bounding box center [379, 20] width 11 height 11
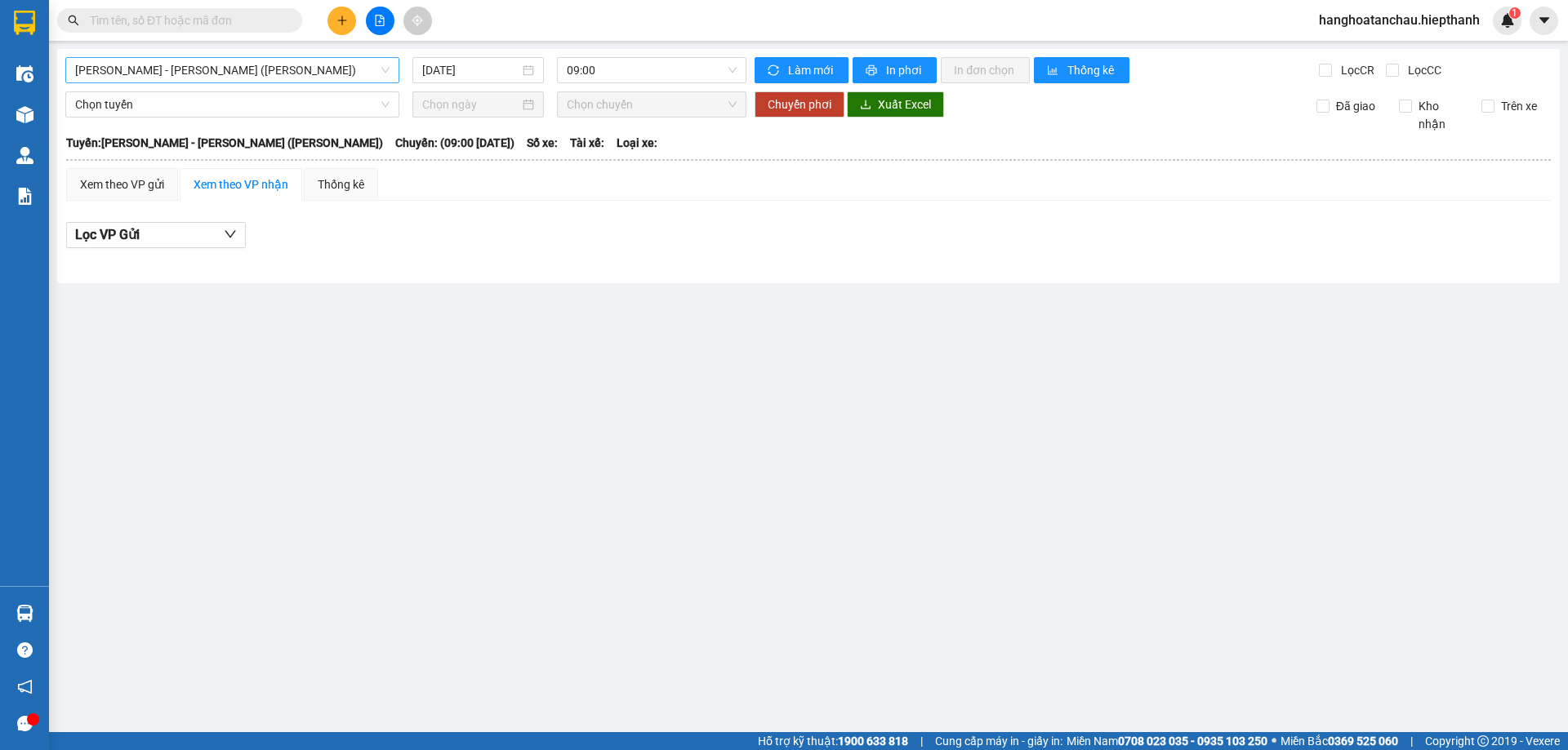
click at [237, 69] on span "[PERSON_NAME] - [PERSON_NAME] ([PERSON_NAME])" at bounding box center [232, 70] width 315 height 25
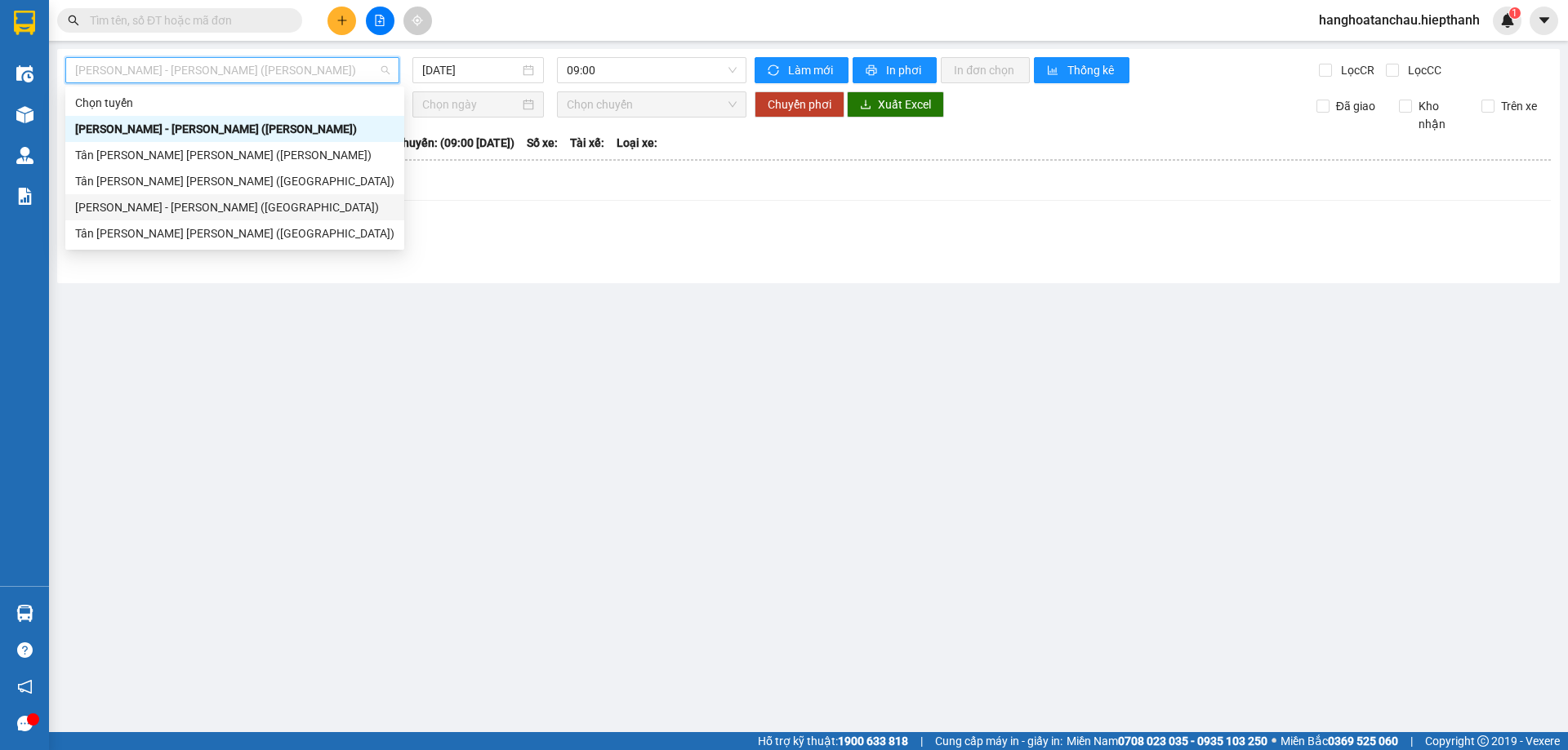
click at [230, 211] on div "[PERSON_NAME] - [PERSON_NAME] ([GEOGRAPHIC_DATA])" at bounding box center [234, 207] width 319 height 18
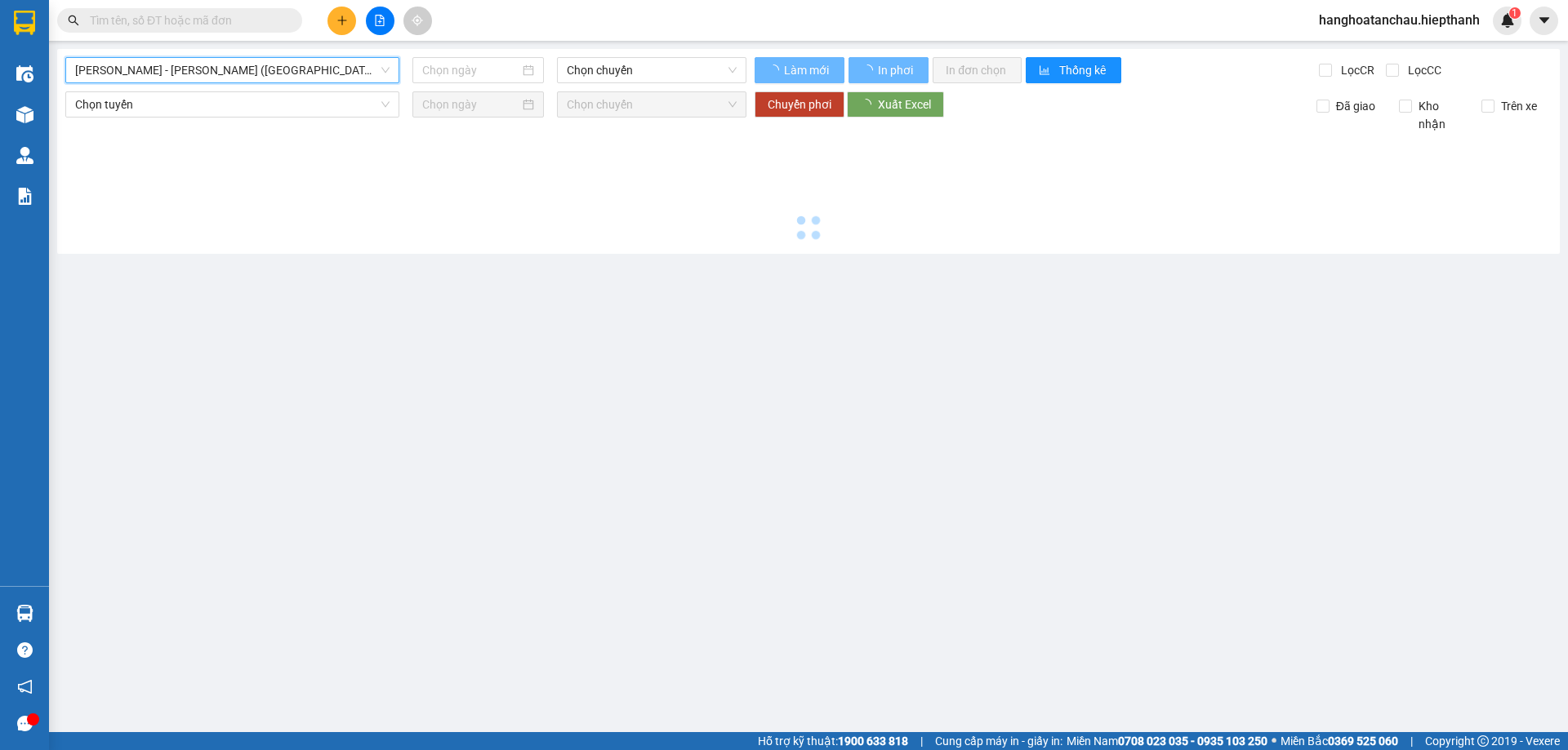
type input "[DATE]"
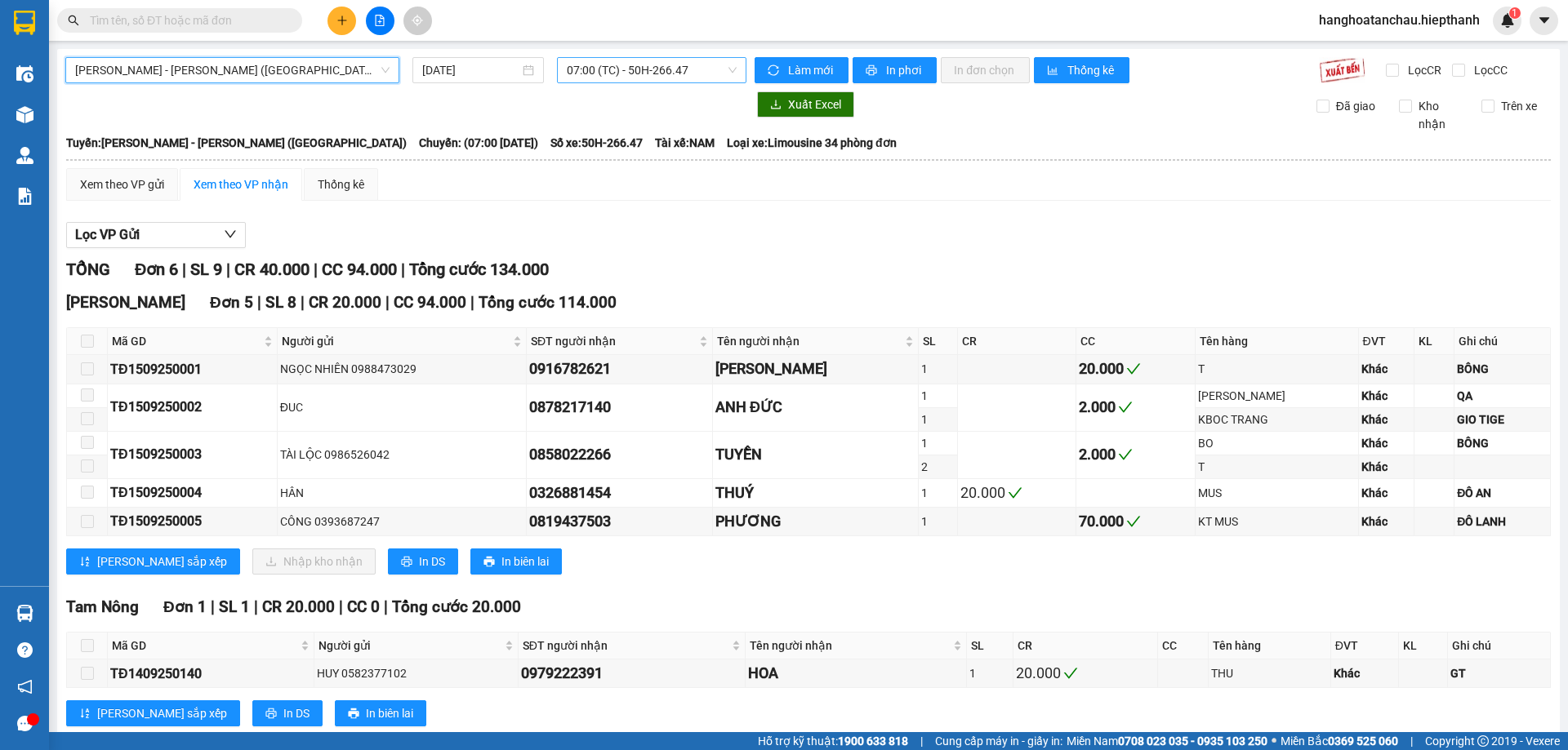
click at [645, 66] on span "07:00 (TC) - 50H-266.47" at bounding box center [652, 70] width 169 height 25
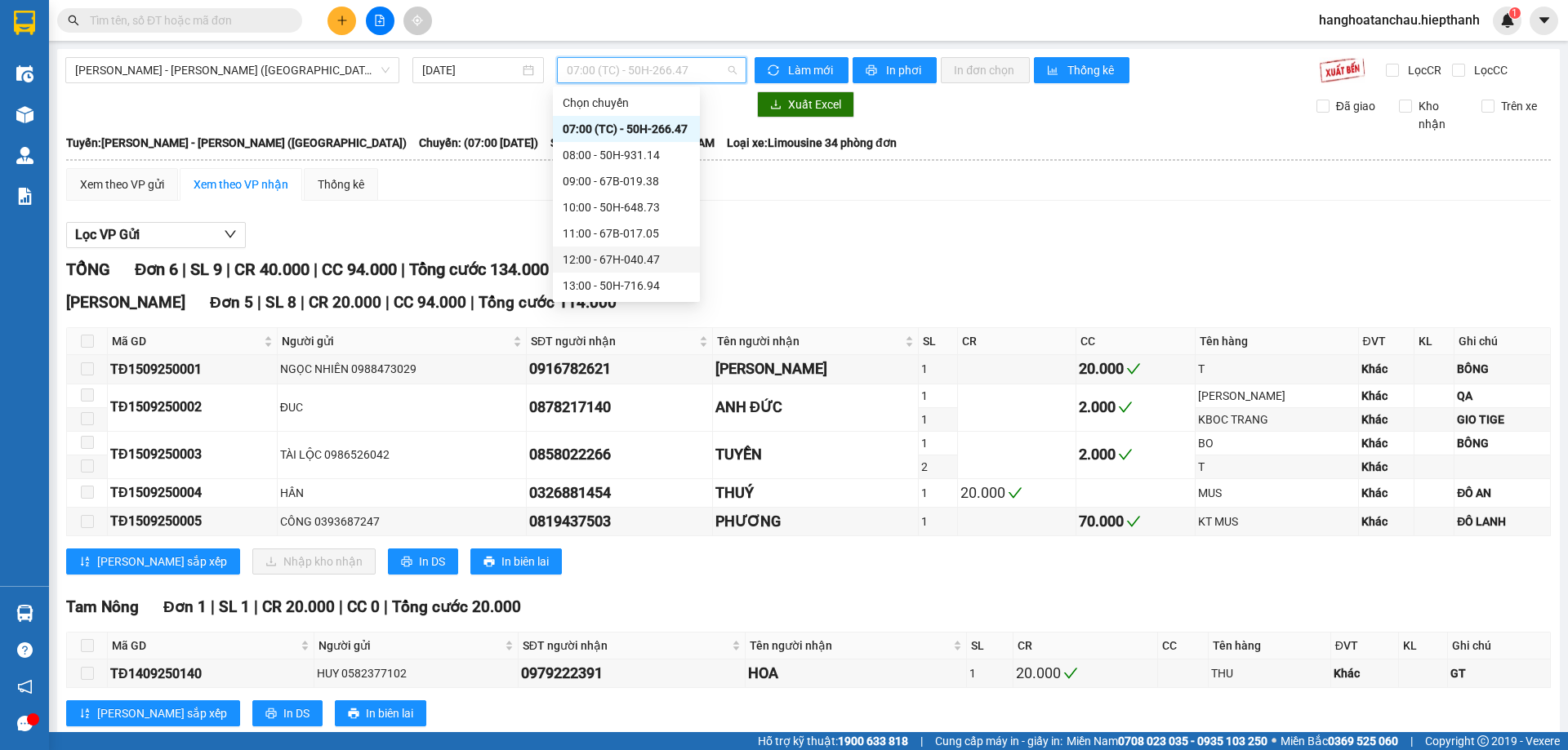
click at [638, 265] on div "12:00 - 67H-040.47" at bounding box center [627, 260] width 128 height 18
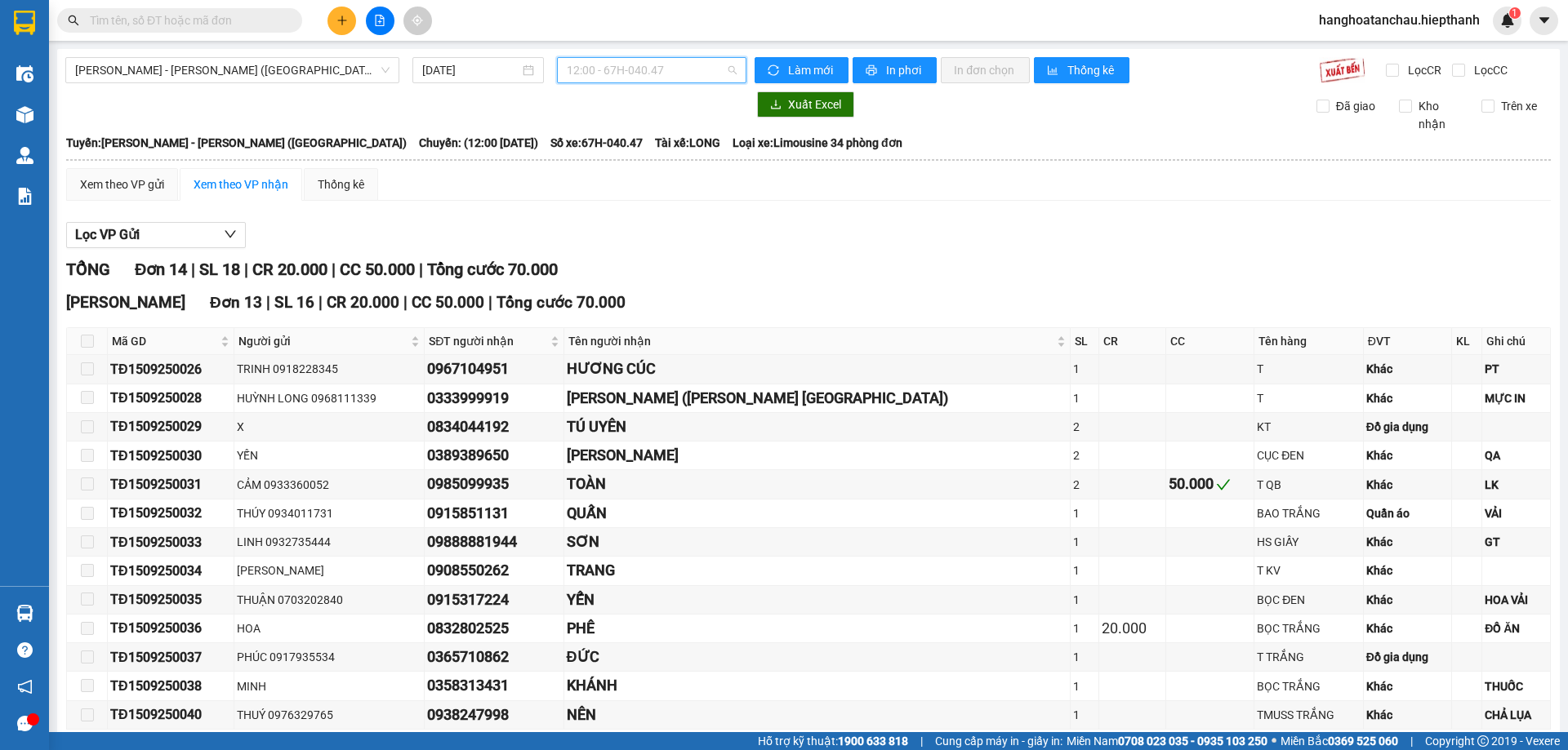
click at [660, 69] on span "12:00 - 67H-040.47" at bounding box center [652, 70] width 169 height 25
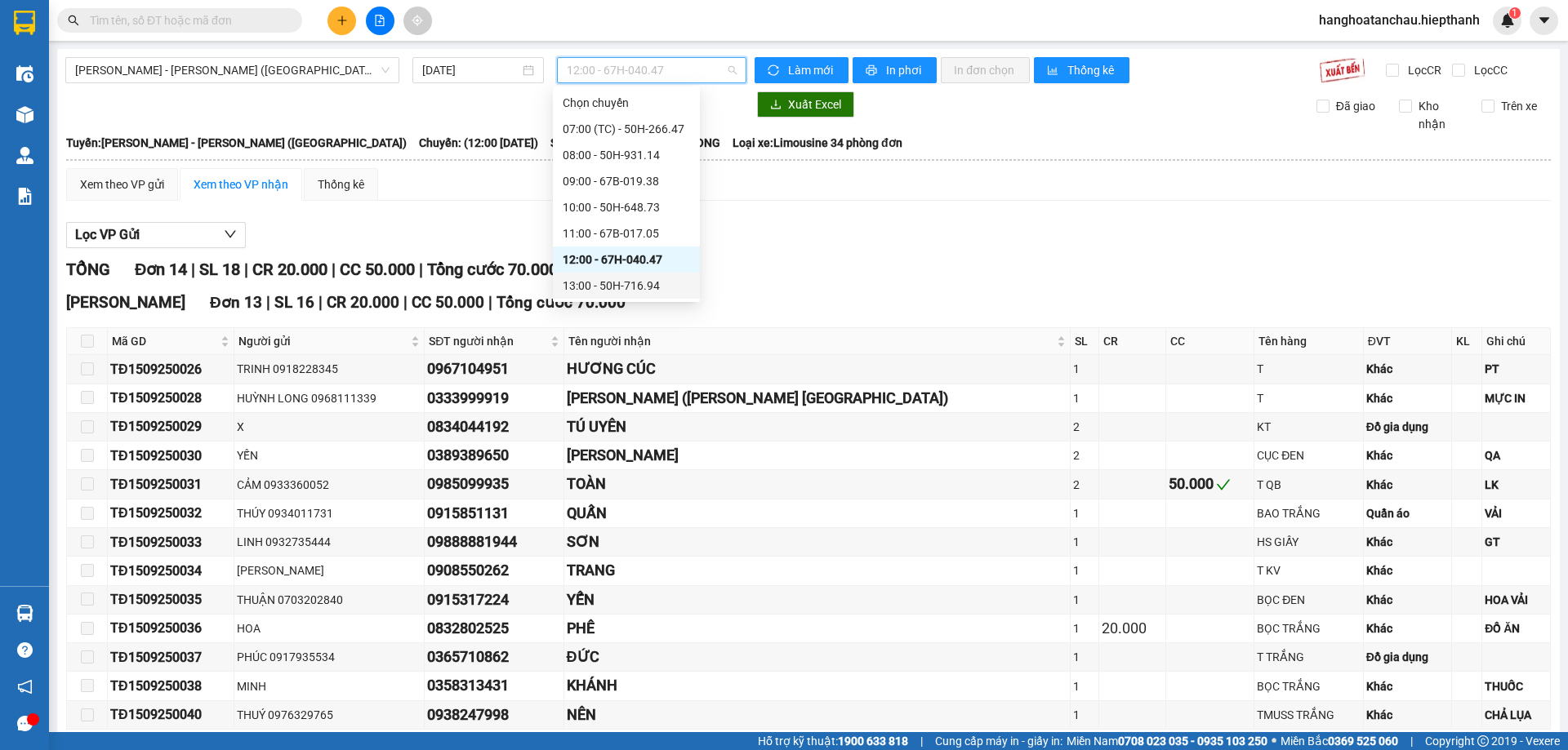
click at [642, 285] on div "13:00 - 50H-716.94" at bounding box center [627, 286] width 128 height 18
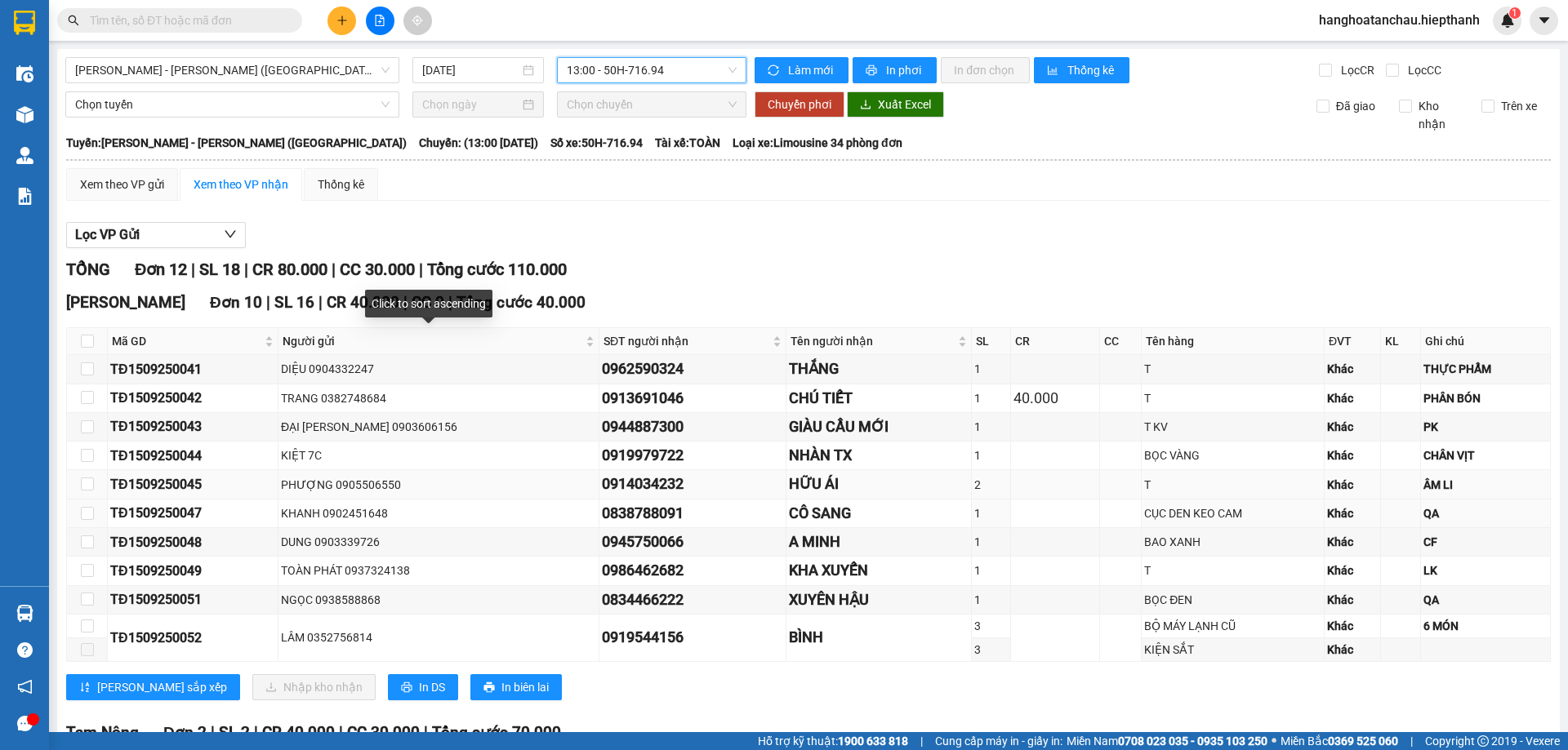
scroll to position [163, 0]
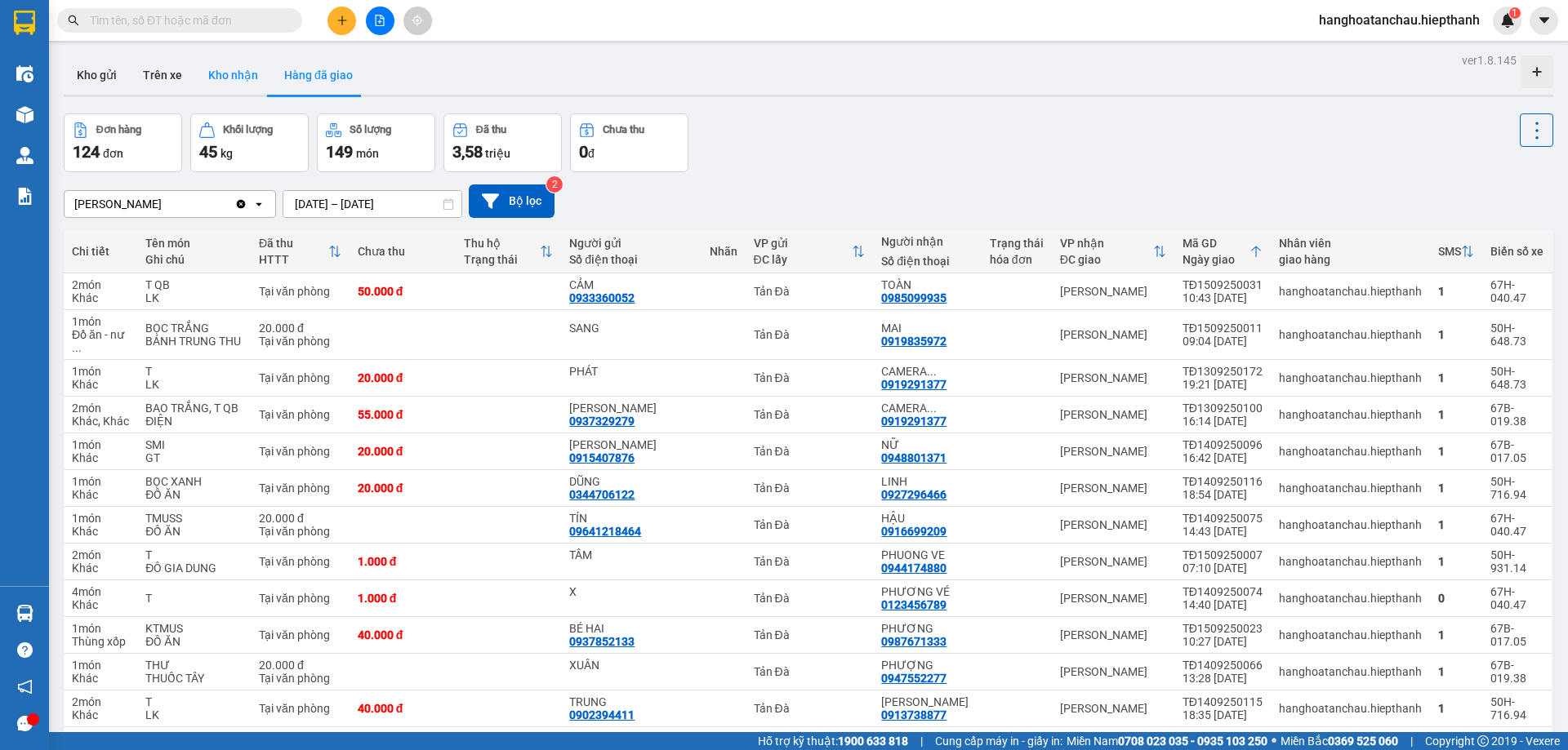
click at [234, 79] on button "Kho nhận" at bounding box center [233, 75] width 76 height 39
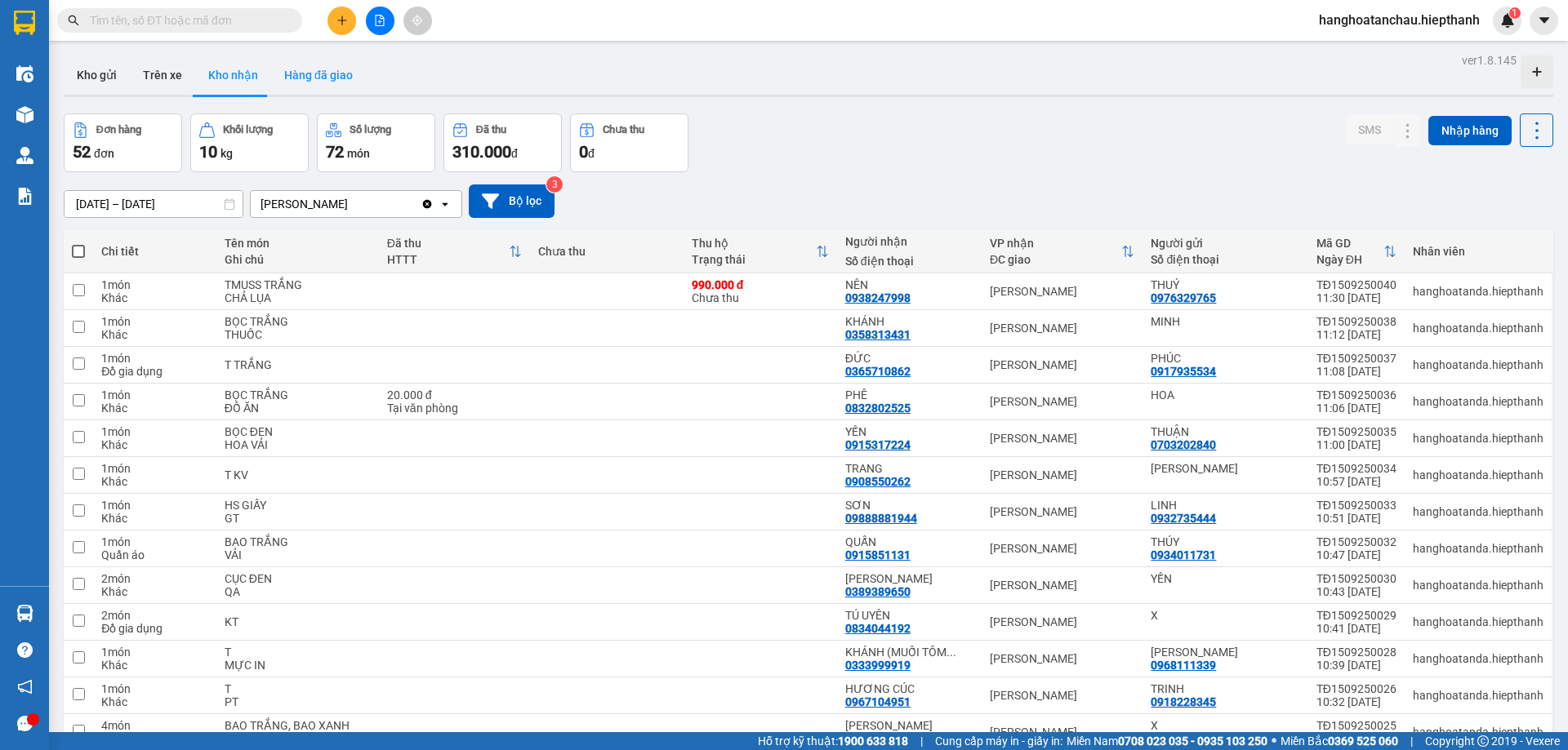
click at [330, 75] on button "Hàng đã giao" at bounding box center [318, 75] width 95 height 39
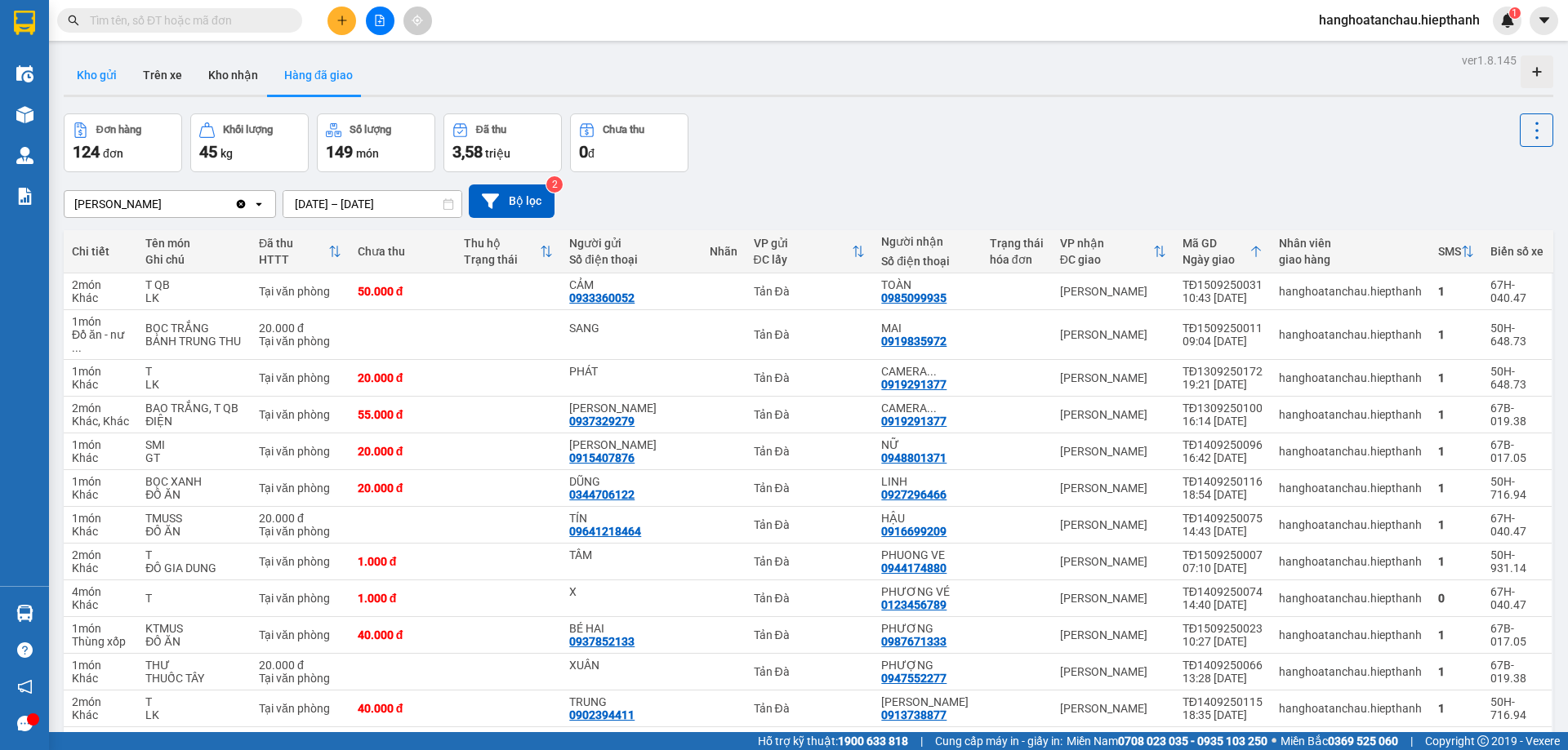
click at [90, 73] on button "Kho gửi" at bounding box center [97, 75] width 66 height 39
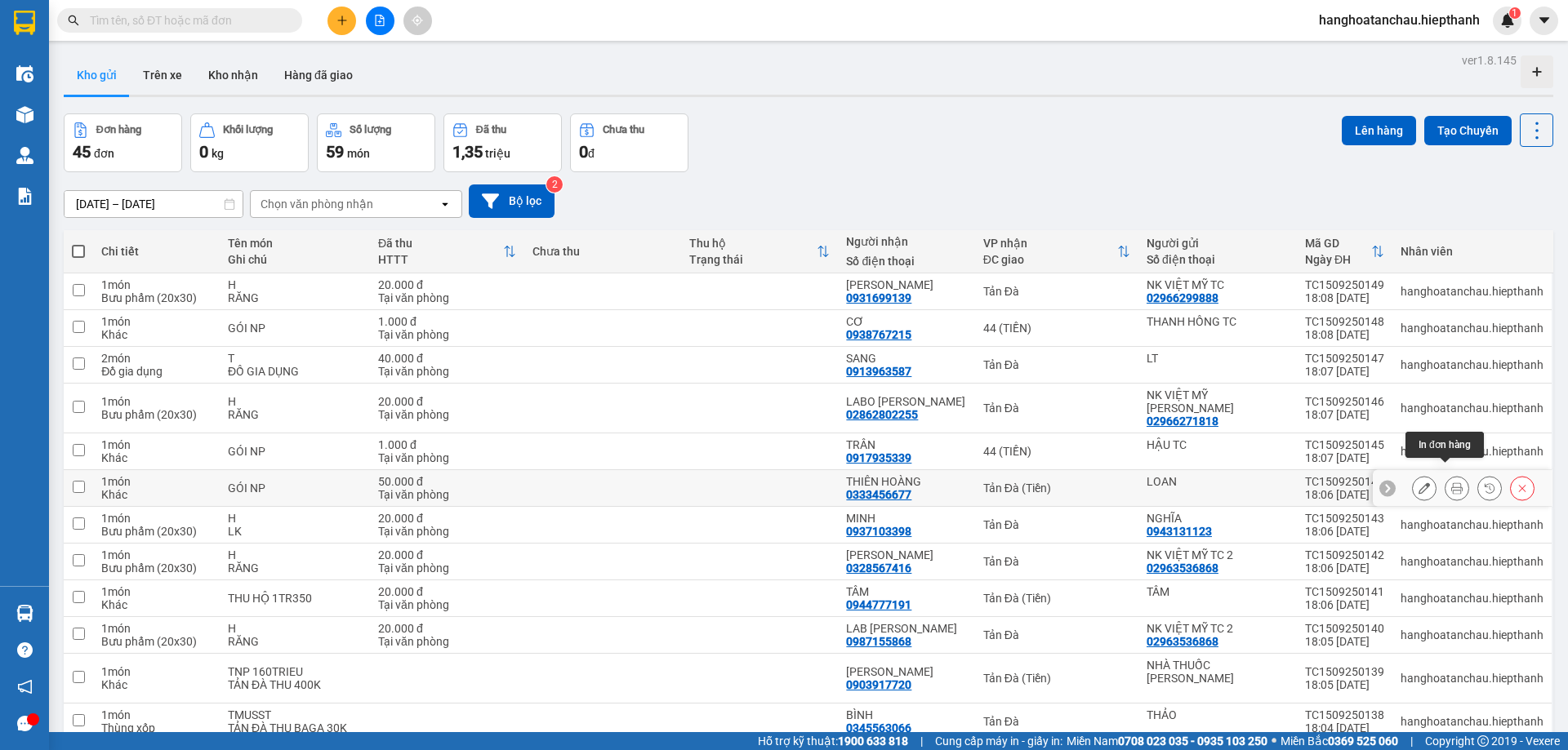
click at [1450, 482] on icon at bounding box center [1455, 487] width 11 height 11
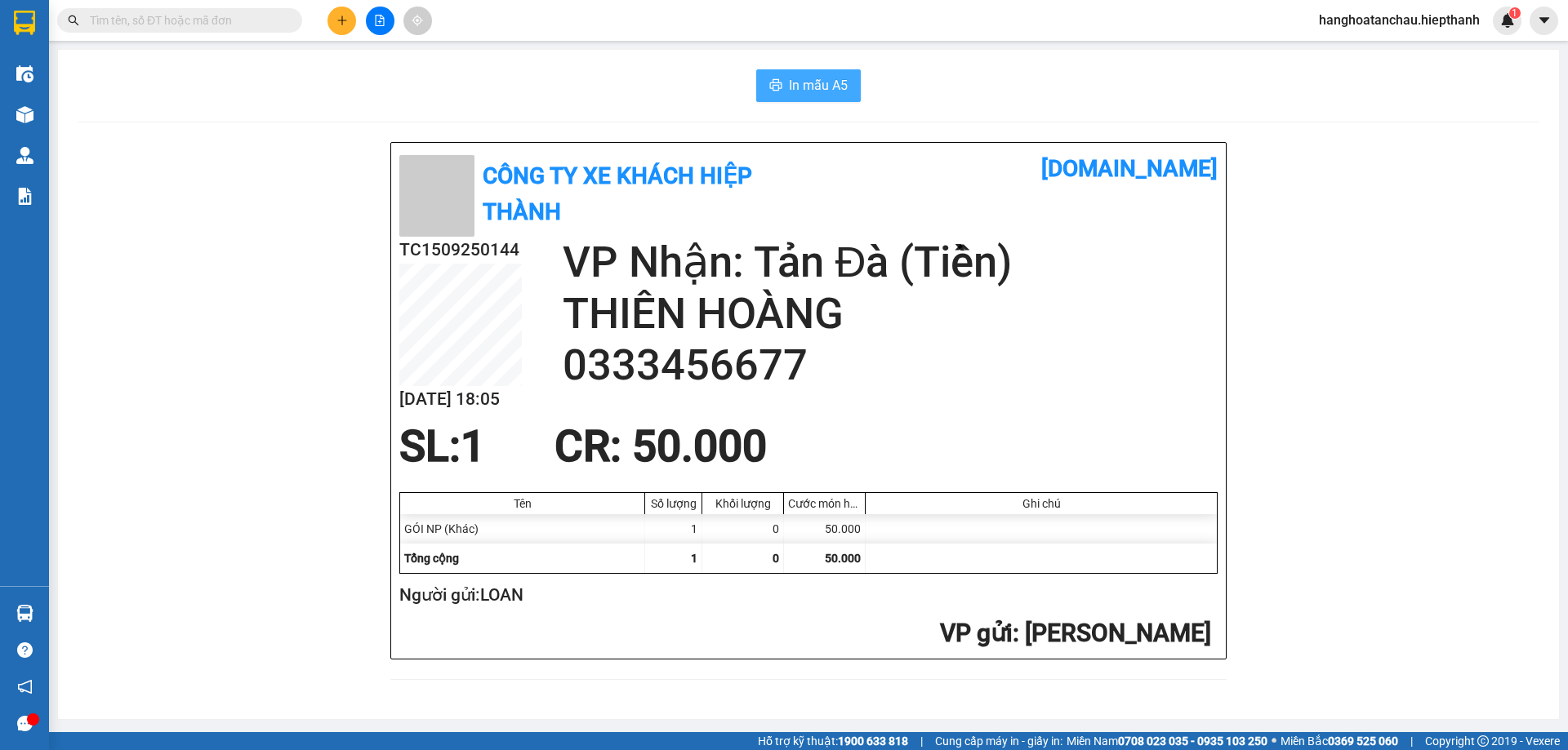
click at [793, 77] on span "In mẫu A5" at bounding box center [818, 85] width 59 height 20
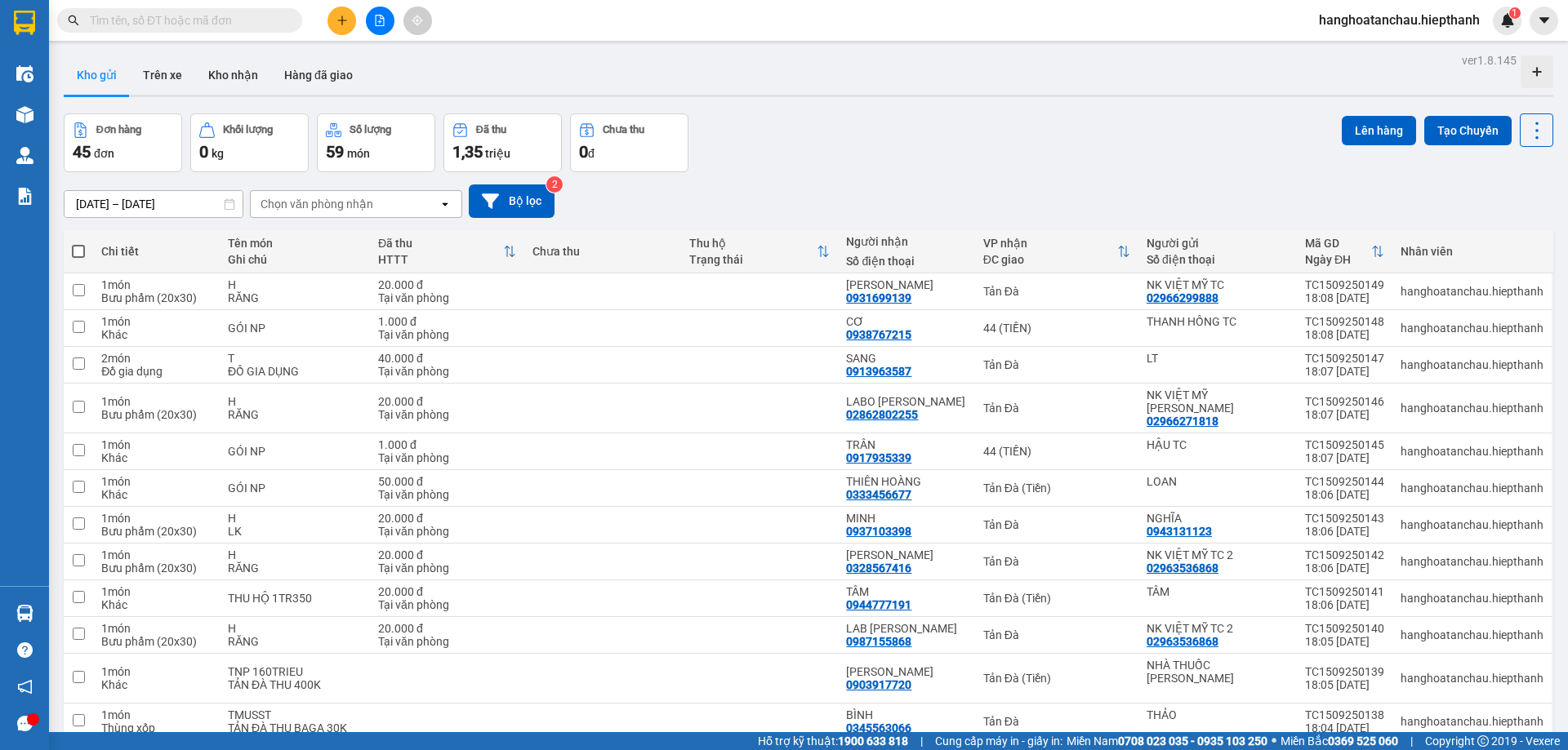
click at [879, 165] on div "Đơn hàng 45 đơn Khối lượng 0 kg Số lượng 59 món Đã thu 1,35 triệu Chưa thu 0 đ …" at bounding box center [808, 142] width 1489 height 59
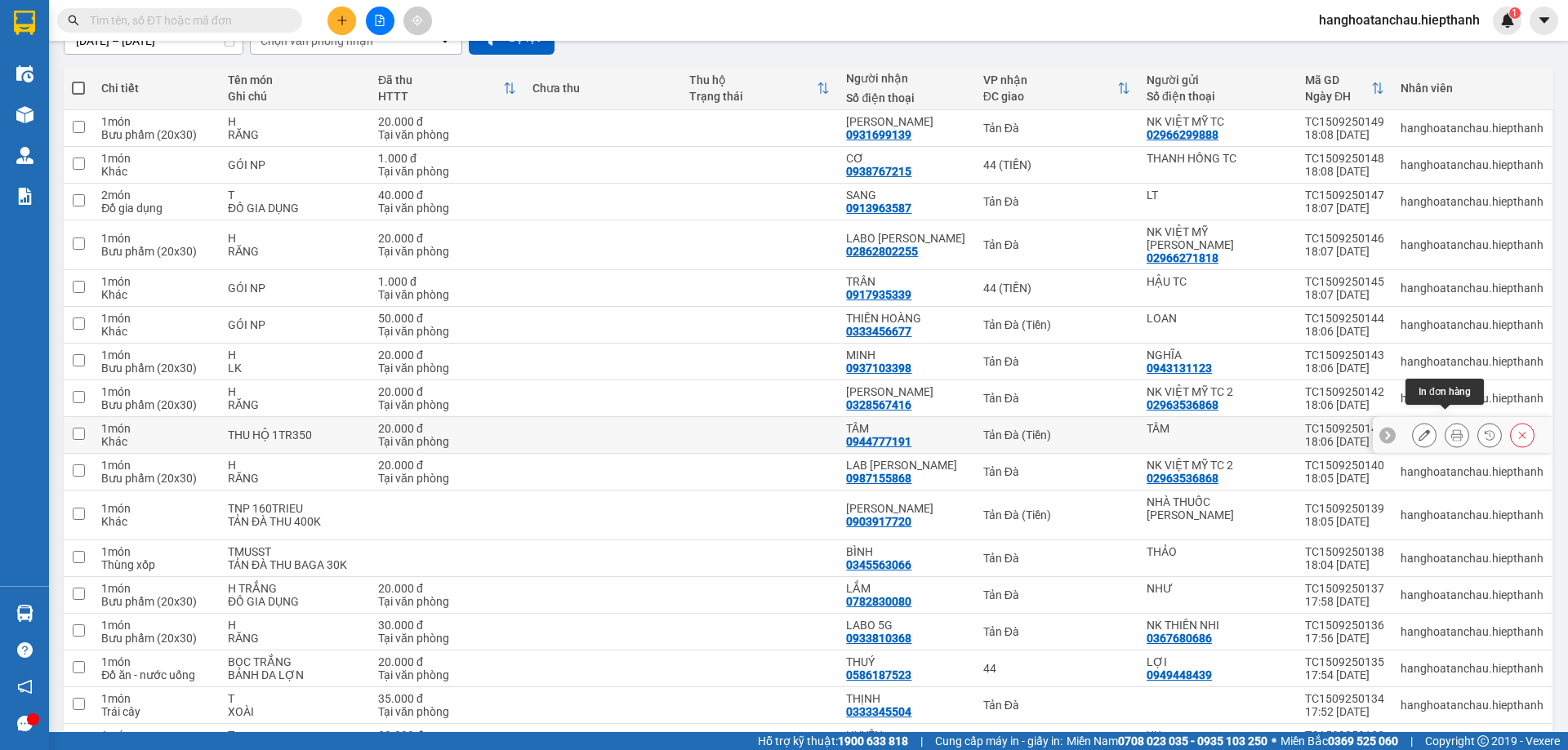
click at [1450, 429] on icon at bounding box center [1455, 434] width 11 height 11
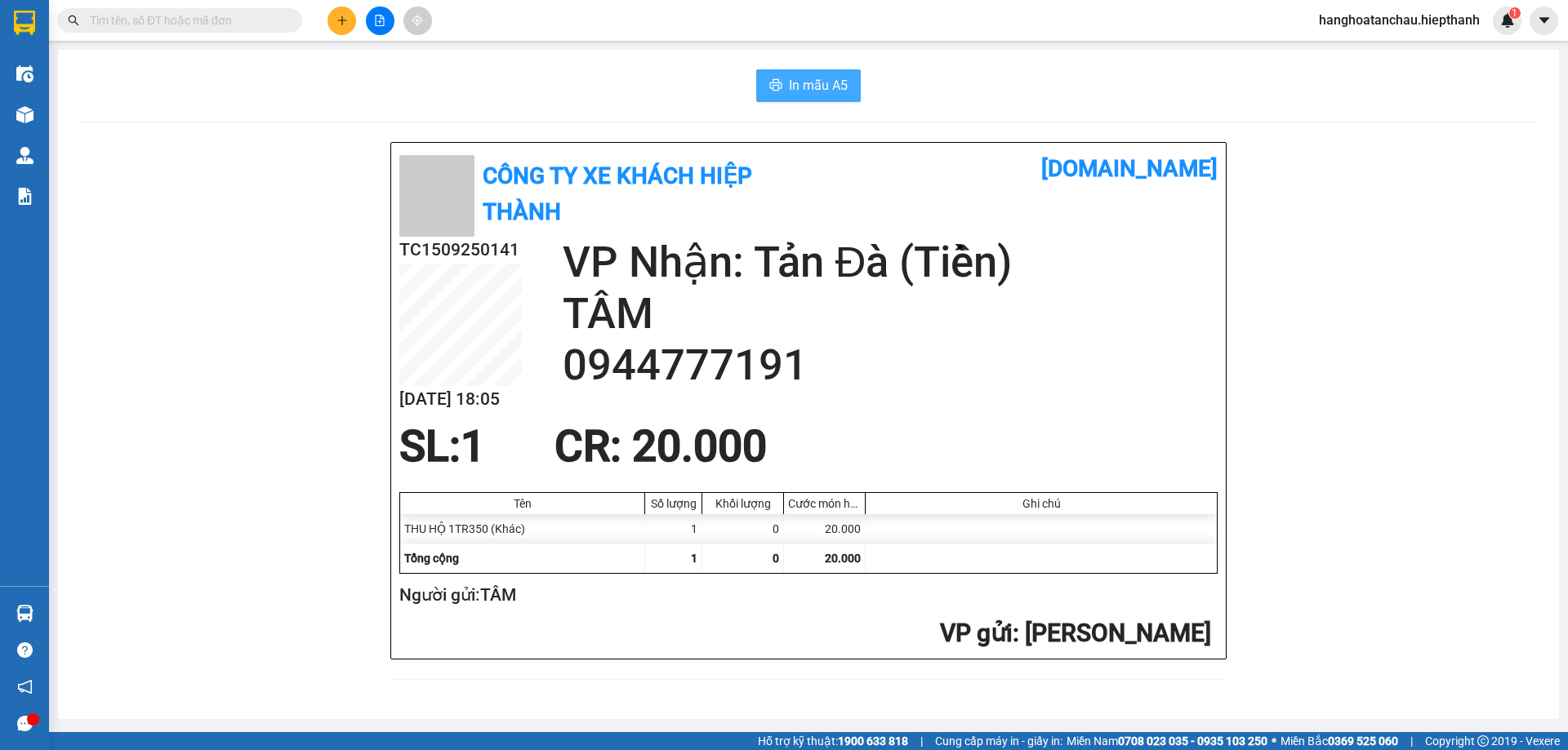
click at [821, 79] on span "In mẫu A5" at bounding box center [818, 85] width 59 height 20
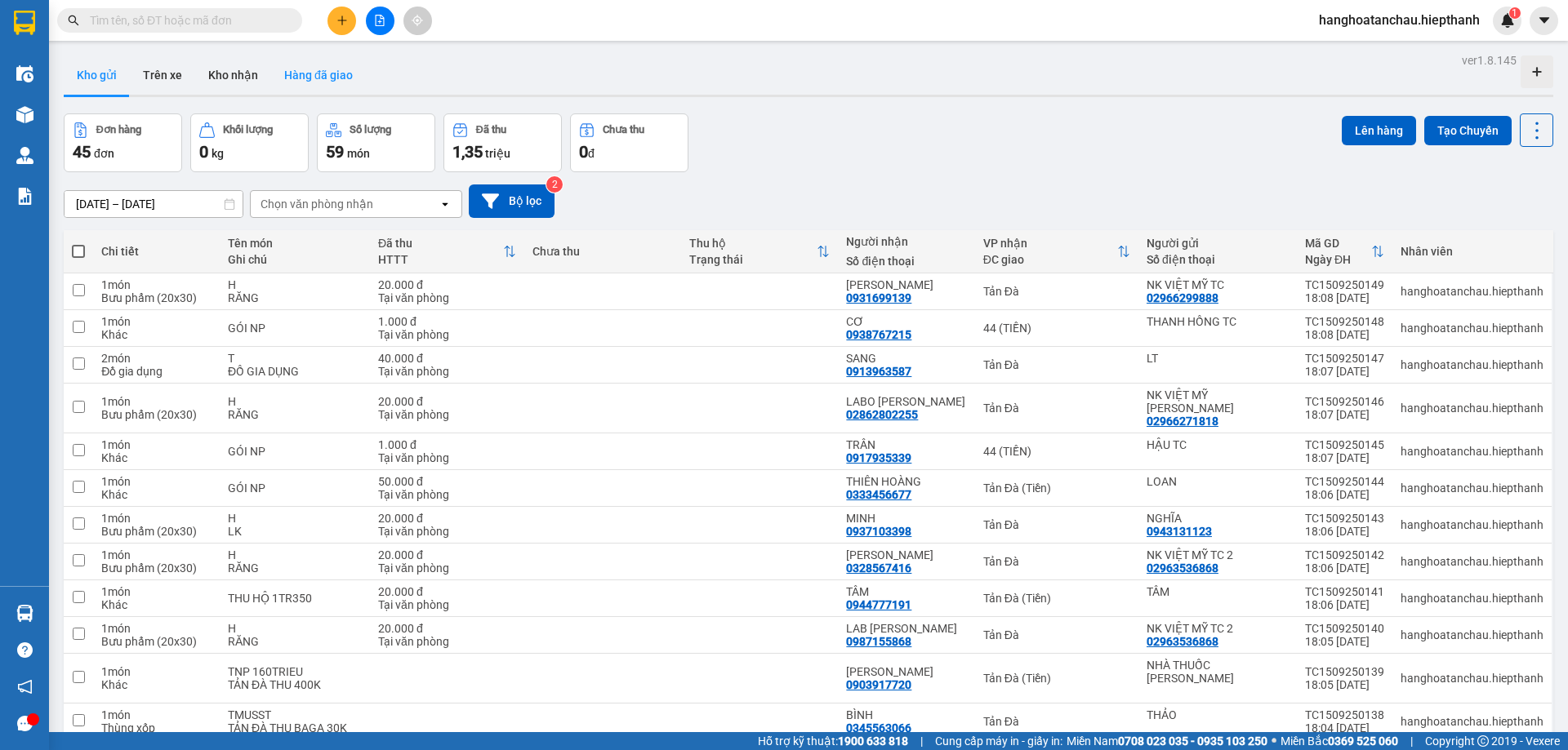
click at [315, 86] on button "Hàng đã giao" at bounding box center [318, 75] width 95 height 39
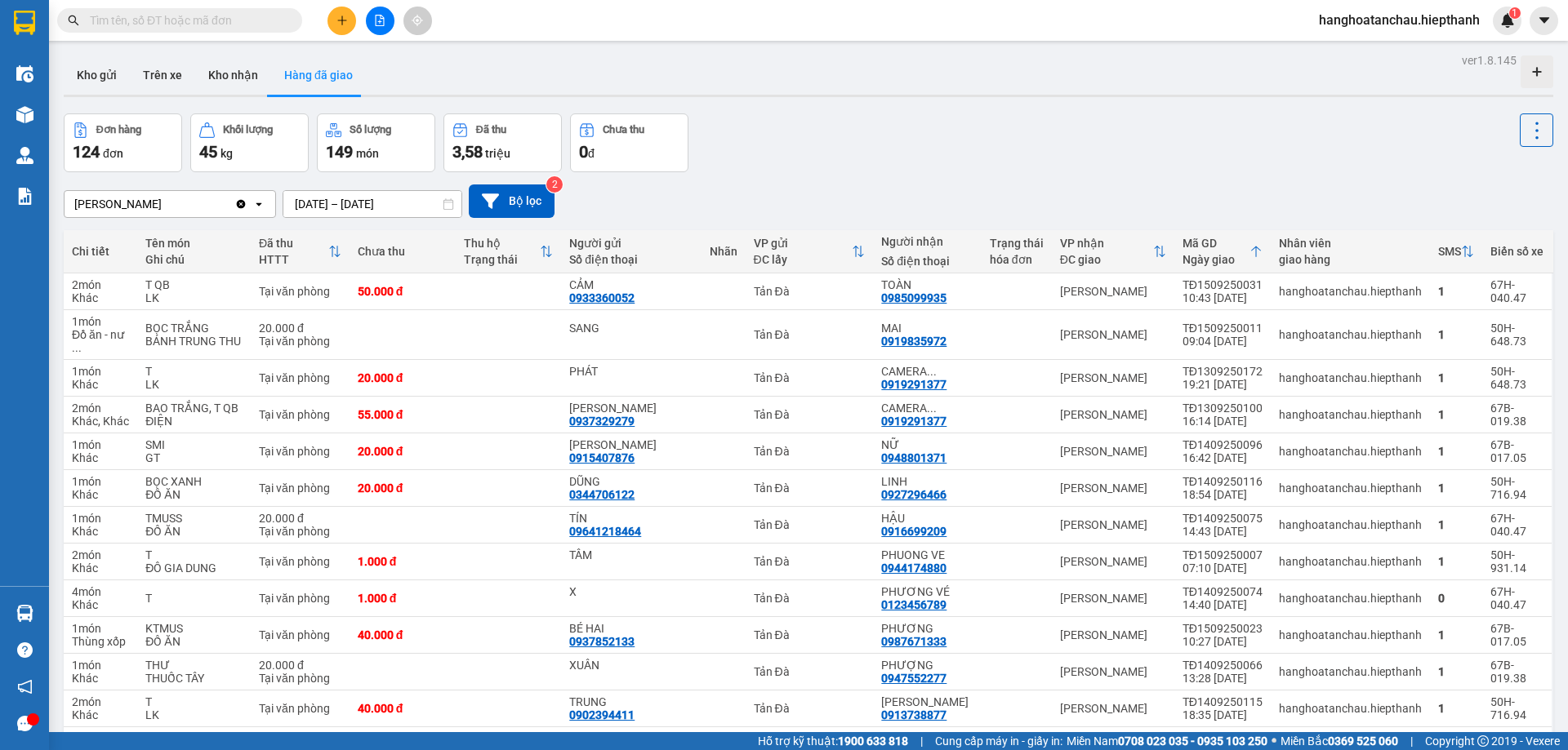
click at [912, 147] on div "Đơn hàng 124 đơn Khối lượng 45 kg Số lượng 149 món Đã thu 3,58 triệu Chưa thu 0…" at bounding box center [808, 142] width 1489 height 59
click at [791, 135] on div "Đơn hàng 124 đơn Khối lượng 45 kg Số lượng 149 món Đã thu 3,58 triệu Chưa thu 0…" at bounding box center [808, 142] width 1489 height 59
click at [826, 144] on div "Đơn hàng 124 đơn Khối lượng 45 kg Số lượng 149 món Đã thu 3,58 triệu Chưa thu 0…" at bounding box center [808, 142] width 1489 height 59
click at [378, 14] on button at bounding box center [380, 21] width 29 height 29
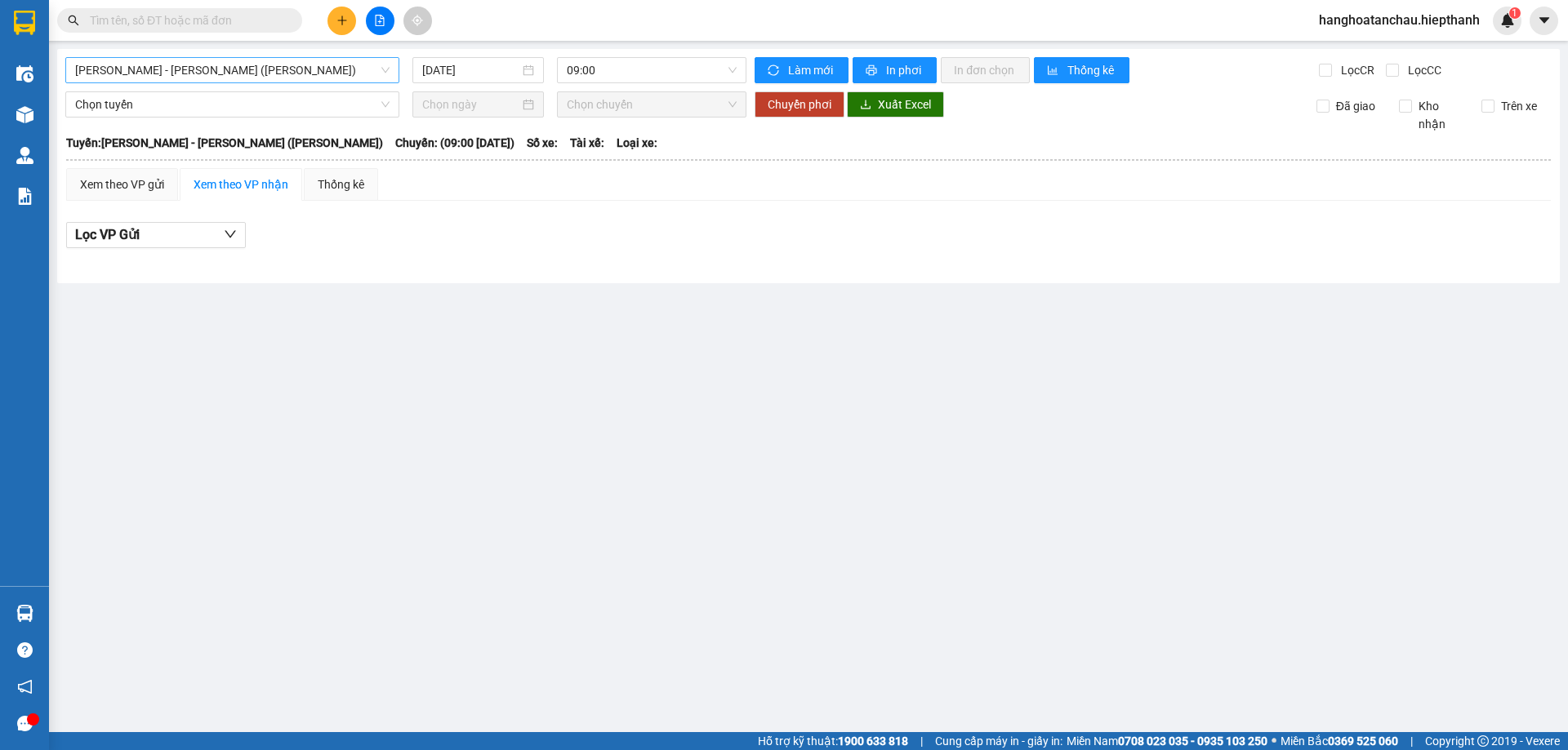
click at [246, 67] on span "[PERSON_NAME] - [PERSON_NAME] ([PERSON_NAME])" at bounding box center [232, 70] width 315 height 25
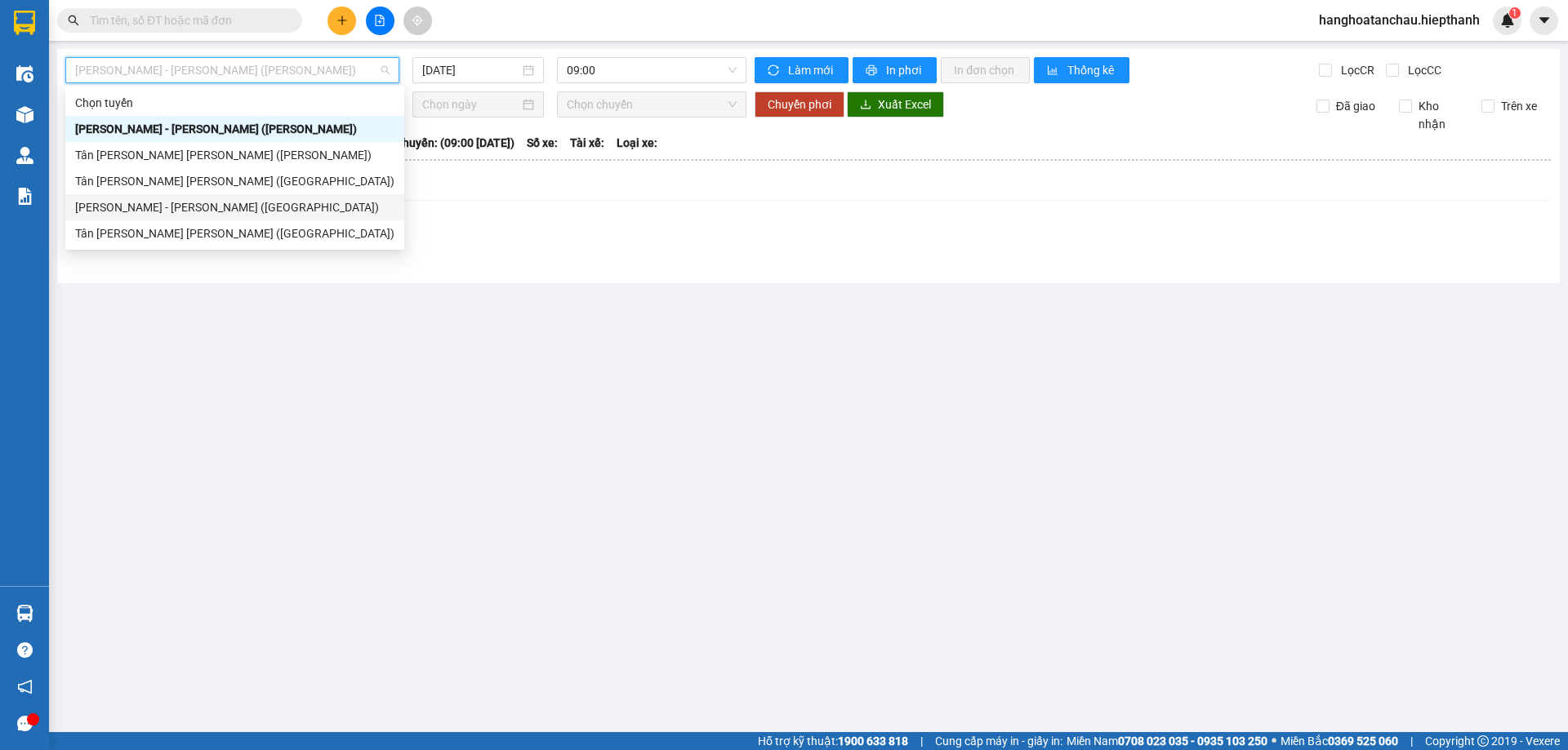
click at [242, 208] on div "[PERSON_NAME] - [PERSON_NAME] ([GEOGRAPHIC_DATA])" at bounding box center [234, 207] width 319 height 18
type input "[DATE]"
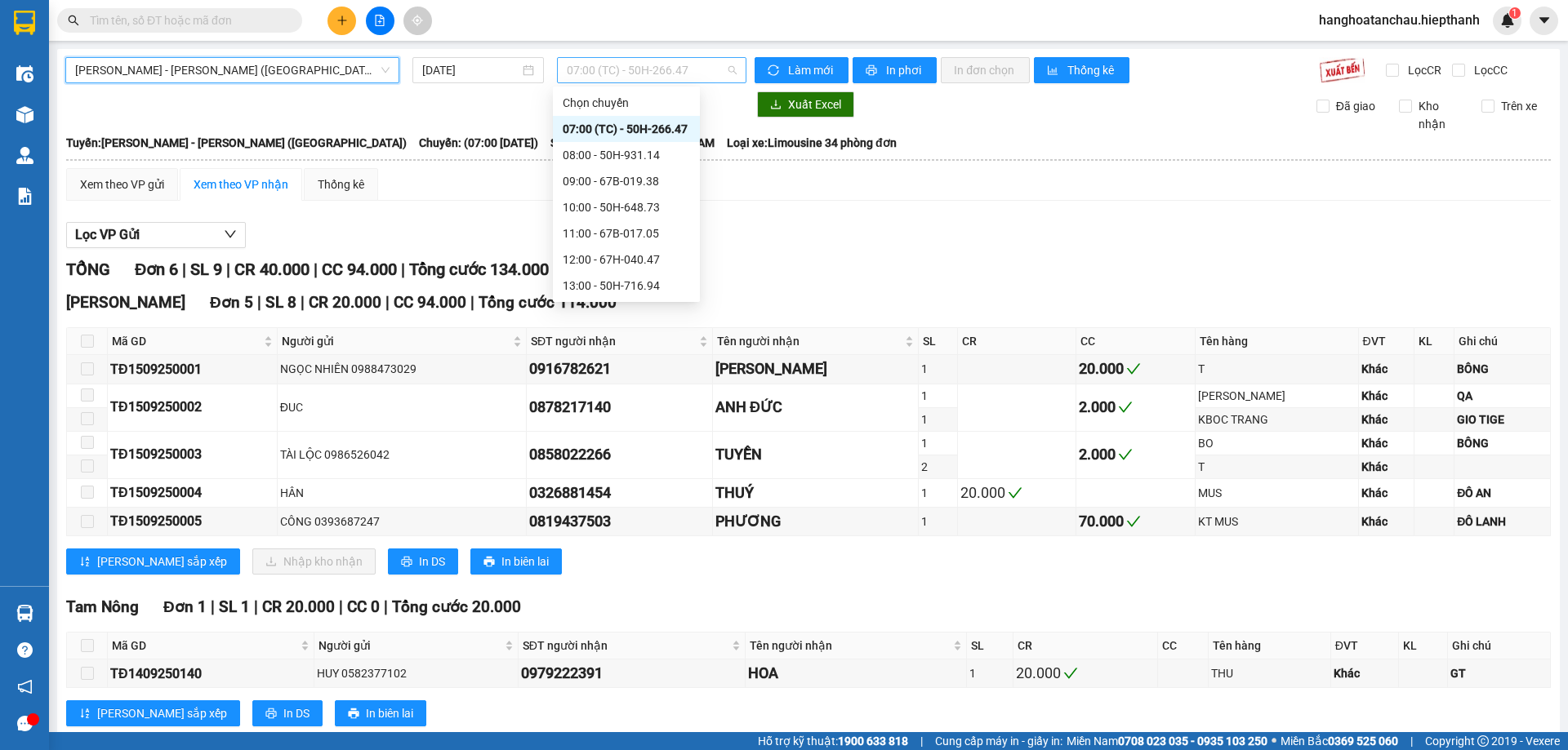
click at [653, 74] on span "07:00 (TC) - 50H-266.47" at bounding box center [652, 70] width 169 height 25
click at [619, 151] on div "08:00 - 50H-931.14" at bounding box center [627, 155] width 128 height 18
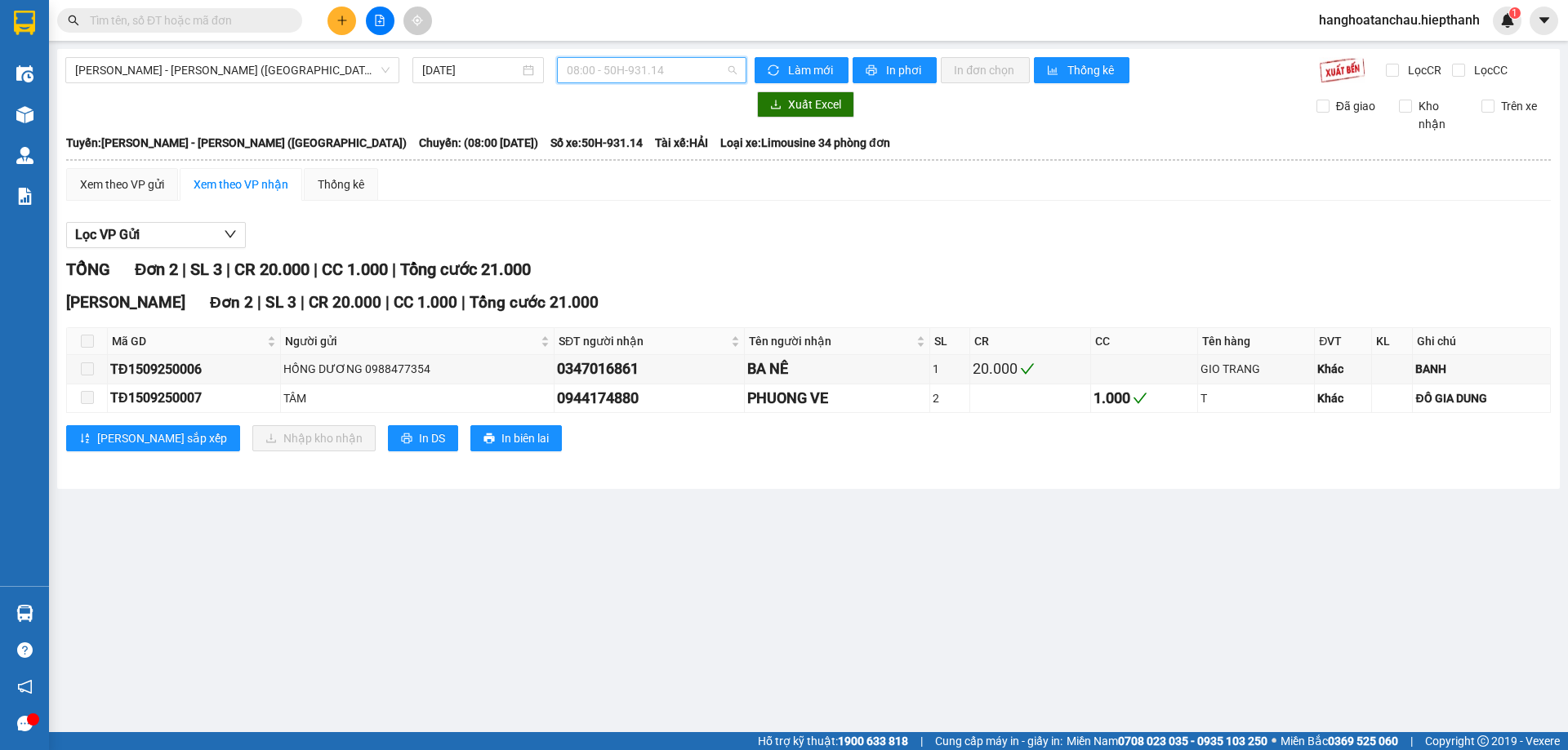
click at [624, 66] on span "08:00 - 50H-931.14" at bounding box center [652, 70] width 169 height 25
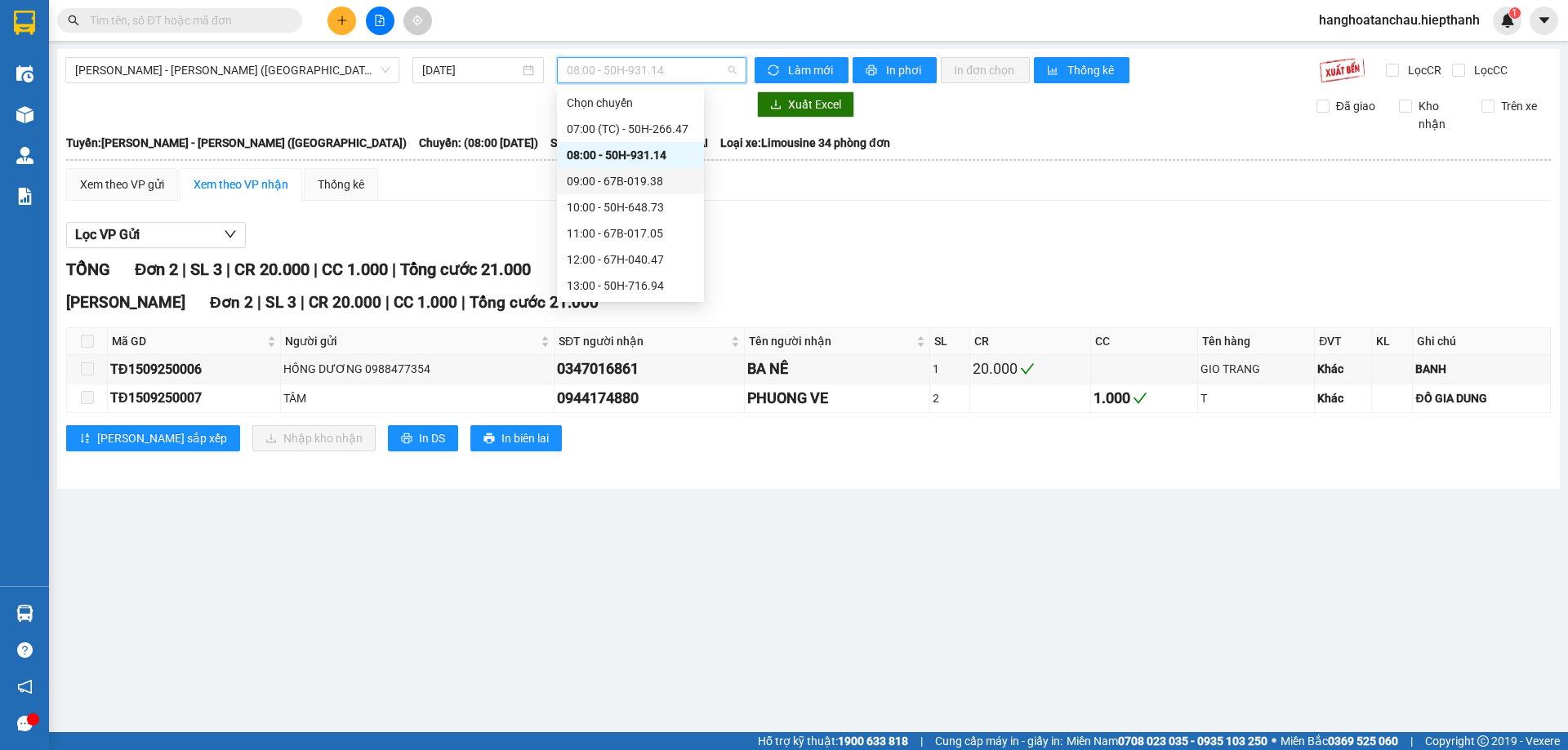
click at [603, 185] on div "09:00 - 67B-019.38" at bounding box center [631, 181] width 128 height 18
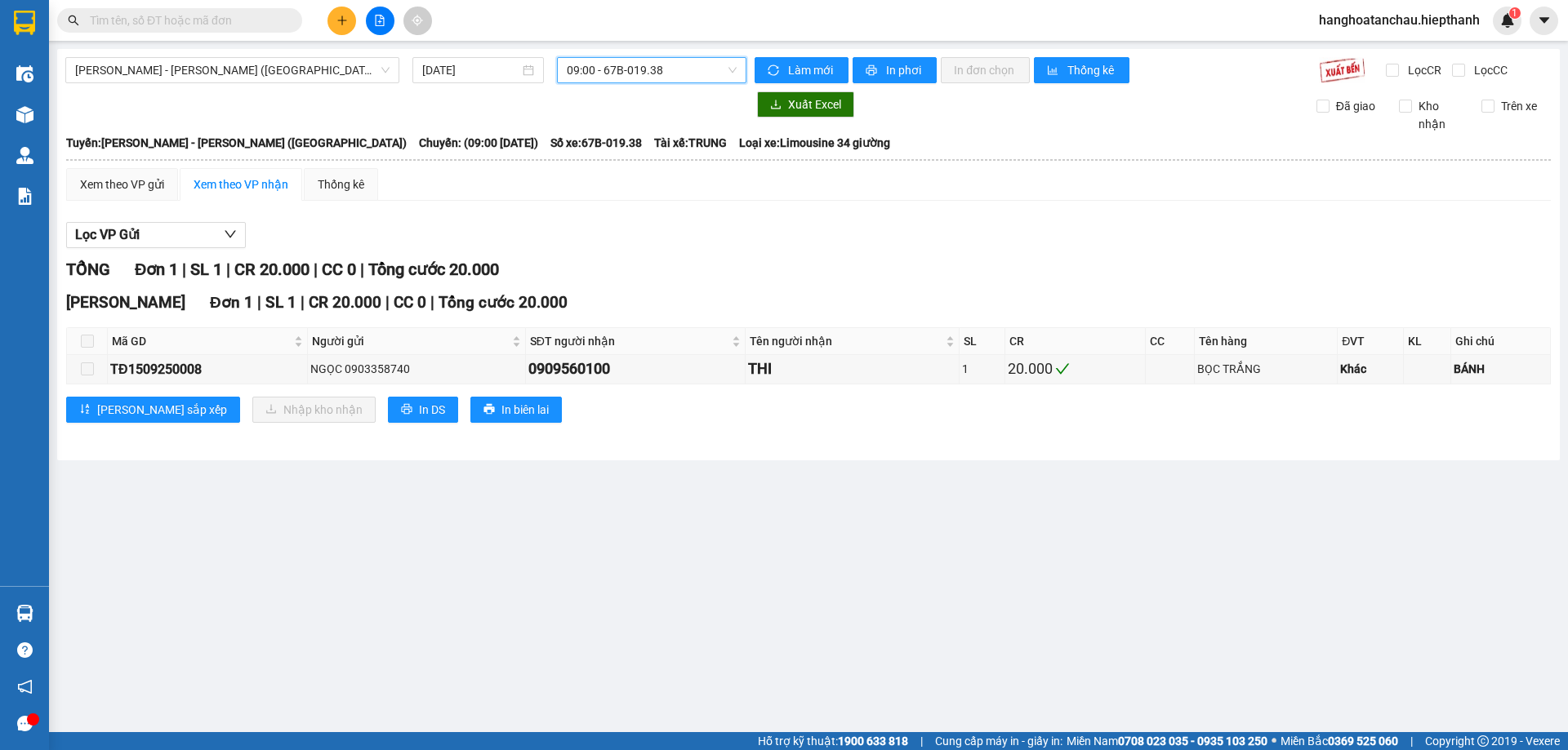
click at [648, 63] on span "09:00 - 67B-019.38" at bounding box center [652, 70] width 169 height 25
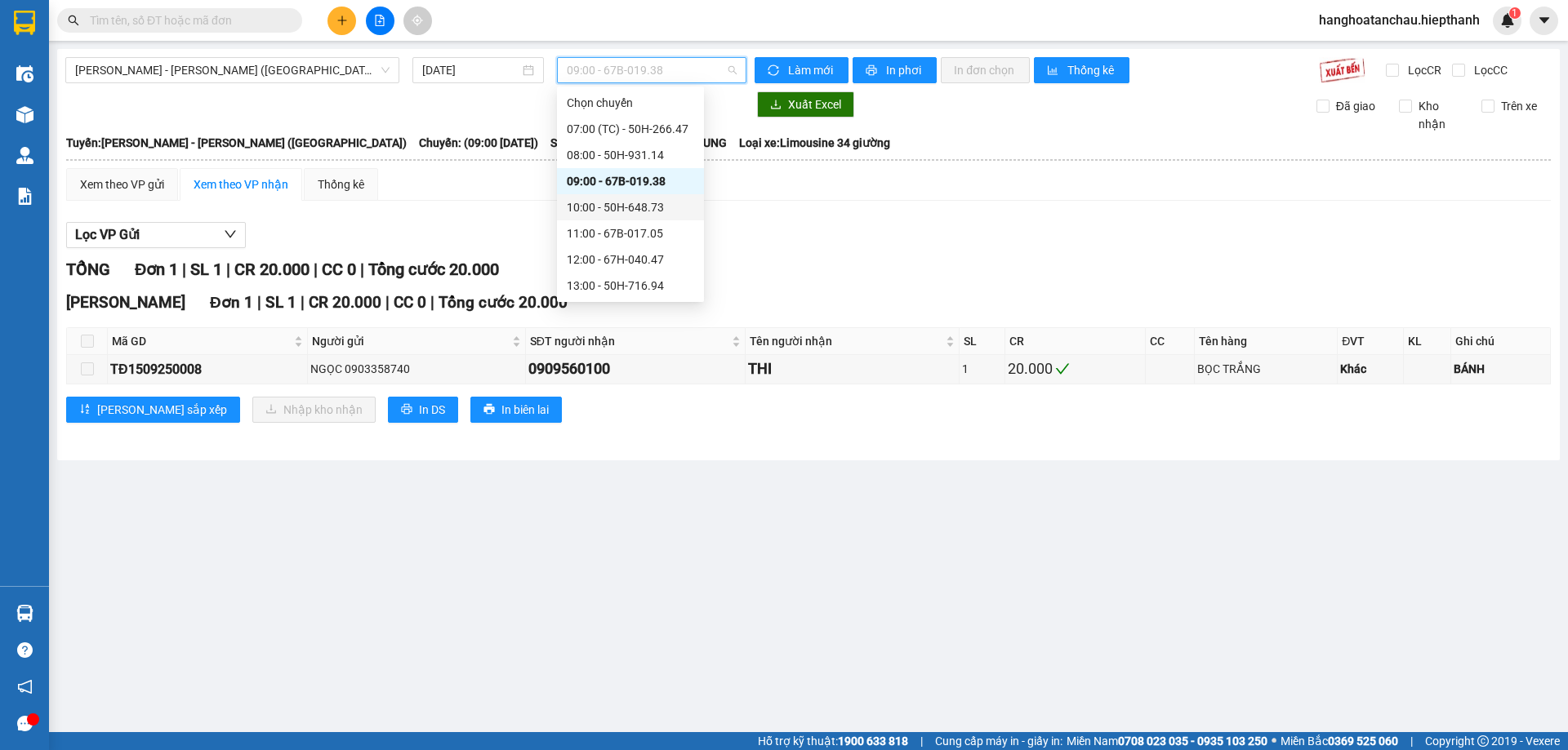
click at [639, 209] on div "10:00 - 50H-648.73" at bounding box center [631, 207] width 128 height 18
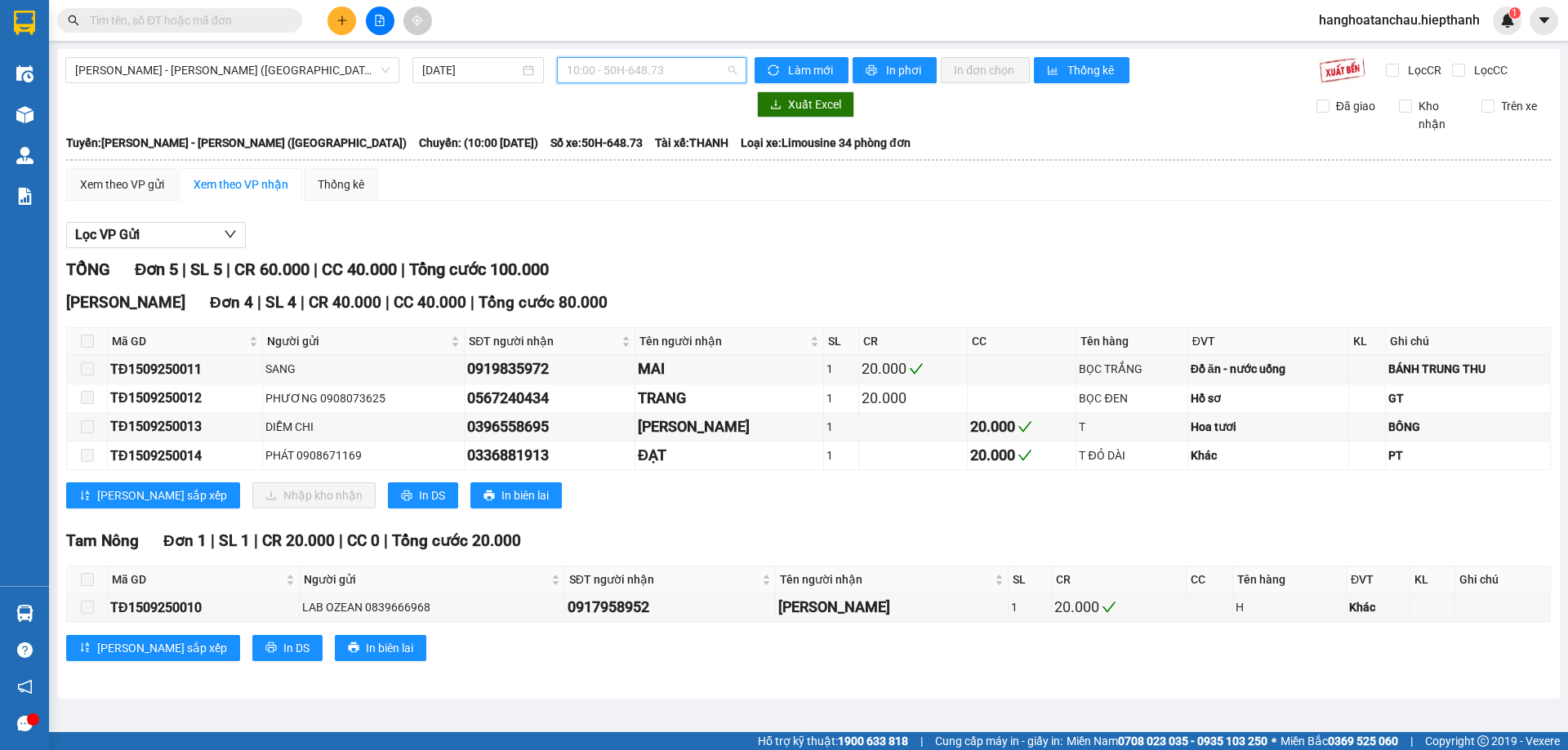
click at [638, 64] on span "10:00 - 50H-648.73" at bounding box center [652, 70] width 169 height 25
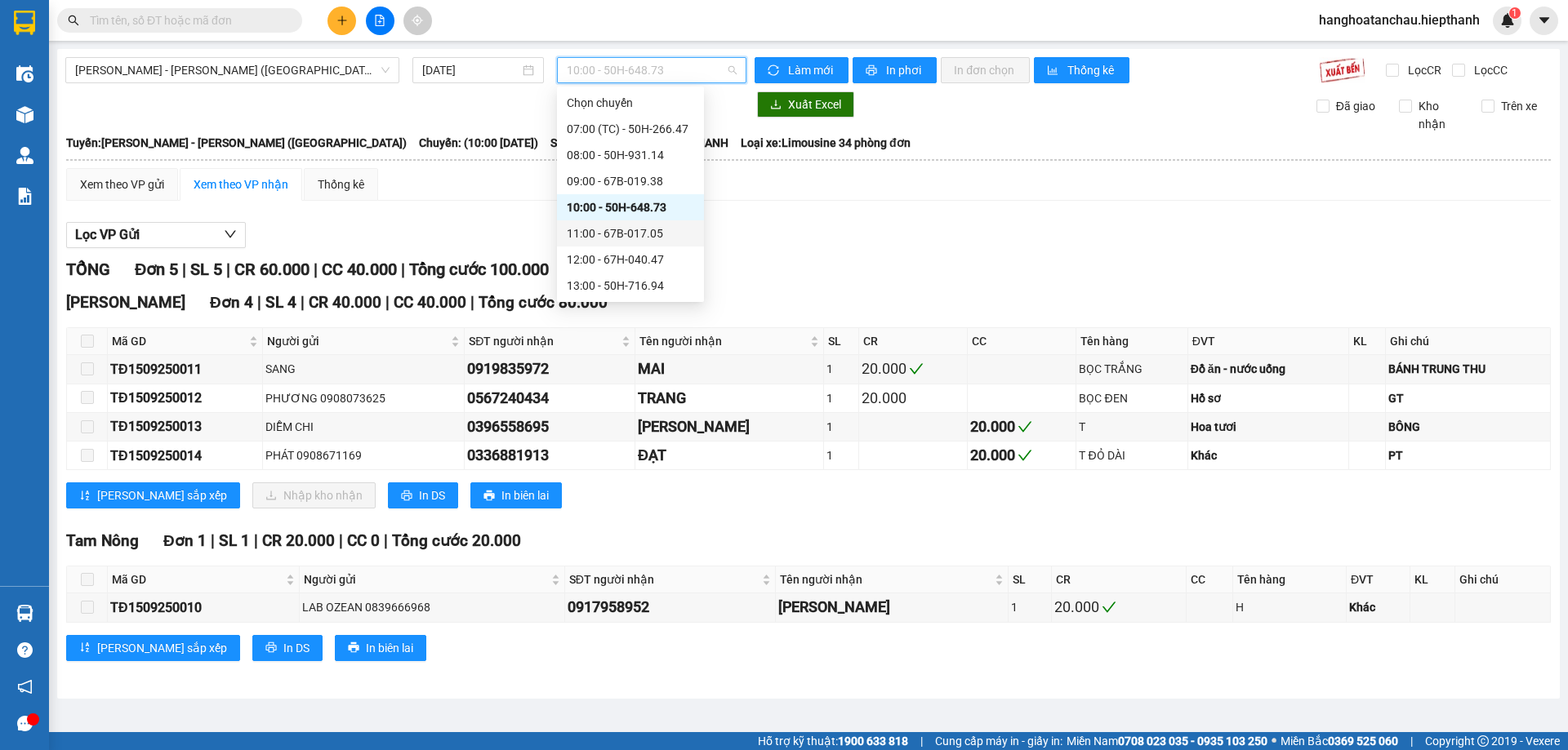
click at [618, 237] on div "11:00 - 67B-017.05" at bounding box center [631, 233] width 128 height 18
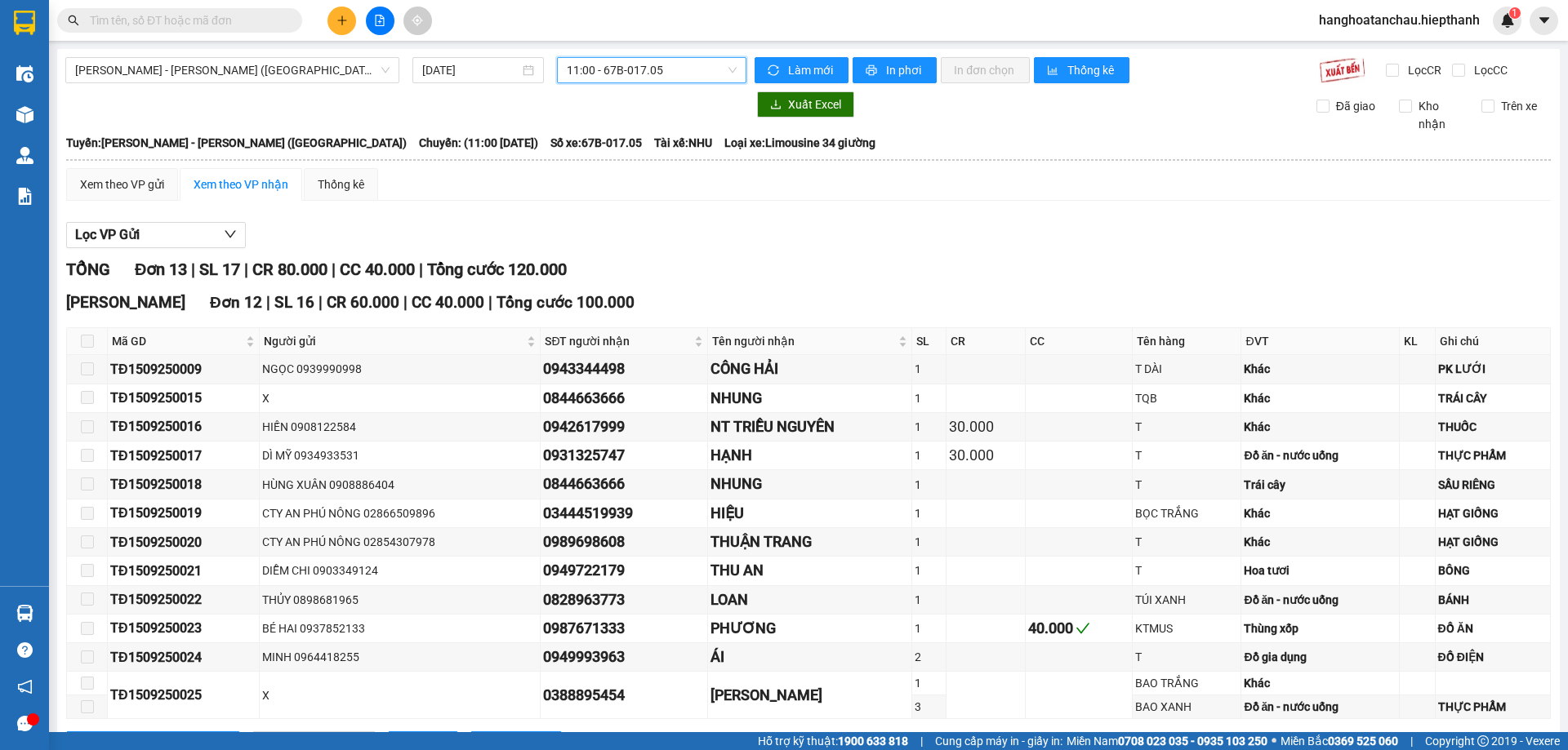
click at [644, 70] on span "11:00 - 67B-017.05" at bounding box center [652, 70] width 169 height 25
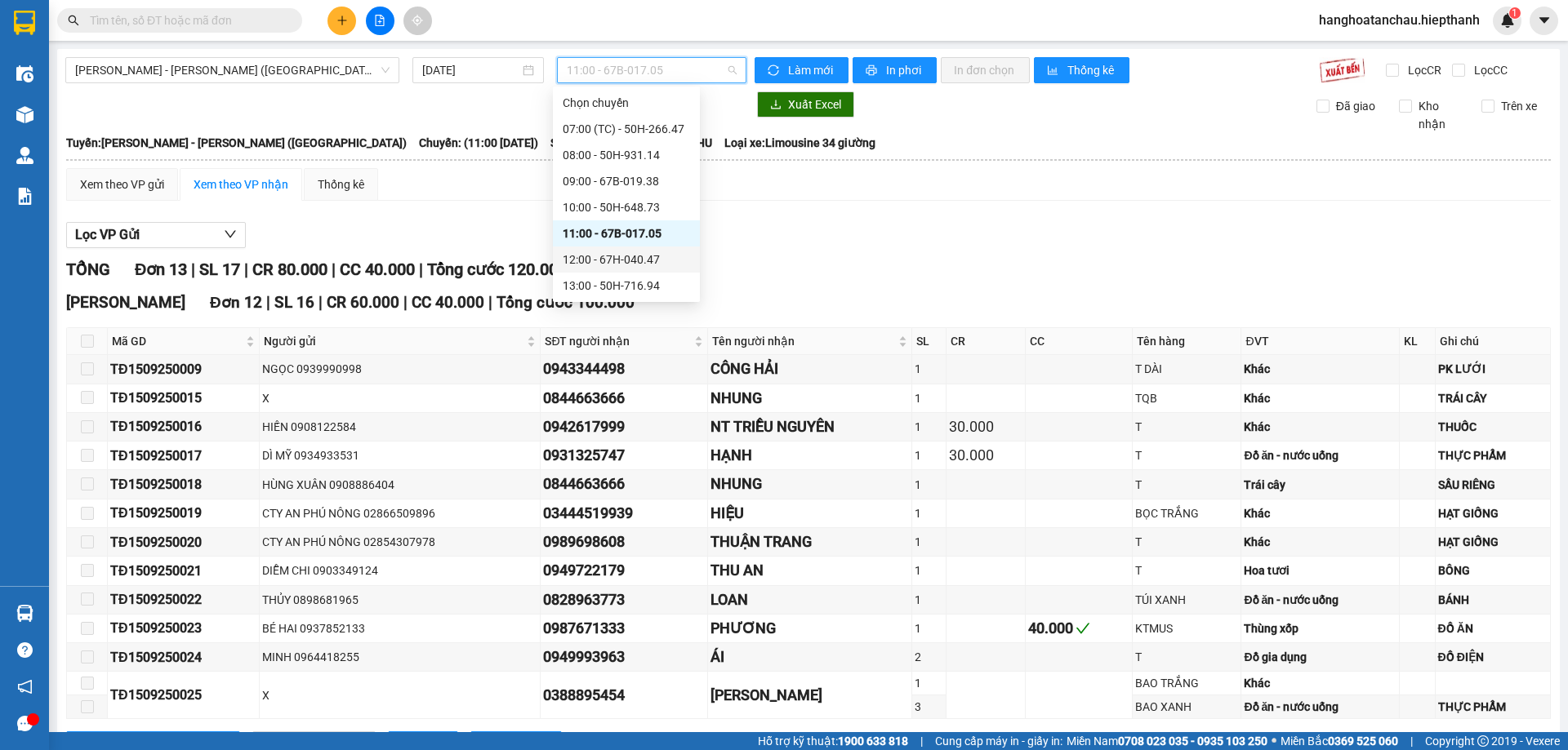
click at [634, 256] on div "12:00 - 67H-040.47" at bounding box center [627, 260] width 128 height 18
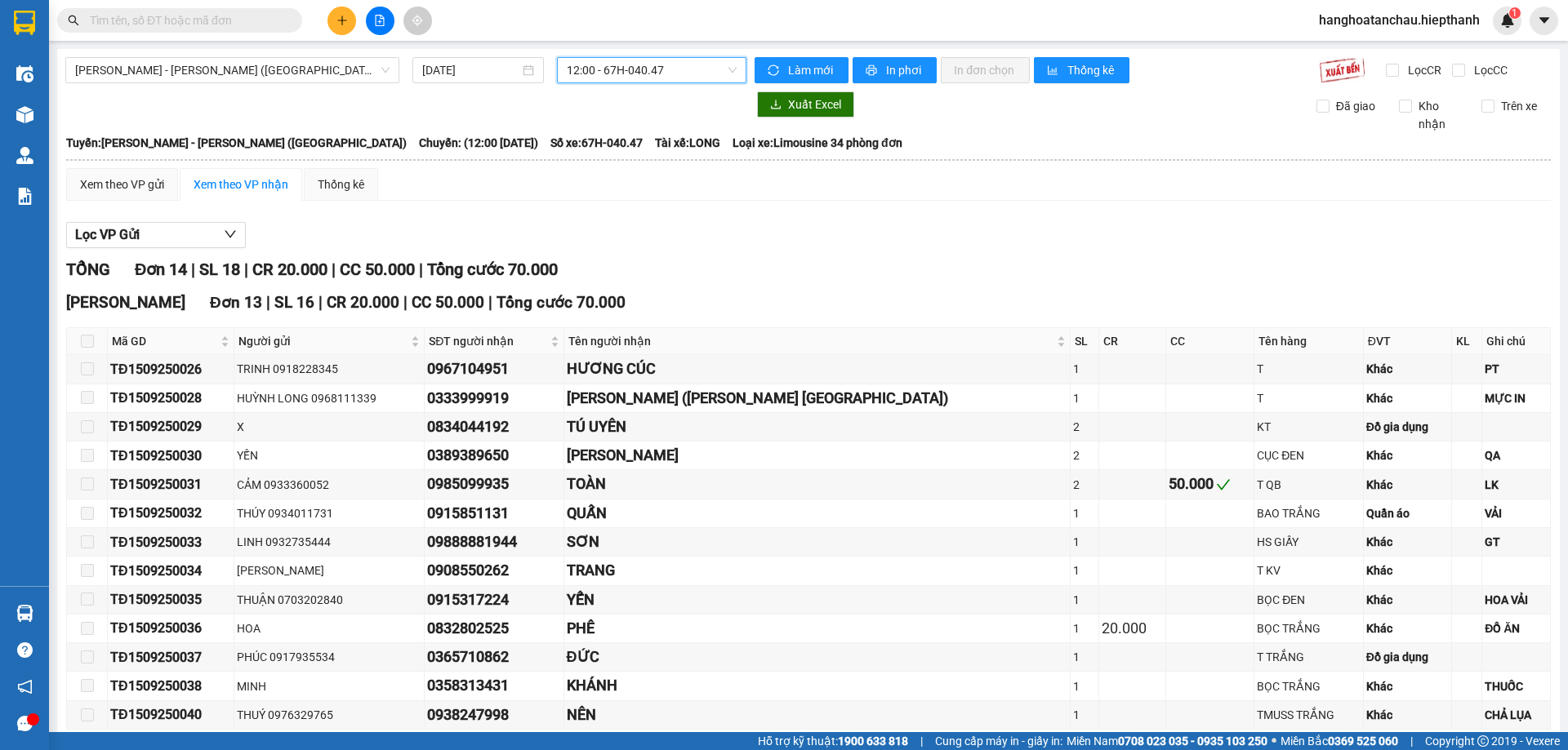
click at [651, 64] on span "12:00 - 67H-040.47" at bounding box center [652, 70] width 169 height 25
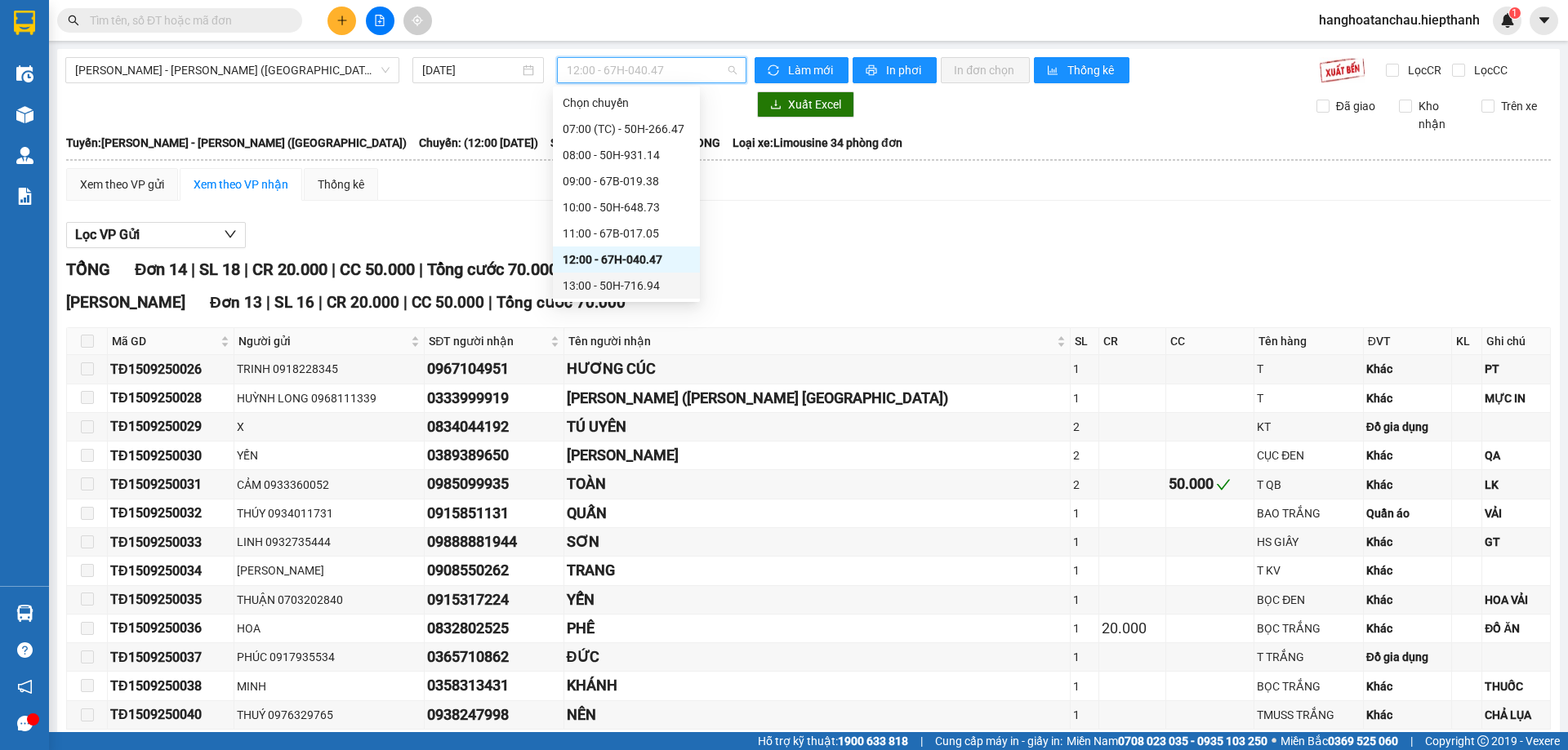
click at [638, 284] on div "13:00 - 50H-716.94" at bounding box center [627, 286] width 128 height 18
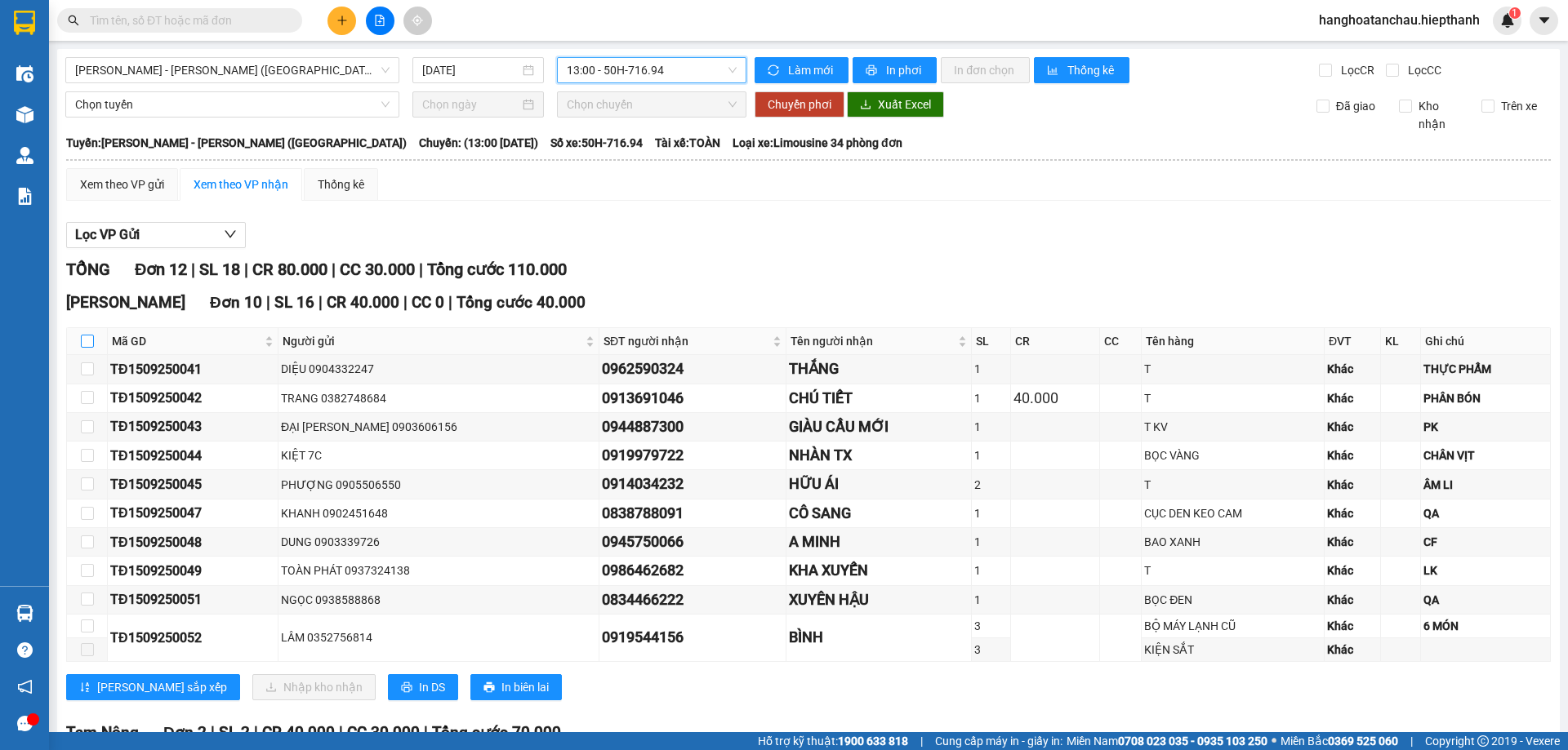
click at [89, 342] on input "checkbox" at bounding box center [87, 341] width 13 height 13
checkbox input "true"
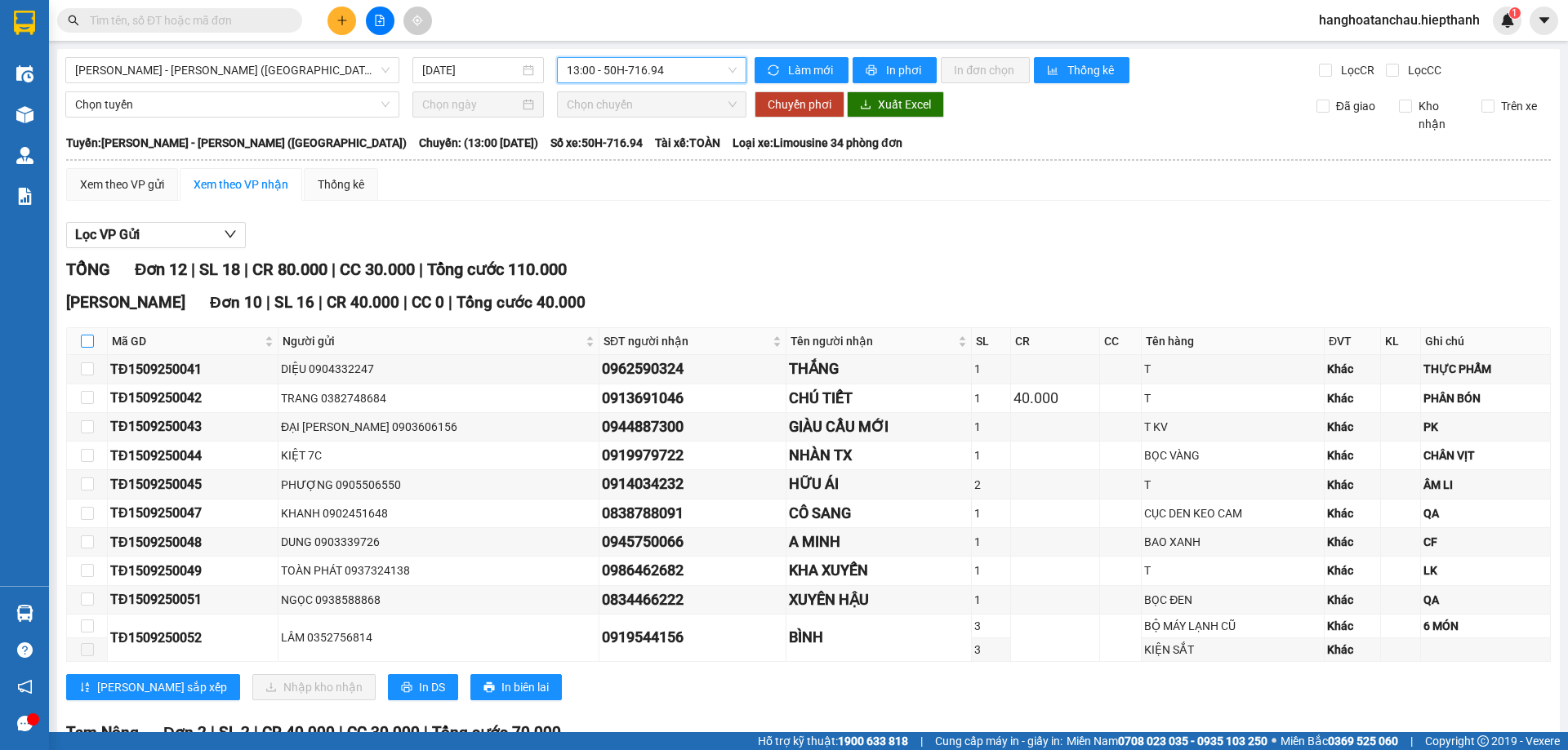
checkbox input "true"
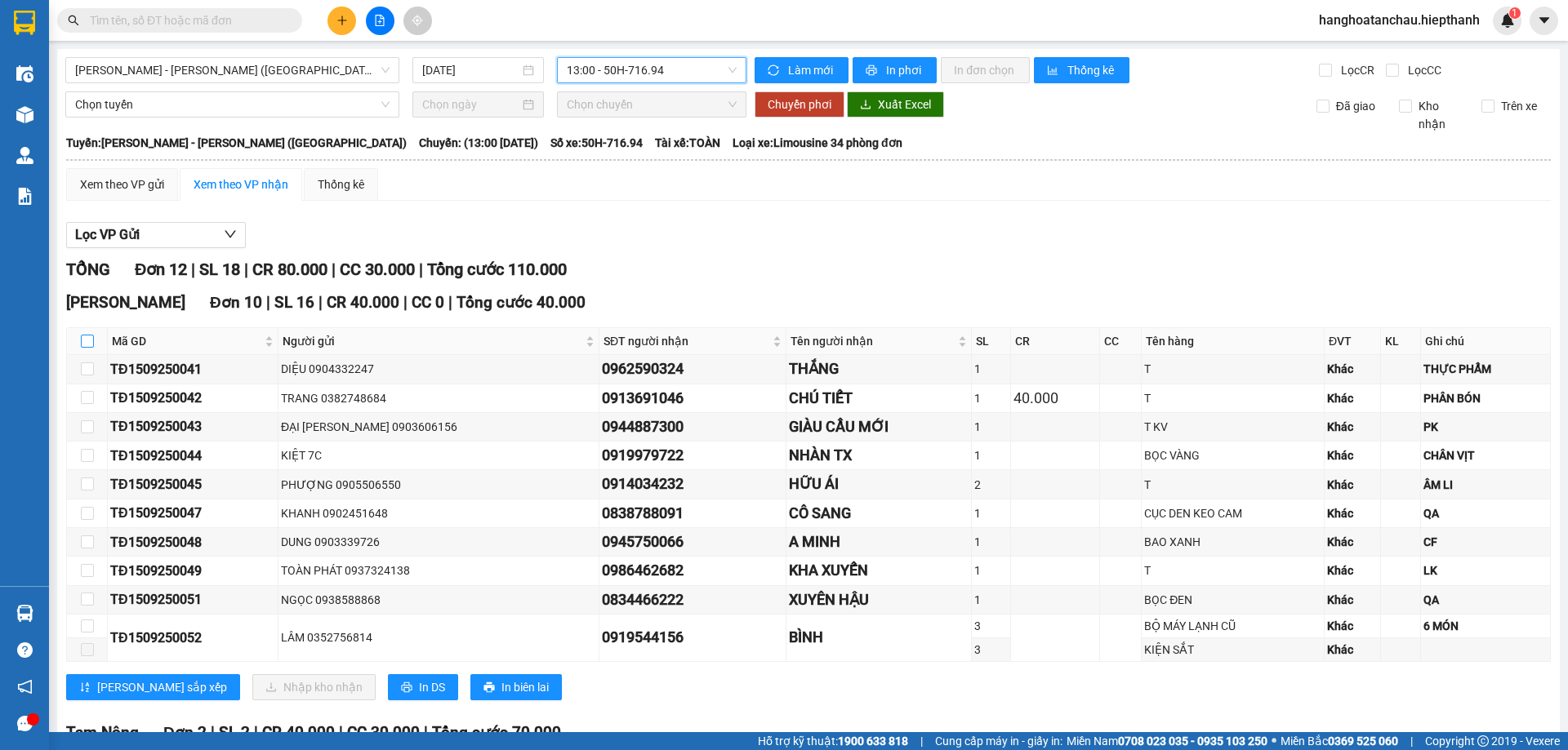
checkbox input "true"
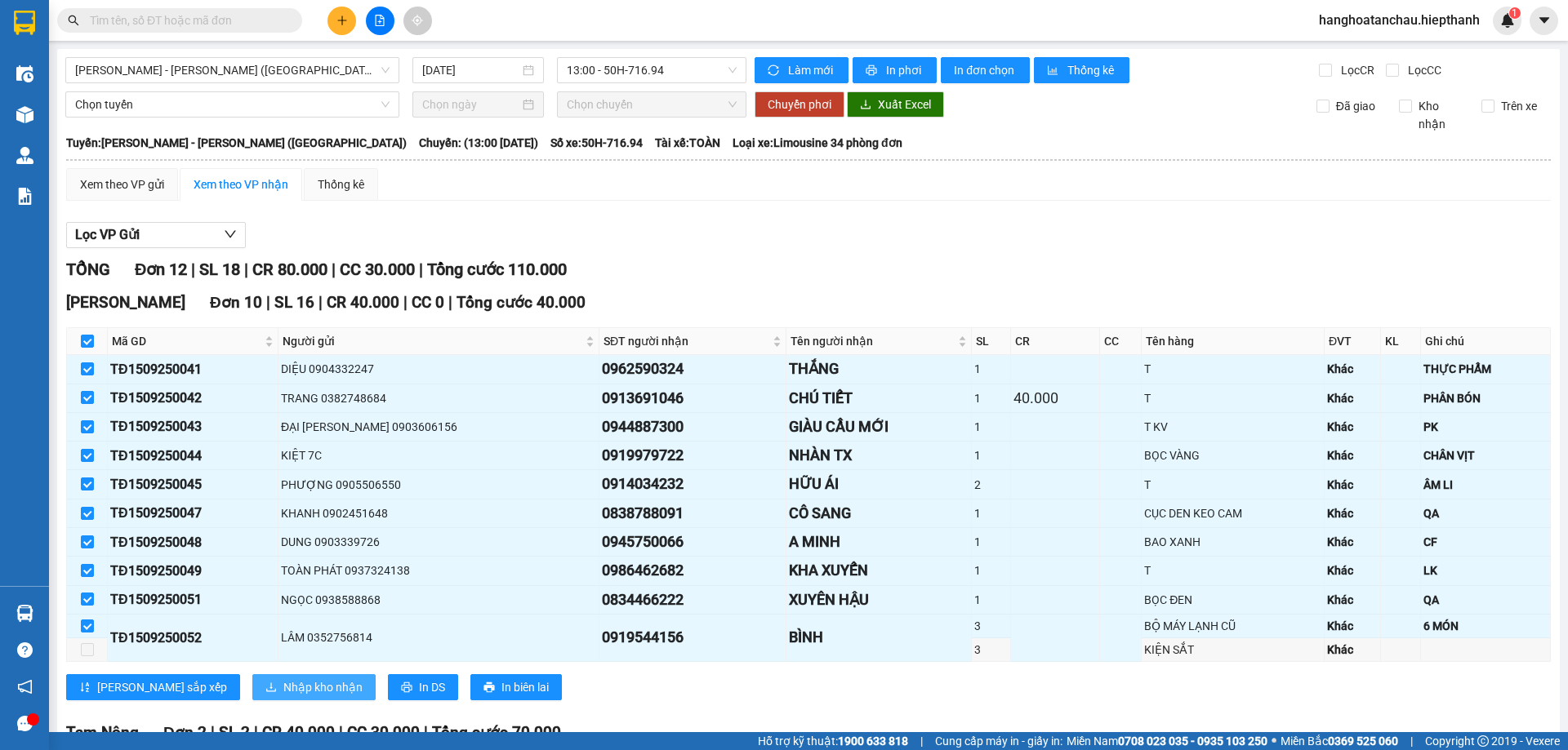
click at [283, 689] on span "Nhập kho nhận" at bounding box center [322, 687] width 79 height 18
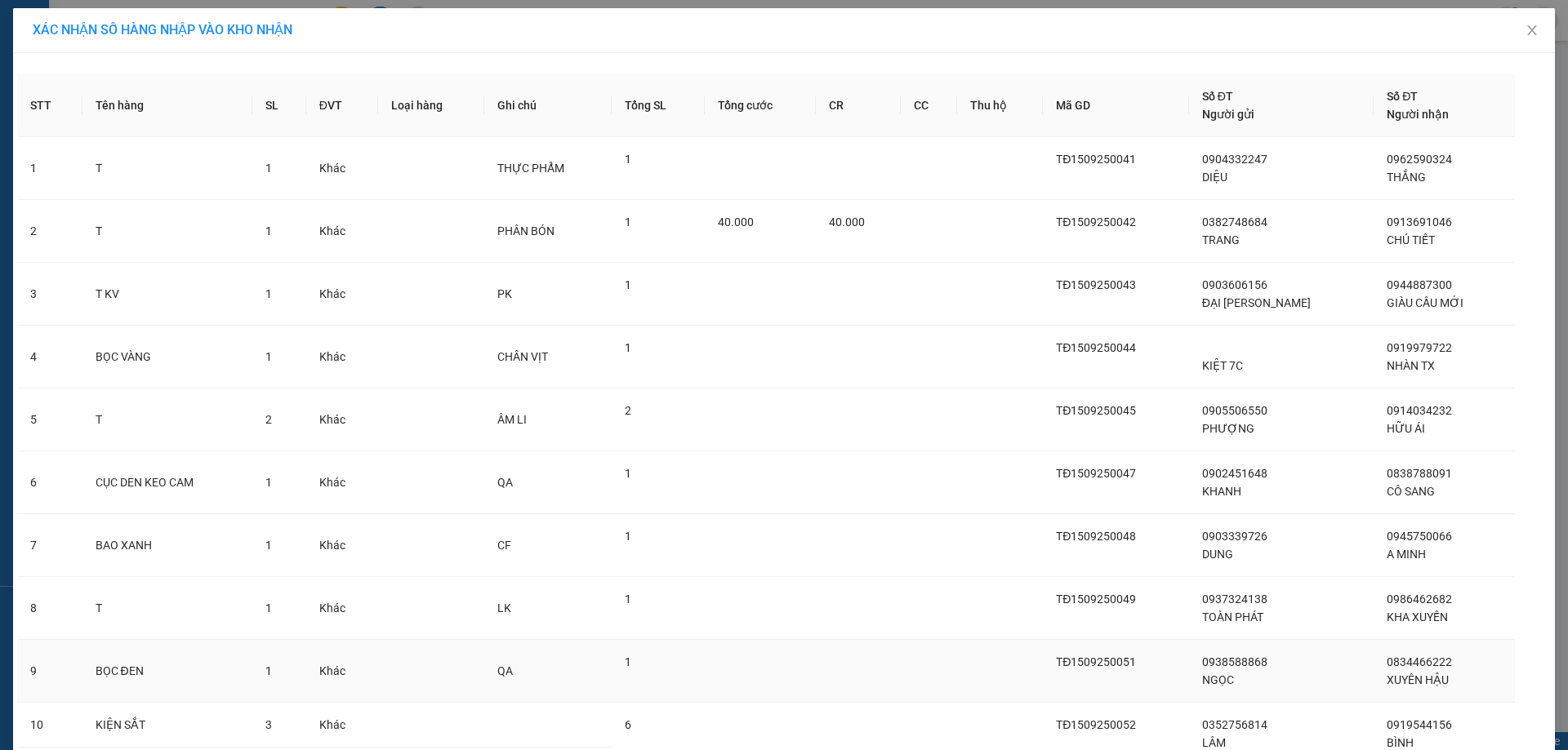
scroll to position [161, 0]
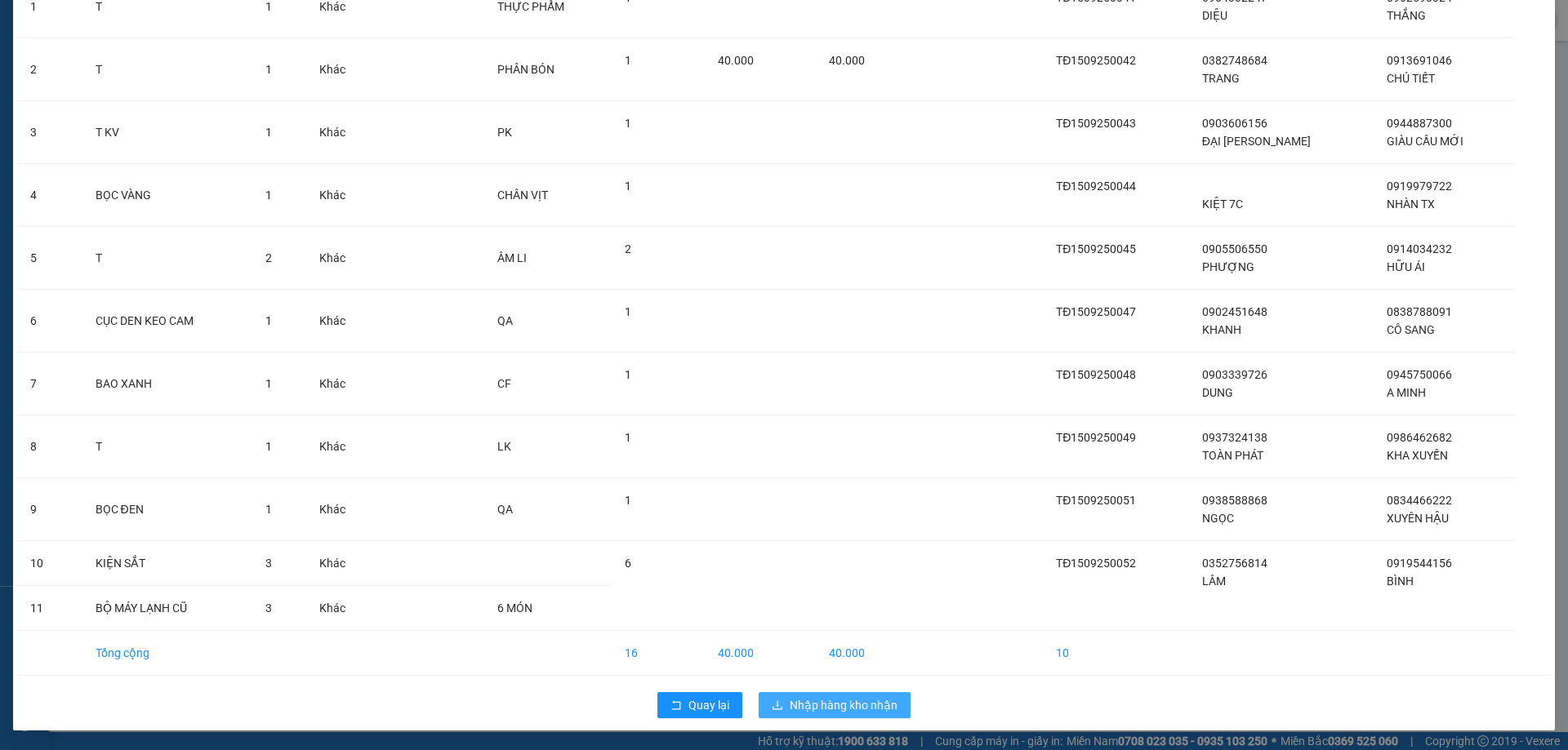
click at [846, 708] on span "Nhập hàng kho nhận" at bounding box center [844, 705] width 108 height 18
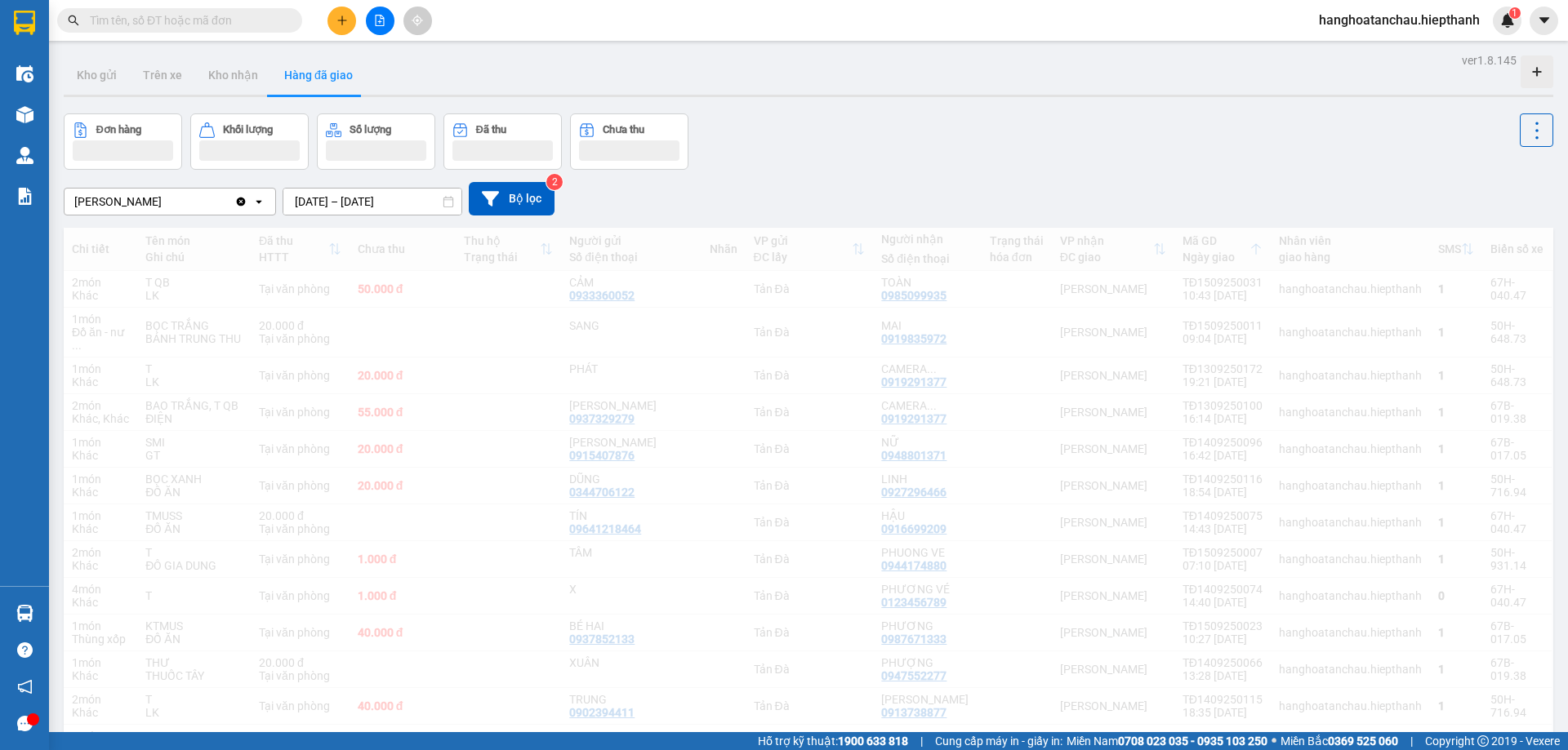
click at [852, 165] on div "Đơn hàng Khối lượng Số lượng Đã thu Chưa thu" at bounding box center [808, 141] width 1489 height 57
click at [990, 151] on div "Đơn hàng Khối lượng Số lượng Đã thu Chưa thu" at bounding box center [808, 141] width 1489 height 57
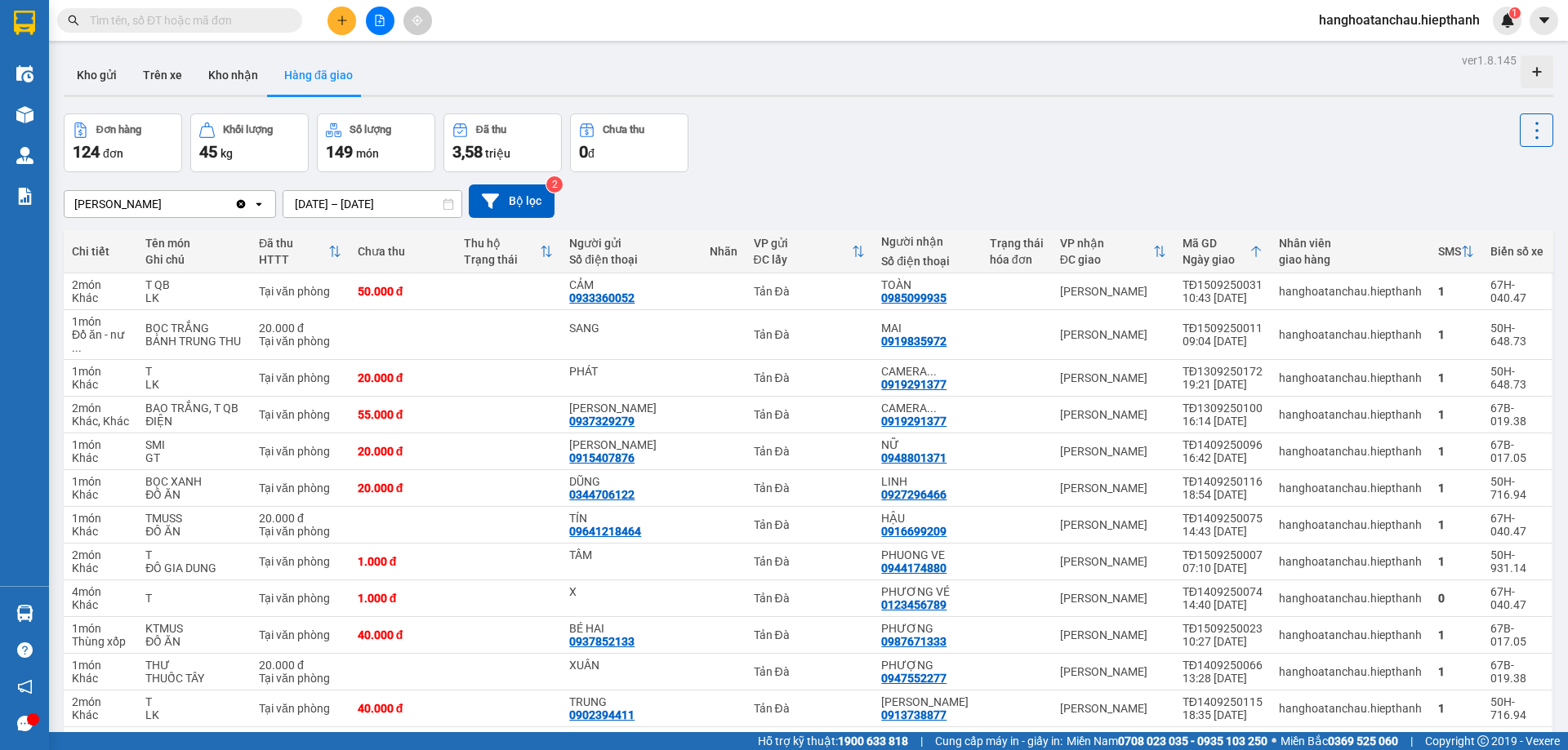
click at [872, 173] on div "[PERSON_NAME] Clear value open [DATE] – [DATE] Press the down arrow key to inte…" at bounding box center [808, 201] width 1489 height 58
click at [890, 167] on div "Đơn hàng 124 đơn Khối lượng 45 kg Số lượng 149 món Đã thu 3,58 triệu Chưa thu 0…" at bounding box center [808, 142] width 1489 height 59
click at [215, 70] on button "Kho nhận" at bounding box center [233, 75] width 76 height 39
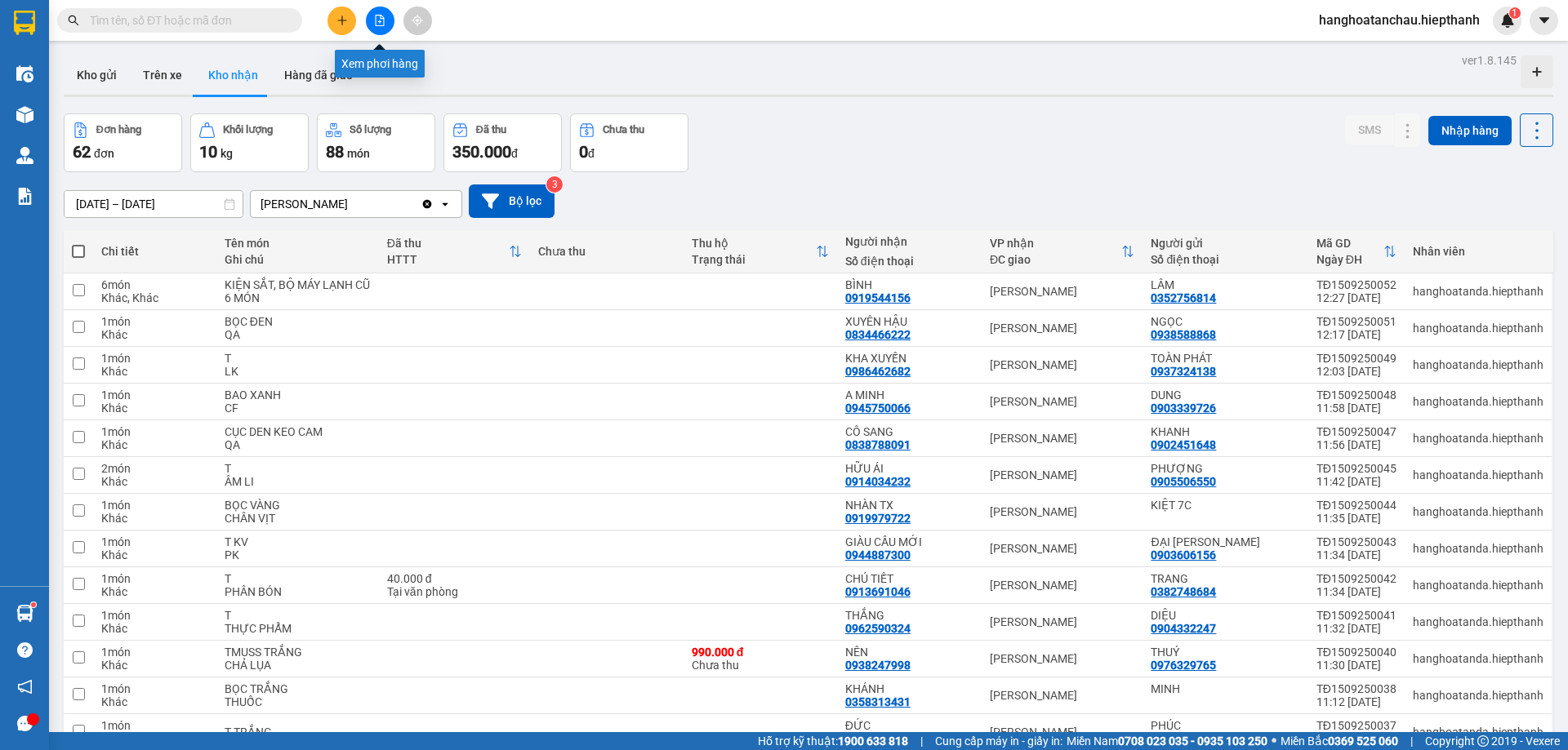
click at [384, 24] on icon "file-add" at bounding box center [380, 20] width 9 height 11
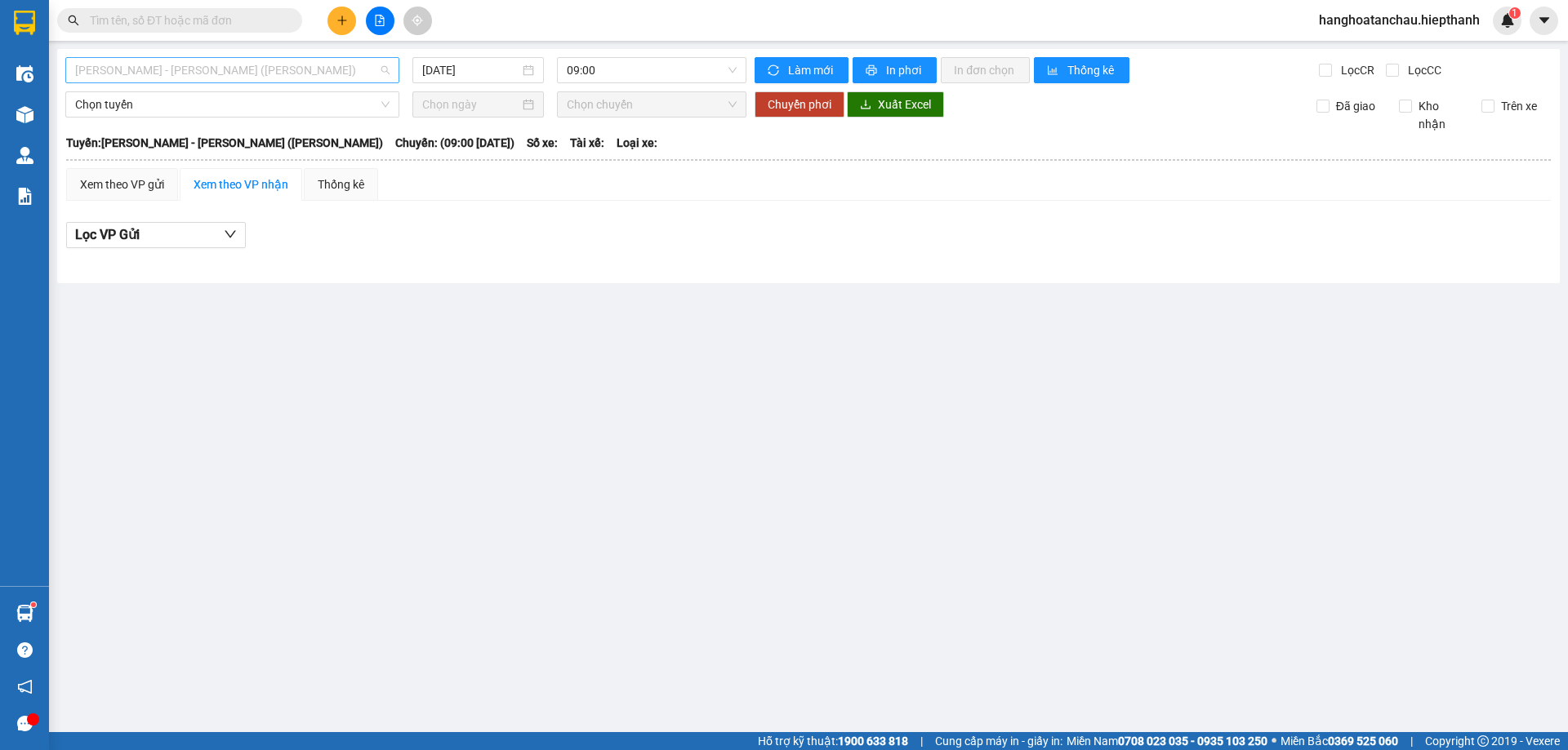
click at [292, 62] on span "[PERSON_NAME] - [PERSON_NAME] ([PERSON_NAME])" at bounding box center [232, 70] width 315 height 25
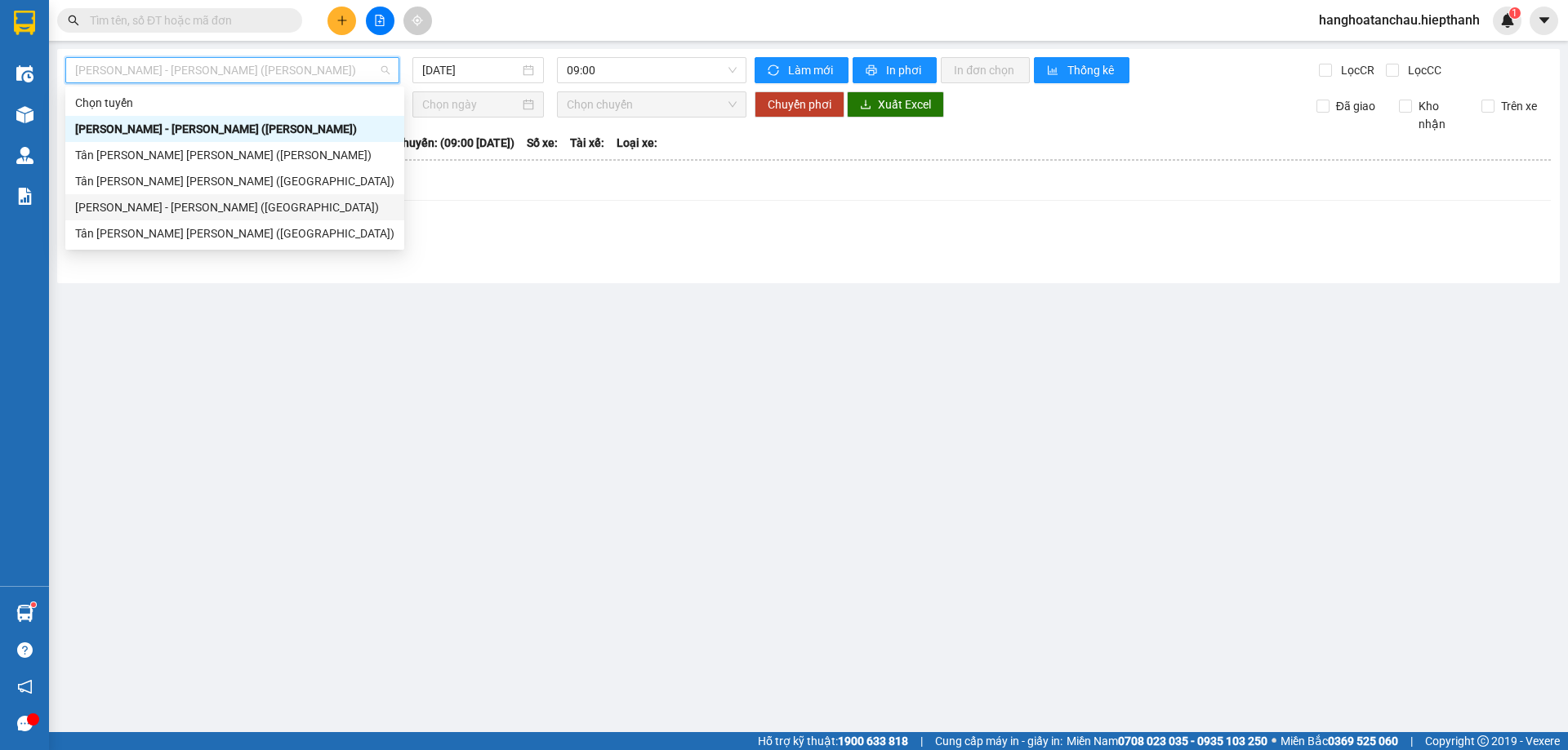
click at [284, 210] on div "[PERSON_NAME] - [PERSON_NAME] ([GEOGRAPHIC_DATA])" at bounding box center [234, 207] width 319 height 18
type input "[DATE]"
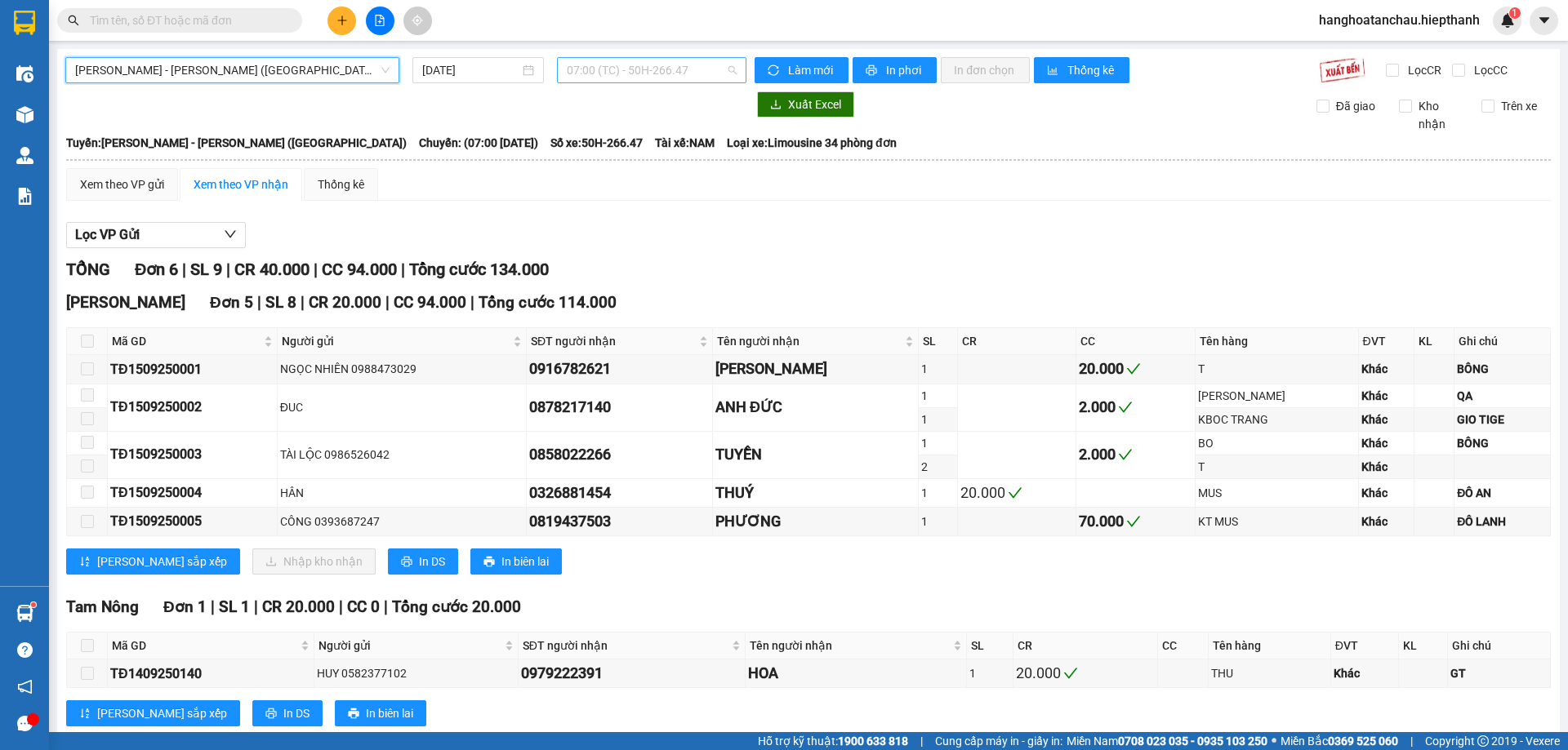
click at [620, 66] on span "07:00 (TC) - 50H-266.47" at bounding box center [652, 70] width 169 height 25
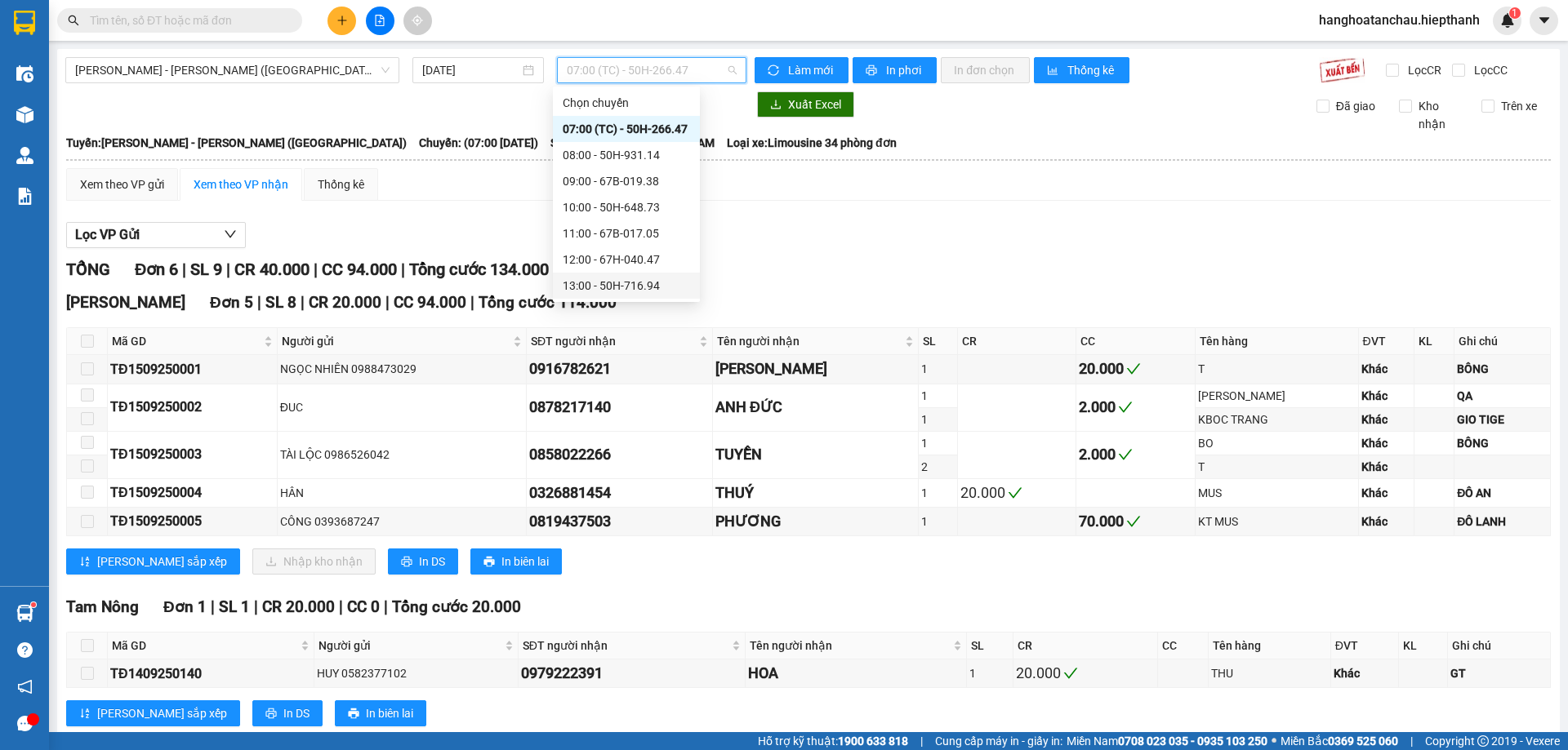
click at [617, 282] on div "13:00 - 50H-716.94" at bounding box center [627, 286] width 128 height 18
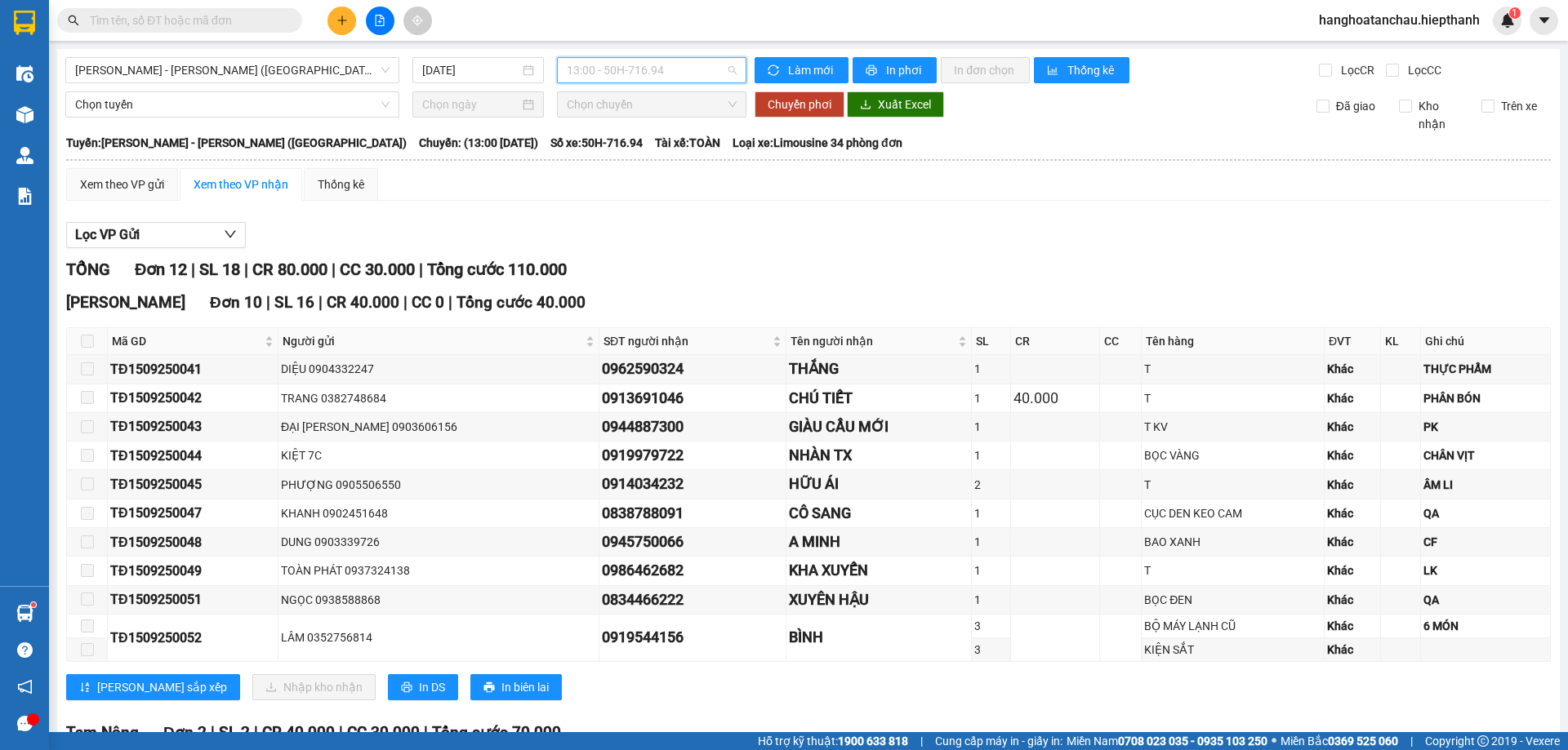
click at [652, 69] on span "13:00 - 50H-716.94" at bounding box center [652, 70] width 169 height 25
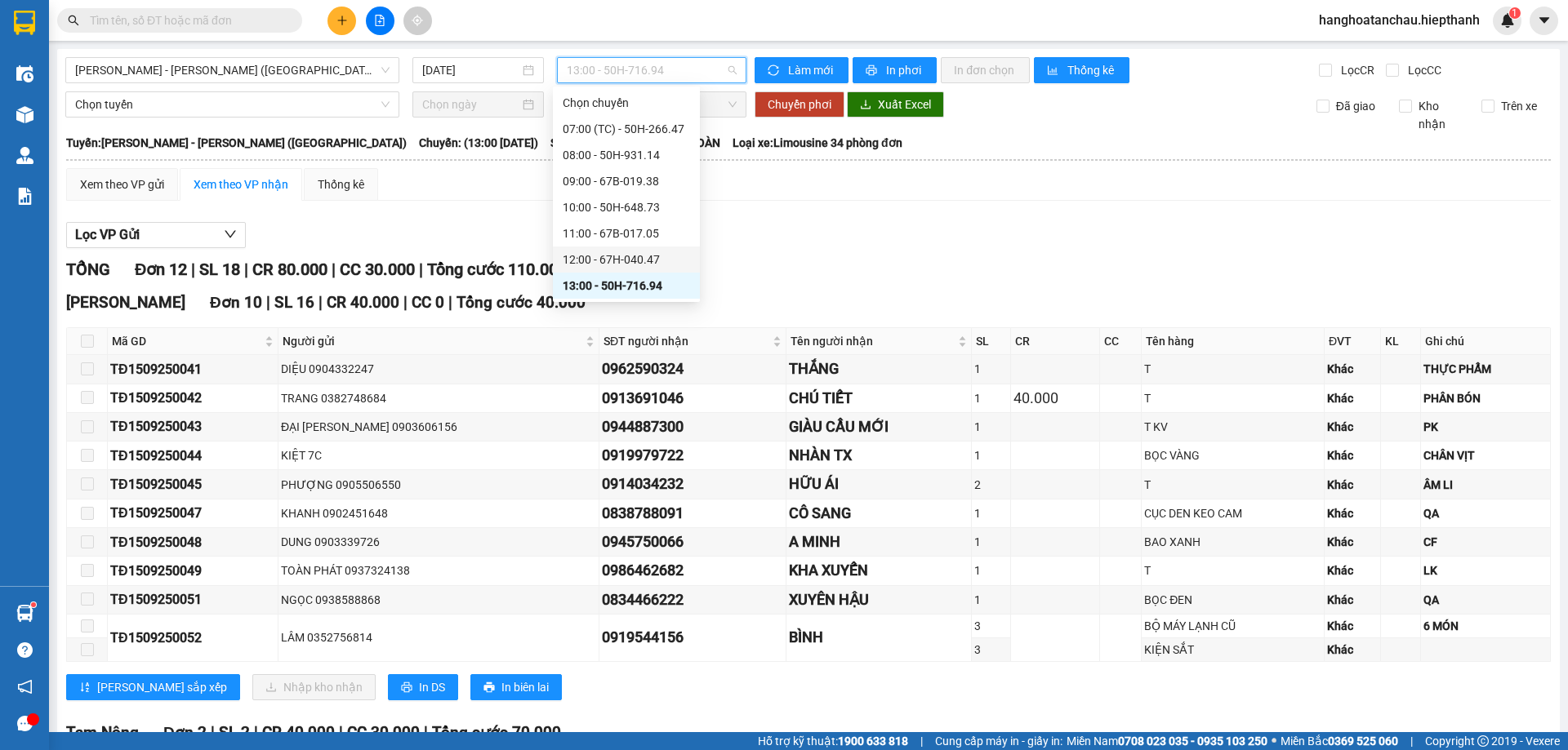
click at [632, 265] on div "12:00 - 67H-040.47" at bounding box center [627, 260] width 128 height 18
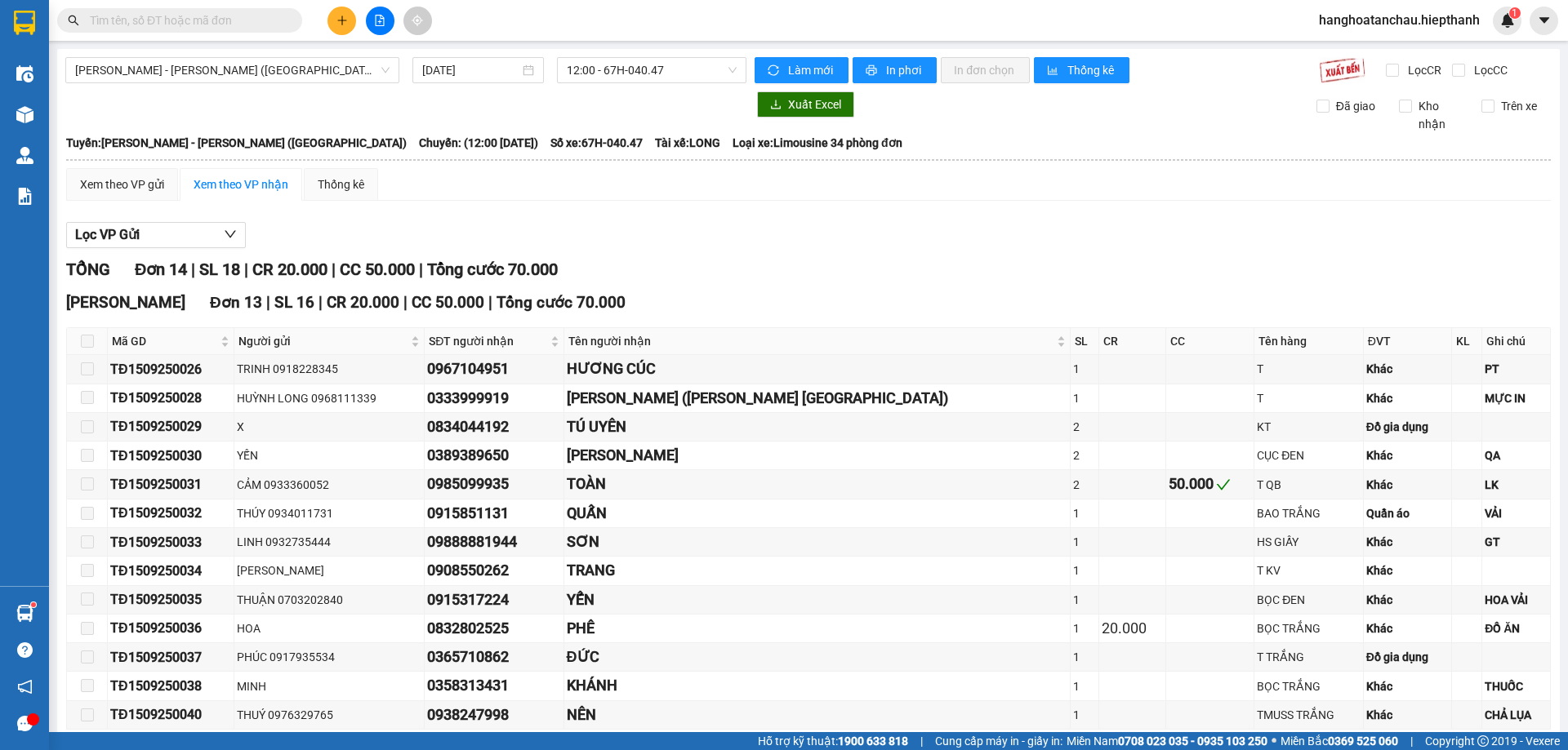
click at [252, 19] on input "text" at bounding box center [185, 20] width 192 height 18
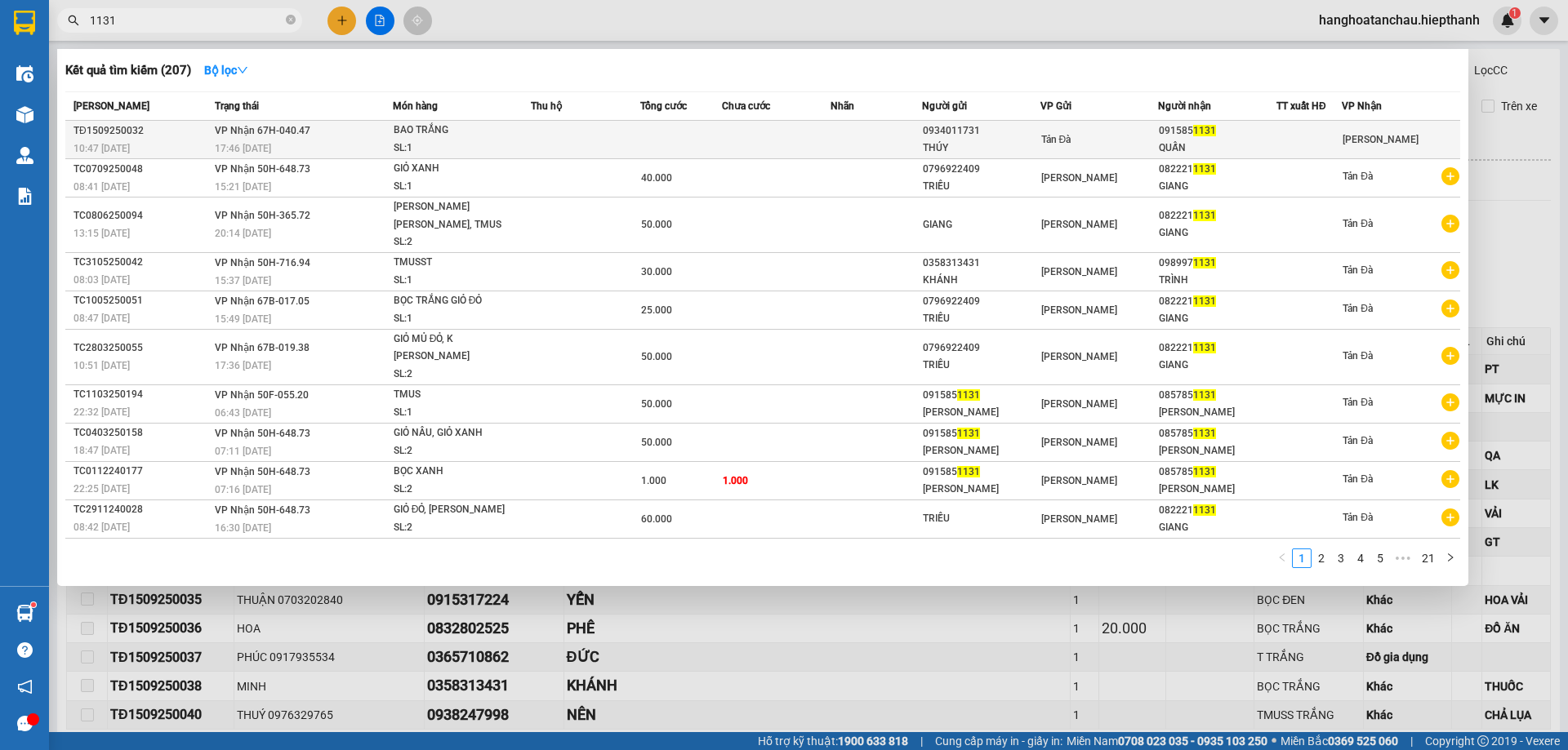
type input "1131"
click at [554, 133] on td at bounding box center [586, 139] width 110 height 39
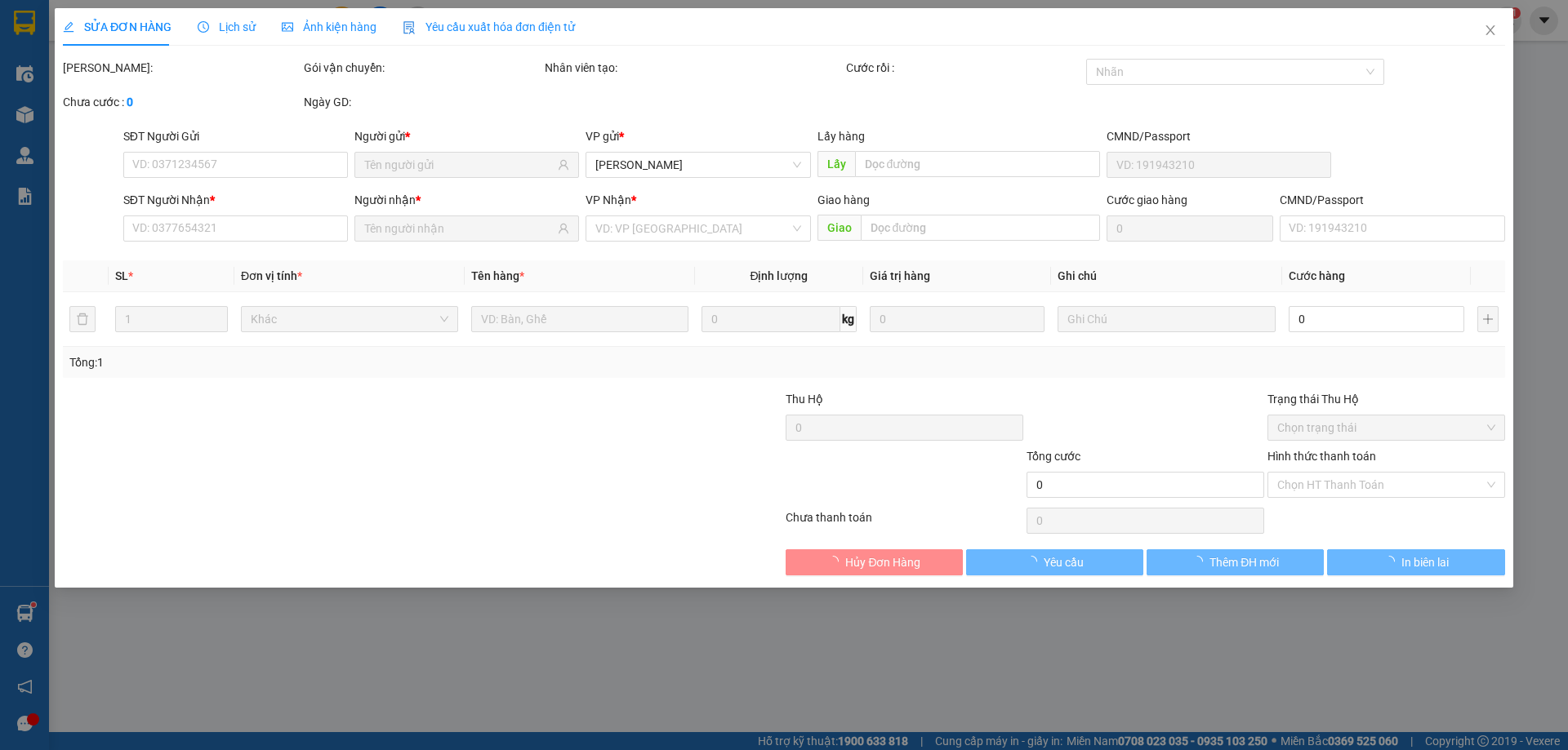
type input "0934011731"
type input "THÚY"
type input "0915851131"
type input "QUẤN"
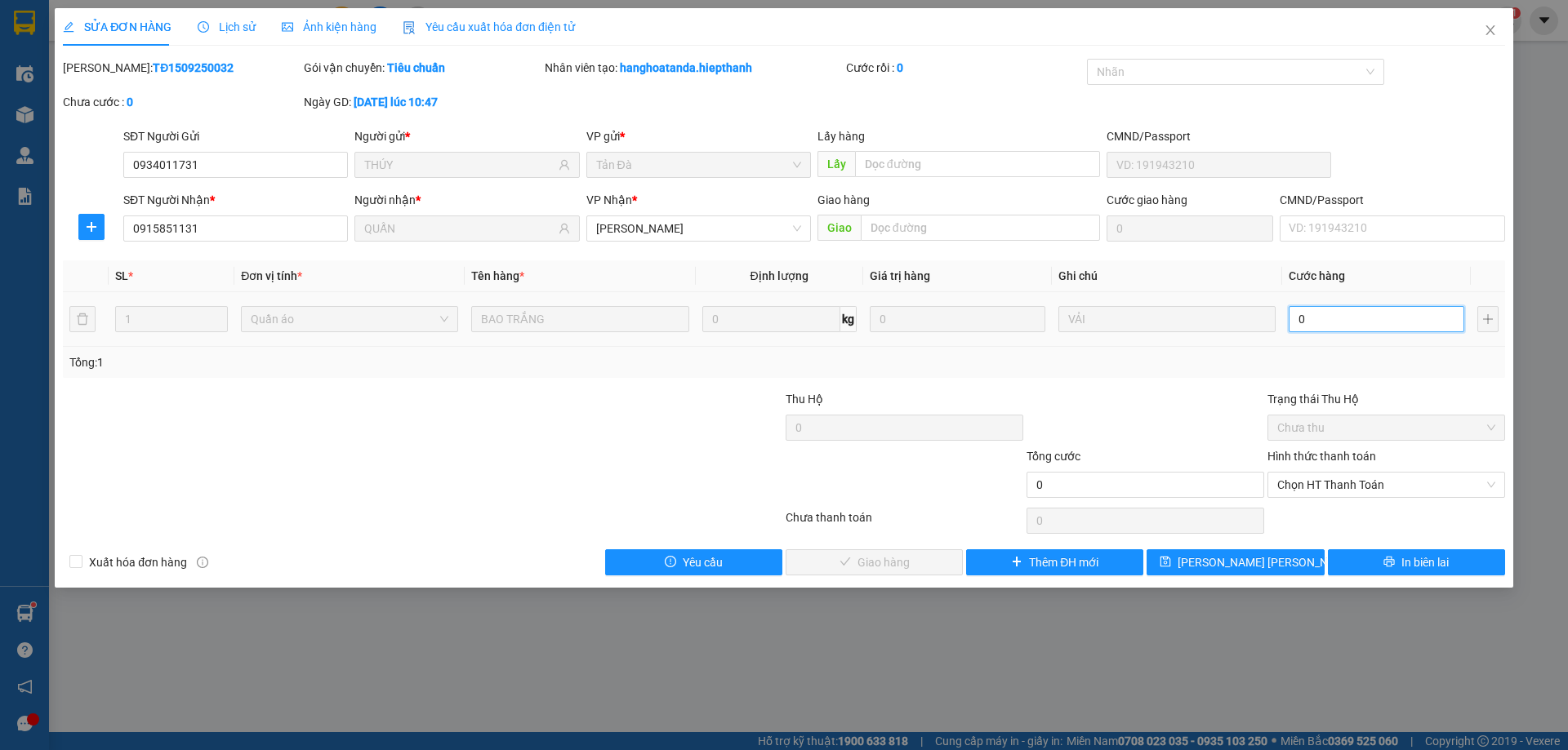
click at [1326, 311] on input "0" at bounding box center [1376, 319] width 175 height 26
type input "7"
type input "70"
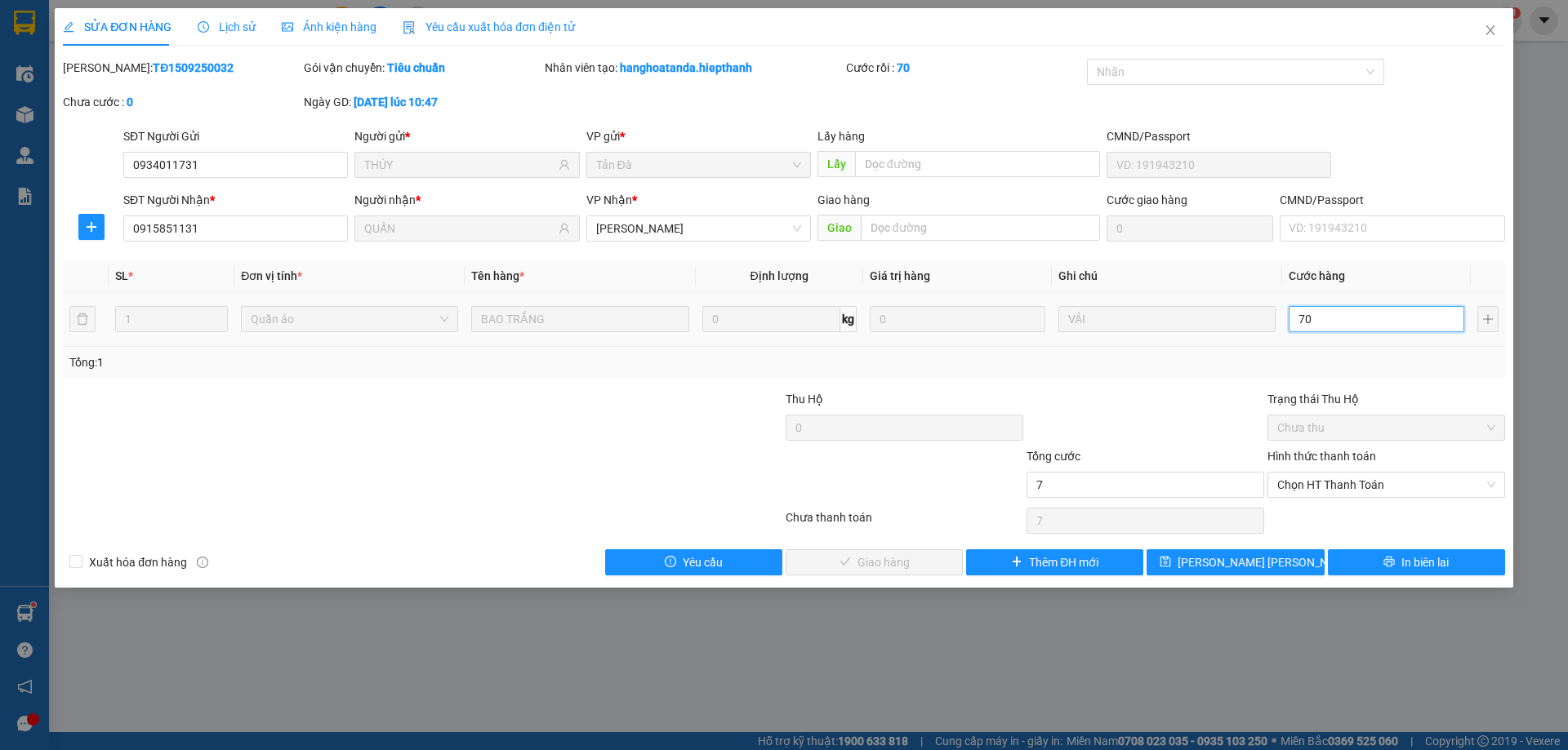
type input "70"
click at [1324, 484] on span "Chọn HT Thanh Toán" at bounding box center [1386, 485] width 218 height 25
type input "70"
type input "70.000"
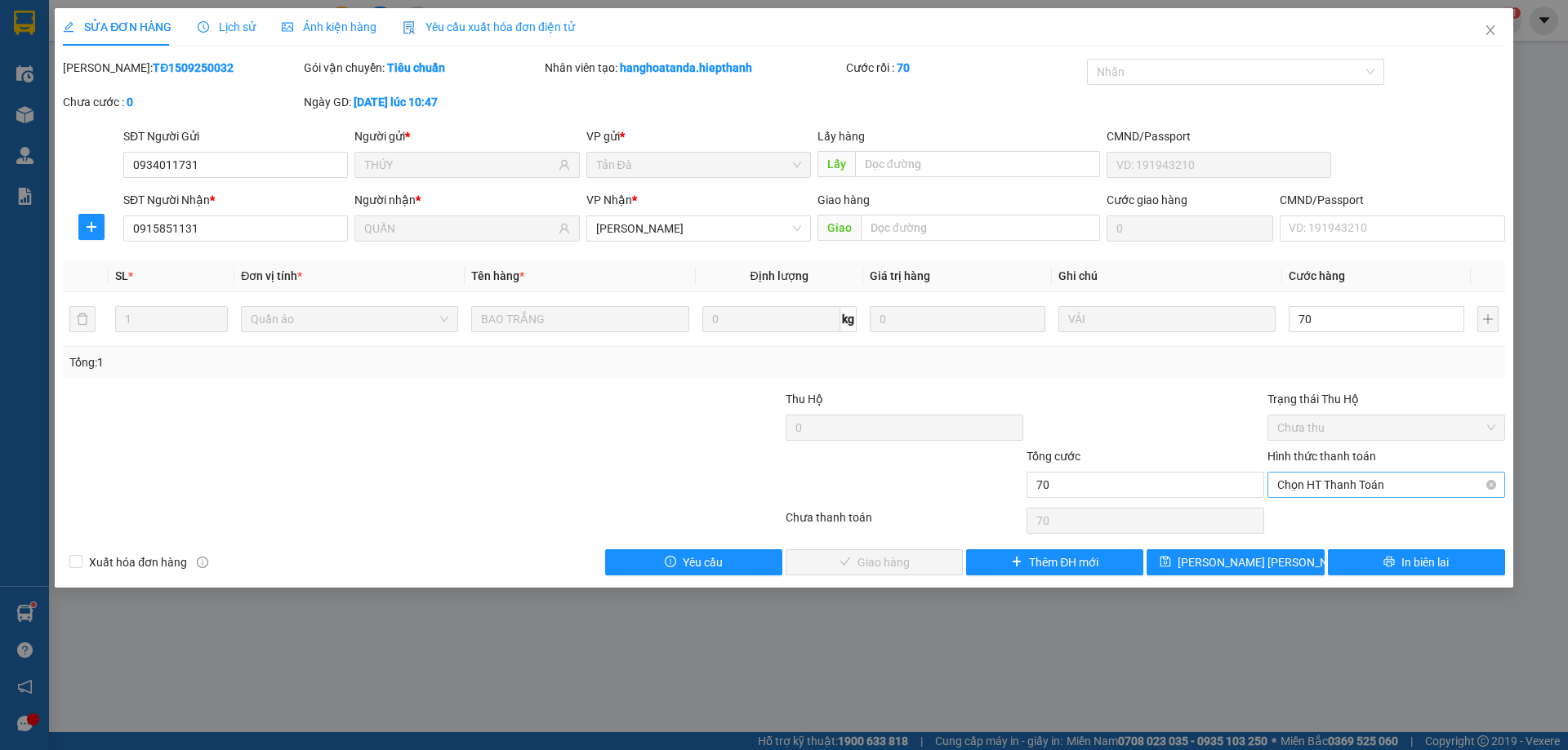
type input "70.000"
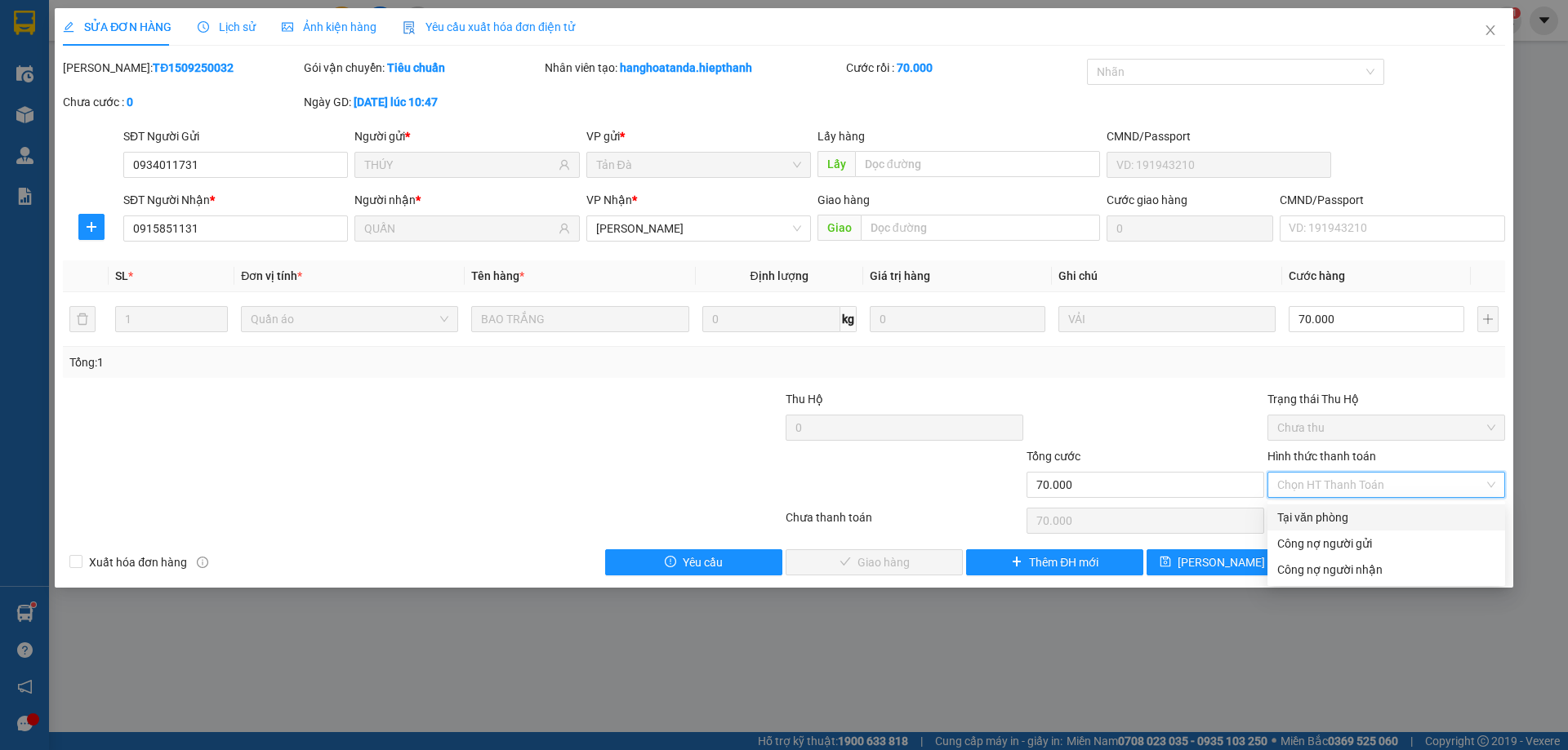
click at [1315, 520] on div "Tại văn phòng" at bounding box center [1386, 518] width 218 height 18
type input "0"
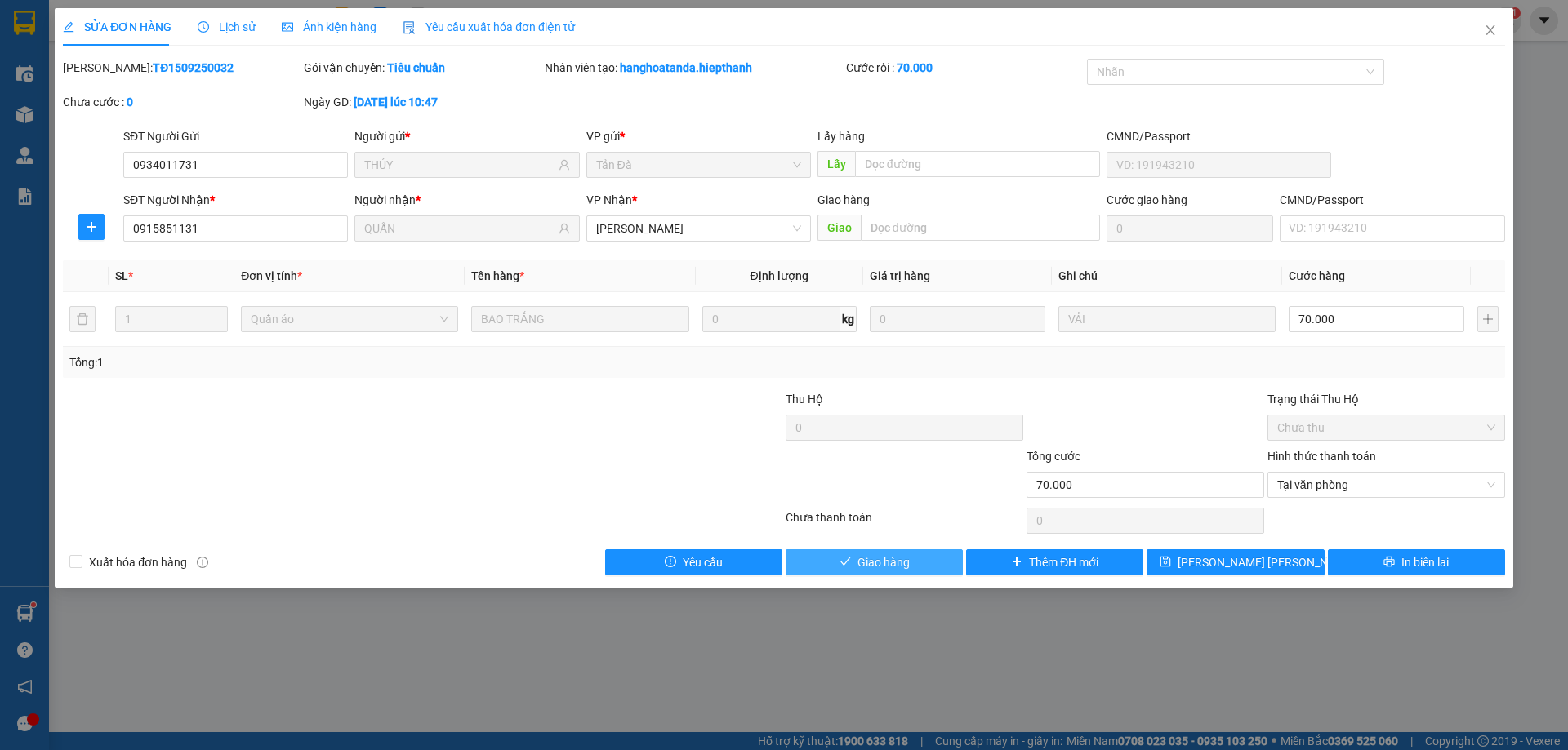
click at [911, 564] on button "Giao hàng" at bounding box center [874, 563] width 177 height 26
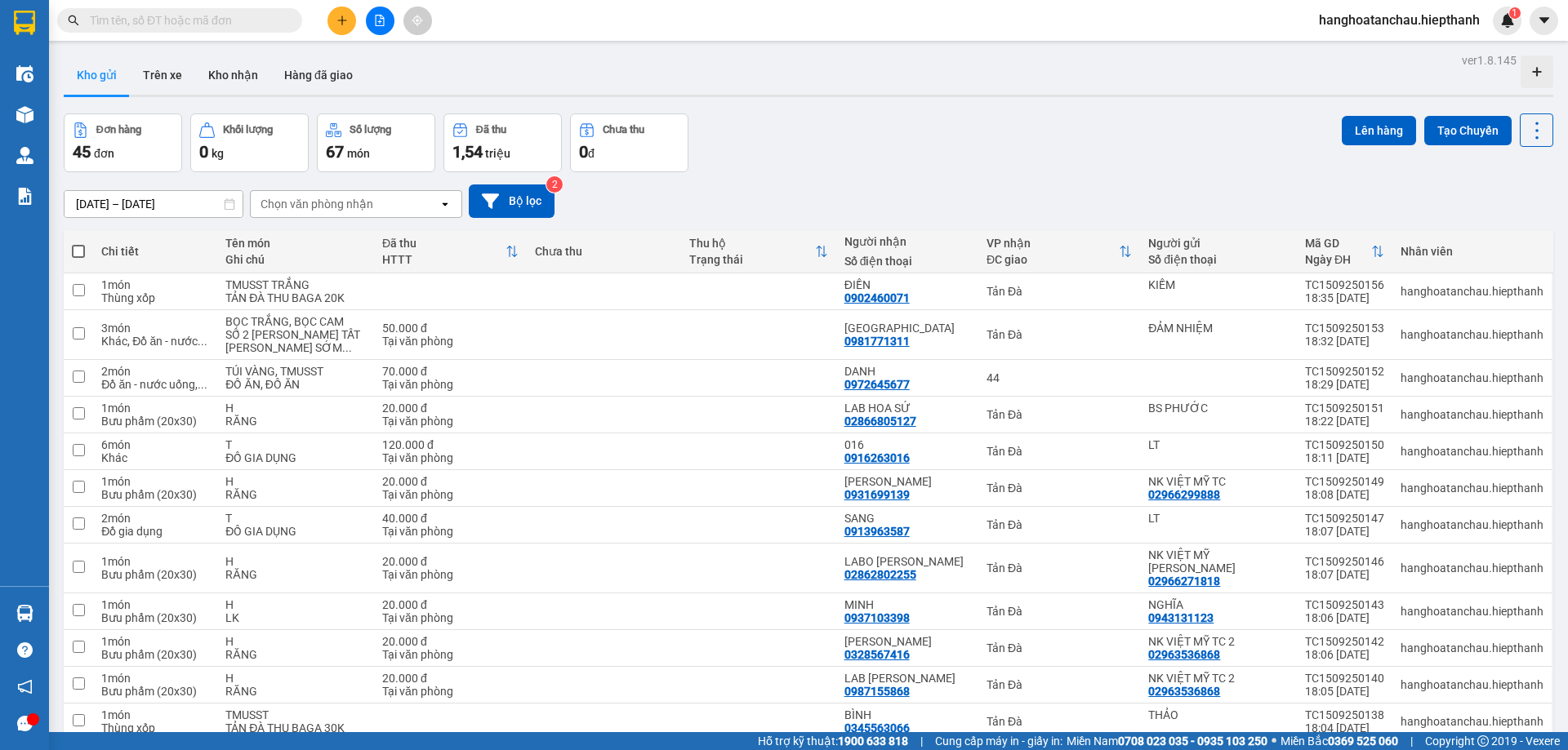
click at [938, 185] on div "15/09/2025 – 15/09/2025 Press the down arrow key to interact with the calendar …" at bounding box center [808, 201] width 1489 height 34
click at [808, 159] on div "Đơn hàng 45 đơn Khối lượng 0 kg Số lượng 67 món Đã thu 1,54 triệu Chưa thu 0 đ …" at bounding box center [808, 142] width 1489 height 59
click at [761, 157] on div "Đơn hàng 45 đơn Khối lượng 0 kg Số lượng 67 món Đã thu 1,54 triệu Chưa thu 0 đ …" at bounding box center [808, 142] width 1489 height 59
click at [301, 73] on button "Hàng đã giao" at bounding box center [318, 75] width 95 height 39
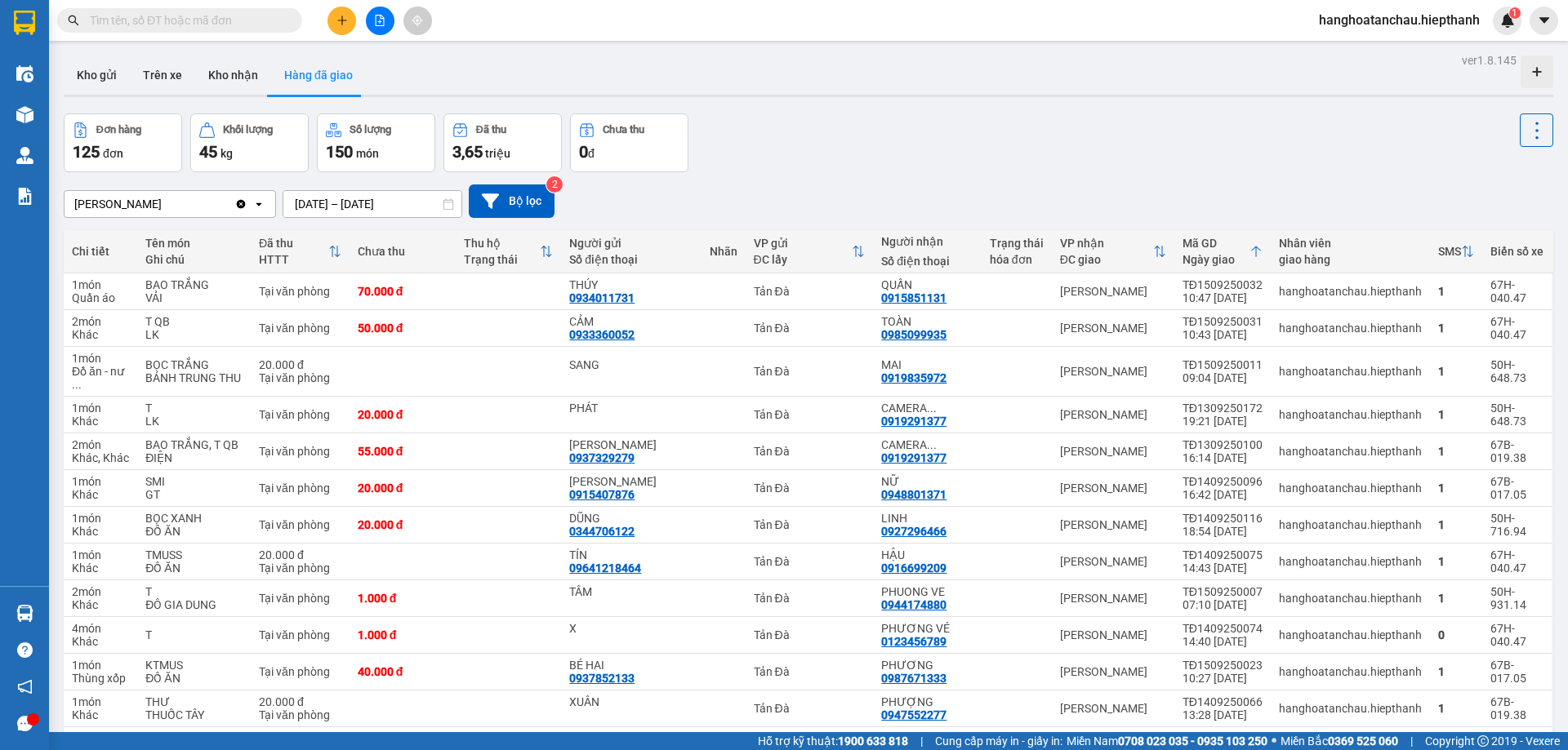
click at [895, 149] on div "Đơn hàng 125 đơn Khối lượng 45 kg Số lượng 150 món Đã thu 3,65 triệu Chưa thu 0…" at bounding box center [808, 142] width 1489 height 59
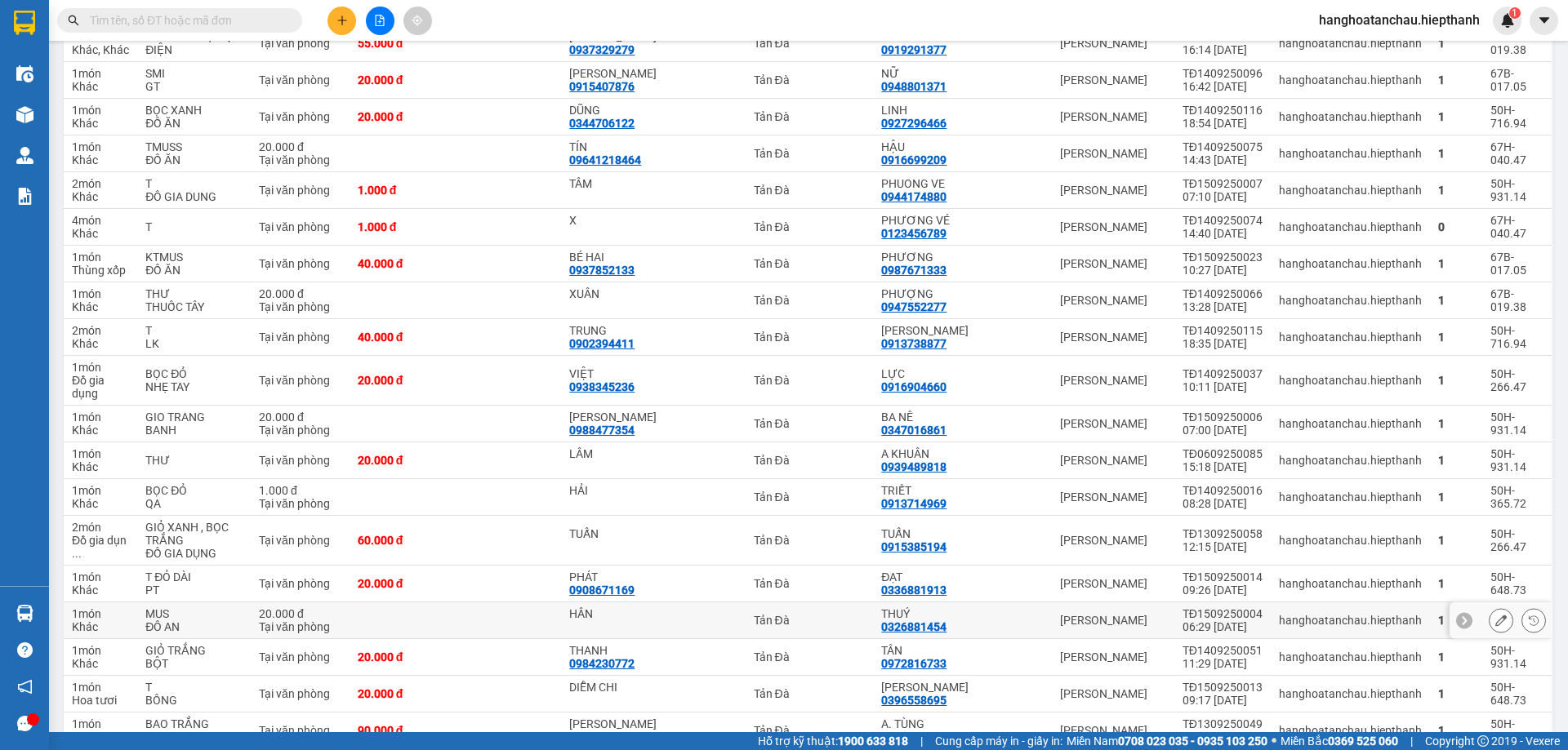
scroll to position [490, 0]
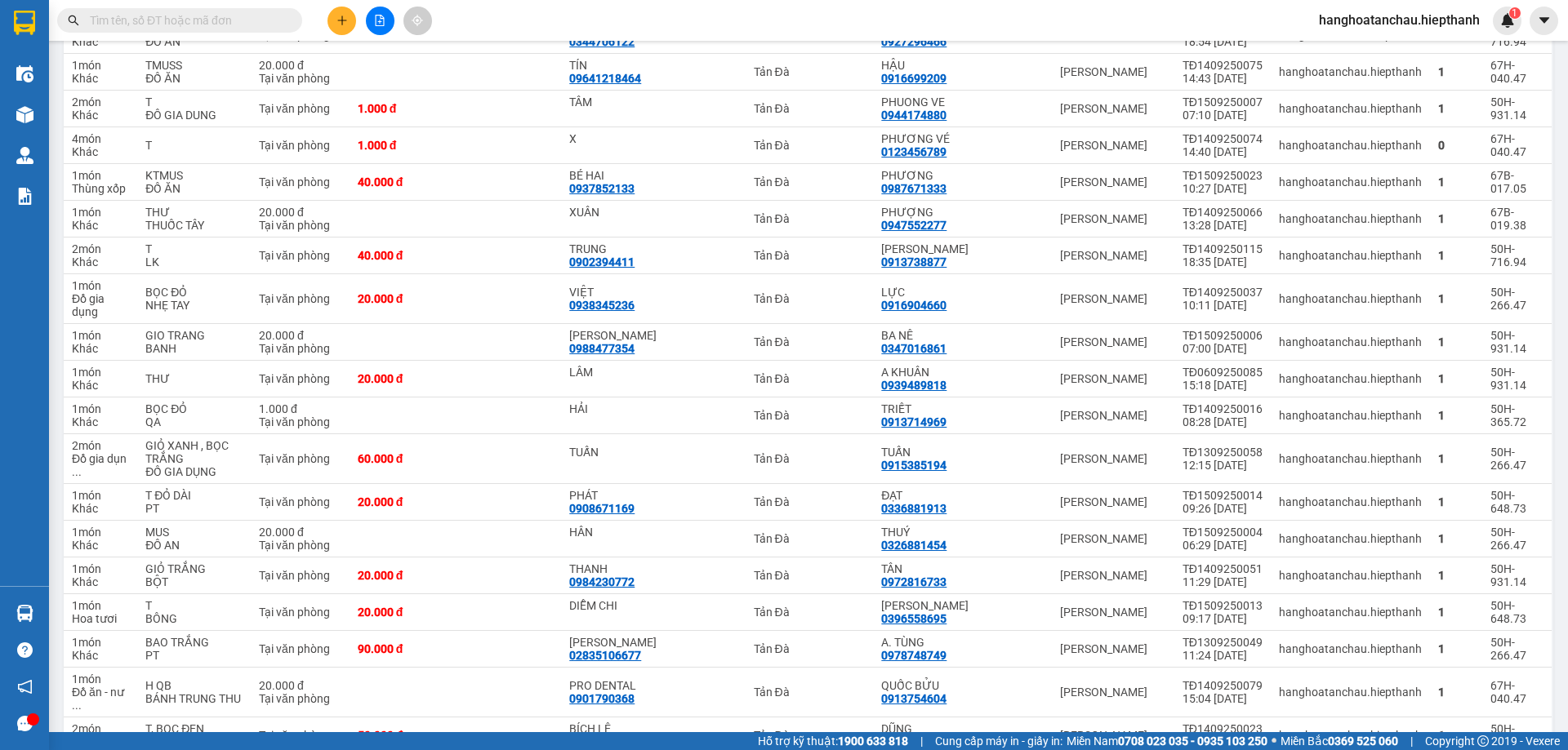
click input "text"
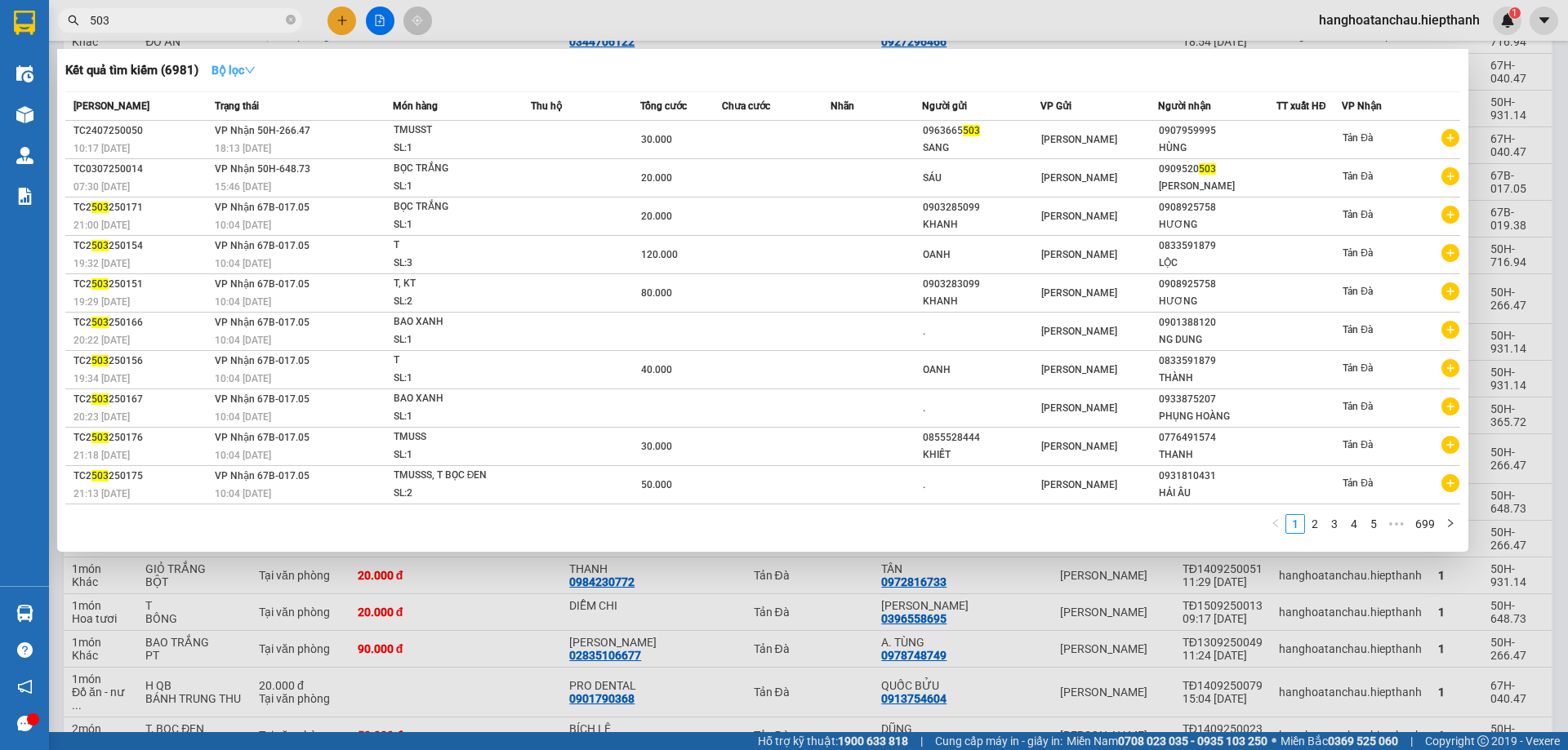
type input "503"
click icon "down"
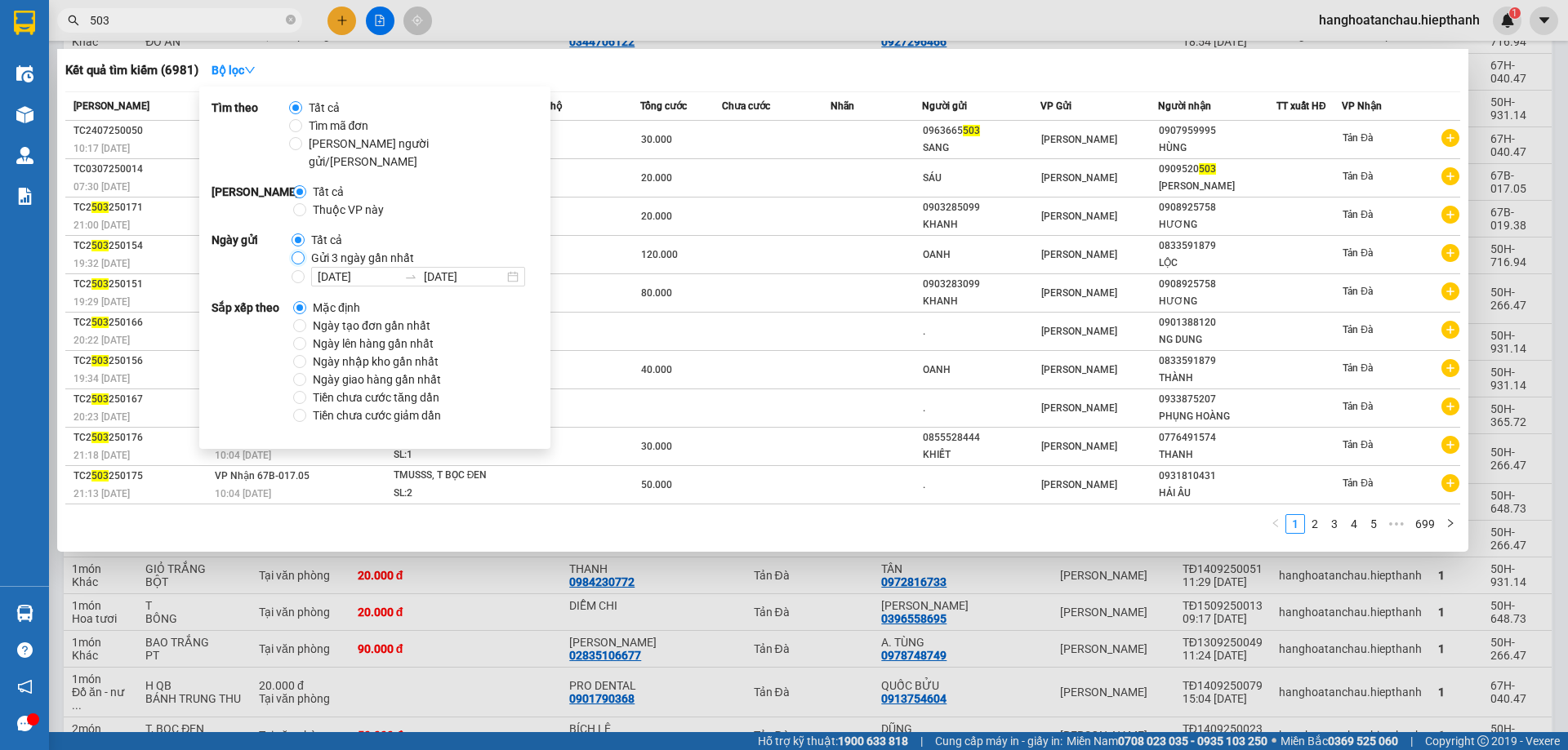
drag, startPoint x: 299, startPoint y: 239, endPoint x: 311, endPoint y: 222, distance: 20.8
click input "Gửi 3 ngày gần nhất"
radio input "true"
radio input "false"
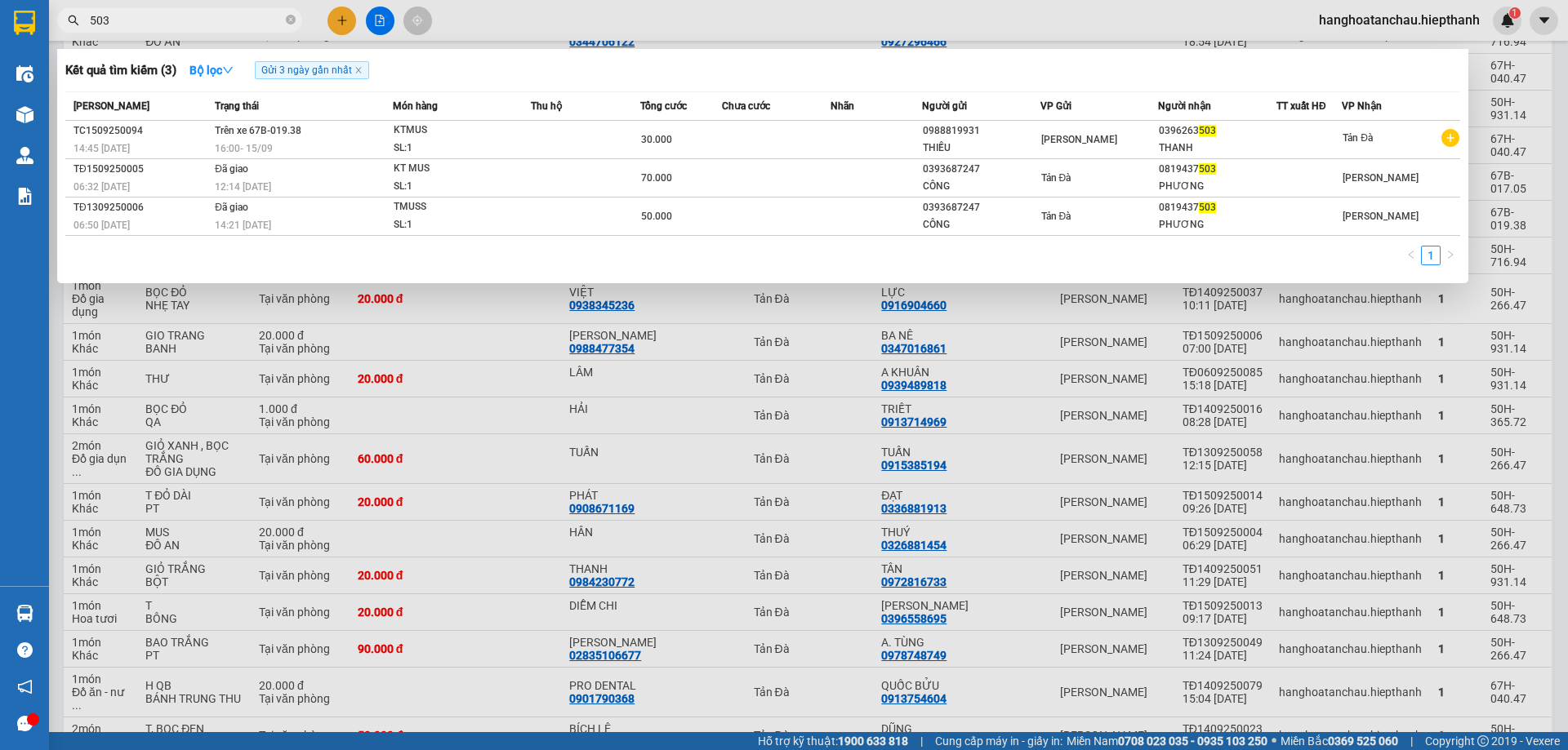
click div "Kết quả tìm kiếm ( 3 ) Bộ lọc Gửi 3 ngày gần nhất"
click icon "close-circle"
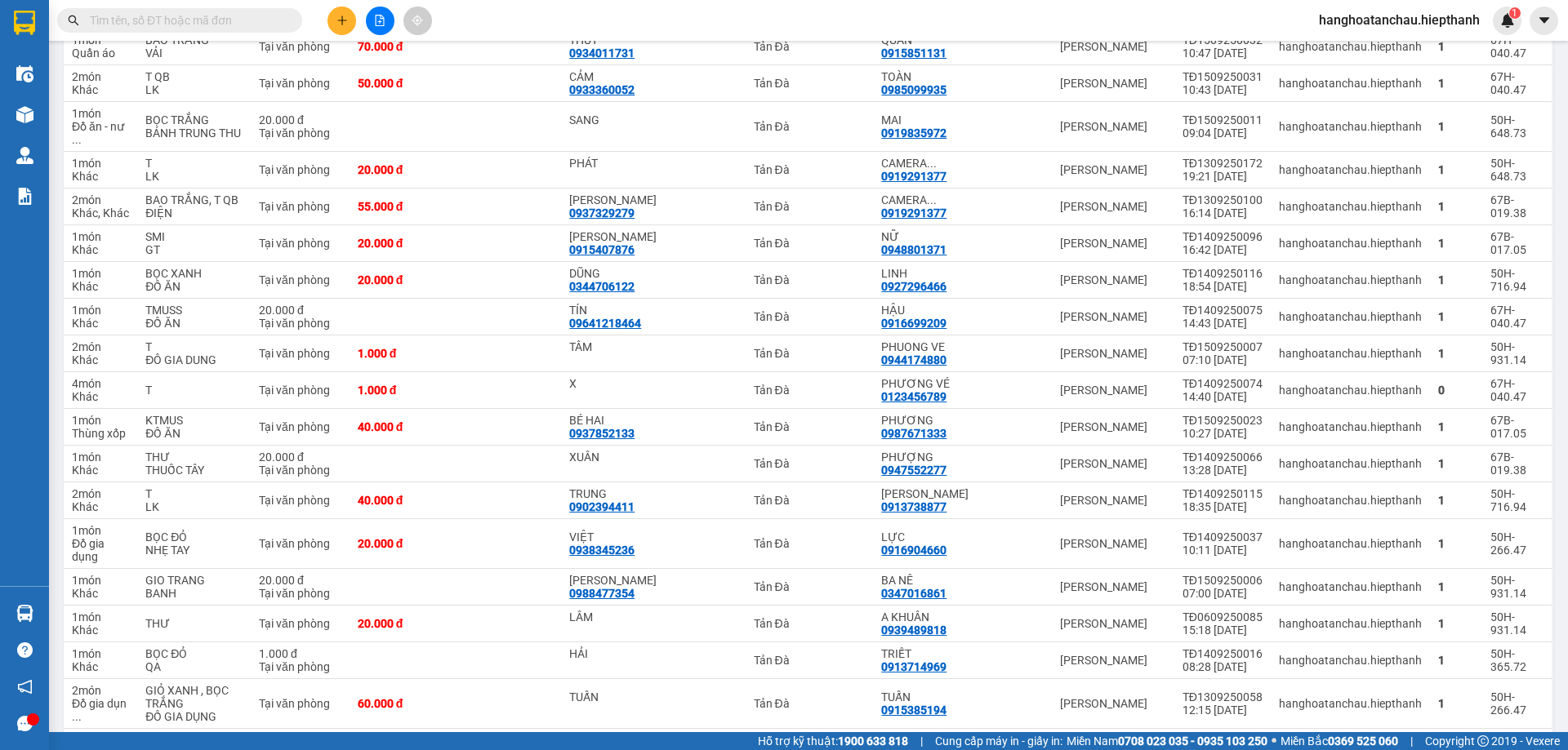
scroll to position [0, 0]
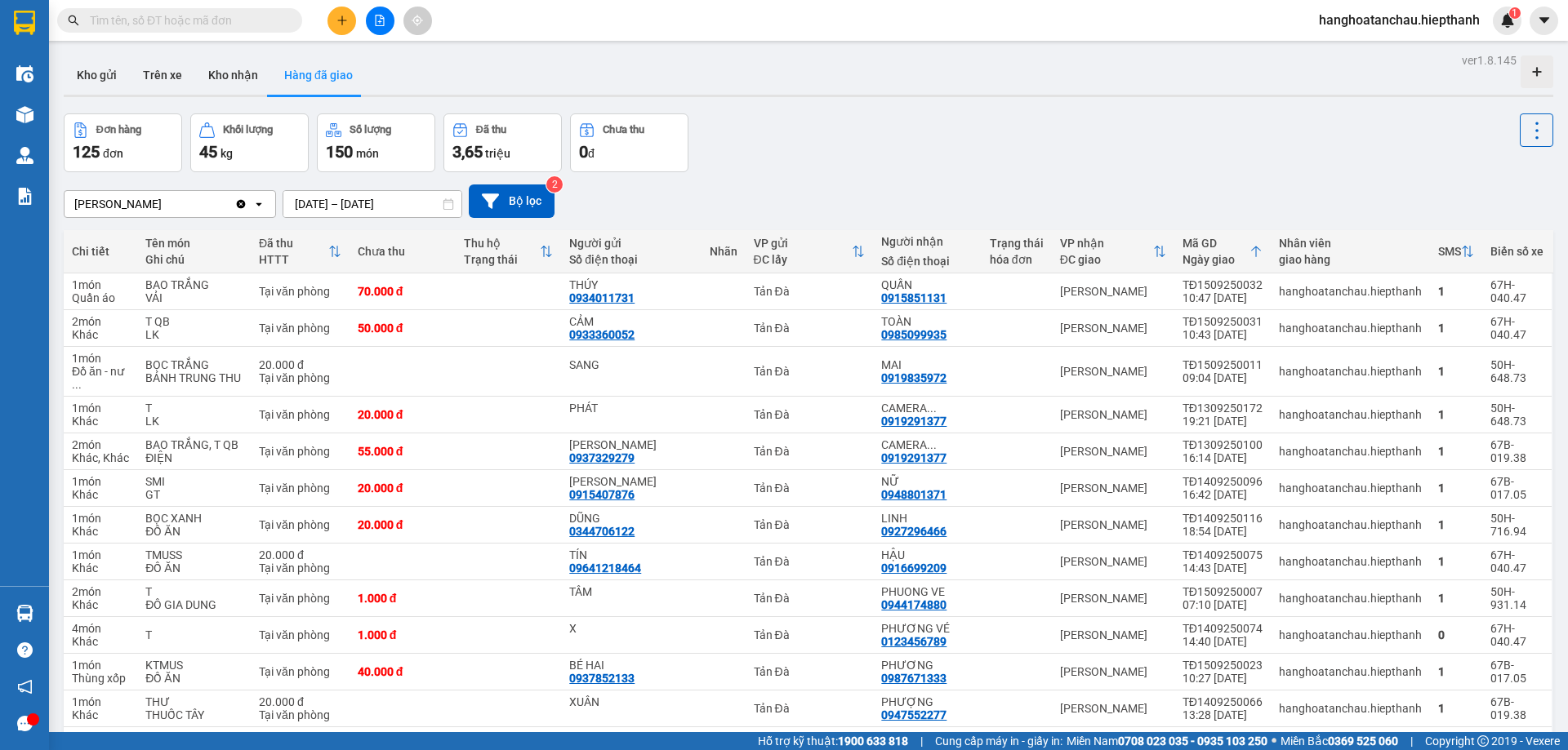
click div "Đơn hàng 125 đơn Khối lượng 45 kg Số lượng 150 món Đã thu 3,65 triệu Chưa thu 0…"
click input "text"
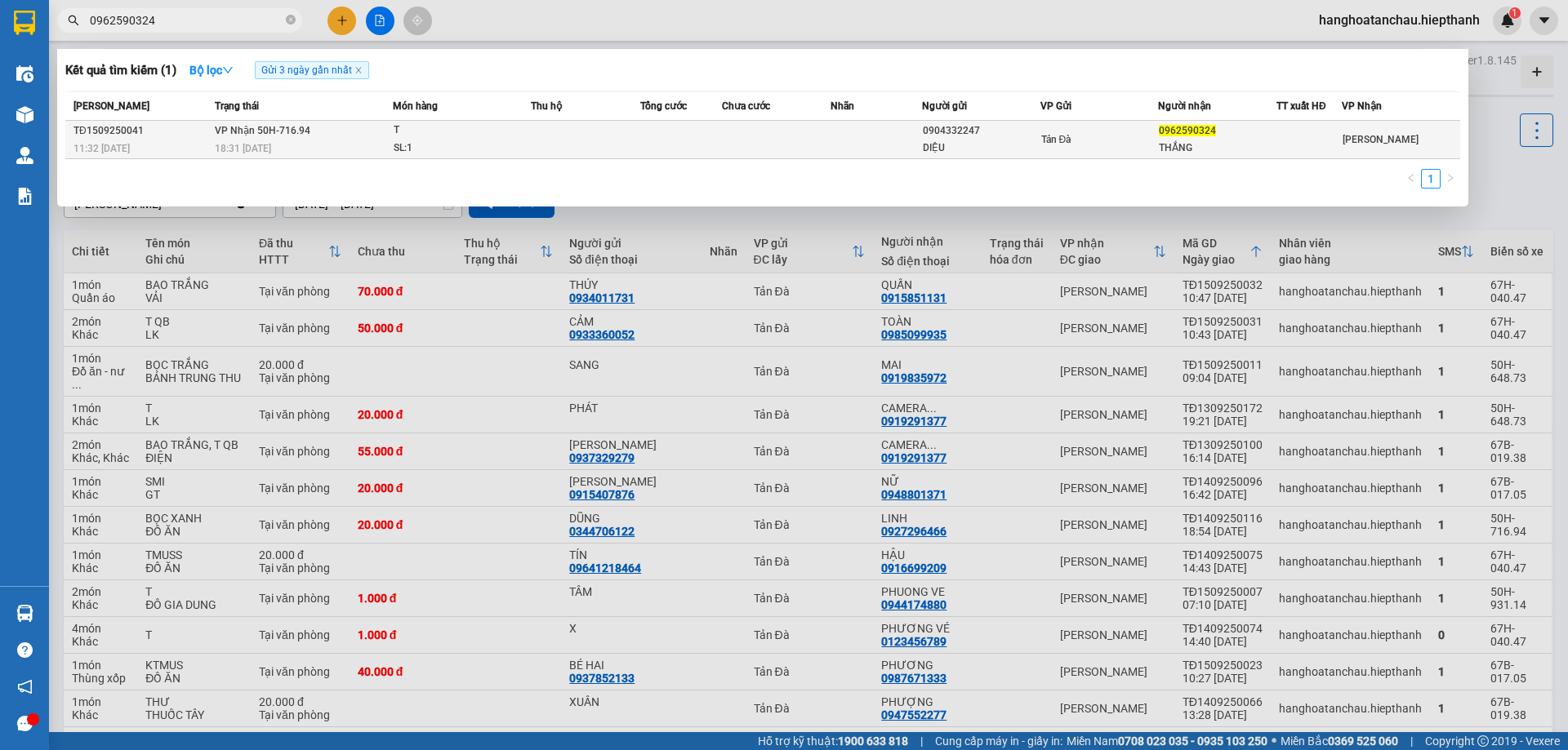
type input "0962590324"
click td
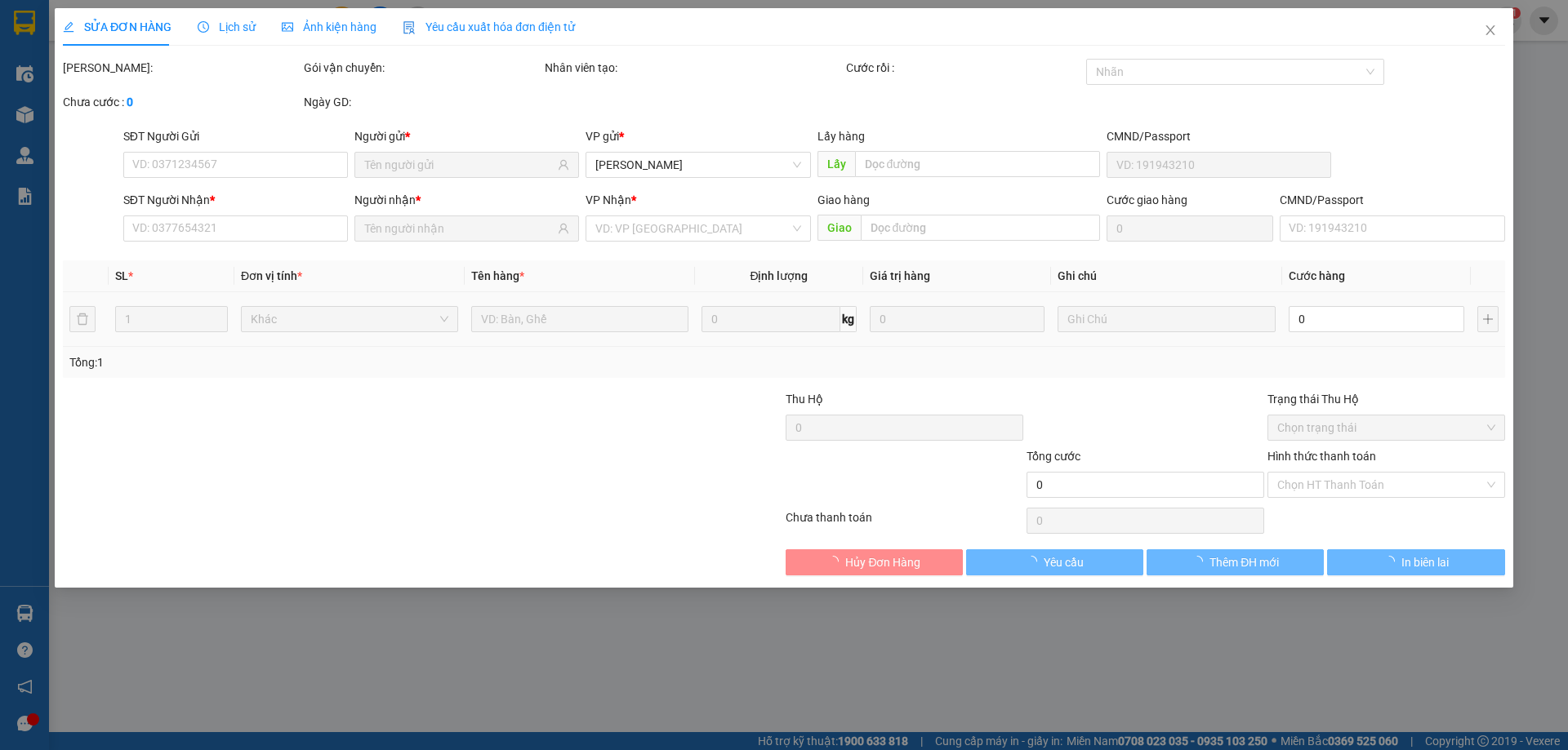
type input "0904332247"
type input "DIỆU"
type input "0962590324"
type input "THẮNG"
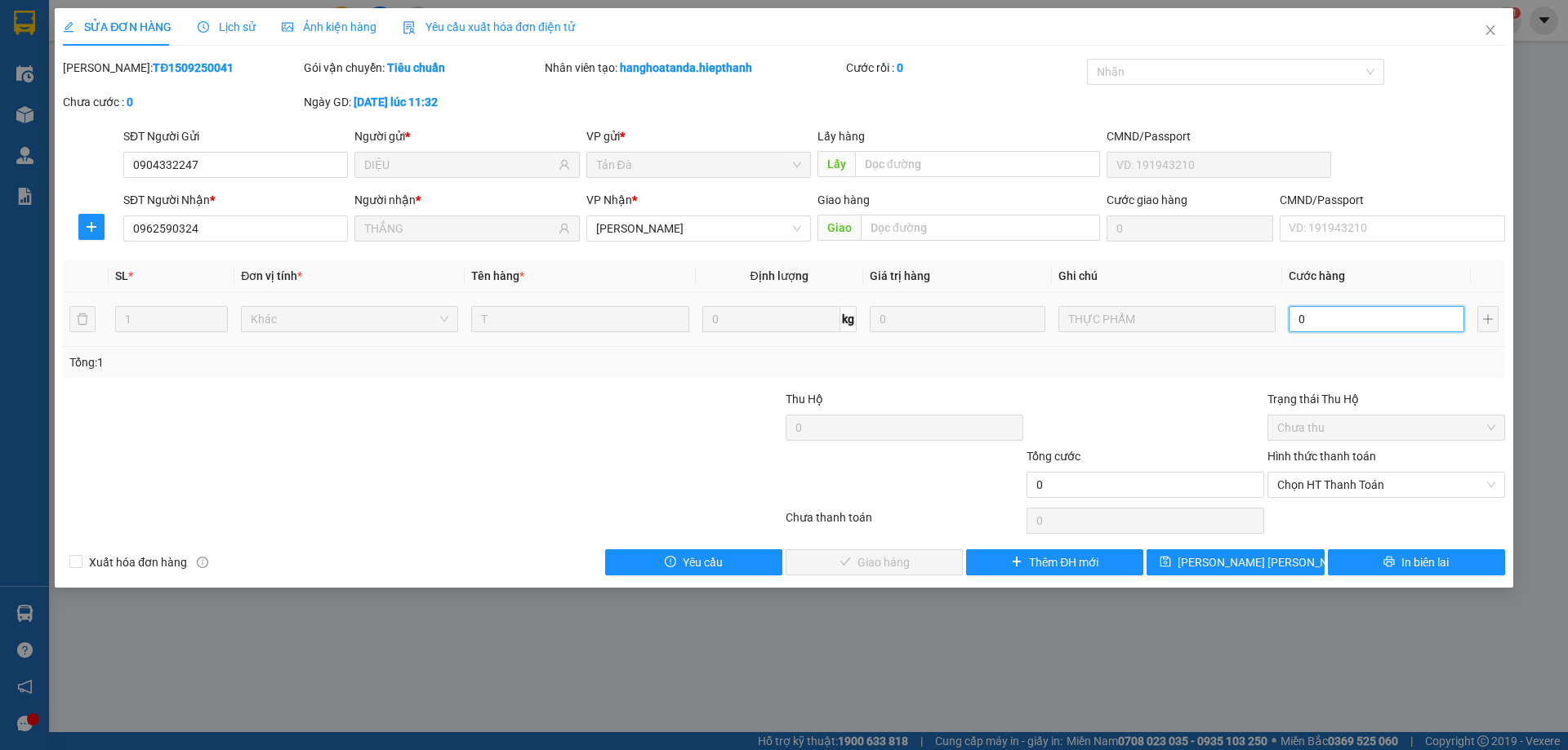
click input "0"
type input "2"
type input "20"
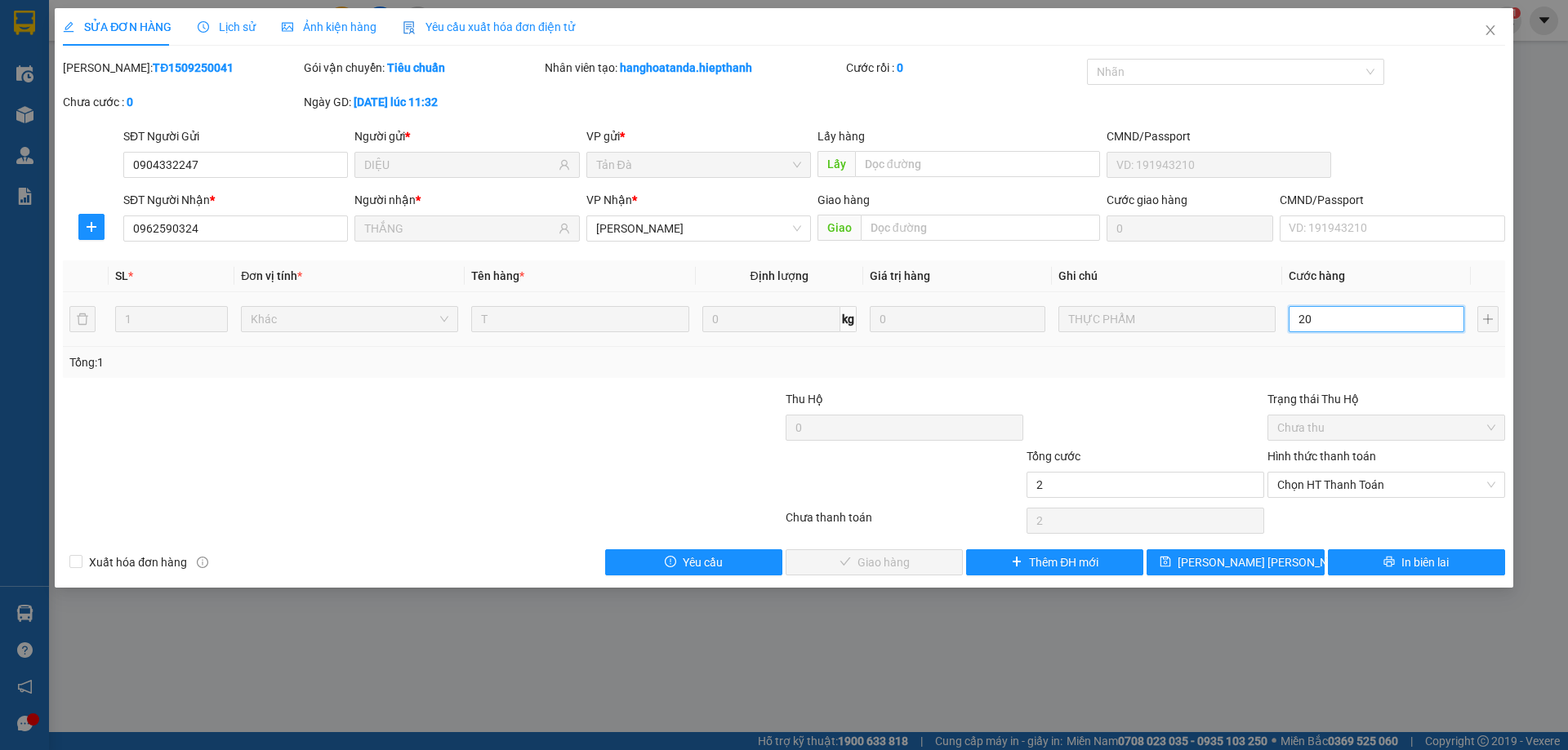
type input "20"
click span "Chọn HT Thanh Toán"
type input "20"
type input "20.000"
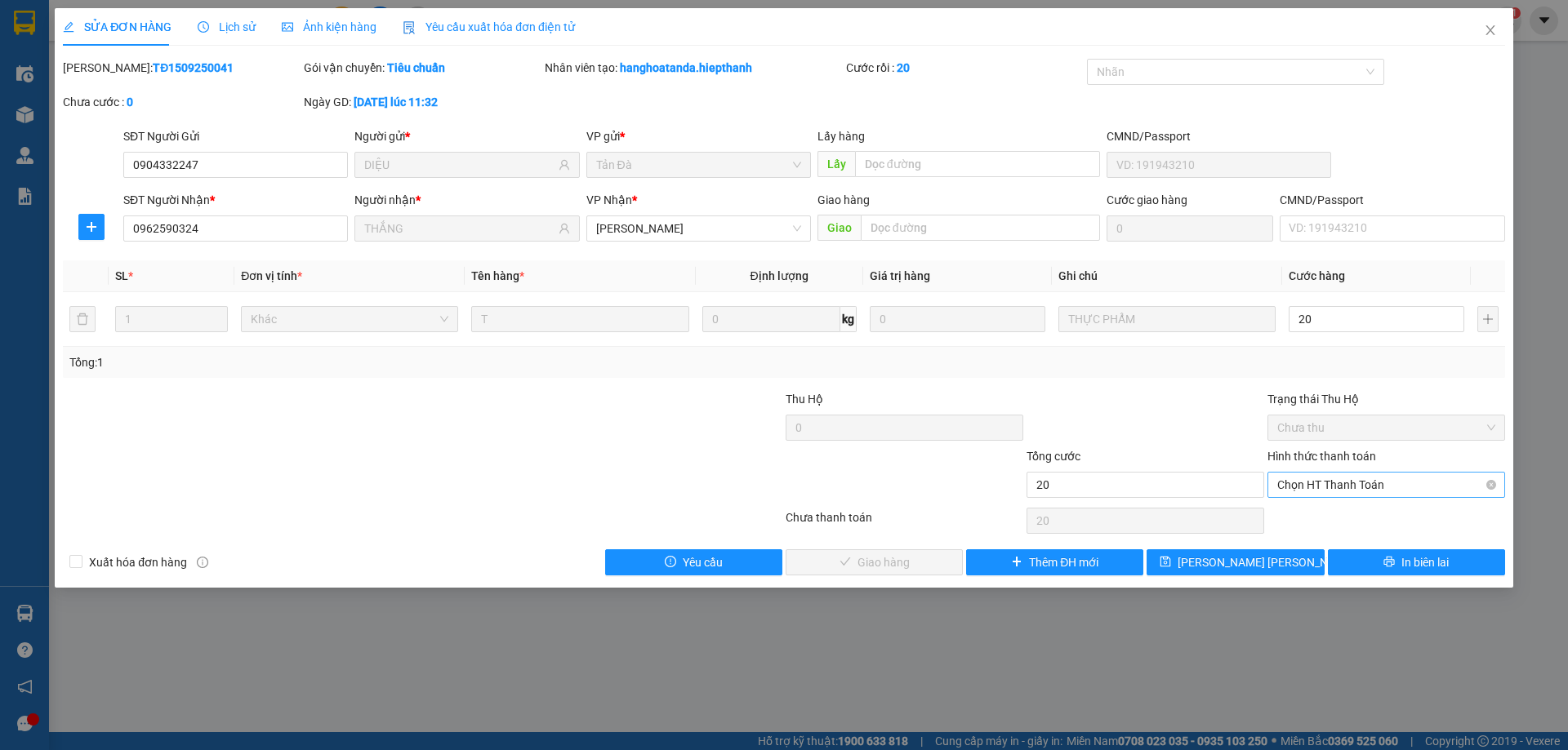
type input "20.000"
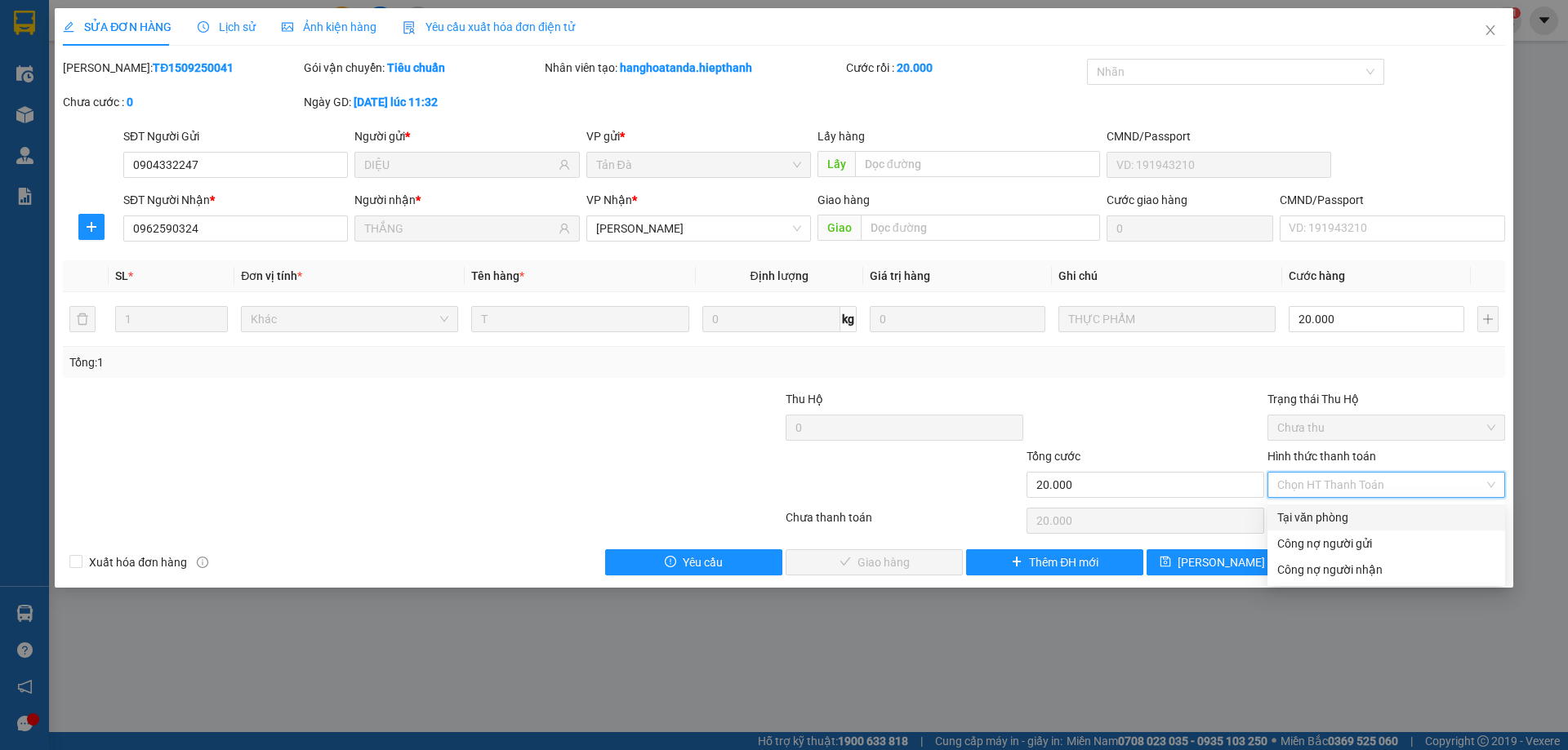
click div "Tại văn phòng"
type input "0"
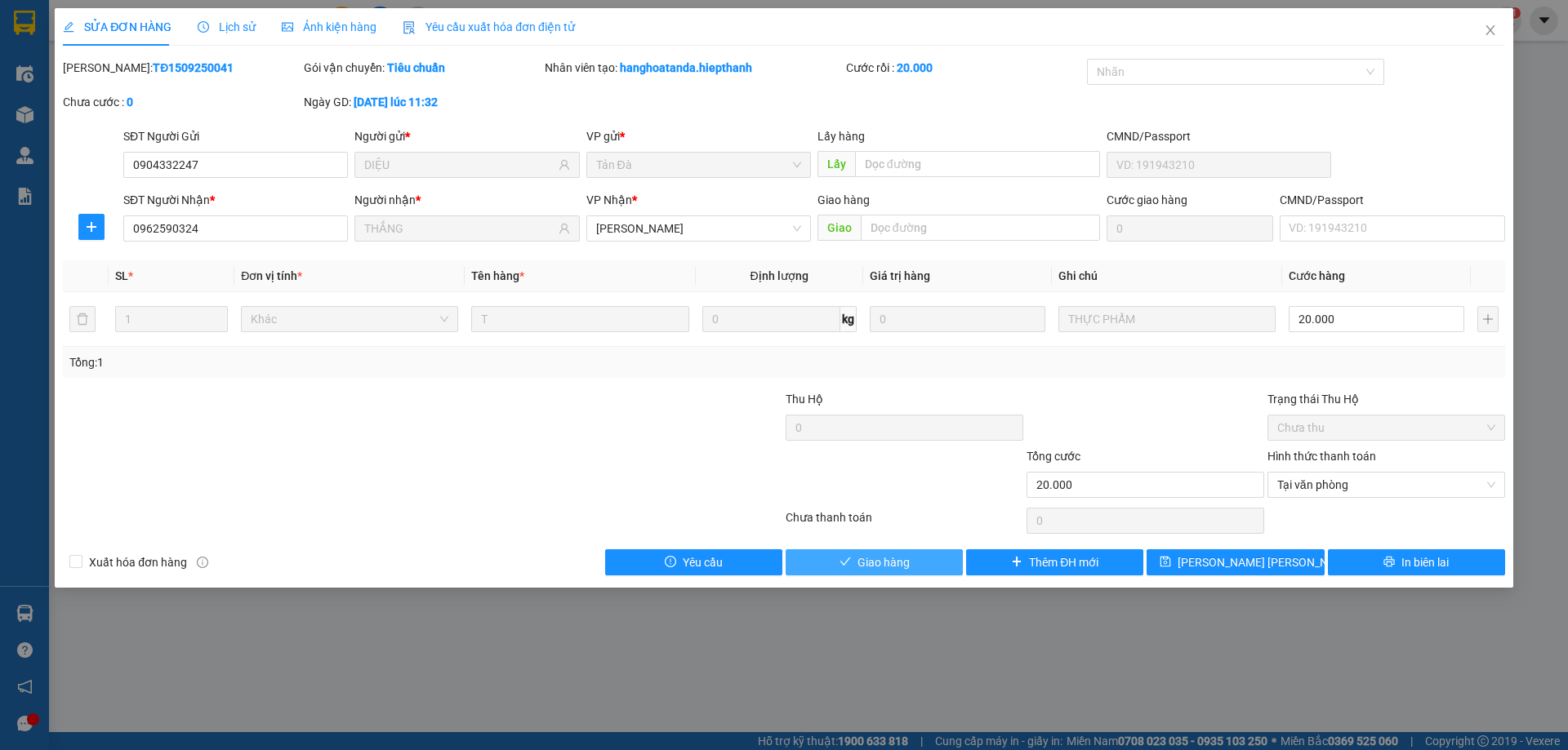
click span "Giao hàng"
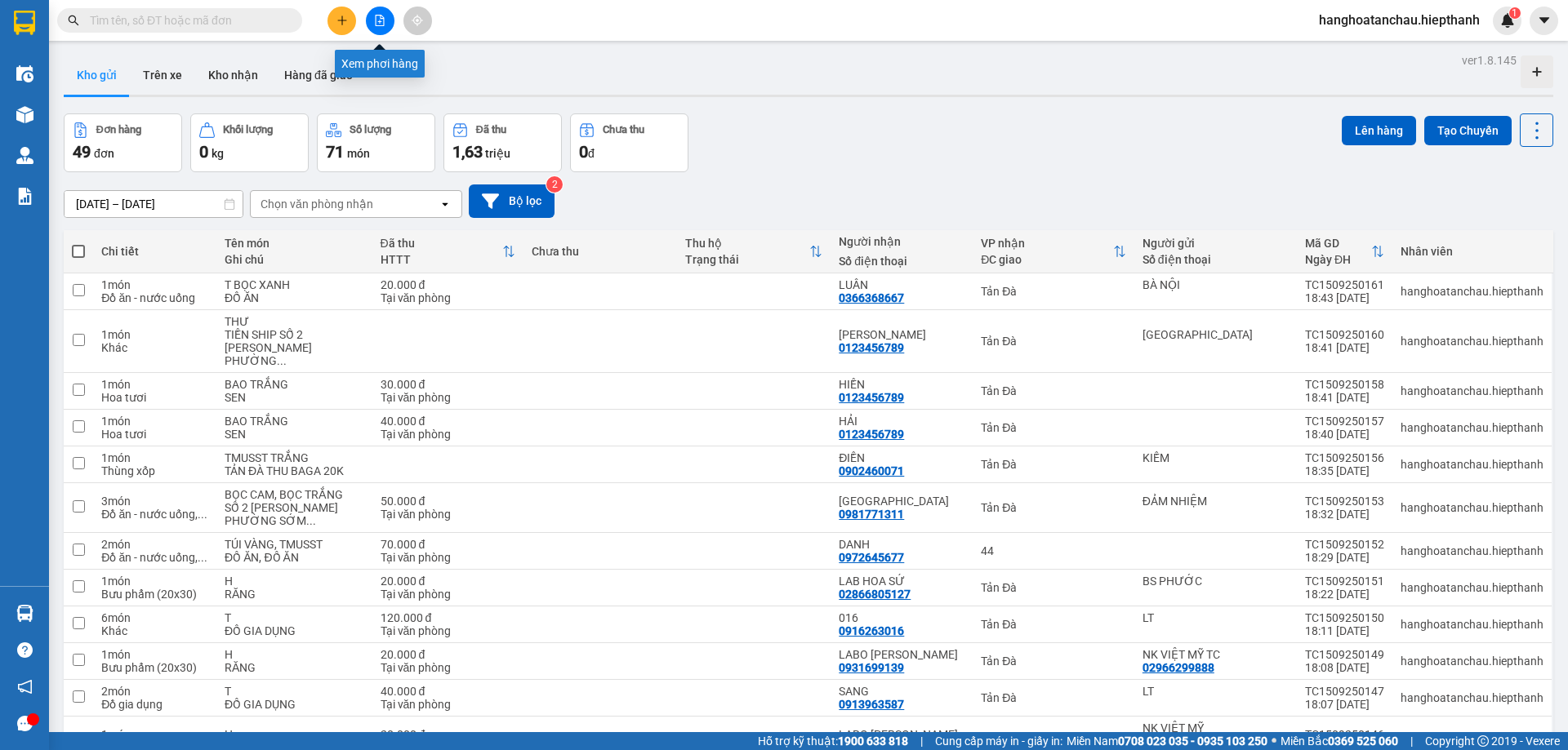
click at [380, 15] on icon "file-add" at bounding box center [380, 20] width 9 height 11
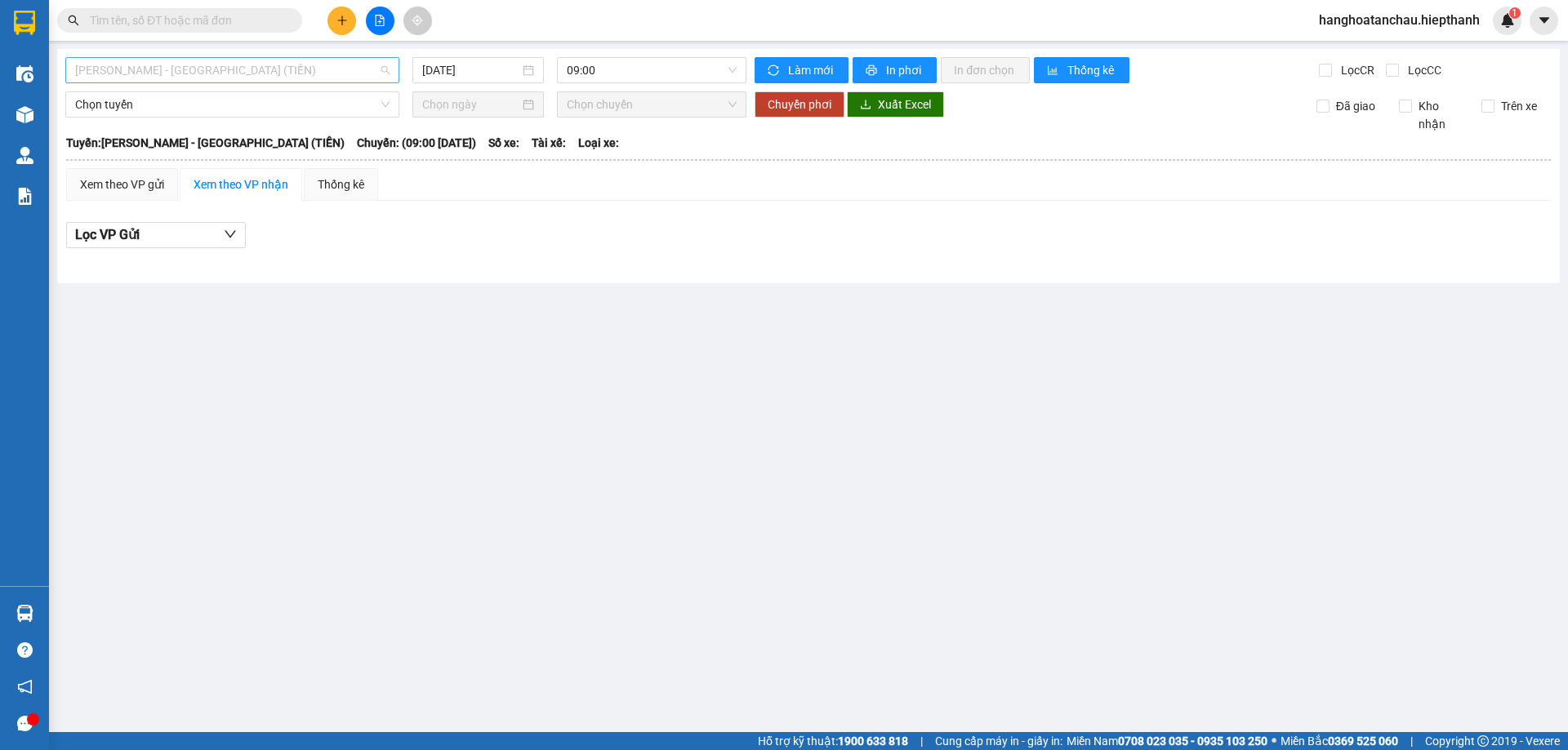
click at [174, 60] on span "[PERSON_NAME] - [PERSON_NAME] ([PERSON_NAME])" at bounding box center [232, 70] width 315 height 25
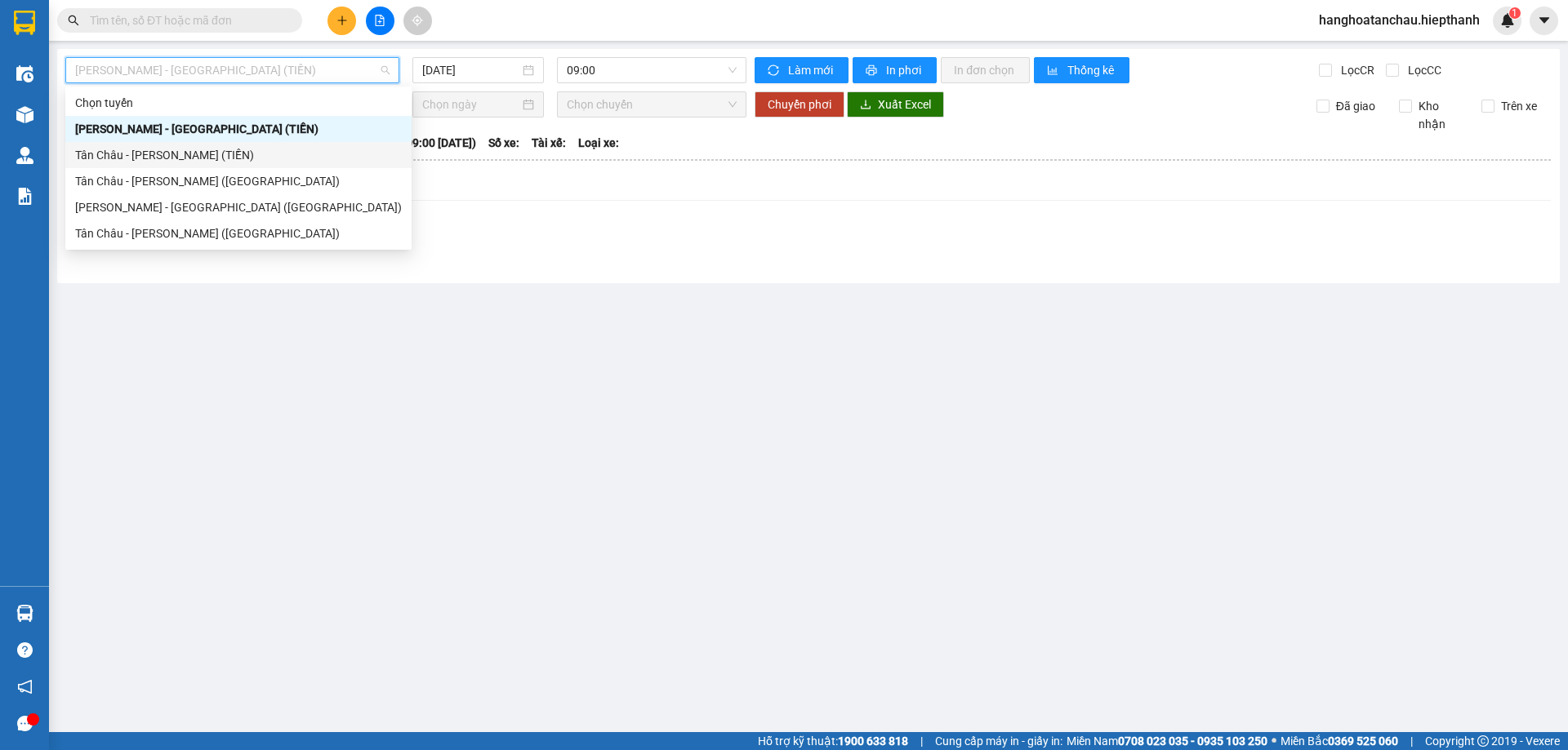
click at [103, 158] on div "Tân [PERSON_NAME] [PERSON_NAME] ([PERSON_NAME])" at bounding box center [238, 155] width 327 height 18
type input "[DATE]"
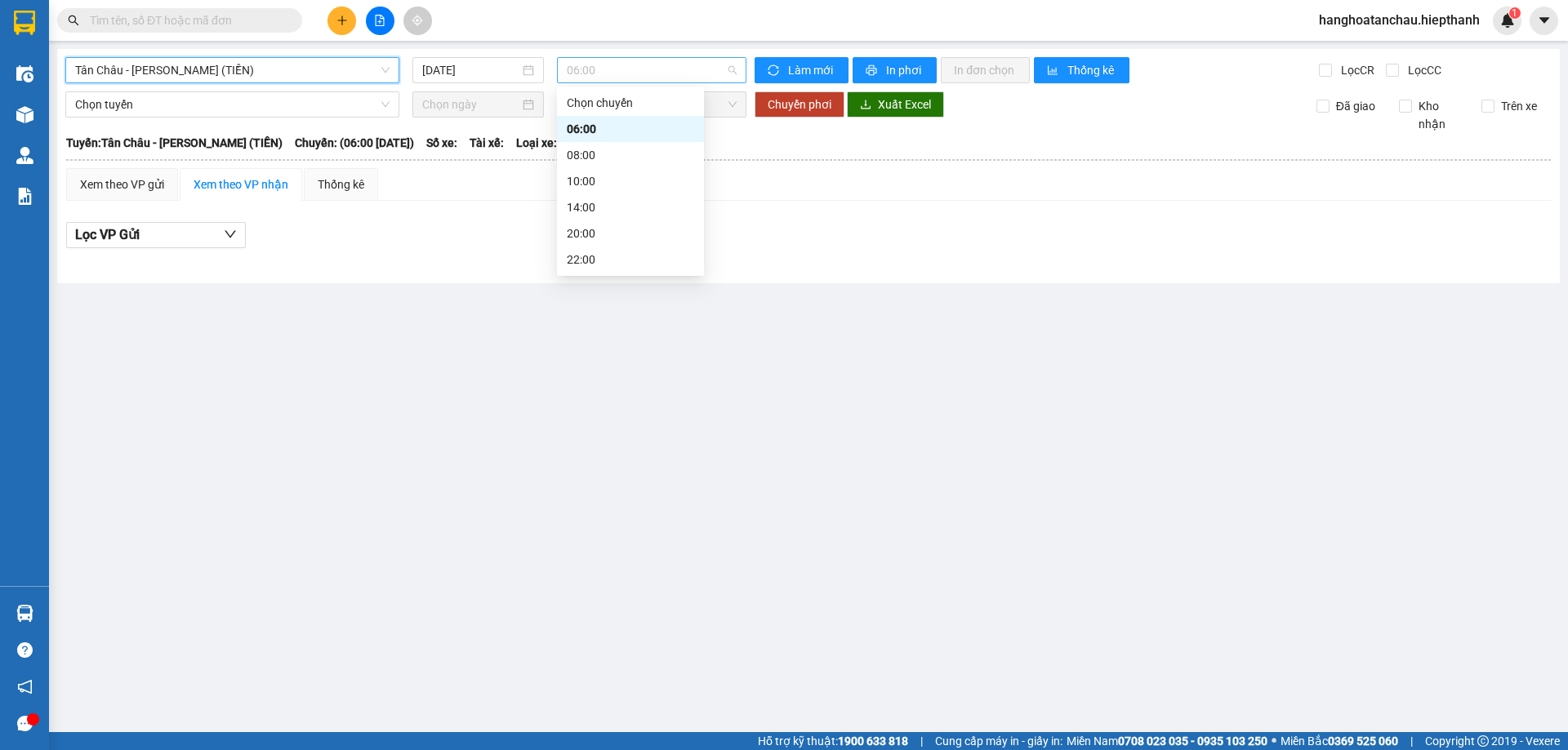
click at [597, 72] on span "06:00" at bounding box center [652, 70] width 169 height 25
click at [577, 267] on div "22:00" at bounding box center [631, 260] width 128 height 18
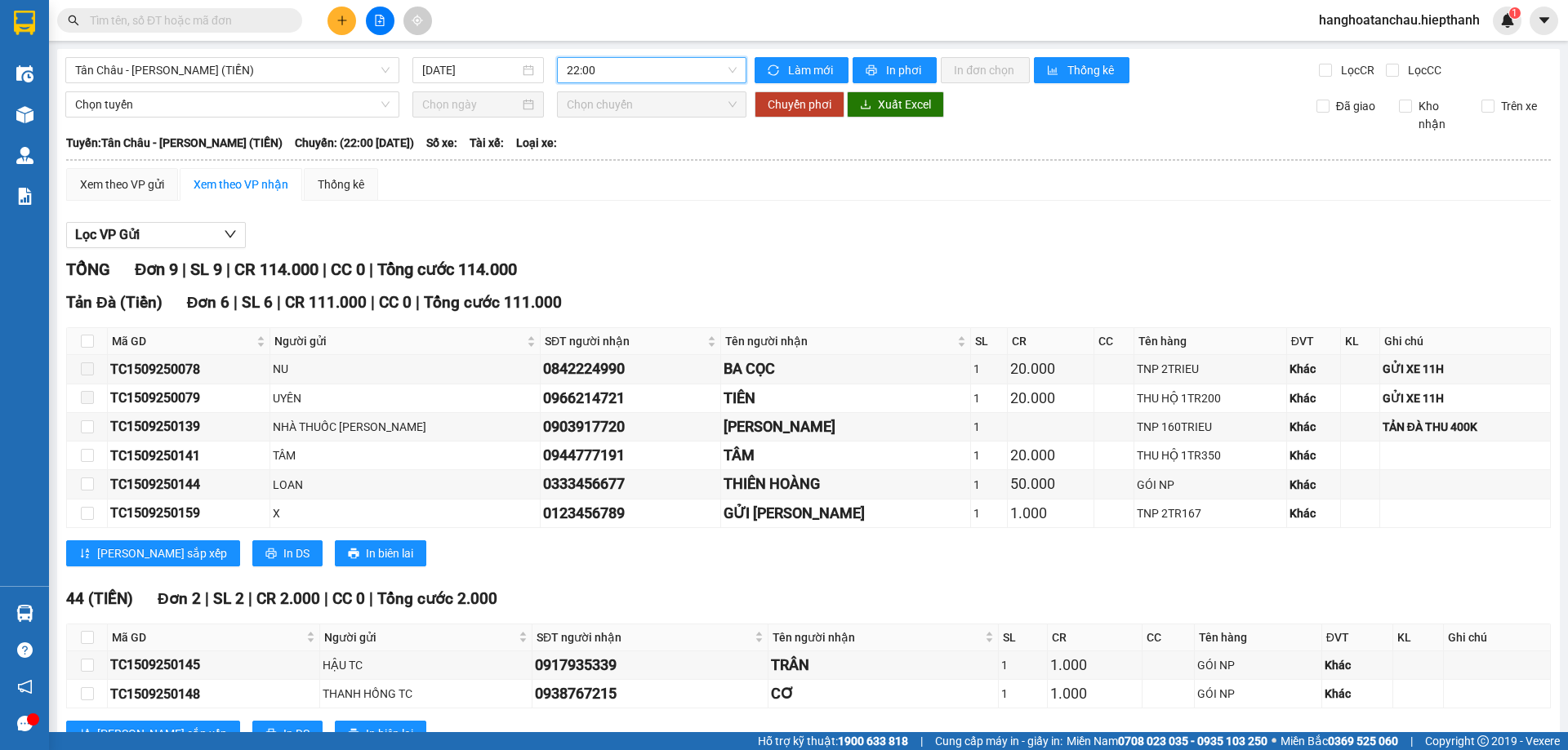
scroll to position [212, 0]
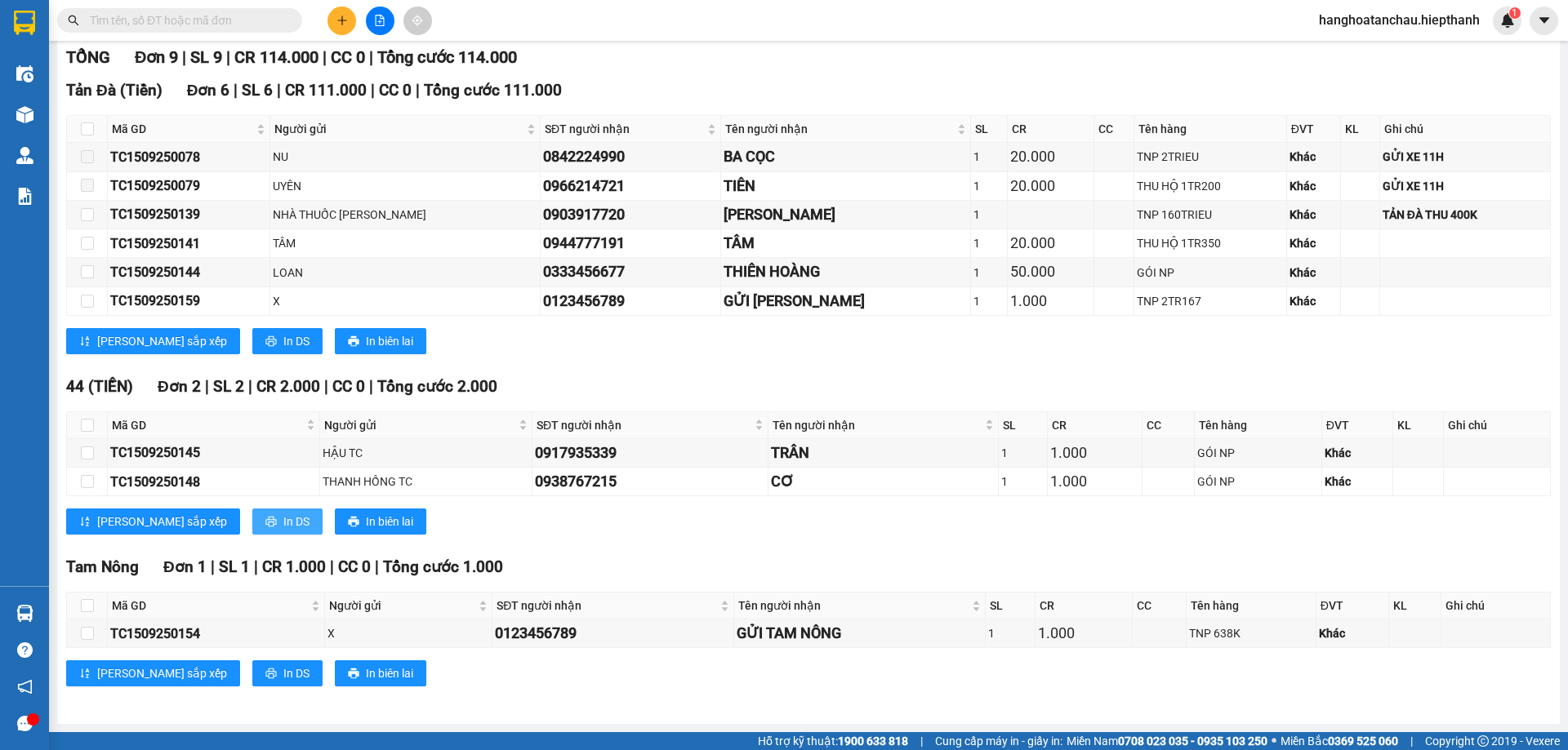
click at [283, 521] on span "In DS" at bounding box center [296, 522] width 26 height 18
click at [151, 16] on input "text" at bounding box center [185, 20] width 192 height 18
type input "*"
type input "998"
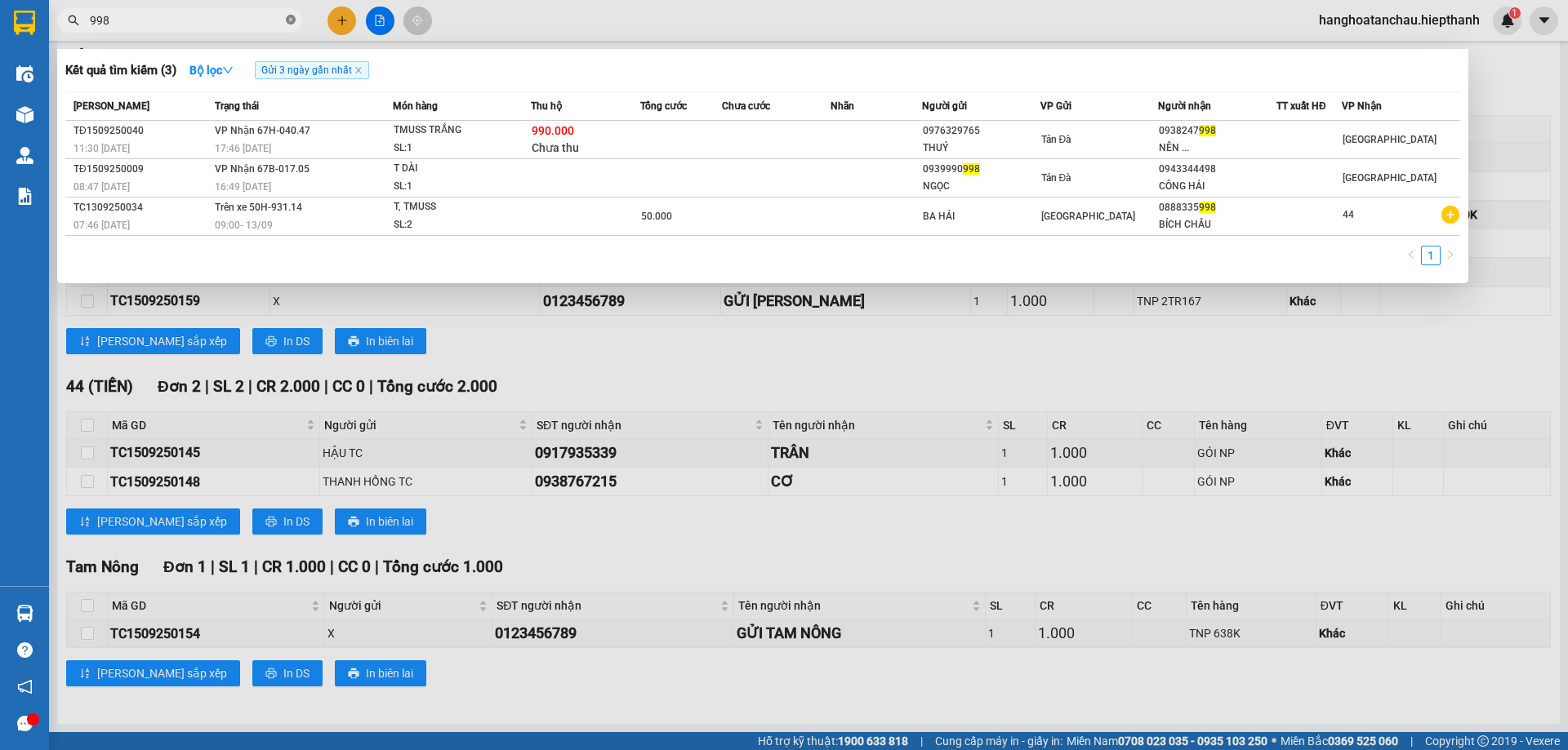
click at [289, 20] on icon "close-circle" at bounding box center [291, 20] width 10 height 10
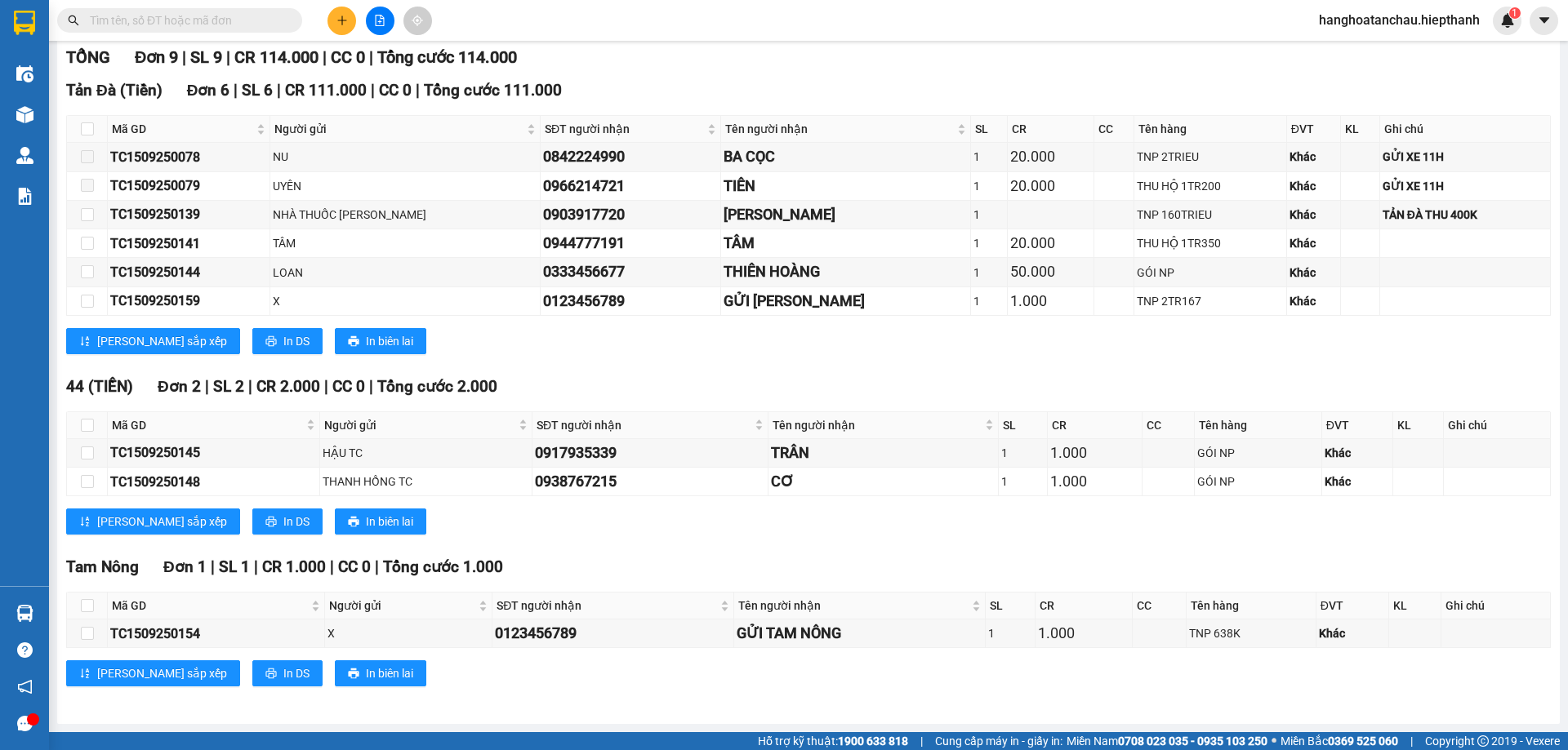
click at [722, 68] on div "TỔNG Đơn 9 | SL 9 | CR 114.000 | CC 0 | Tổng cước 114.000" at bounding box center [808, 57] width 1484 height 25
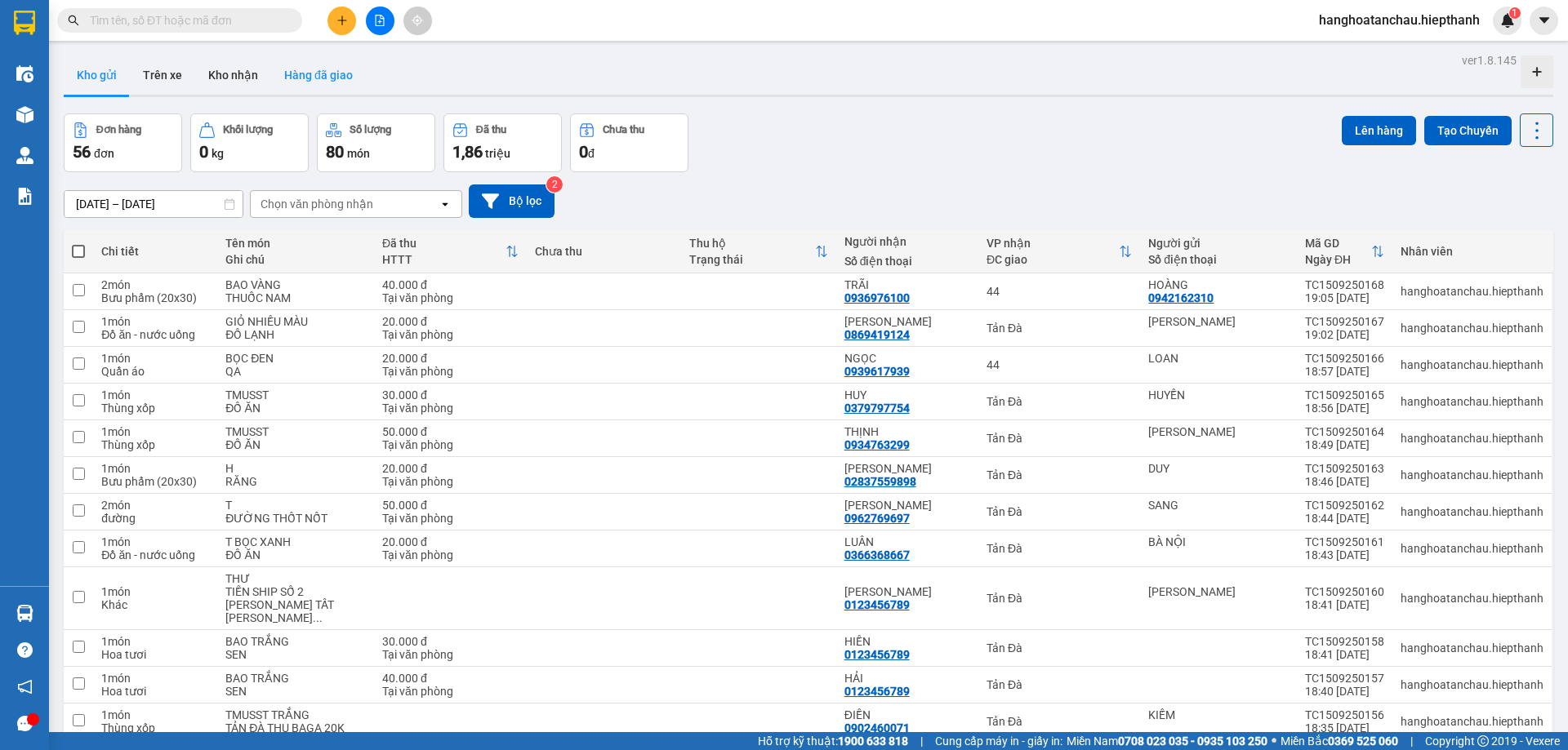
click at [315, 83] on button "Hàng đã giao" at bounding box center [318, 75] width 95 height 39
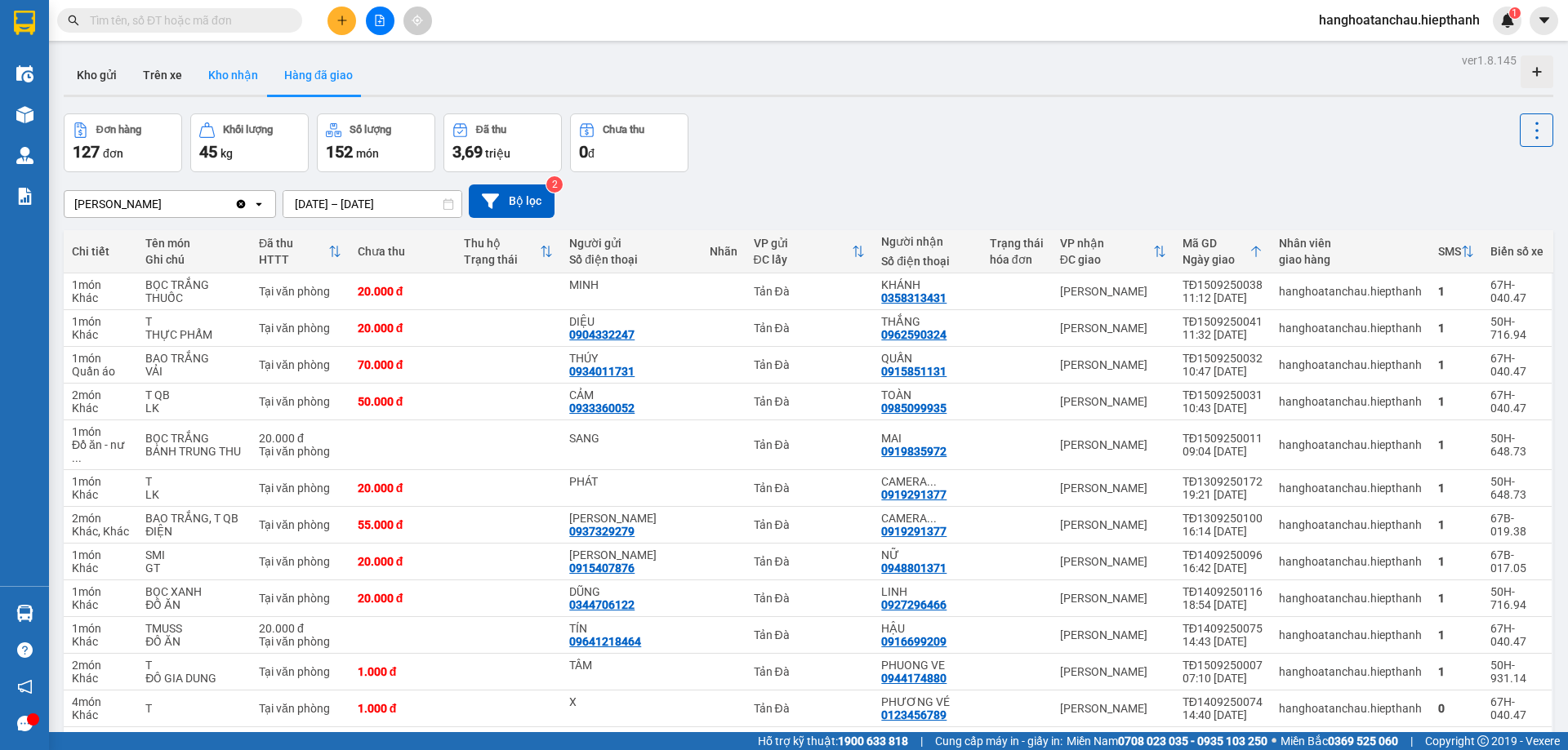
click at [219, 76] on button "Kho nhận" at bounding box center [233, 75] width 76 height 39
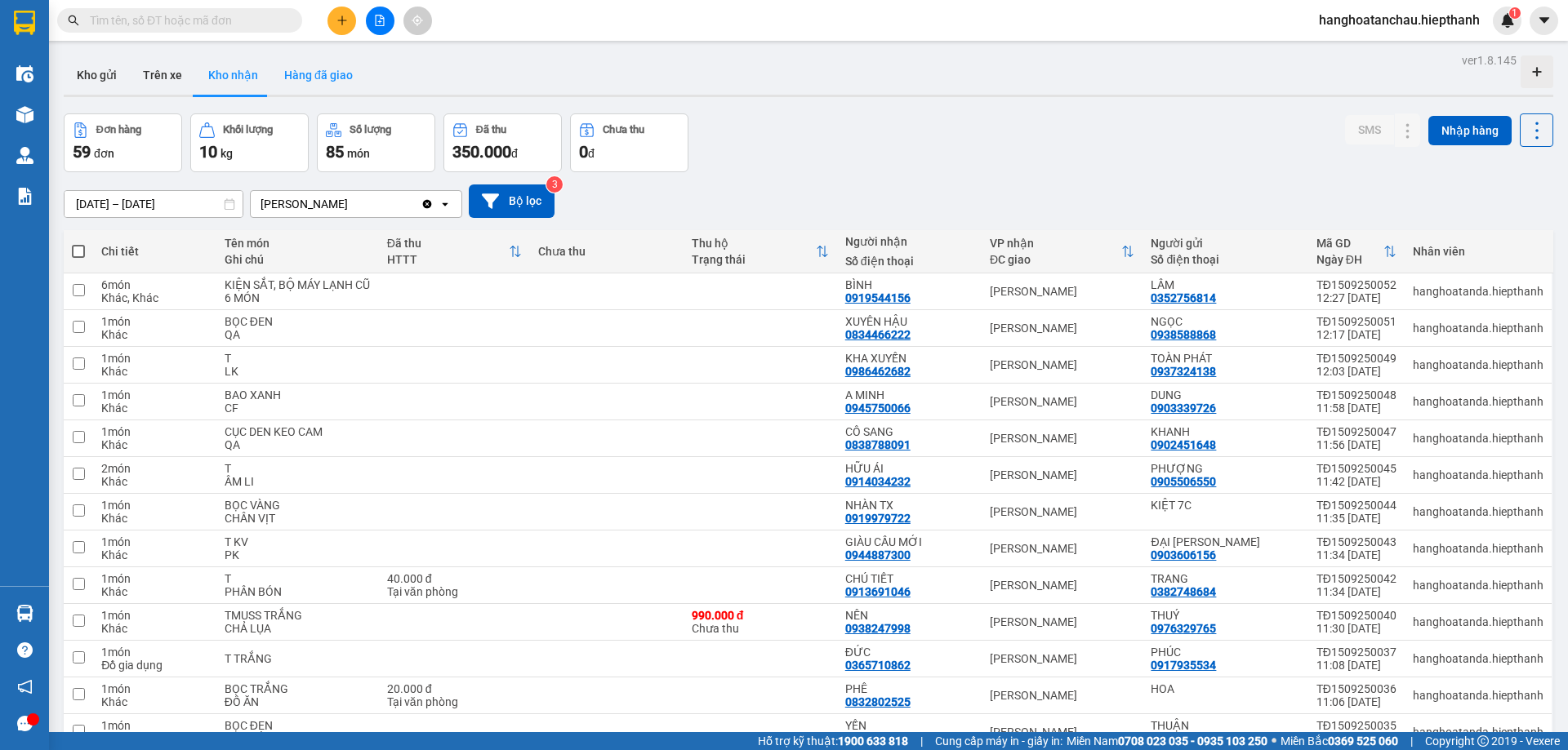
click at [328, 78] on button "Hàng đã giao" at bounding box center [318, 75] width 95 height 39
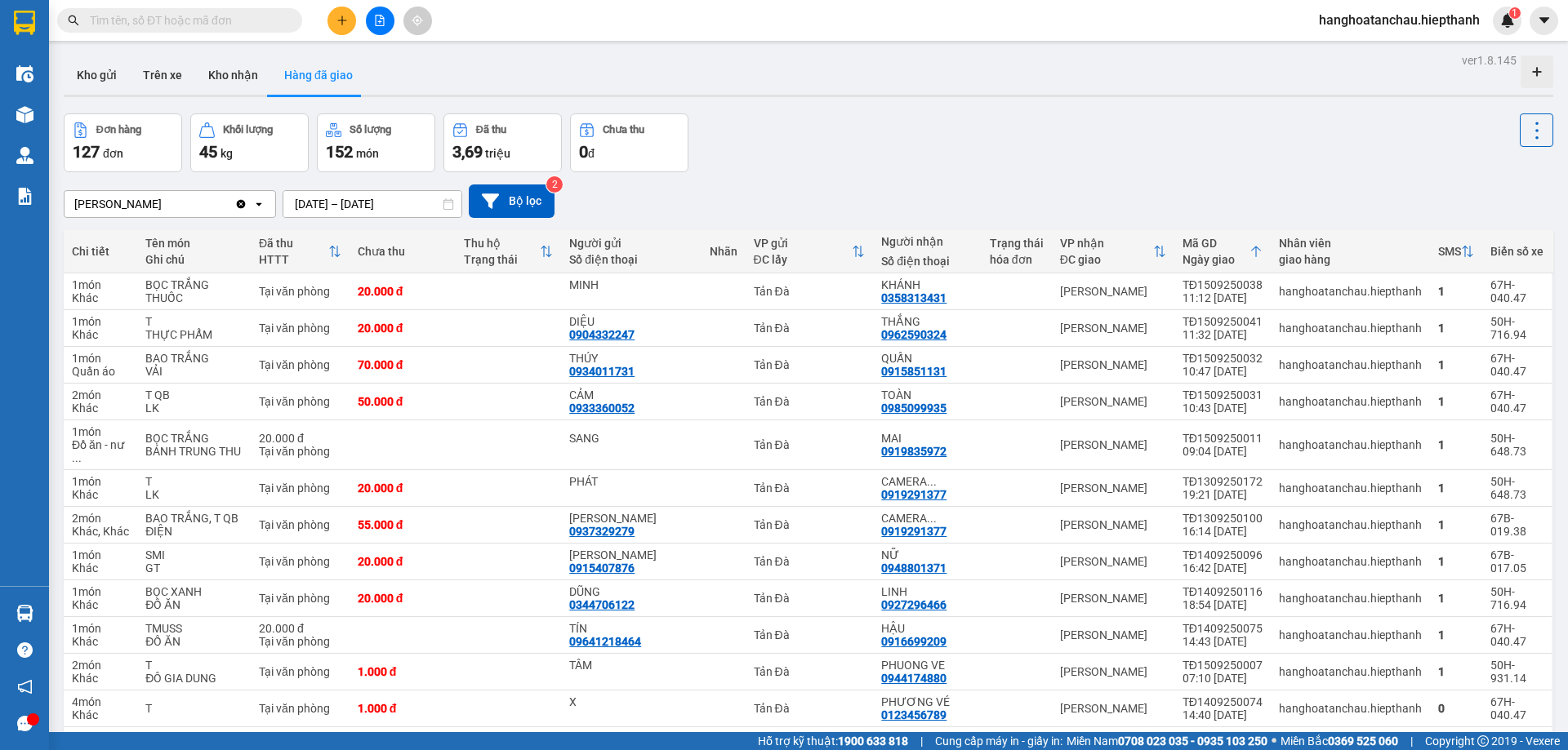
click at [1006, 118] on div "Đơn hàng 127 đơn Khối lượng 45 kg Số lượng 152 món Đã thu 3,69 triệu Chưa thu 0…" at bounding box center [808, 142] width 1489 height 59
click at [380, 23] on icon "file-add" at bounding box center [380, 20] width 9 height 11
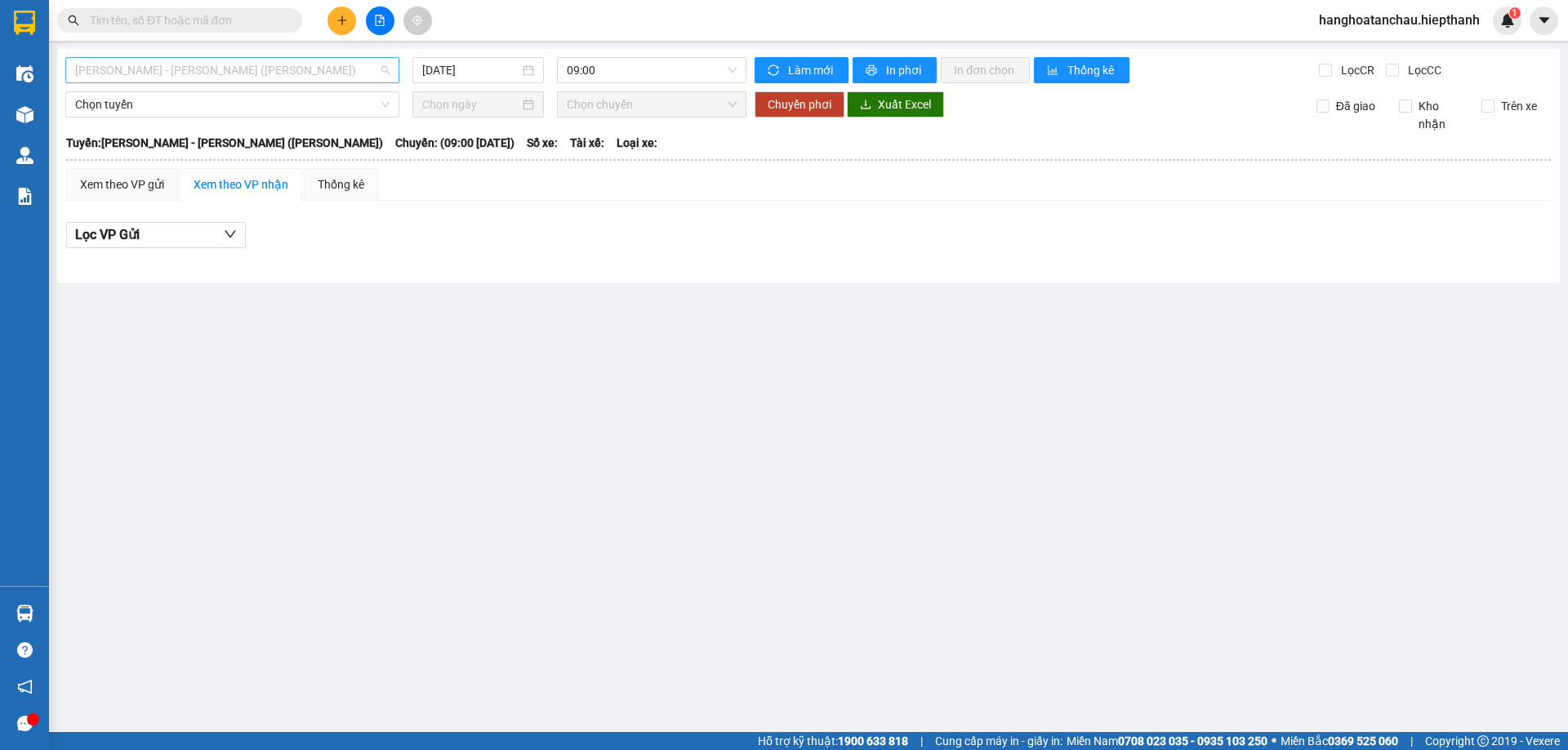
click at [252, 64] on span "[PERSON_NAME] - [PERSON_NAME] ([PERSON_NAME])" at bounding box center [232, 70] width 315 height 25
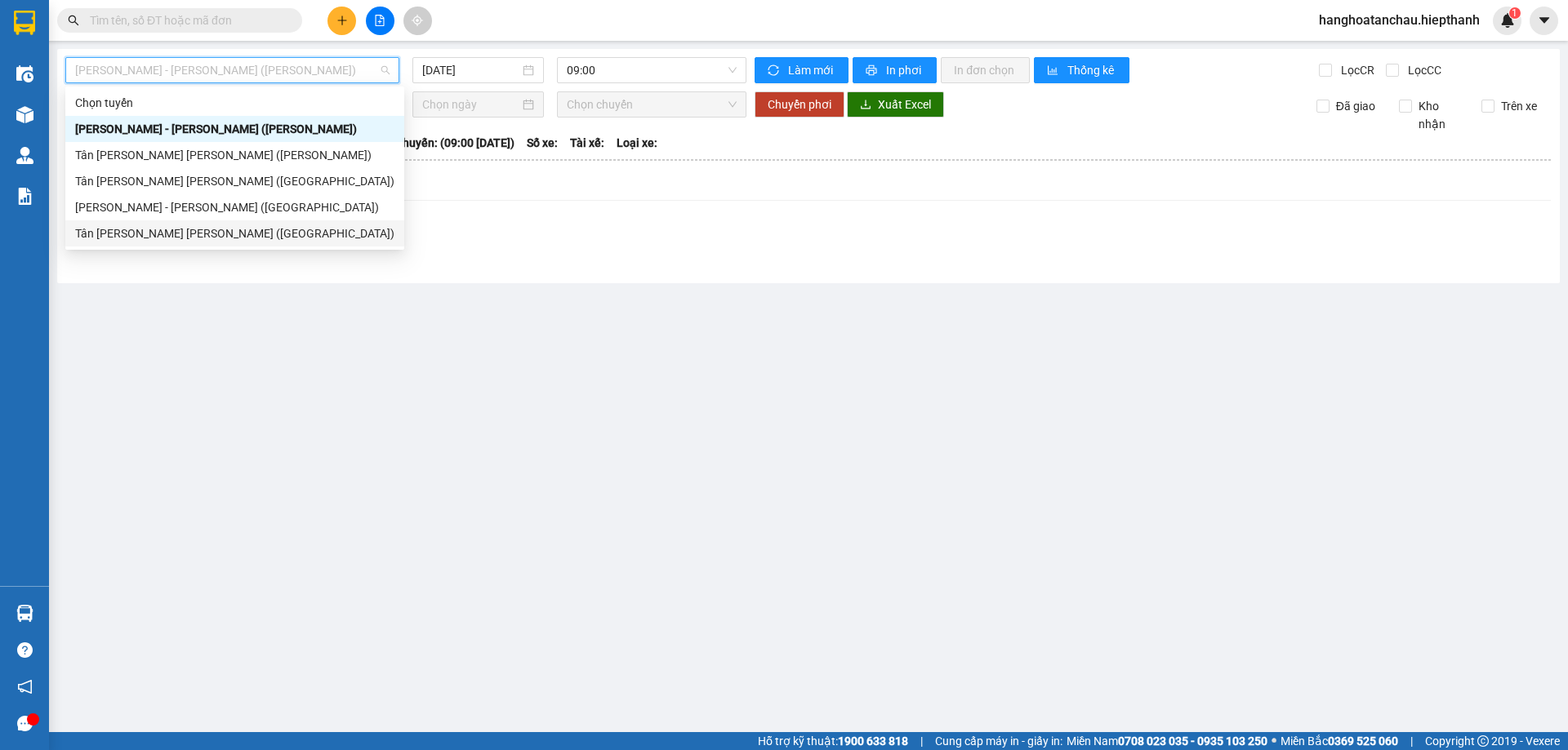
click at [256, 228] on div "Tân [PERSON_NAME] [PERSON_NAME] ([GEOGRAPHIC_DATA])" at bounding box center [234, 233] width 319 height 18
type input "[DATE]"
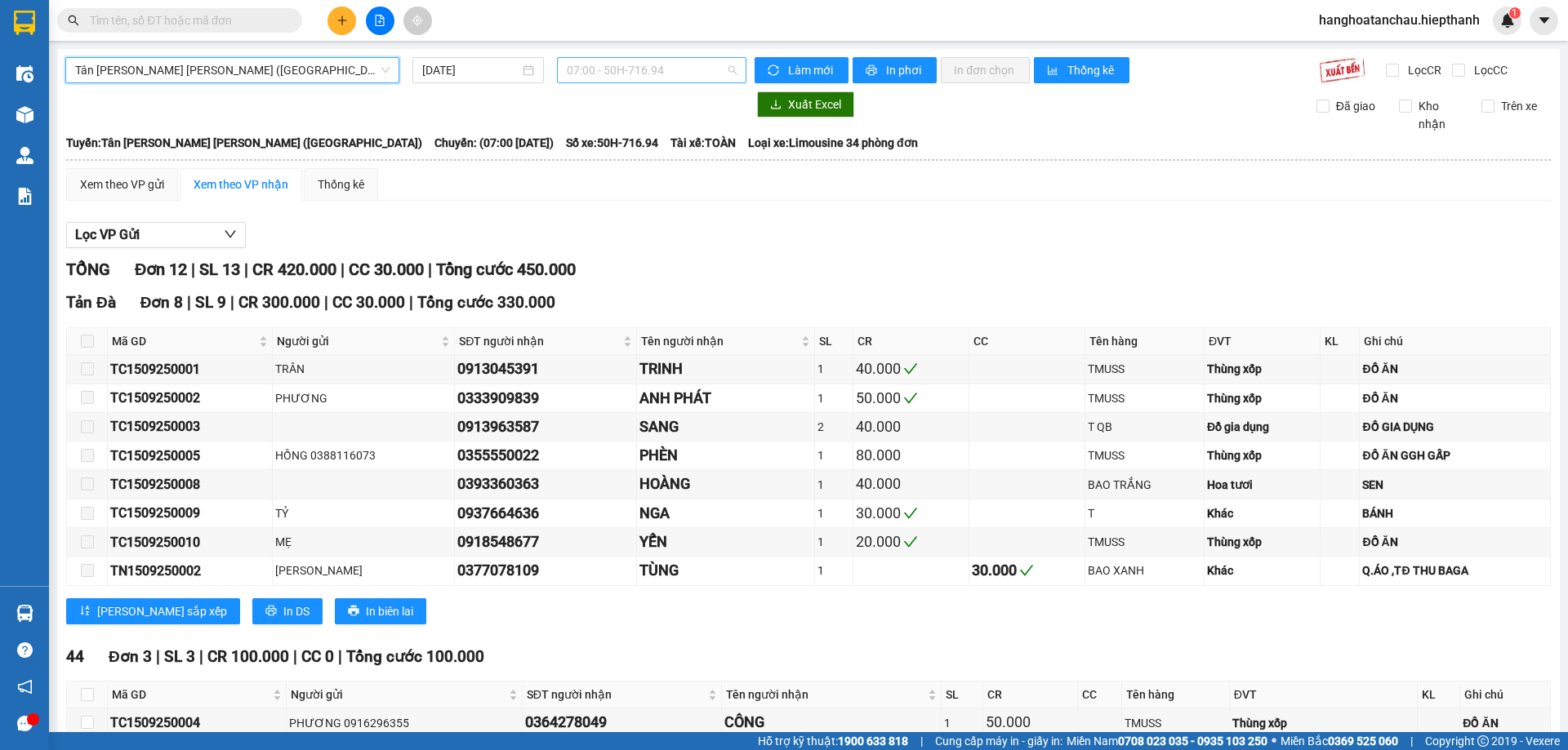
click at [618, 64] on span "07:00 - 50H-716.94" at bounding box center [652, 70] width 169 height 25
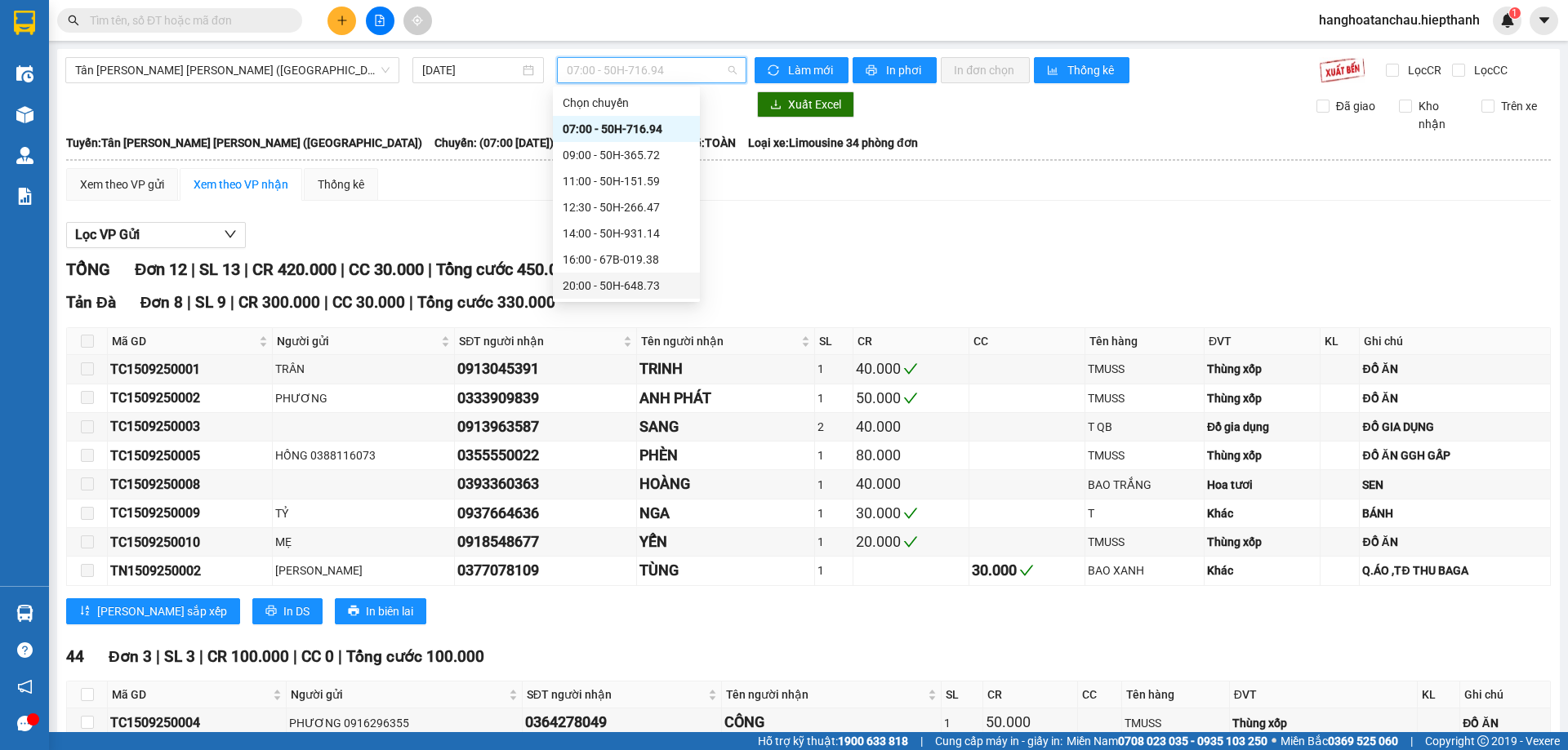
click at [647, 283] on div "20:00 - 50H-648.73" at bounding box center [627, 286] width 128 height 18
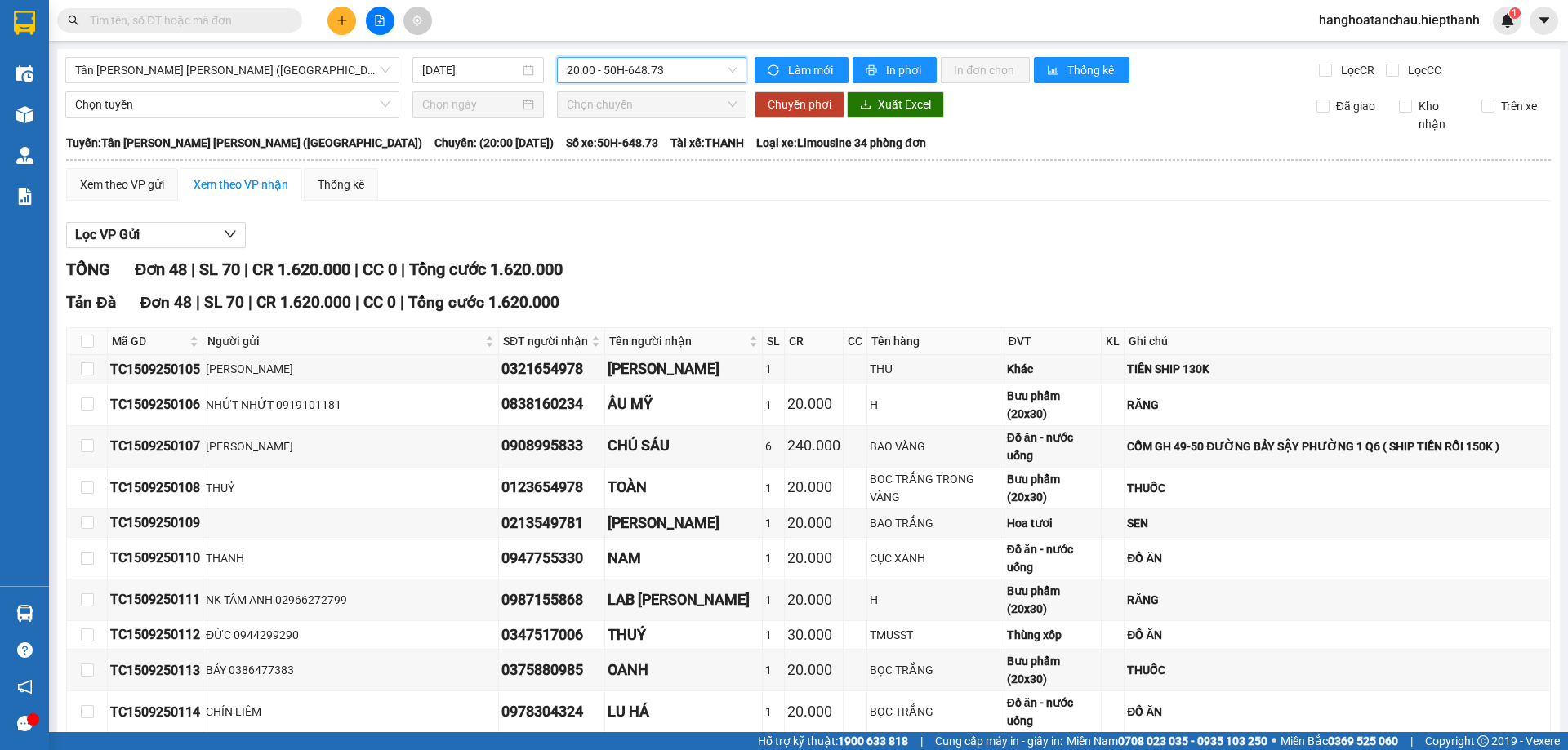
click at [667, 70] on span "20:00 - 50H-648.73" at bounding box center [652, 70] width 169 height 25
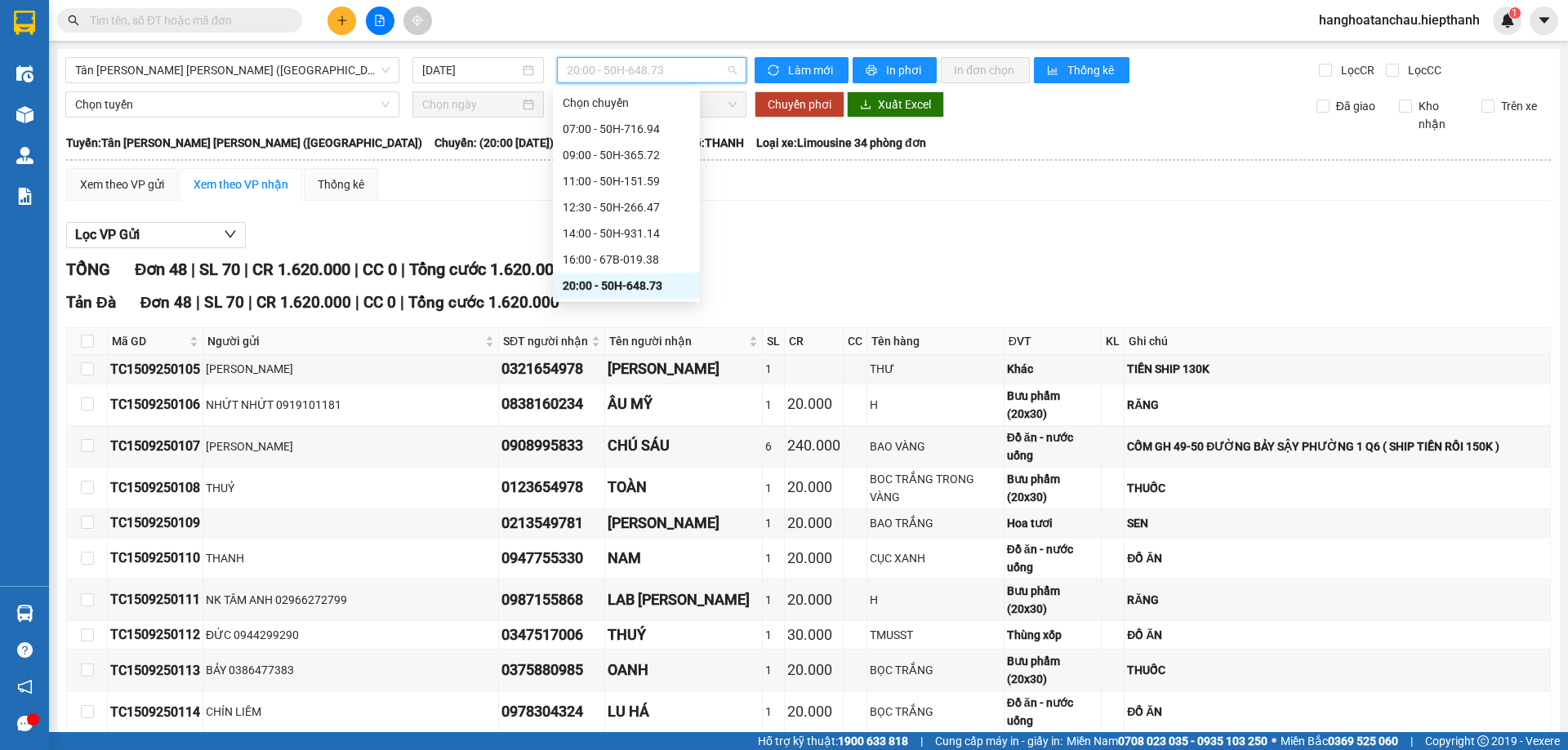
scroll to position [105, 0]
click at [655, 280] on div "23:59 - 50H-365.72" at bounding box center [627, 286] width 128 height 18
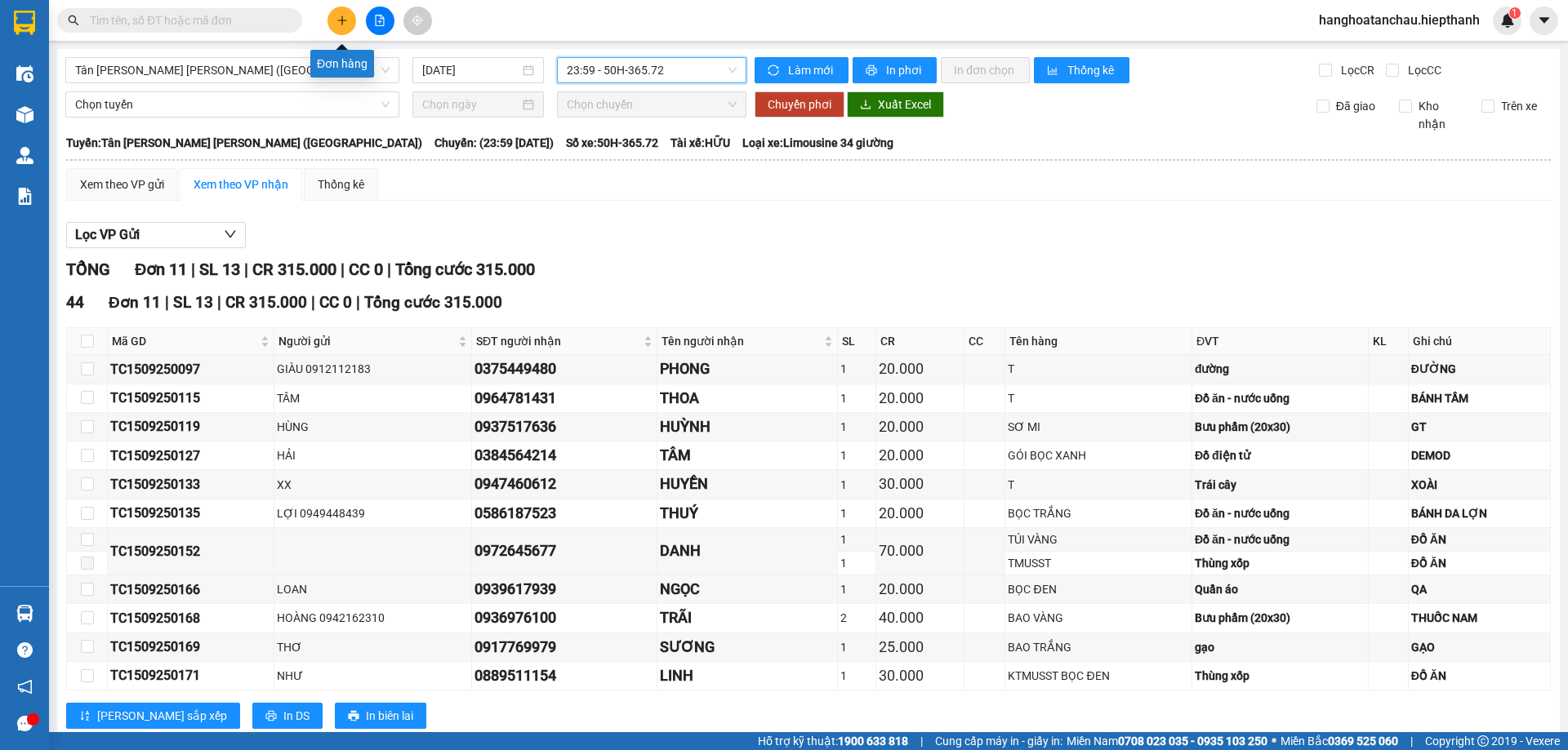
click at [345, 16] on icon "plus" at bounding box center [342, 20] width 11 height 11
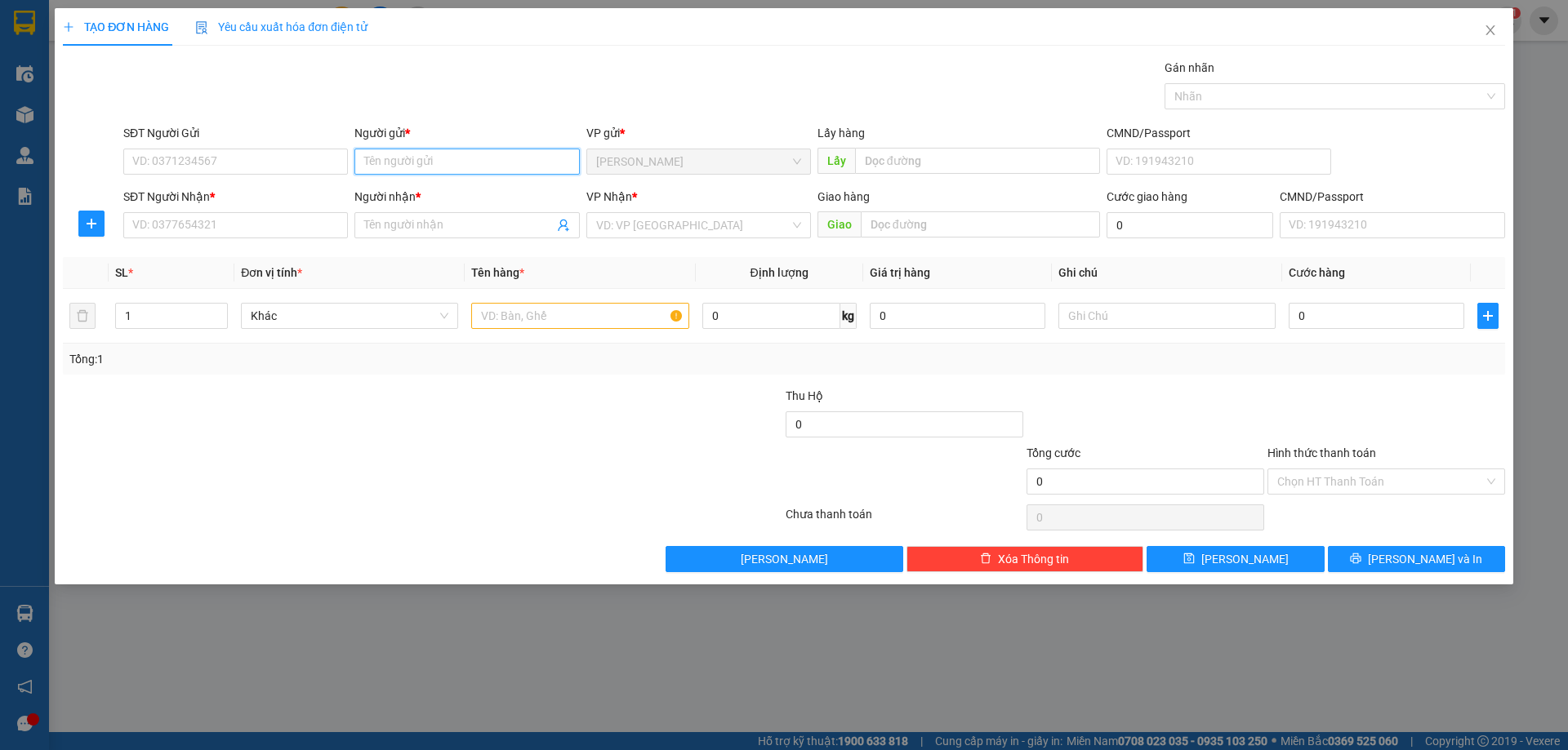
click at [401, 153] on input "Người gửi *" at bounding box center [466, 161] width 224 height 26
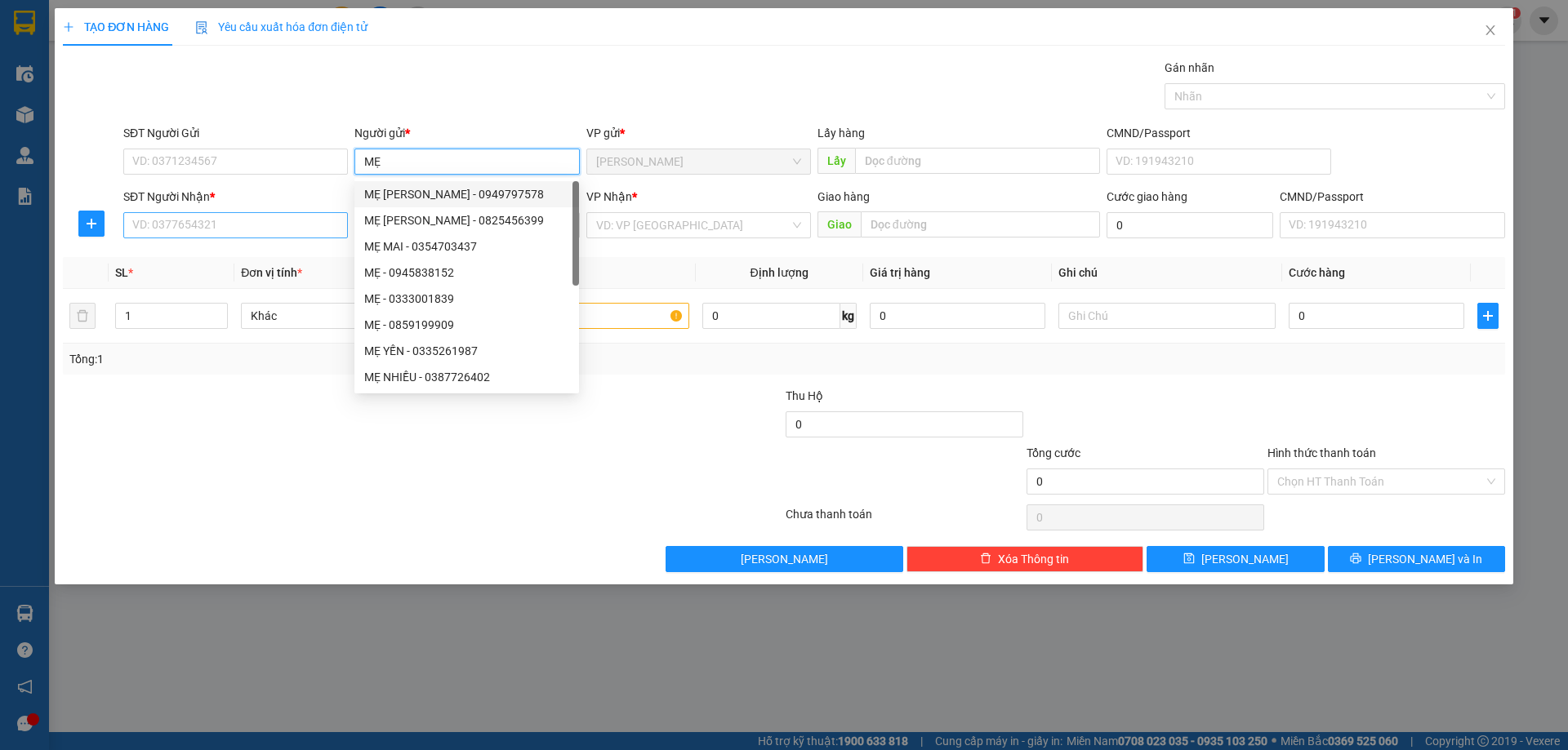
type input "MẸ"
click at [265, 222] on input "SĐT Người Nhận *" at bounding box center [235, 225] width 224 height 26
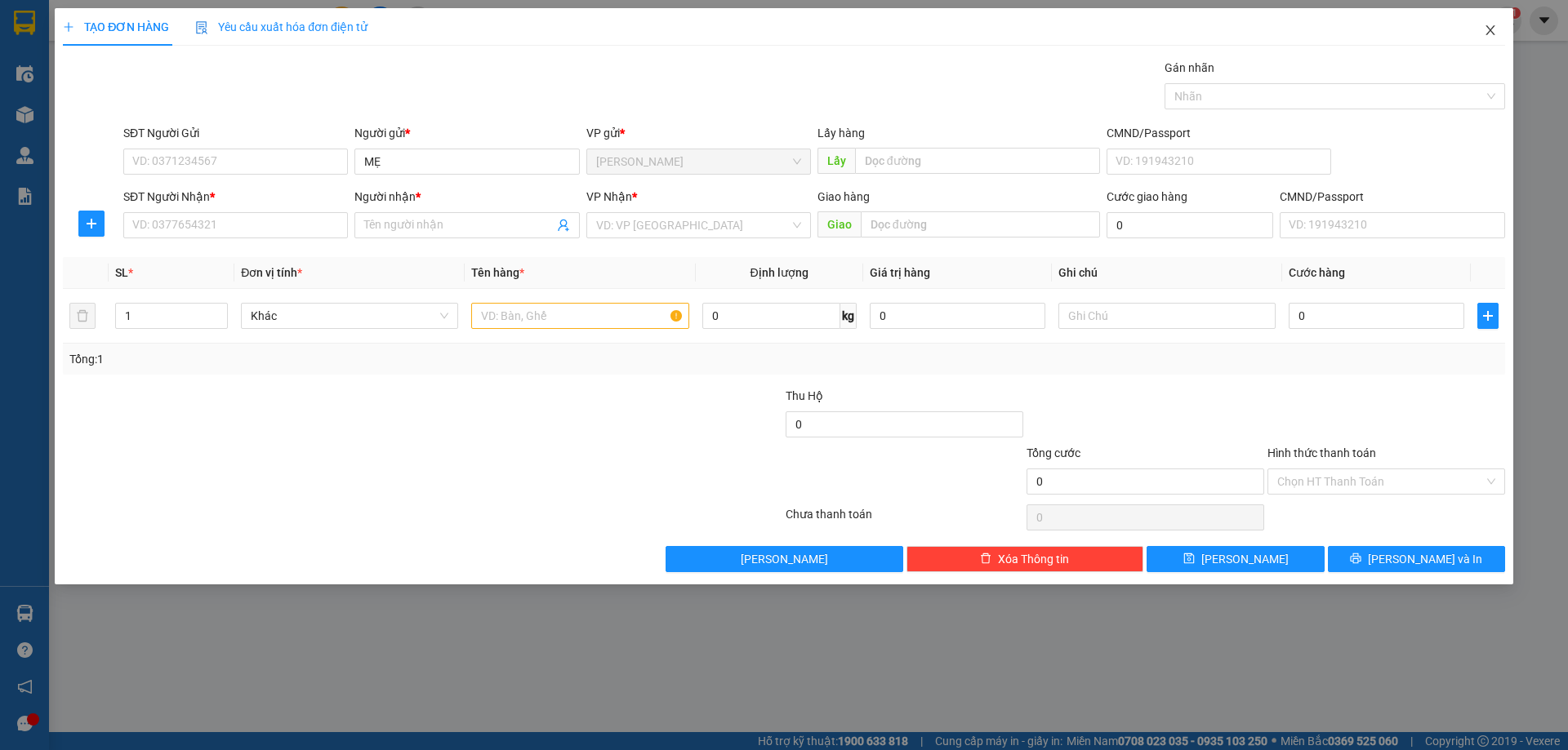
click at [1488, 29] on icon "close" at bounding box center [1489, 30] width 9 height 10
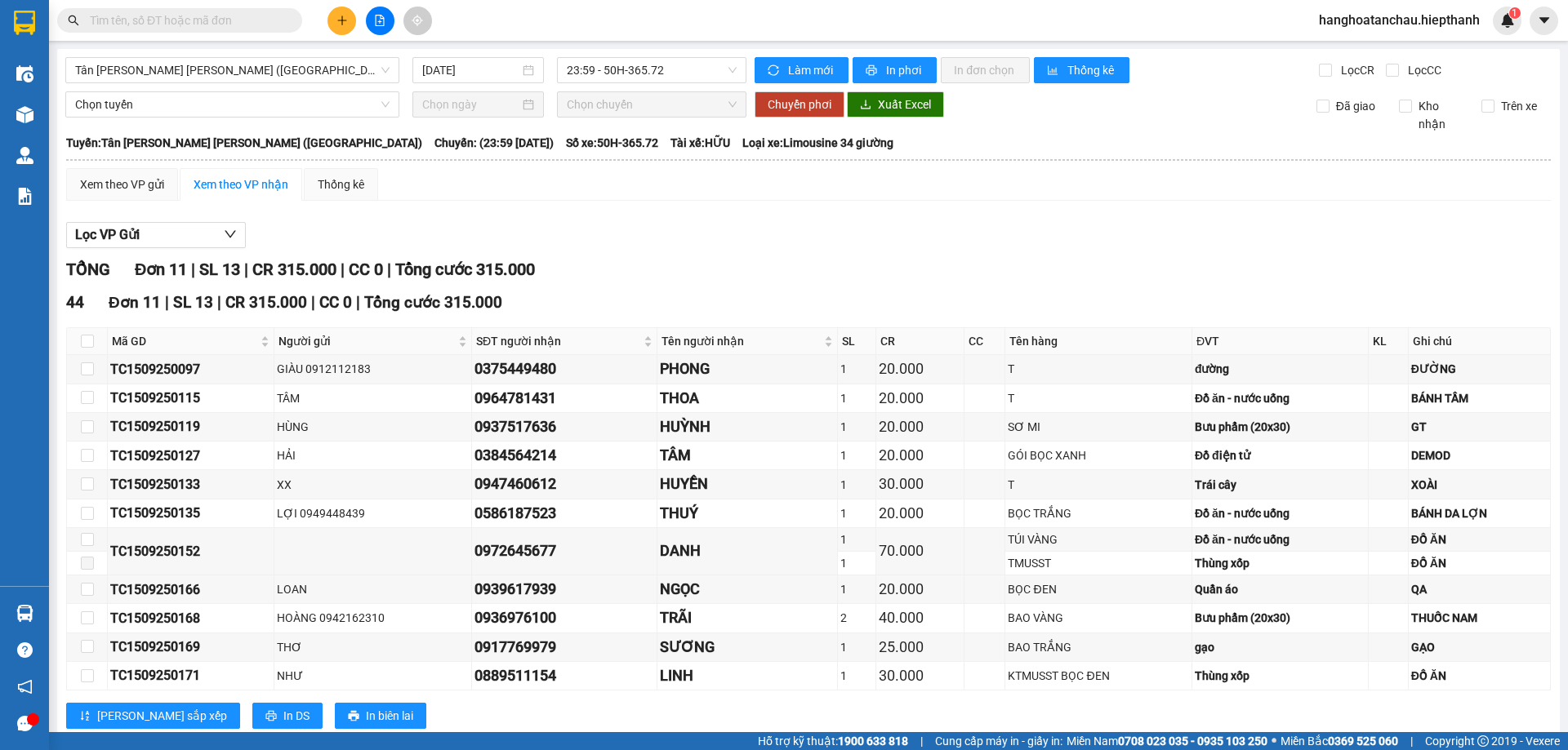
click at [1123, 233] on div "Lọc VP Gửi" at bounding box center [808, 235] width 1484 height 27
click at [640, 66] on span "23:59 - 50H-365.72" at bounding box center [652, 70] width 169 height 25
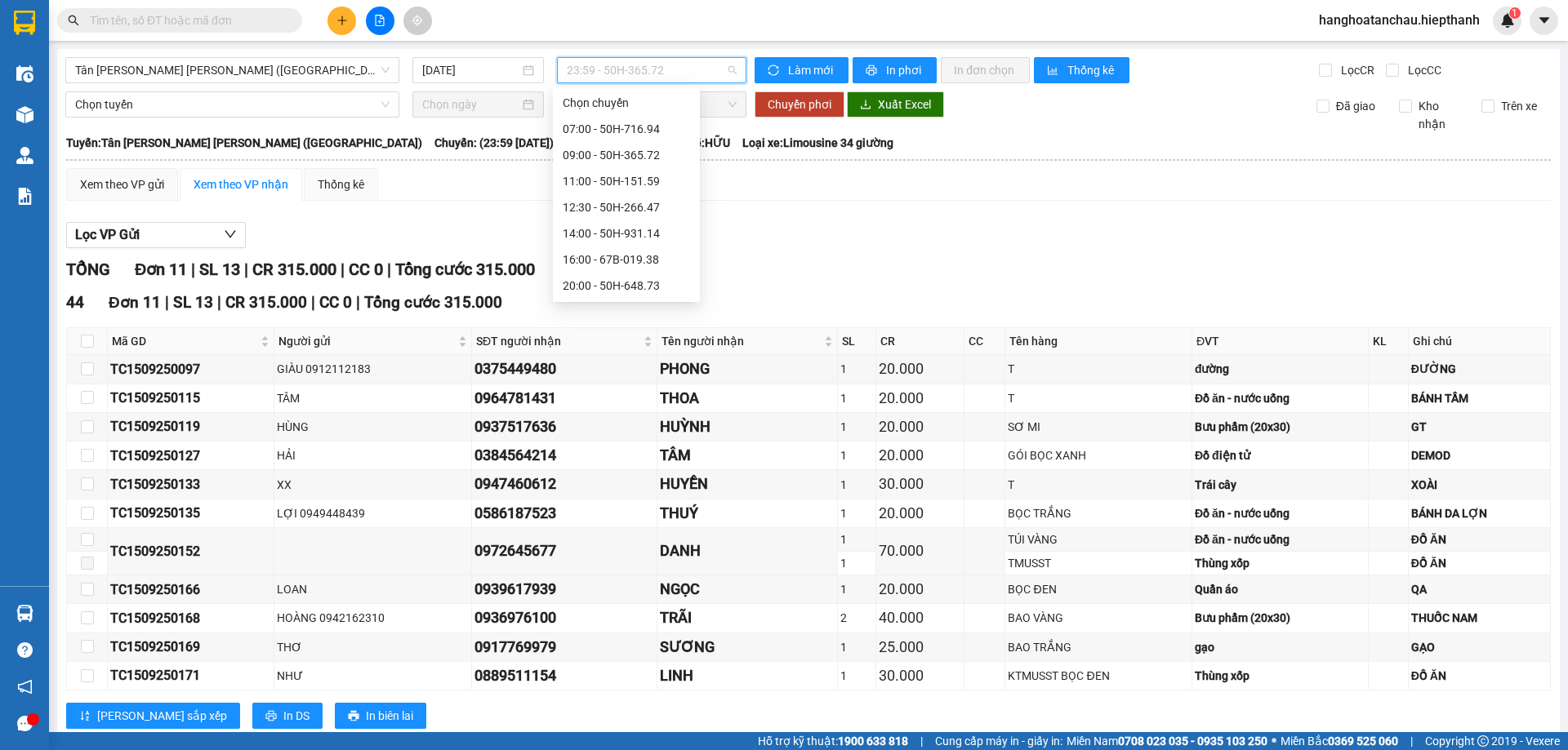
scroll to position [105, 0]
click at [643, 177] on div "20:00 - 50H-648.73" at bounding box center [627, 181] width 128 height 18
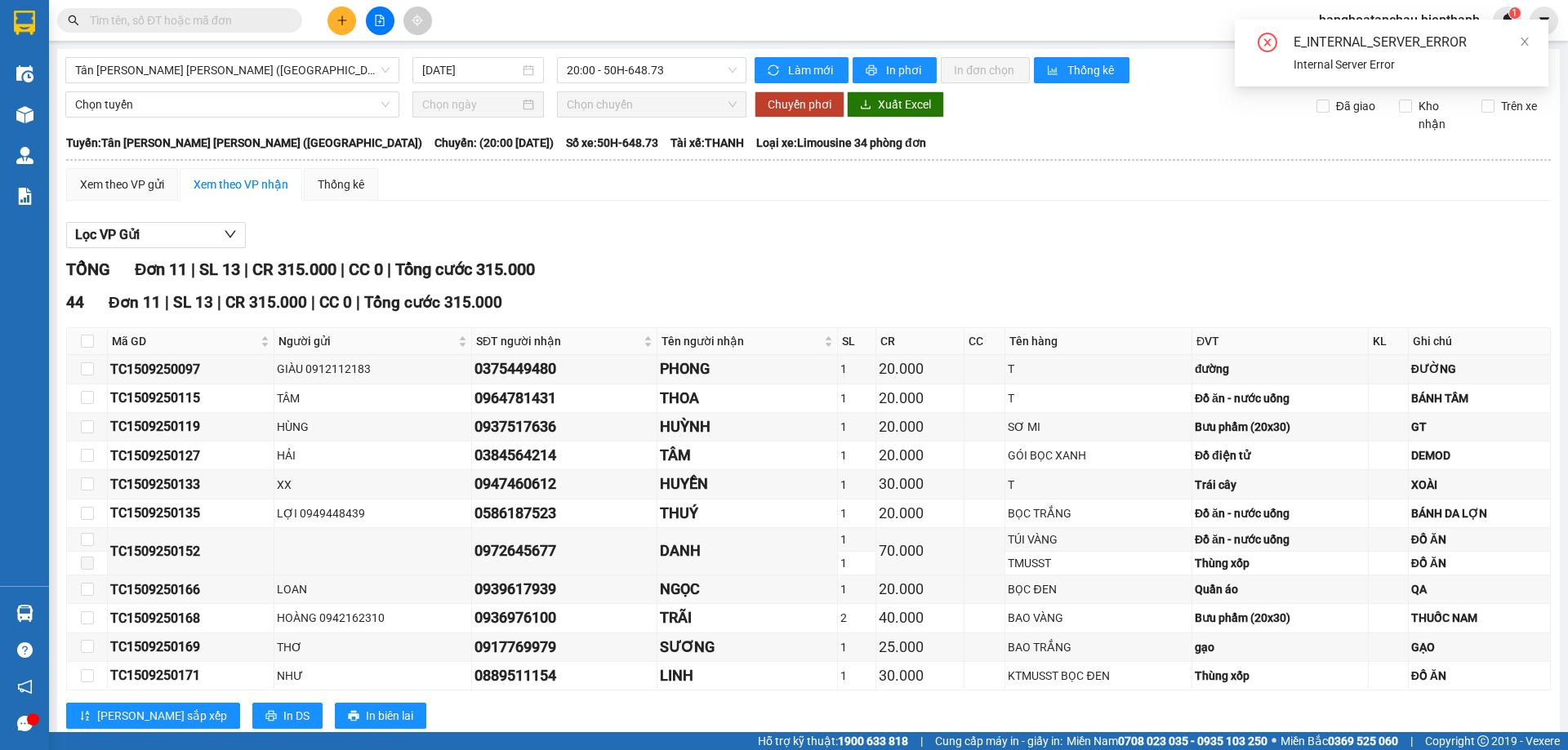
click at [636, 274] on div "TỔNG Đơn 11 | SL 13 | CR 315.000 | CC 0 | Tổng cước 315.000" at bounding box center [808, 269] width 1484 height 25
